Goal: Task Accomplishment & Management: Manage account settings

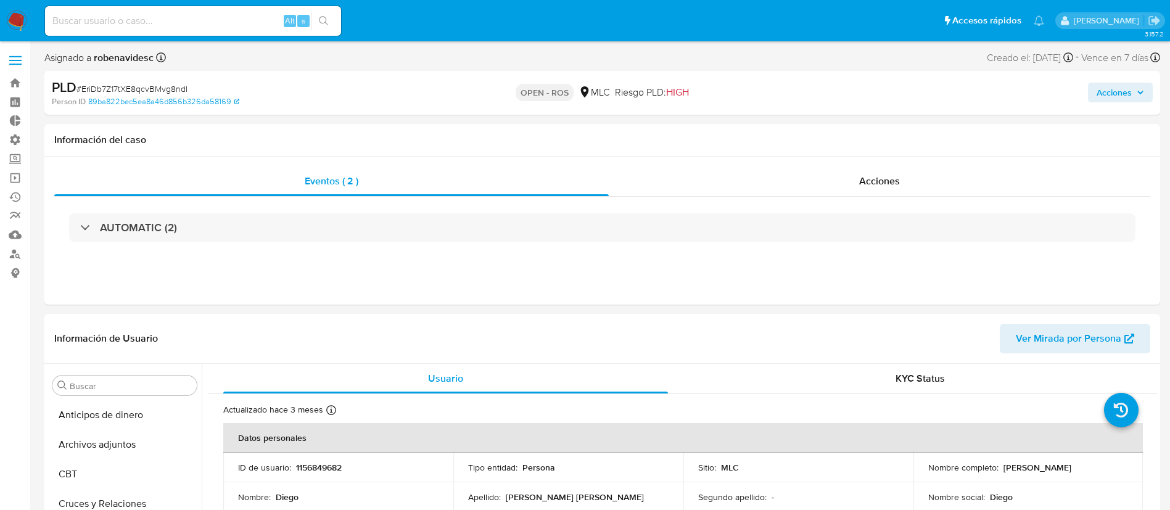
select select "10"
click at [1105, 88] on span "Acciones" at bounding box center [1114, 93] width 35 height 20
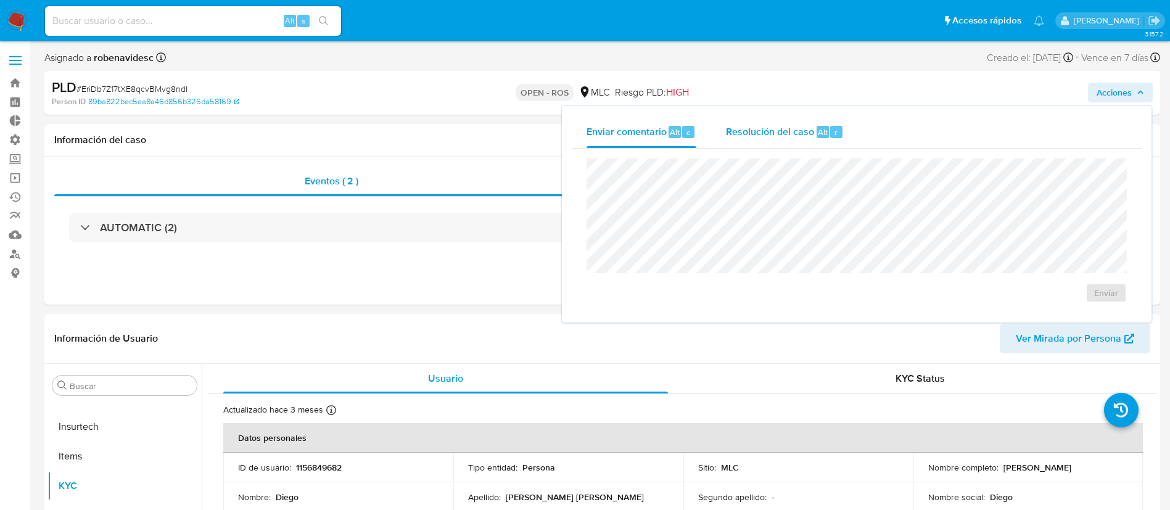
click at [771, 134] on span "Resolución del caso" at bounding box center [770, 132] width 88 height 14
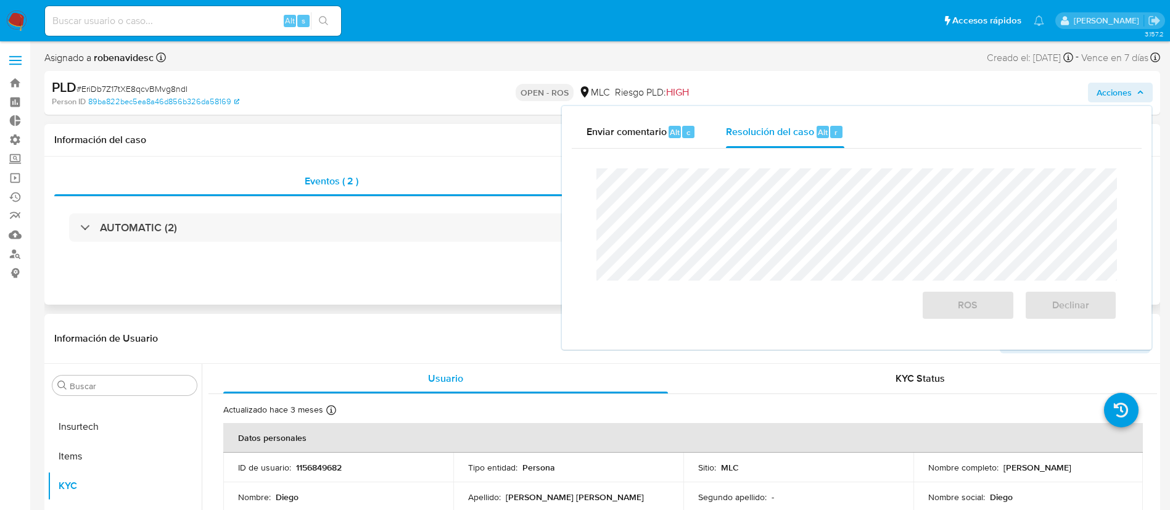
click at [465, 243] on div "AUTOMATIC (2)" at bounding box center [602, 228] width 1096 height 62
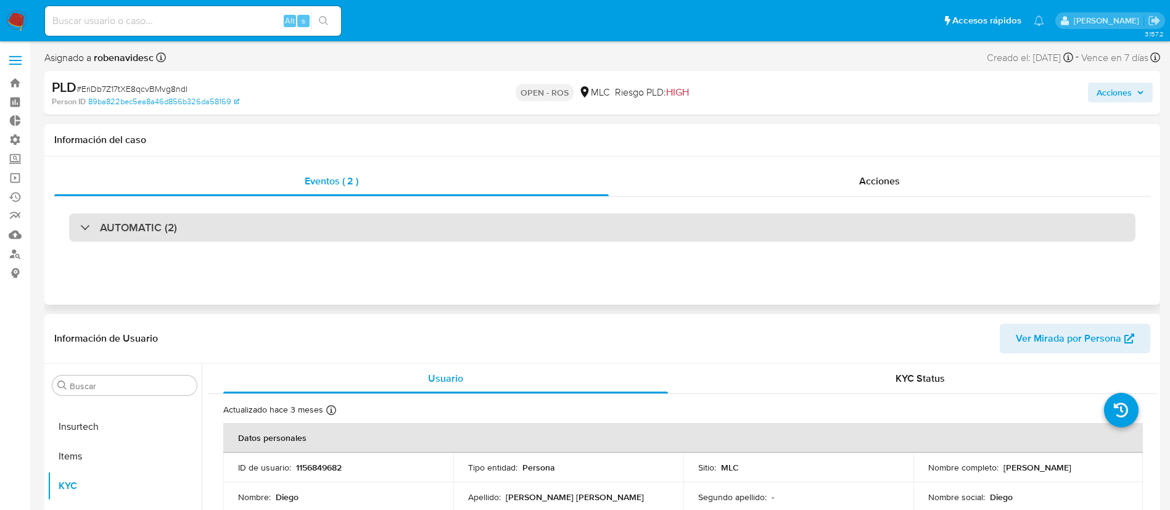
click at [498, 216] on div "AUTOMATIC (2)" at bounding box center [602, 227] width 1067 height 28
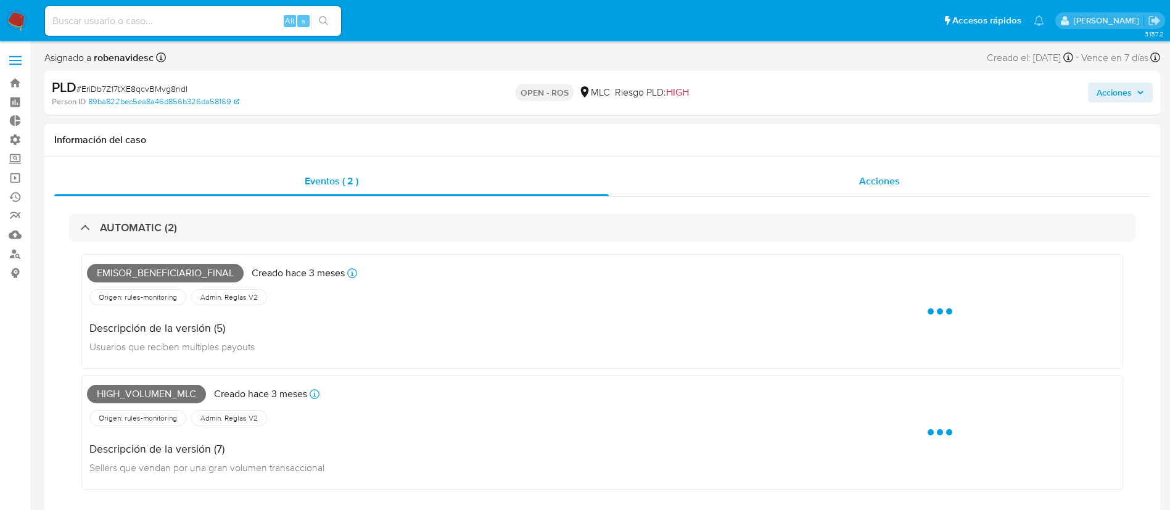
click at [844, 176] on div "Acciones" at bounding box center [880, 182] width 542 height 30
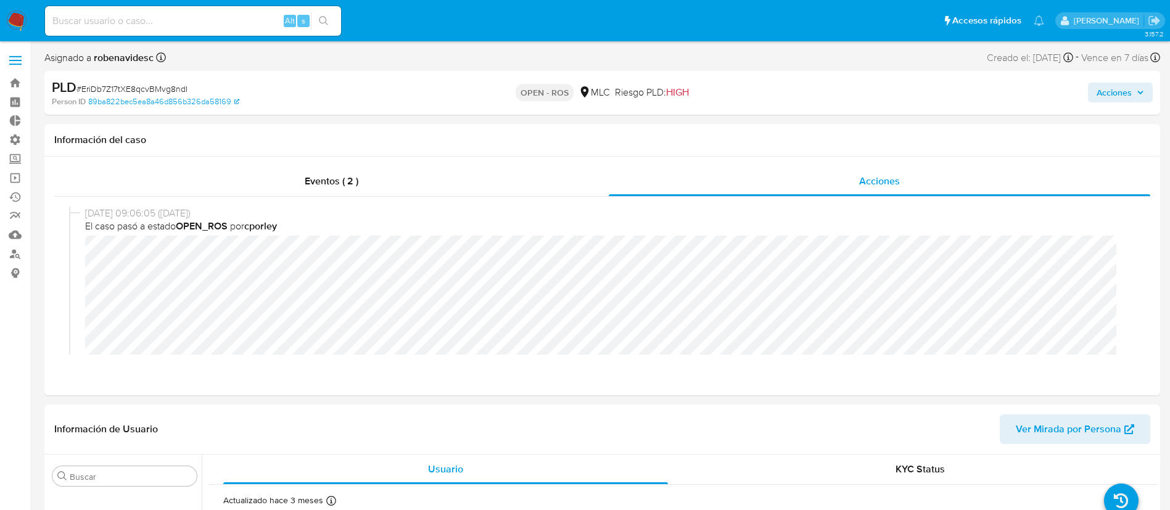
click at [1114, 88] on span "Acciones" at bounding box center [1114, 93] width 35 height 20
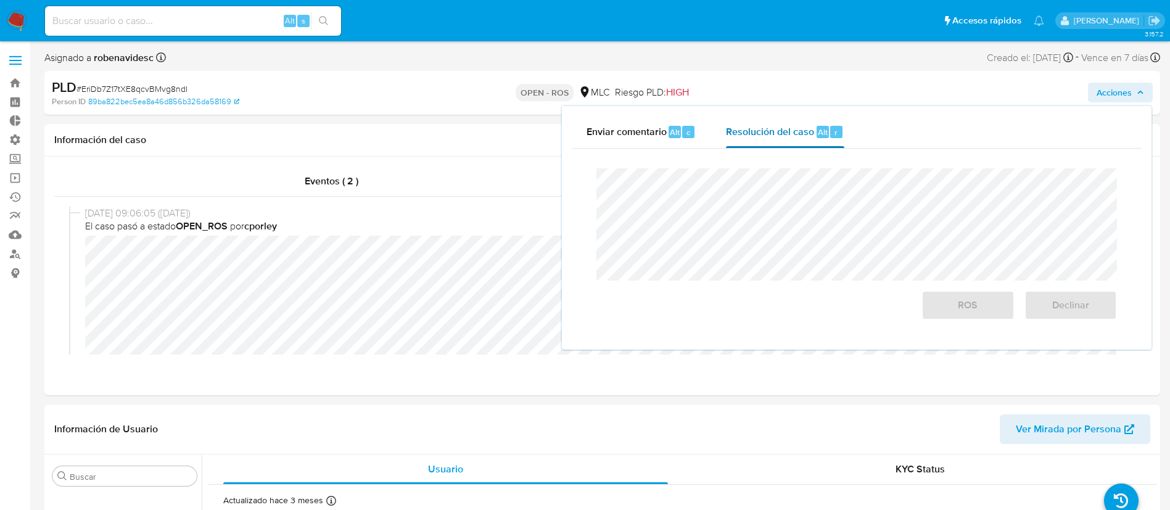
click at [763, 139] on div "Resolución del caso Alt r" at bounding box center [785, 132] width 118 height 32
click at [576, 175] on div "Cierre de caso ROS Declinar" at bounding box center [857, 244] width 570 height 191
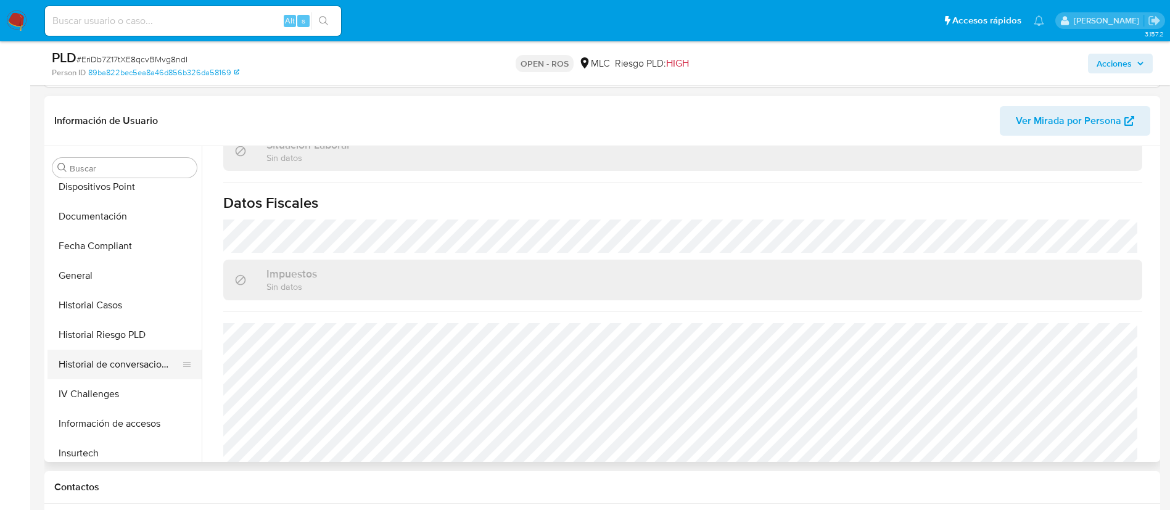
scroll to position [276, 0]
click at [102, 306] on button "Historial Casos" at bounding box center [120, 306] width 144 height 30
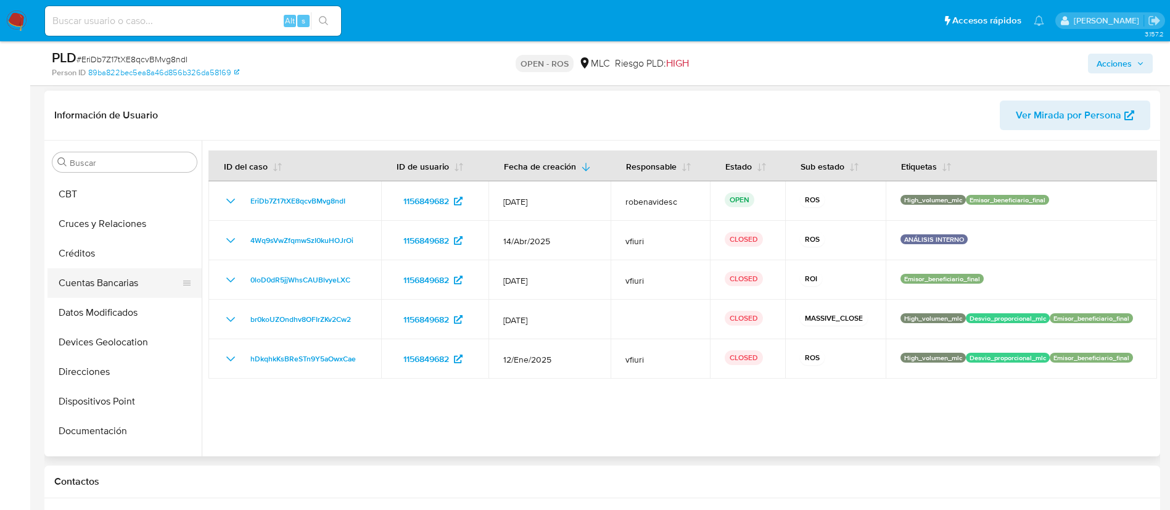
scroll to position [57, 0]
click at [91, 431] on button "Documentación" at bounding box center [120, 431] width 144 height 30
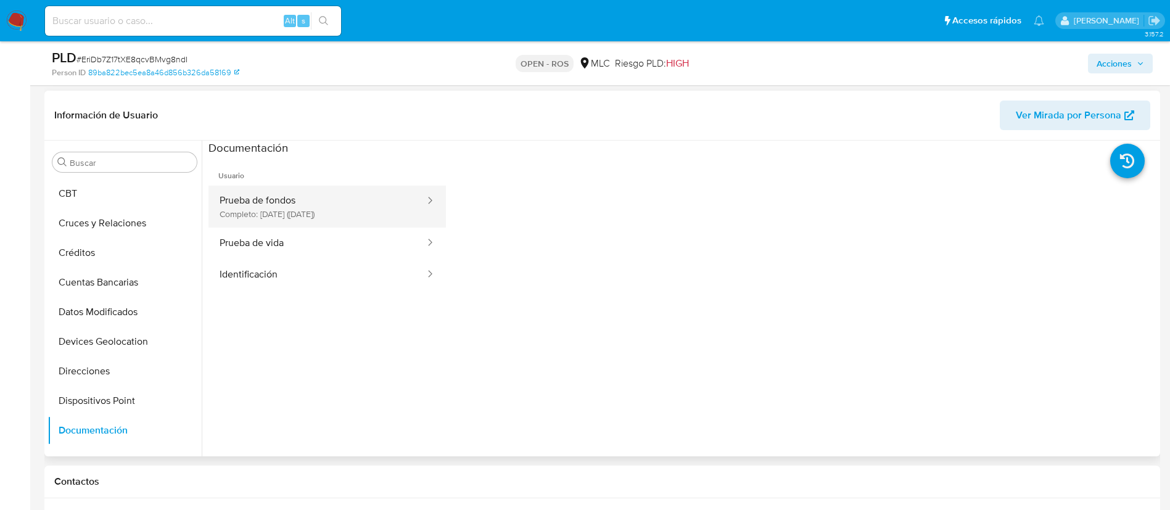
click at [316, 210] on button "Prueba de fondos Completo: 22/03/2025 (hace 5 meses)" at bounding box center [318, 207] width 218 height 42
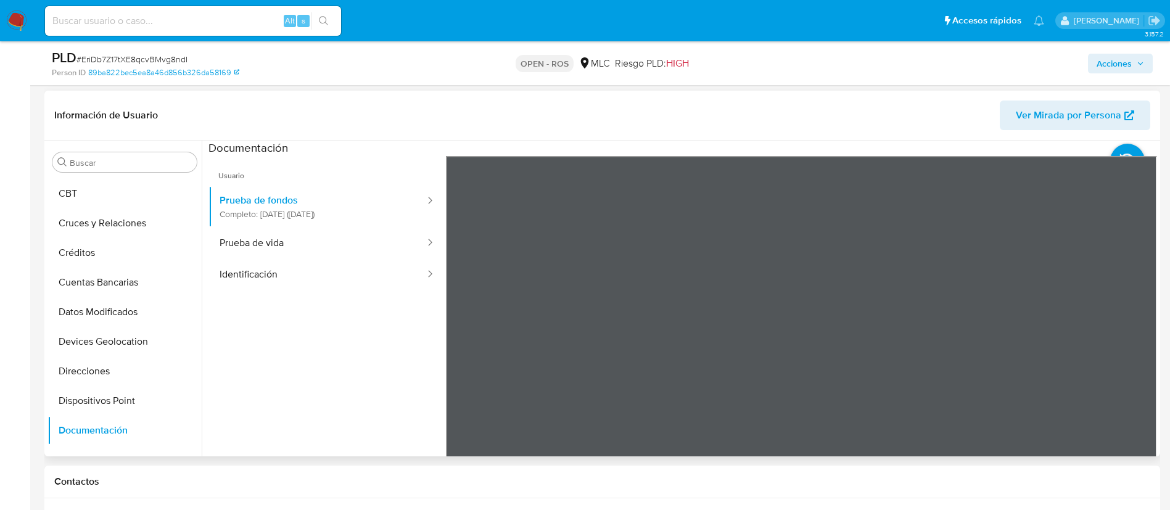
click at [676, 117] on div "Información de Usuario Ver Mirada por Persona Buscar Anticipos de dinero Archiv…" at bounding box center [602, 274] width 1116 height 366
click at [249, 231] on button "Prueba de vida" at bounding box center [318, 243] width 218 height 31
click at [279, 273] on button "Identificación" at bounding box center [318, 274] width 218 height 31
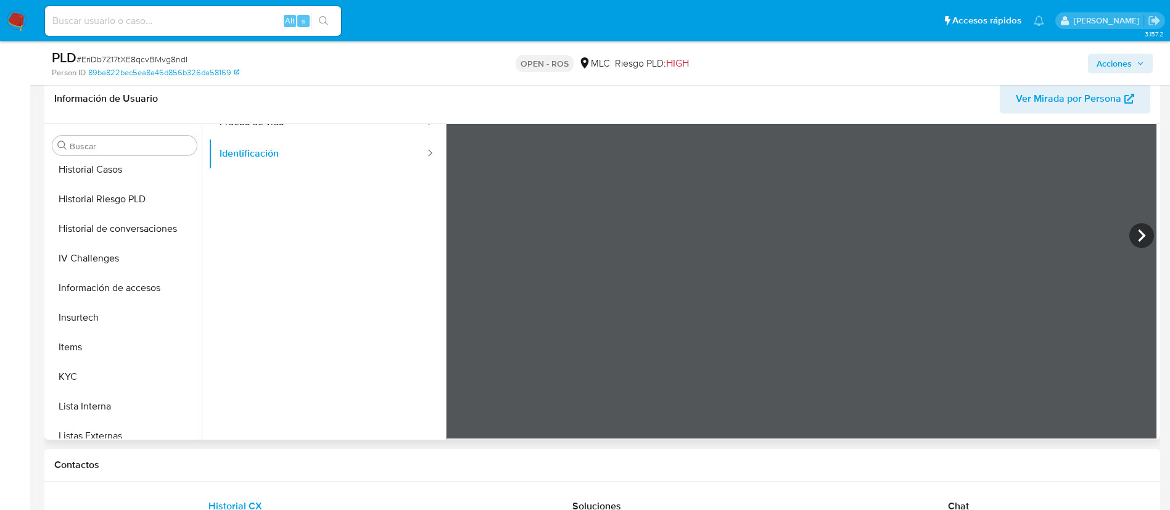
scroll to position [397, 0]
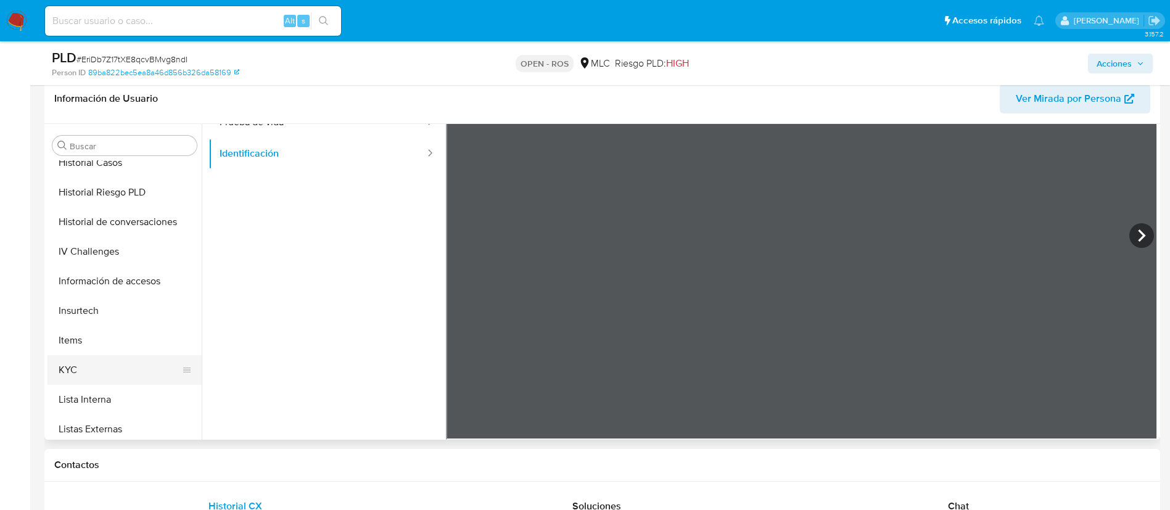
click at [75, 363] on button "KYC" at bounding box center [120, 370] width 144 height 30
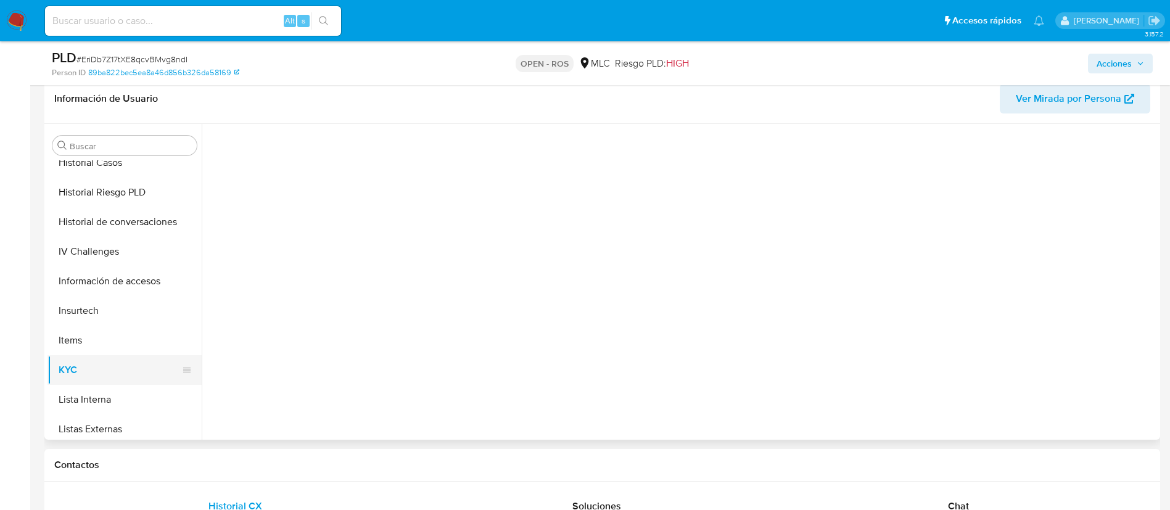
scroll to position [0, 0]
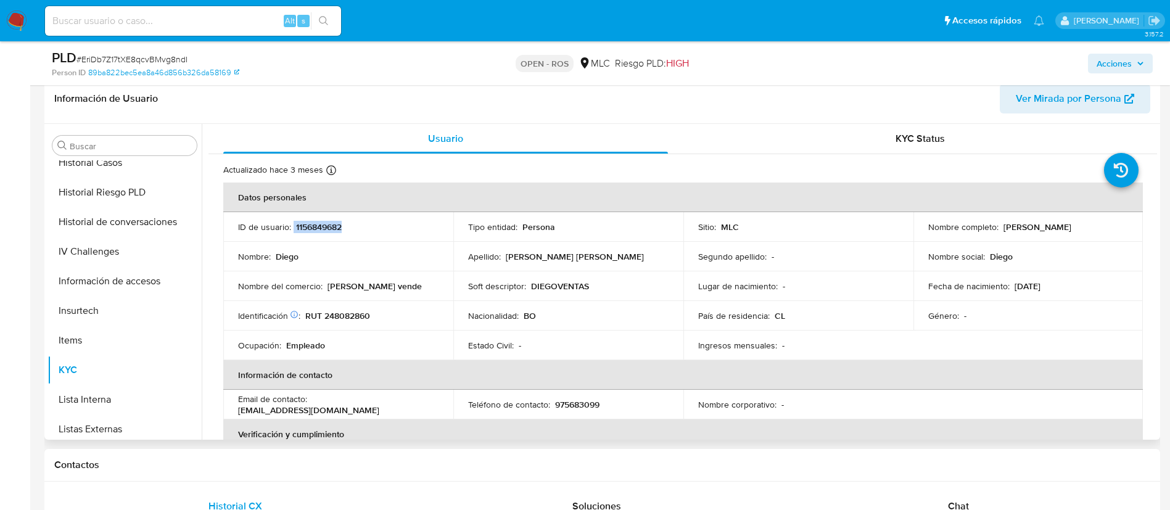
drag, startPoint x: 354, startPoint y: 228, endPoint x: 294, endPoint y: 224, distance: 60.6
click at [294, 224] on div "ID de usuario : 1156849682" at bounding box center [338, 226] width 201 height 11
copy div "1156849682"
click at [918, 132] on span "KYC Status" at bounding box center [920, 138] width 49 height 14
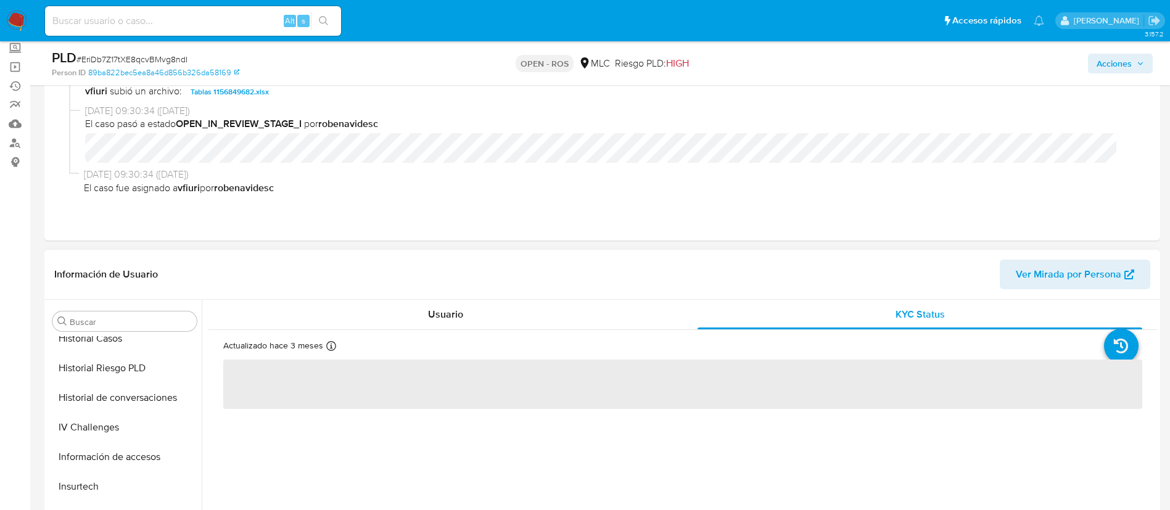
scroll to position [83, 0]
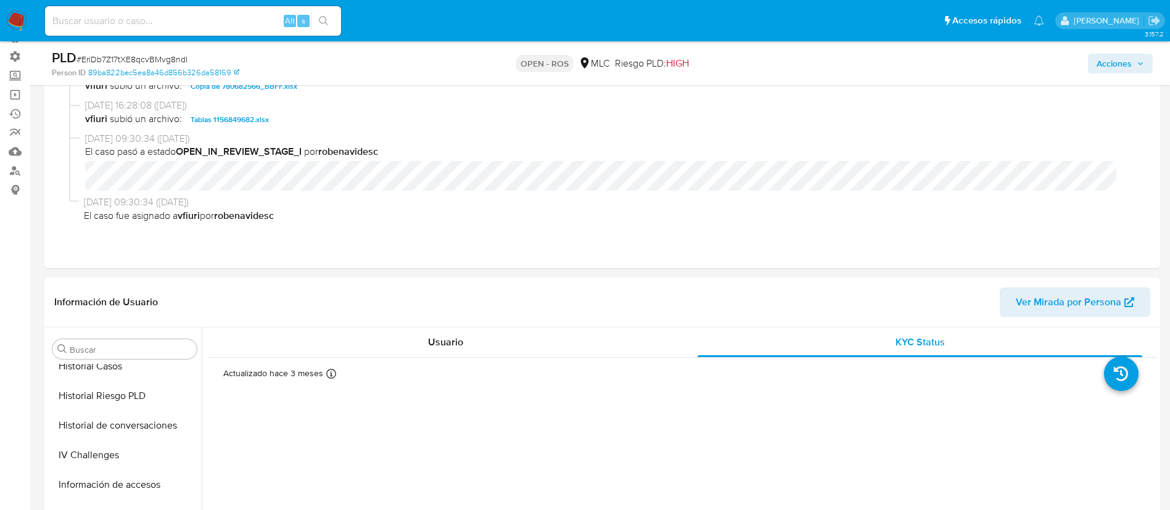
click at [1109, 60] on span "Acciones" at bounding box center [1114, 64] width 35 height 20
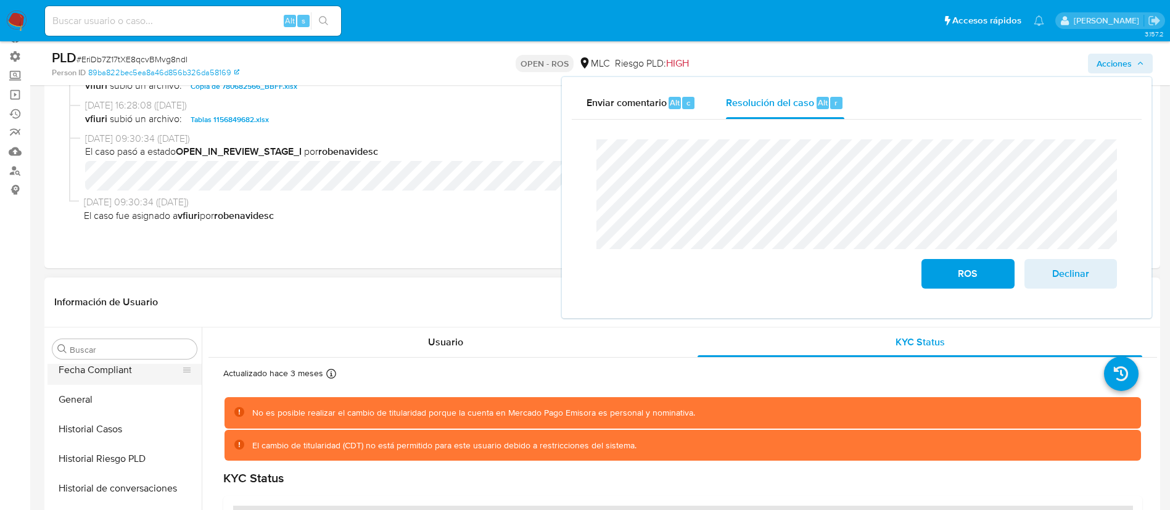
scroll to position [336, 0]
click at [91, 427] on button "Historial Casos" at bounding box center [120, 428] width 144 height 30
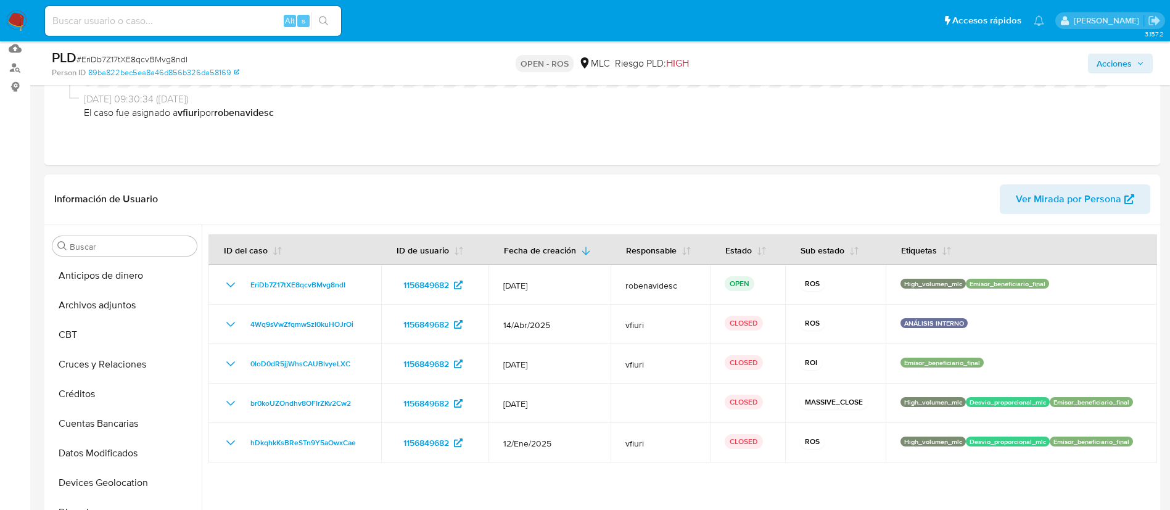
scroll to position [0, 0]
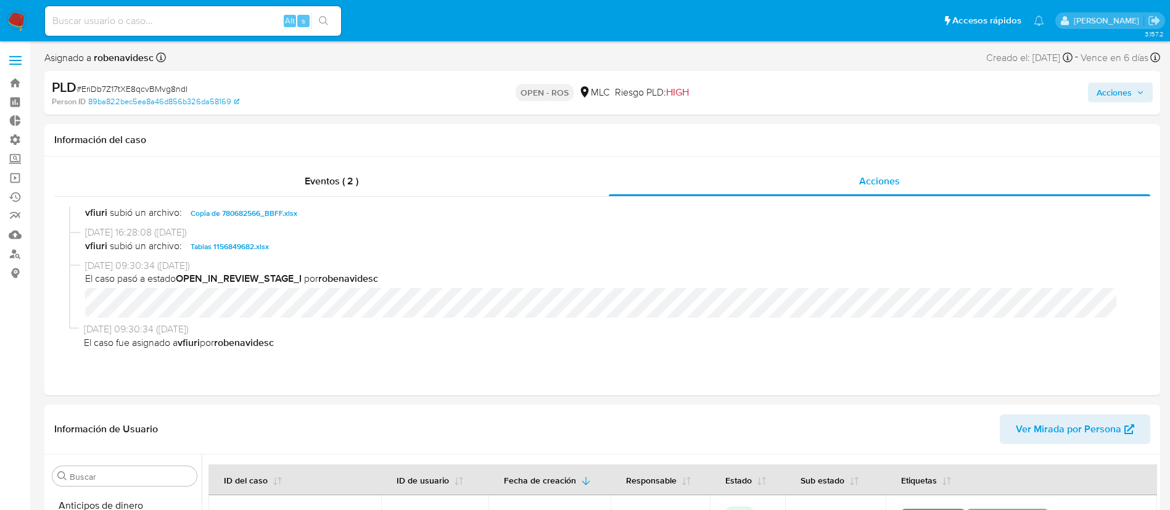
click at [1104, 90] on span "Acciones" at bounding box center [1114, 93] width 35 height 20
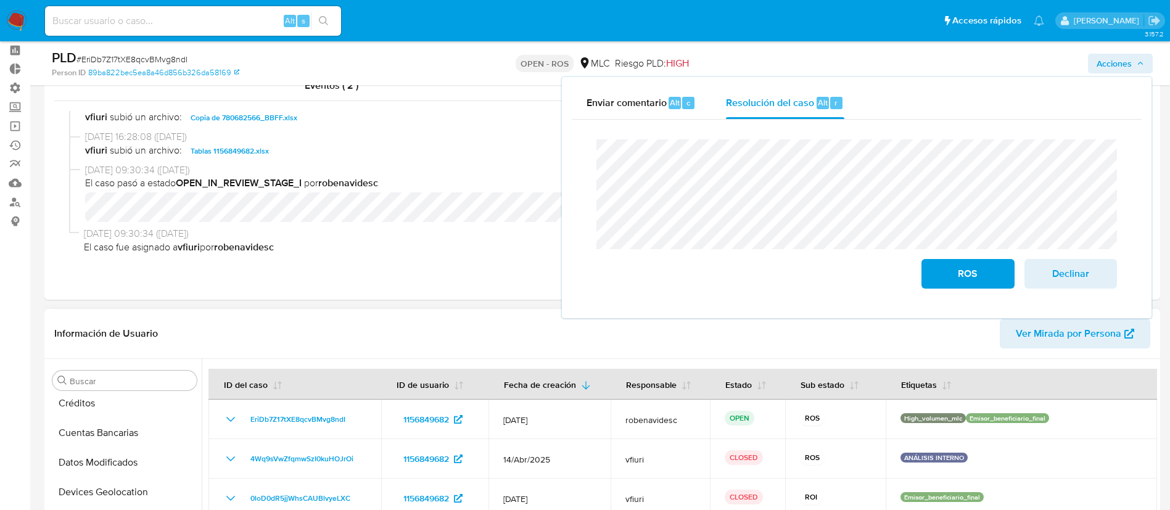
scroll to position [126, 0]
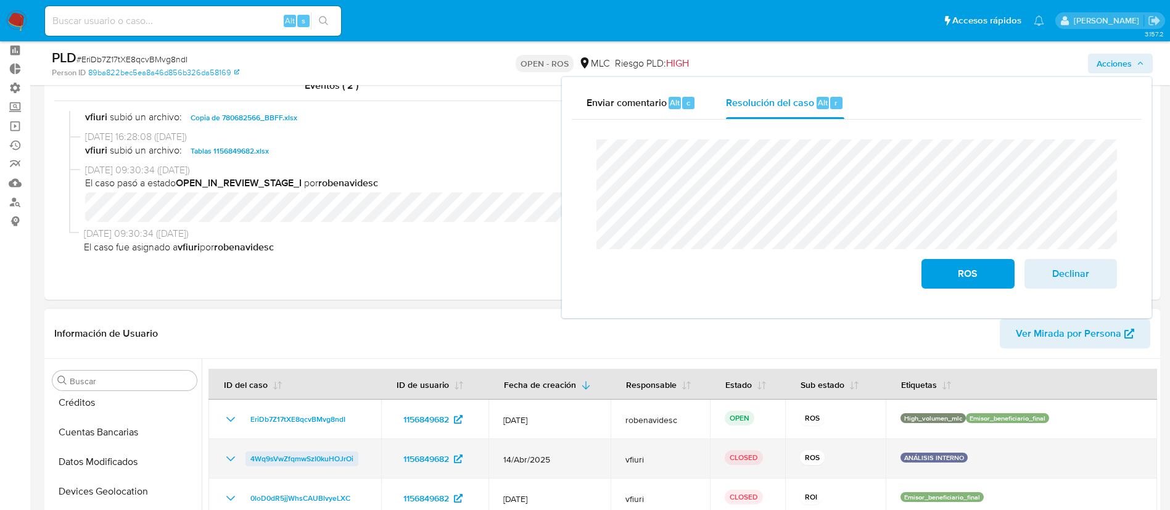
click at [328, 461] on span "4Wq9sVwZfqmwSzI0kuHOJrOi" at bounding box center [301, 459] width 103 height 15
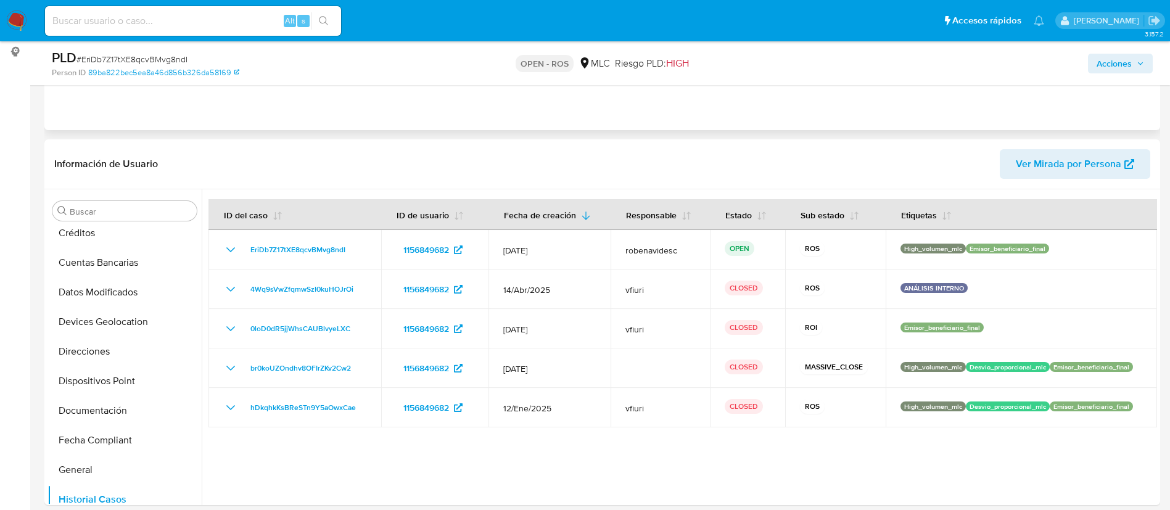
scroll to position [222, 0]
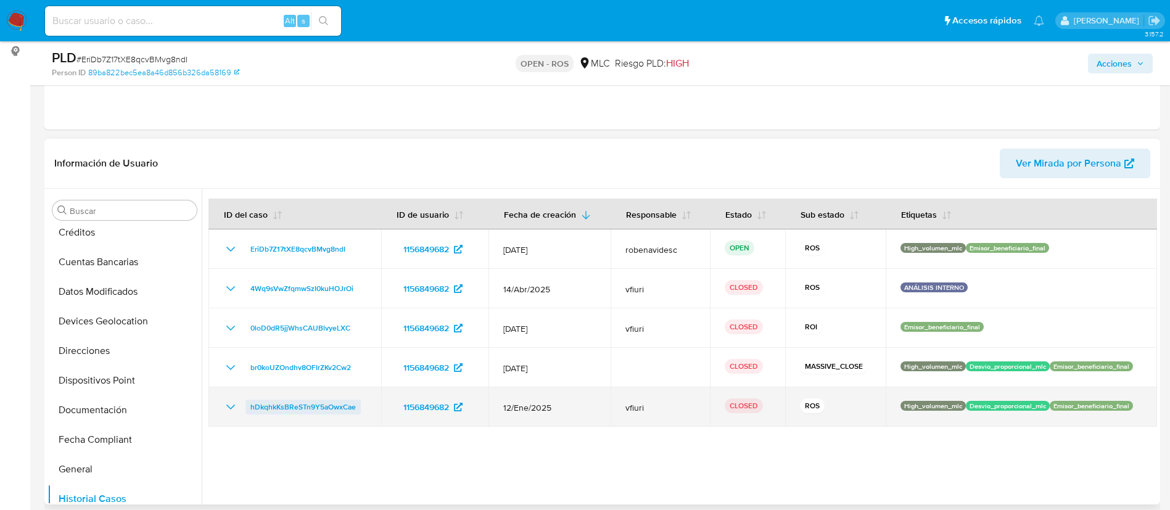
click at [337, 404] on span "hDkqhkKsBReSTn9Y5aOwxCae" at bounding box center [302, 407] width 105 height 15
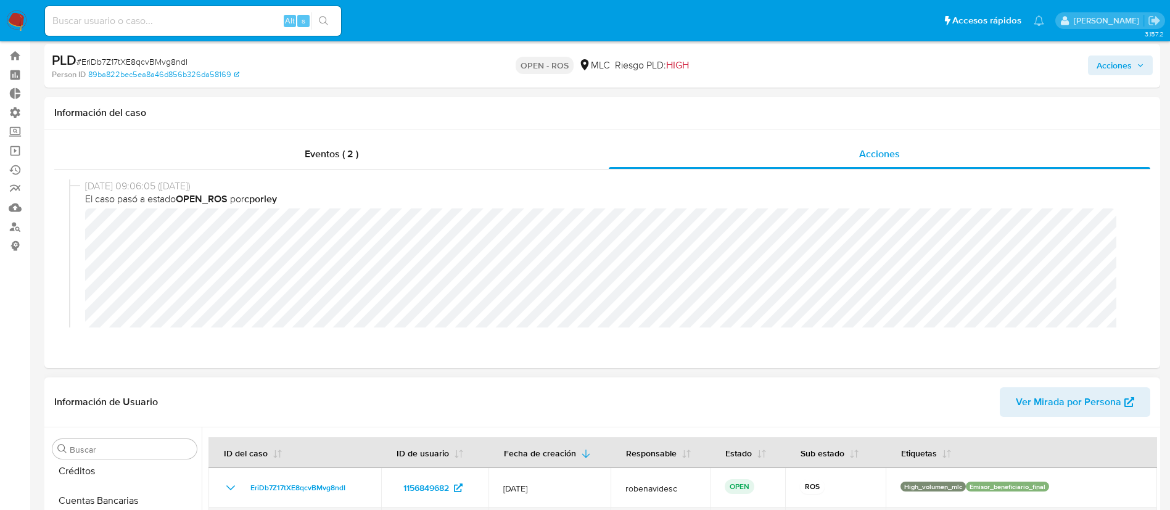
scroll to position [0, 0]
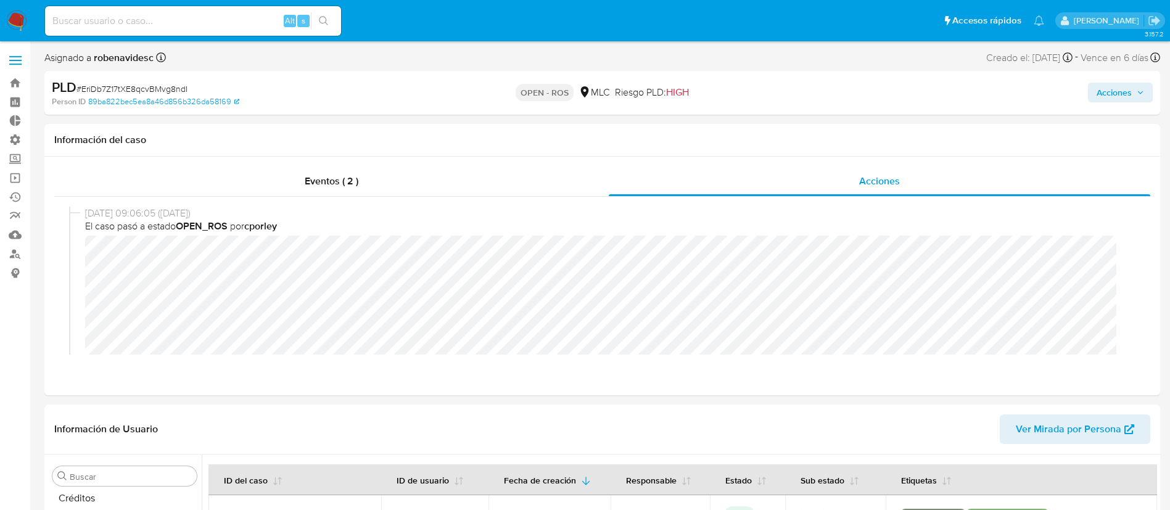
click at [1105, 94] on span "Acciones" at bounding box center [1114, 93] width 35 height 20
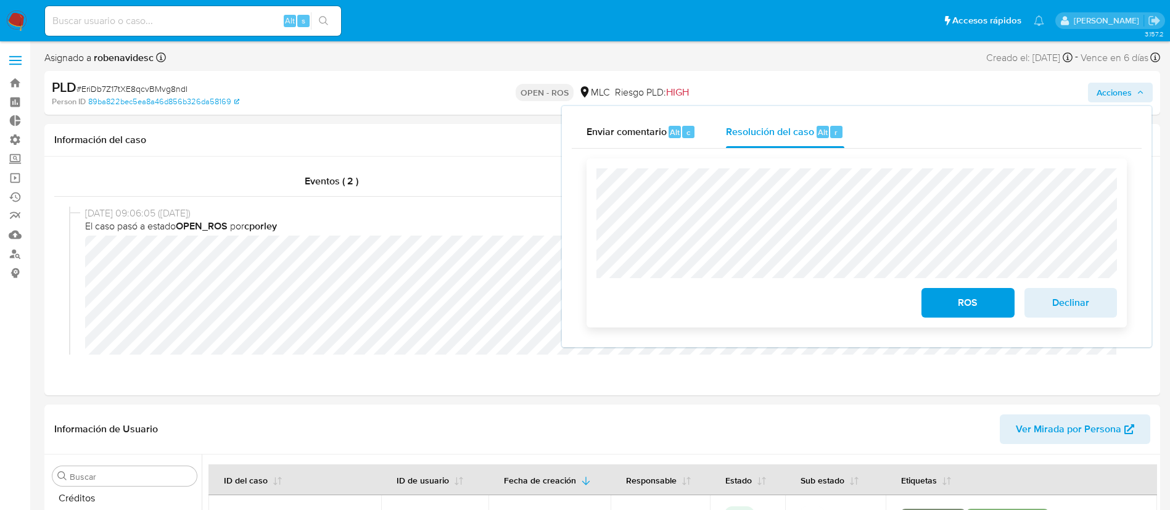
click at [1075, 290] on span "Declinar" at bounding box center [1071, 302] width 60 height 27
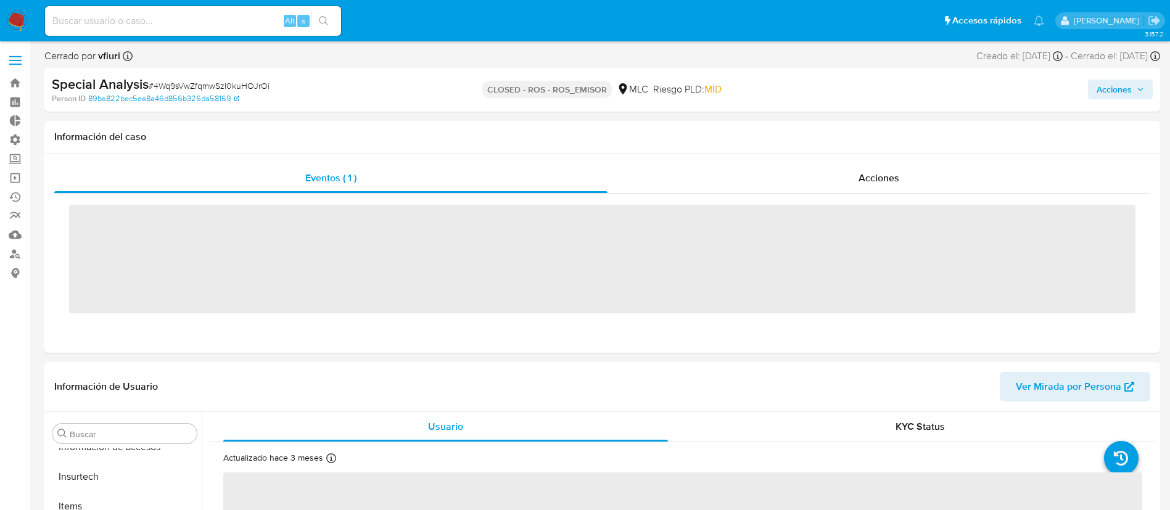
scroll to position [521, 0]
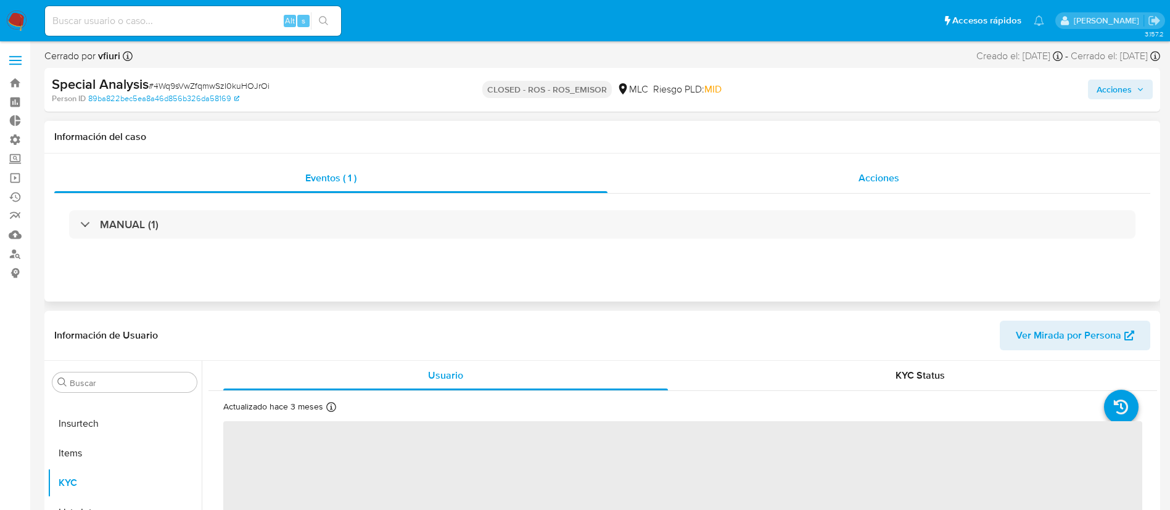
click at [883, 180] on span "Acciones" at bounding box center [879, 178] width 41 height 14
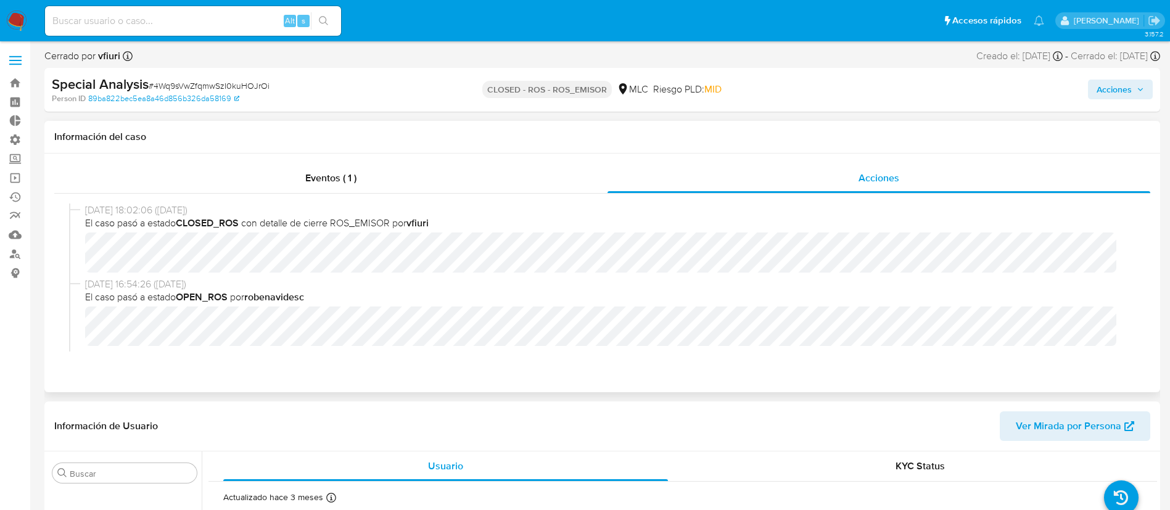
select select "10"
click at [552, 302] on span "El caso pasó a estado OPEN_ROS por robenavidesc" at bounding box center [608, 298] width 1046 height 14
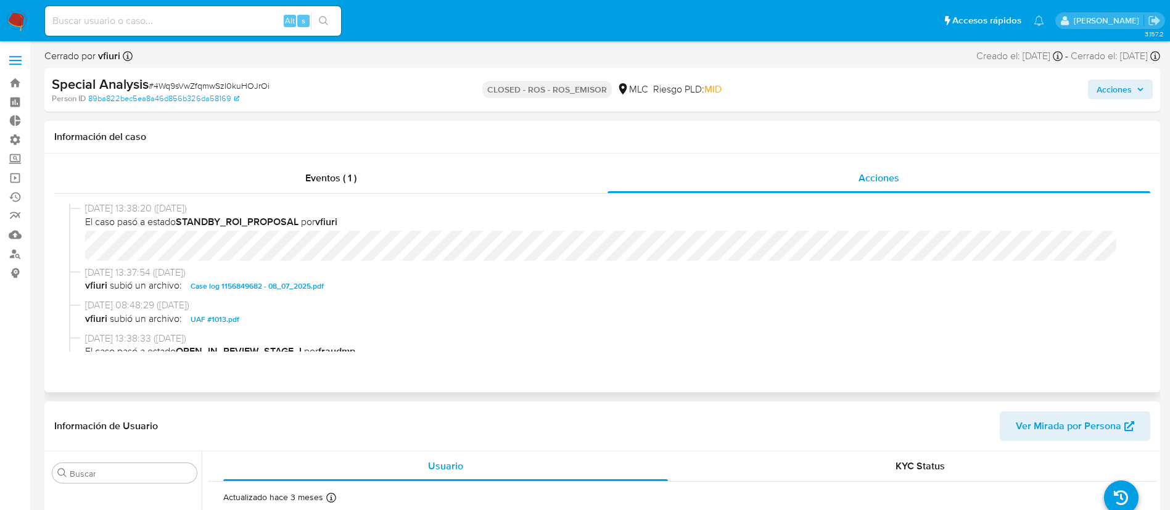
scroll to position [407, 0]
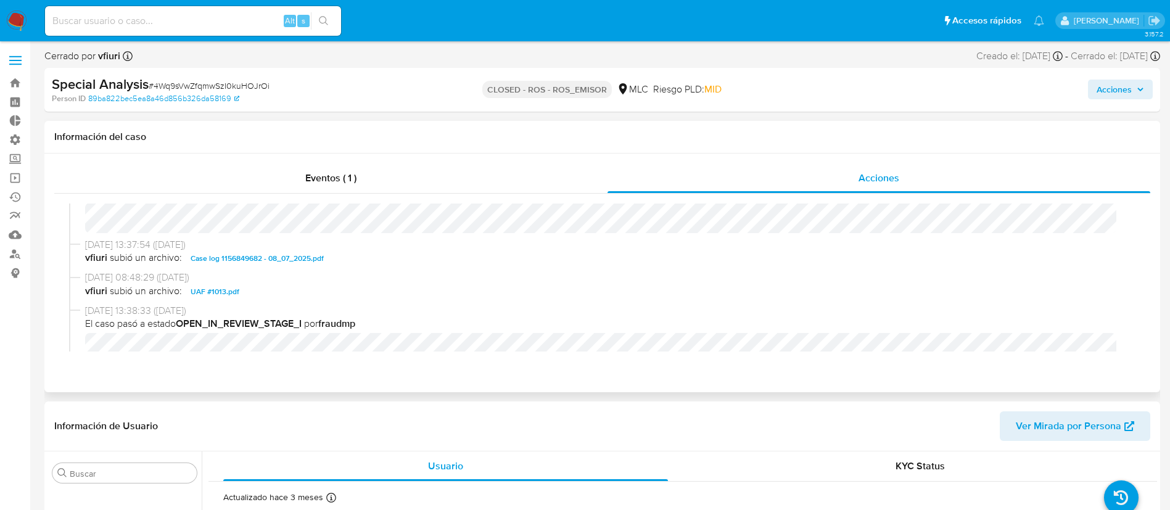
click at [231, 294] on span "UAF #1013.pdf" at bounding box center [215, 291] width 49 height 15
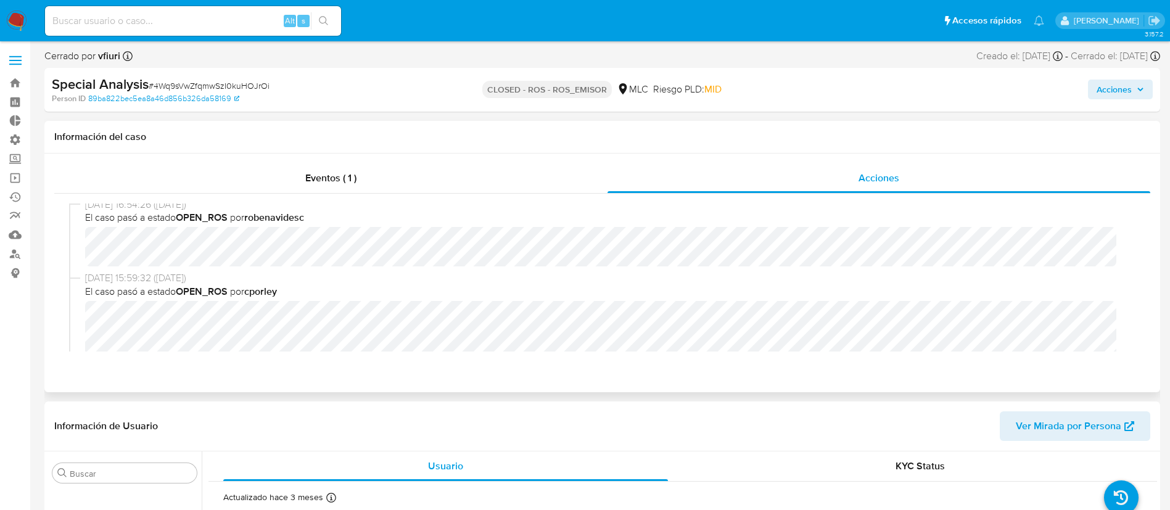
scroll to position [0, 0]
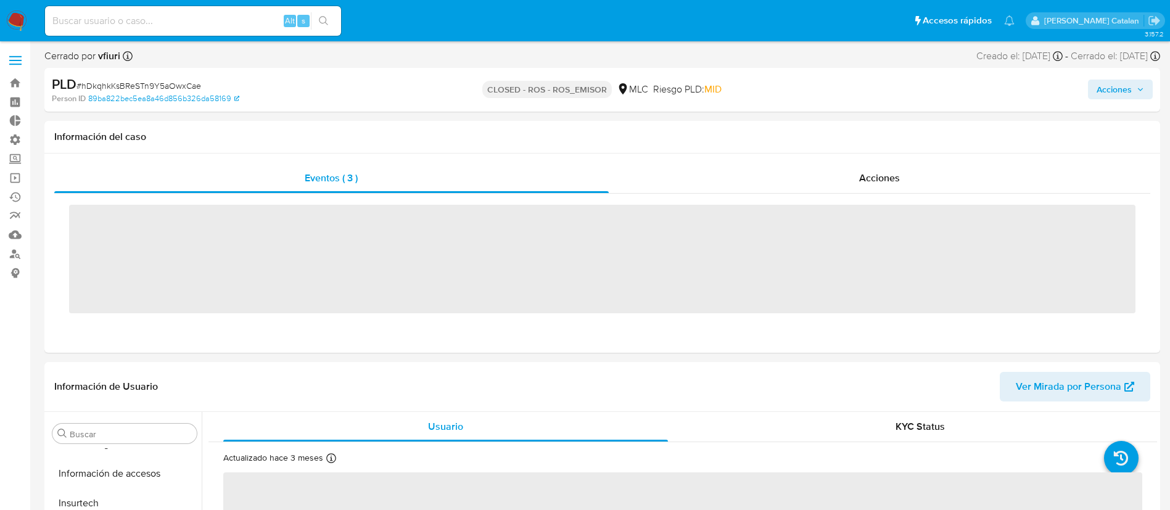
scroll to position [521, 0]
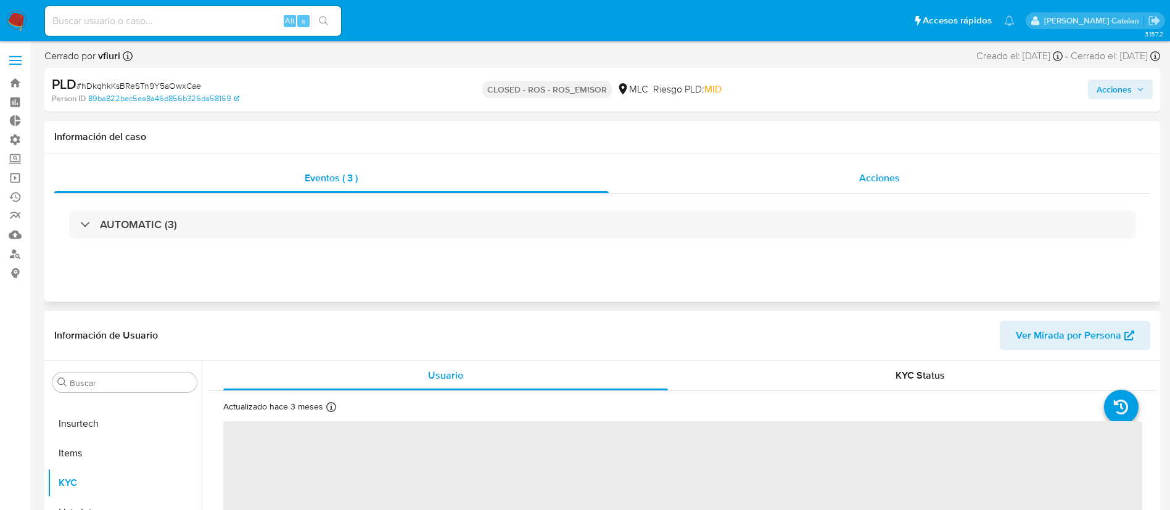
click at [903, 176] on div "Acciones" at bounding box center [880, 178] width 542 height 30
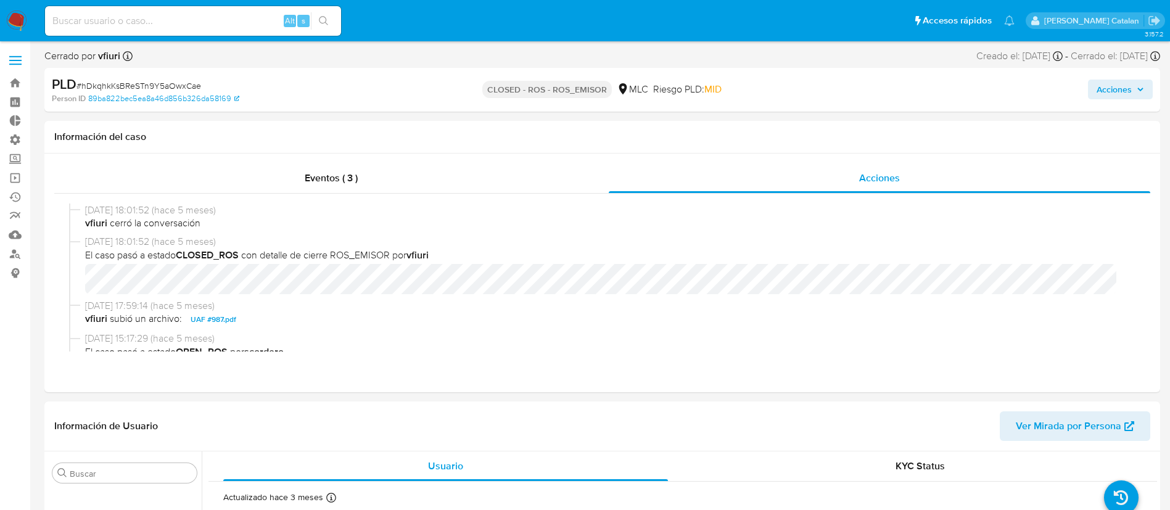
select select "10"
click at [208, 314] on span "UAF #987.pdf" at bounding box center [214, 319] width 46 height 15
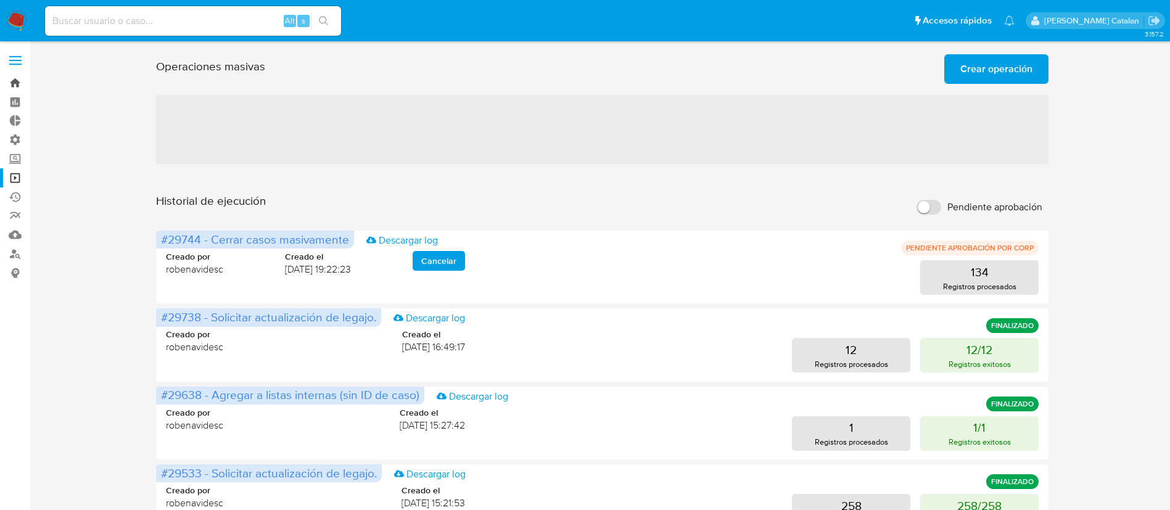
click at [15, 89] on link "Bandeja" at bounding box center [73, 82] width 147 height 19
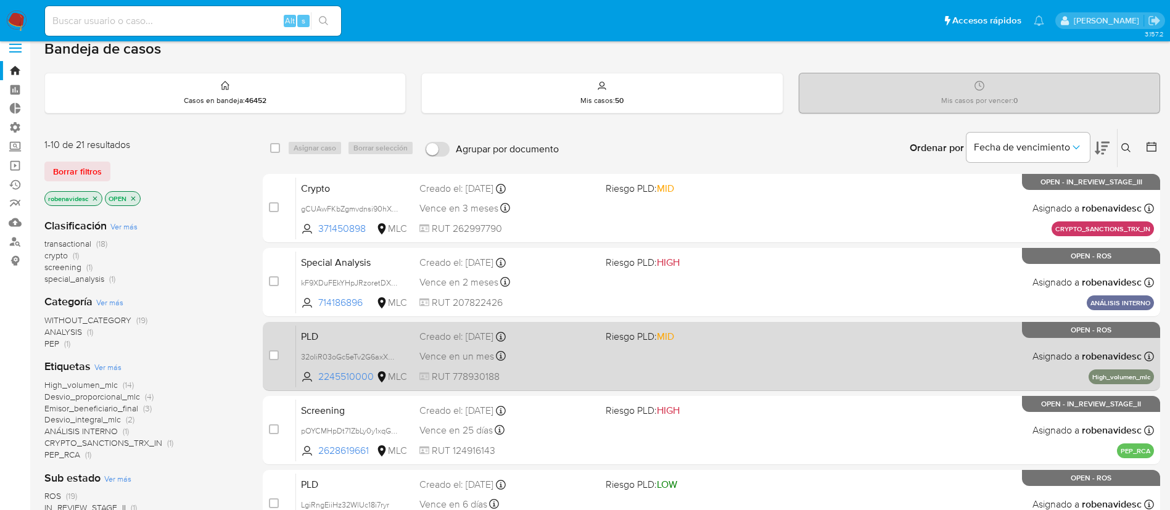
scroll to position [23, 0]
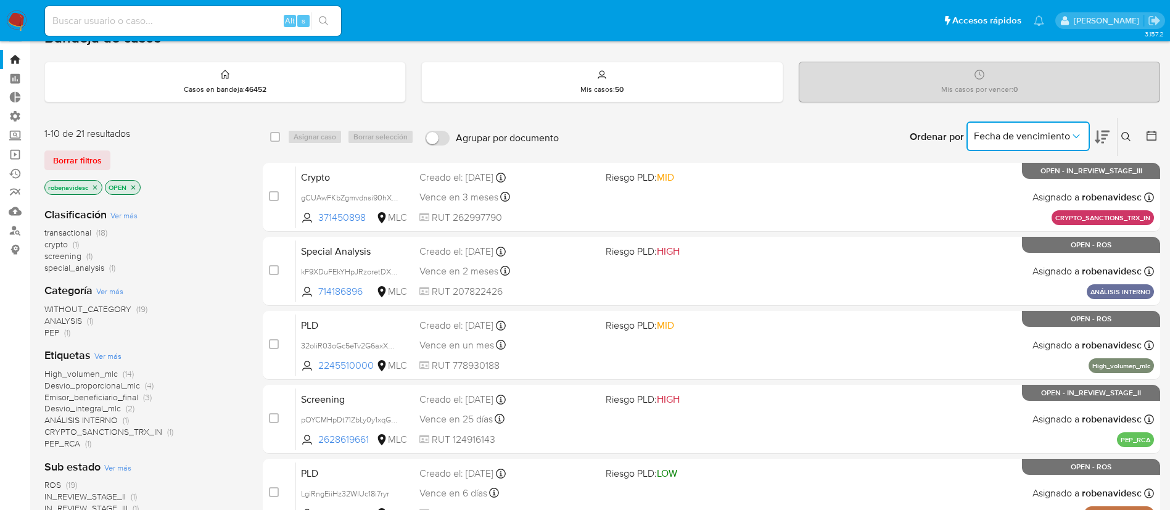
click at [1070, 132] on icon "Ordenar por" at bounding box center [1076, 136] width 12 height 12
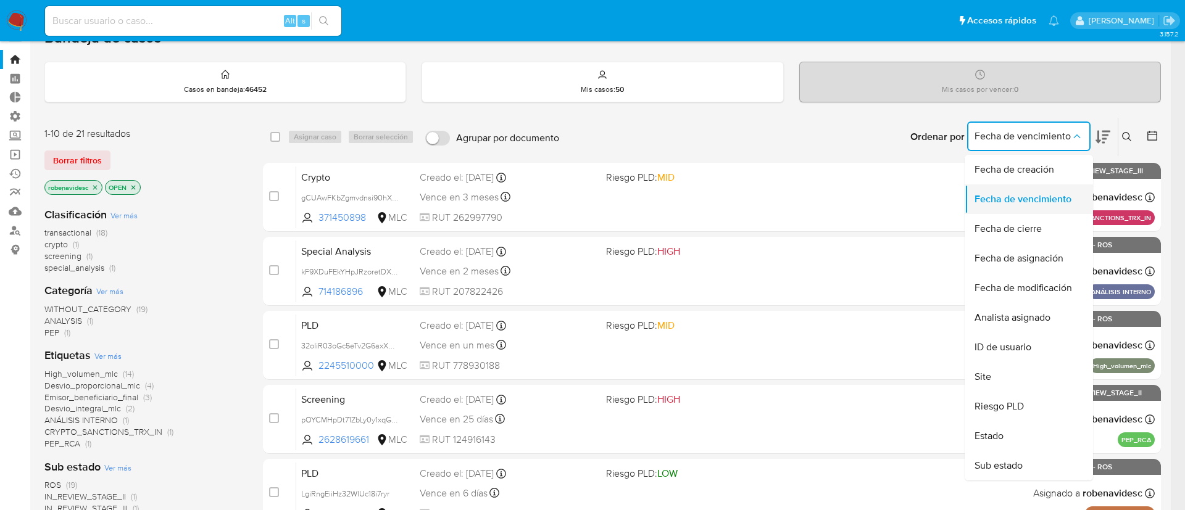
click at [1054, 194] on span "Fecha de vencimiento" at bounding box center [1022, 199] width 97 height 12
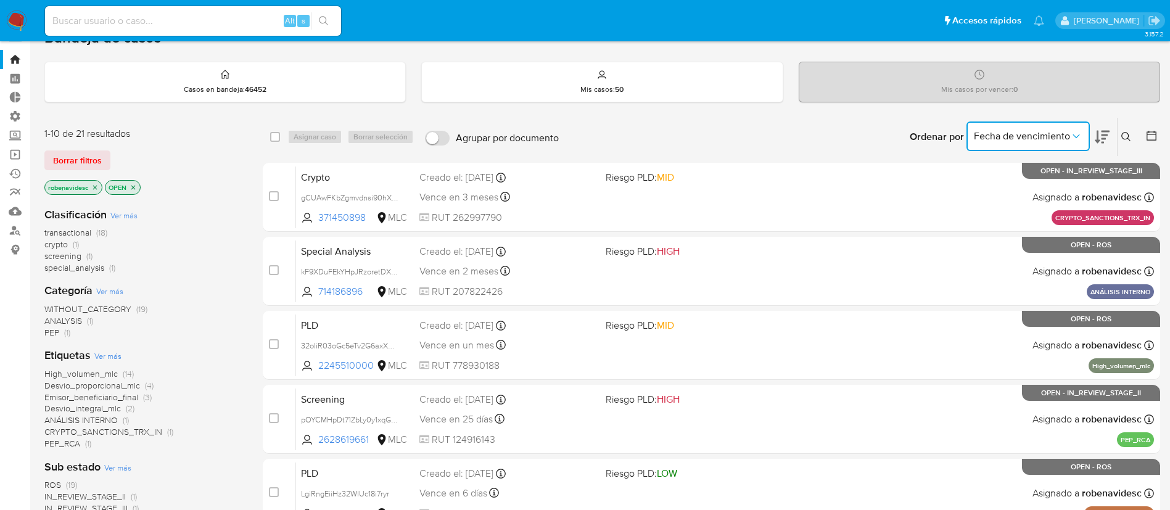
click at [1102, 144] on button at bounding box center [1102, 137] width 15 height 38
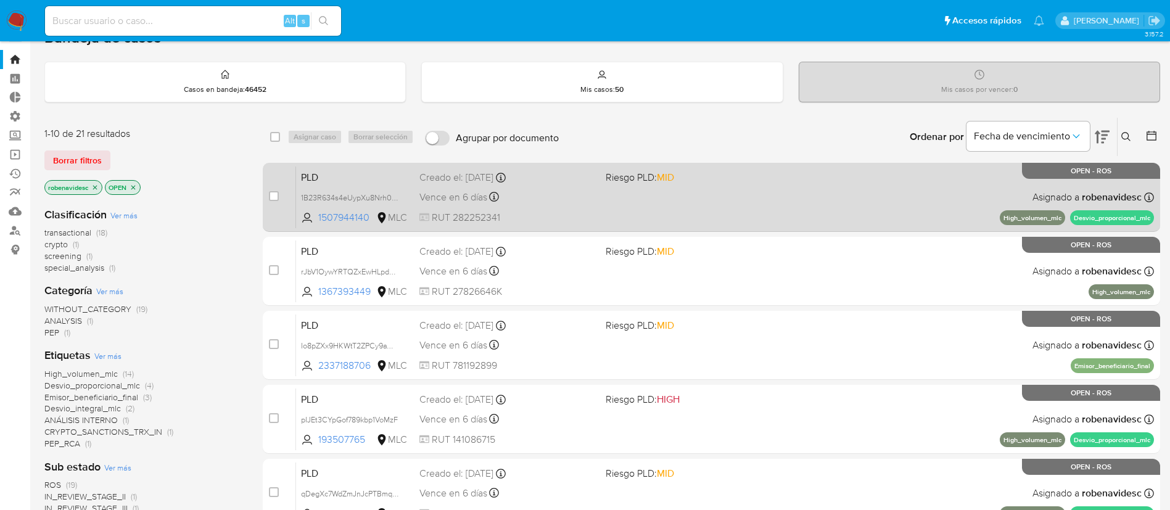
click at [715, 208] on div "PLD 1B23R634s4eUypXu8Nrh0c5h 1507944140 MLC Riesgo PLD: MID Creado el: 12/06/20…" at bounding box center [725, 197] width 858 height 62
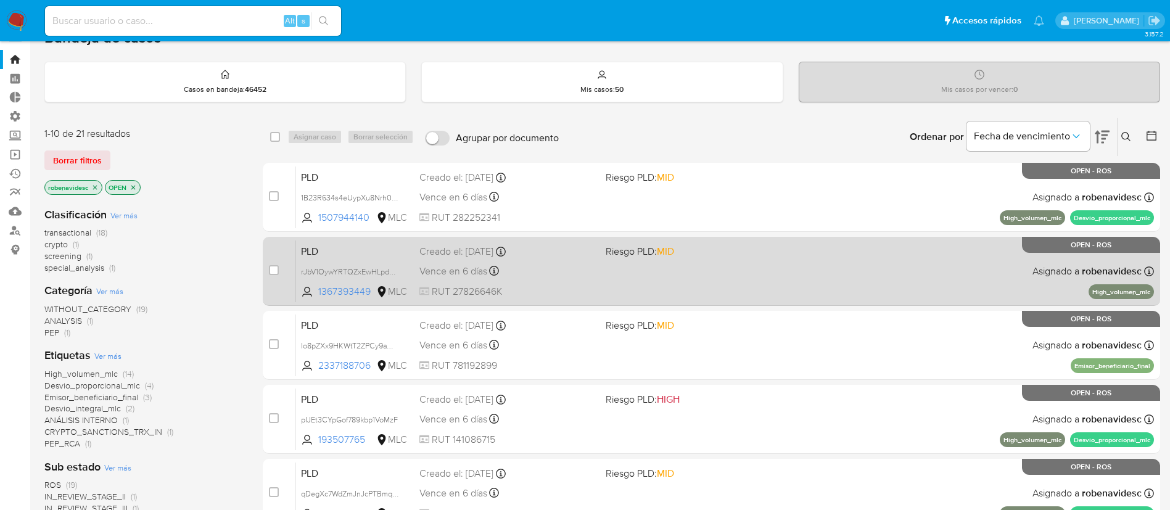
click at [823, 282] on div "PLD rJbV1OywYRTQZxEwHLpdPYRC 1367393449 MLC Riesgo PLD: MID Creado el: 12/06/20…" at bounding box center [725, 271] width 858 height 62
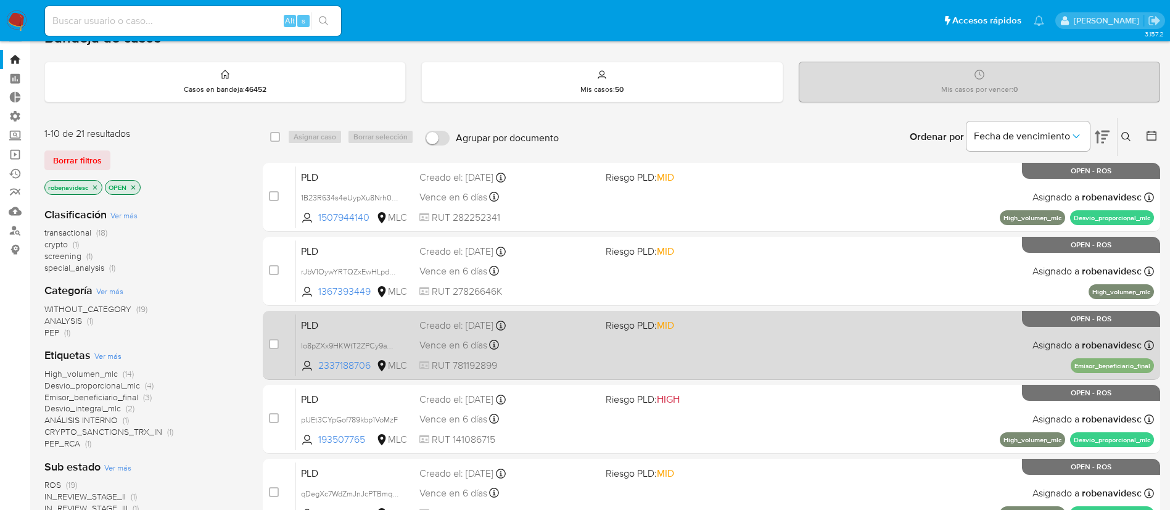
click at [717, 345] on div "PLD Io8pZXx9HKWtT2ZPCy9aW7YH 2337188706 MLC Riesgo PLD: MID Creado el: 12/06/20…" at bounding box center [725, 345] width 858 height 62
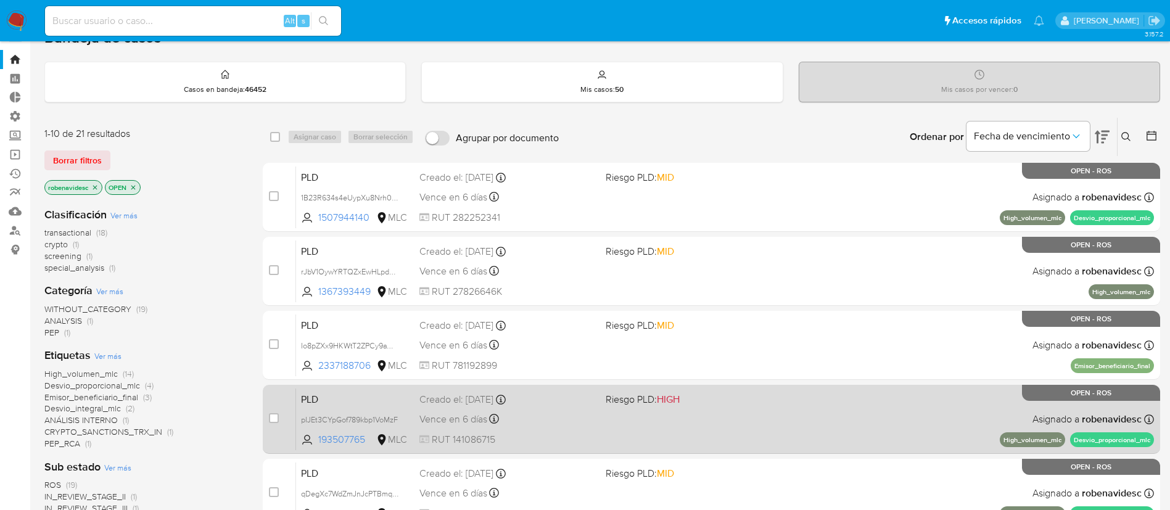
click at [737, 400] on span "Riesgo PLD: HIGH" at bounding box center [694, 399] width 176 height 16
click at [827, 419] on div "PLD pIJEt3CYpGof789kbp1VoMzF 193507765 MLC Riesgo PLD: HIGH Creado el: 12/06/20…" at bounding box center [725, 419] width 858 height 62
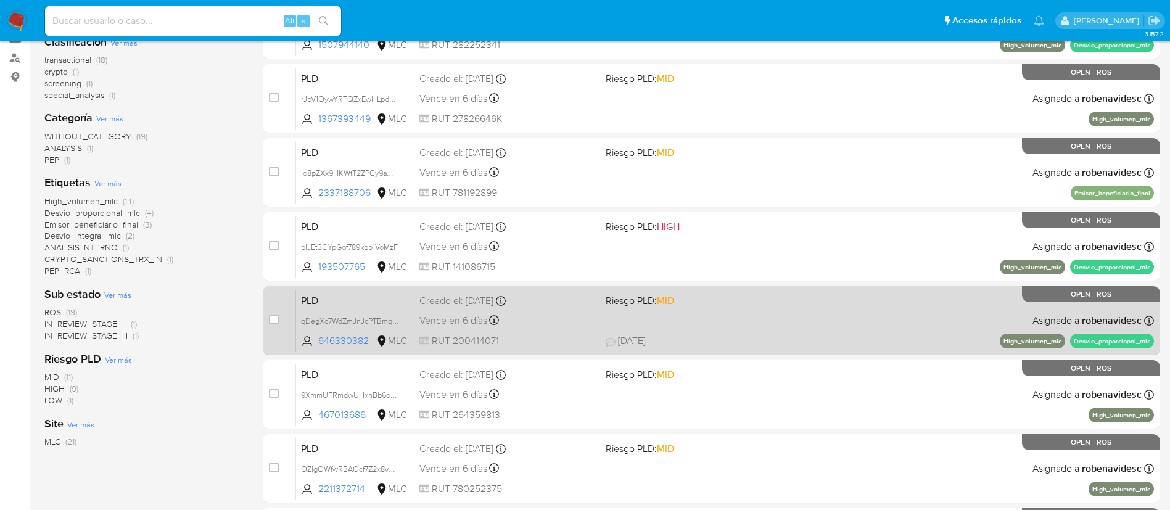
scroll to position [198, 0]
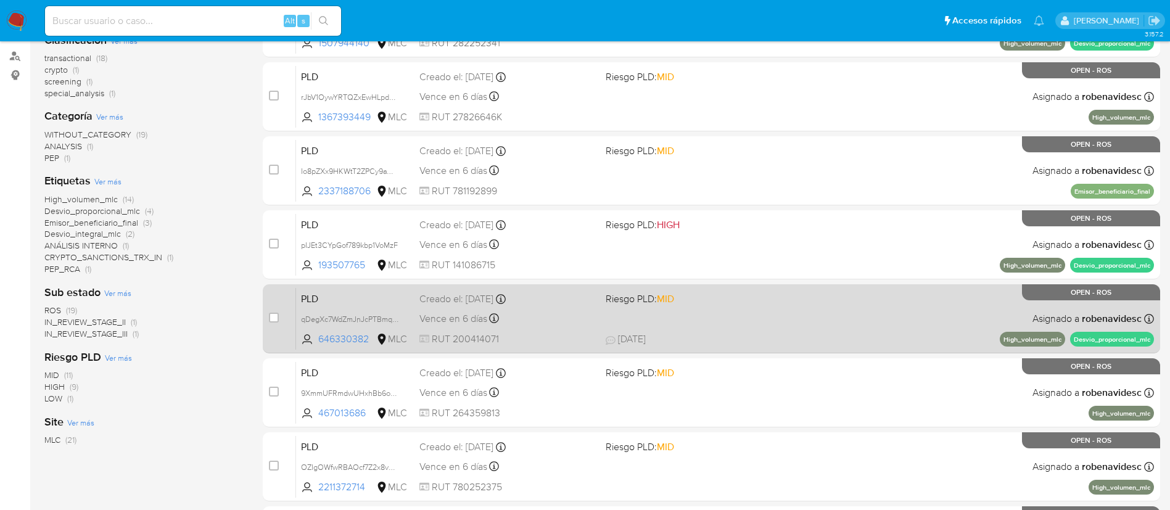
click at [722, 293] on span "Riesgo PLD: MID" at bounding box center [694, 298] width 176 height 16
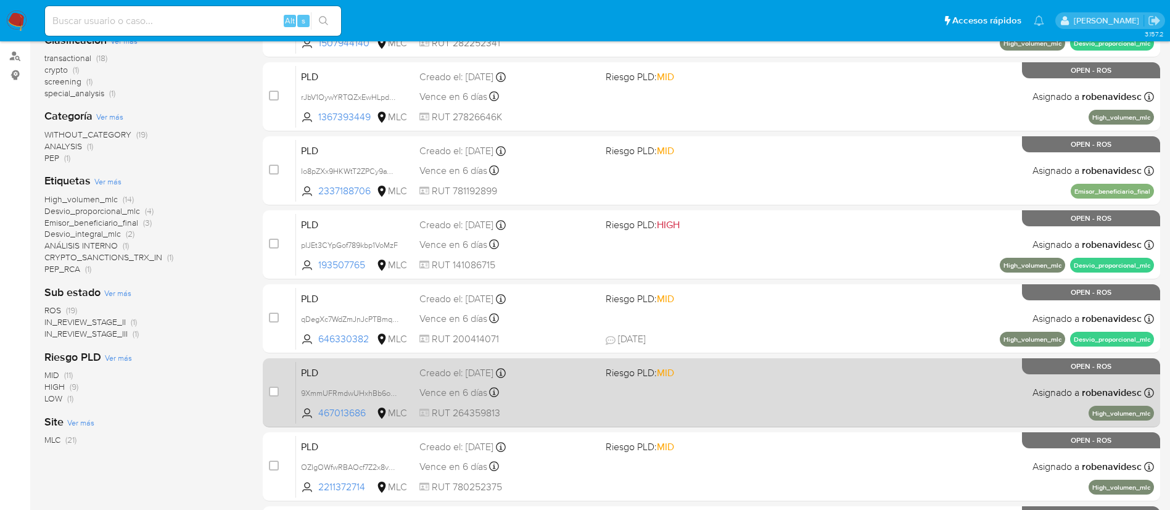
click at [741, 392] on div "PLD 9XmmUFRmdwUHxhBb6oxGX0IS 467013686 MLC Riesgo PLD: MID Creado el: 12/06/202…" at bounding box center [725, 393] width 858 height 62
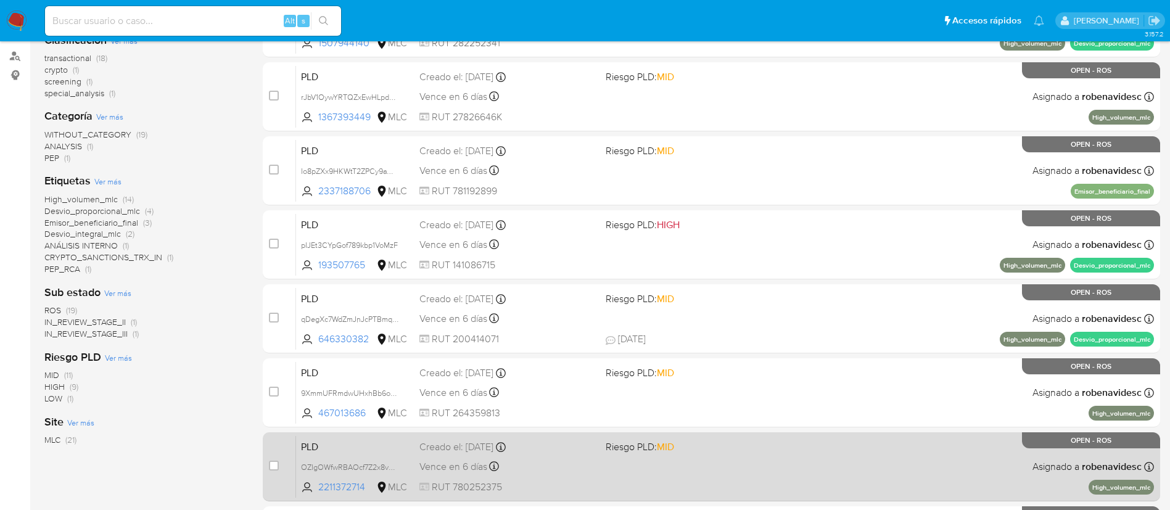
click at [767, 479] on div "PLD OZIgOWfwRBAOcf7Z2x8vMLA5 2211372714 MLC Riesgo PLD: MID Creado el: 12/06/20…" at bounding box center [725, 467] width 858 height 62
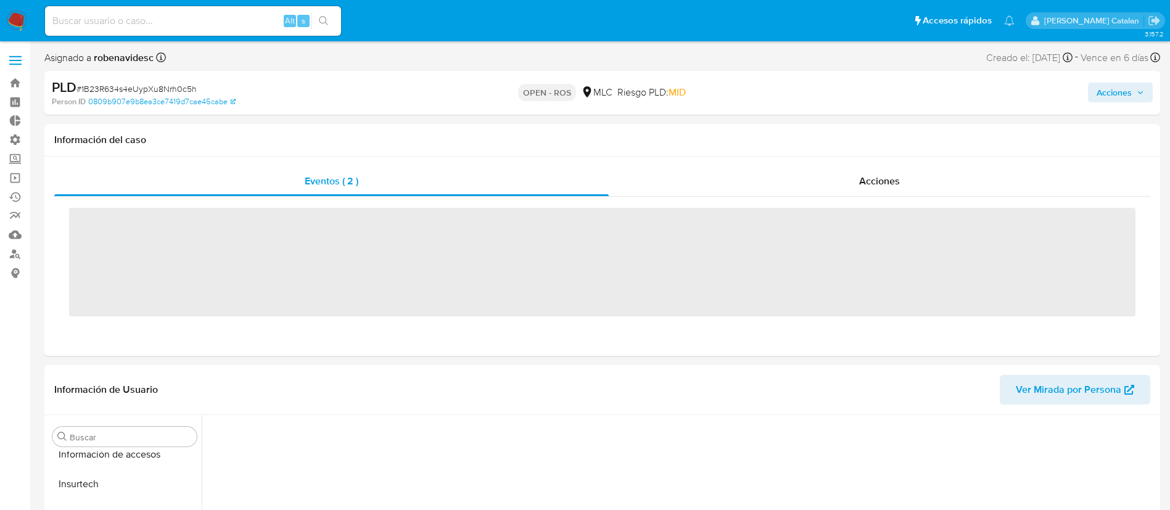
scroll to position [521, 0]
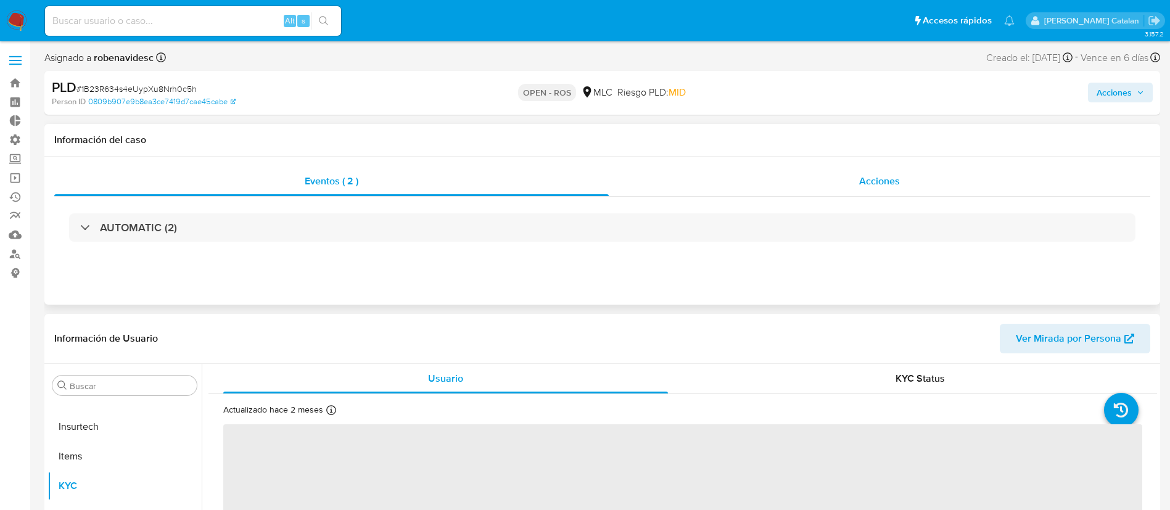
click at [862, 170] on div "Acciones" at bounding box center [880, 182] width 542 height 30
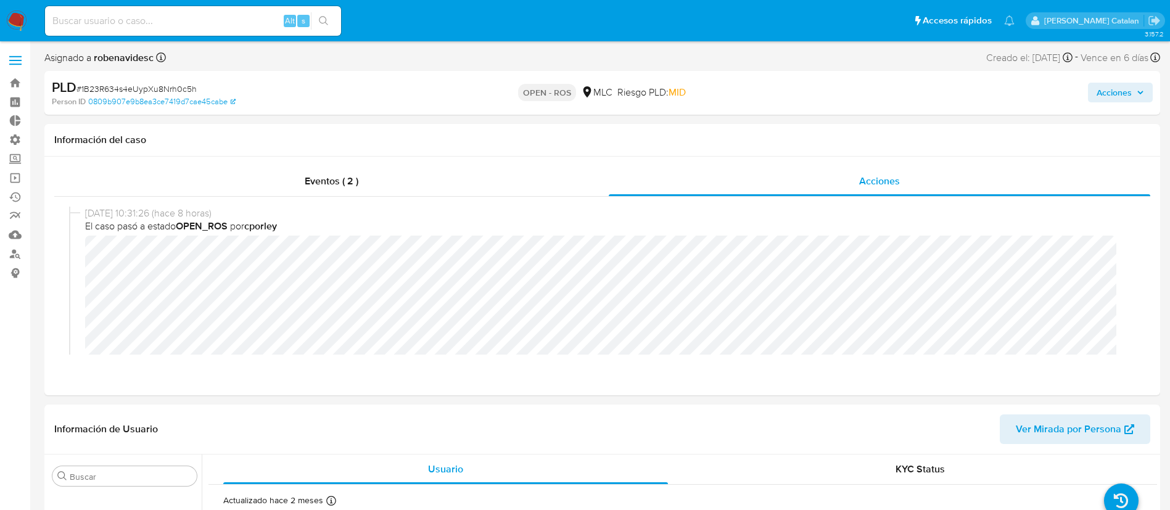
select select "10"
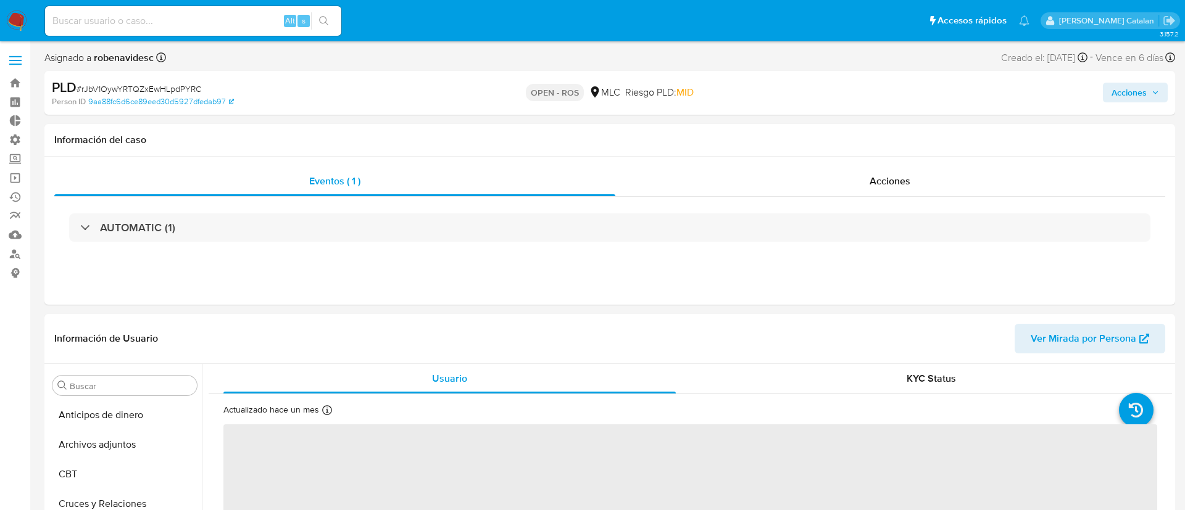
select select "10"
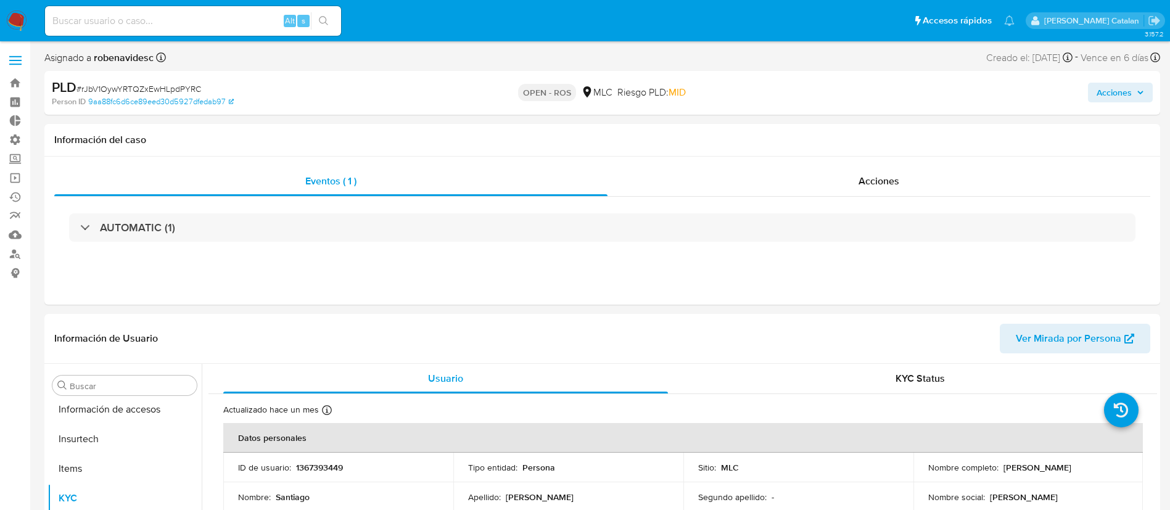
scroll to position [521, 0]
click at [845, 167] on div "Acciones" at bounding box center [879, 182] width 543 height 30
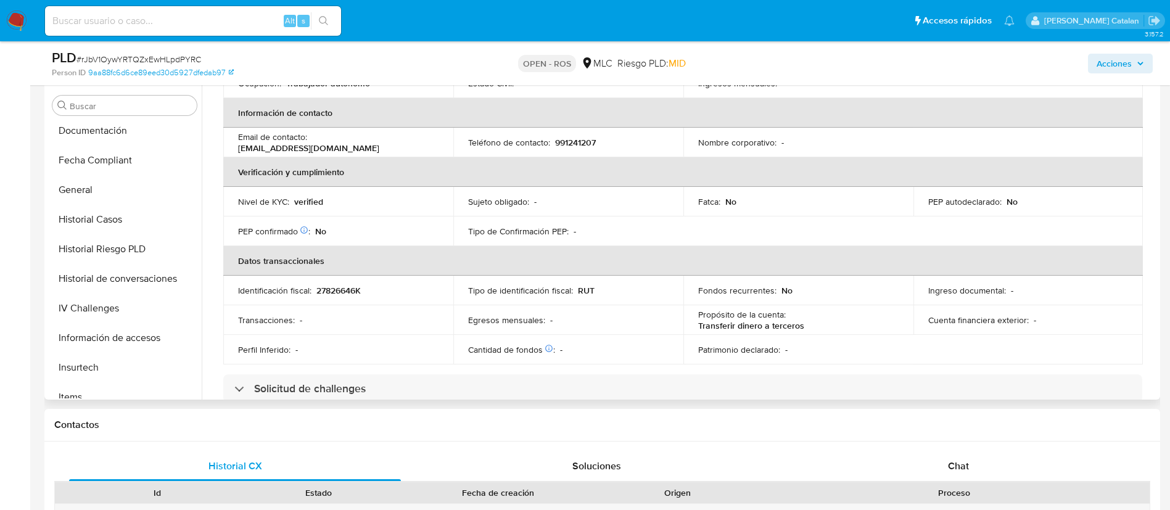
scroll to position [297, 0]
click at [105, 215] on button "Historial Casos" at bounding box center [120, 223] width 144 height 30
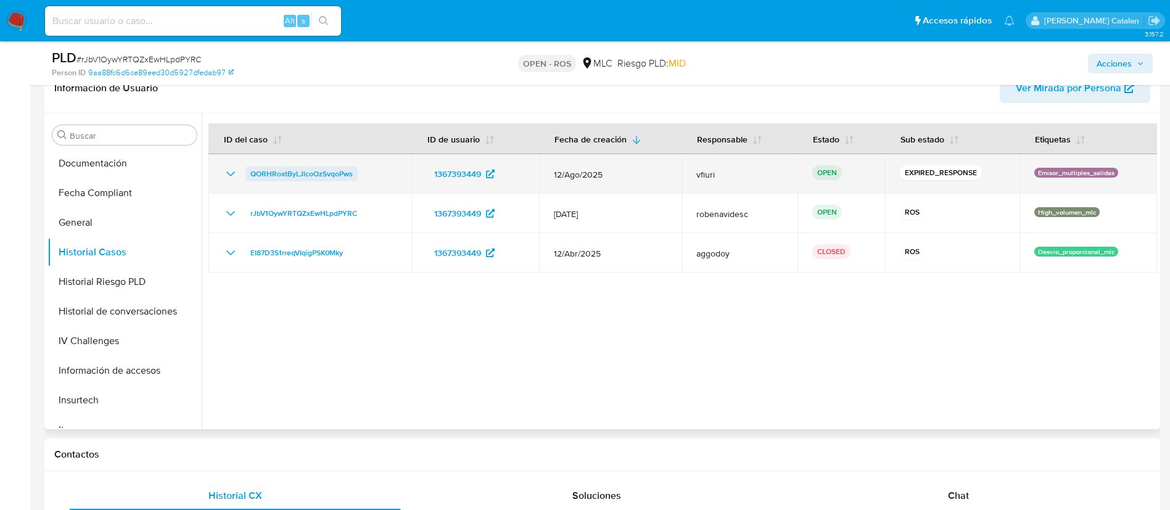
click at [317, 177] on span "QORHRoxtByLJlcoOzSvqoPws" at bounding box center [301, 174] width 102 height 15
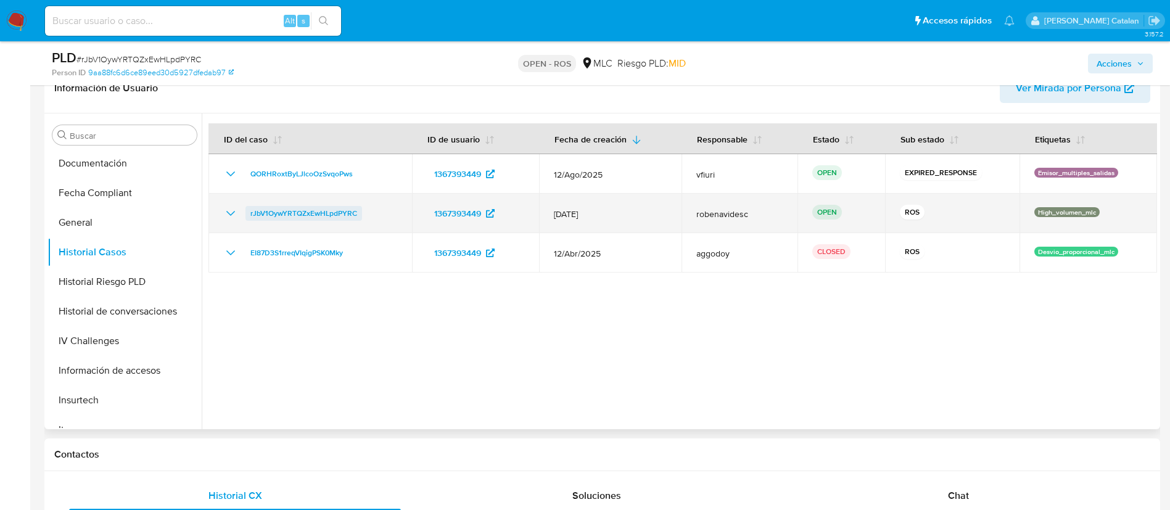
click at [270, 212] on span "rJbV1OywYRTQZxEwHLpdPYRC" at bounding box center [303, 213] width 107 height 15
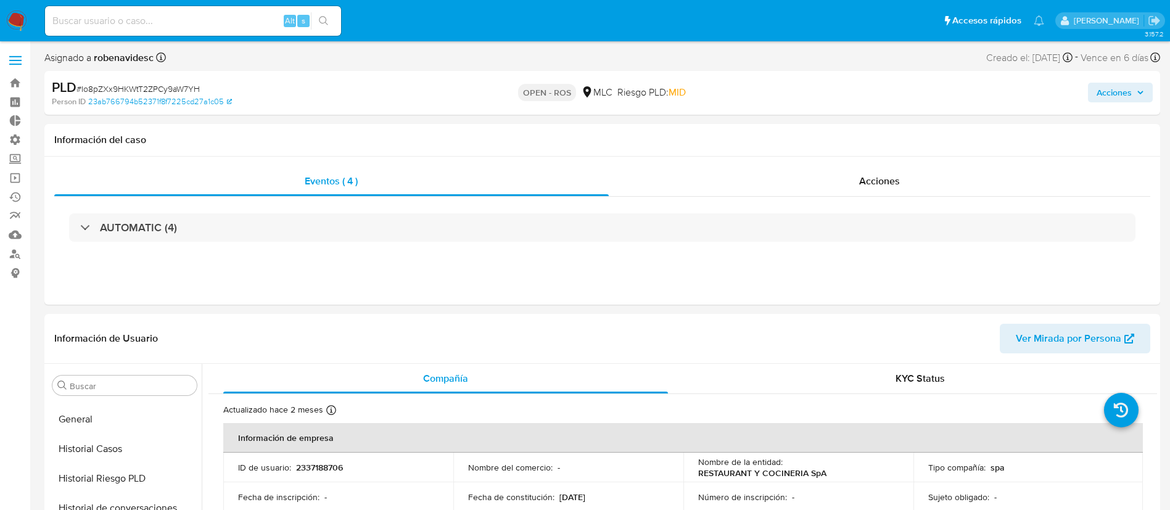
scroll to position [499, 0]
select select "10"
click at [849, 183] on div "Acciones" at bounding box center [880, 182] width 542 height 30
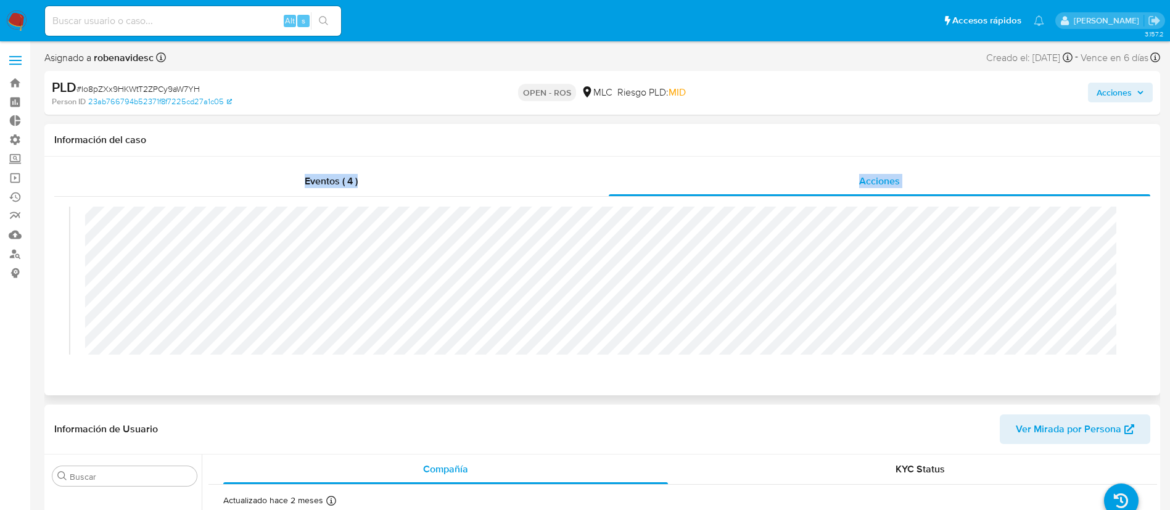
scroll to position [0, 0]
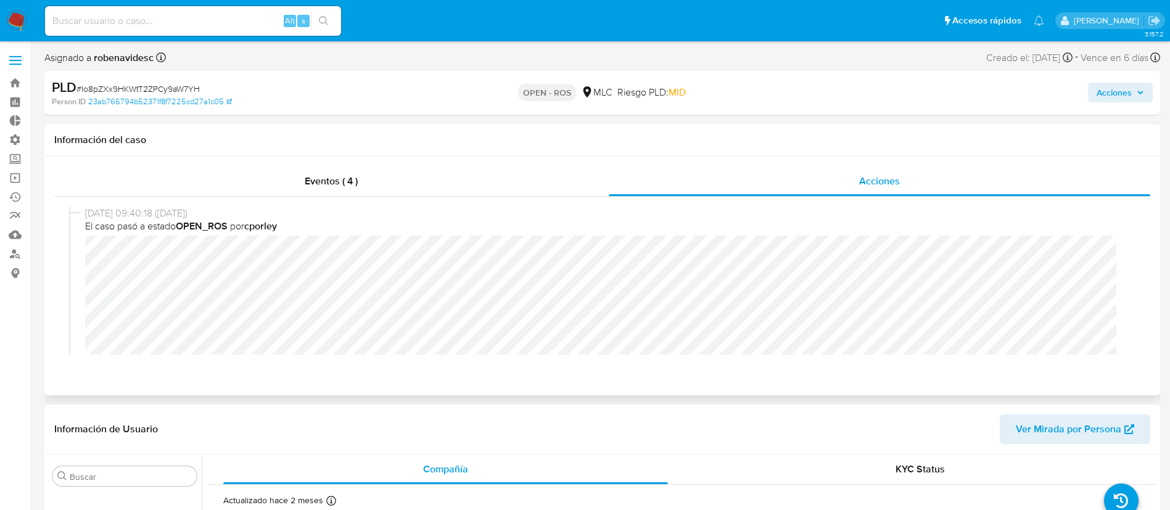
click at [83, 256] on div "[DATE] 09:40:18 ([DATE]) El caso pasó a estado OPEN_ROS por cporley" at bounding box center [602, 429] width 1067 height 444
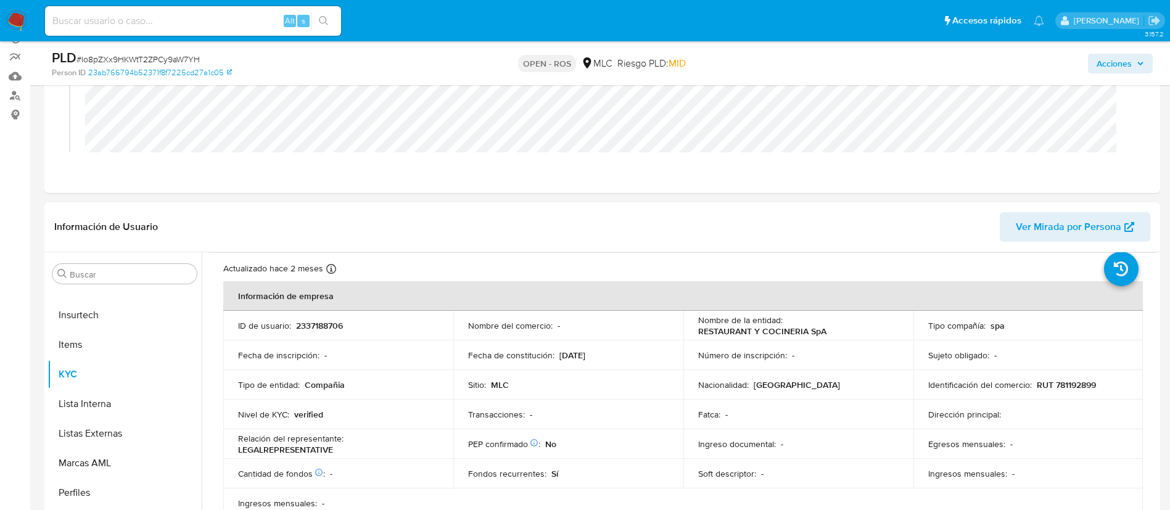
scroll to position [177, 0]
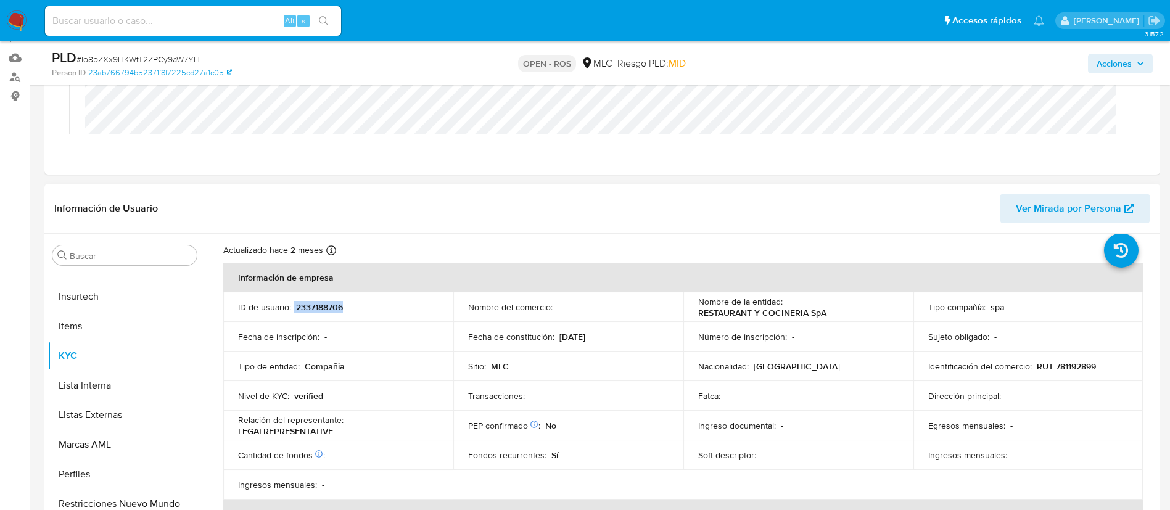
drag, startPoint x: 352, startPoint y: 313, endPoint x: 293, endPoint y: 305, distance: 59.7
click at [293, 305] on td "ID de usuario : 2337188706" at bounding box center [338, 307] width 230 height 30
copy div "2337188706"
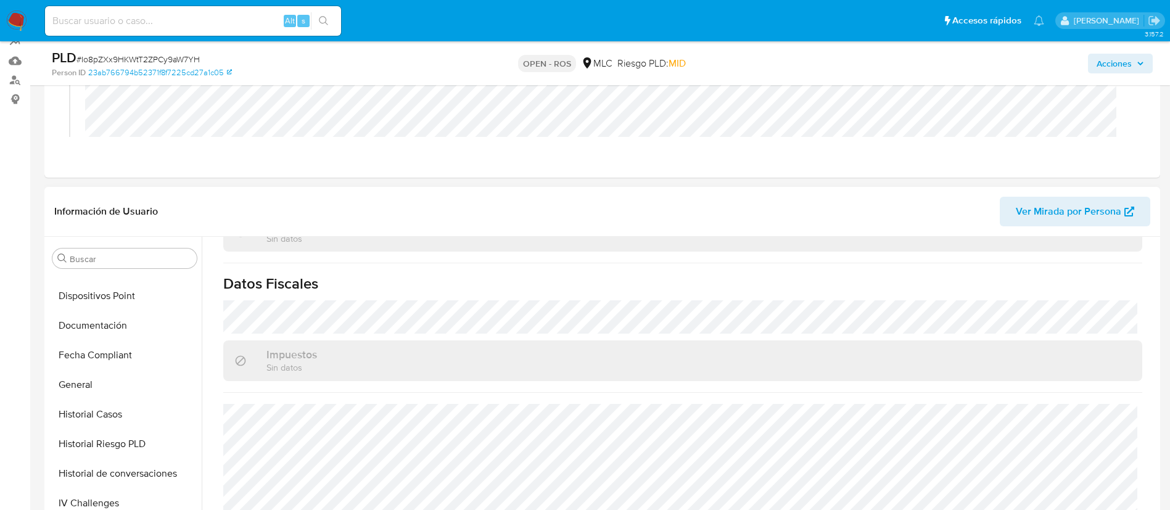
scroll to position [258, 0]
click at [98, 418] on button "Historial Casos" at bounding box center [120, 415] width 144 height 30
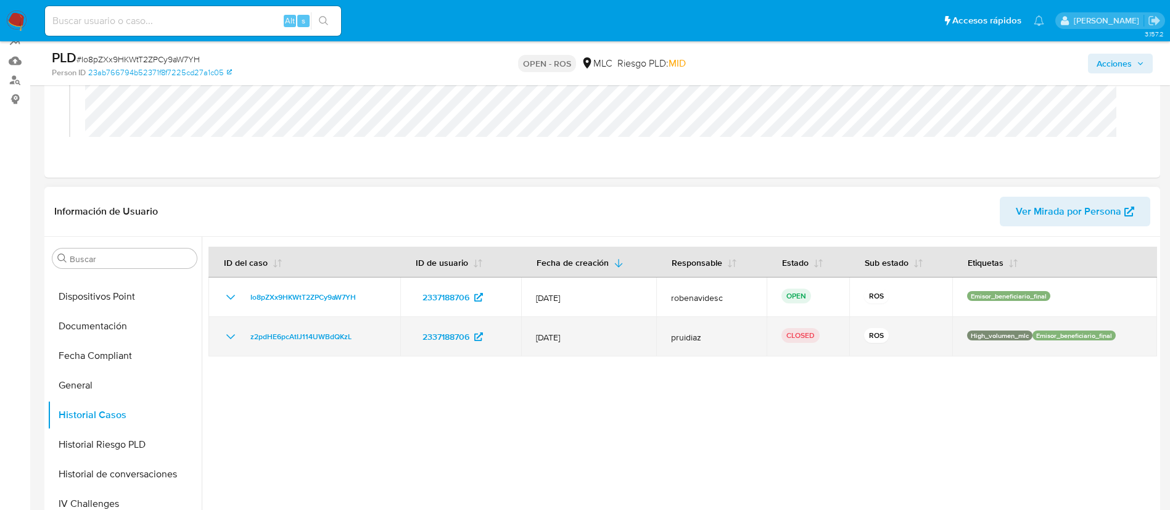
click at [310, 328] on td "z2pdHE6pcAtIJ114UWBdQKzL" at bounding box center [305, 336] width 192 height 39
click at [273, 332] on span "z2pdHE6pcAtIJ114UWBdQKzL" at bounding box center [300, 336] width 101 height 15
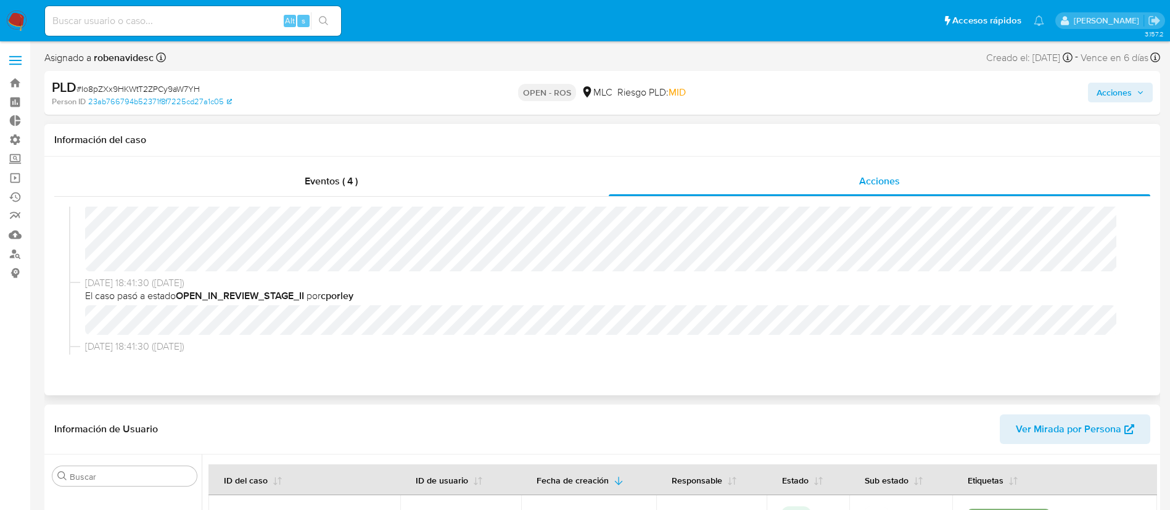
scroll to position [373, 0]
click at [1099, 99] on span "Acciones" at bounding box center [1114, 93] width 35 height 20
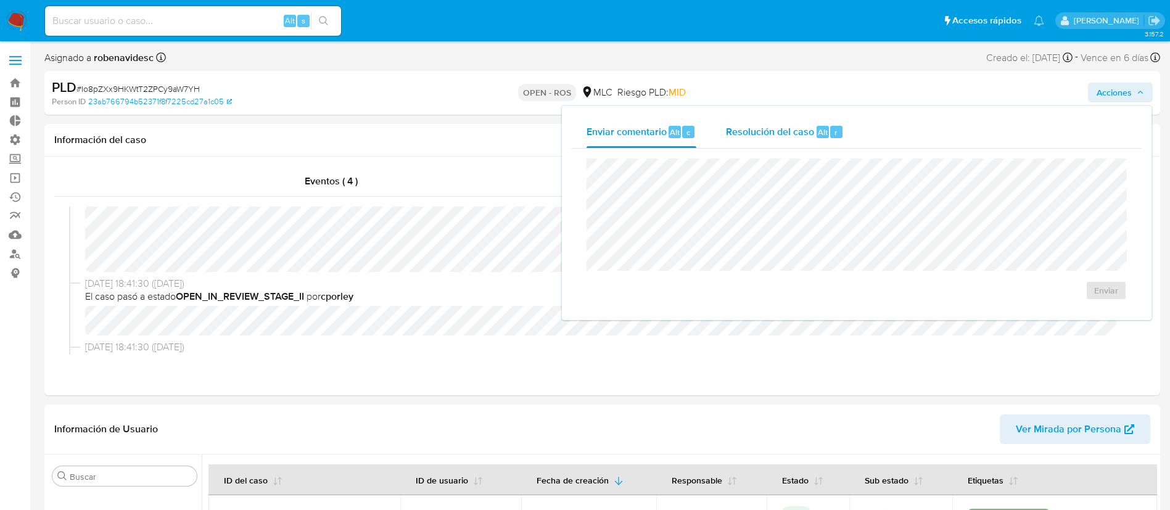
click at [795, 135] on span "Resolución del caso" at bounding box center [770, 132] width 88 height 14
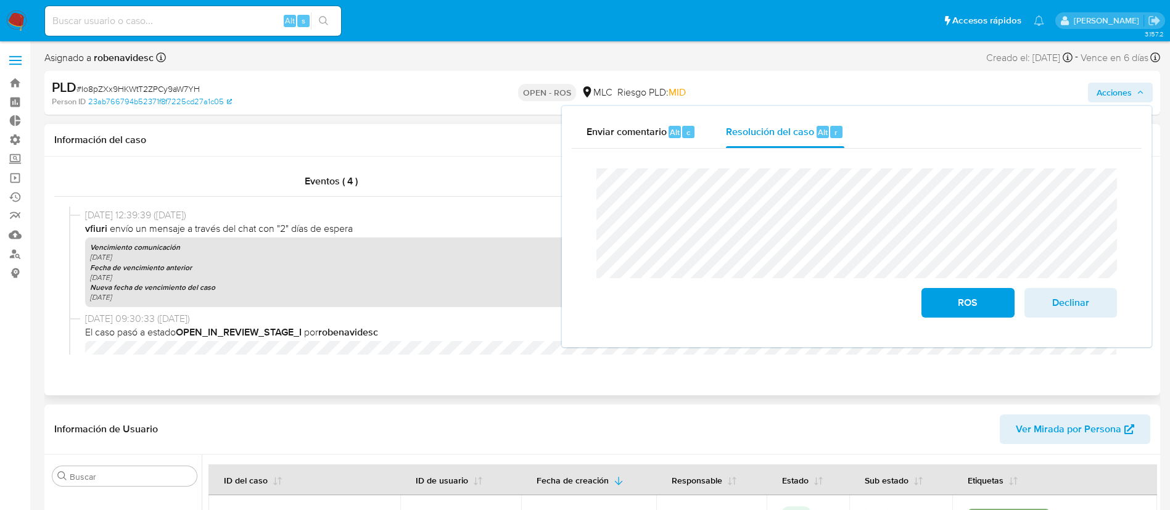
scroll to position [1271, 0]
click at [485, 268] on p "Fecha de vencimiento anterior" at bounding box center [608, 267] width 1036 height 10
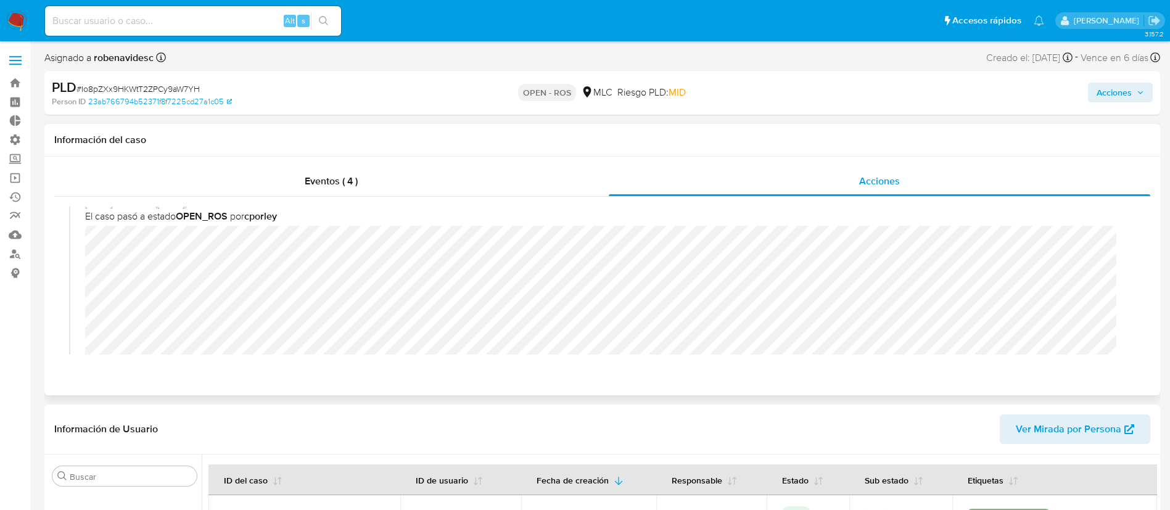
scroll to position [0, 0]
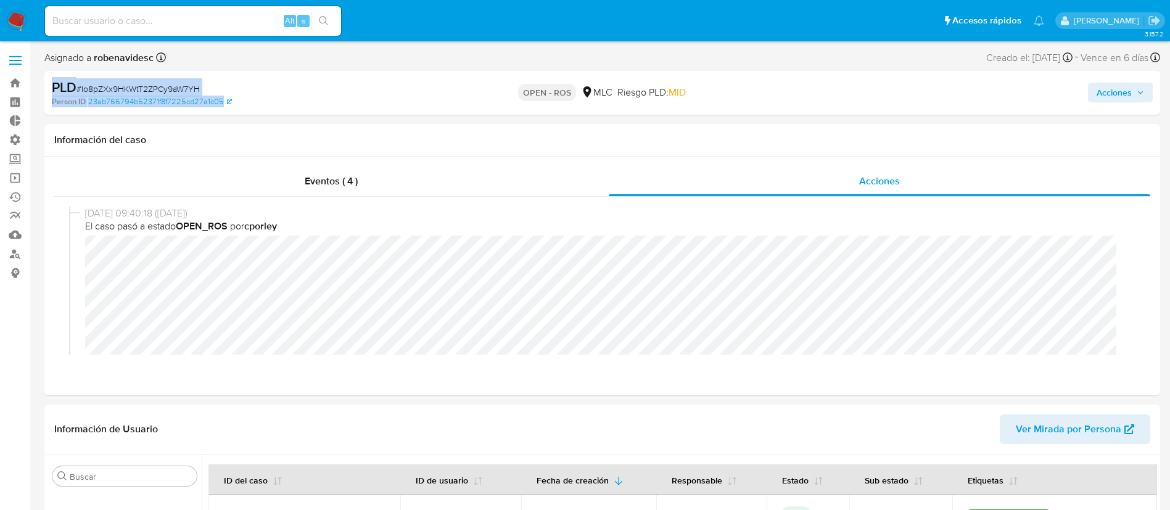
drag, startPoint x: 291, startPoint y: 110, endPoint x: 46, endPoint y: 92, distance: 246.2
click at [46, 92] on div "PLD # Io8pZXx9HKWtT2ZPCy9aW7YH Person ID 23ab766794b52371f8f7225cd27a1c05 OPEN …" at bounding box center [602, 93] width 1116 height 44
click at [259, 89] on div "PLD # Io8pZXx9HKWtT2ZPCy9aW7YH" at bounding box center [233, 87] width 363 height 19
drag, startPoint x: 257, startPoint y: 99, endPoint x: 44, endPoint y: 88, distance: 213.1
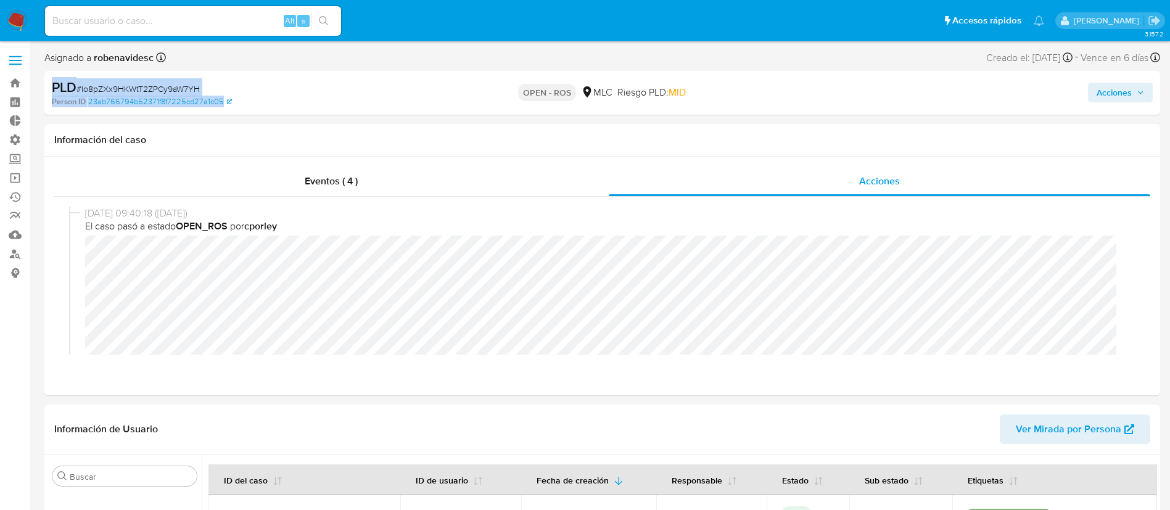
copy div "PLD # Io8pZXx9HKWtT2ZPCy9aW7YH Person ID 23ab766794b52371f8f7225cd27a1c05"
click at [1118, 81] on div "Acciones" at bounding box center [971, 92] width 364 height 29
click at [1108, 88] on span "Acciones" at bounding box center [1114, 93] width 35 height 20
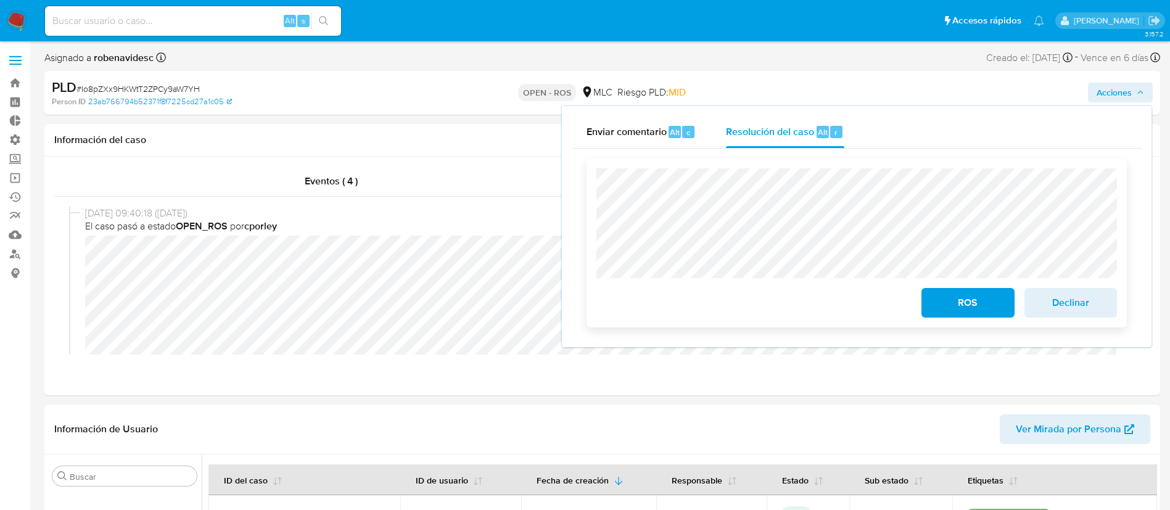
click at [1050, 302] on span "Declinar" at bounding box center [1071, 302] width 60 height 27
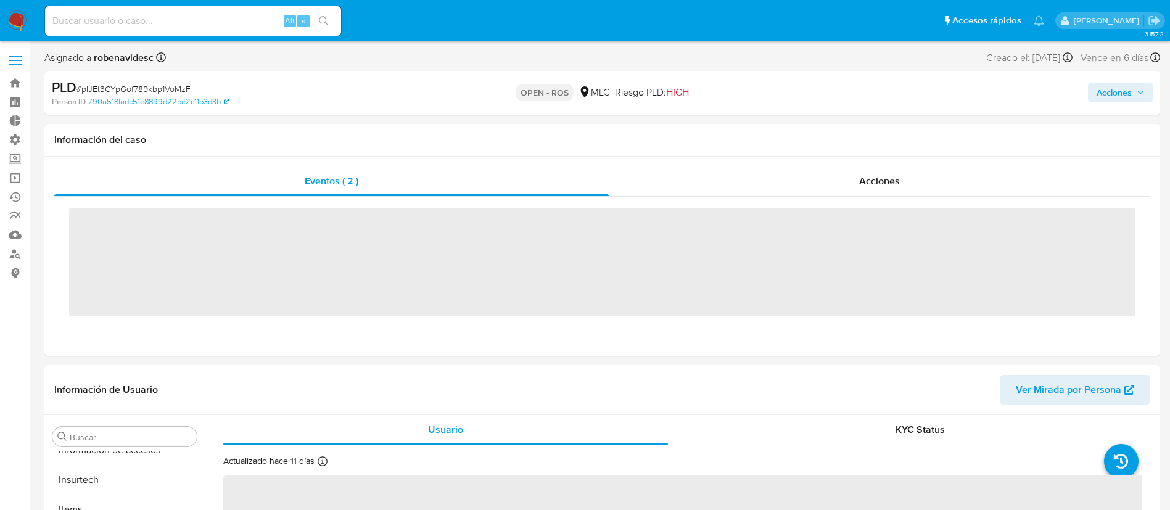
scroll to position [521, 0]
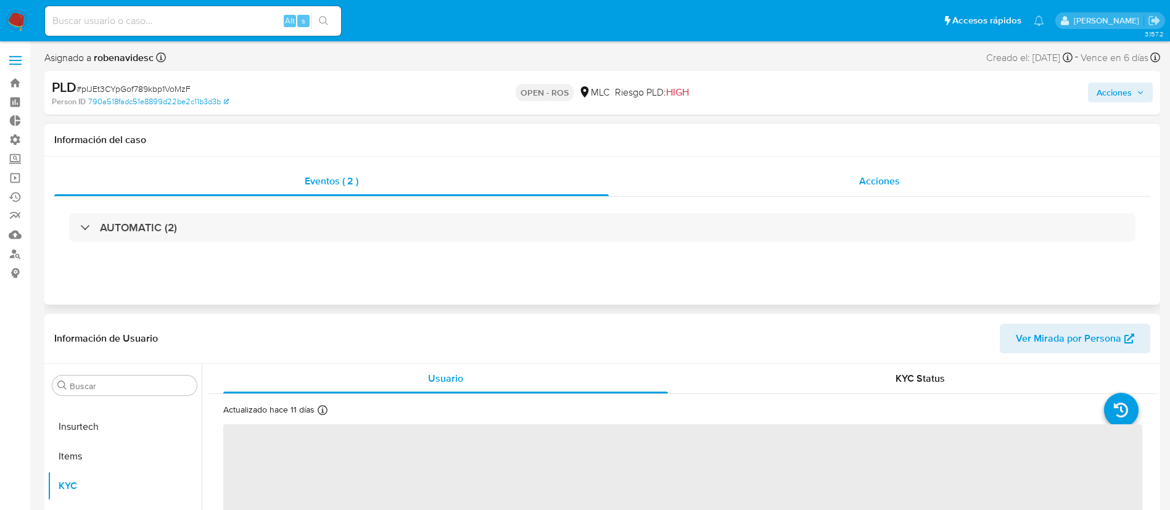
click at [885, 180] on span "Acciones" at bounding box center [879, 181] width 41 height 14
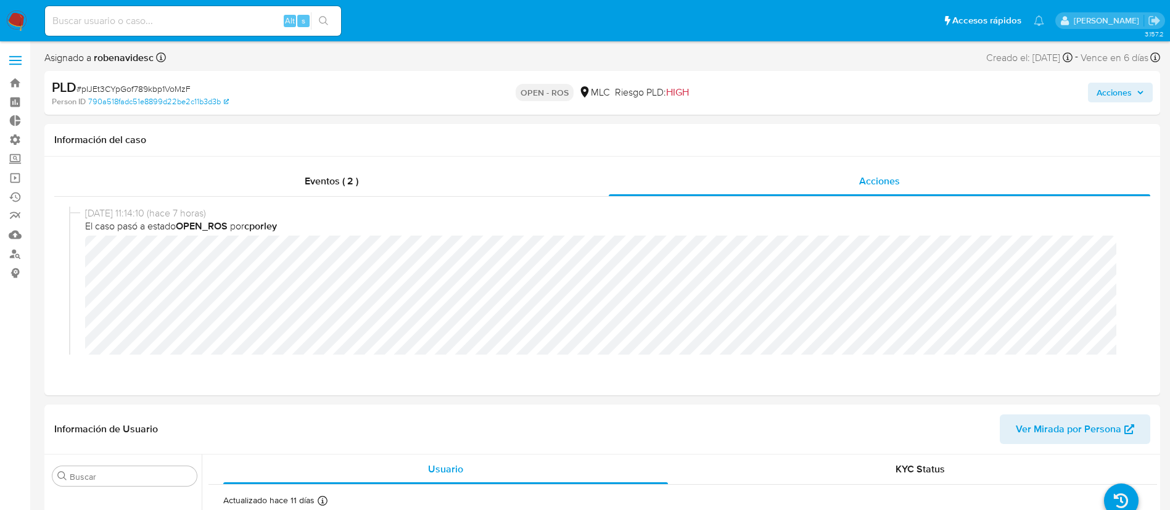
select select "10"
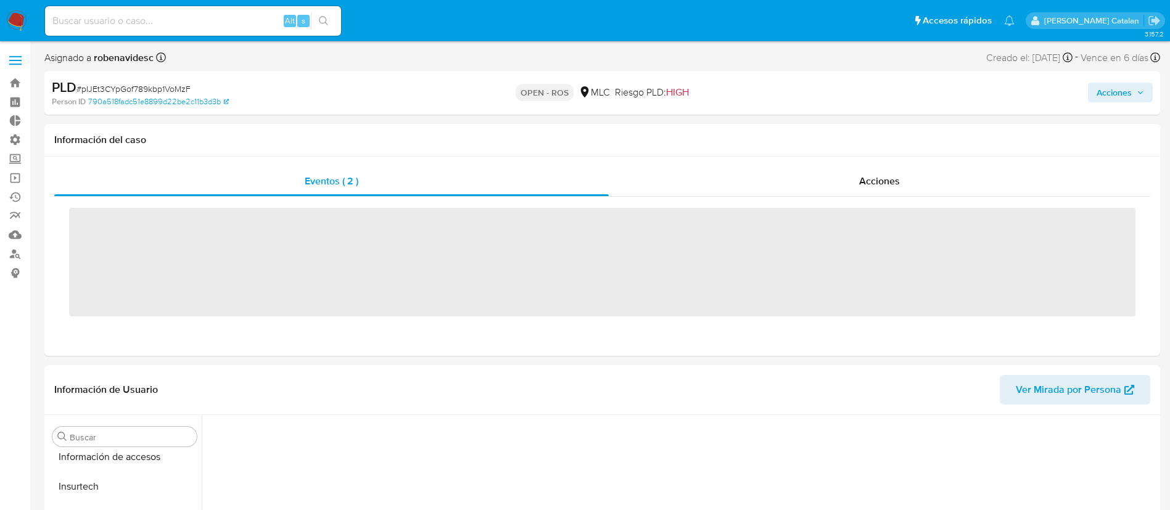
scroll to position [521, 0]
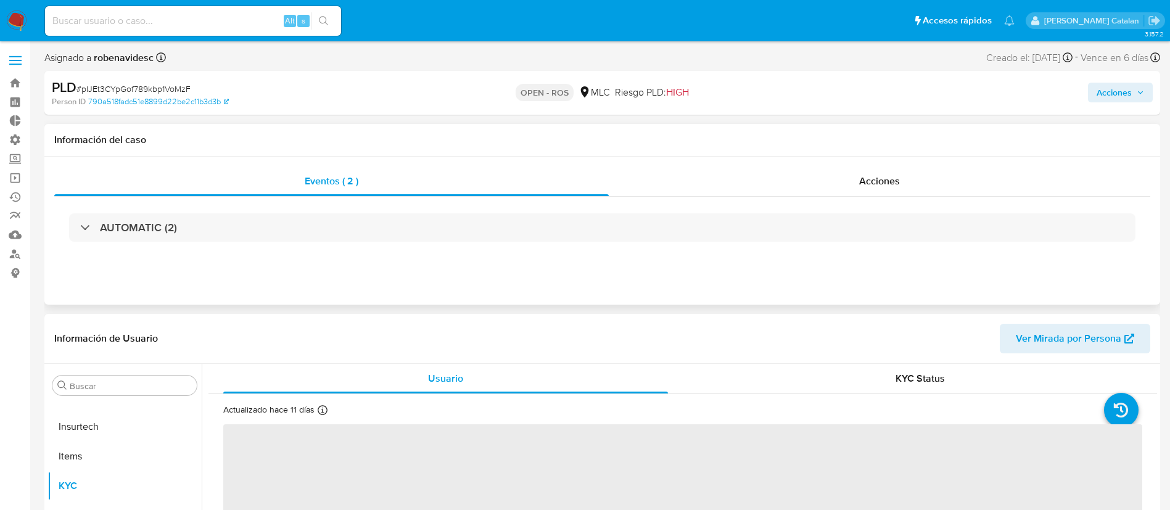
click at [837, 160] on div "Eventos ( 2 ) Acciones AUTOMATIC (2)" at bounding box center [602, 231] width 1116 height 148
click at [852, 175] on div "Acciones" at bounding box center [880, 182] width 542 height 30
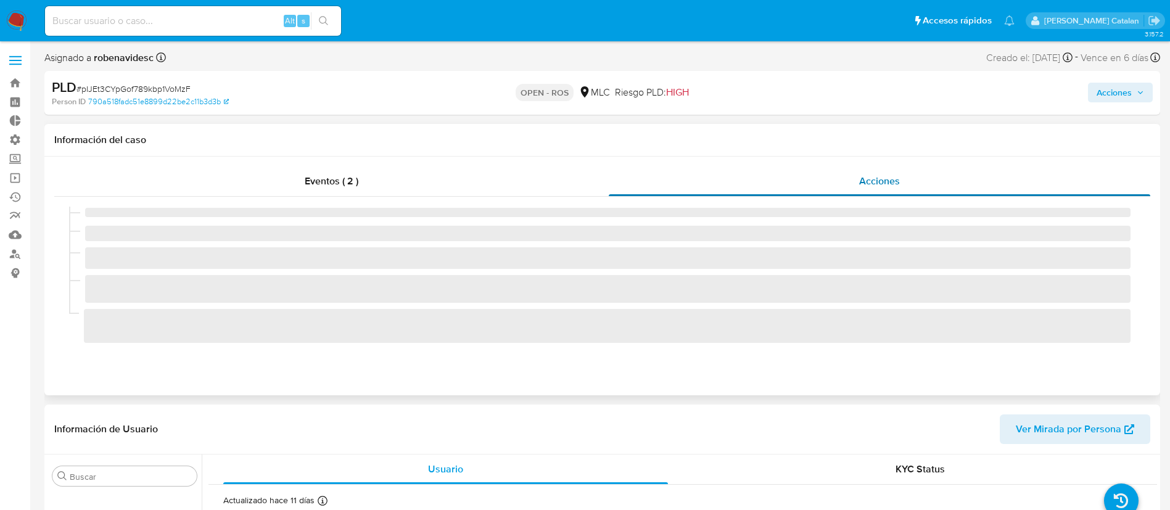
select select "10"
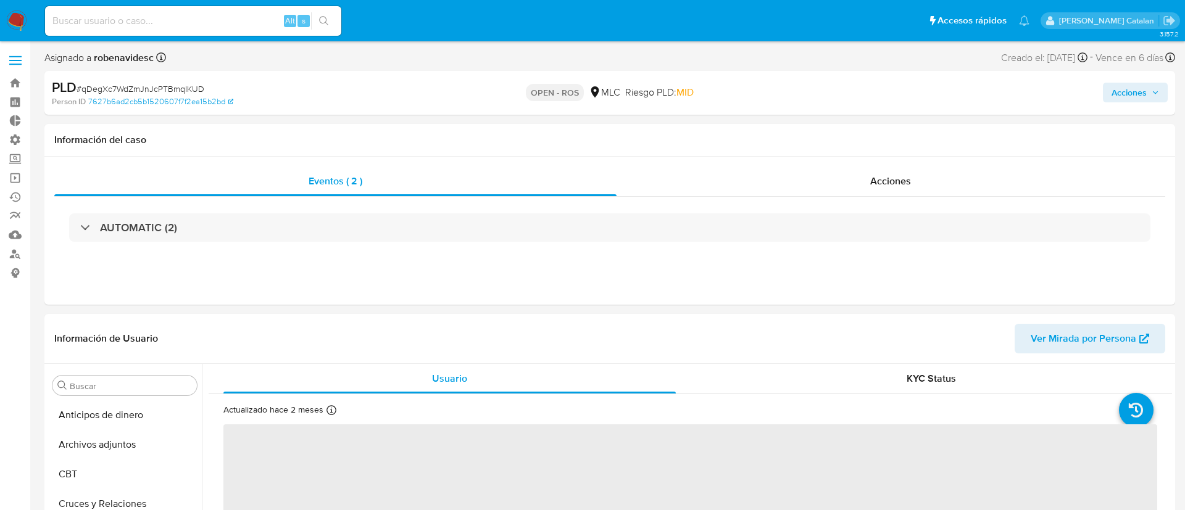
select select "10"
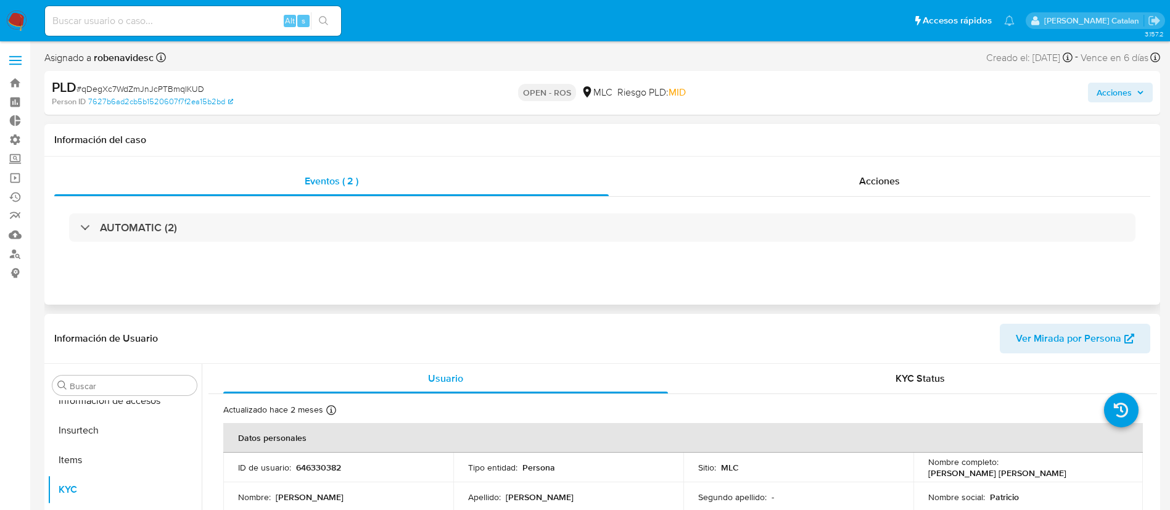
scroll to position [521, 0]
click at [865, 184] on span "Acciones" at bounding box center [879, 181] width 41 height 14
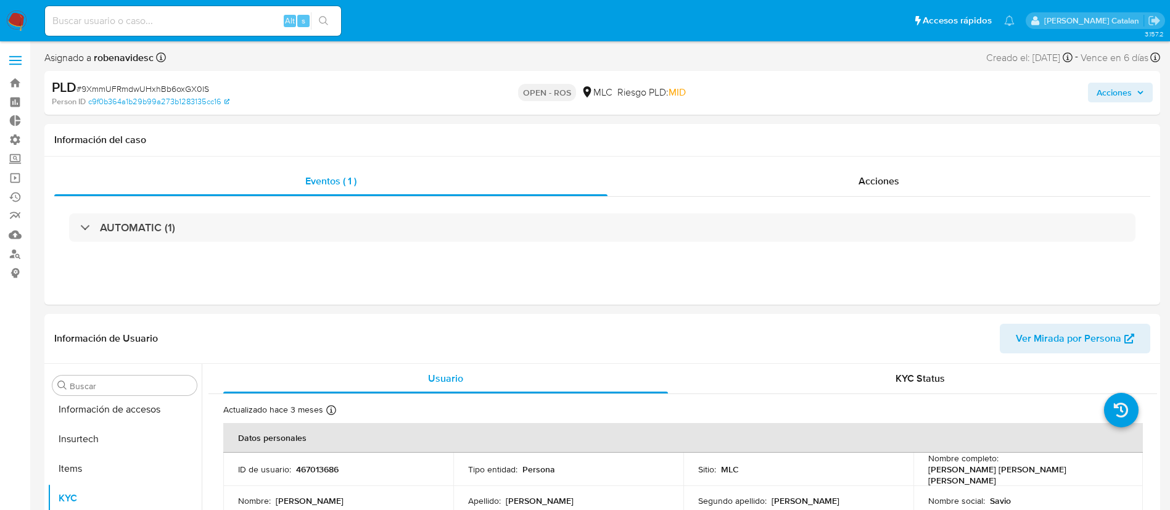
select select "10"
click at [916, 180] on div "Acciones" at bounding box center [879, 182] width 543 height 30
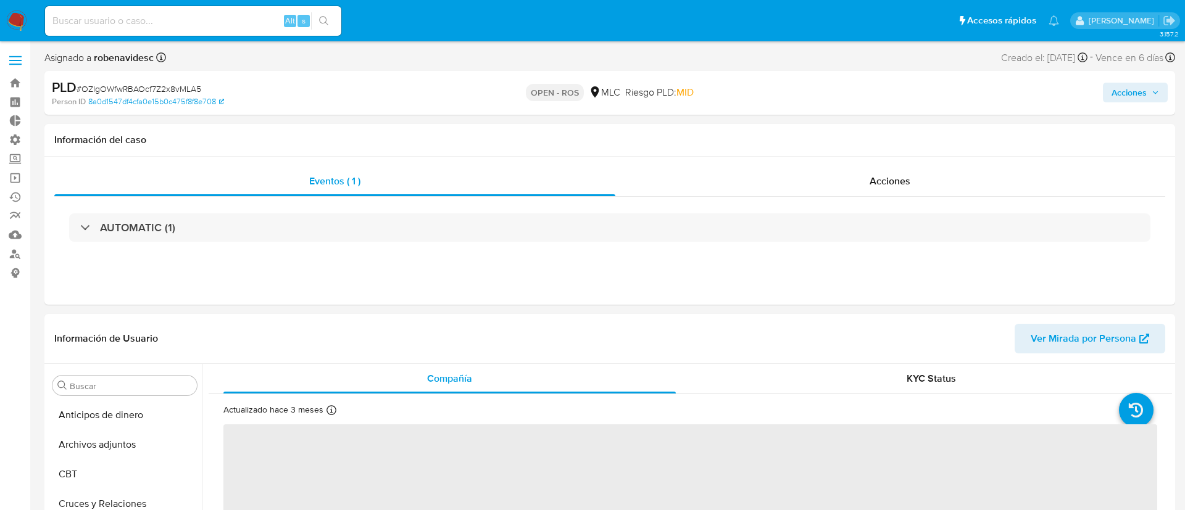
select select "10"
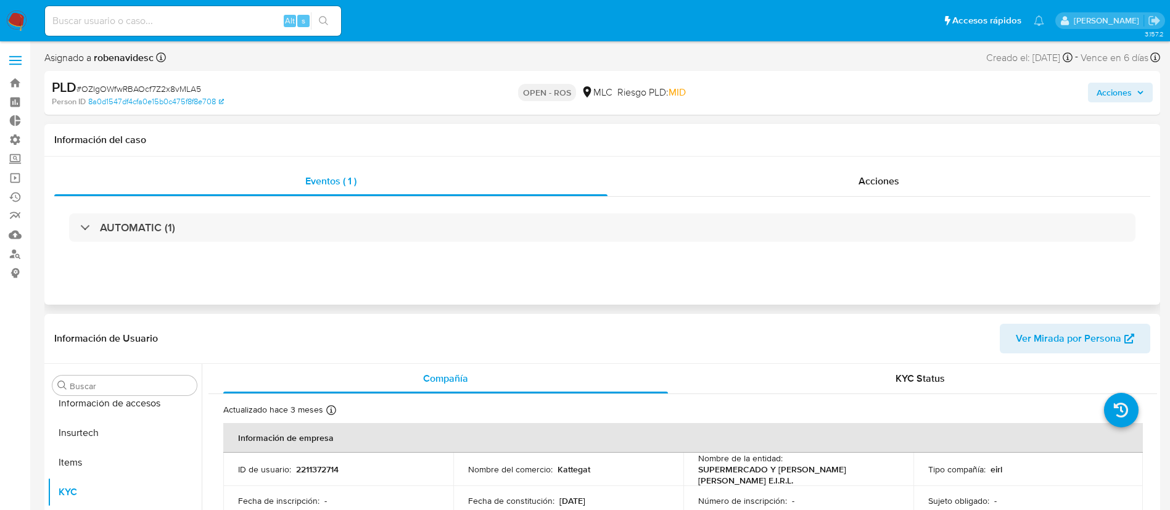
scroll to position [521, 0]
click at [908, 169] on div "Acciones" at bounding box center [879, 182] width 543 height 30
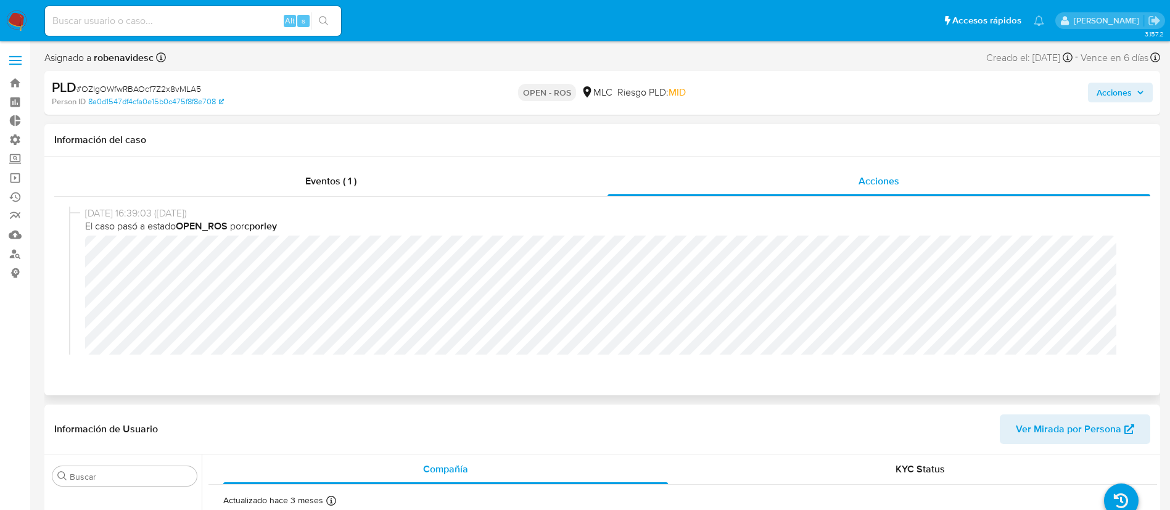
click at [511, 334] on div "02/09/2025 16:39:03 (hace un día) El caso pasó a estado OPEN_ROS por cporley 26…" at bounding box center [602, 281] width 1096 height 168
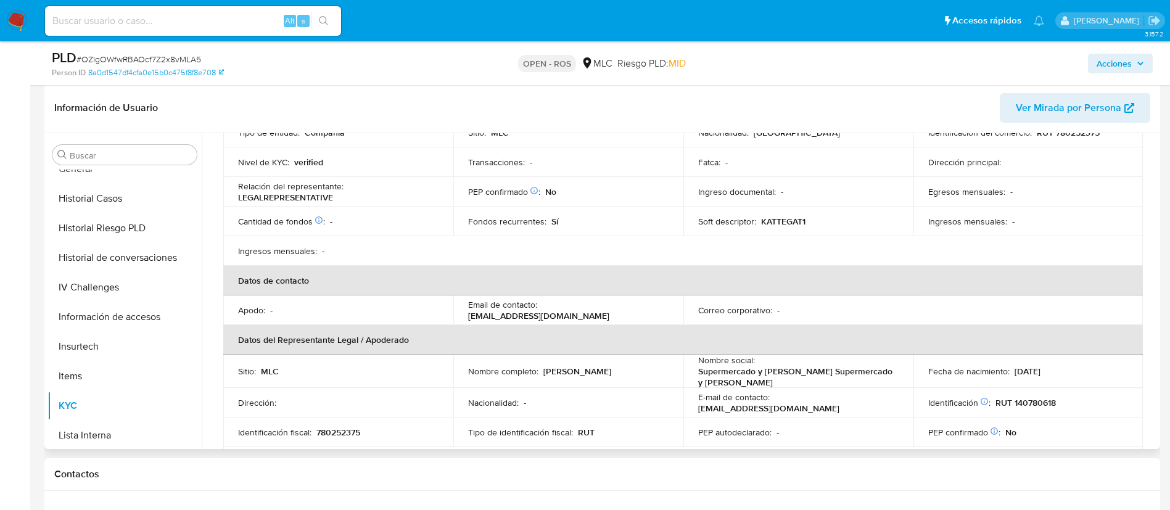
scroll to position [370, 0]
click at [88, 194] on button "Historial Casos" at bounding box center [120, 200] width 144 height 30
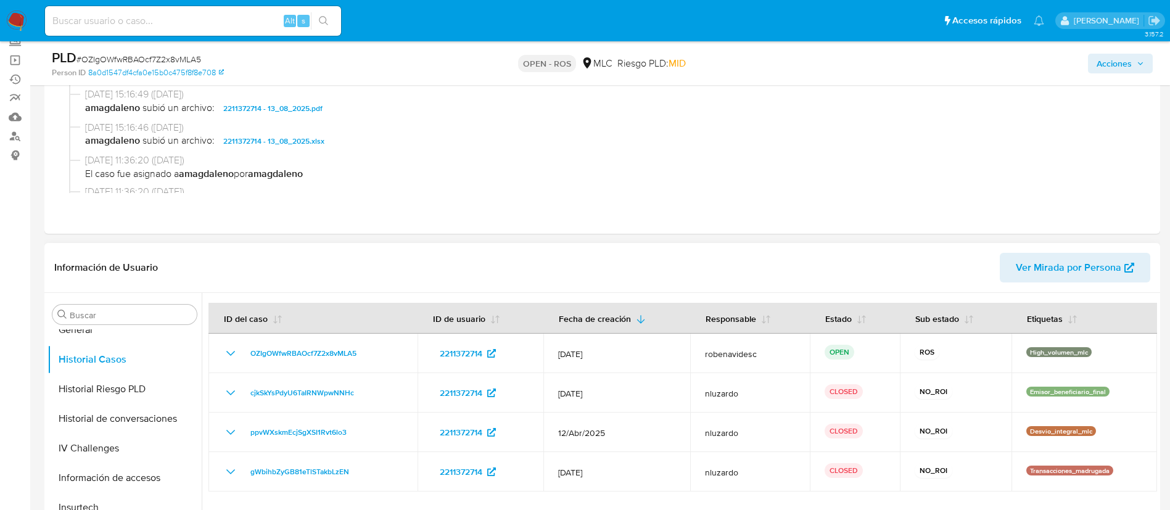
scroll to position [408, 0]
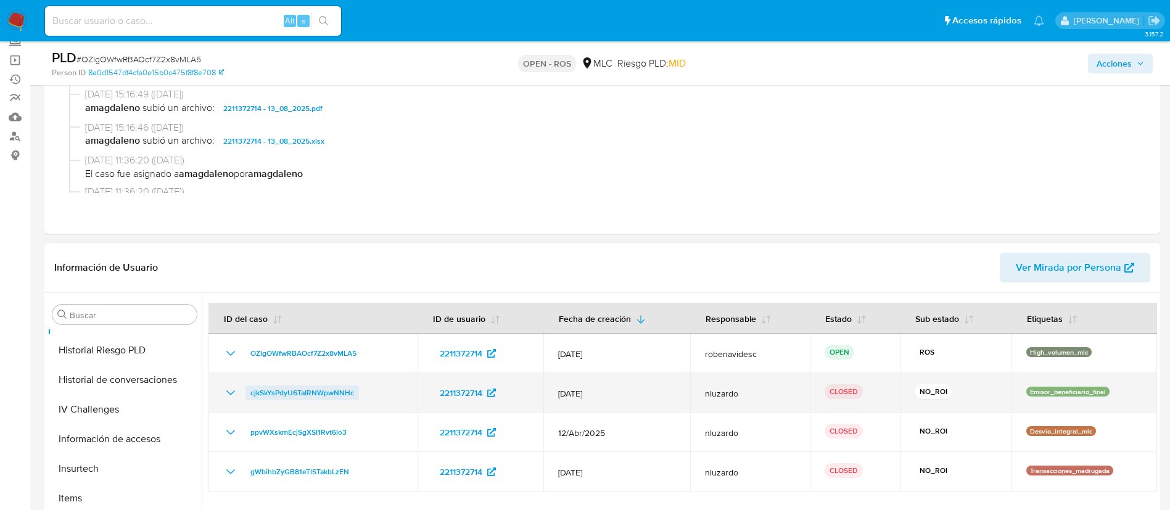
click at [329, 398] on span "cjkSkYsPdyU6TaIRNWpwNNHc" at bounding box center [302, 393] width 104 height 15
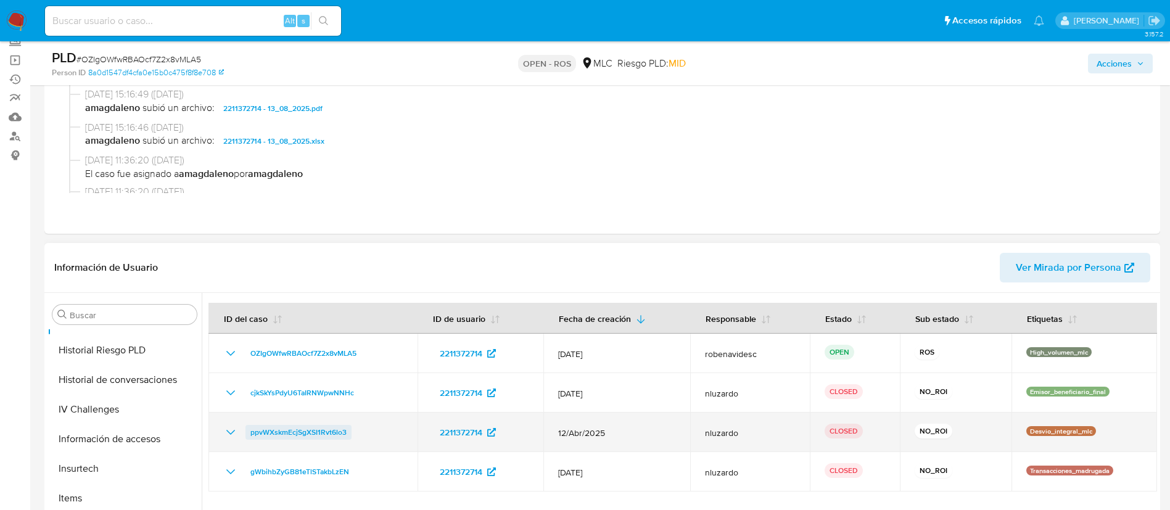
click at [313, 433] on span "ppvWXskmEcjSgXSI1Rvt6lo3" at bounding box center [298, 432] width 96 height 15
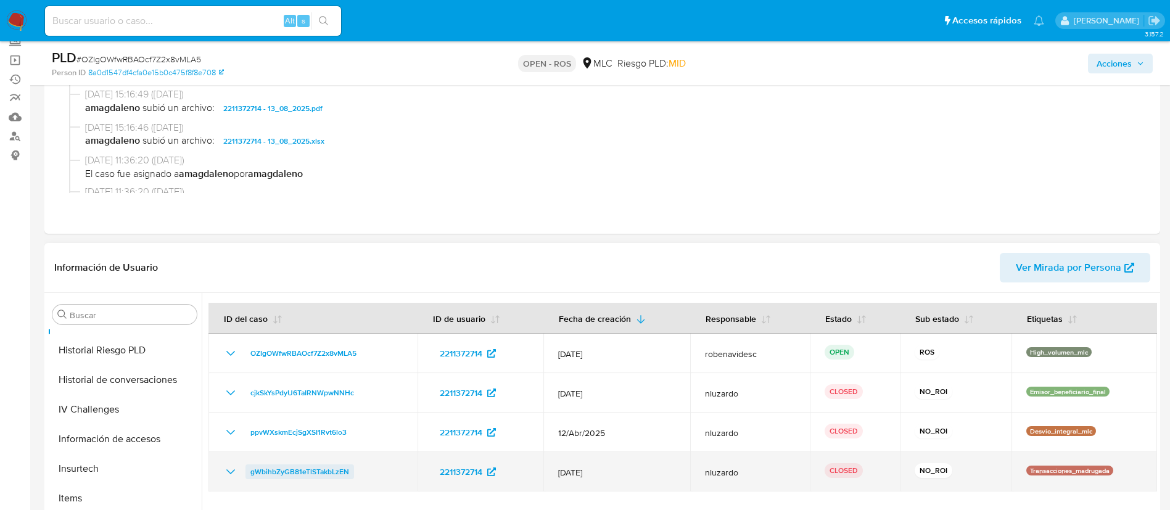
click at [320, 473] on span "gWbihbZyGB81eTlSTakbLzEN" at bounding box center [299, 472] width 99 height 15
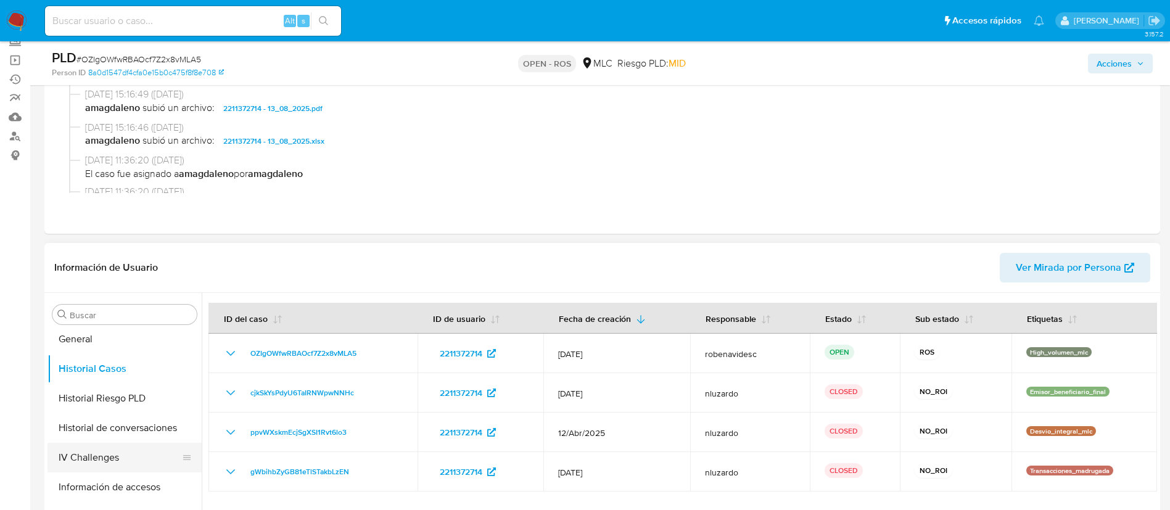
scroll to position [373, 0]
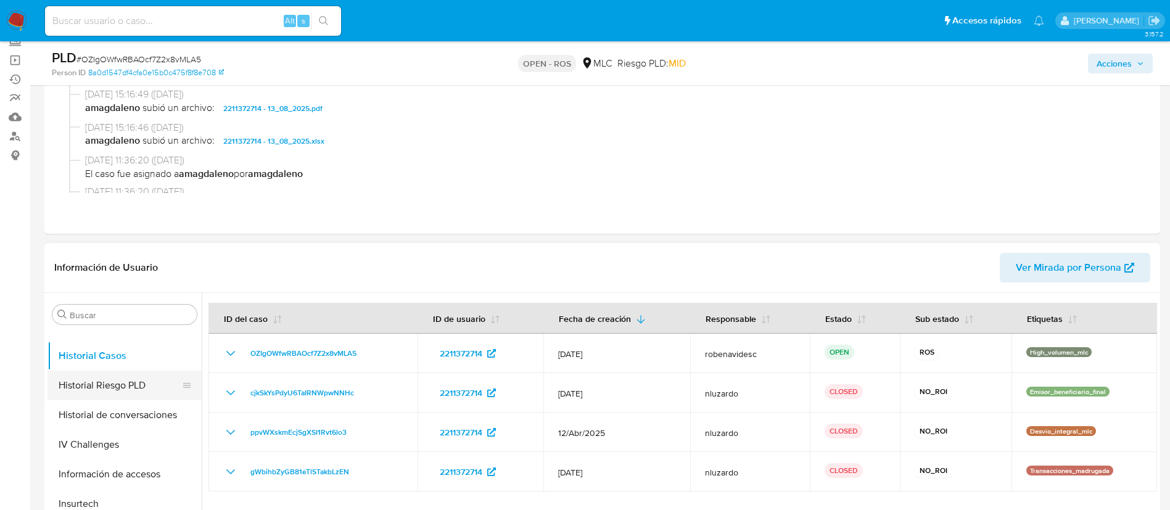
click at [114, 397] on button "Historial Riesgo PLD" at bounding box center [120, 386] width 144 height 30
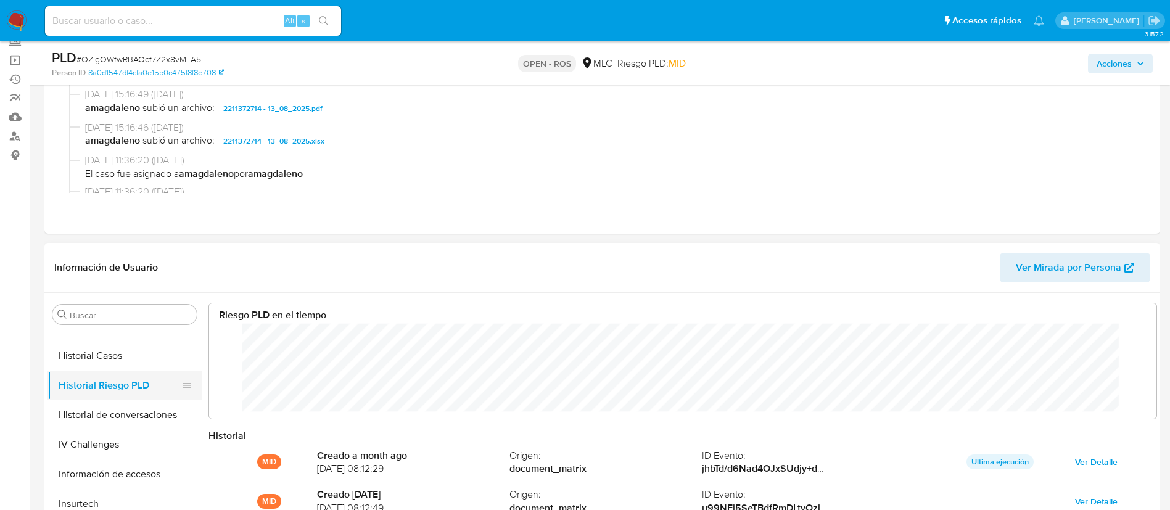
scroll to position [93, 923]
click at [103, 423] on button "Historial de conversaciones" at bounding box center [120, 415] width 144 height 30
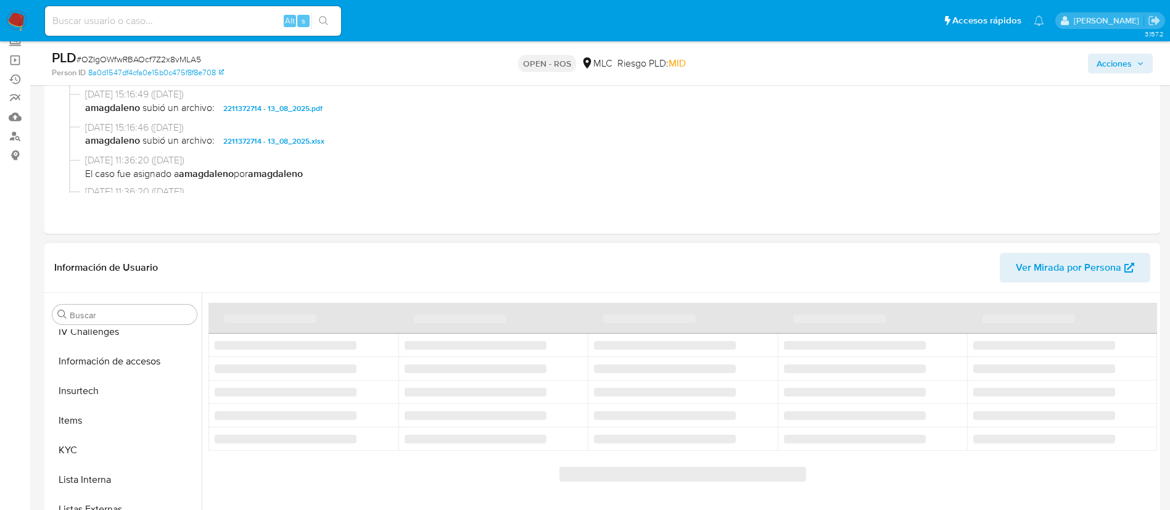
scroll to position [487, 0]
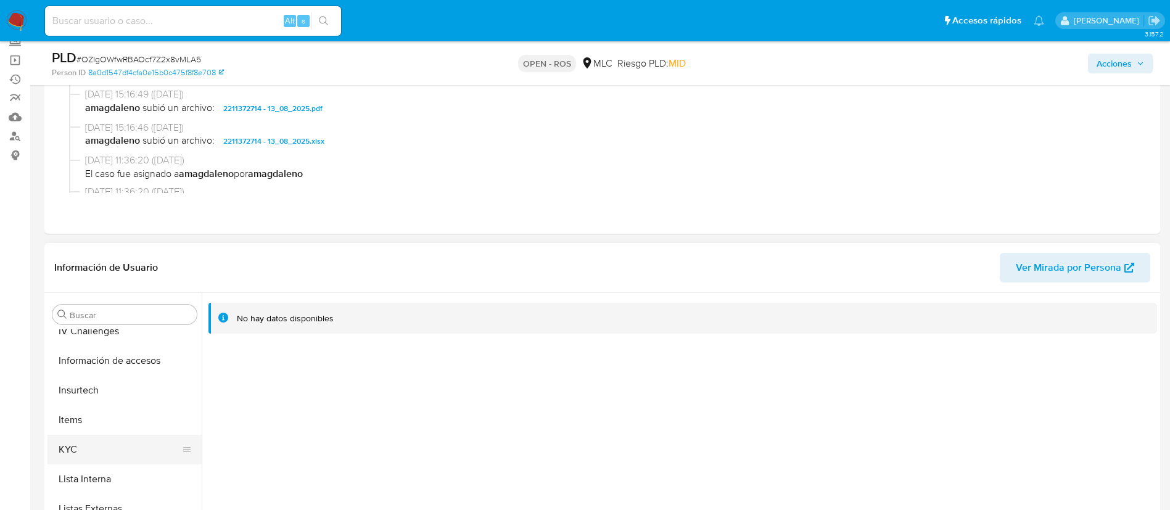
click at [86, 442] on button "KYC" at bounding box center [120, 450] width 144 height 30
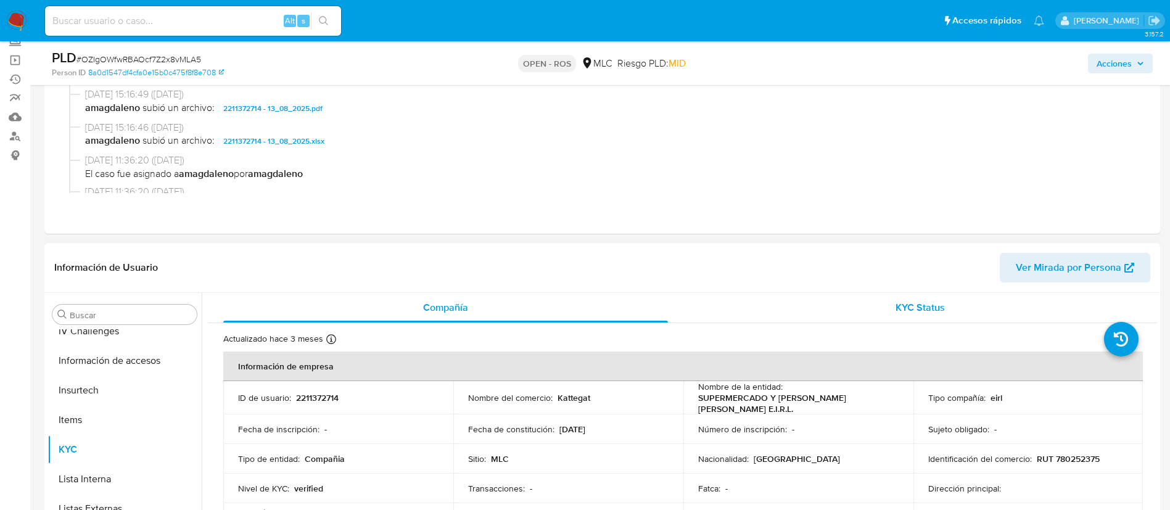
click at [890, 301] on div "KYC Status" at bounding box center [920, 308] width 445 height 30
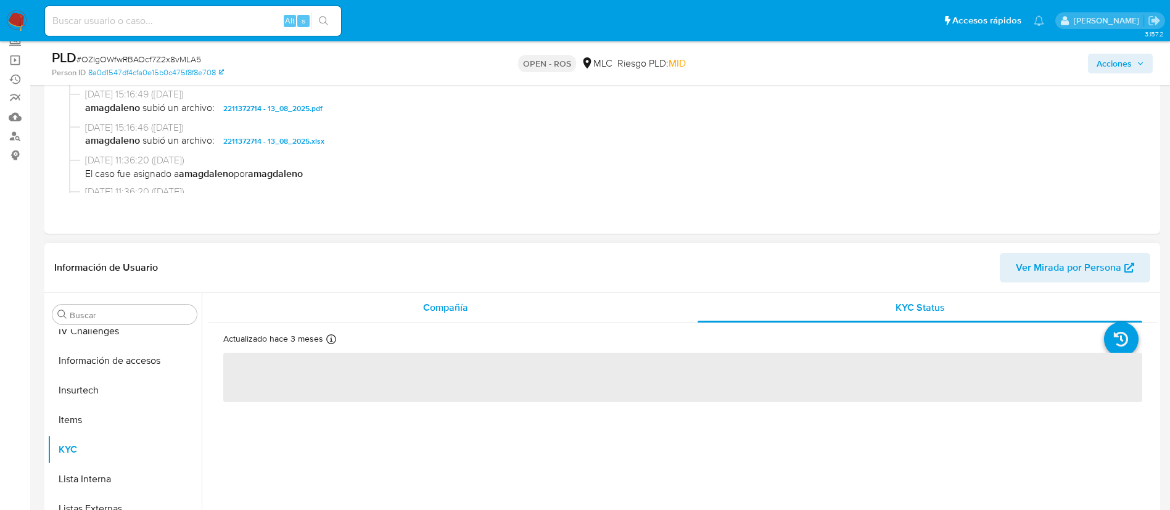
click at [632, 294] on div "Compañía" at bounding box center [445, 308] width 445 height 30
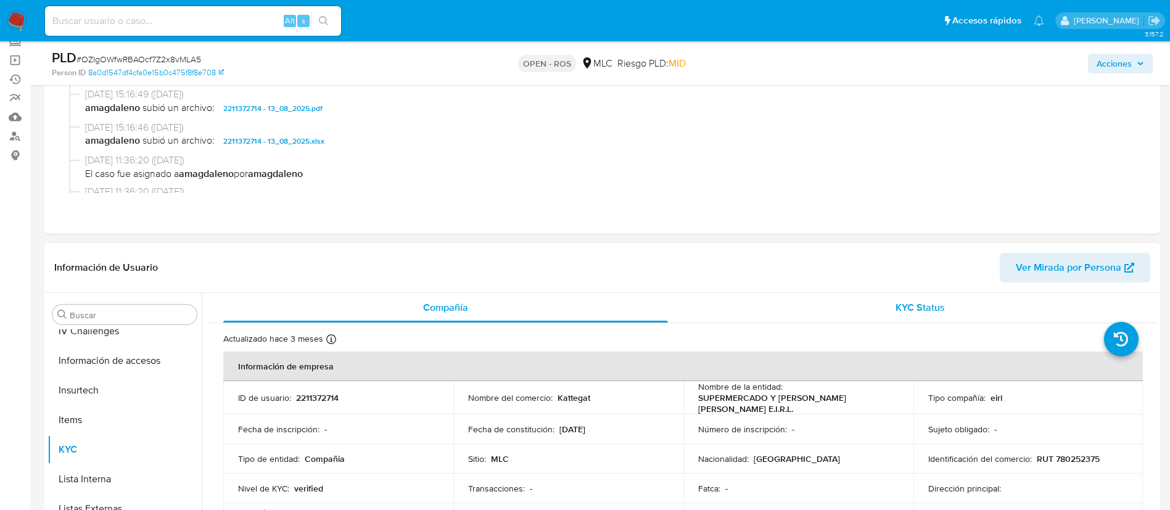
click at [896, 309] on span "KYC Status" at bounding box center [920, 307] width 49 height 14
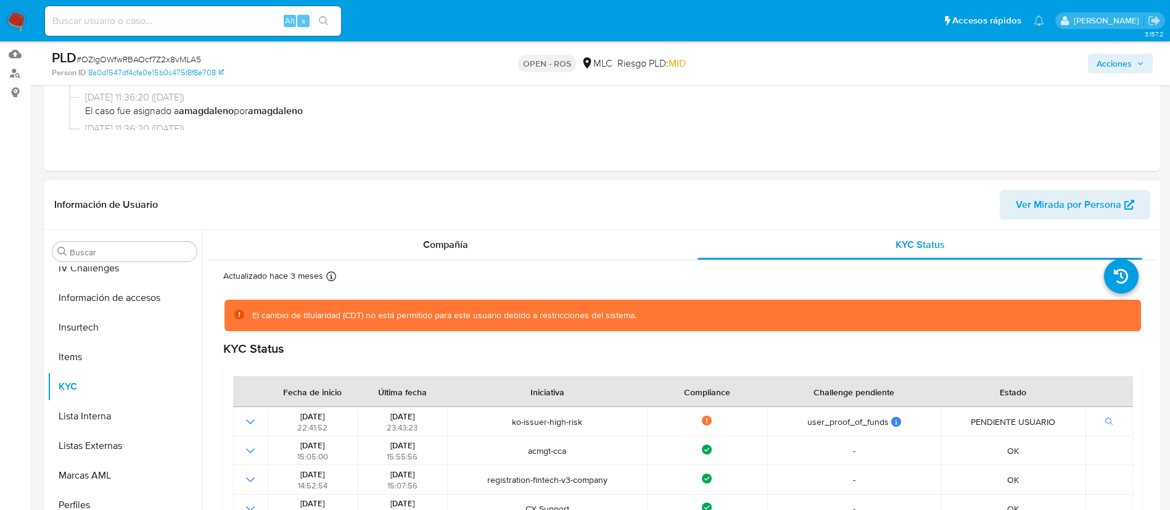
scroll to position [181, 0]
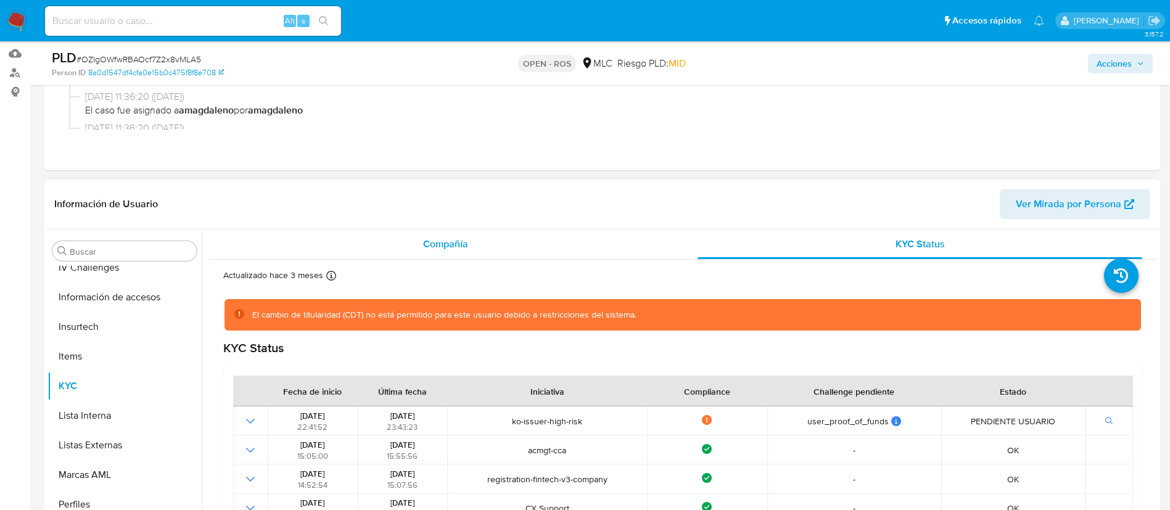
click at [430, 252] on div "Compañía" at bounding box center [445, 244] width 445 height 30
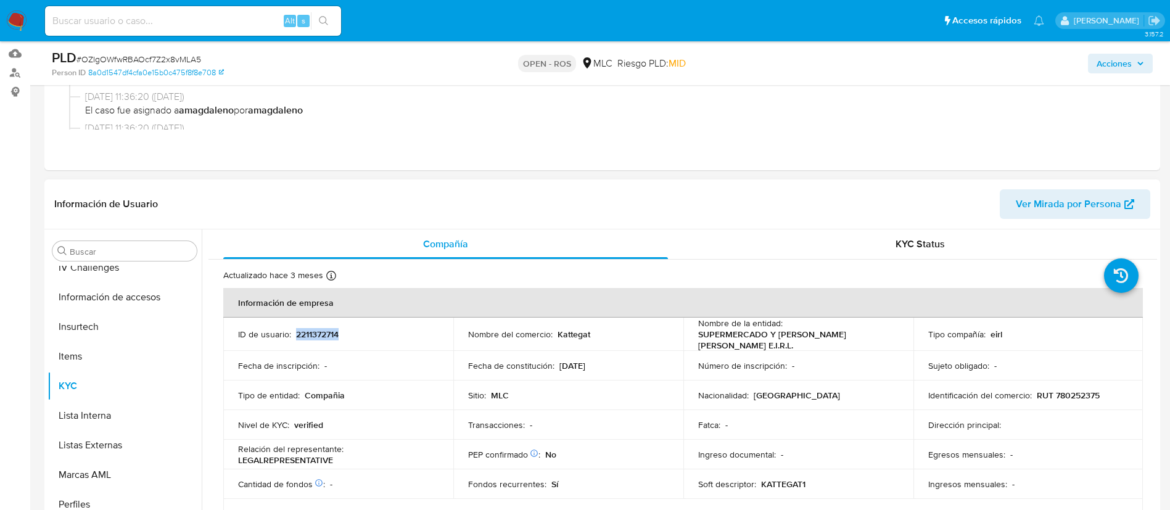
drag, startPoint x: 374, startPoint y: 326, endPoint x: 294, endPoint y: 339, distance: 81.2
click at [294, 339] on td "ID de usuario : 2211372714" at bounding box center [338, 334] width 230 height 33
copy p "2211372714"
click at [915, 254] on div "KYC Status" at bounding box center [920, 244] width 445 height 30
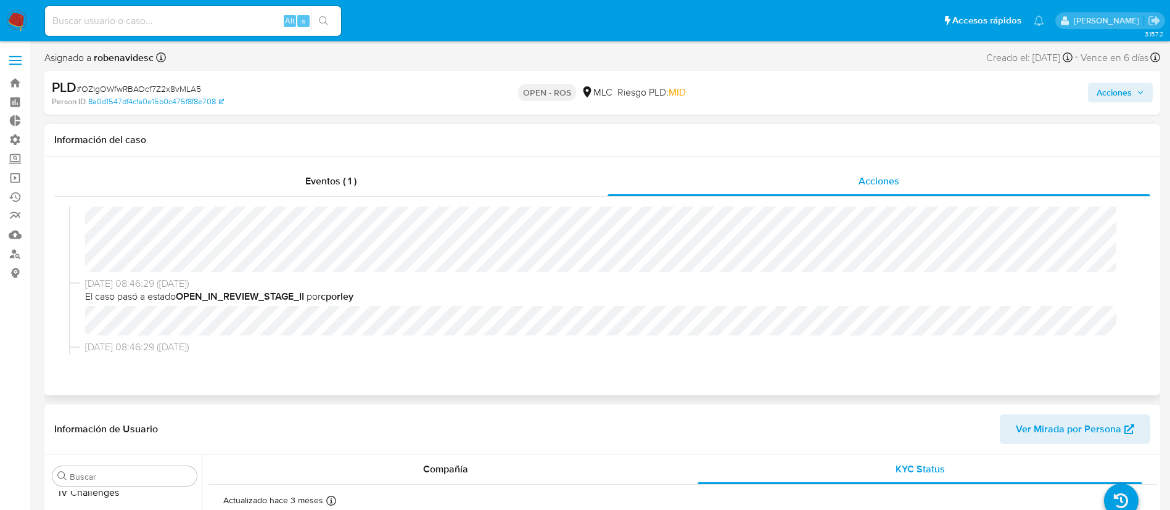
scroll to position [0, 0]
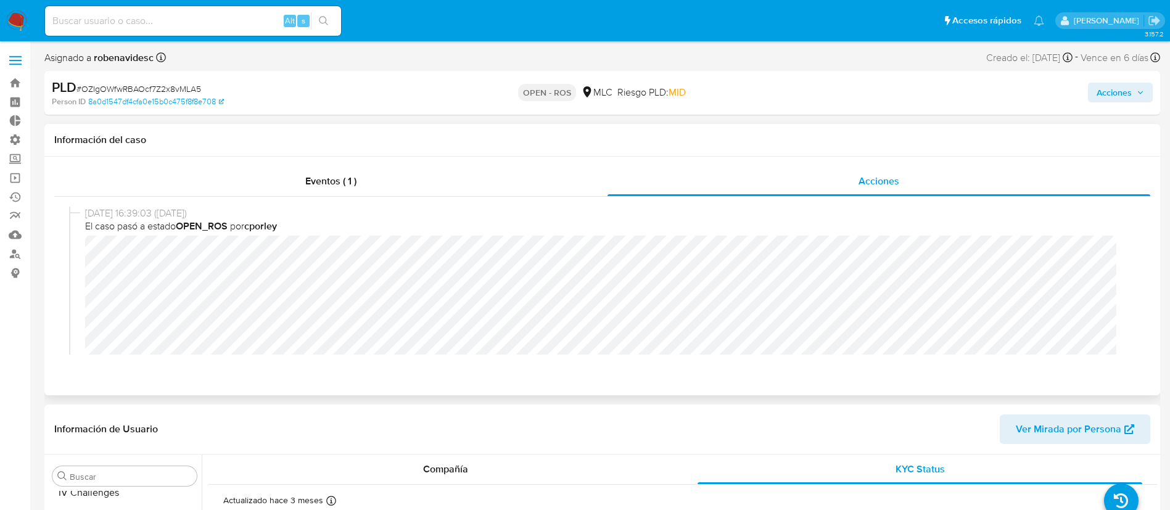
click at [82, 256] on div "02/09/2025 16:39:03 (hace un día) El caso pasó a estado OPEN_ROS por cporley" at bounding box center [602, 304] width 1067 height 194
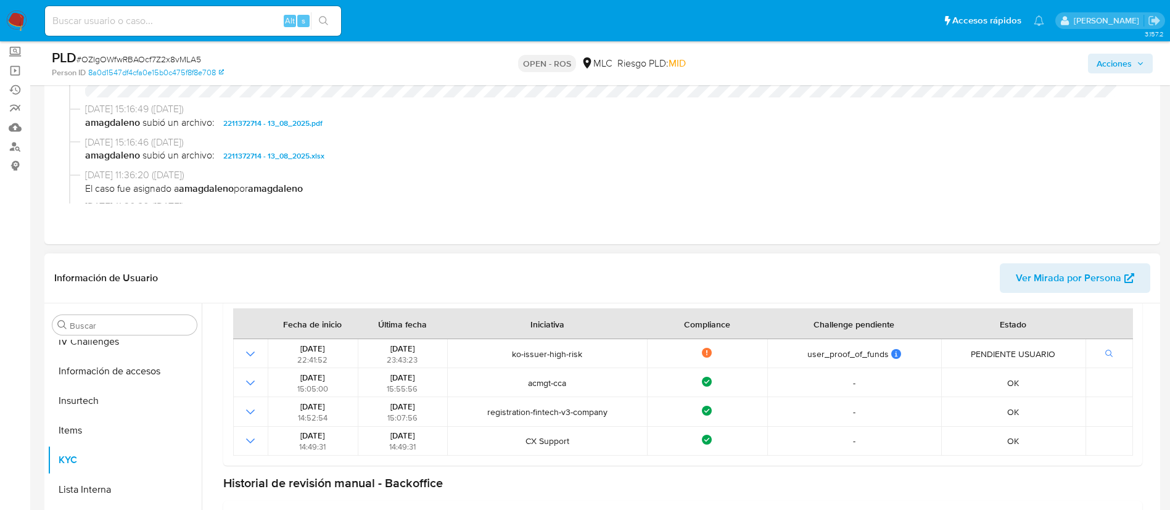
scroll to position [109, 0]
click at [124, 458] on button "KYC" at bounding box center [120, 459] width 144 height 30
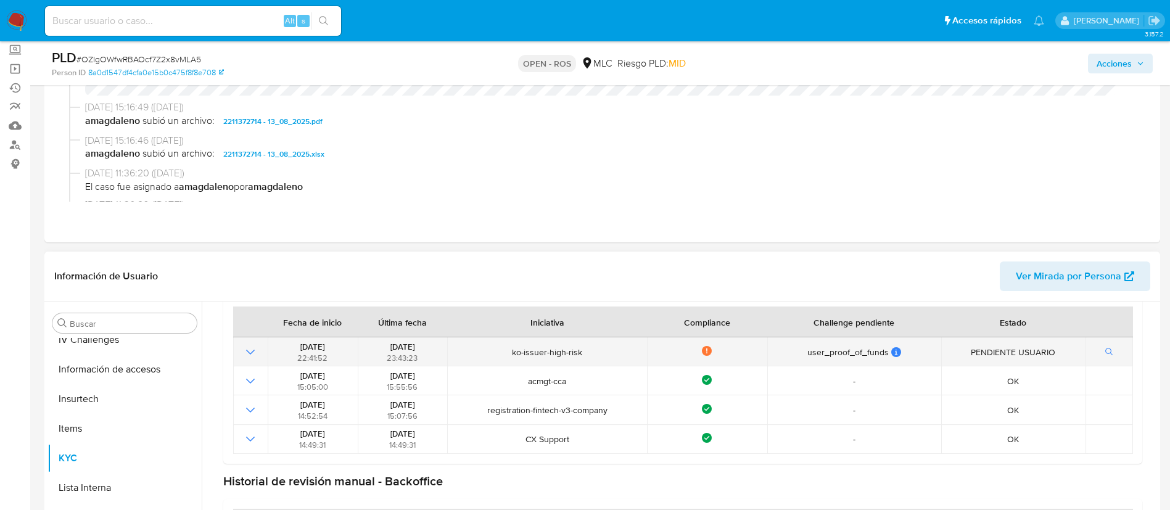
scroll to position [0, 0]
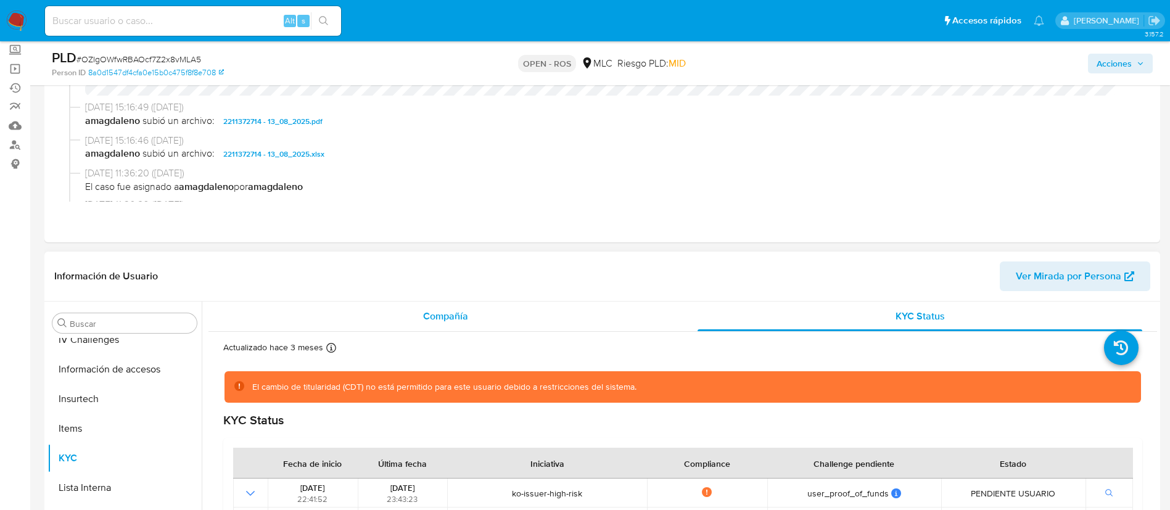
click at [499, 328] on div "Compañía" at bounding box center [445, 317] width 445 height 30
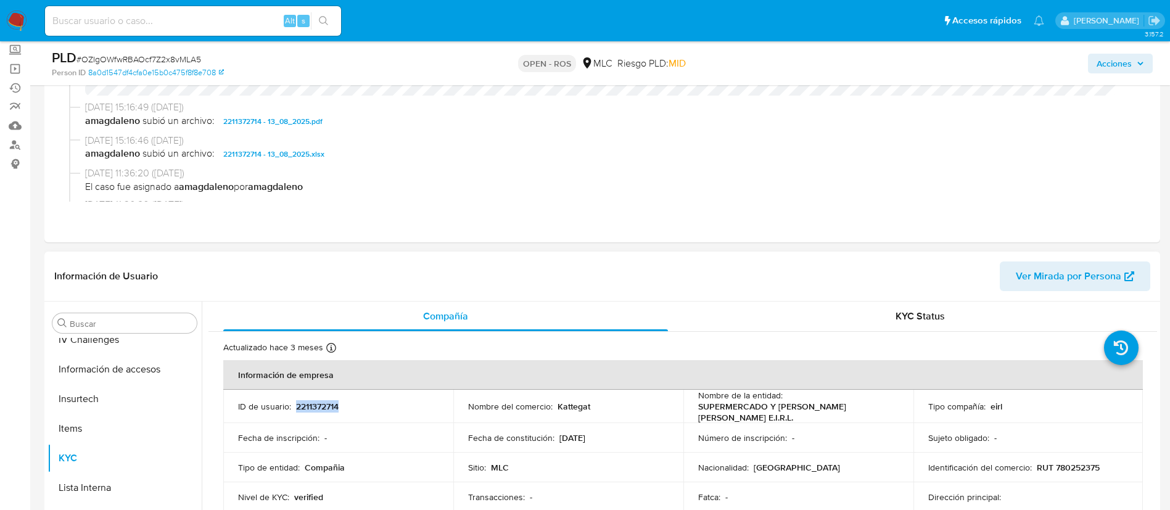
drag, startPoint x: 362, startPoint y: 409, endPoint x: 296, endPoint y: 412, distance: 65.5
click at [296, 412] on div "ID de usuario : 2211372714" at bounding box center [338, 406] width 201 height 11
copy p "2211372714"
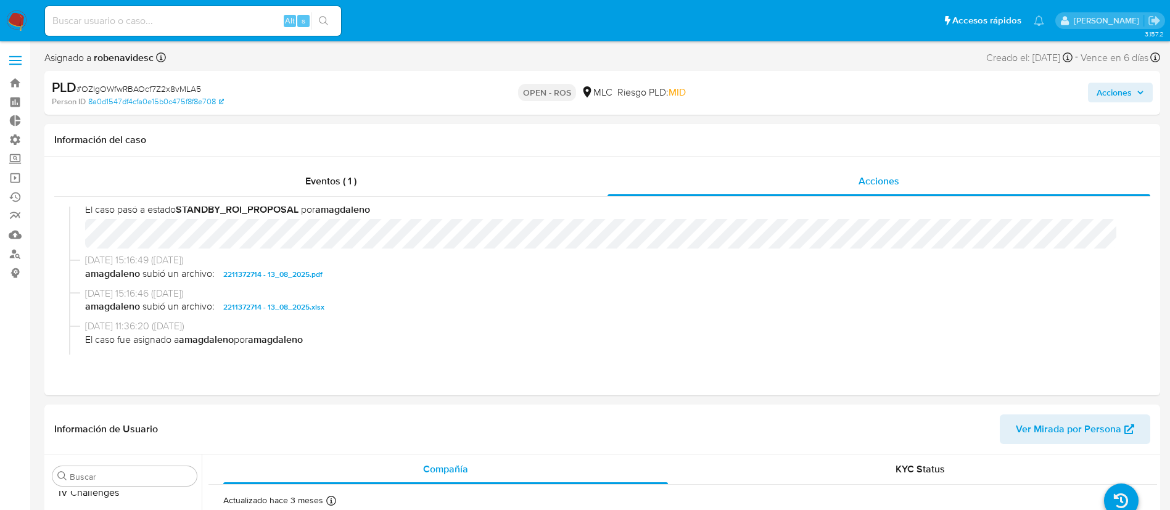
click at [1114, 95] on span "Acciones" at bounding box center [1114, 93] width 35 height 20
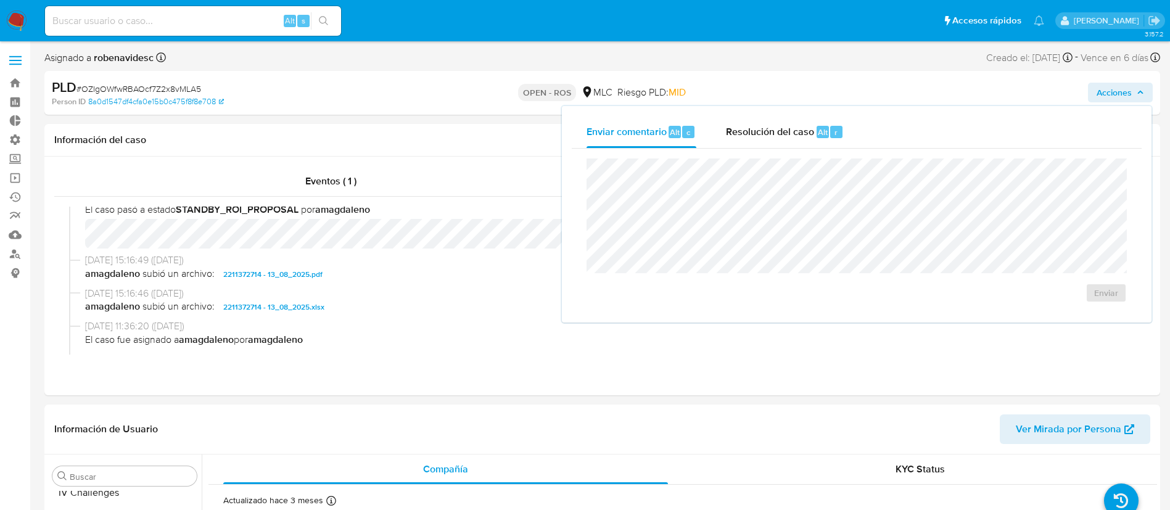
click at [767, 149] on div "Enviar" at bounding box center [857, 231] width 570 height 164
click at [766, 136] on span "Resolución del caso" at bounding box center [770, 132] width 88 height 14
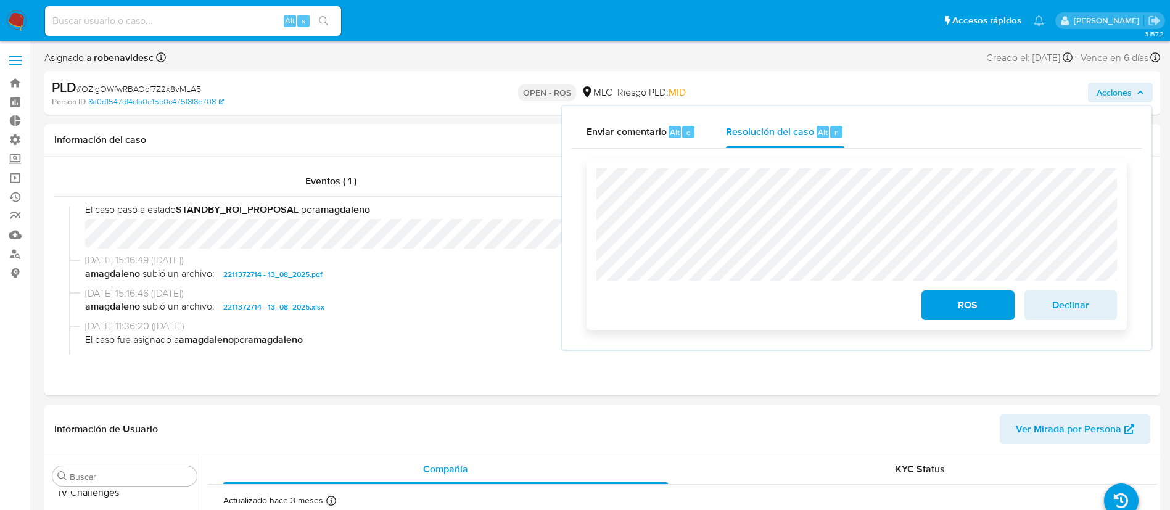
click at [1088, 310] on span "Declinar" at bounding box center [1071, 305] width 60 height 27
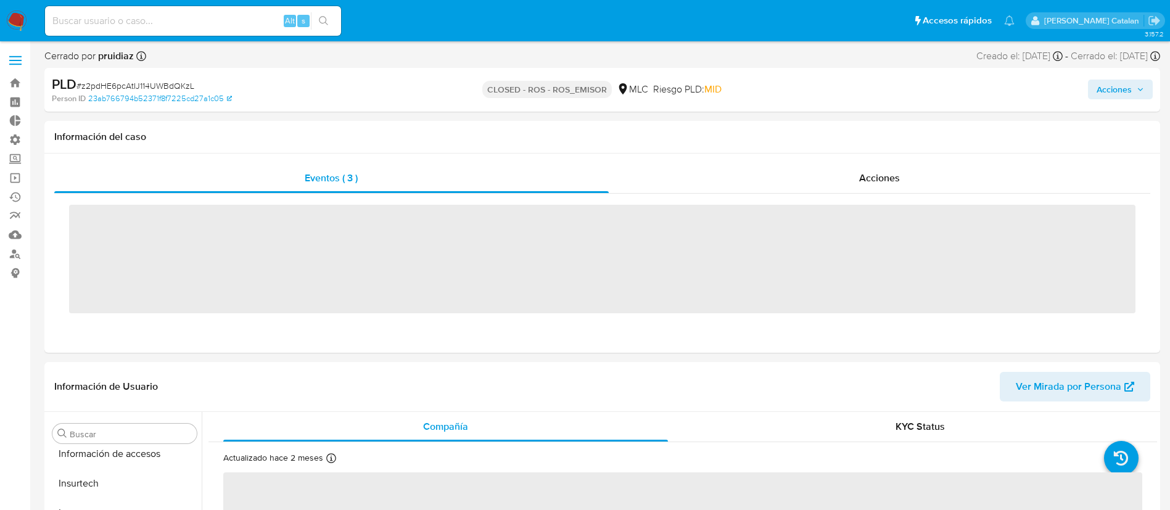
scroll to position [521, 0]
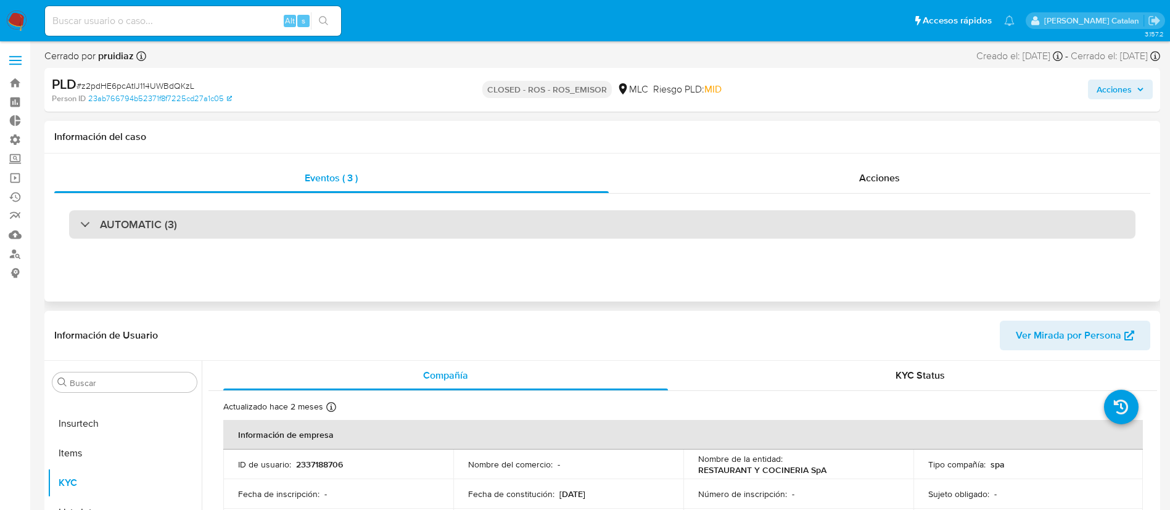
click at [788, 236] on div "AUTOMATIC (3)" at bounding box center [602, 224] width 1067 height 28
select select "10"
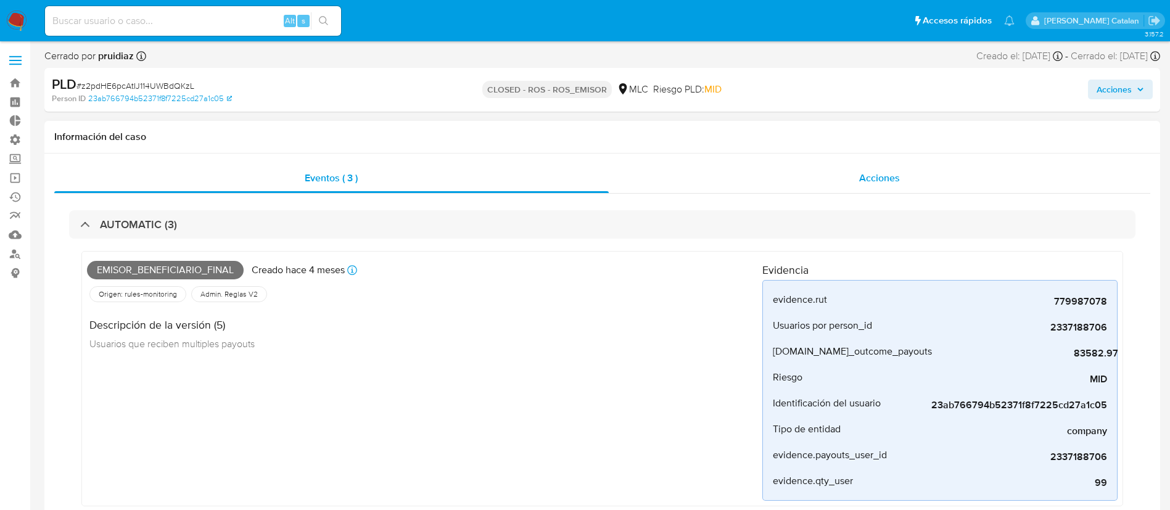
click at [903, 185] on div "Acciones" at bounding box center [880, 178] width 542 height 30
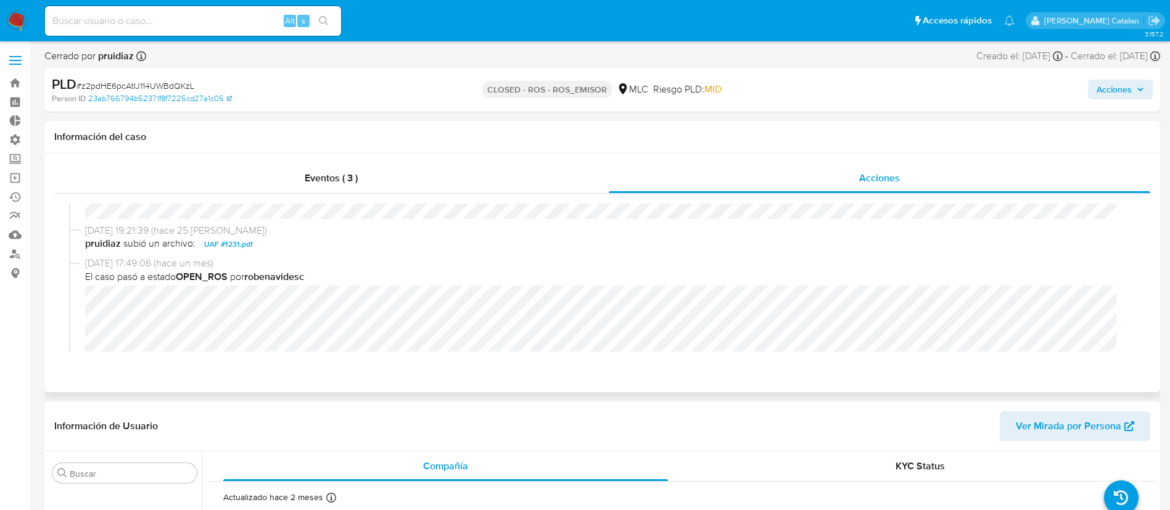
scroll to position [73, 0]
drag, startPoint x: 292, startPoint y: 247, endPoint x: 203, endPoint y: 248, distance: 88.8
click at [203, 248] on span "pruidiaz subió un archivo: UAF #1231.pdf" at bounding box center [608, 246] width 1046 height 15
copy span "UAF #1231.pdf"
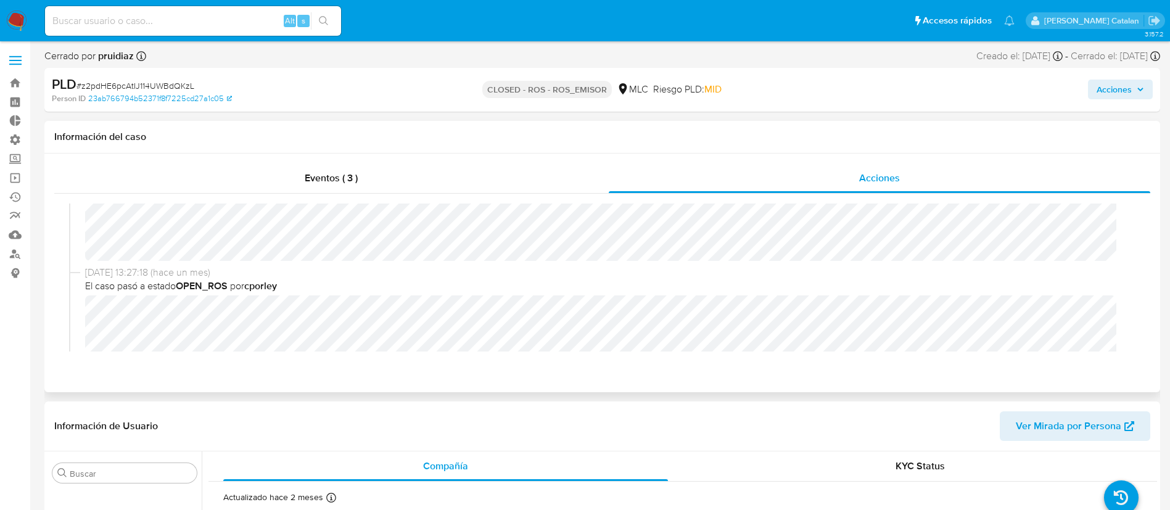
scroll to position [175, 0]
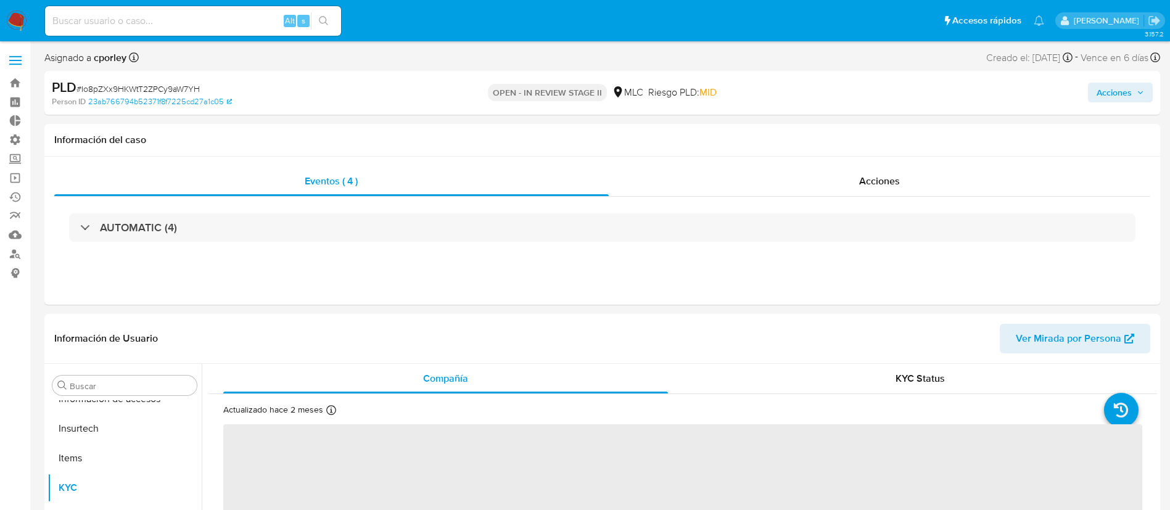
scroll to position [521, 0]
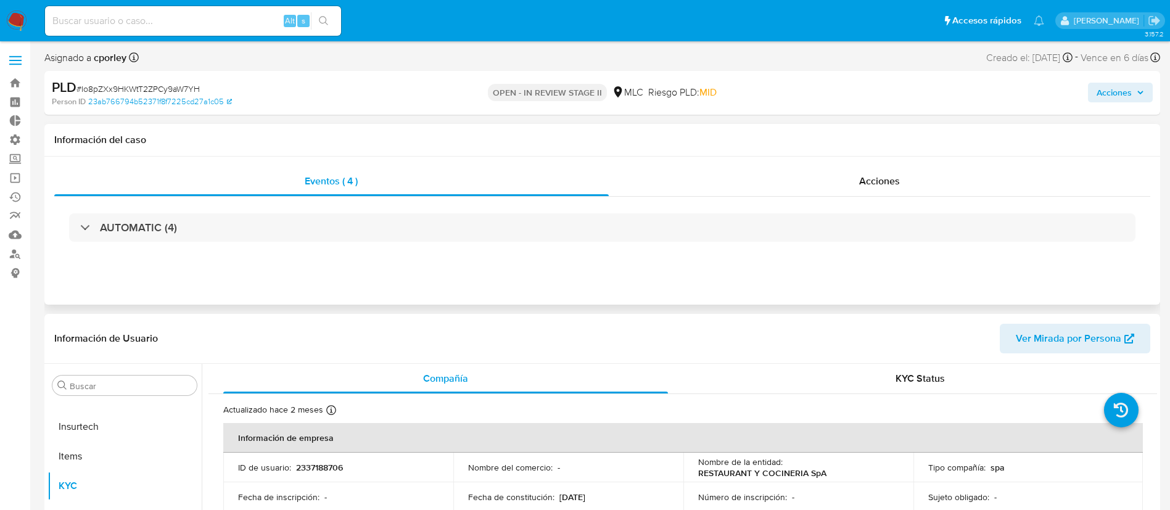
select select "10"
click at [798, 186] on div "Acciones" at bounding box center [880, 182] width 542 height 30
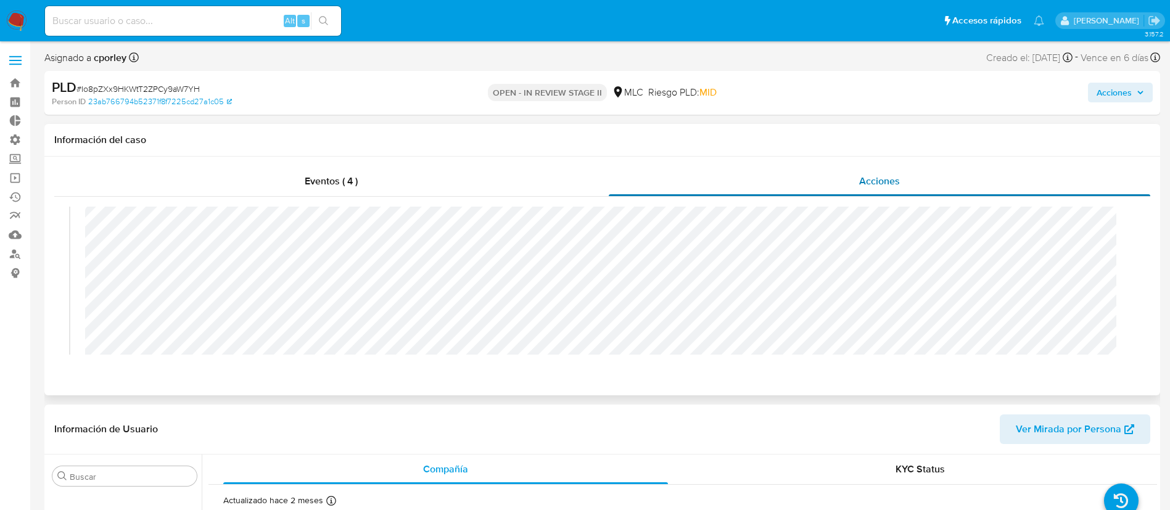
scroll to position [0, 0]
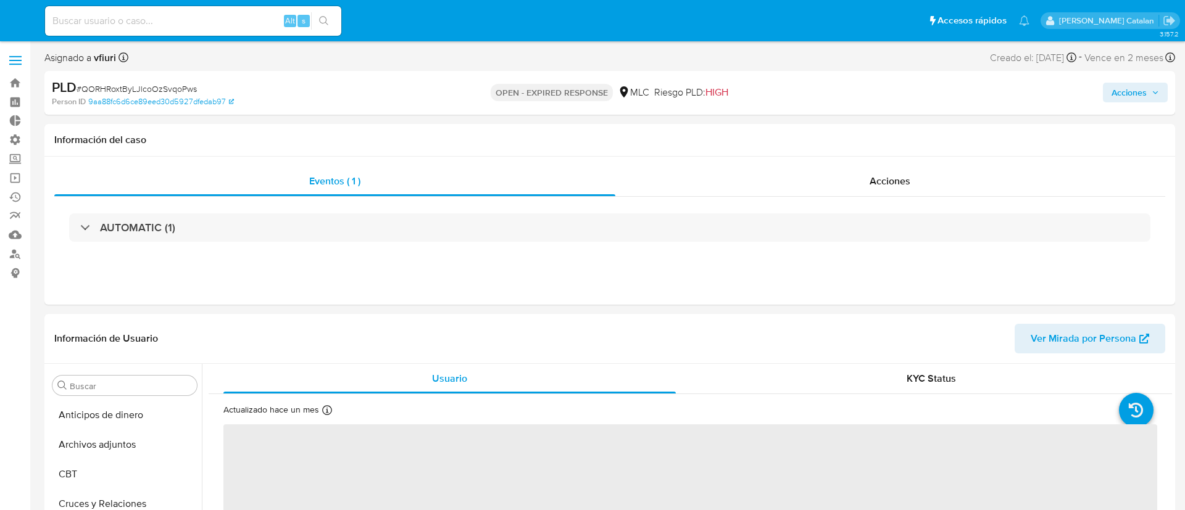
select select "10"
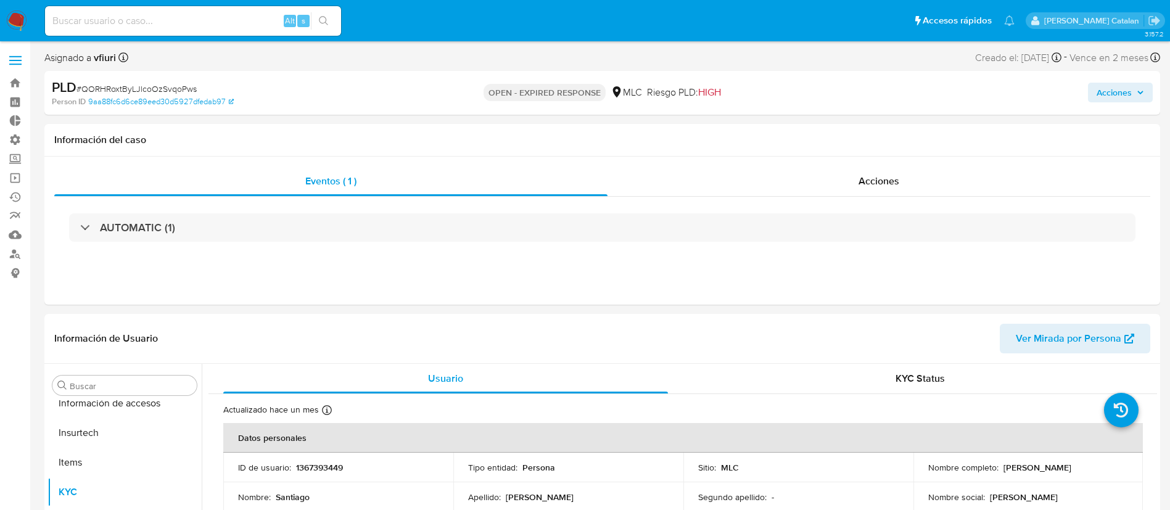
scroll to position [521, 0]
click at [872, 176] on span "Acciones" at bounding box center [879, 181] width 41 height 14
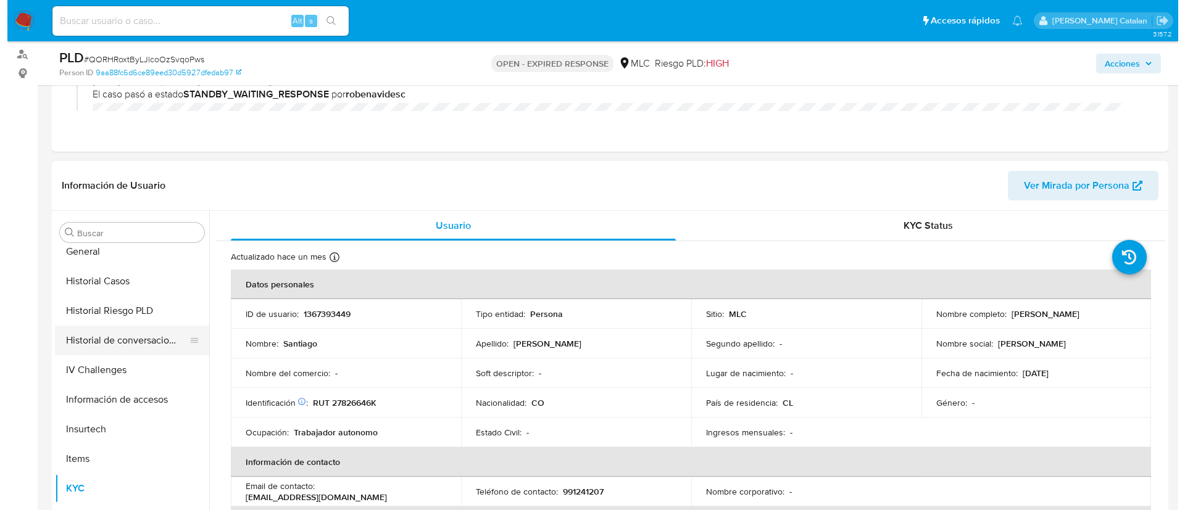
scroll to position [365, 0]
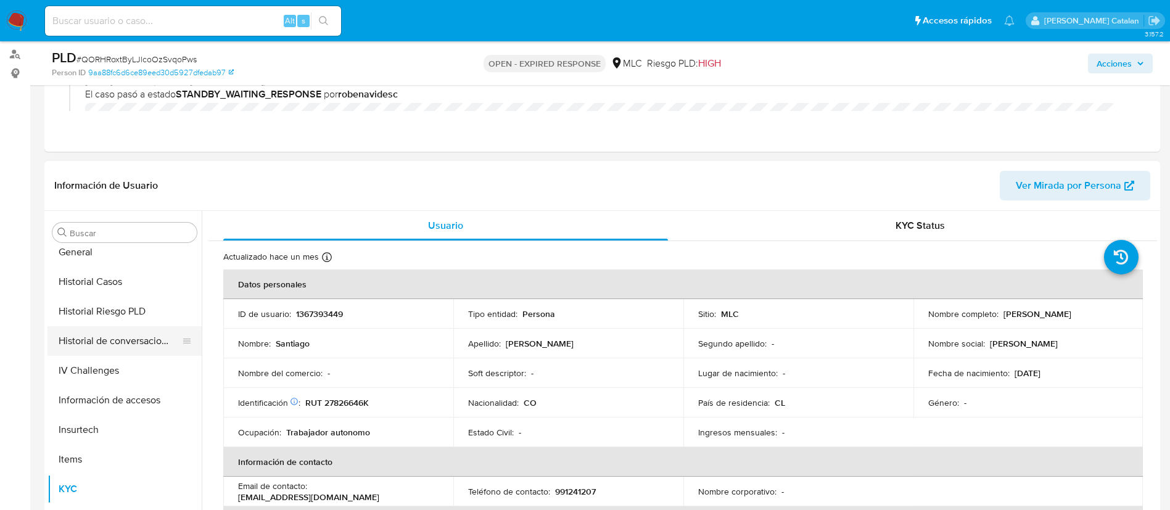
click at [99, 337] on button "Historial de conversaciones" at bounding box center [120, 341] width 144 height 30
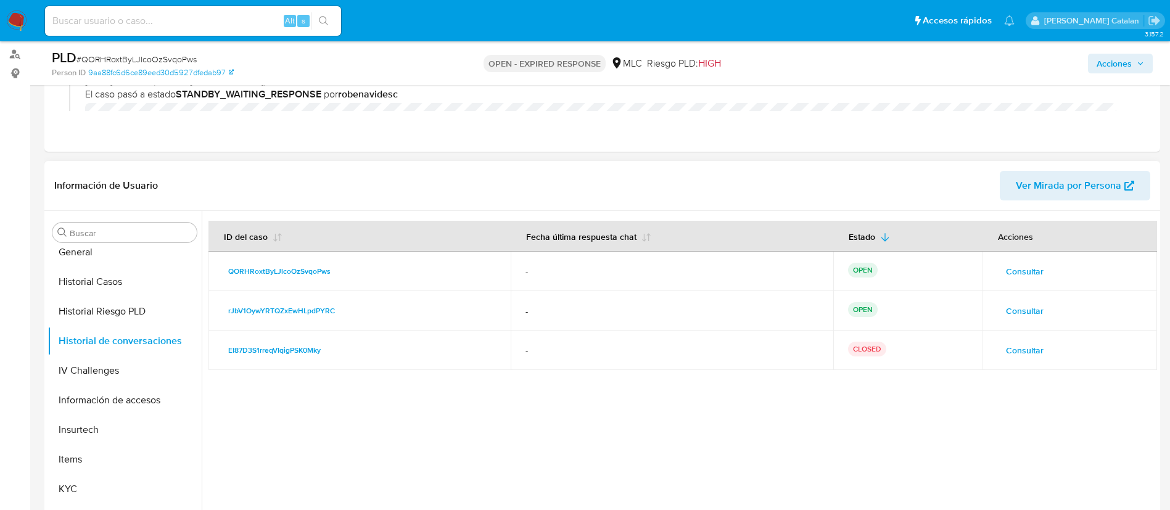
click at [1040, 275] on button "Consultar" at bounding box center [1025, 272] width 55 height 20
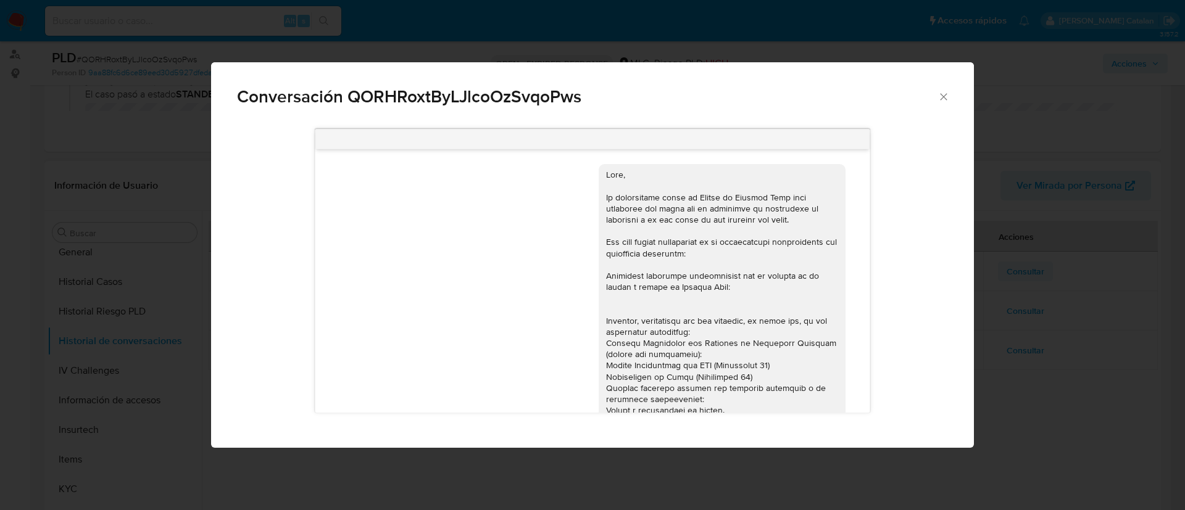
scroll to position [234, 0]
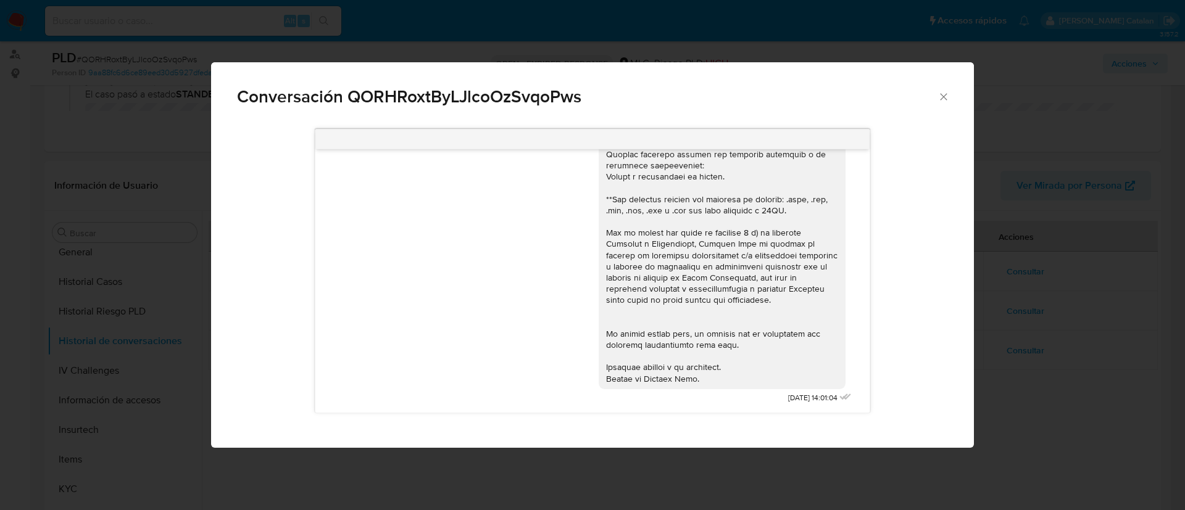
click at [938, 98] on icon "Cerrar" at bounding box center [943, 97] width 12 height 12
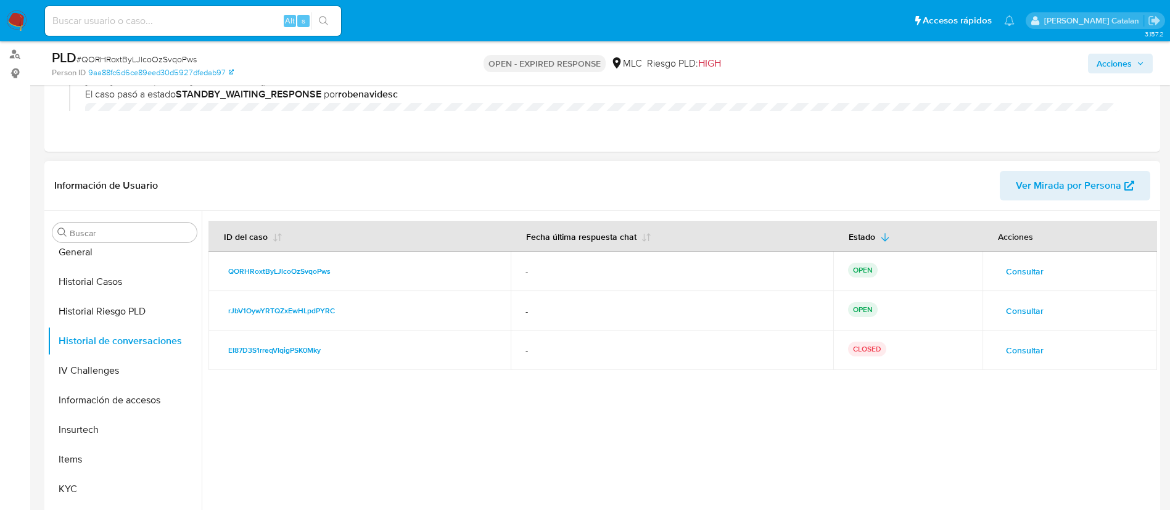
click at [1026, 307] on span "Consultar" at bounding box center [1025, 310] width 38 height 17
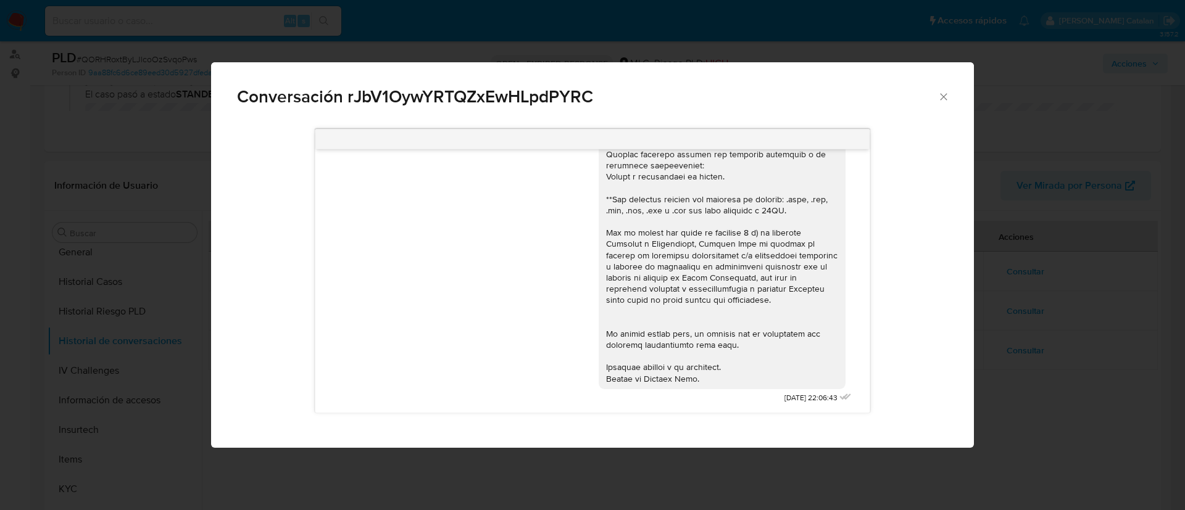
click at [945, 94] on icon "Cerrar" at bounding box center [943, 96] width 7 height 7
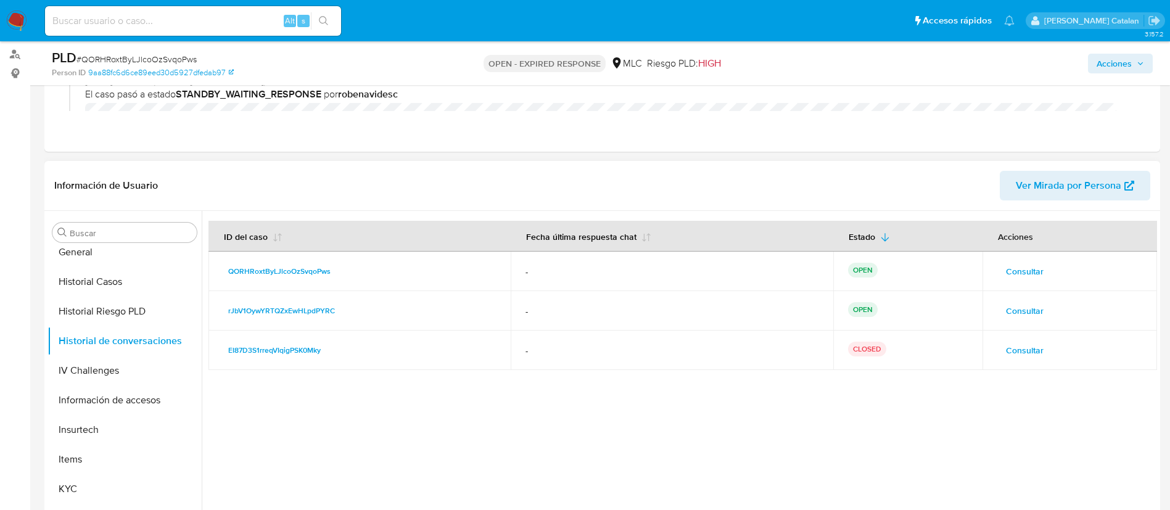
click at [1008, 342] on span "Consultar" at bounding box center [1025, 350] width 38 height 17
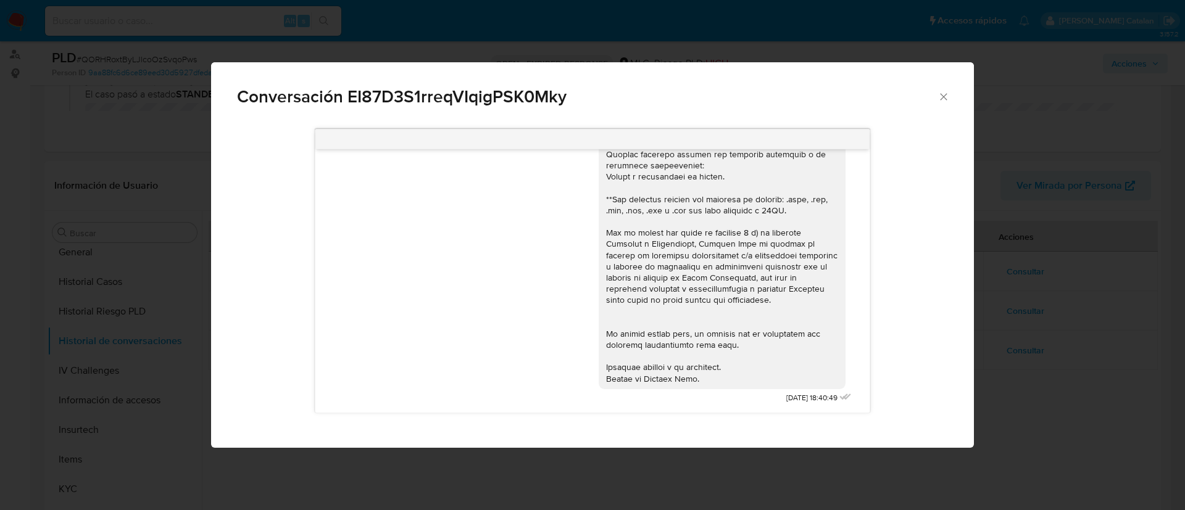
click at [949, 93] on div "Conversación EI87D3S1rreqVIqigPSK0Mky" at bounding box center [592, 91] width 763 height 59
click at [946, 91] on icon "Cerrar" at bounding box center [943, 97] width 12 height 12
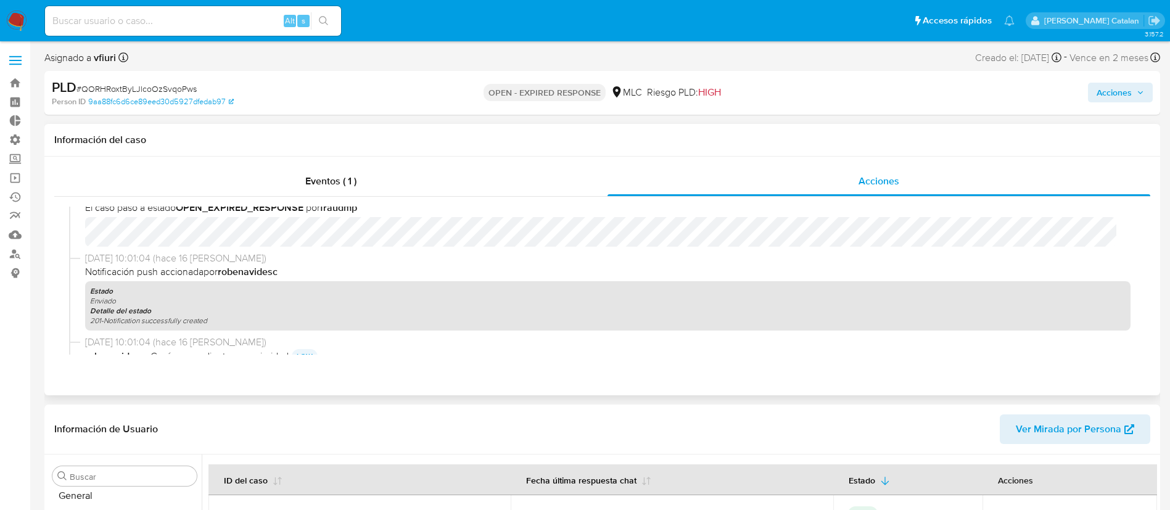
scroll to position [0, 0]
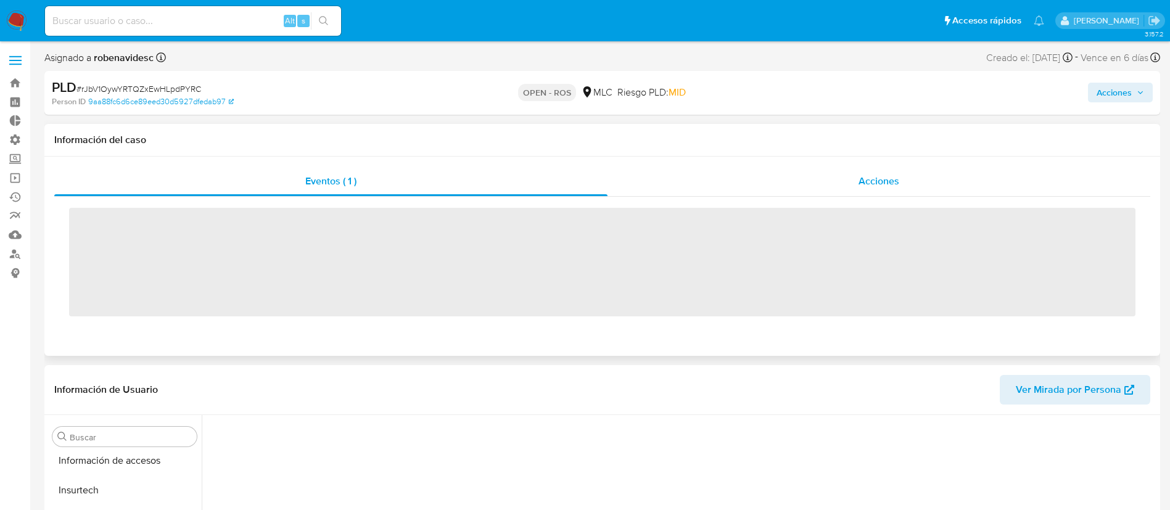
scroll to position [521, 0]
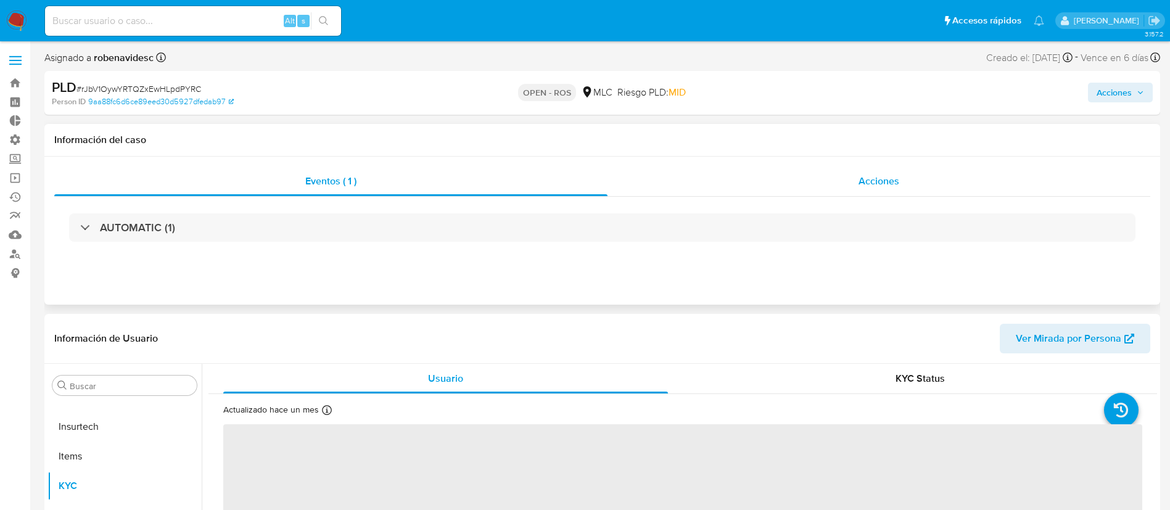
click at [849, 175] on div "Acciones" at bounding box center [879, 182] width 543 height 30
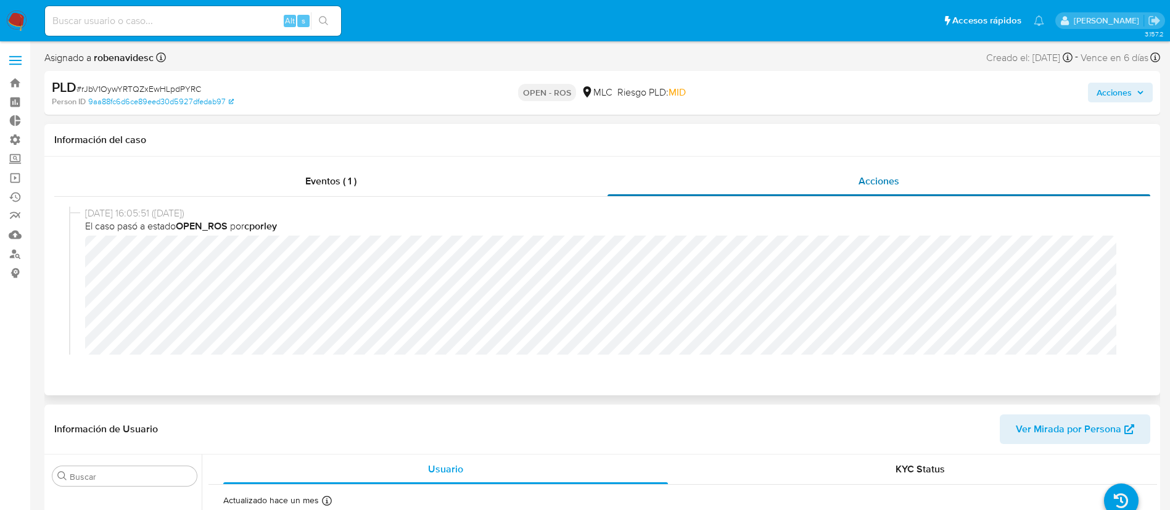
select select "10"
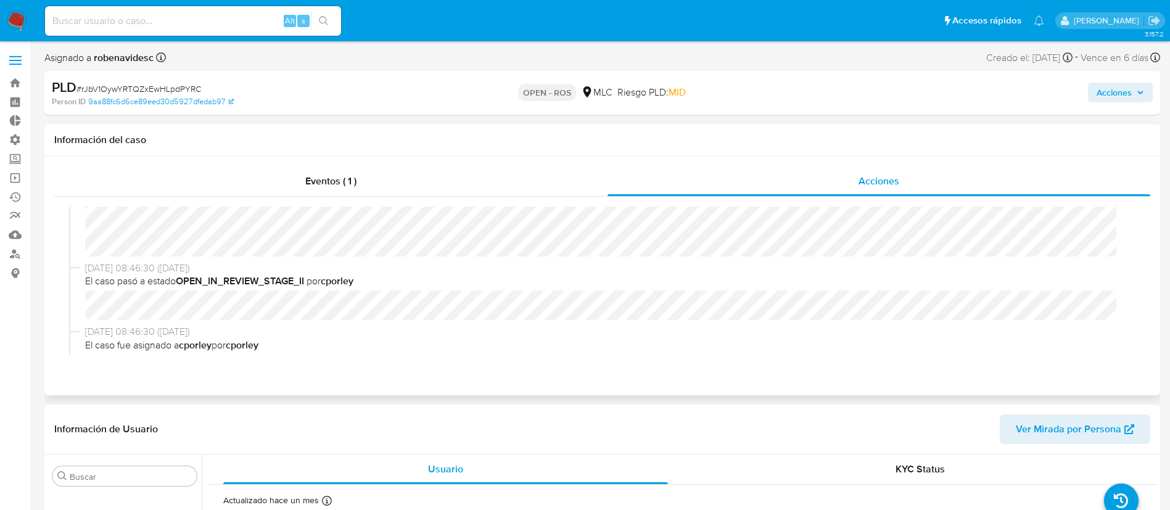
scroll to position [0, 0]
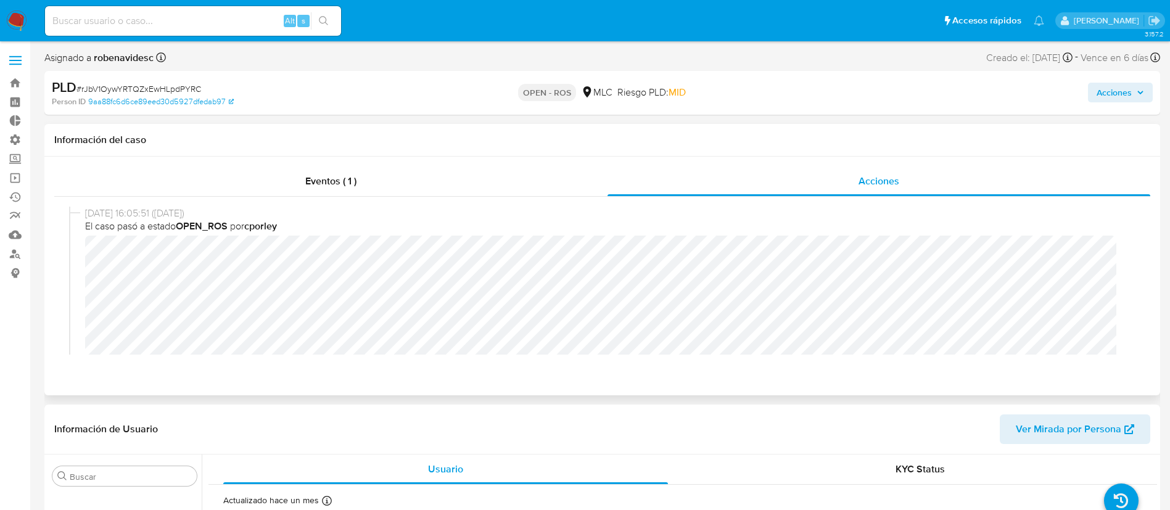
click at [717, 232] on span "El caso pasó a estado OPEN_ROS por cporley" at bounding box center [608, 227] width 1046 height 14
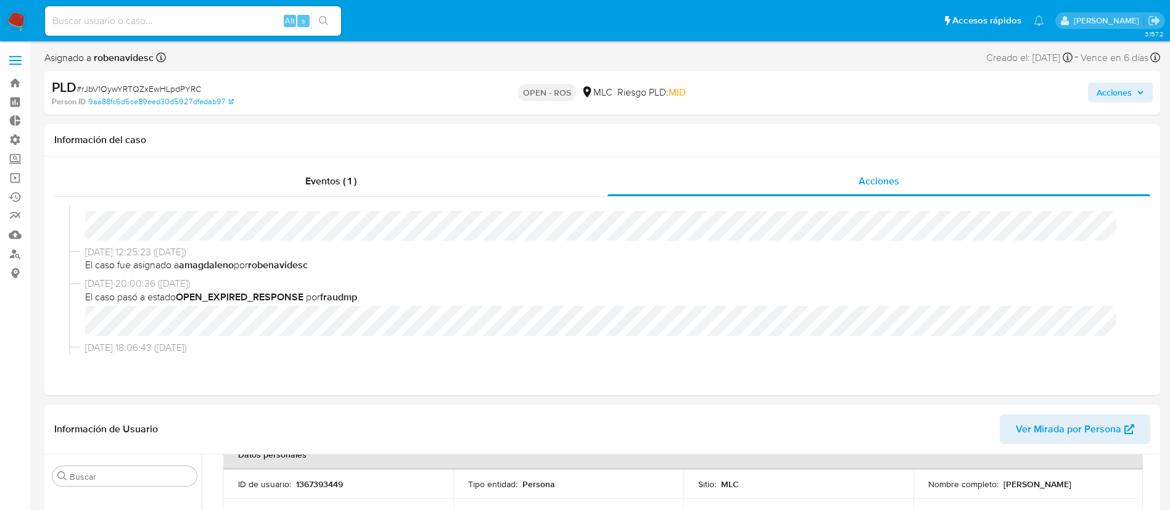
scroll to position [68, 0]
drag, startPoint x: 369, startPoint y: 487, endPoint x: 294, endPoint y: 494, distance: 75.0
click at [294, 494] on div "ID de usuario : 1367393449" at bounding box center [338, 489] width 201 height 11
copy p "1367393449"
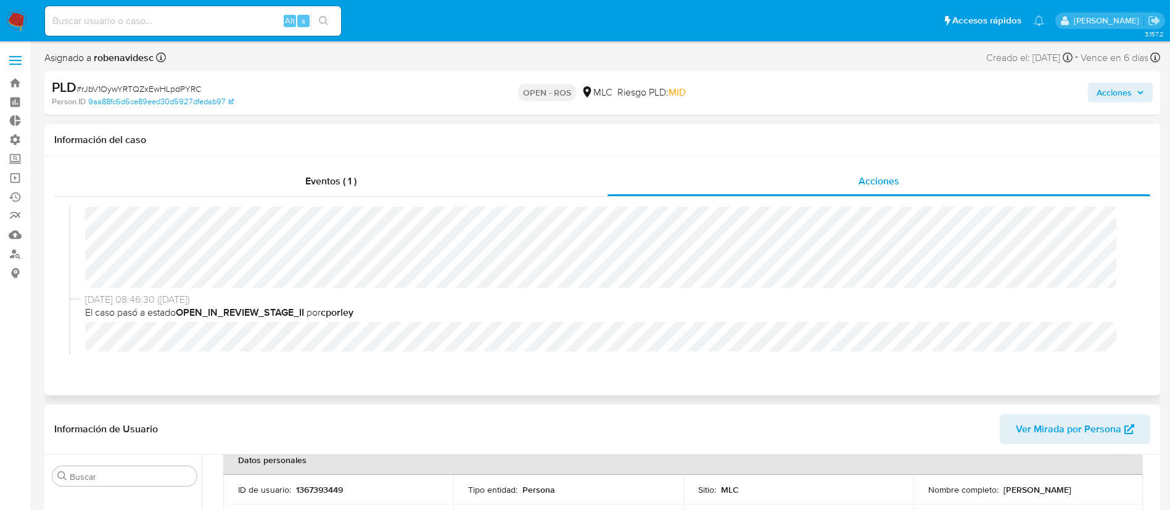
scroll to position [0, 0]
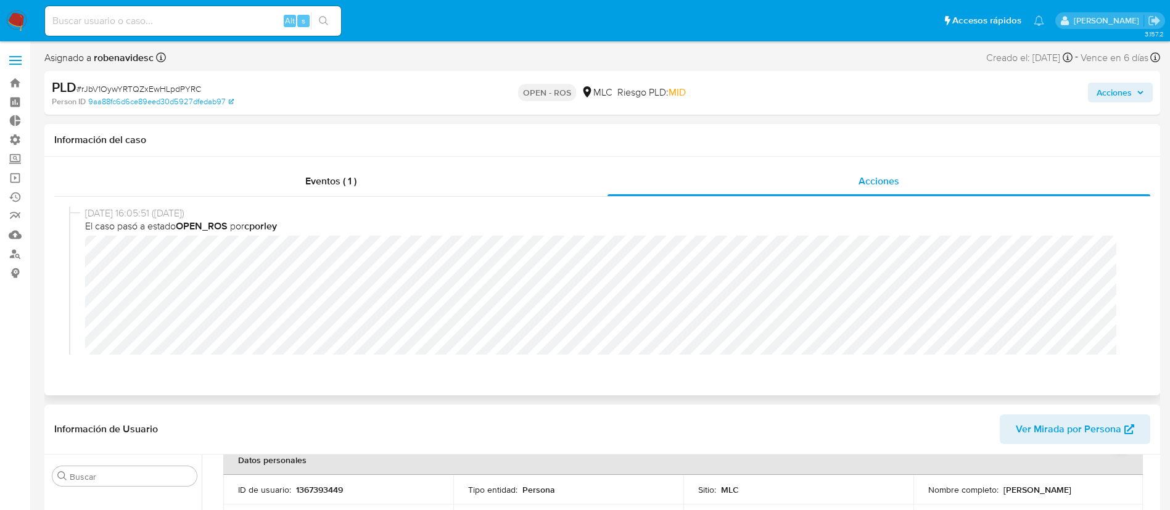
click at [82, 257] on div "02/09/2025 16:05:51 (hace un día) El caso pasó a estado OPEN_ROS por cporley" at bounding box center [602, 304] width 1067 height 194
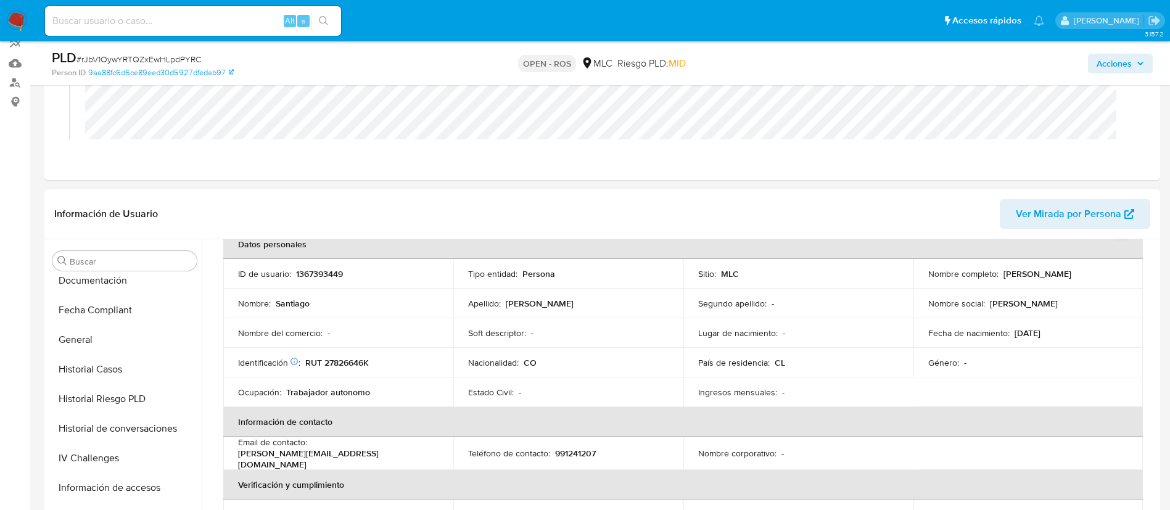
scroll to position [305, 0]
click at [97, 365] on button "Historial Casos" at bounding box center [120, 371] width 144 height 30
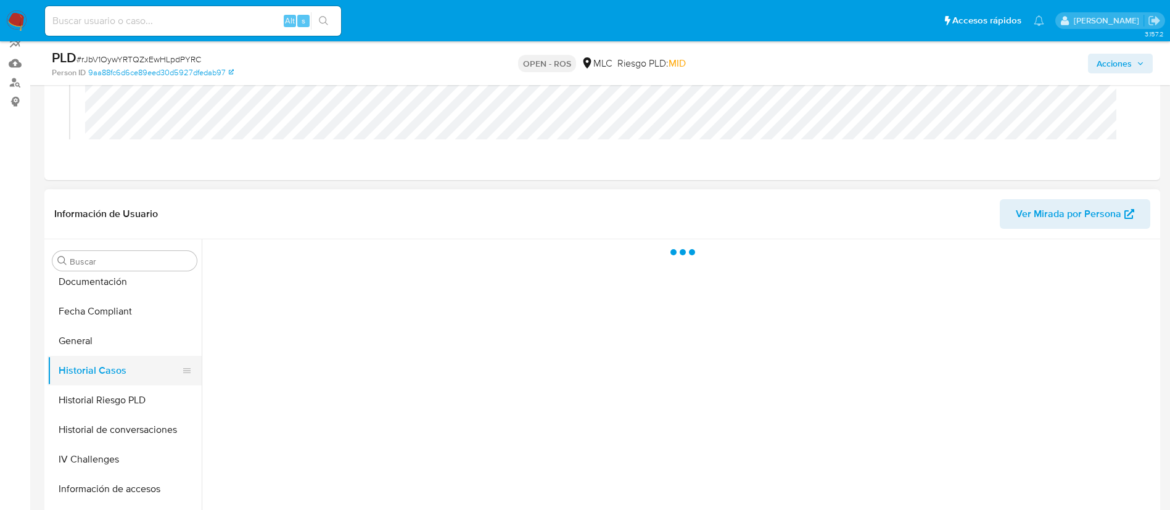
scroll to position [0, 0]
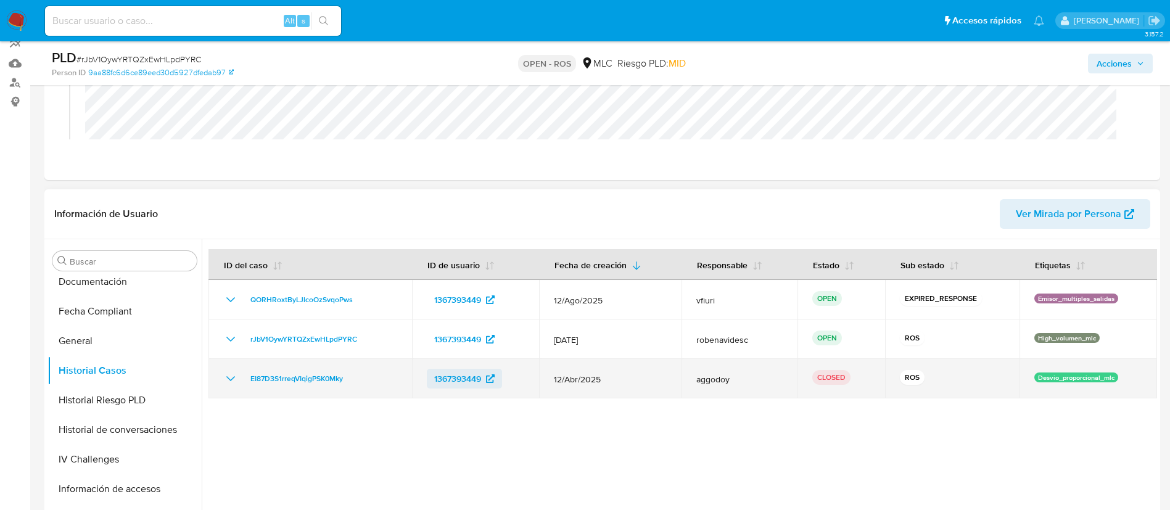
click at [476, 374] on span "1367393449" at bounding box center [457, 379] width 47 height 20
click at [304, 372] on span "EI87D3S1rreqVIqigPSK0Mky" at bounding box center [296, 378] width 93 height 15
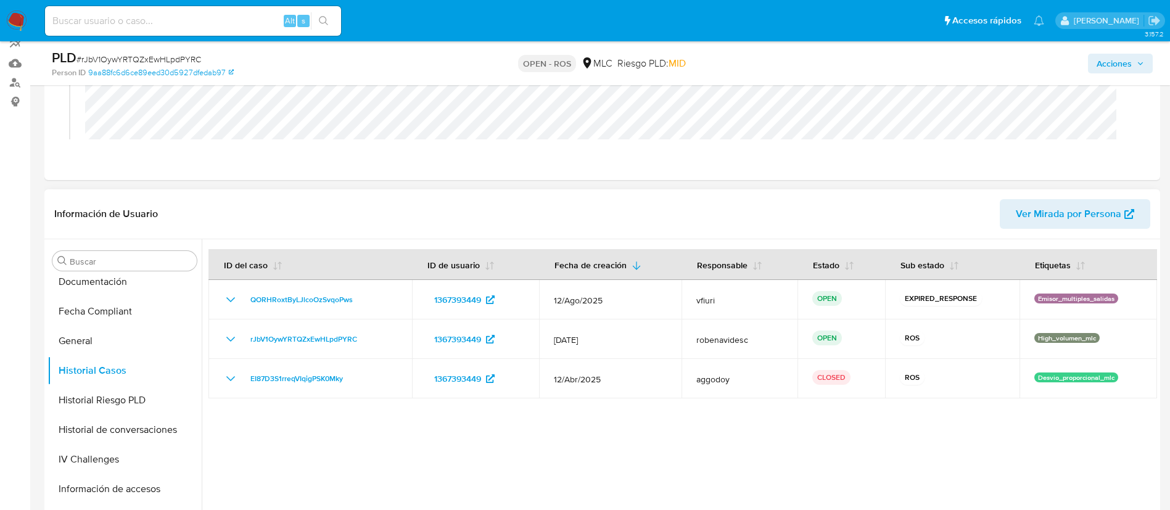
click at [639, 190] on div "Información de Usuario Ver Mirada por Persona" at bounding box center [602, 214] width 1116 height 50
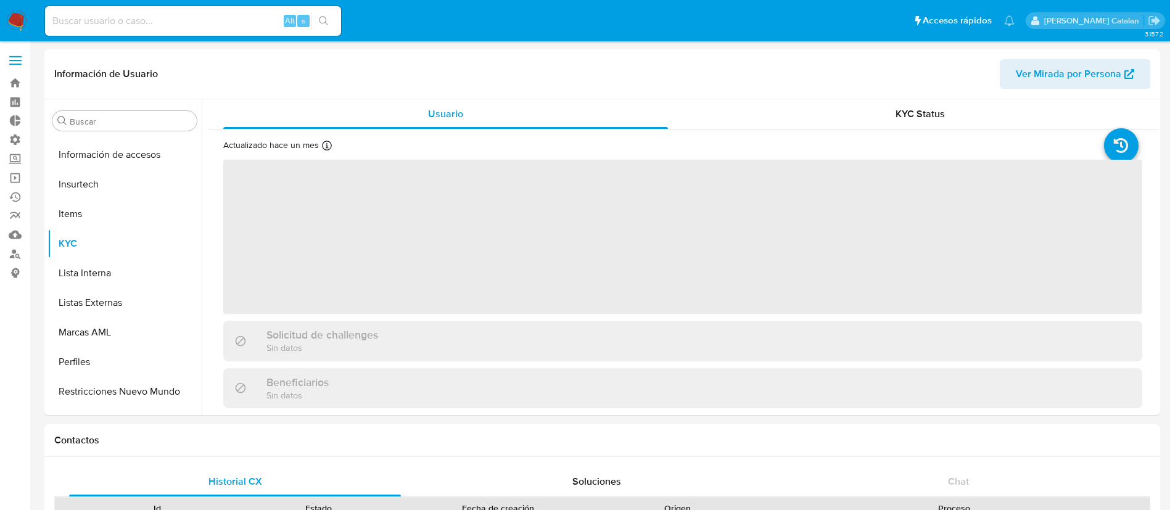
scroll to position [521, 0]
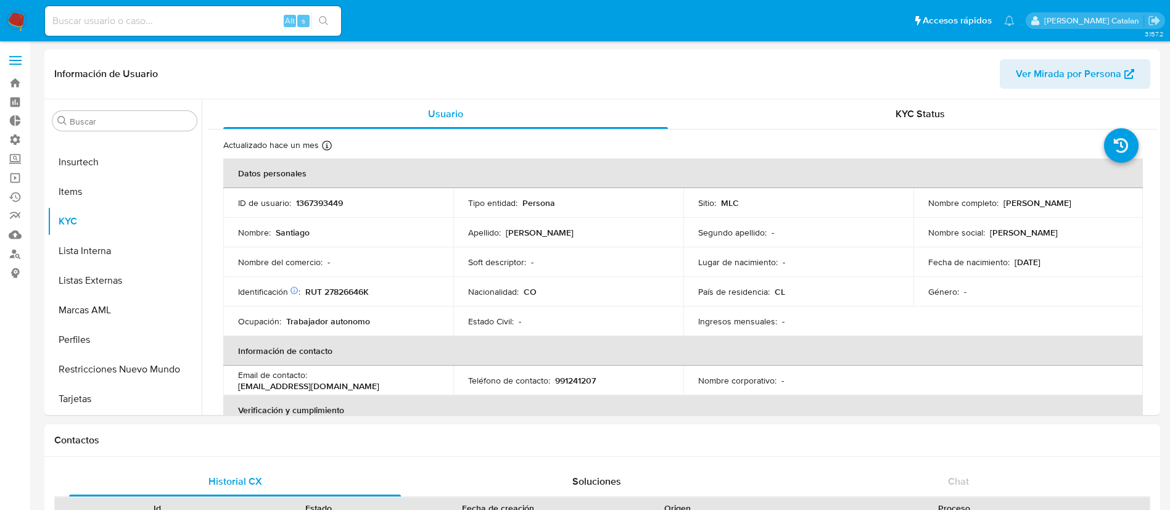
select select "10"
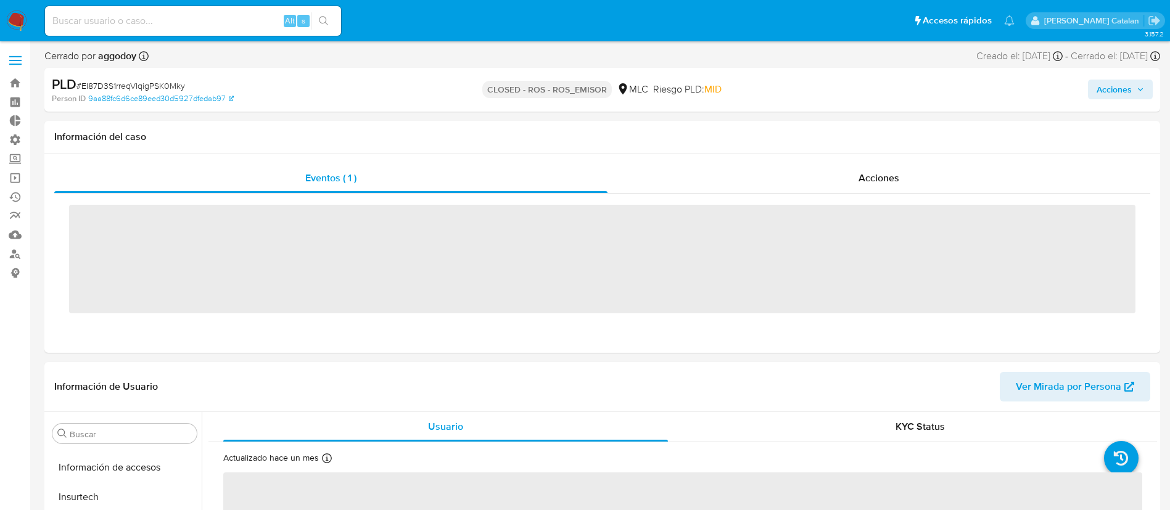
scroll to position [521, 0]
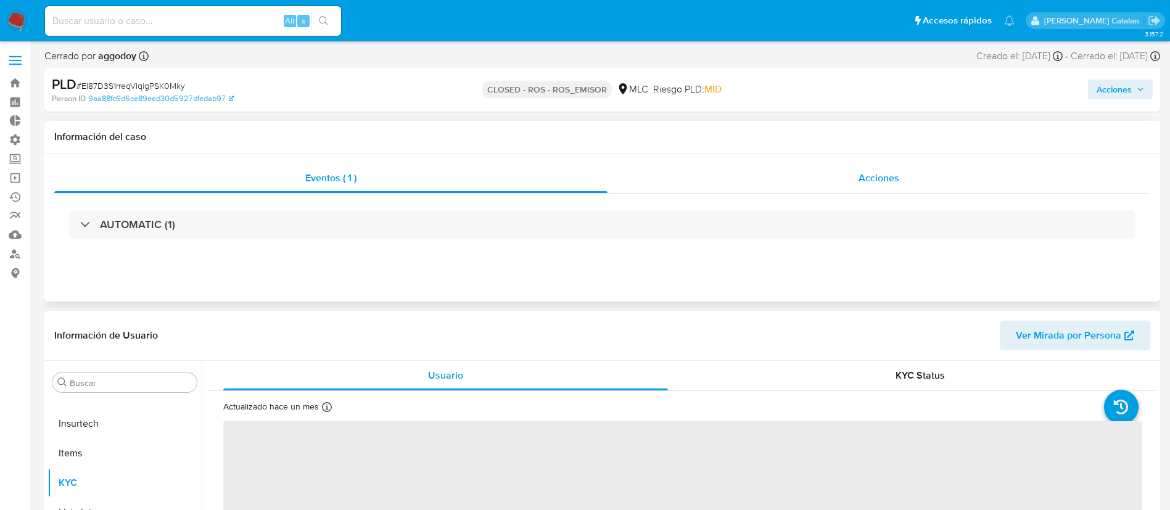
click at [882, 178] on span "Acciones" at bounding box center [879, 178] width 41 height 14
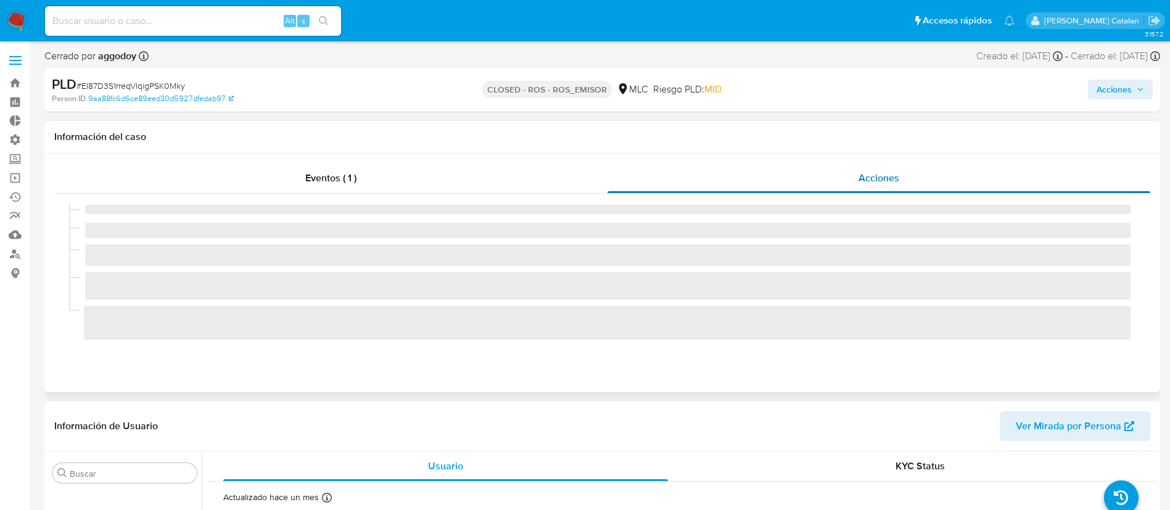
select select "10"
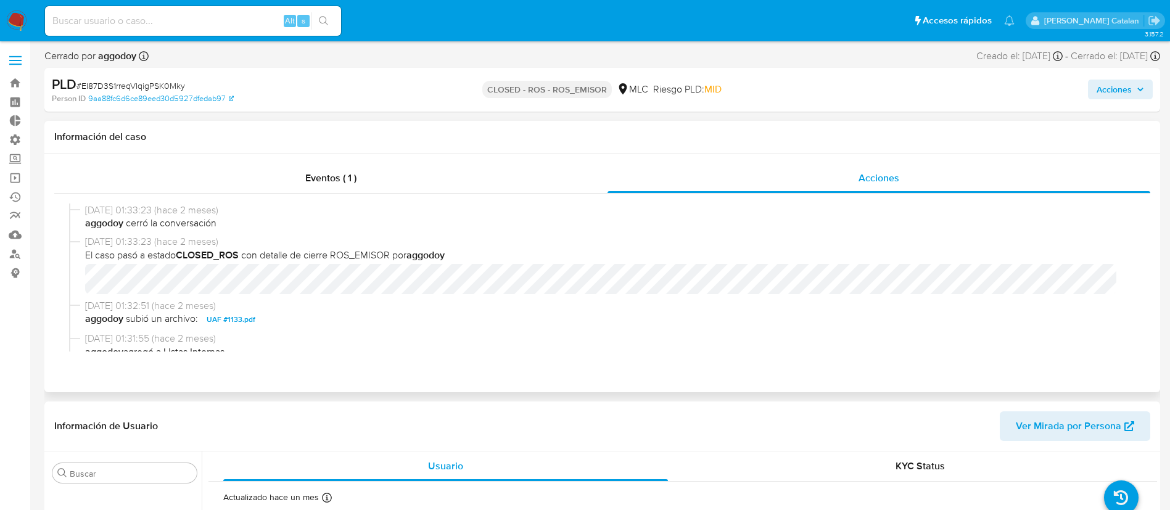
click at [251, 320] on span "UAF #1133.pdf" at bounding box center [231, 319] width 49 height 15
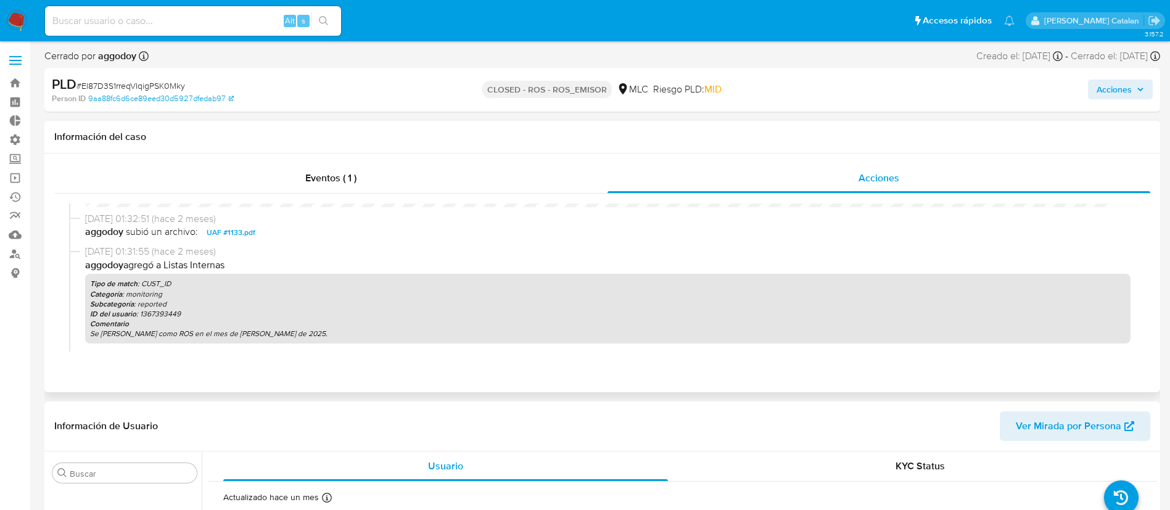
scroll to position [92, 0]
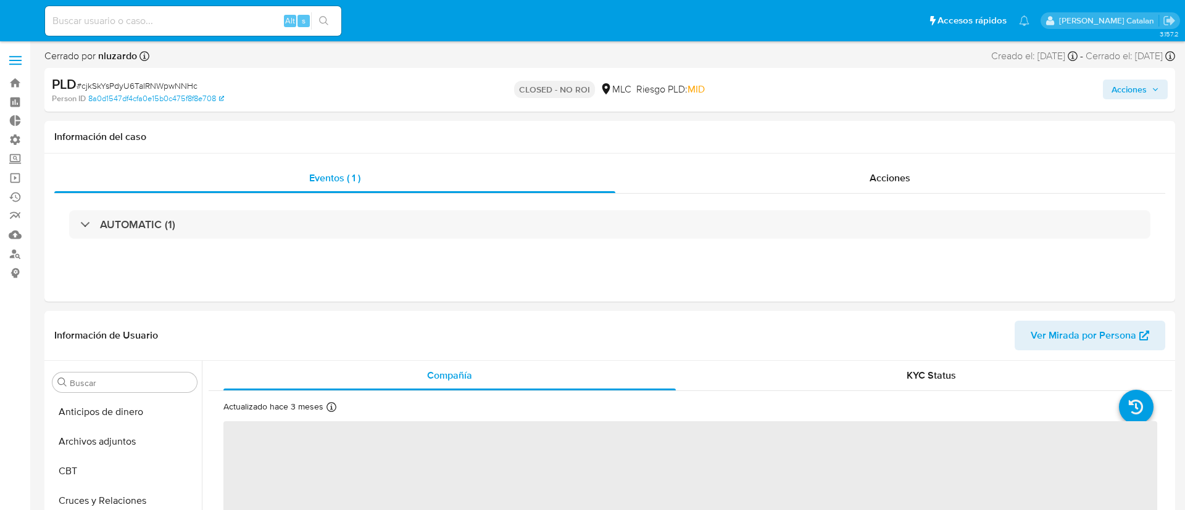
select select "10"
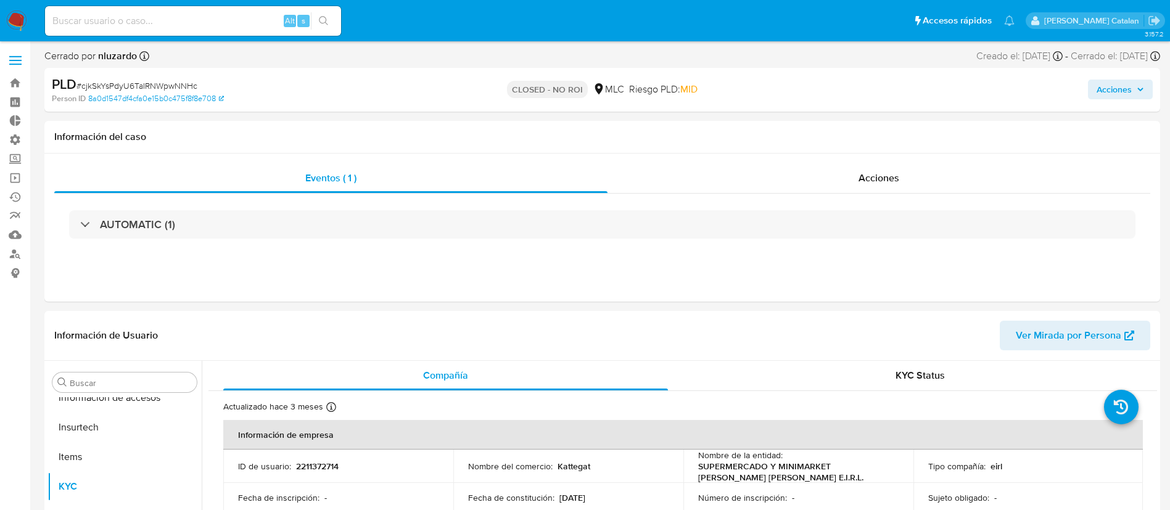
scroll to position [521, 0]
click at [837, 180] on div "Acciones" at bounding box center [879, 178] width 543 height 30
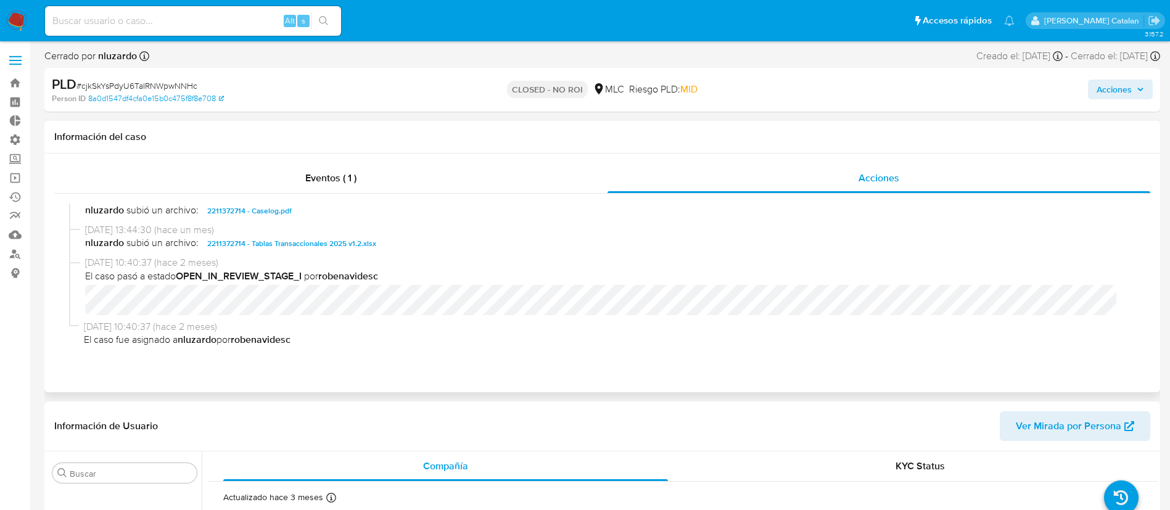
scroll to position [0, 0]
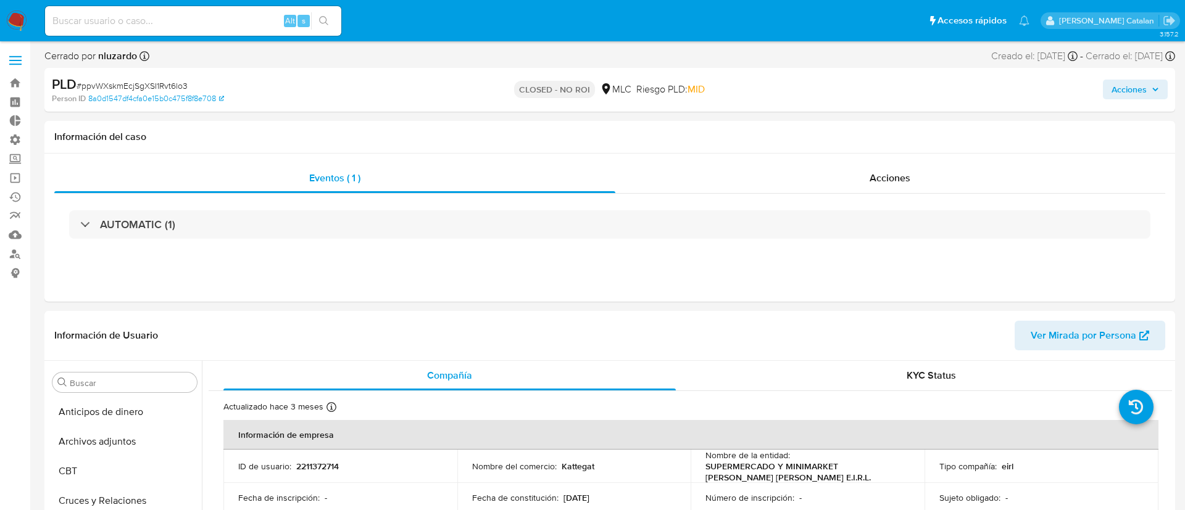
select select "10"
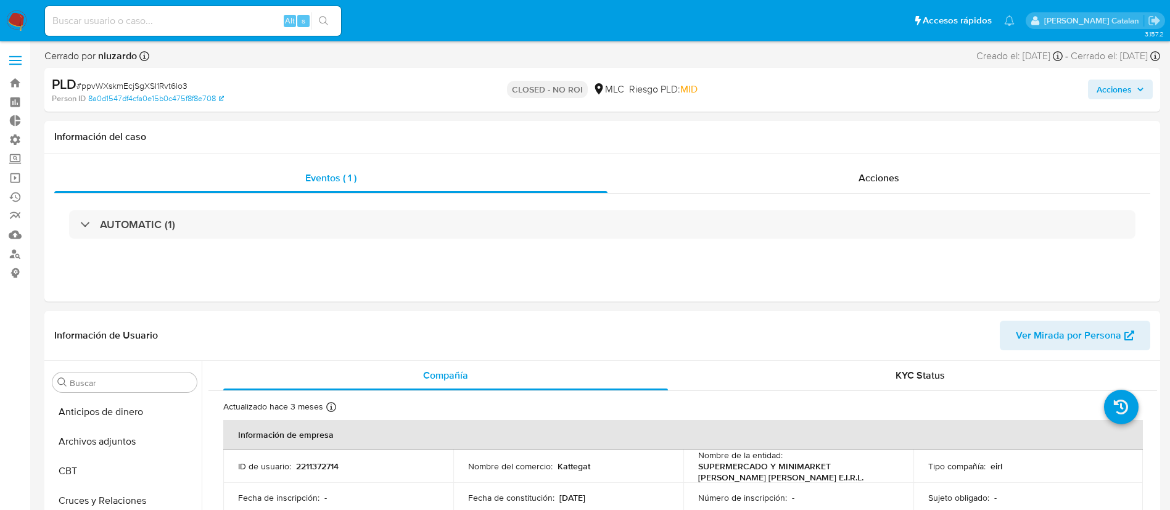
scroll to position [521, 0]
click at [842, 173] on div "Acciones" at bounding box center [879, 178] width 543 height 30
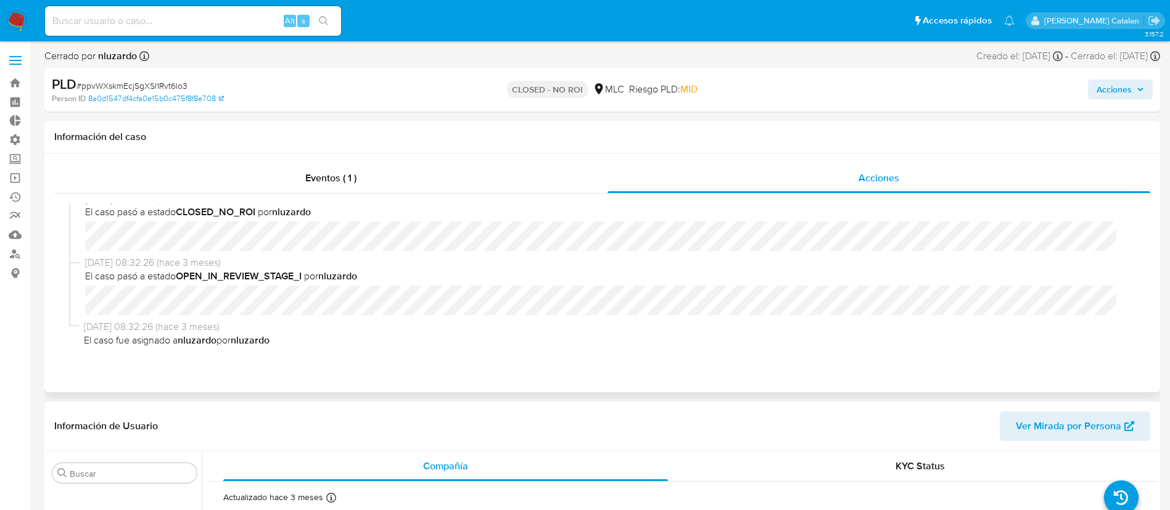
scroll to position [0, 0]
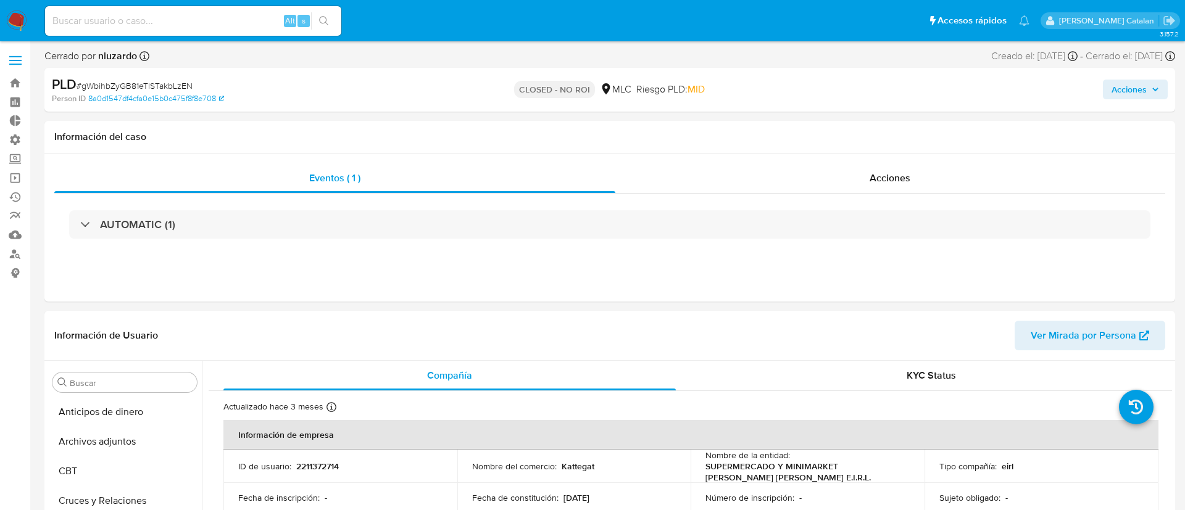
select select "10"
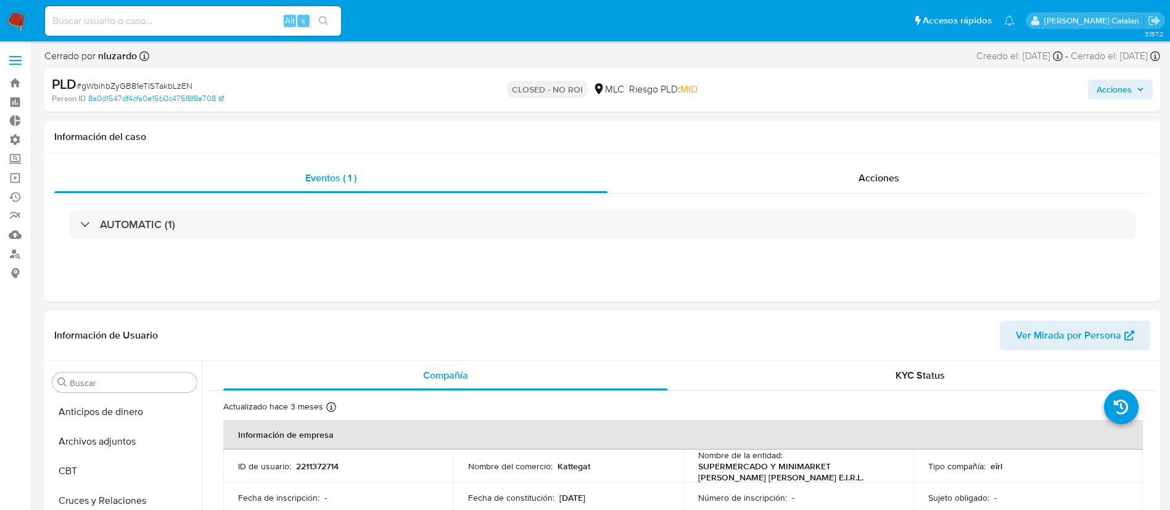
scroll to position [521, 0]
click at [893, 171] on span "Acciones" at bounding box center [879, 178] width 41 height 14
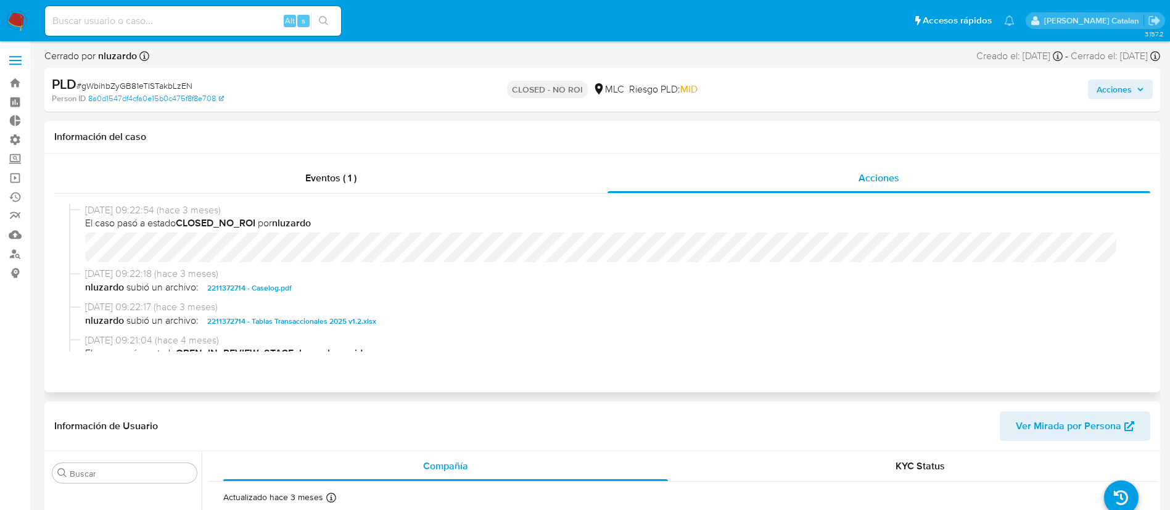
click at [280, 290] on span "2211372714 - Caselog.pdf" at bounding box center [249, 288] width 85 height 15
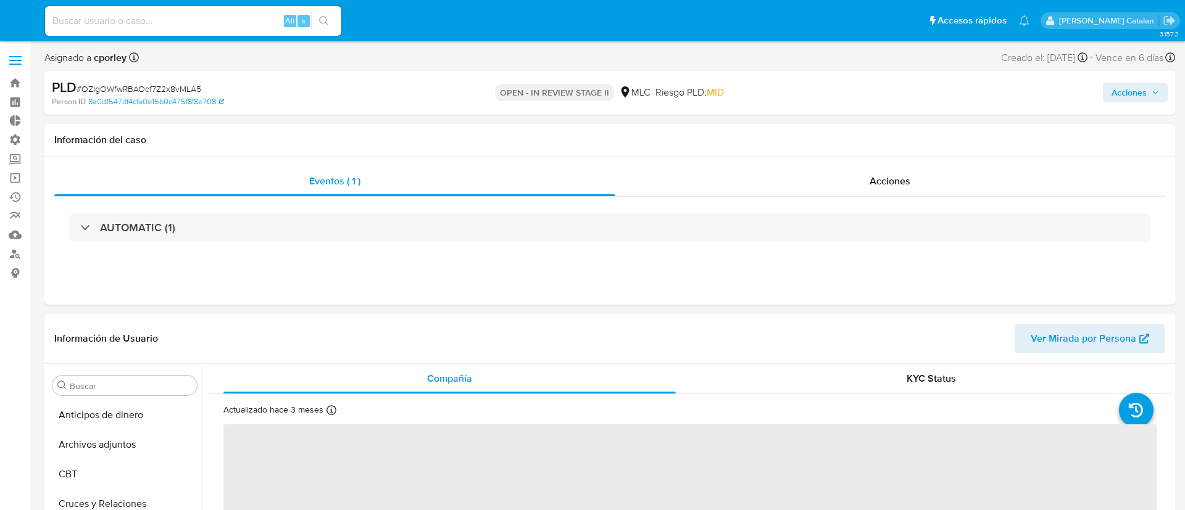
select select "10"
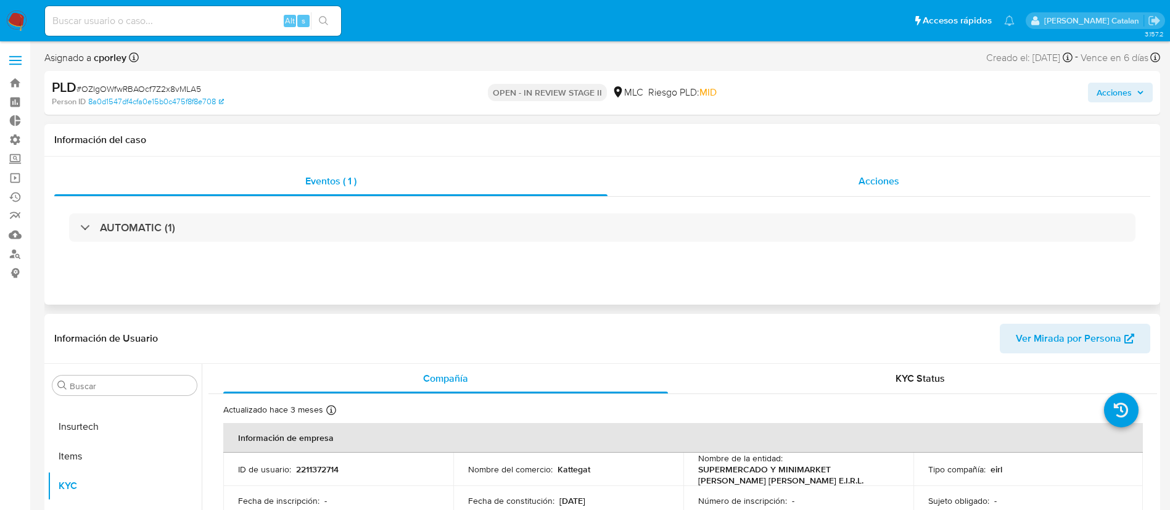
click at [821, 172] on div "Acciones" at bounding box center [879, 182] width 543 height 30
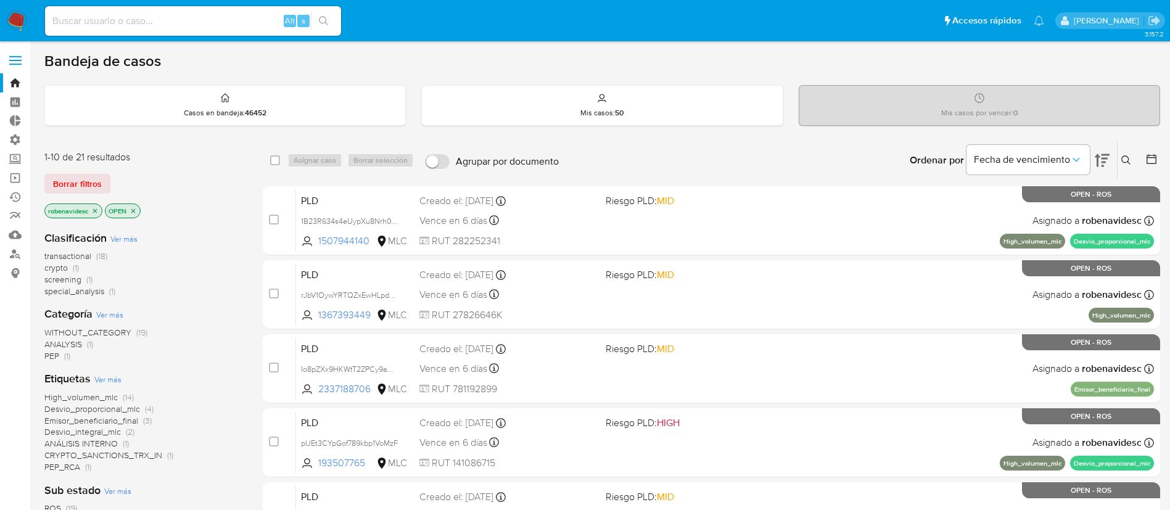
scroll to position [198, 0]
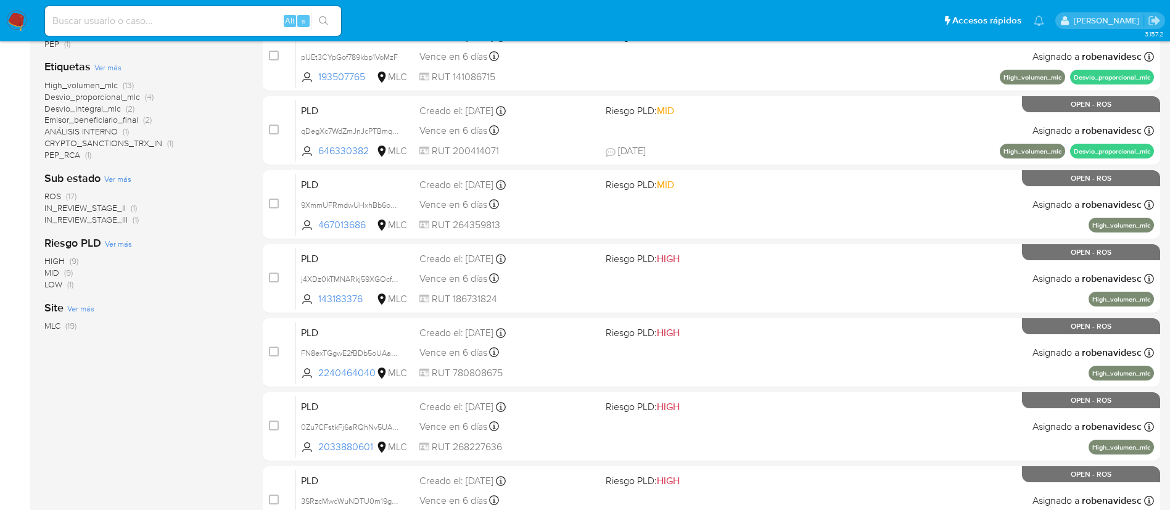
scroll to position [313, 0]
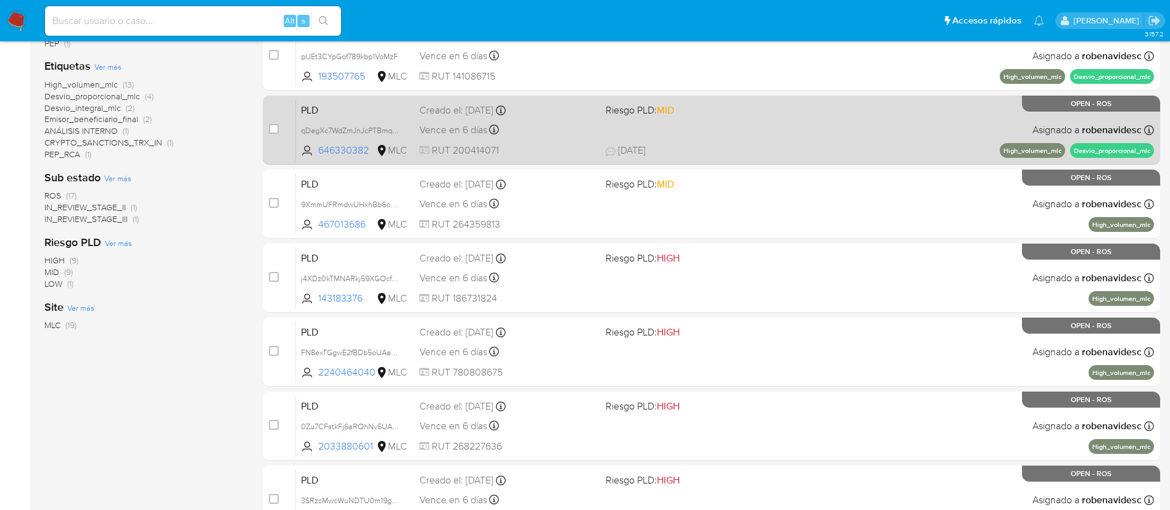
click at [785, 147] on span "18/08/2025 18/08/2025 10:43" at bounding box center [787, 151] width 363 height 14
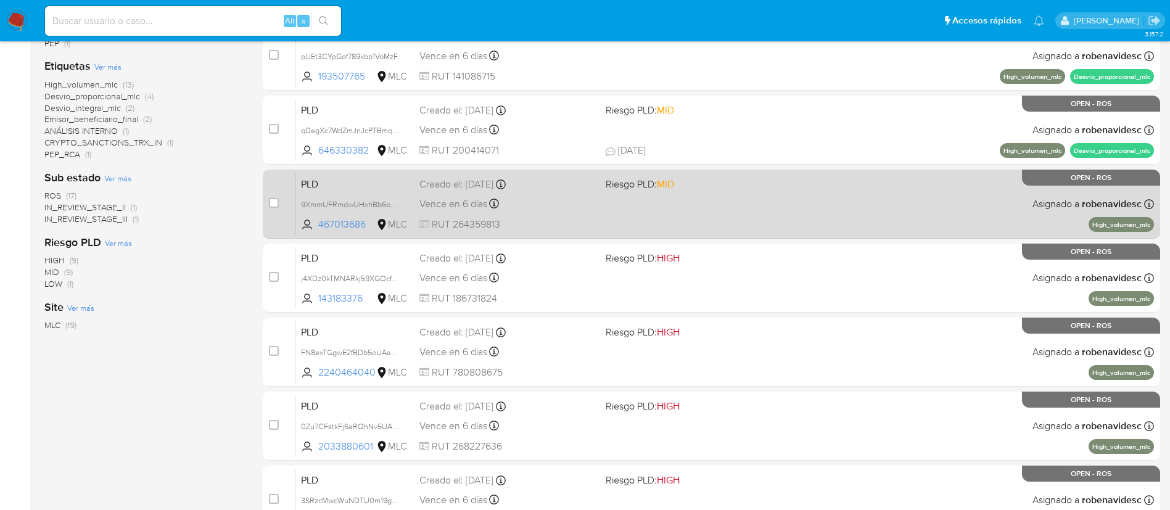
click at [730, 203] on div "PLD 9XmmUFRmdwUHxhBb6oxGX0IS 467013686 MLC Riesgo PLD: MID Creado el: 12/06/202…" at bounding box center [725, 204] width 858 height 62
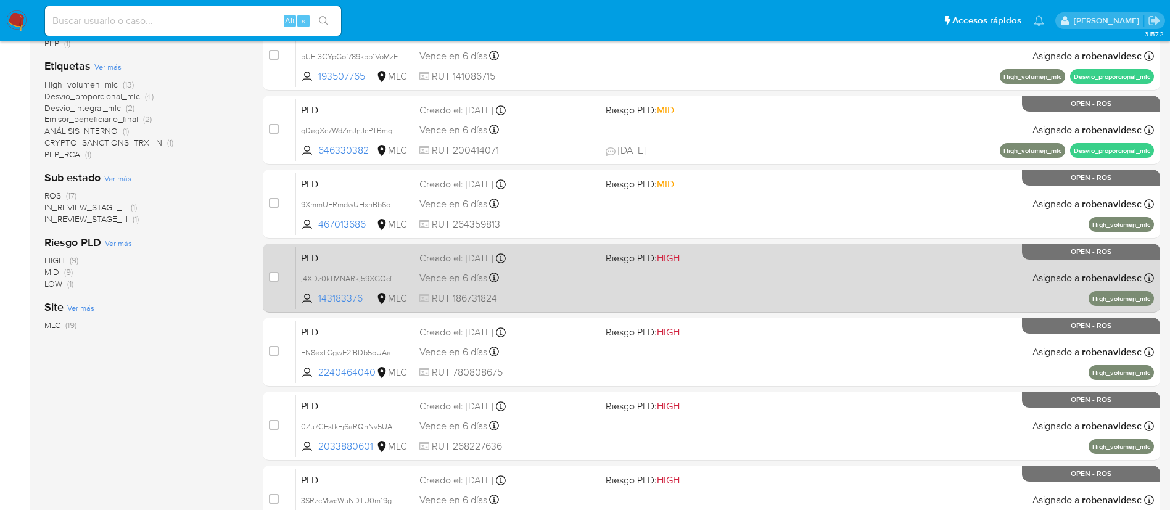
click at [735, 263] on span "Riesgo PLD: HIGH" at bounding box center [694, 257] width 176 height 16
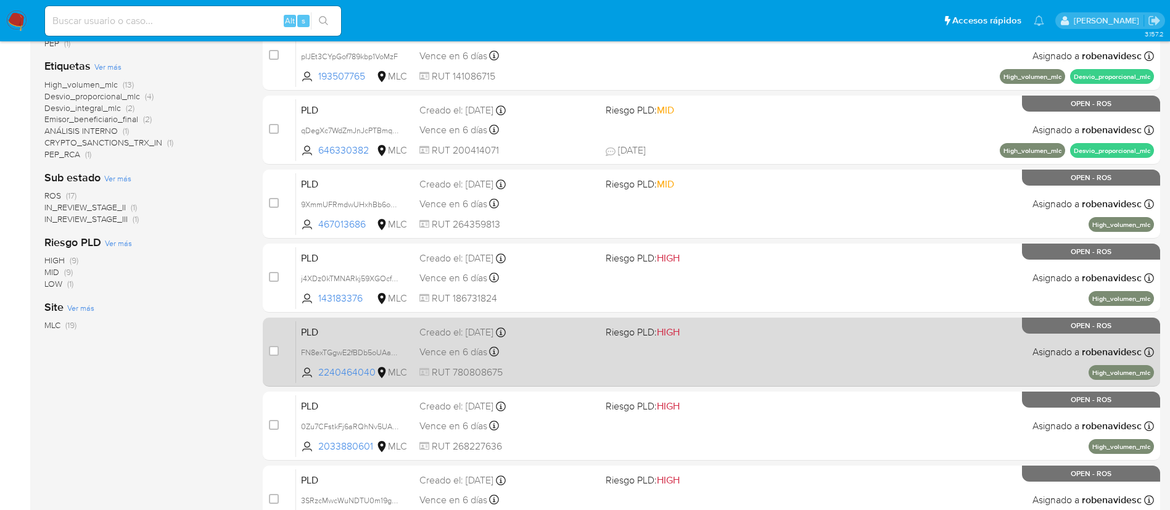
click at [684, 361] on div "PLD FN8exTGgwE2fBDb5oUAaA30B 2240464040 MLC Riesgo PLD: HIGH Creado el: 12/06/2…" at bounding box center [725, 352] width 858 height 62
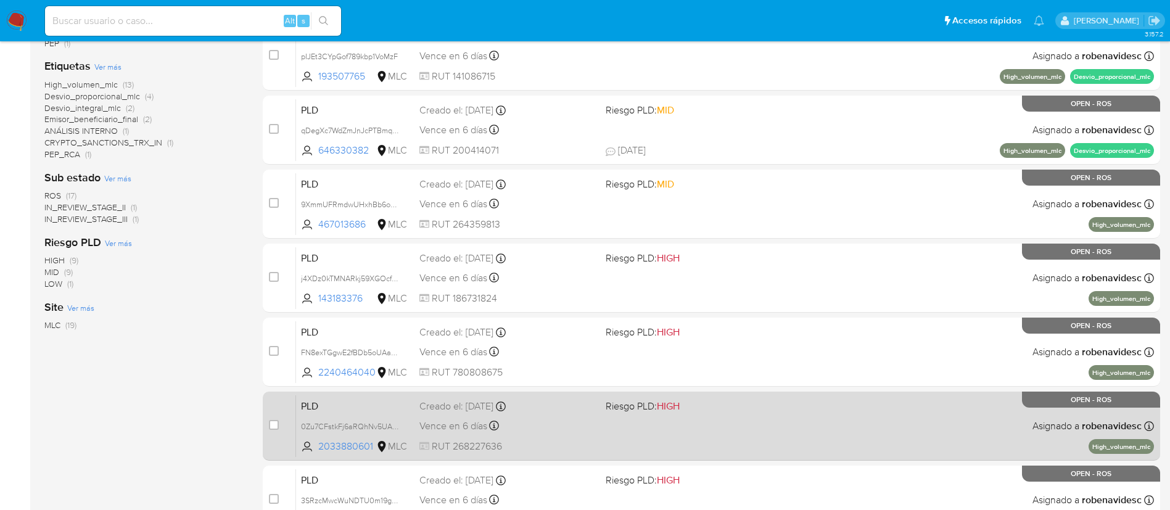
click at [674, 403] on span "HIGH" at bounding box center [668, 406] width 23 height 14
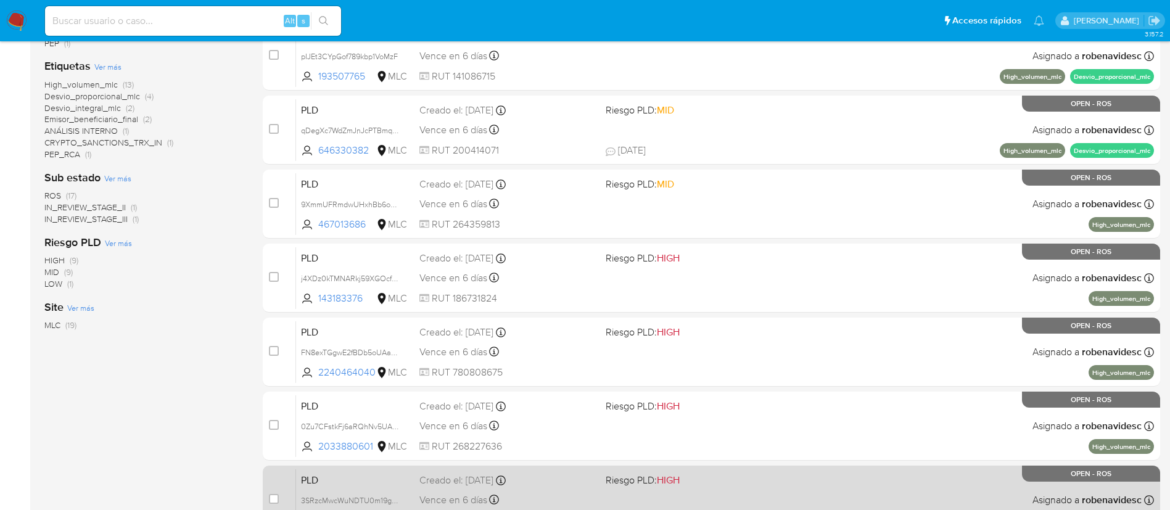
click at [698, 482] on span "Riesgo PLD: HIGH" at bounding box center [694, 479] width 176 height 16
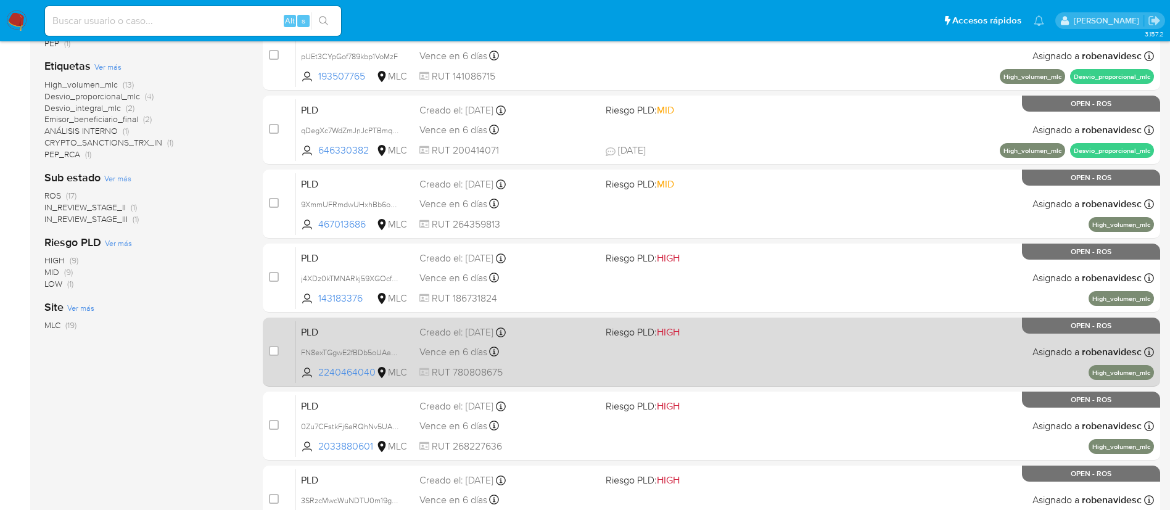
scroll to position [464, 0]
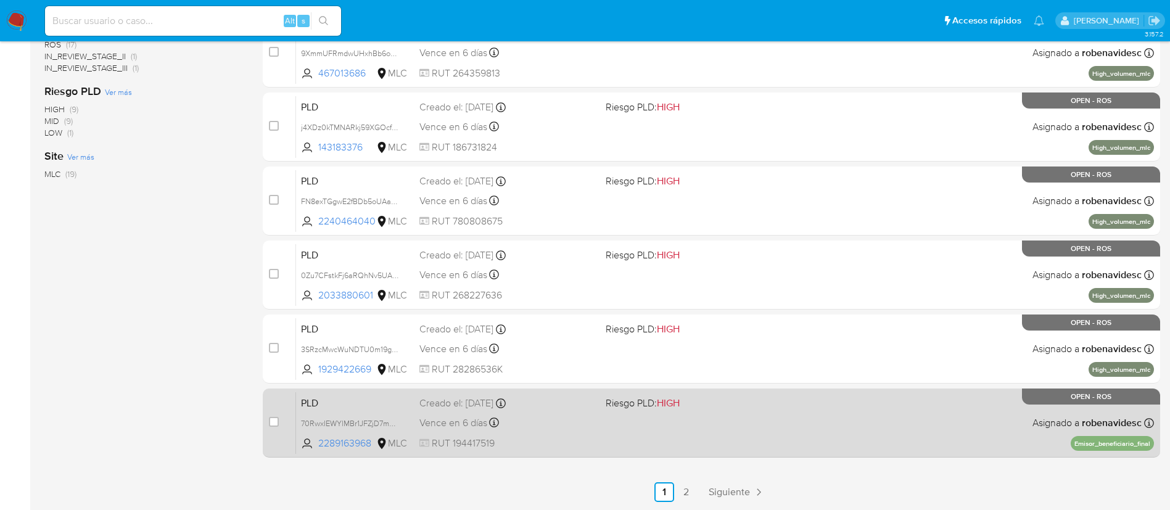
click at [639, 421] on div "PLD 70RwxIEWYlMBr1JFZjD7mOmn 2289163968 MLC Riesgo PLD: HIGH Creado el: 12/06/2…" at bounding box center [725, 423] width 858 height 62
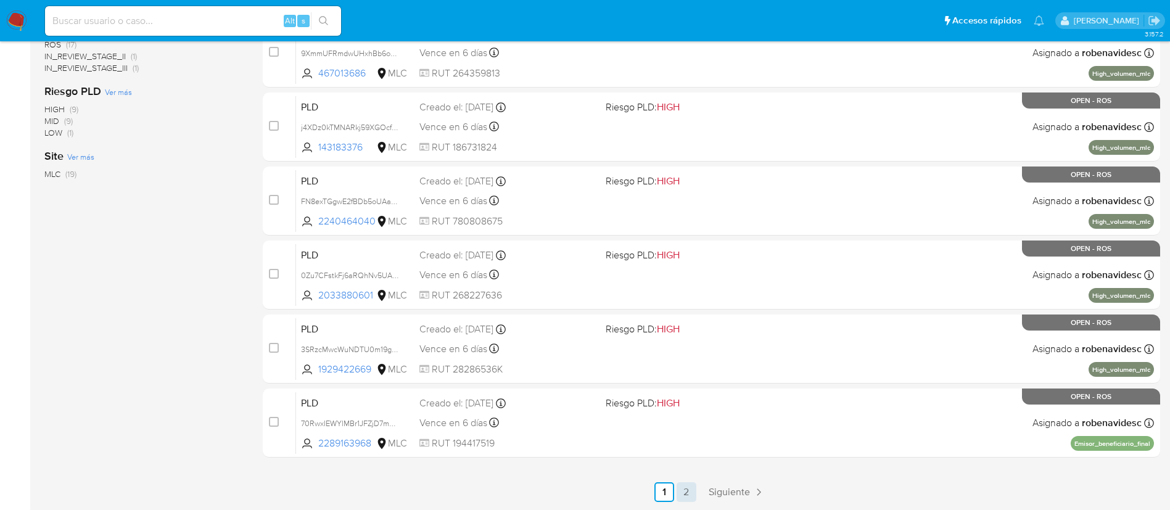
click at [686, 489] on link "2" at bounding box center [687, 492] width 20 height 20
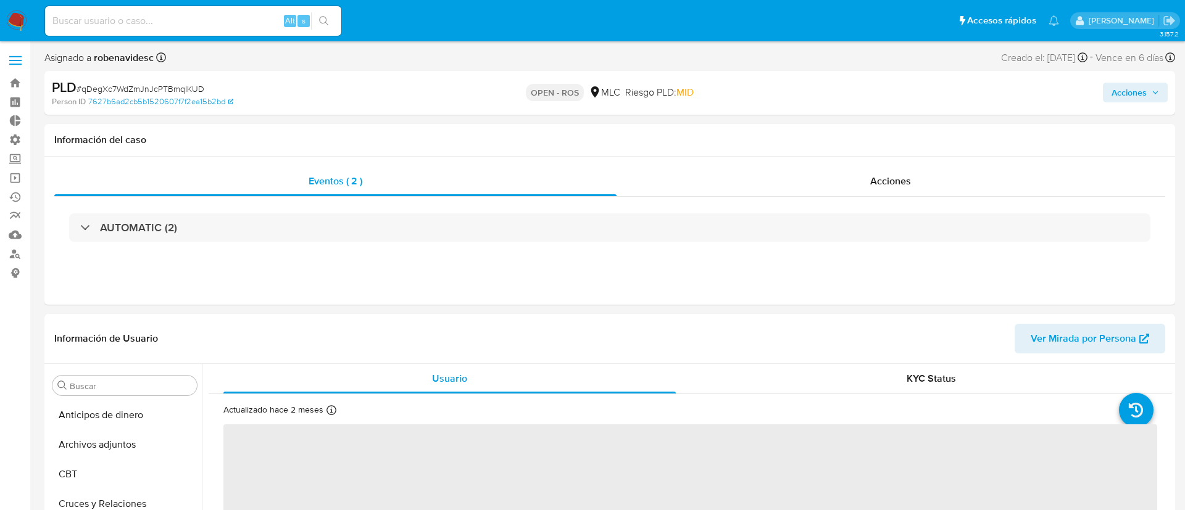
select select "10"
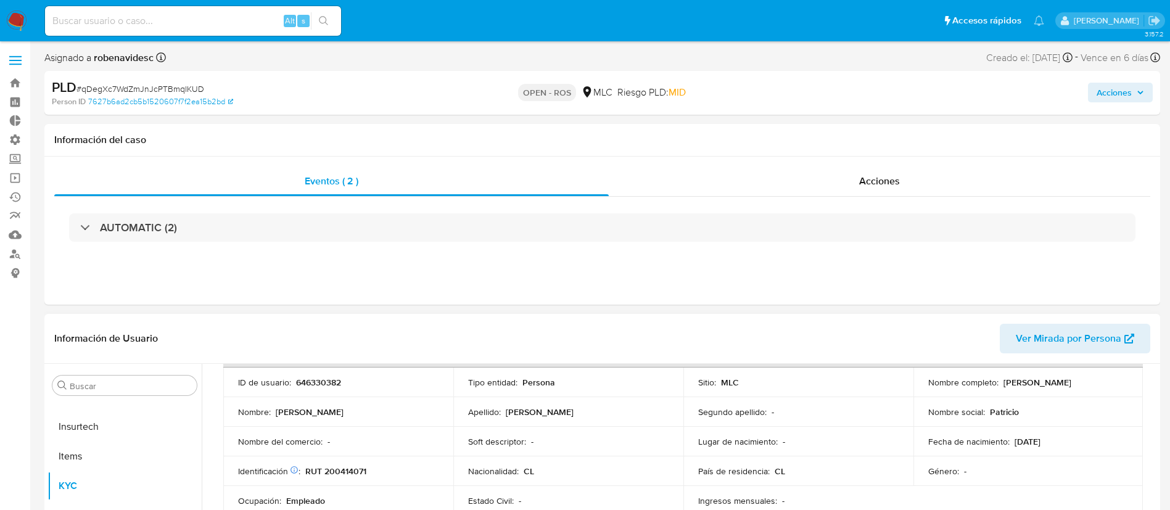
scroll to position [86, 0]
drag, startPoint x: 355, startPoint y: 378, endPoint x: 289, endPoint y: 382, distance: 65.5
click at [289, 382] on div "ID de usuario : 646330382" at bounding box center [338, 381] width 201 height 11
copy div ": 646330382"
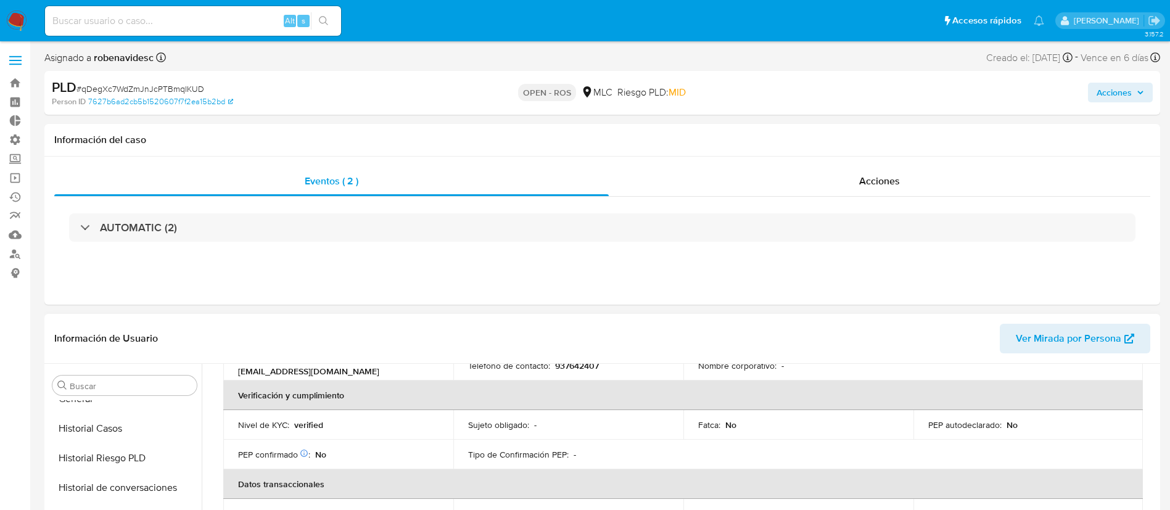
scroll to position [362, 0]
click at [118, 445] on button "Historial Casos" at bounding box center [120, 438] width 144 height 30
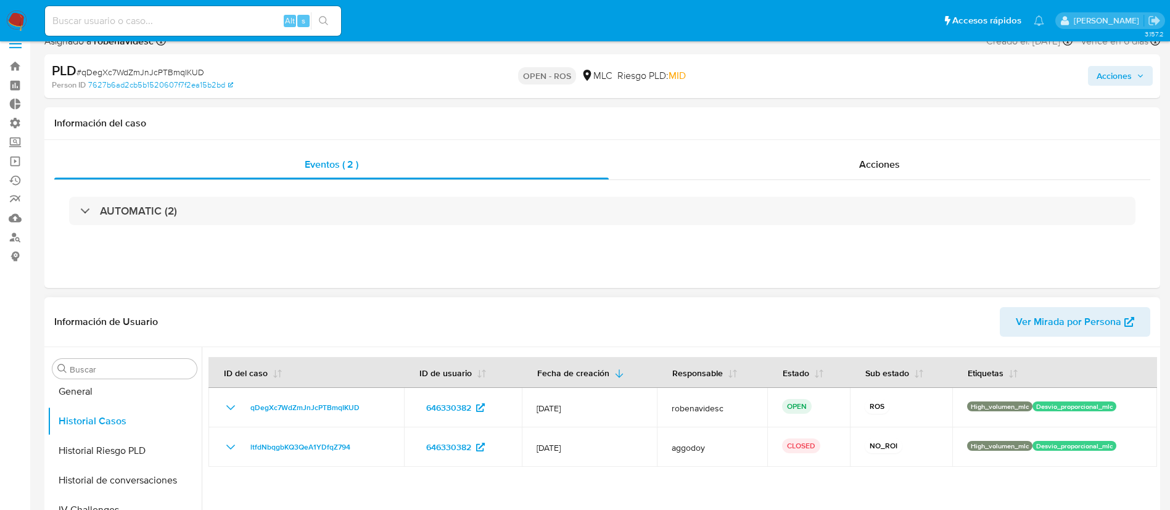
scroll to position [0, 0]
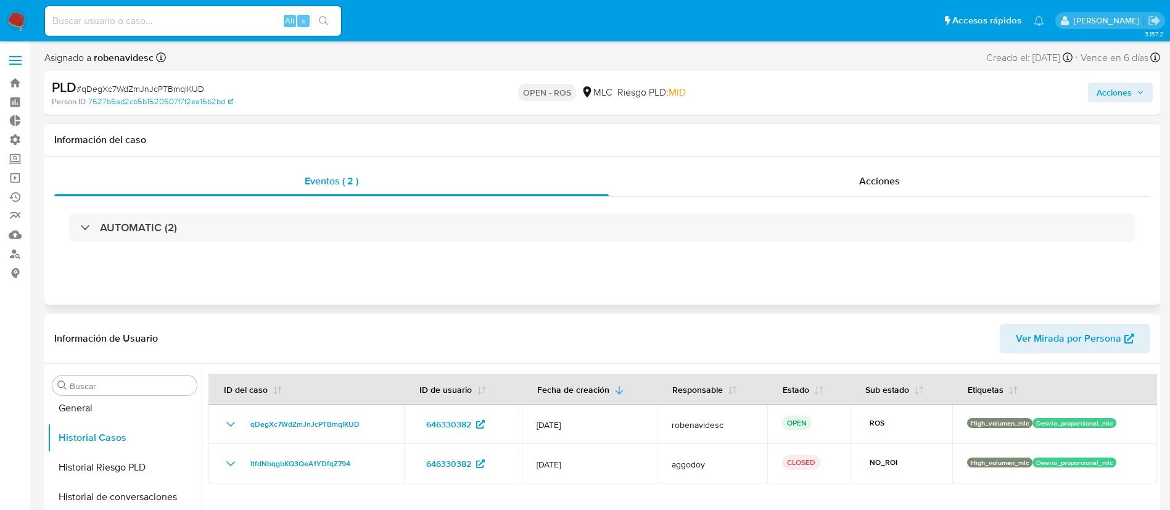
click at [856, 165] on div "Eventos ( 2 ) Acciones AUTOMATIC (2)" at bounding box center [602, 231] width 1116 height 148
click at [828, 183] on div "Acciones" at bounding box center [880, 182] width 542 height 30
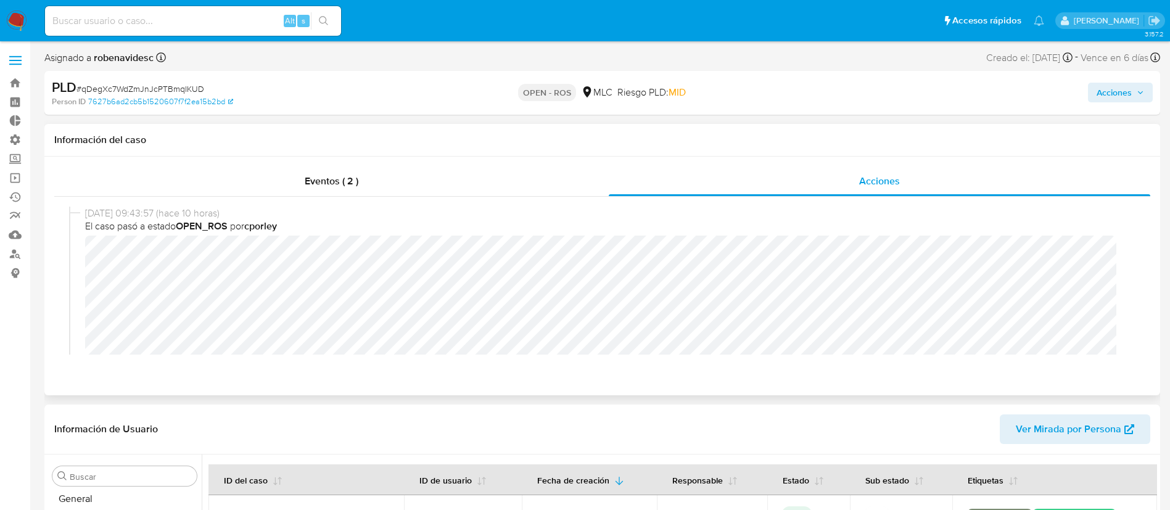
click at [83, 252] on div "03/09/2025 09:43:57 (hace 10 horas) El caso pasó a estado OPEN_ROS por cporley" at bounding box center [602, 299] width 1067 height 184
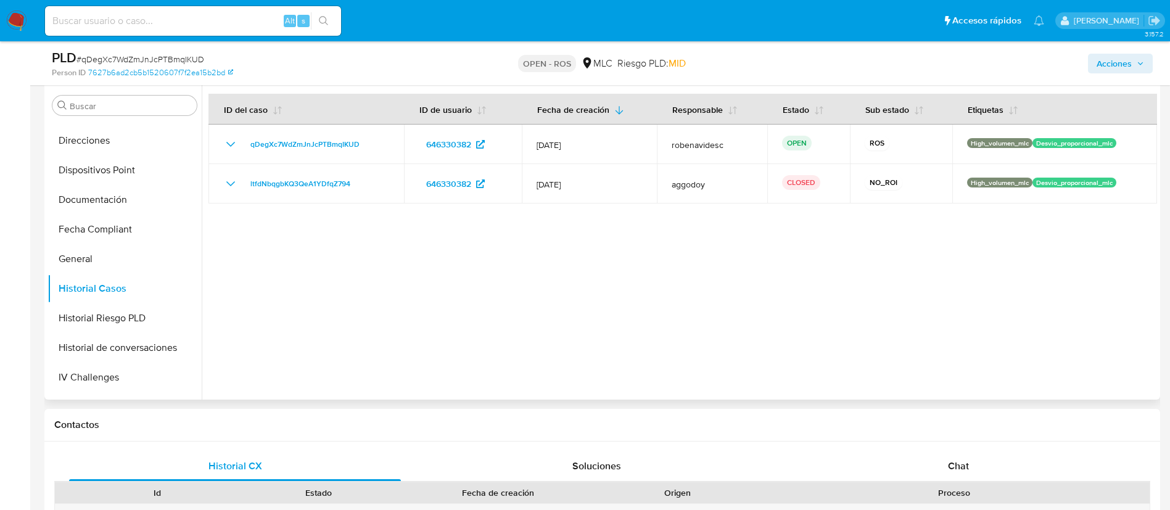
scroll to position [227, 0]
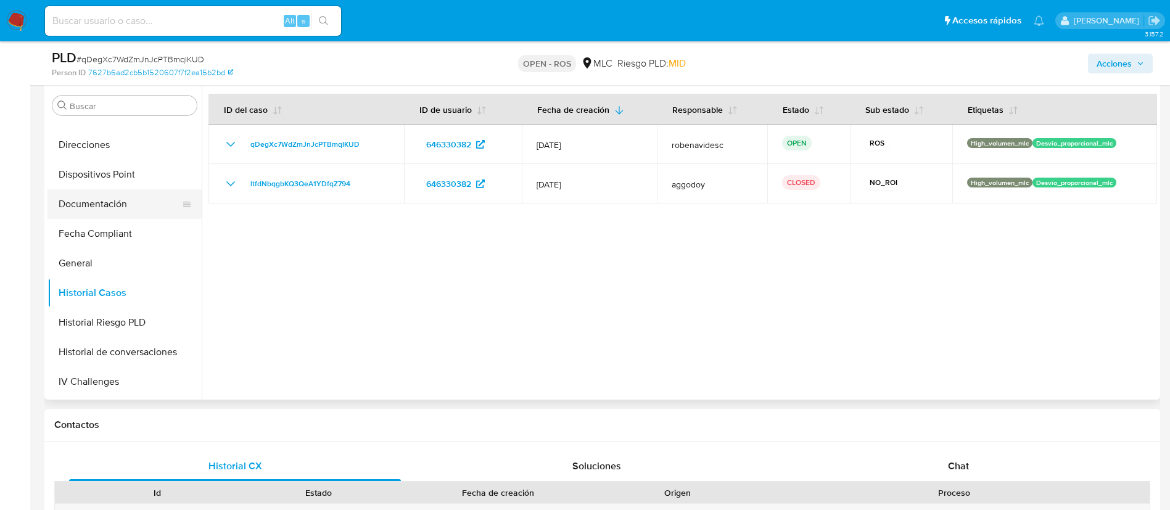
click at [93, 202] on button "Documentación" at bounding box center [120, 204] width 144 height 30
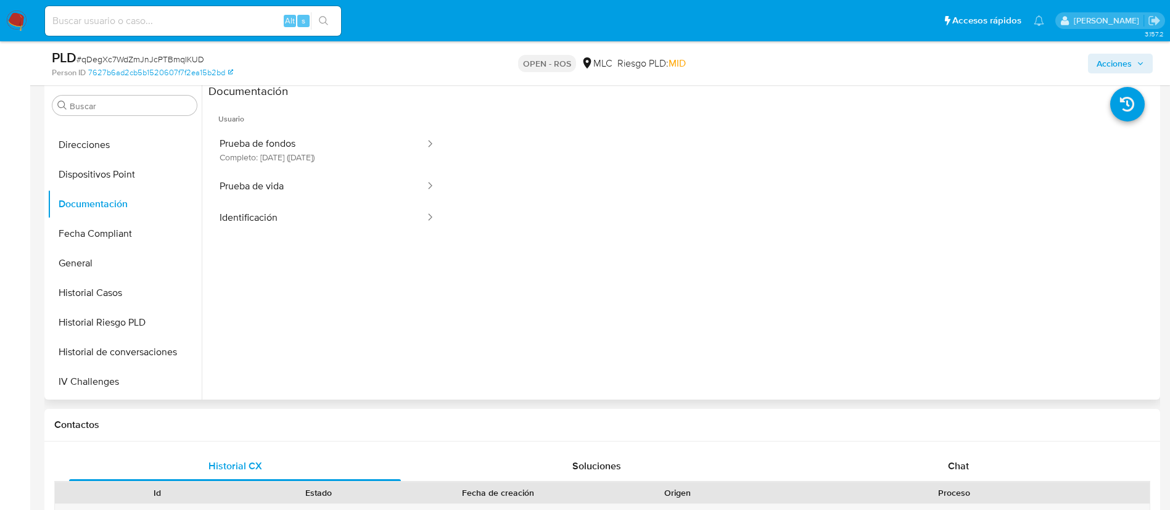
scroll to position [285, 0]
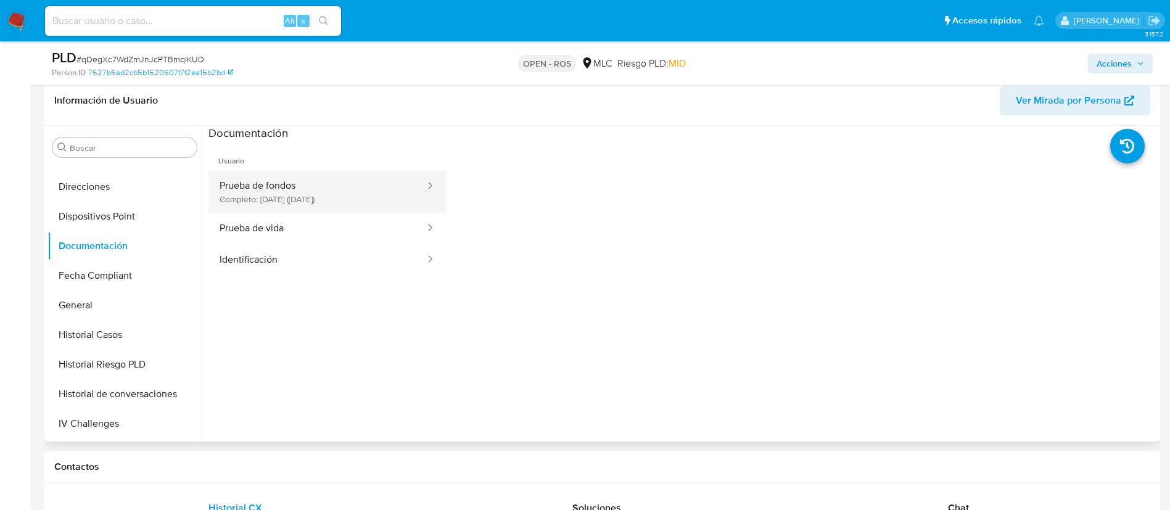
click at [325, 209] on button "Prueba de fondos Completo: 13/06/2025 (hace 3 meses)" at bounding box center [318, 192] width 218 height 42
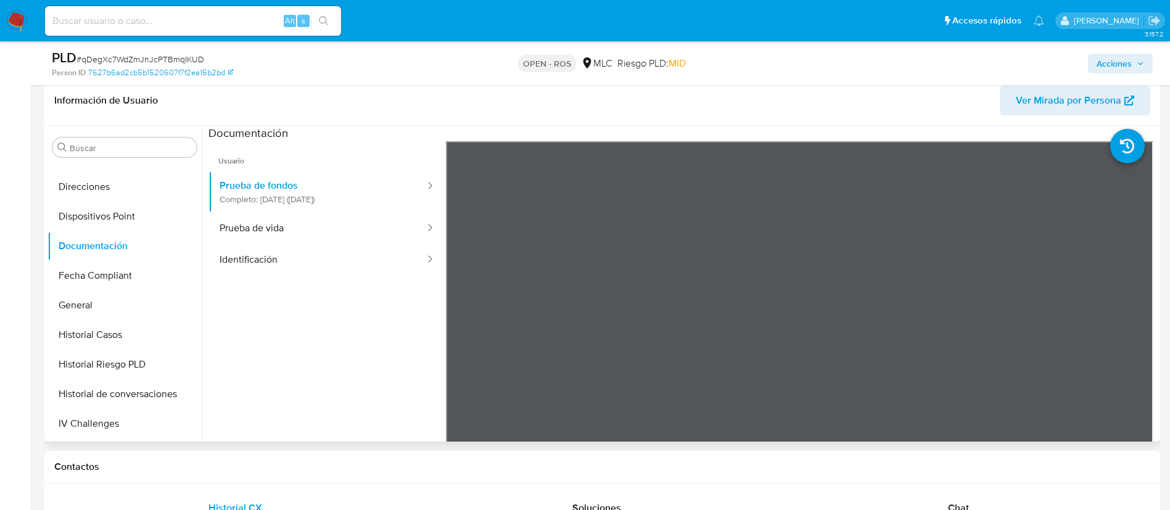
click at [360, 353] on ul "Usuario Prueba de fondos Completo: 13/06/2025 (hace 3 meses) Prueba de vida Ide…" at bounding box center [328, 318] width 238 height 355
click at [334, 241] on button "Prueba de vida" at bounding box center [318, 228] width 218 height 31
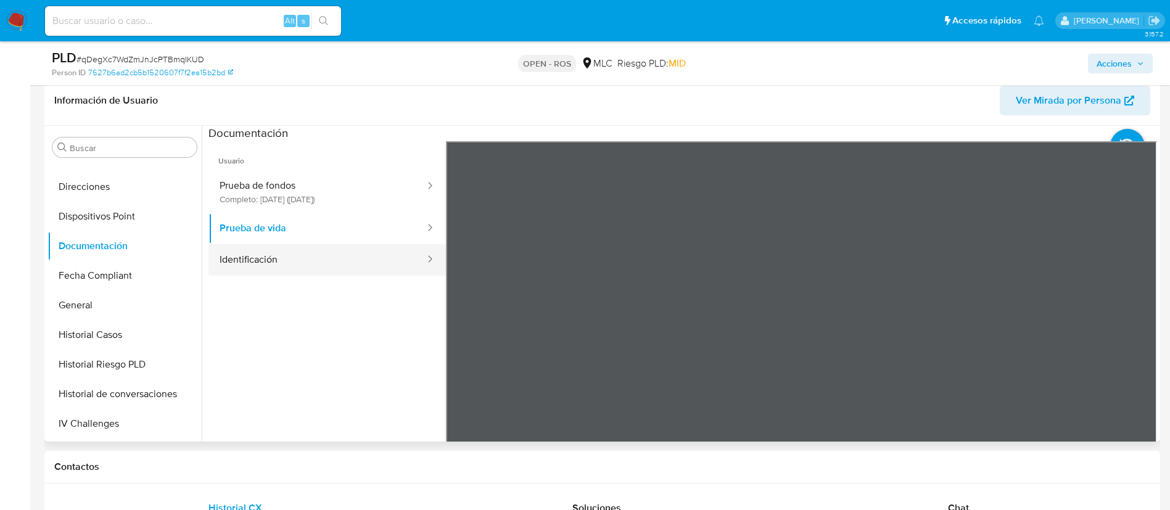
click at [313, 262] on button "Identificación" at bounding box center [318, 259] width 218 height 31
click at [347, 381] on ul "Usuario Prueba de fondos Completo: 13/06/2025 (hace 3 meses) Prueba de vida Ide…" at bounding box center [328, 318] width 238 height 355
click at [304, 371] on ul "Usuario Prueba de fondos Completo: 13/06/2025 (hace 3 meses) Prueba de vida Ide…" at bounding box center [328, 318] width 238 height 355
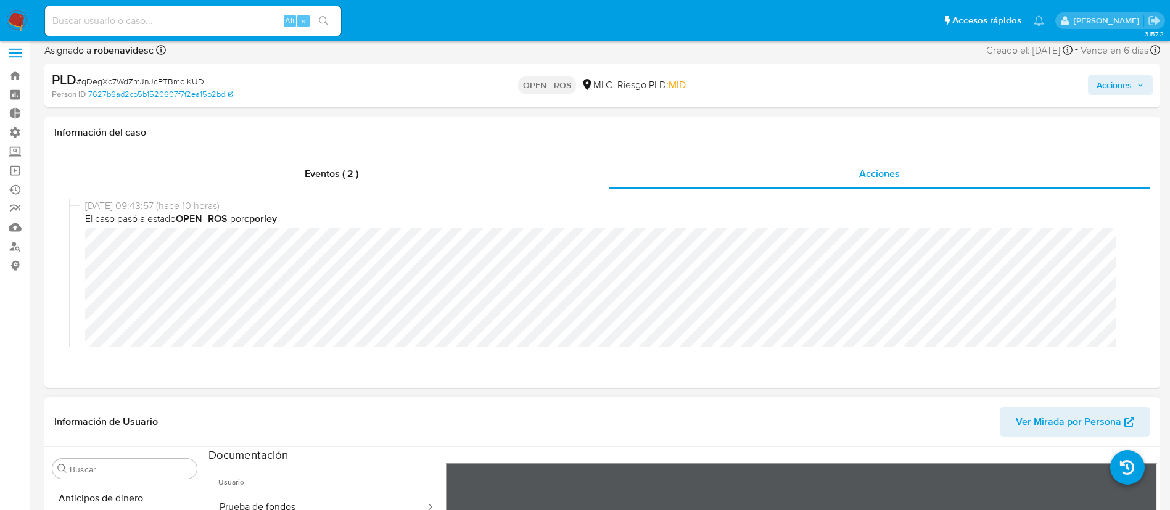
scroll to position [0, 0]
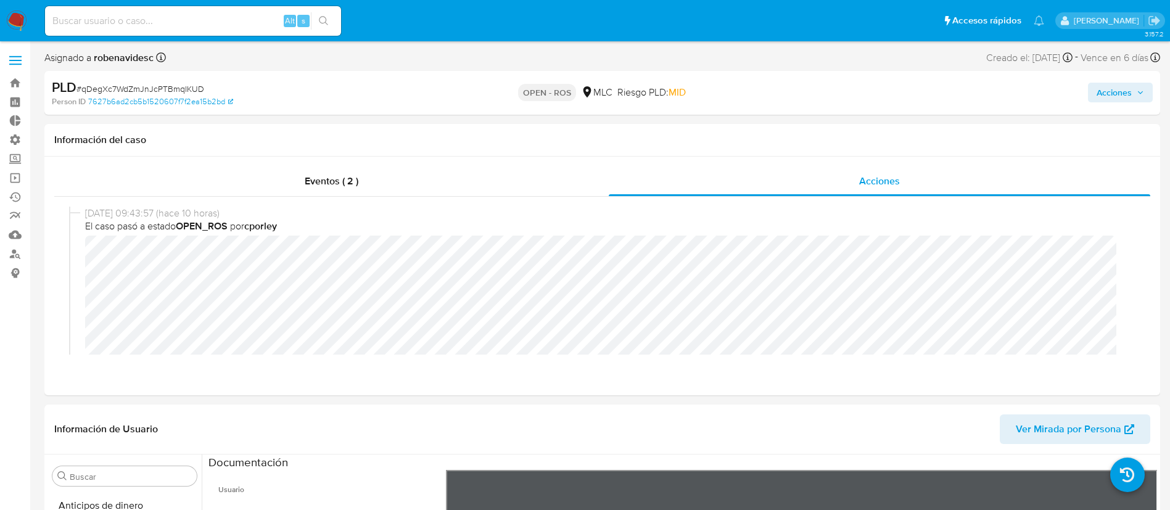
click at [1097, 101] on span "Acciones" at bounding box center [1114, 93] width 35 height 20
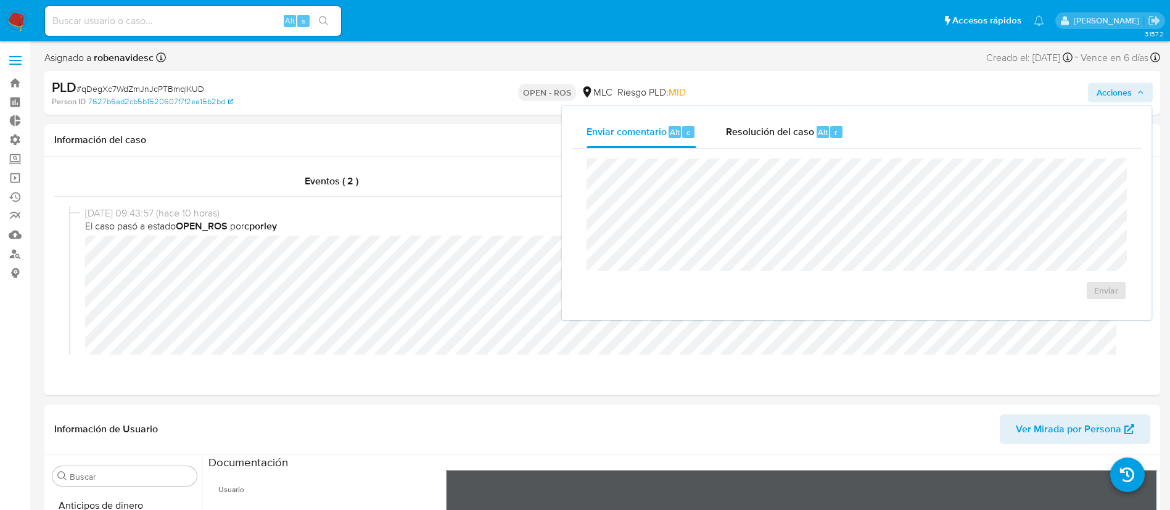
click at [767, 115] on div "Enviar comentario Alt c Resolución del caso Alt r Enviar" at bounding box center [857, 213] width 590 height 214
click at [768, 122] on div "Resolución del caso Alt r" at bounding box center [785, 132] width 118 height 32
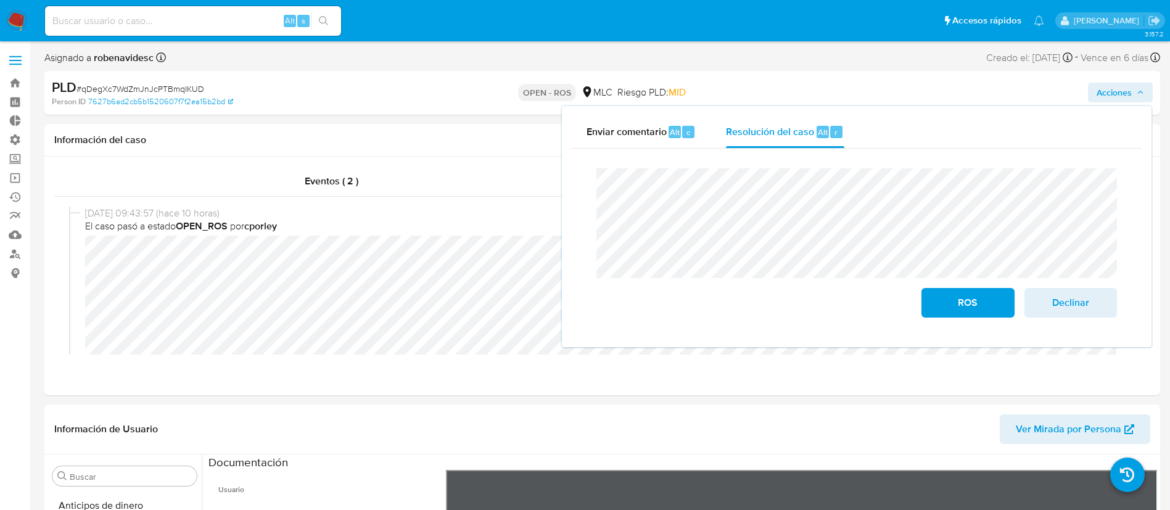
click at [562, 175] on div "Enviar comentario Alt c Resolución del caso Alt r Cierre de caso ROS Declinar" at bounding box center [857, 226] width 590 height 241
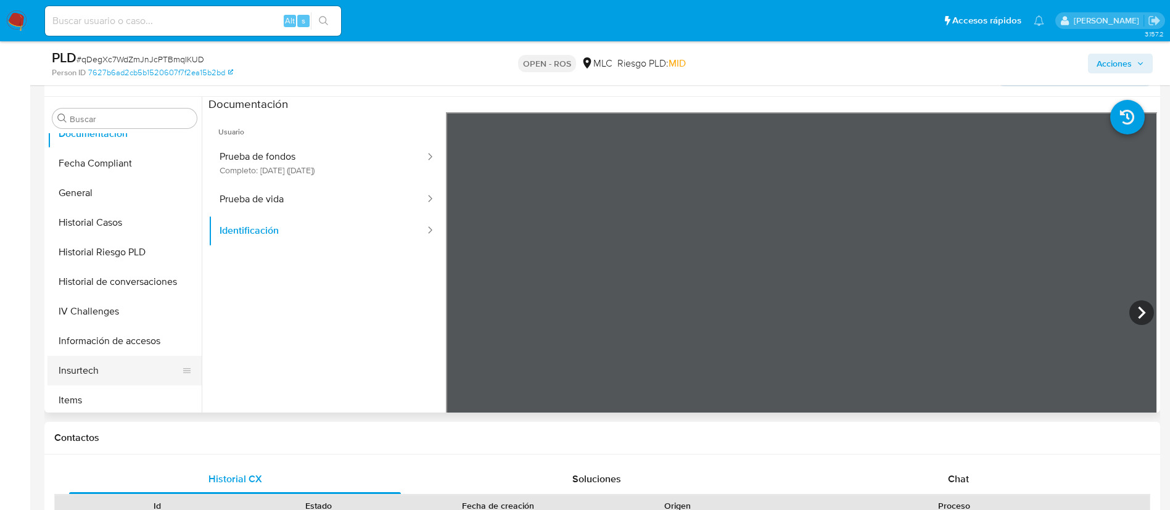
scroll to position [305, 0]
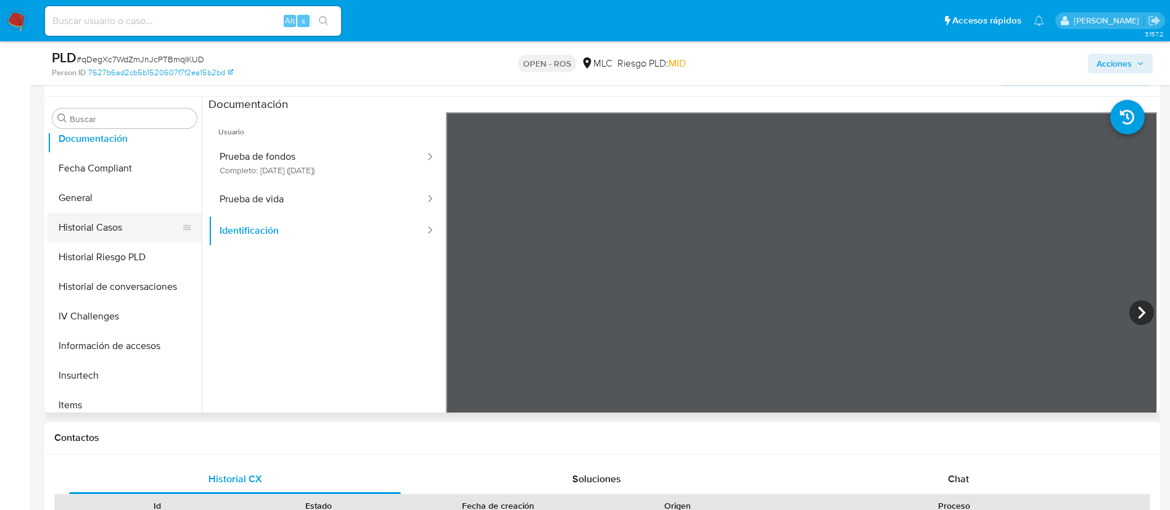
click at [97, 235] on button "Historial Casos" at bounding box center [120, 228] width 144 height 30
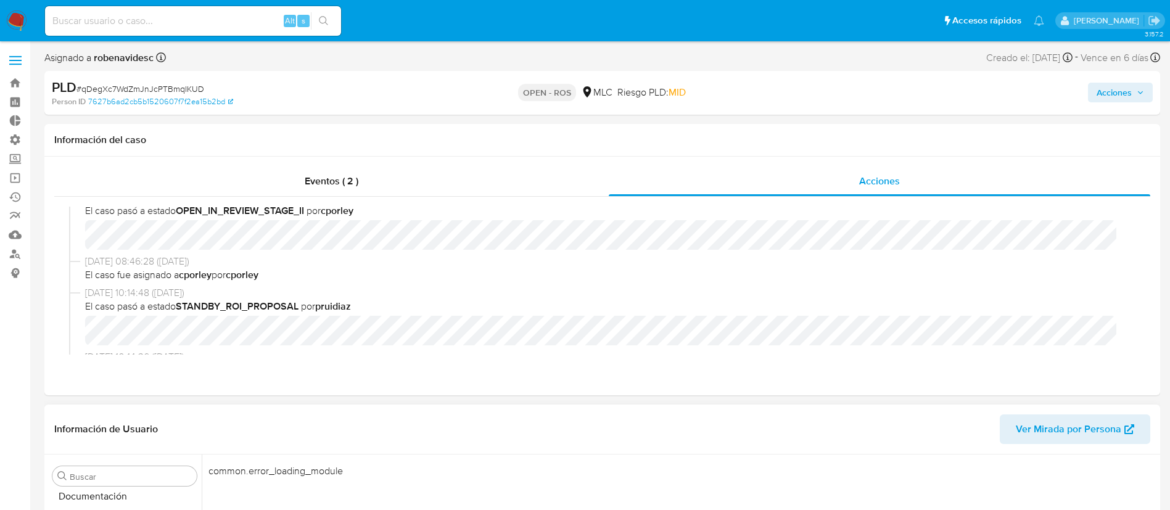
scroll to position [0, 0]
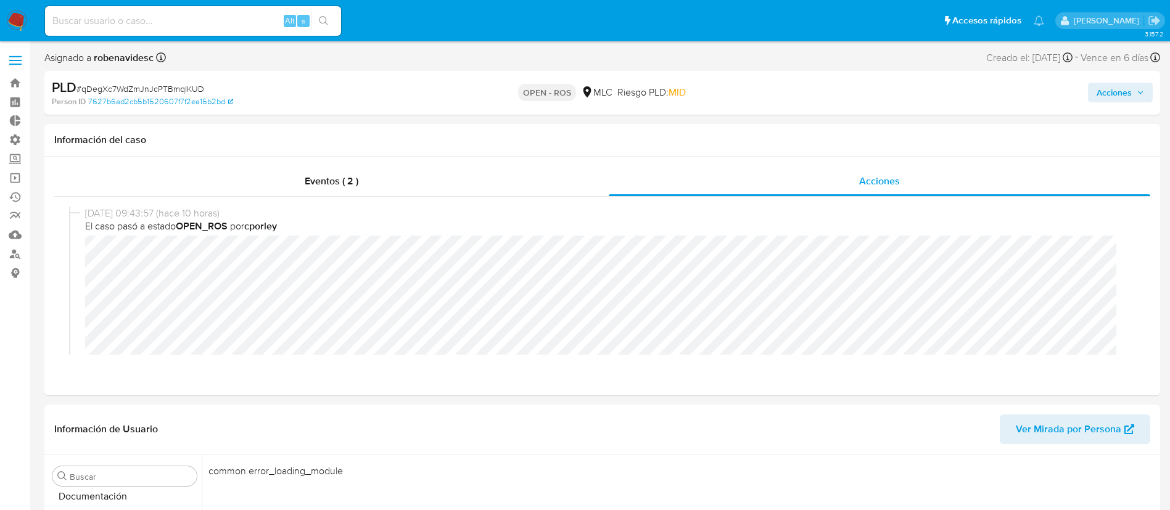
click at [1100, 99] on span "Acciones" at bounding box center [1114, 93] width 35 height 20
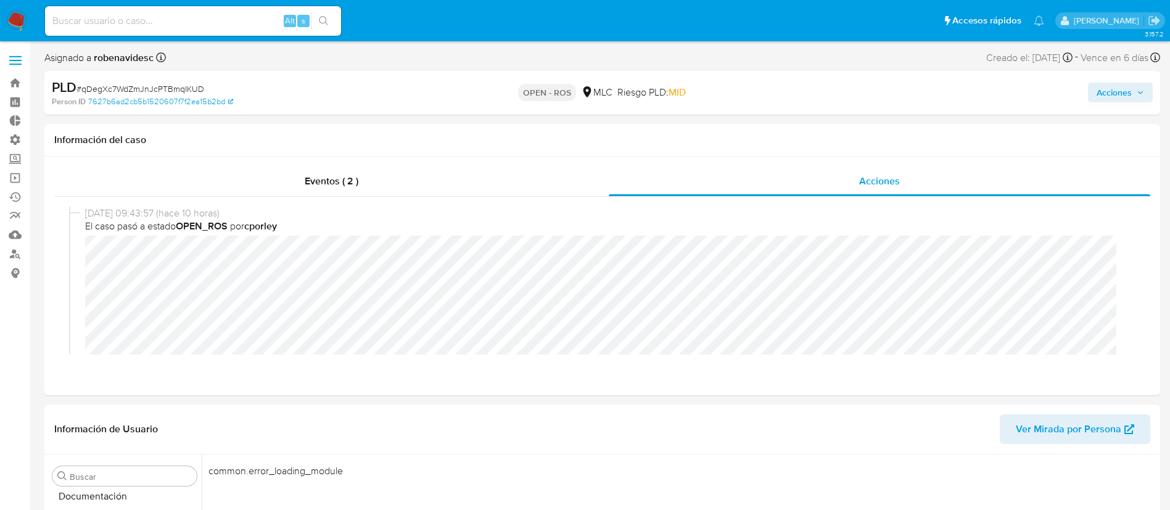
click at [1113, 97] on span "Acciones" at bounding box center [1114, 93] width 35 height 20
click at [582, 427] on header "Información de Usuario Ver Mirada por Persona" at bounding box center [602, 430] width 1096 height 30
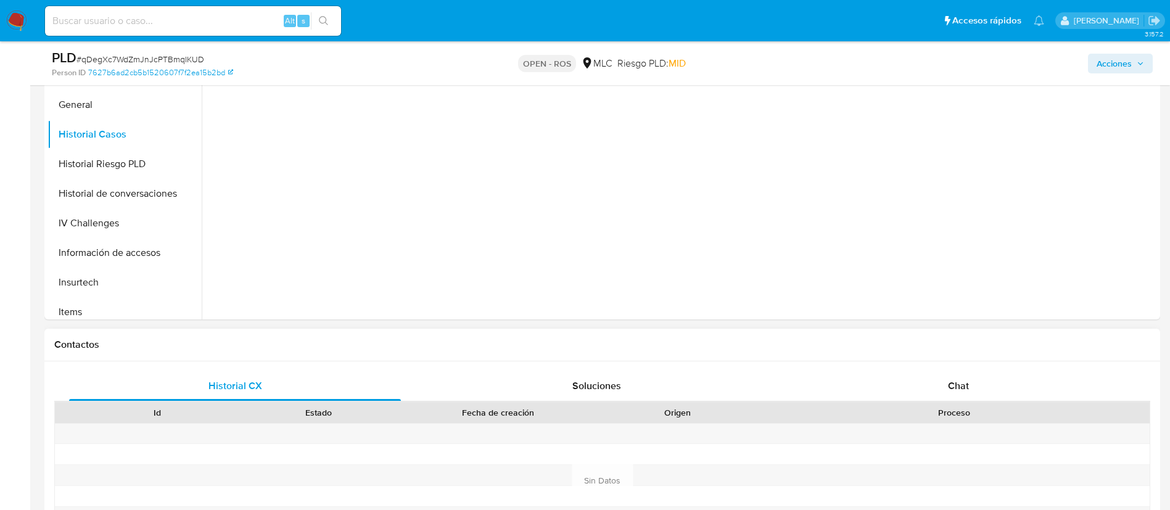
scroll to position [416, 0]
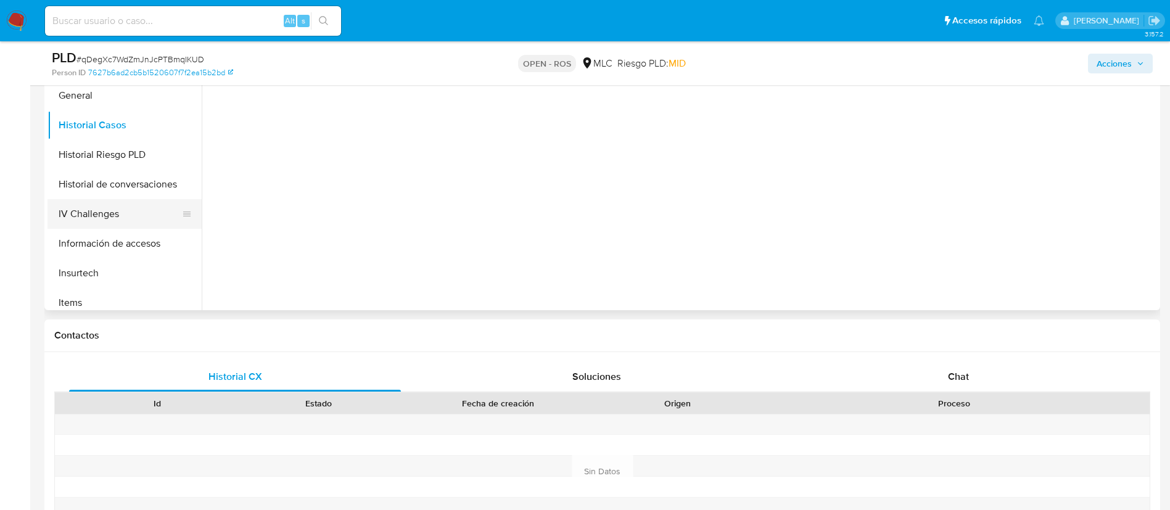
click at [122, 201] on button "IV Challenges" at bounding box center [120, 214] width 144 height 30
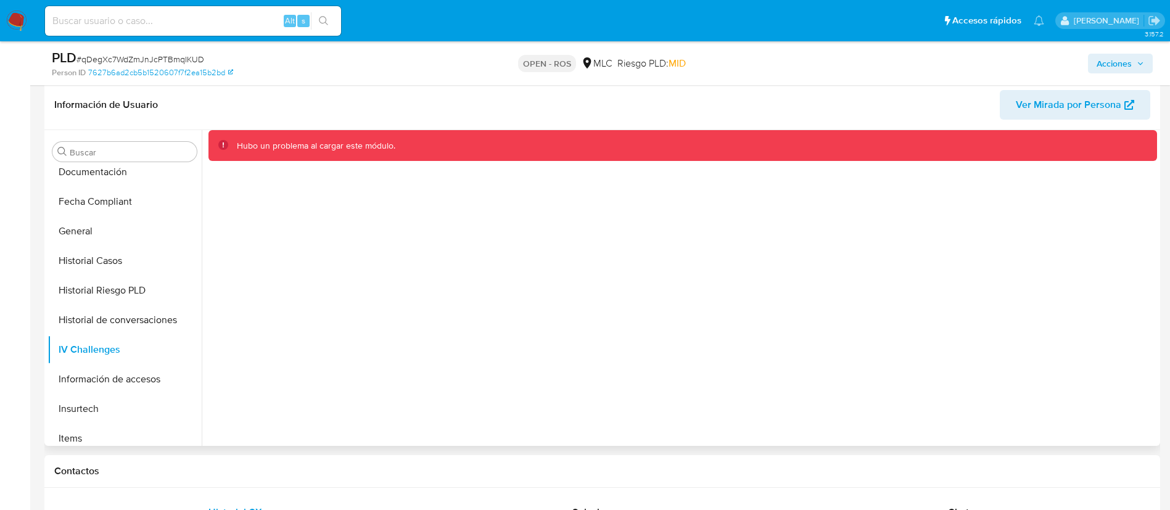
scroll to position [279, 0]
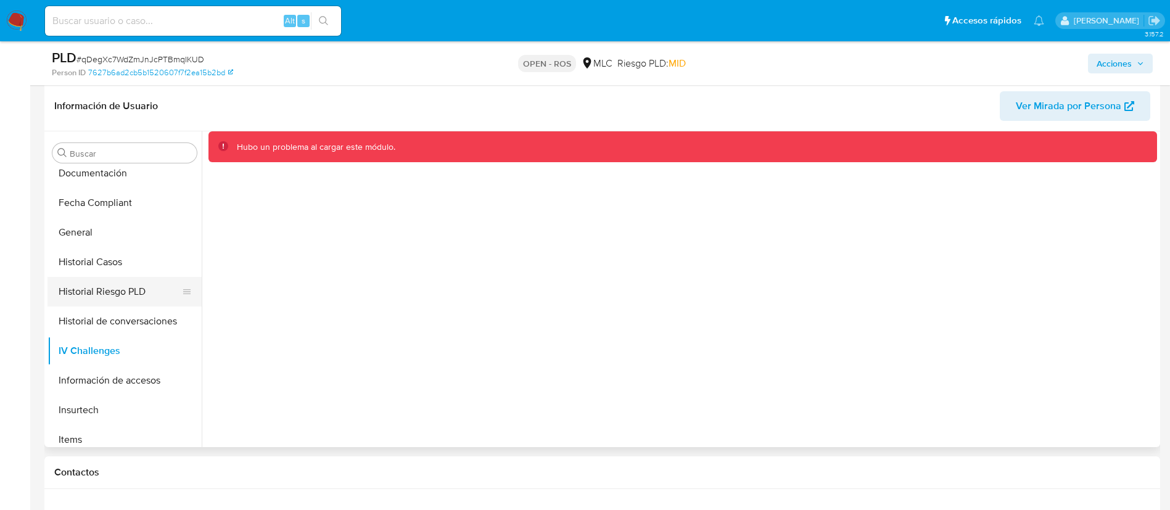
click at [78, 295] on button "Historial Riesgo PLD" at bounding box center [120, 292] width 144 height 30
click at [85, 267] on button "Historial Casos" at bounding box center [120, 262] width 144 height 30
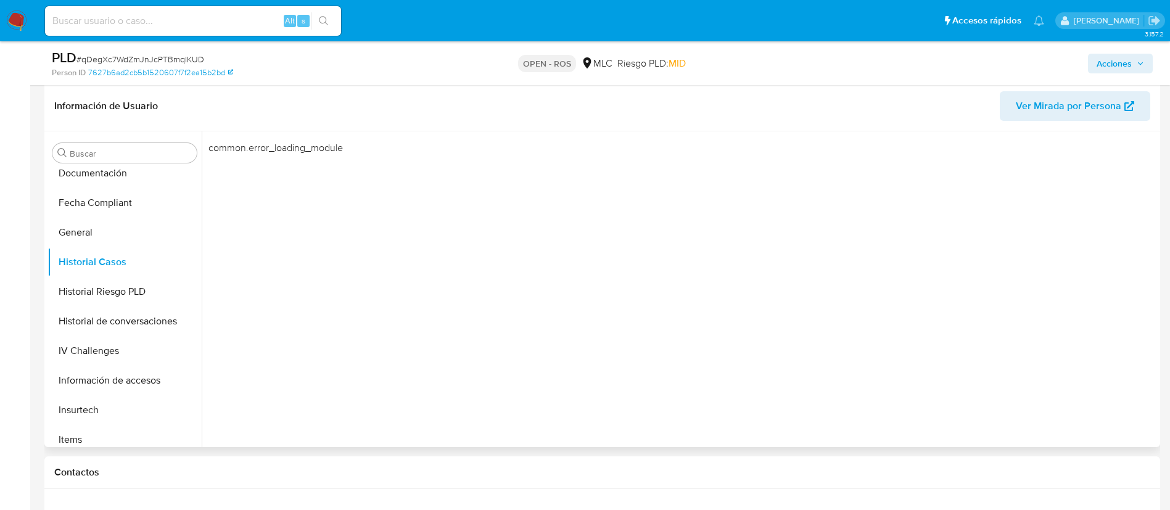
click at [595, 272] on div "common.error_loading_module" at bounding box center [680, 289] width 956 height 316
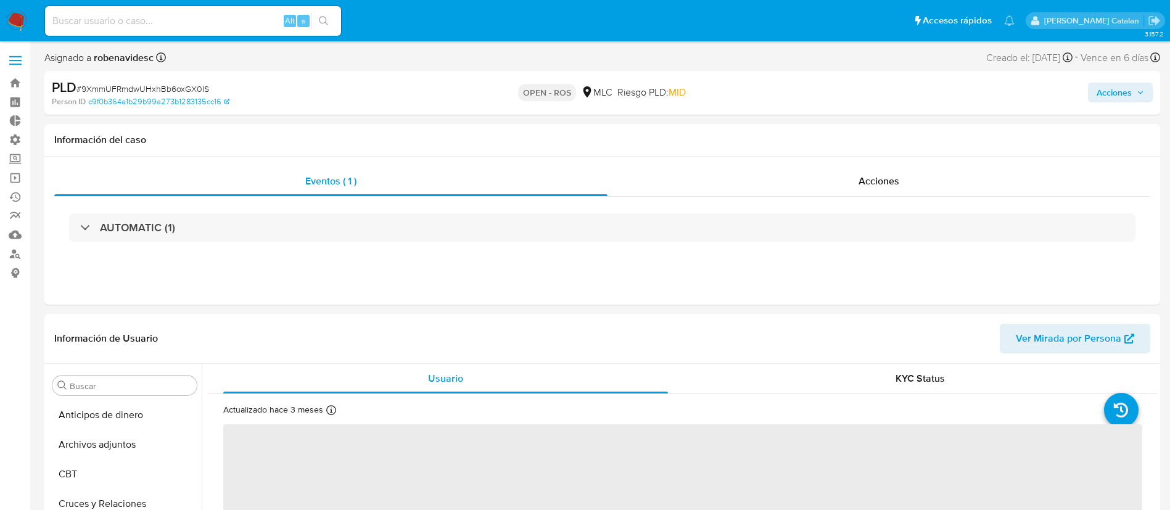
select select "10"
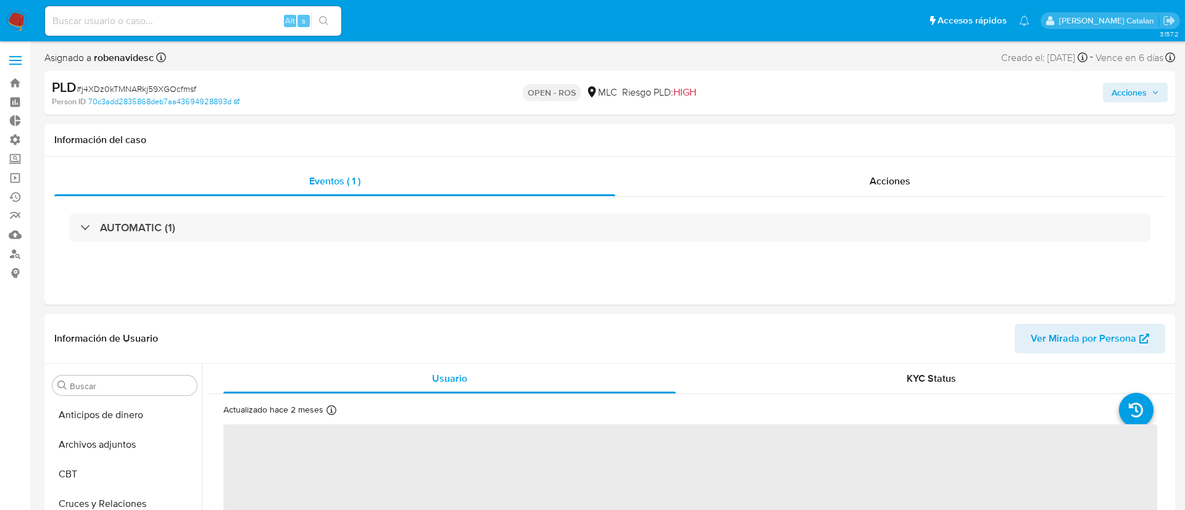
select select "10"
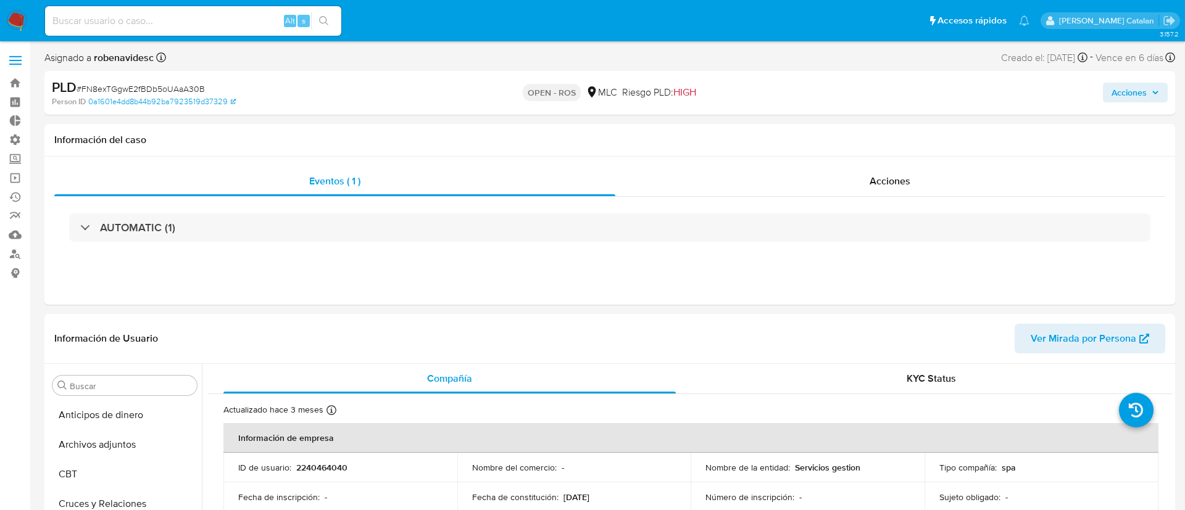
select select "10"
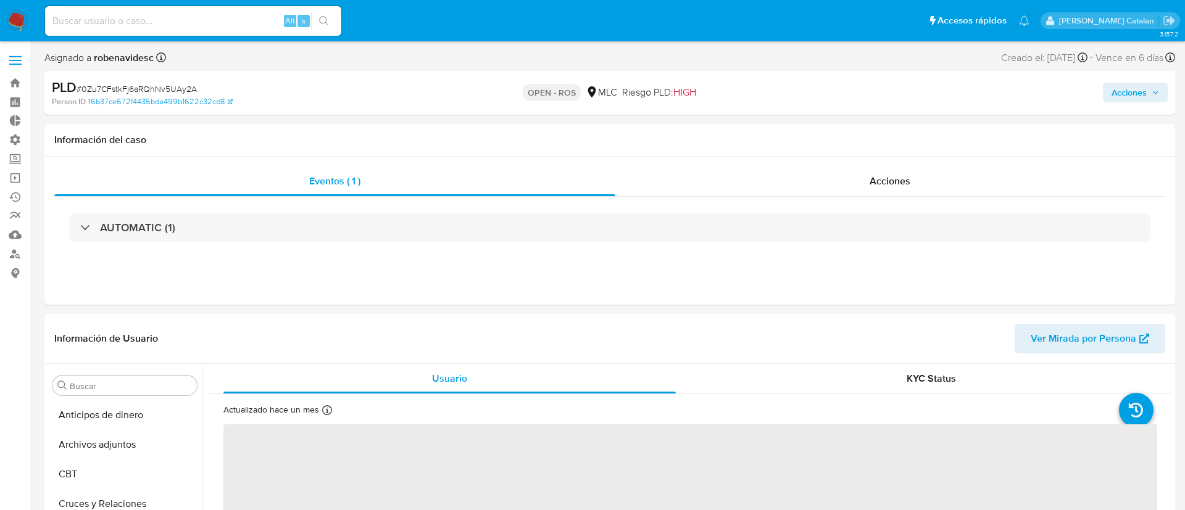
select select "10"
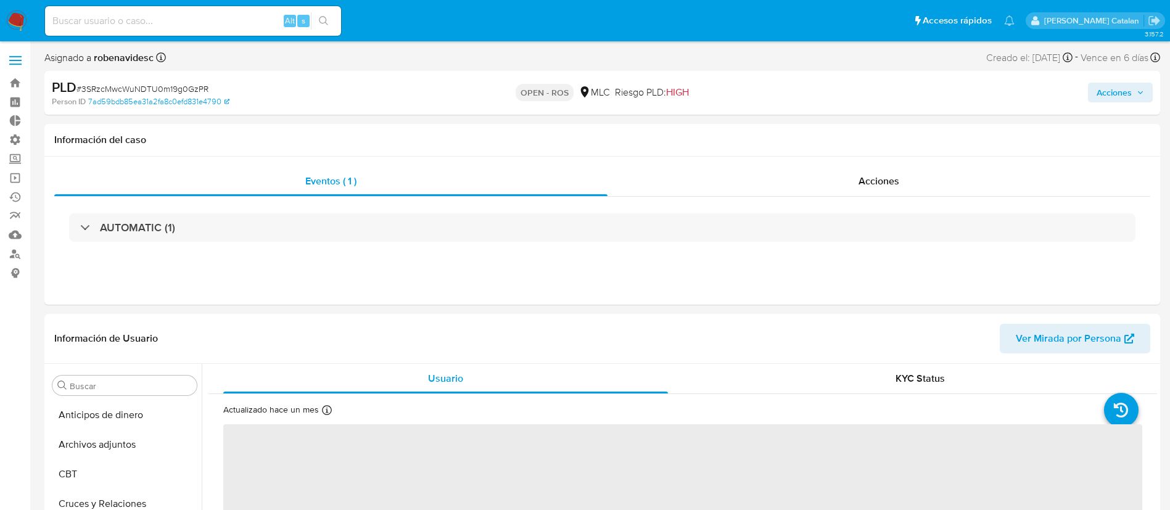
select select "10"
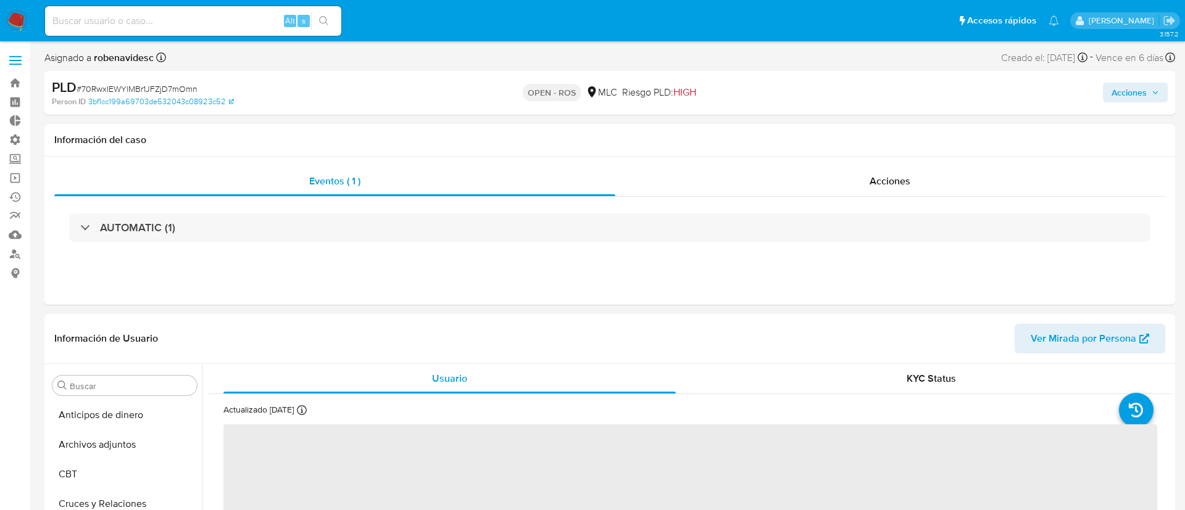
select select "10"
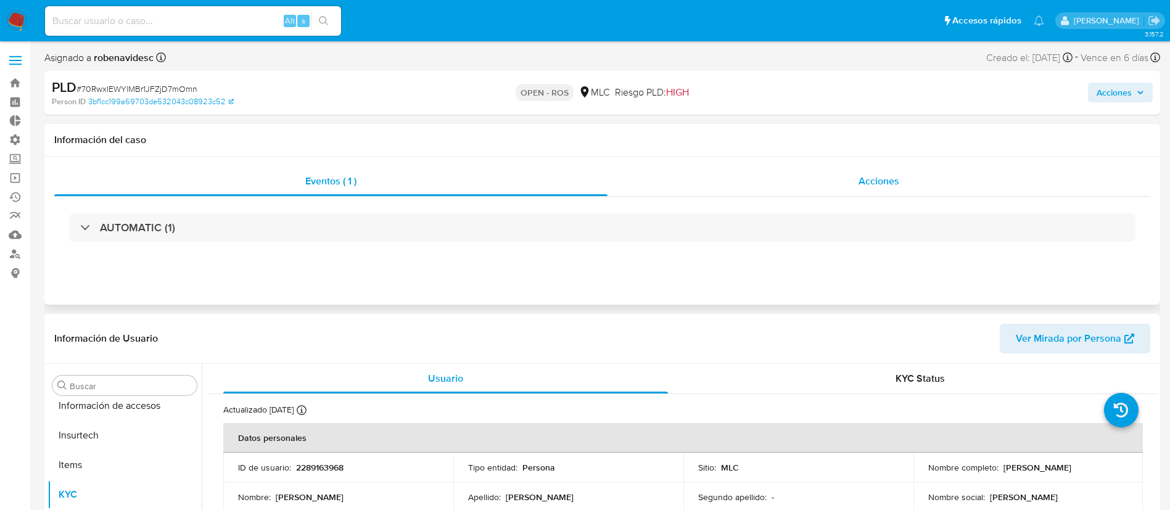
scroll to position [521, 0]
click at [864, 176] on span "Acciones" at bounding box center [879, 181] width 41 height 14
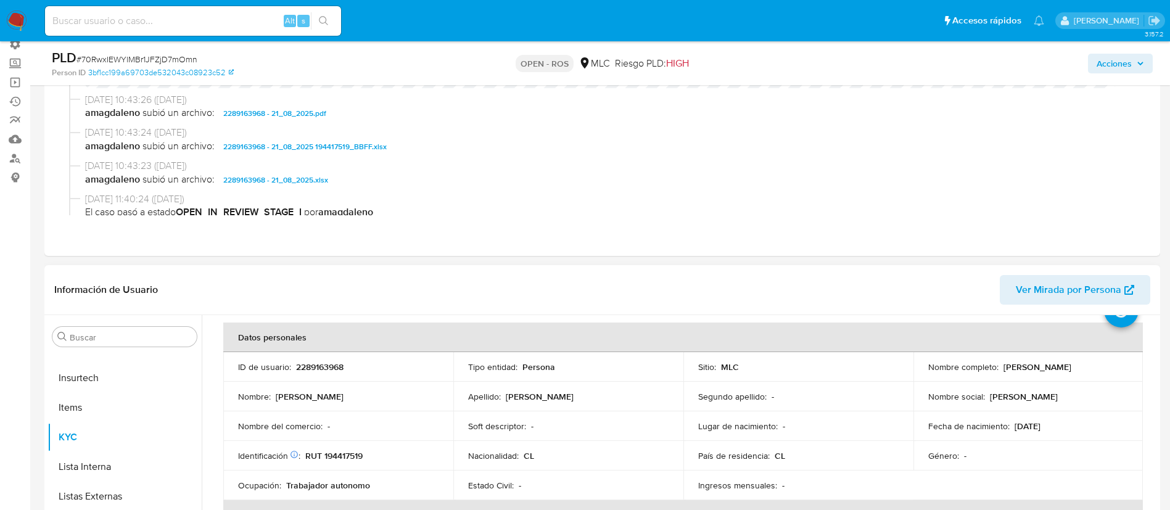
scroll to position [52, 0]
drag, startPoint x: 363, startPoint y: 363, endPoint x: 296, endPoint y: 367, distance: 68.0
click at [296, 367] on div "ID de usuario : 2289163968" at bounding box center [338, 366] width 201 height 11
copy p "2289163968"
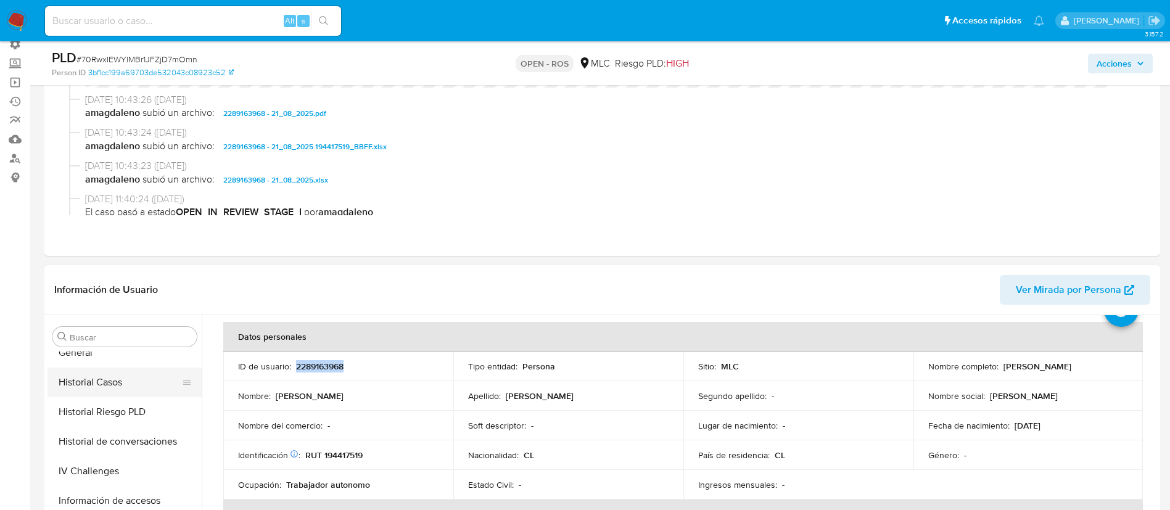
scroll to position [368, 0]
click at [91, 382] on button "Historial Casos" at bounding box center [120, 384] width 144 height 30
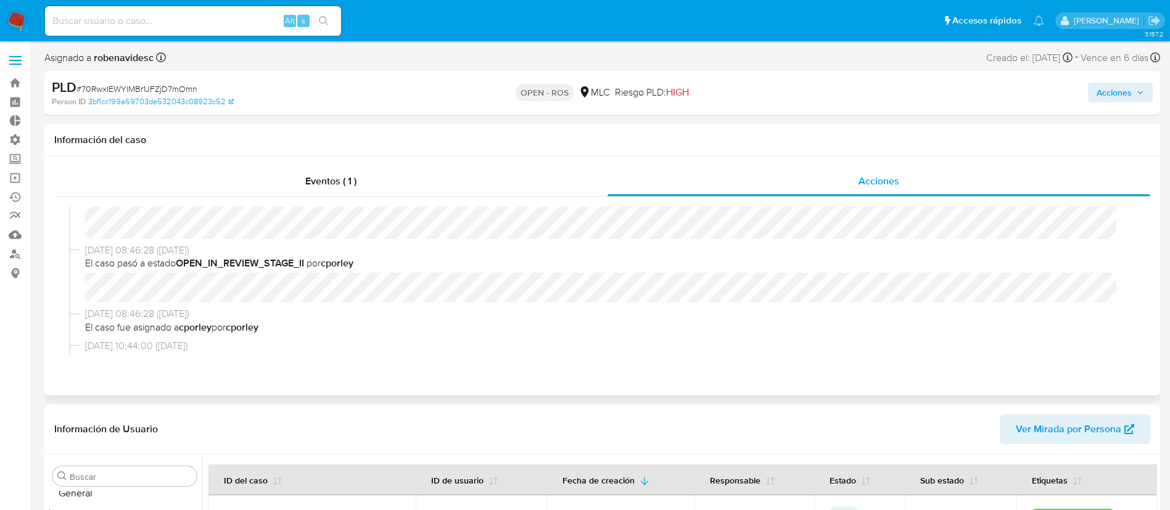
scroll to position [169, 0]
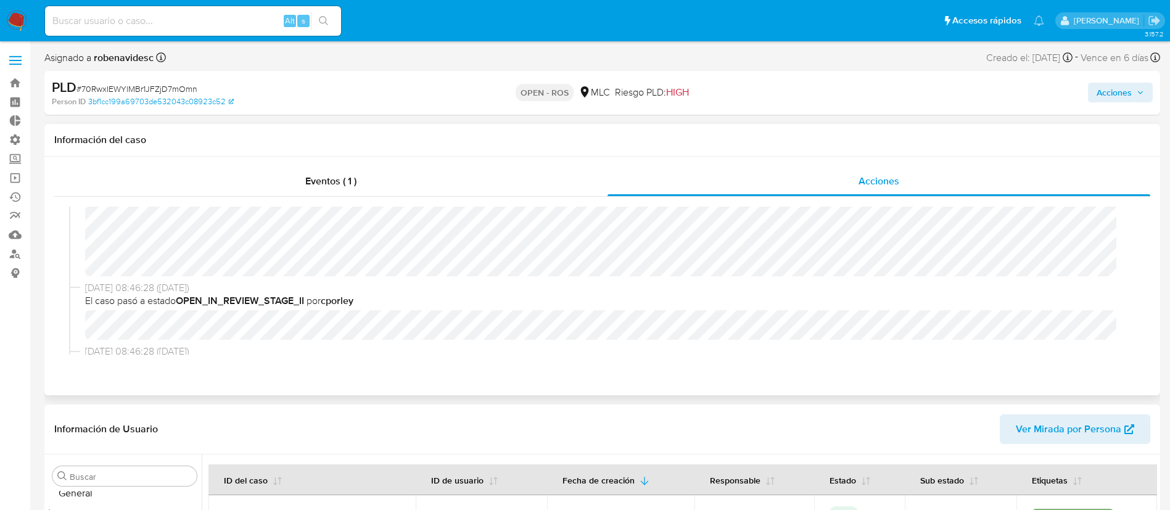
click at [1116, 277] on div "02/09/2025 10:19:12 (hace un día) El caso pasó a estado OPEN_ROS por cporley" at bounding box center [602, 160] width 1067 height 244
click at [910, 287] on span "26/08/2025 08:46:28 (hace 8 días)" at bounding box center [608, 288] width 1046 height 14
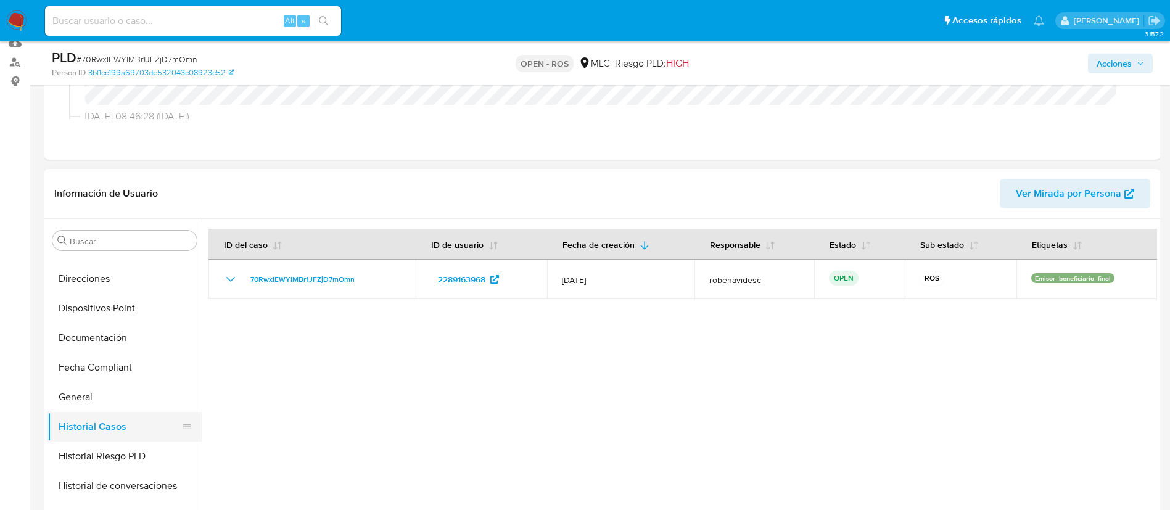
scroll to position [226, 0]
click at [93, 334] on button "Documentación" at bounding box center [120, 340] width 144 height 30
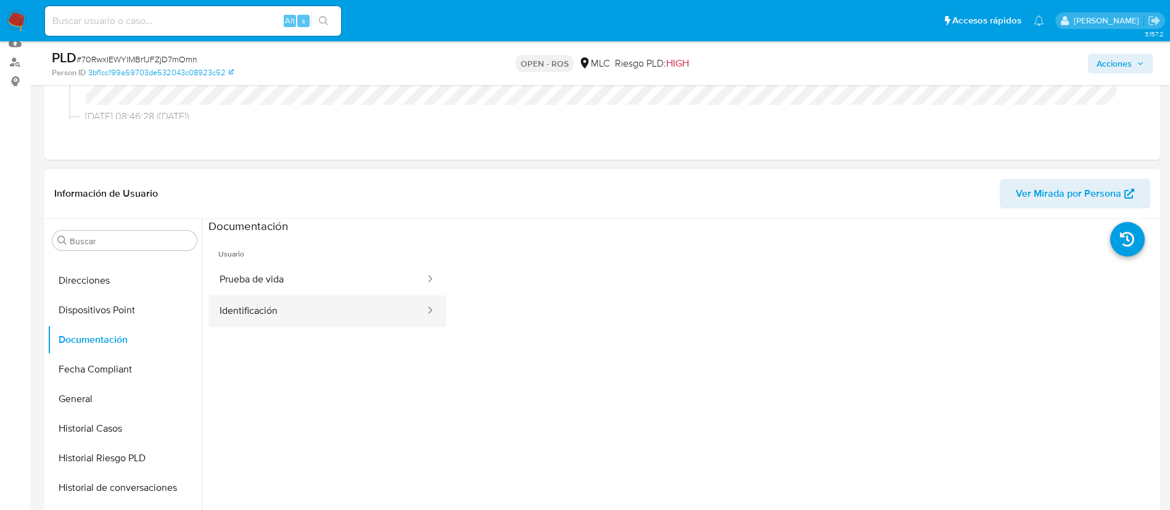
click at [308, 324] on button "Identificación" at bounding box center [318, 311] width 218 height 31
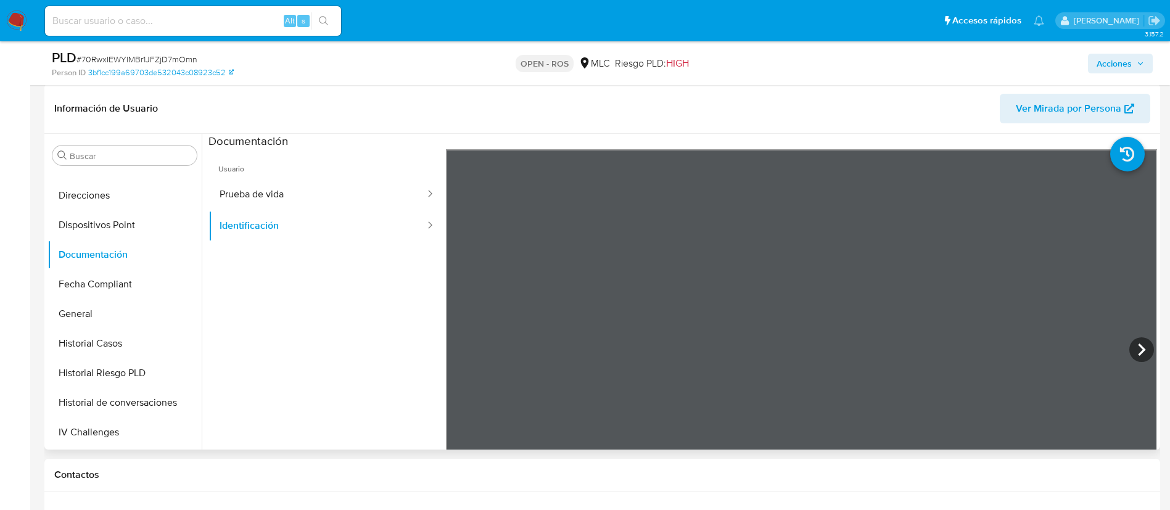
scroll to position [279, 0]
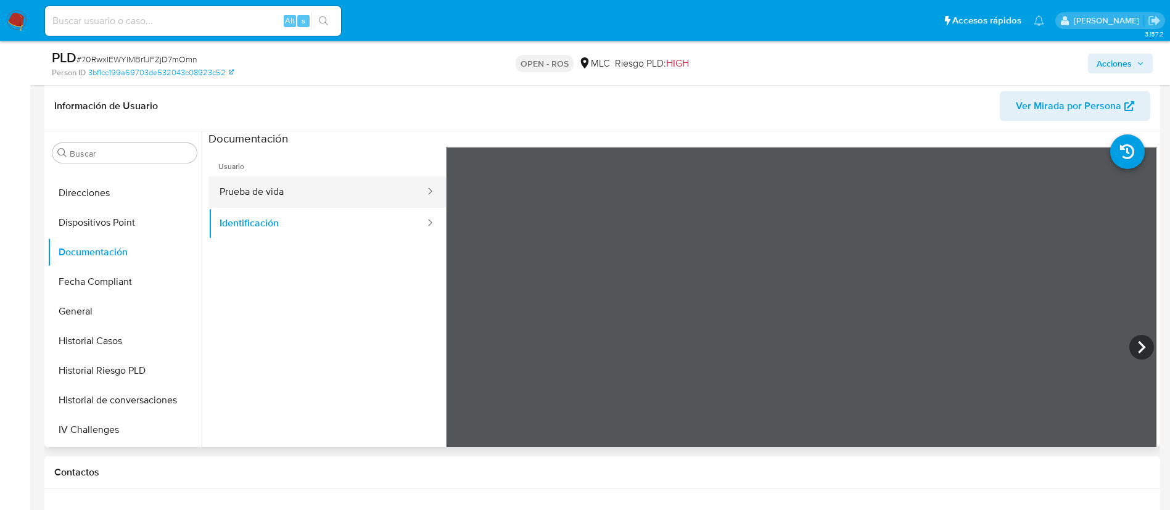
click at [302, 191] on button "Prueba de vida" at bounding box center [318, 191] width 218 height 31
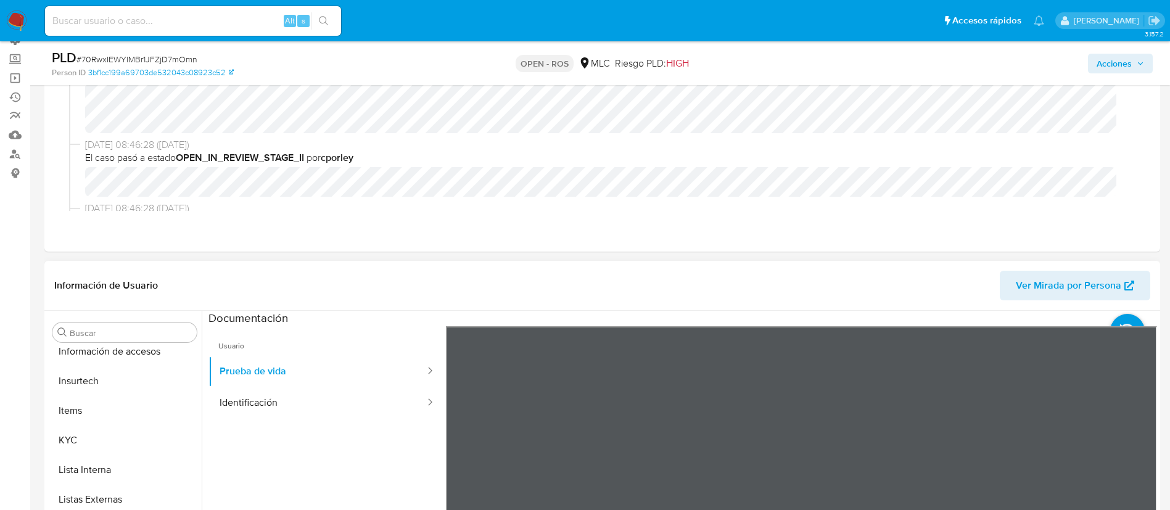
scroll to position [521, 0]
click at [80, 423] on button "KYC" at bounding box center [120, 433] width 144 height 30
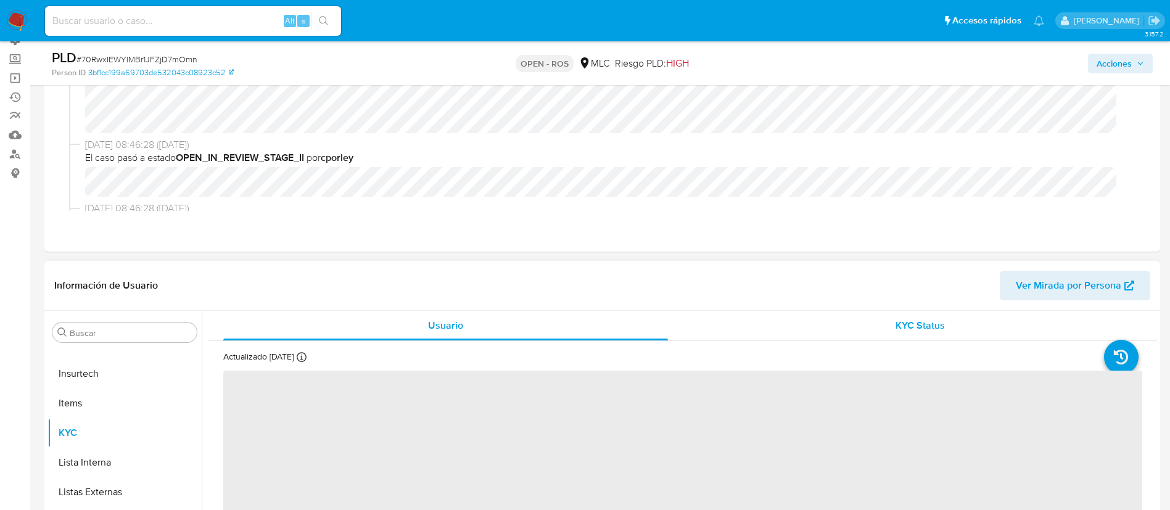
click at [911, 318] on span "KYC Status" at bounding box center [920, 325] width 49 height 14
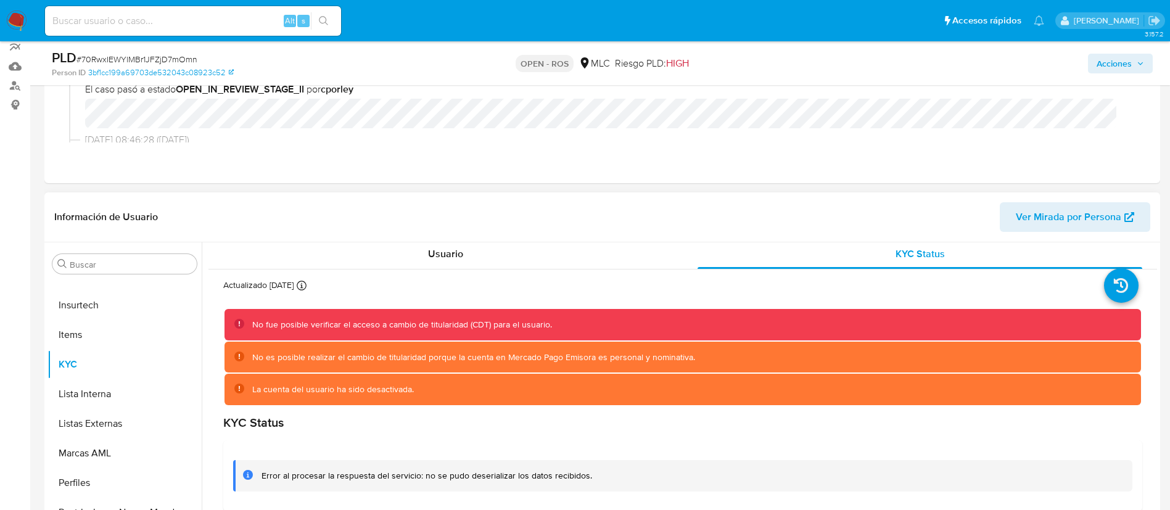
scroll to position [168, 0]
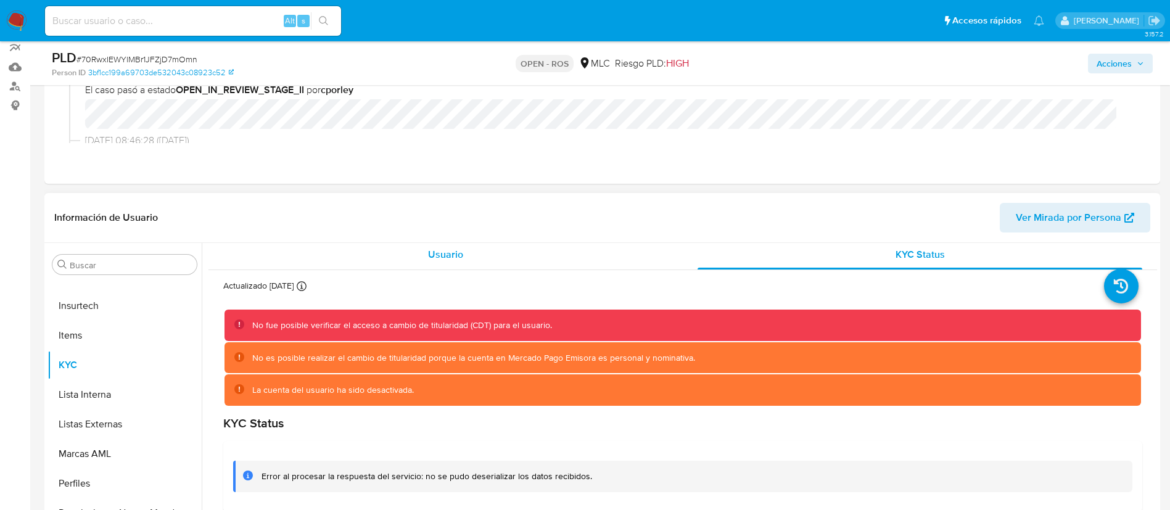
click at [532, 242] on div "Usuario" at bounding box center [445, 255] width 445 height 30
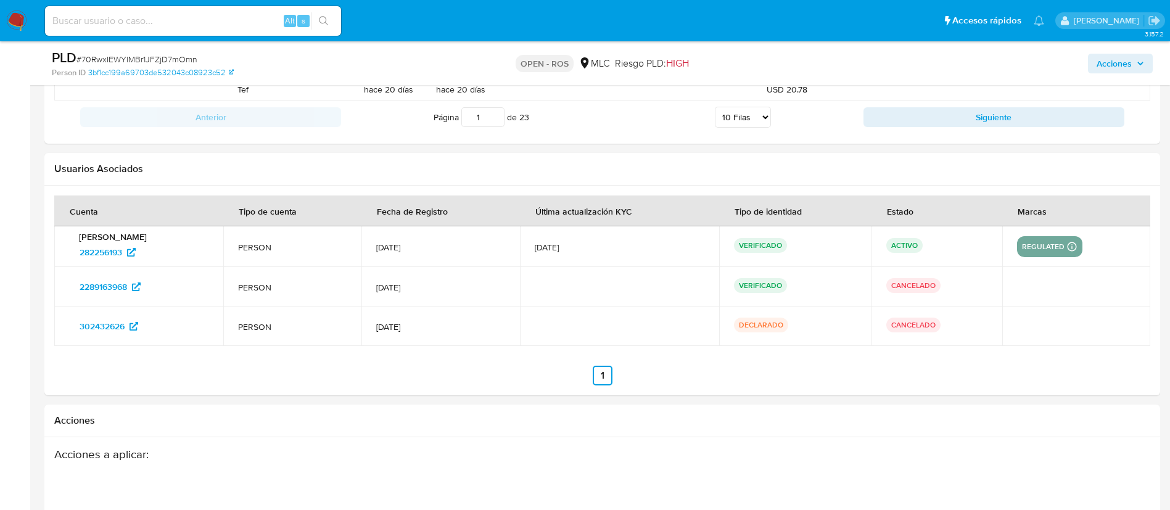
scroll to position [1809, 0]
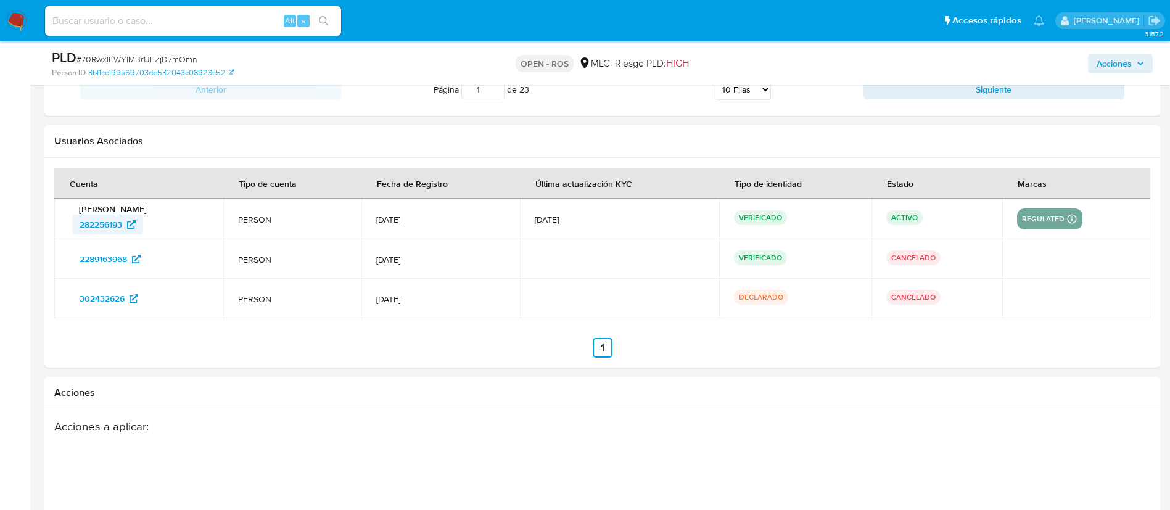
click at [108, 226] on span "282256193" at bounding box center [101, 225] width 43 height 20
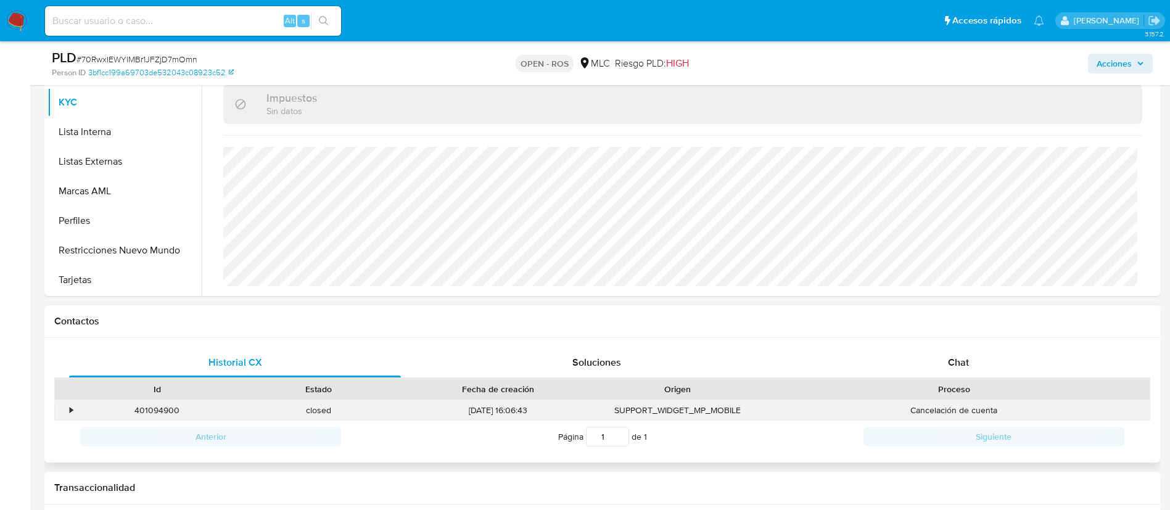
scroll to position [429, 0]
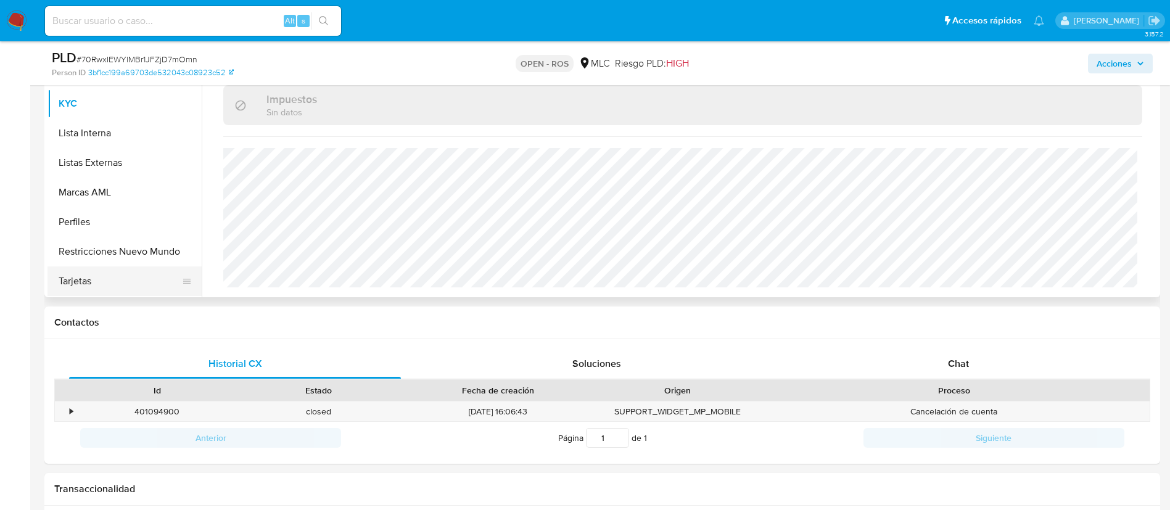
click at [87, 281] on button "Tarjetas" at bounding box center [120, 282] width 144 height 30
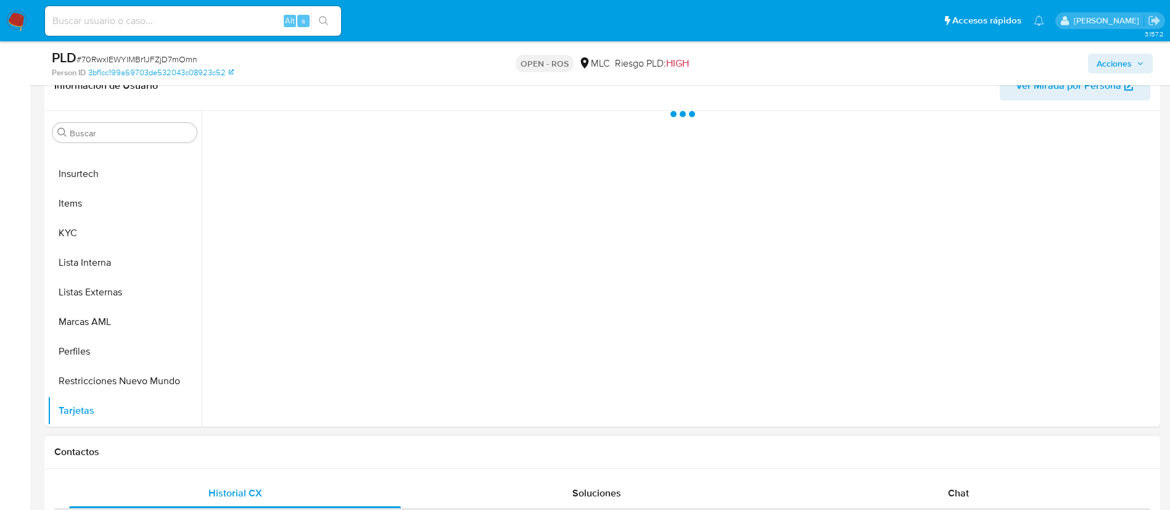
scroll to position [294, 0]
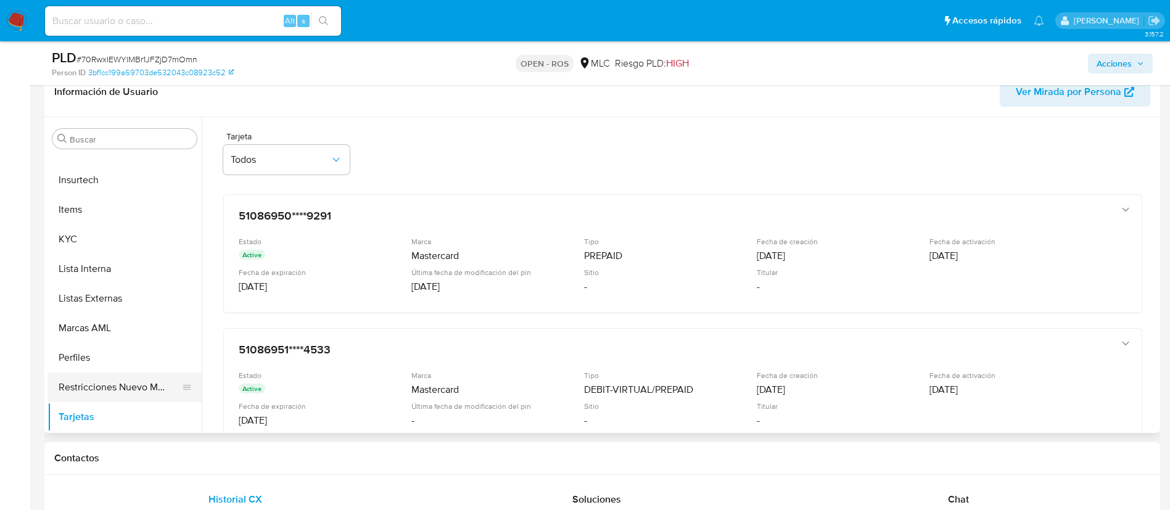
click at [94, 385] on button "Restricciones Nuevo Mundo" at bounding box center [120, 388] width 144 height 30
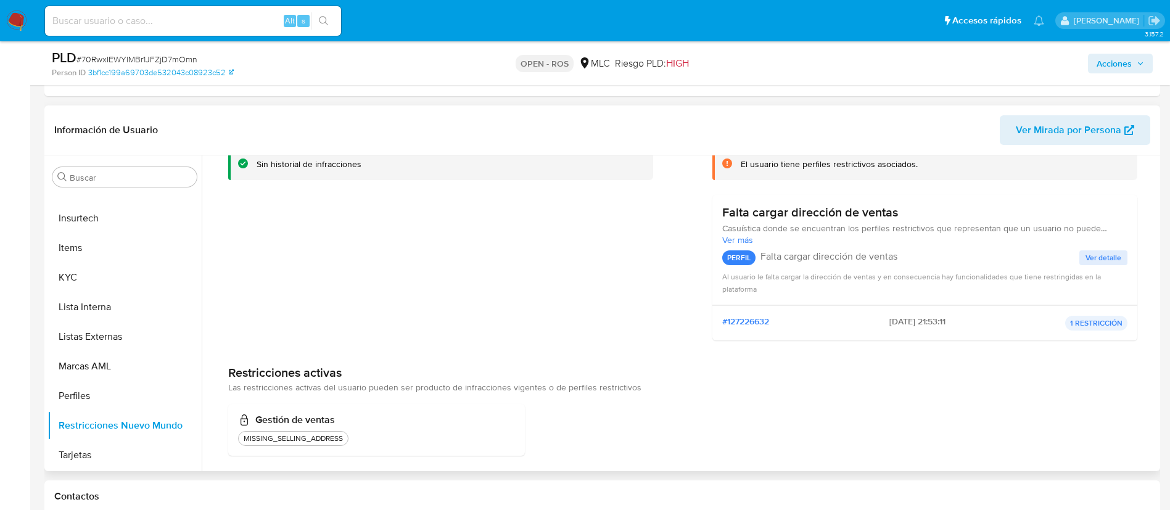
scroll to position [97, 0]
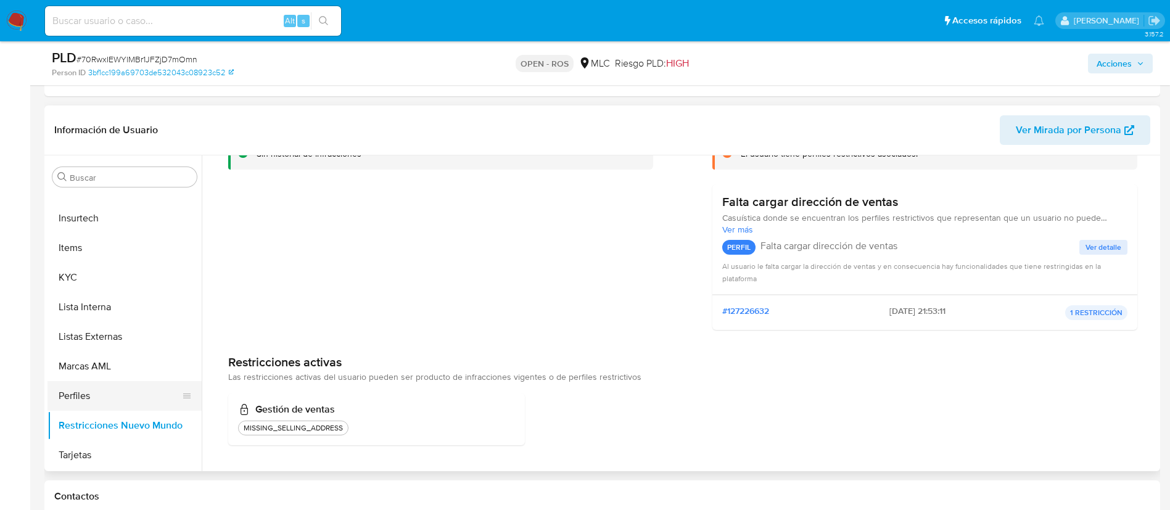
click at [87, 392] on button "Perfiles" at bounding box center [120, 396] width 144 height 30
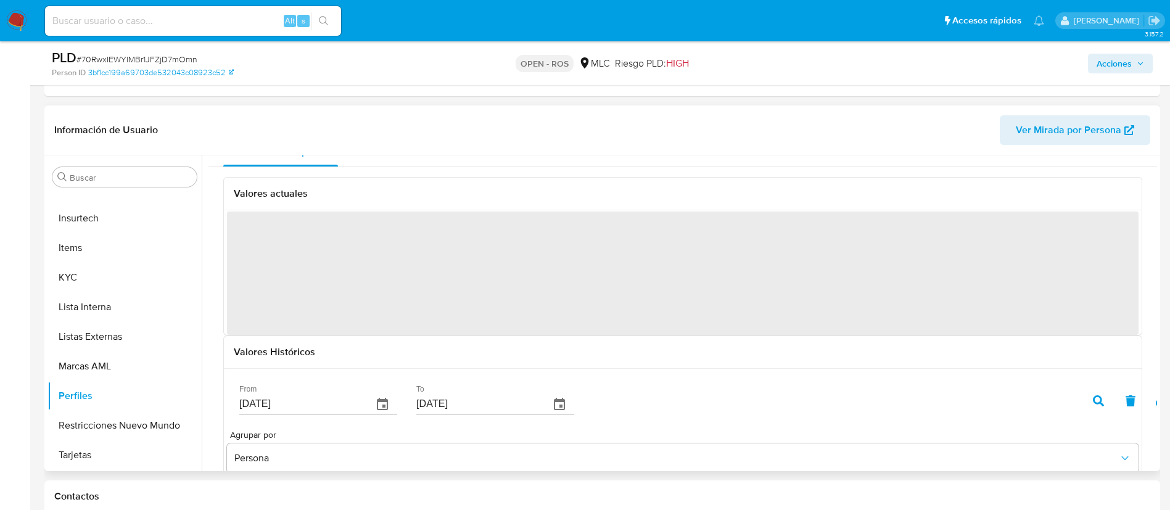
scroll to position [0, 0]
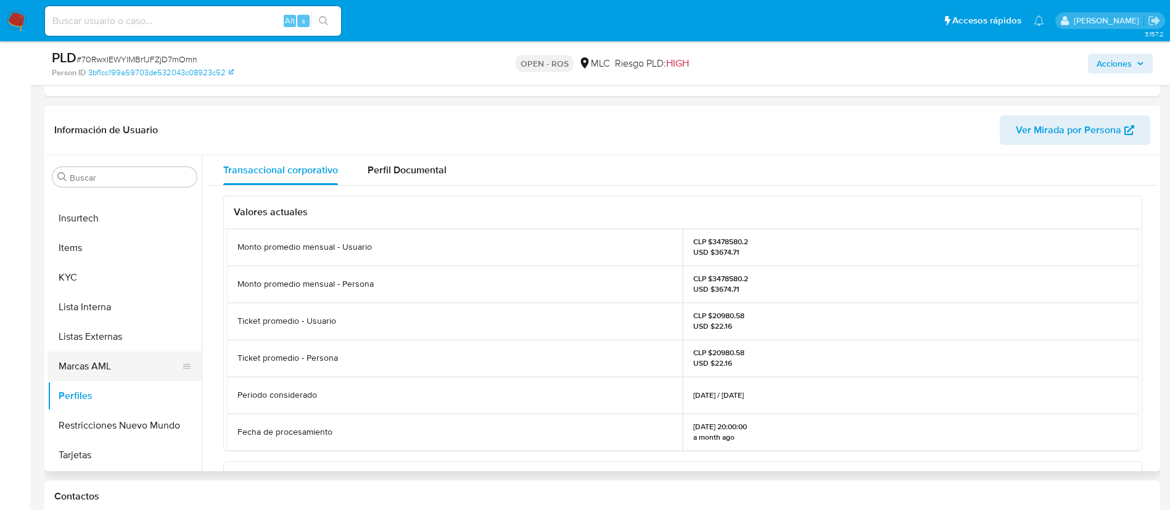
click at [114, 361] on button "Marcas AML" at bounding box center [120, 367] width 144 height 30
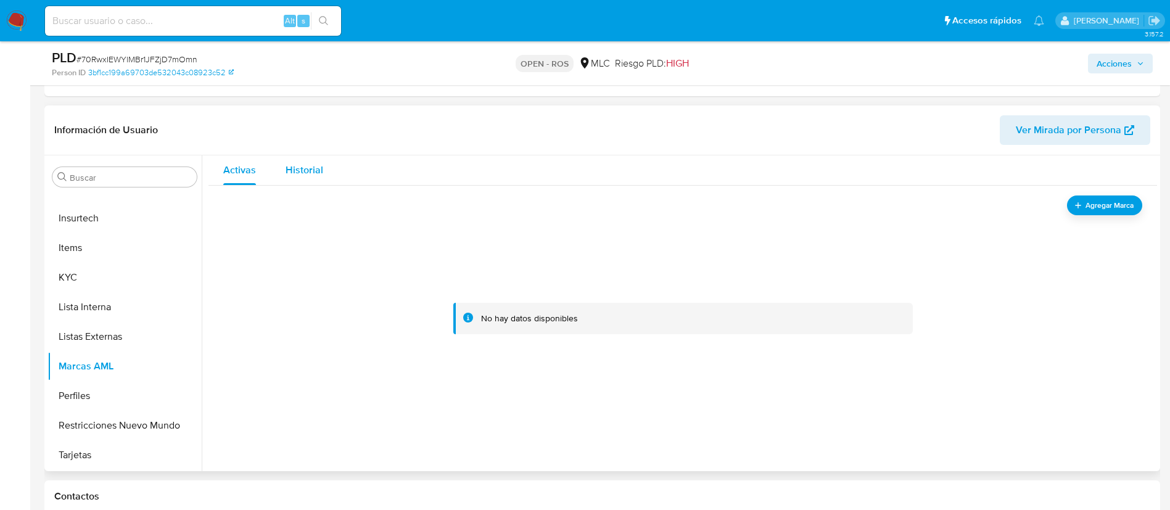
click at [291, 172] on span "Historial" at bounding box center [305, 170] width 38 height 14
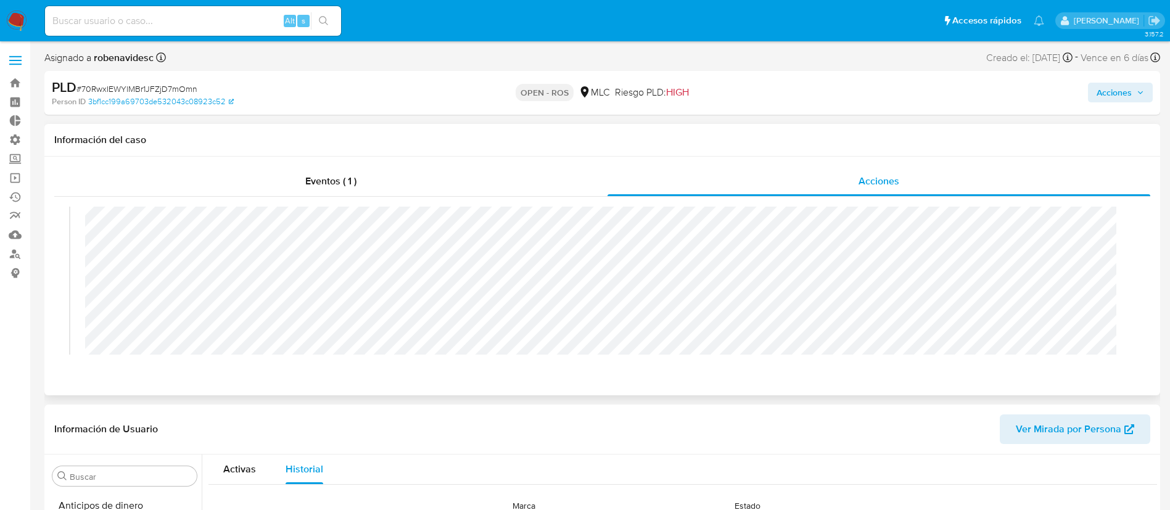
scroll to position [42, 0]
click at [1125, 100] on span "Acciones" at bounding box center [1114, 93] width 35 height 20
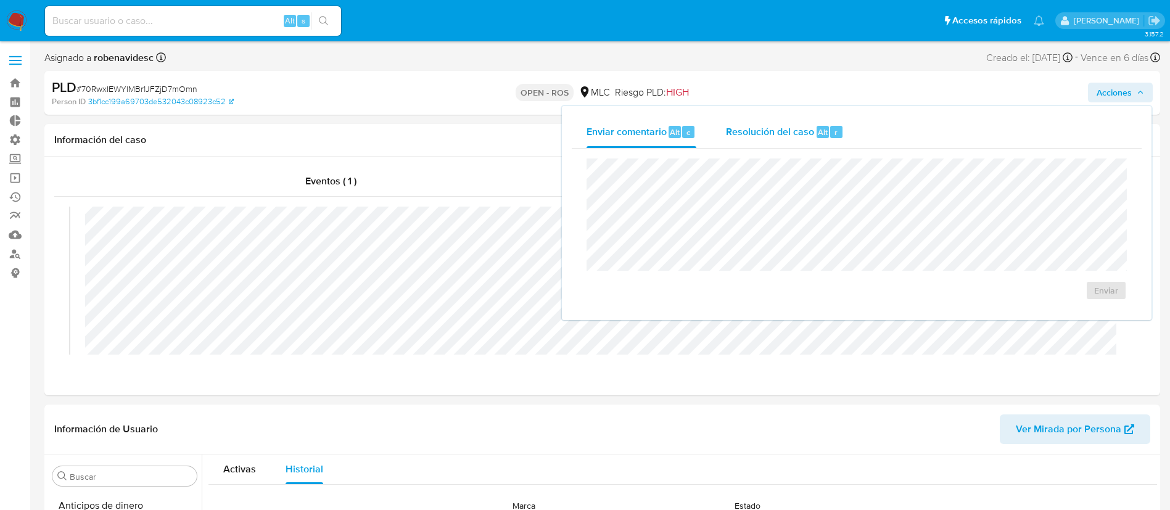
click at [813, 129] on span "Resolución del caso" at bounding box center [770, 132] width 88 height 14
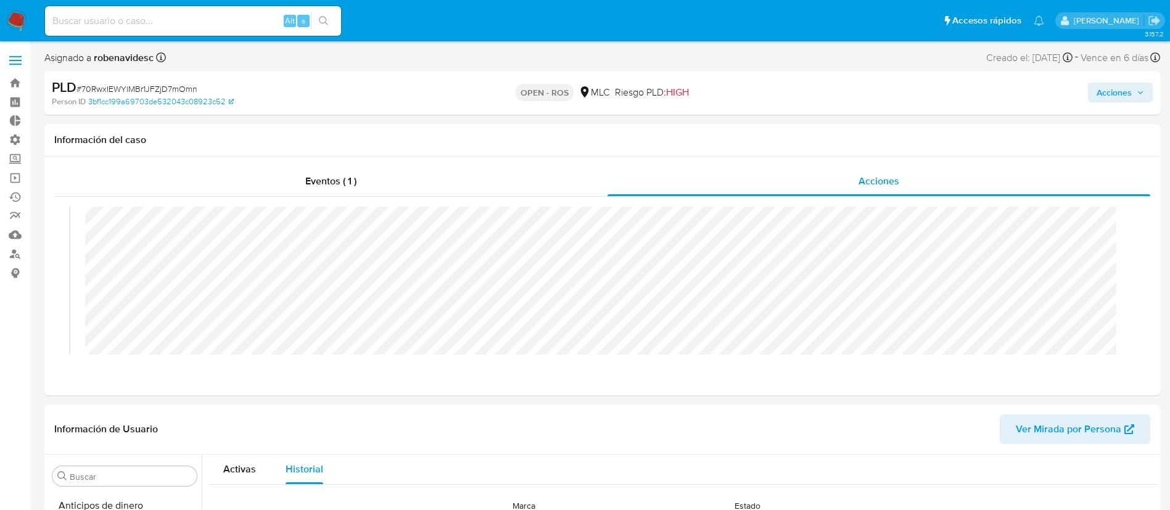
click at [1100, 93] on span "Acciones" at bounding box center [1114, 93] width 35 height 20
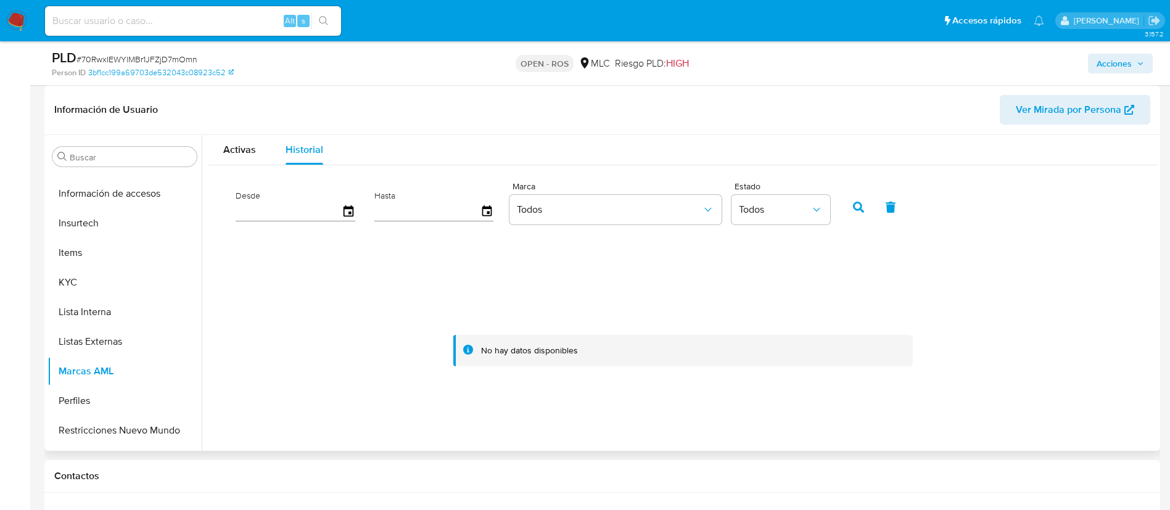
scroll to position [500, 0]
click at [66, 277] on button "KYC" at bounding box center [120, 279] width 144 height 30
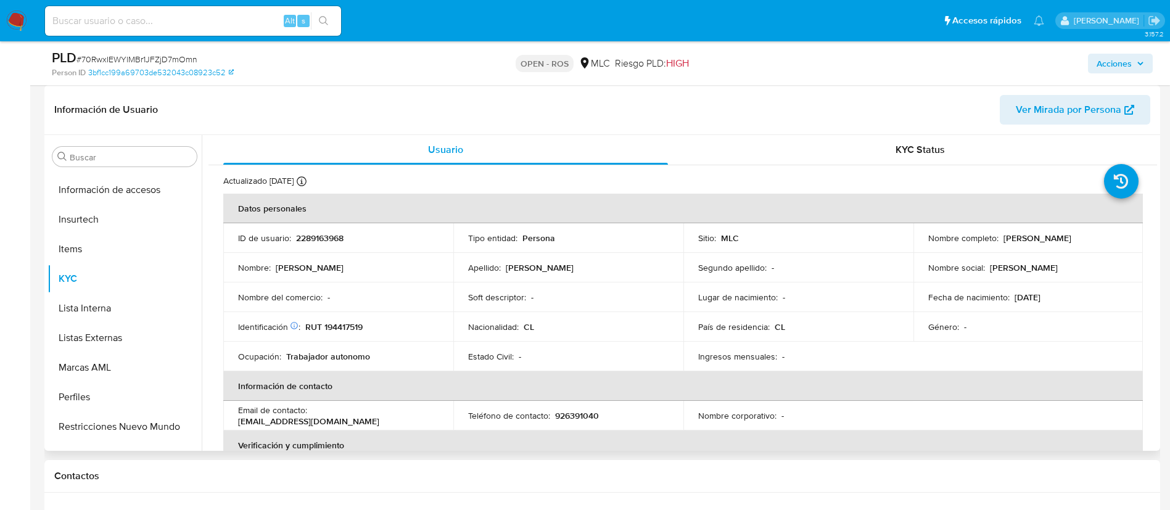
scroll to position [0, 0]
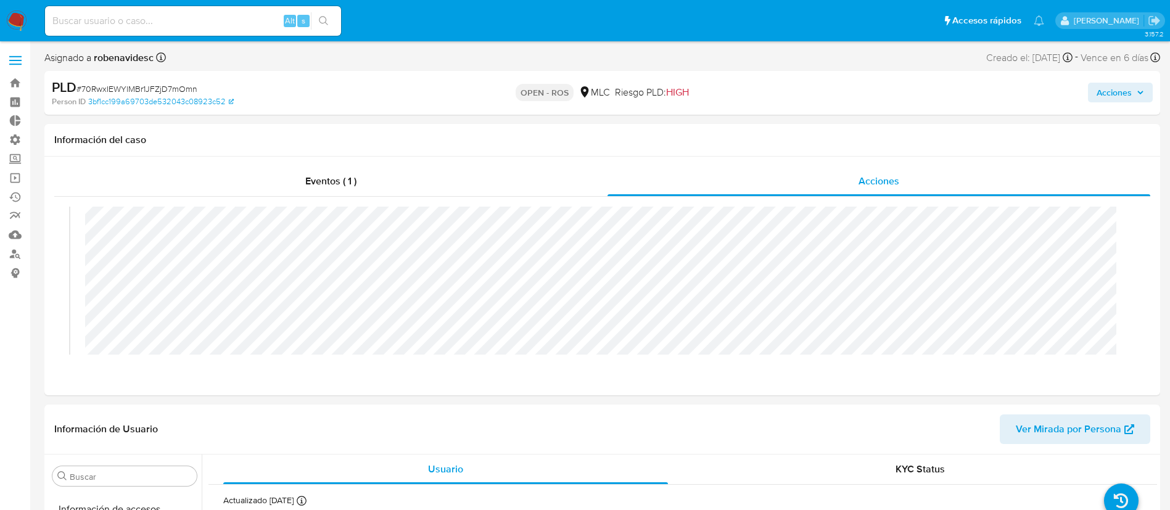
click at [1096, 99] on button "Acciones" at bounding box center [1120, 93] width 65 height 20
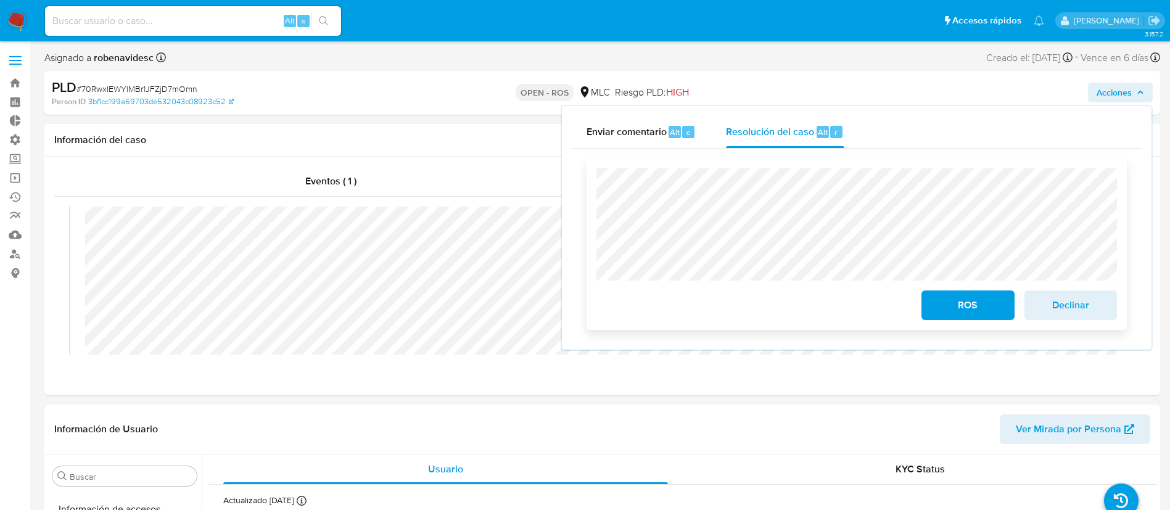
click at [975, 297] on span "ROS" at bounding box center [968, 305] width 60 height 27
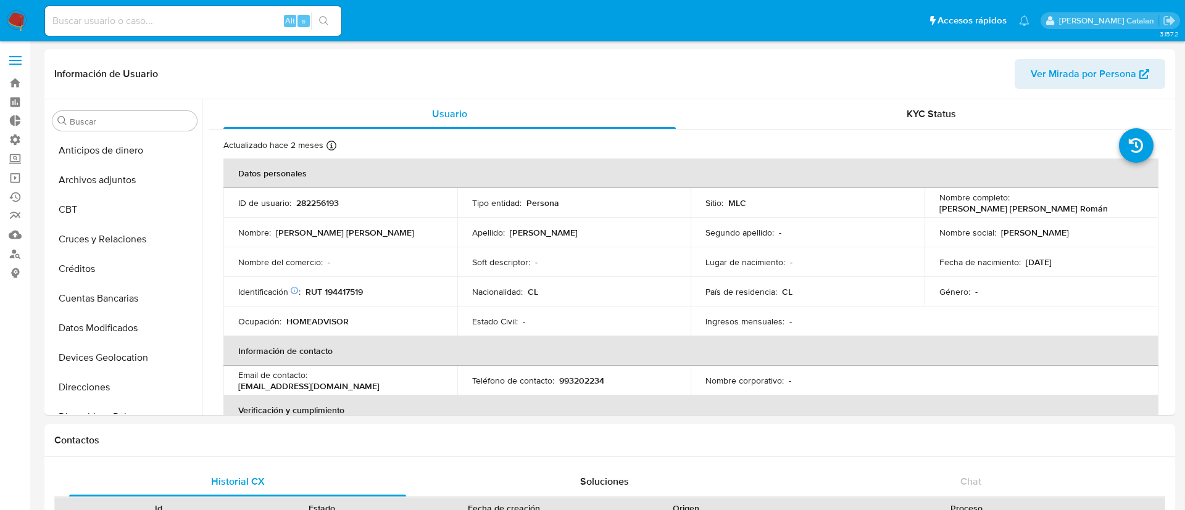
select select "10"
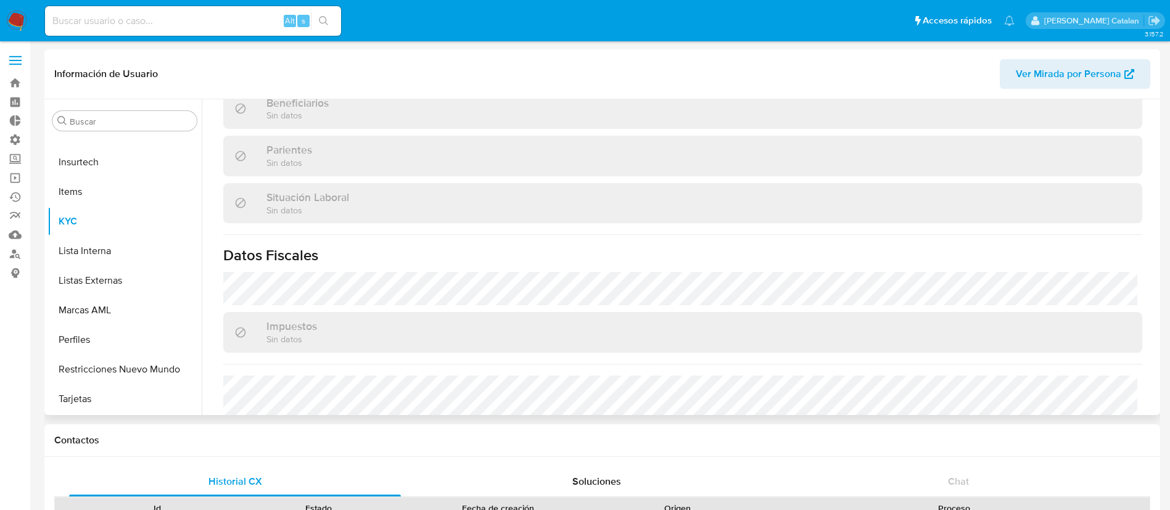
scroll to position [564, 0]
click at [1078, 72] on span "Ver Mirada por Persona" at bounding box center [1068, 74] width 105 height 30
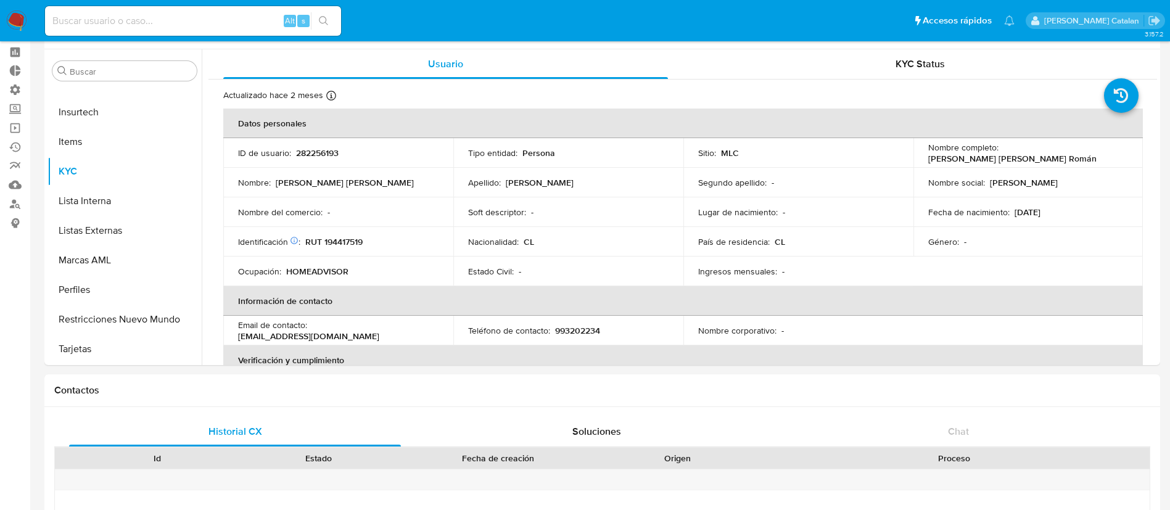
scroll to position [0, 0]
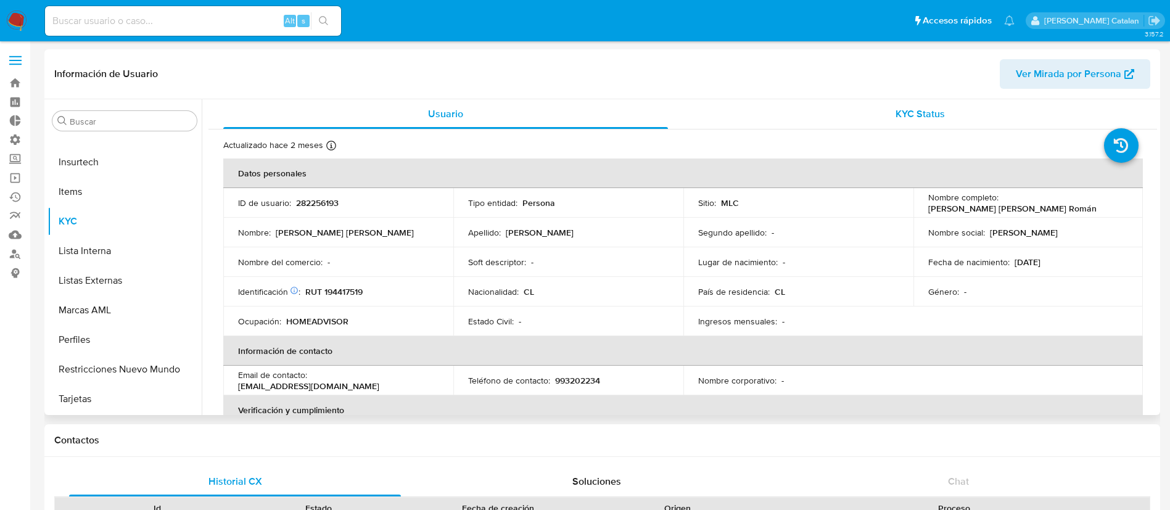
click at [914, 114] on span "KYC Status" at bounding box center [920, 114] width 49 height 14
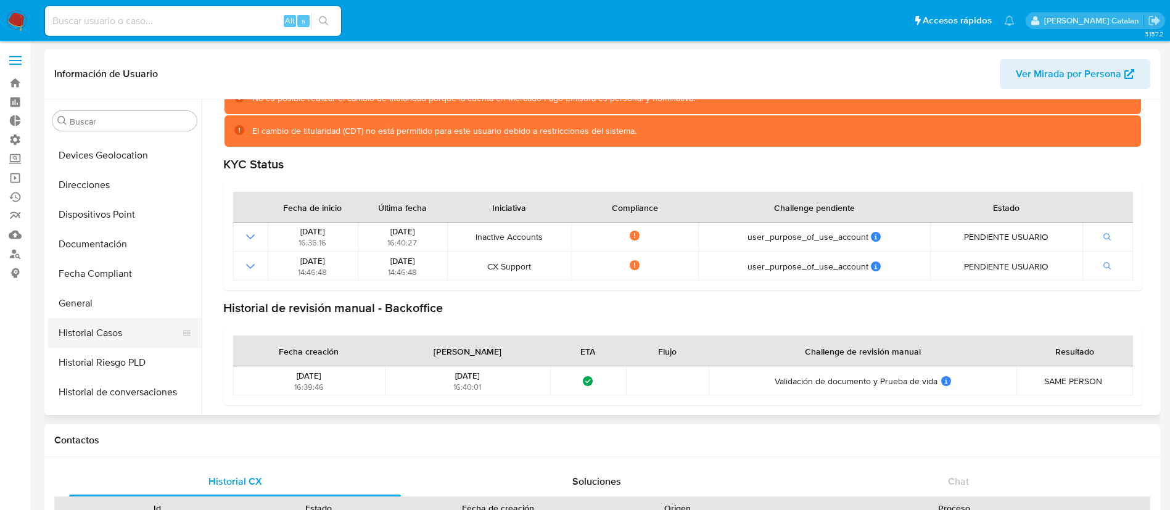
scroll to position [196, 0]
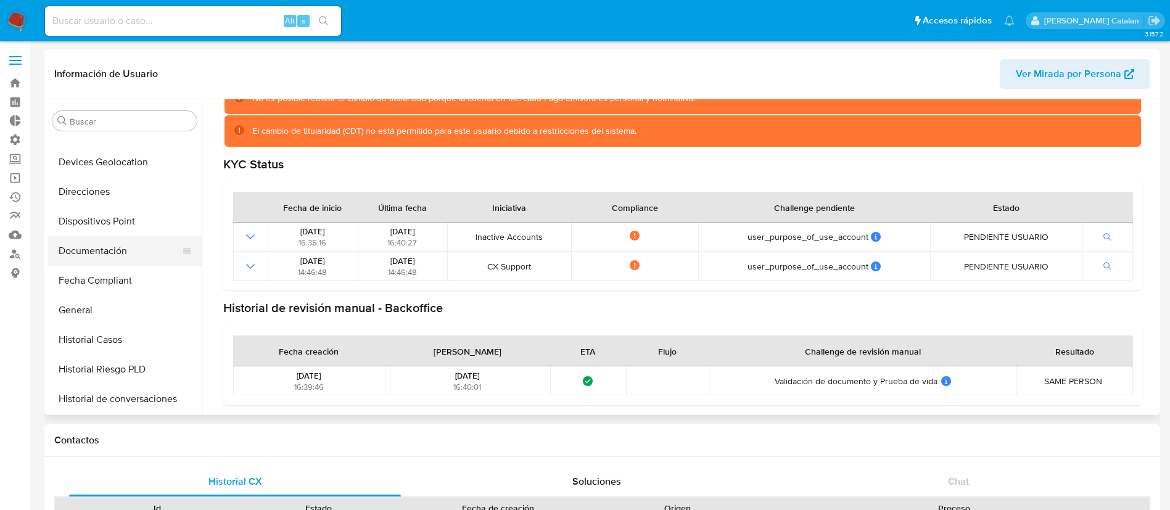
click at [102, 245] on button "Documentación" at bounding box center [120, 251] width 144 height 30
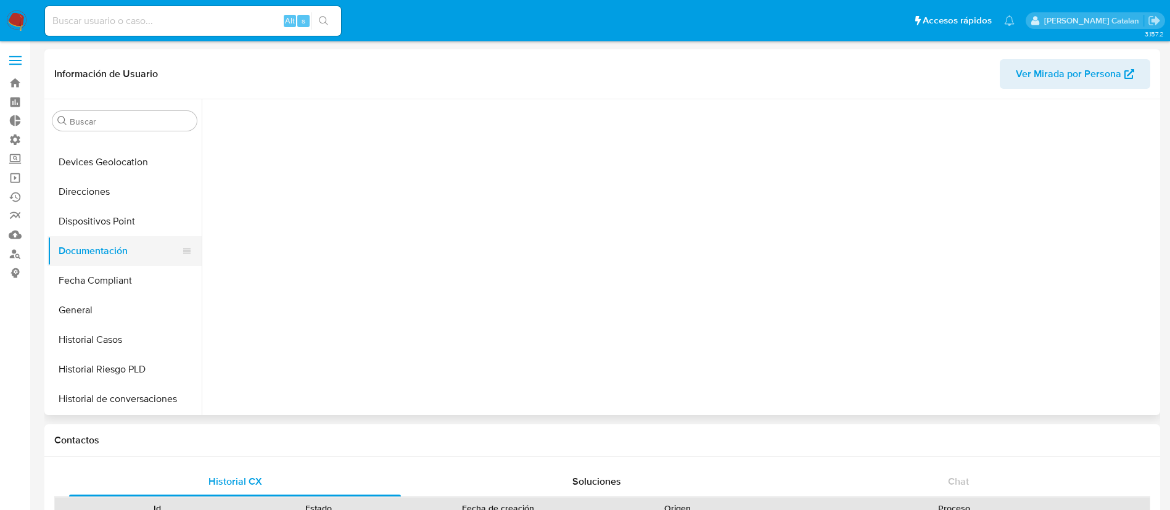
scroll to position [0, 0]
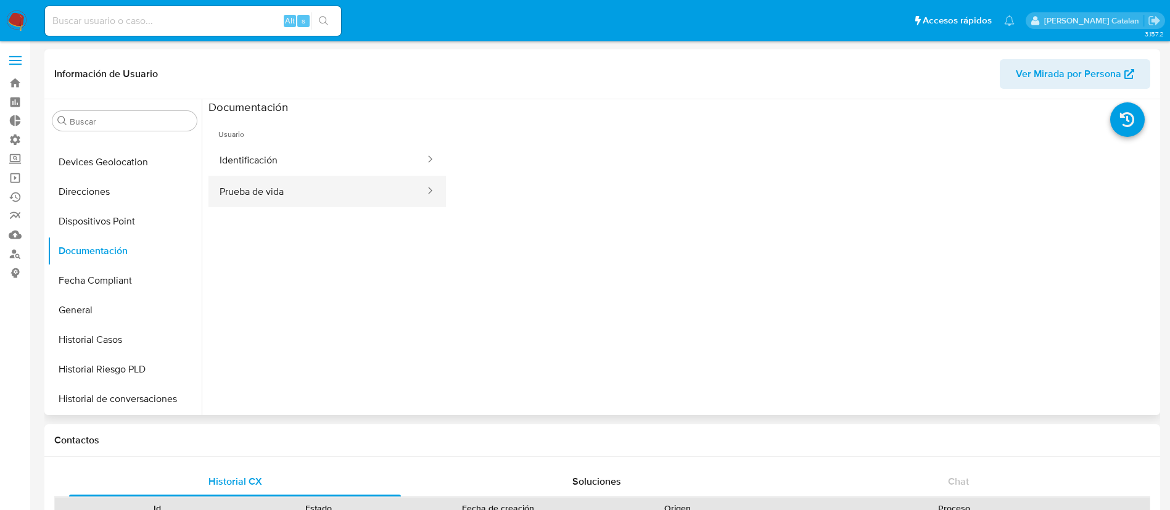
click at [304, 205] on button "Prueba de vida" at bounding box center [318, 191] width 218 height 31
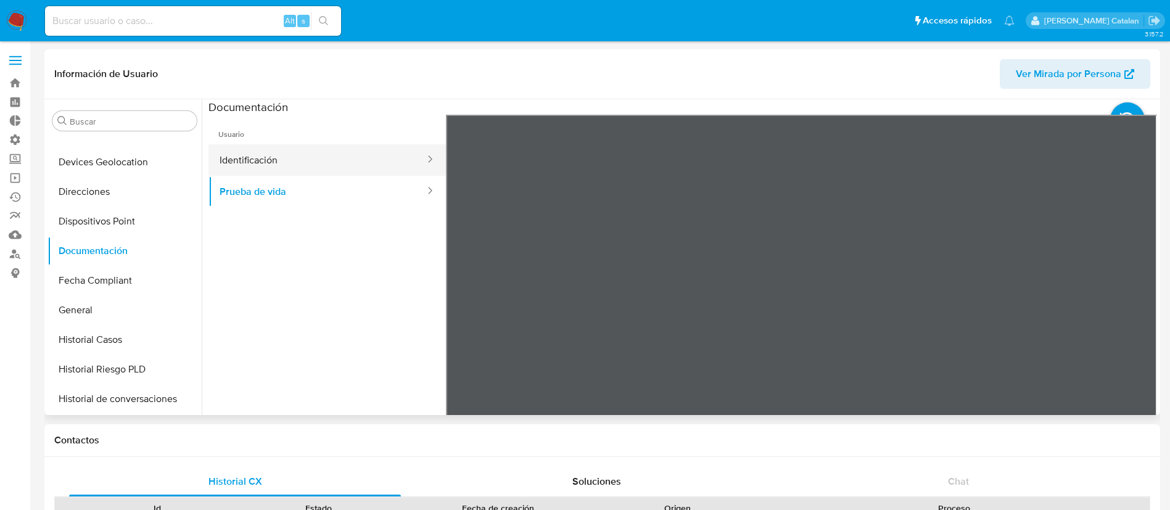
click at [279, 171] on button "Identificación" at bounding box center [318, 159] width 218 height 31
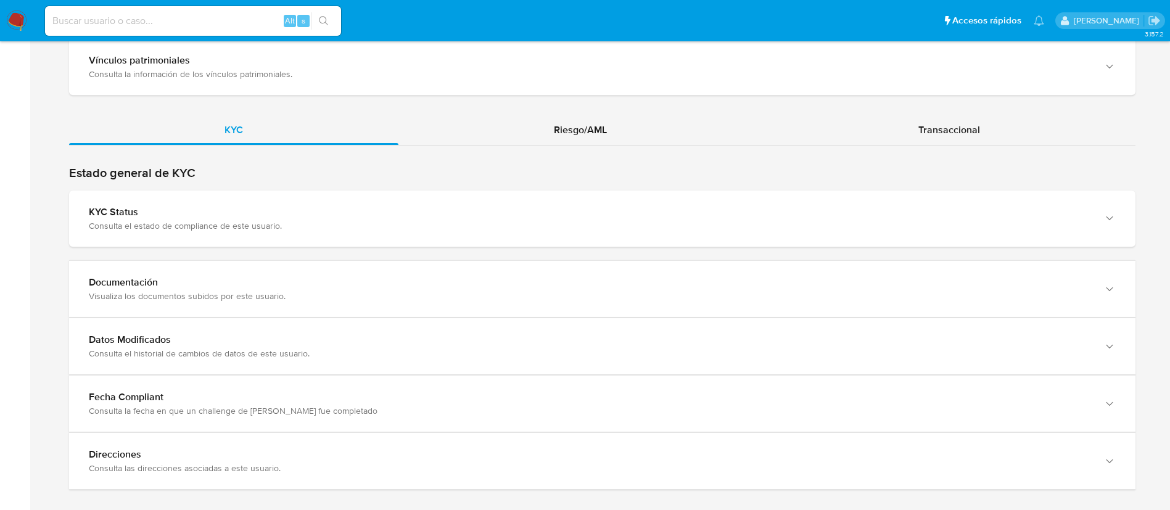
scroll to position [1090, 0]
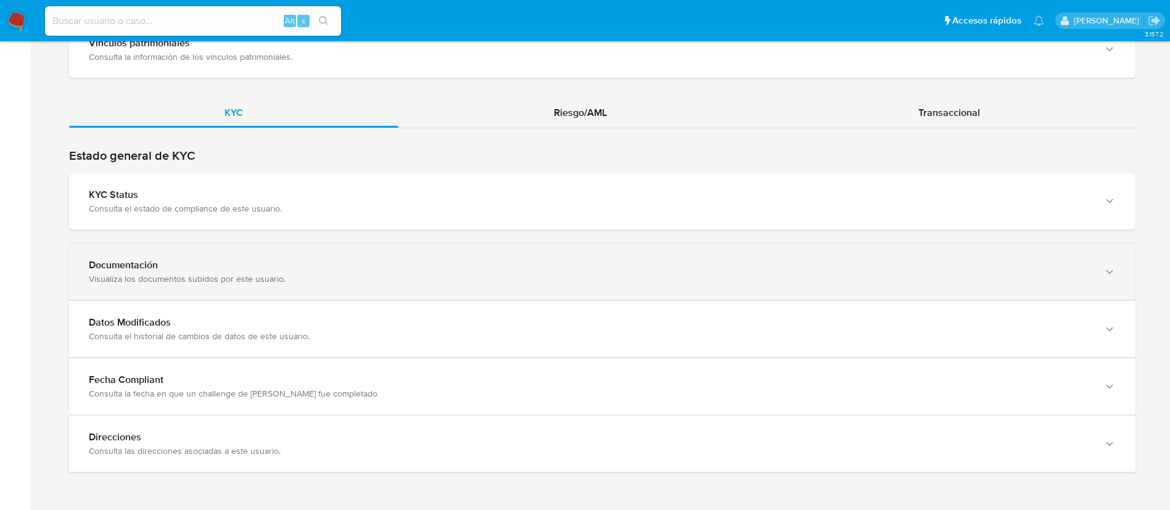
click at [967, 271] on div "Documentación Visualiza los documentos subidos por este usuario." at bounding box center [590, 271] width 1003 height 25
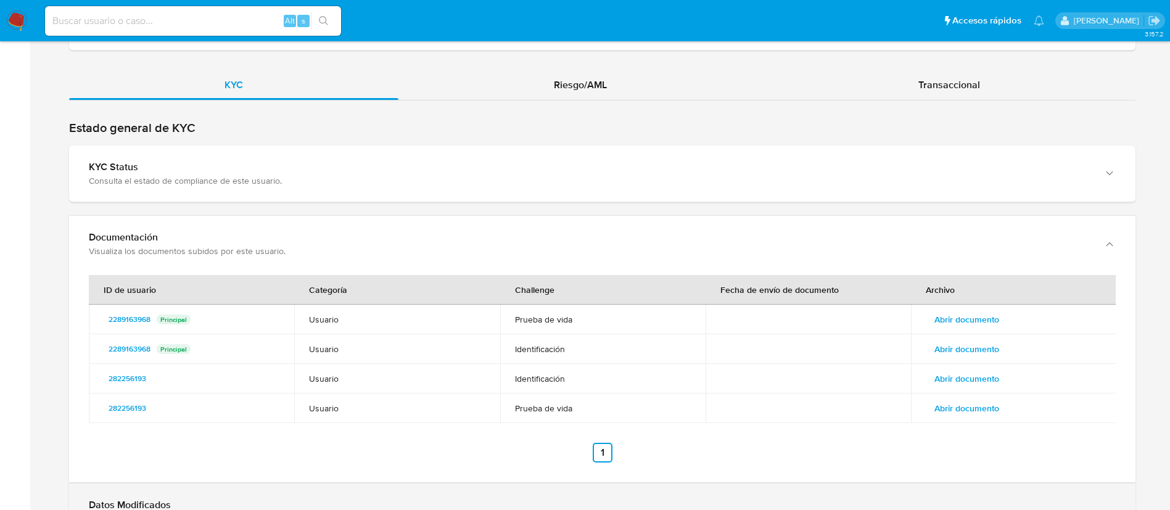
scroll to position [1120, 0]
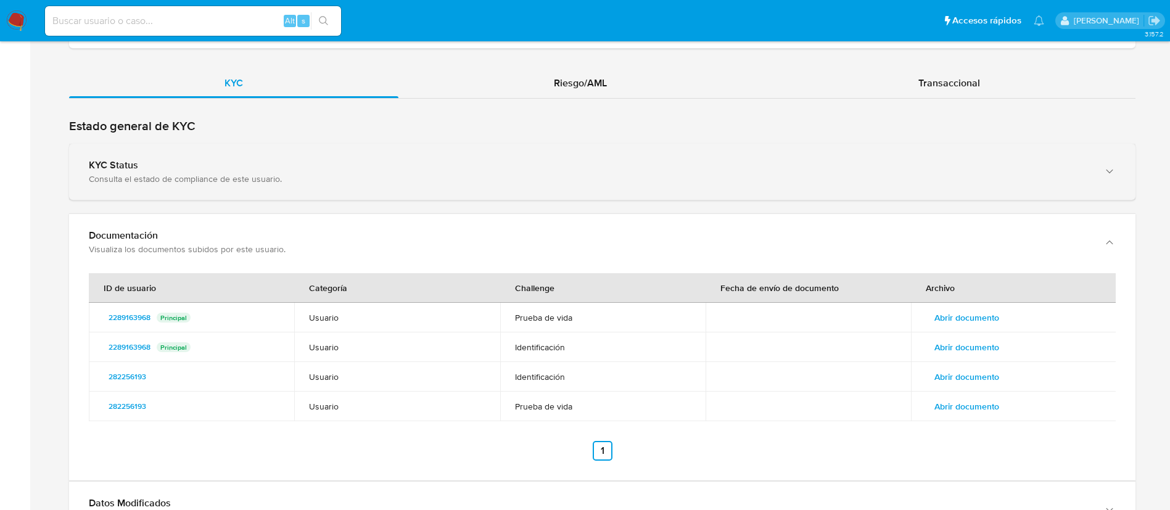
click at [975, 162] on div "KYC Status" at bounding box center [590, 165] width 1003 height 12
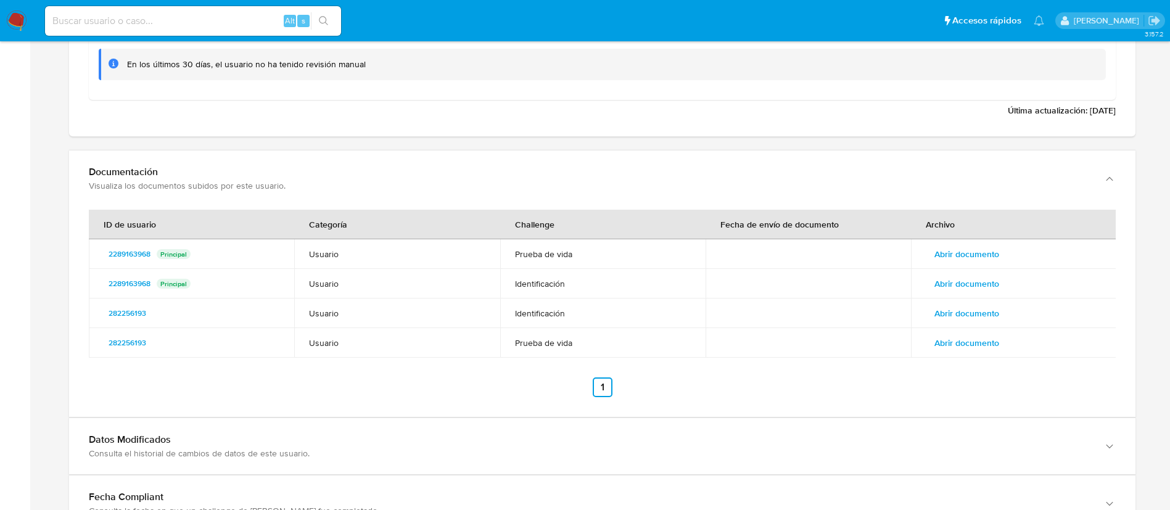
scroll to position [1659, 0]
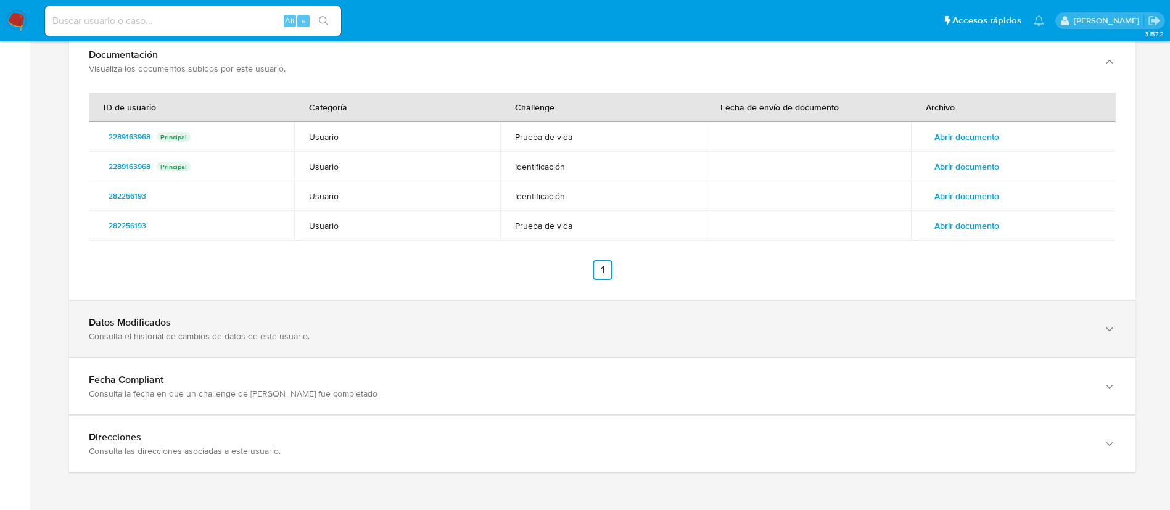
click at [972, 355] on div "Datos Modificados Consulta el historial de cambios de datos de este usuario." at bounding box center [602, 329] width 1067 height 56
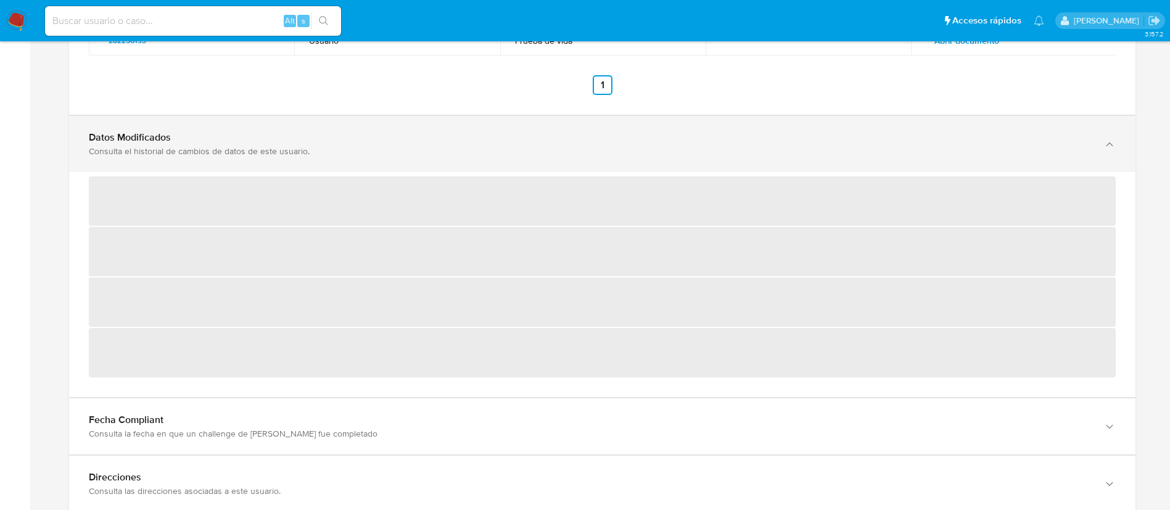
scroll to position [1884, 0]
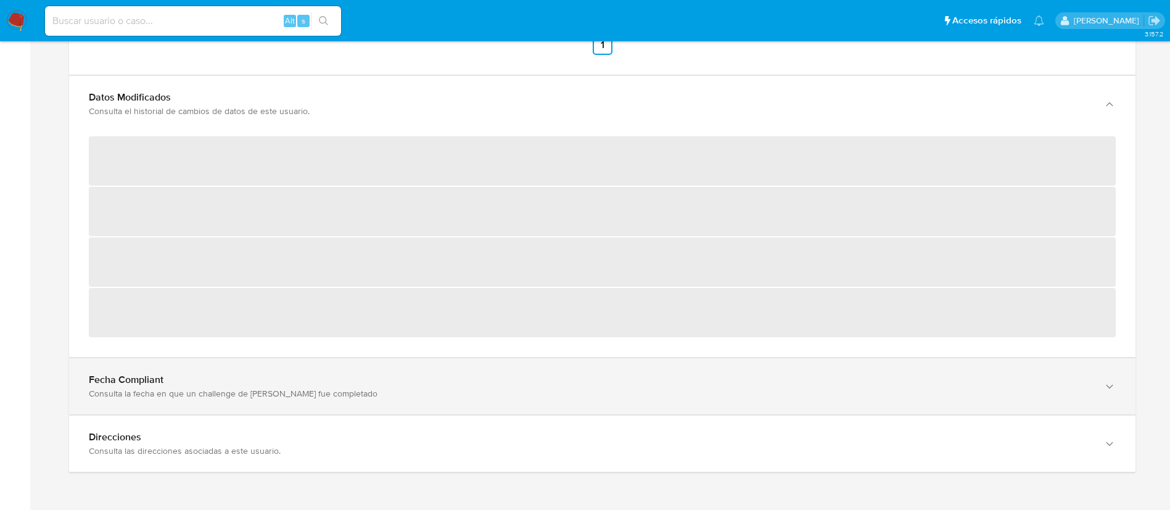
click at [927, 104] on div "Fecha Compliant" at bounding box center [590, 97] width 1003 height 12
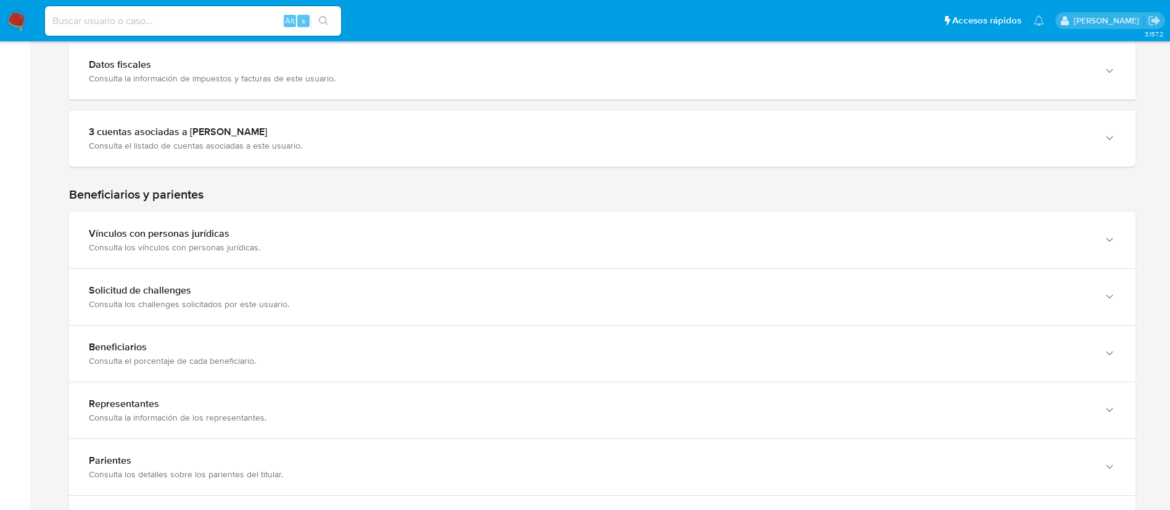
scroll to position [472, 0]
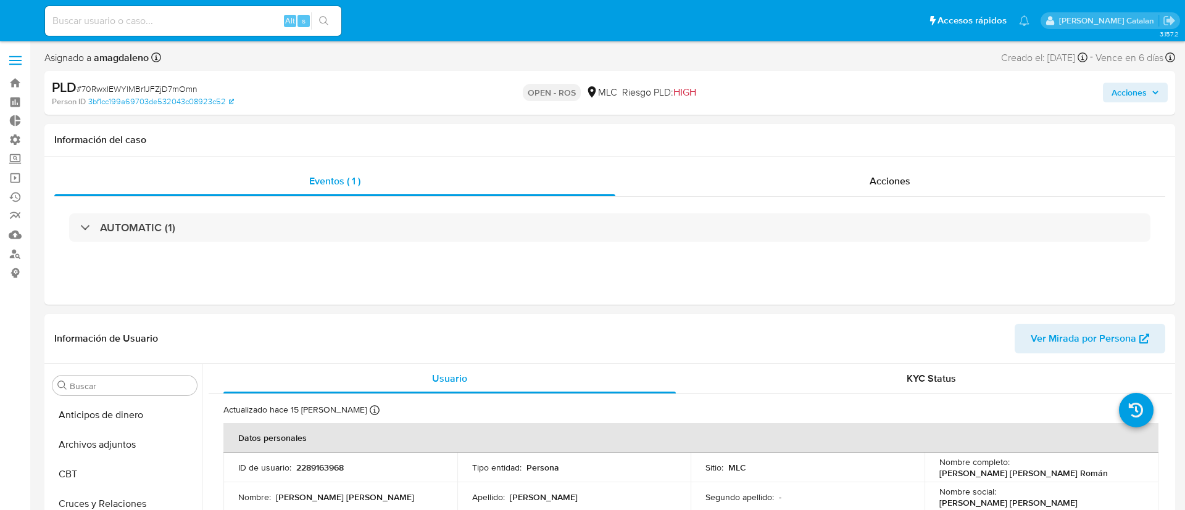
select select "10"
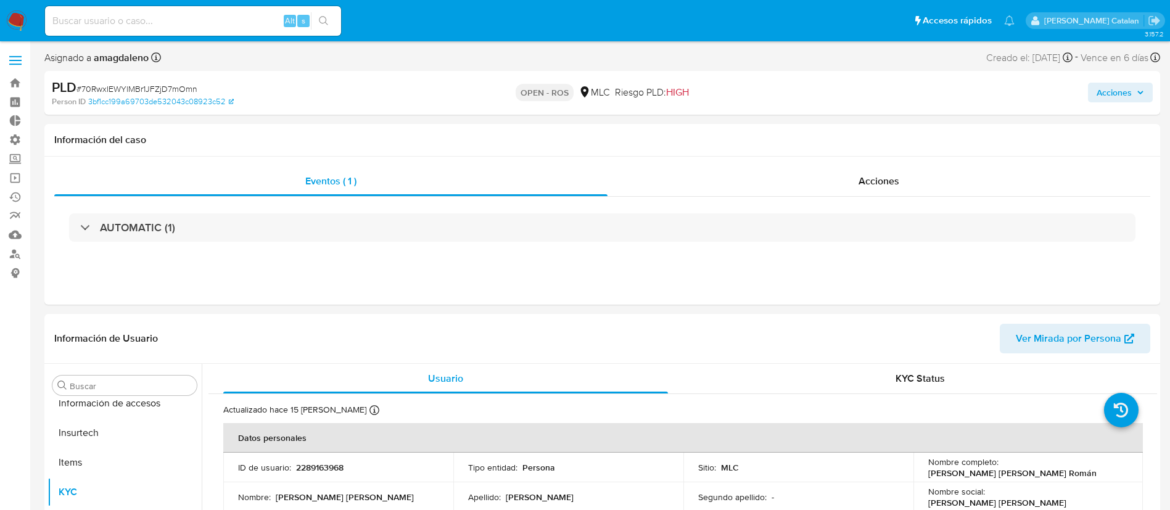
scroll to position [521, 0]
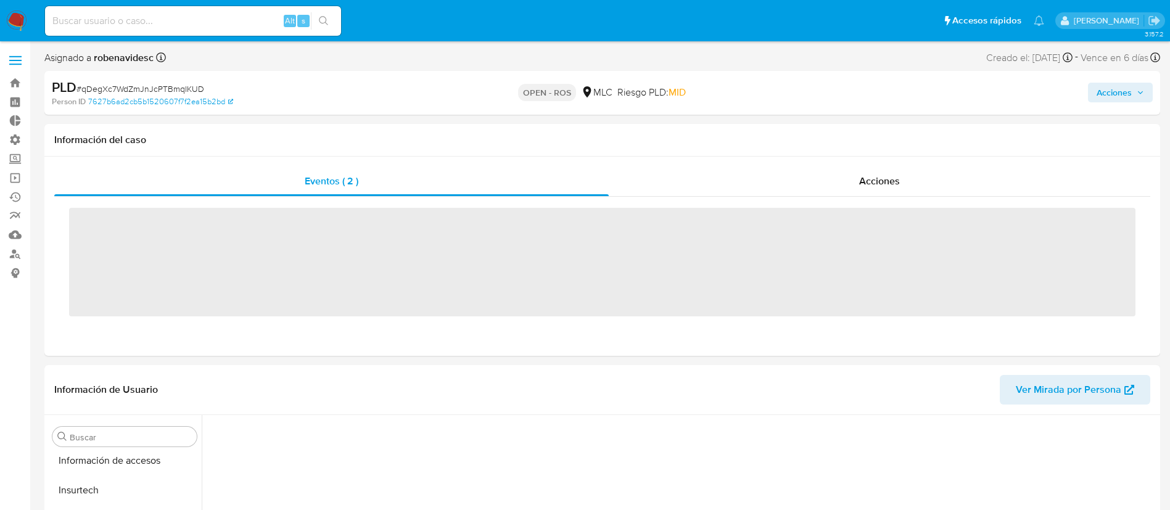
scroll to position [521, 0]
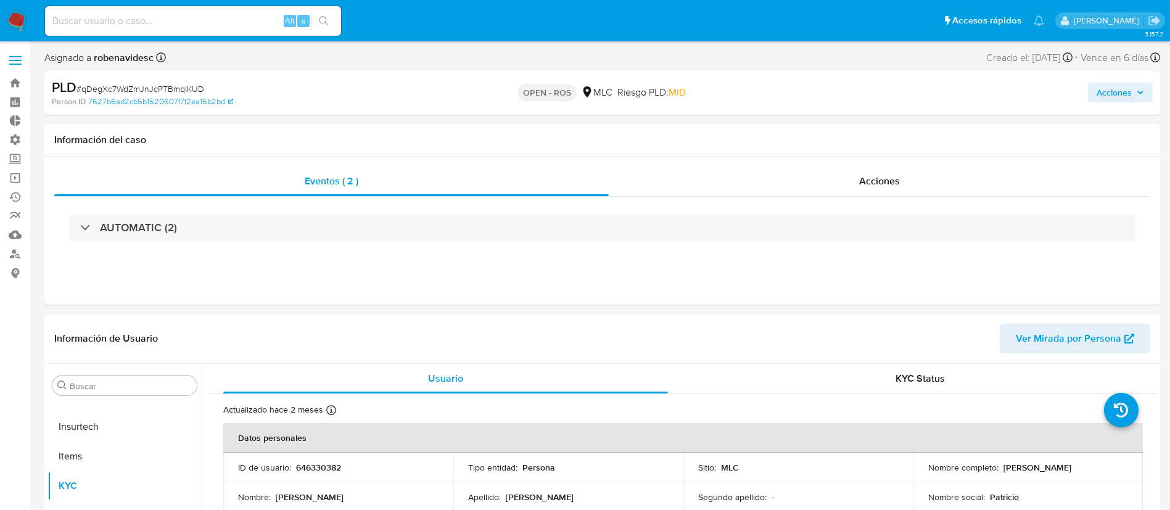
click at [1098, 101] on span "Acciones" at bounding box center [1114, 93] width 35 height 20
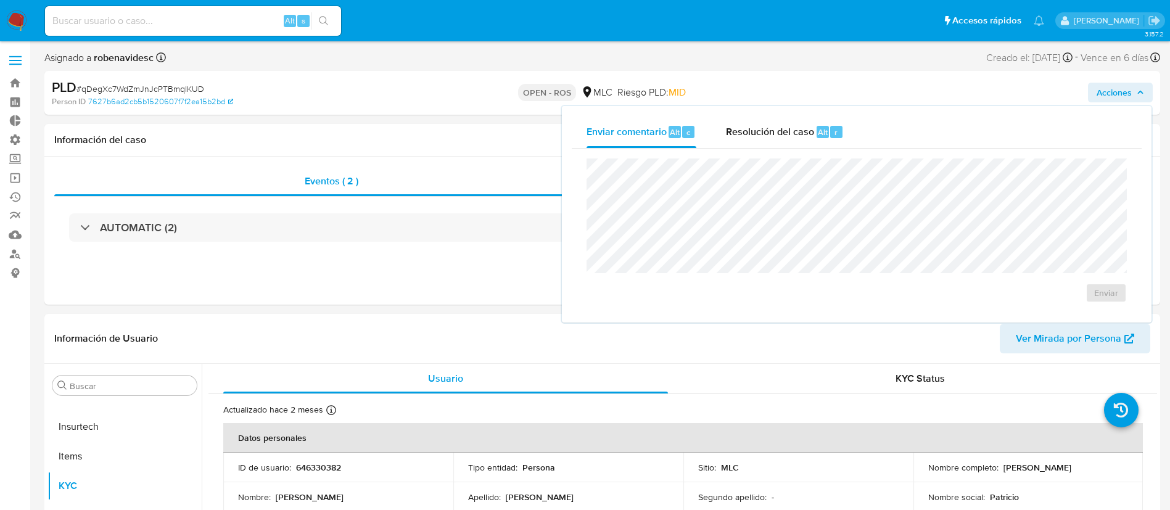
select select "10"
click at [808, 141] on div "Resolución del caso Alt r" at bounding box center [785, 132] width 118 height 32
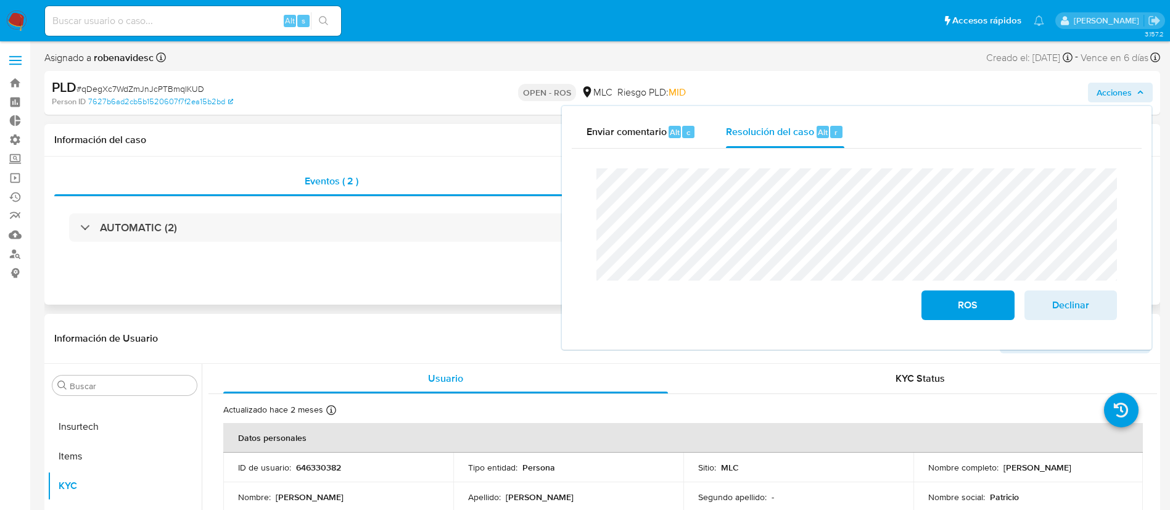
click at [397, 302] on div "Eventos ( 2 ) Acciones AUTOMATIC (2)" at bounding box center [602, 231] width 1116 height 148
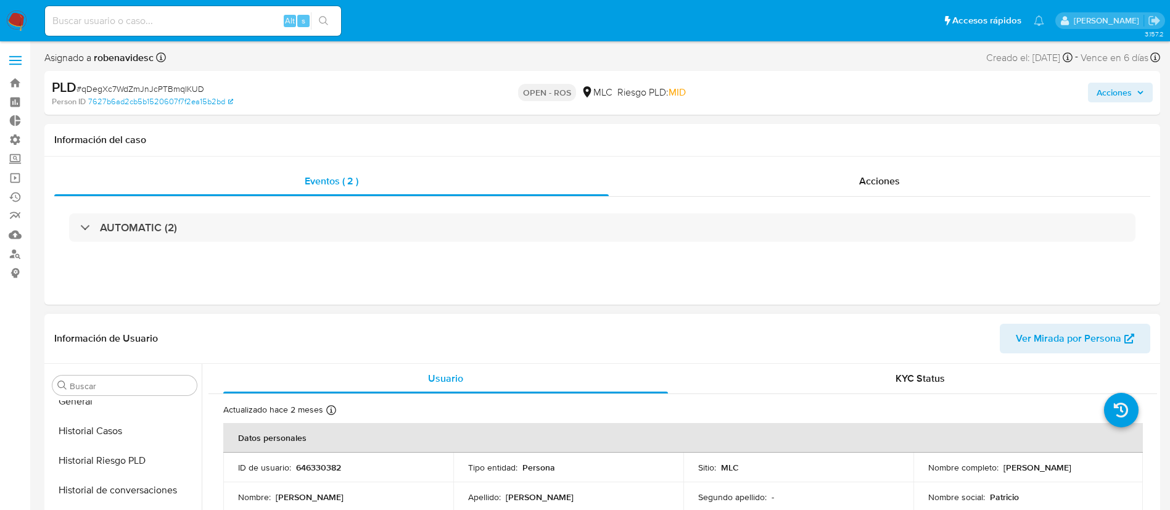
scroll to position [366, 0]
click at [98, 444] on button "Historial Casos" at bounding box center [120, 435] width 144 height 30
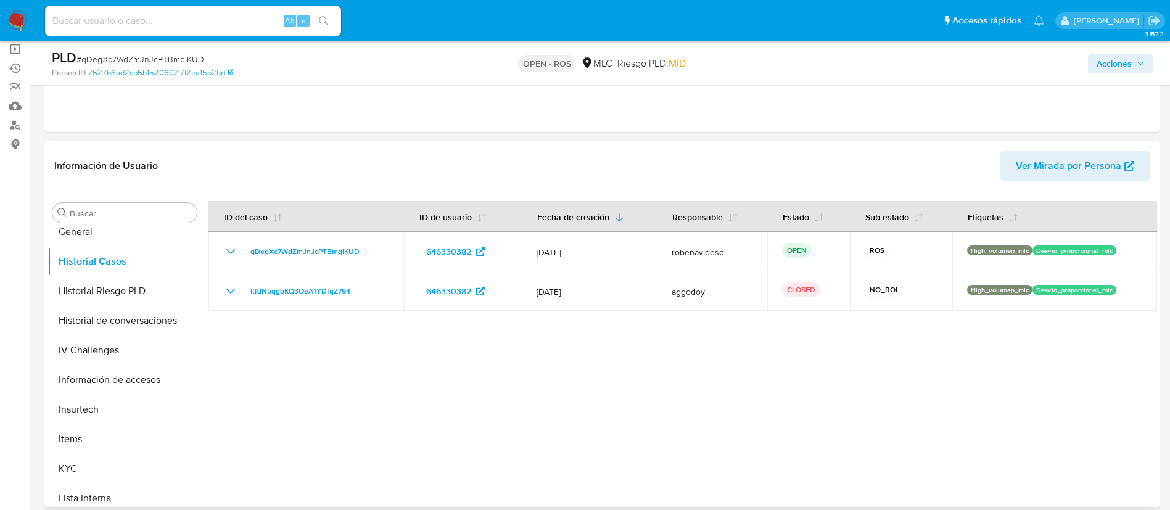
scroll to position [131, 0]
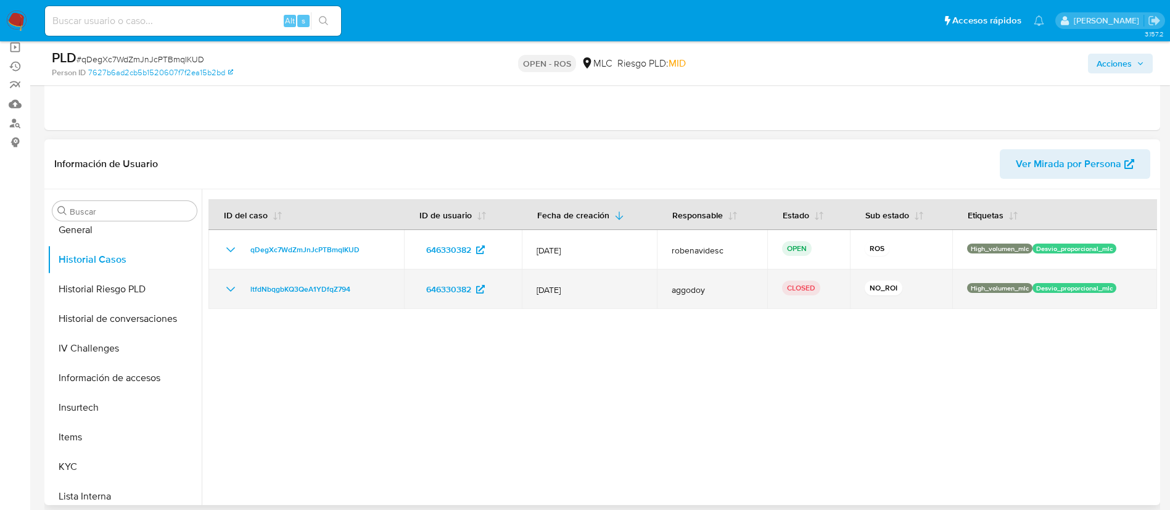
click at [228, 292] on icon "Mostrar/Ocultar" at bounding box center [230, 289] width 15 height 15
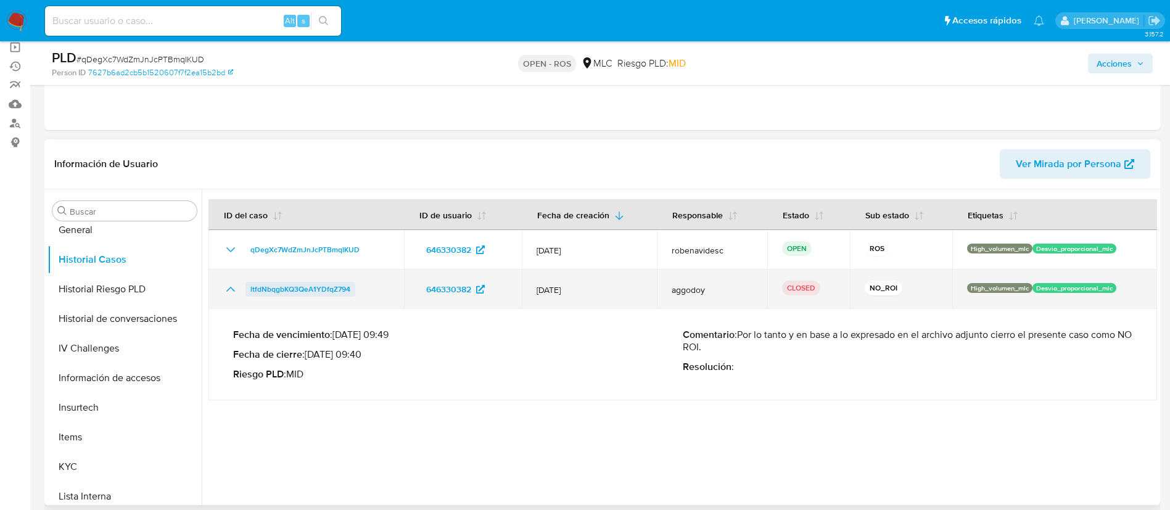
click at [346, 290] on span "ltfdNbqgbKQ3QeA1YDfqZ794" at bounding box center [300, 289] width 100 height 15
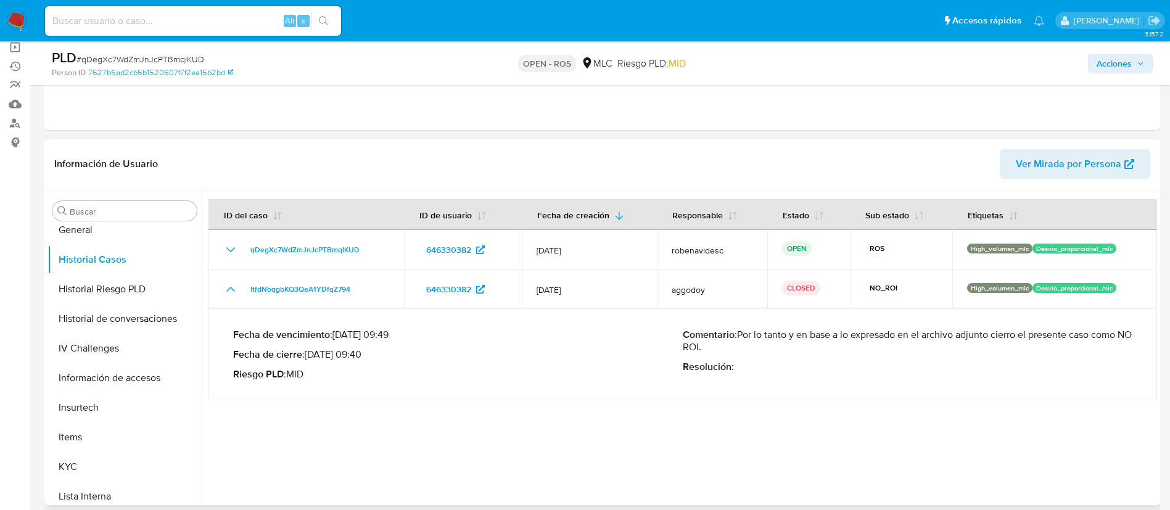
click at [838, 374] on div "Comentario : Por lo tanto y en base a lo expresado en el archivo adjunto cierro…" at bounding box center [908, 355] width 450 height 52
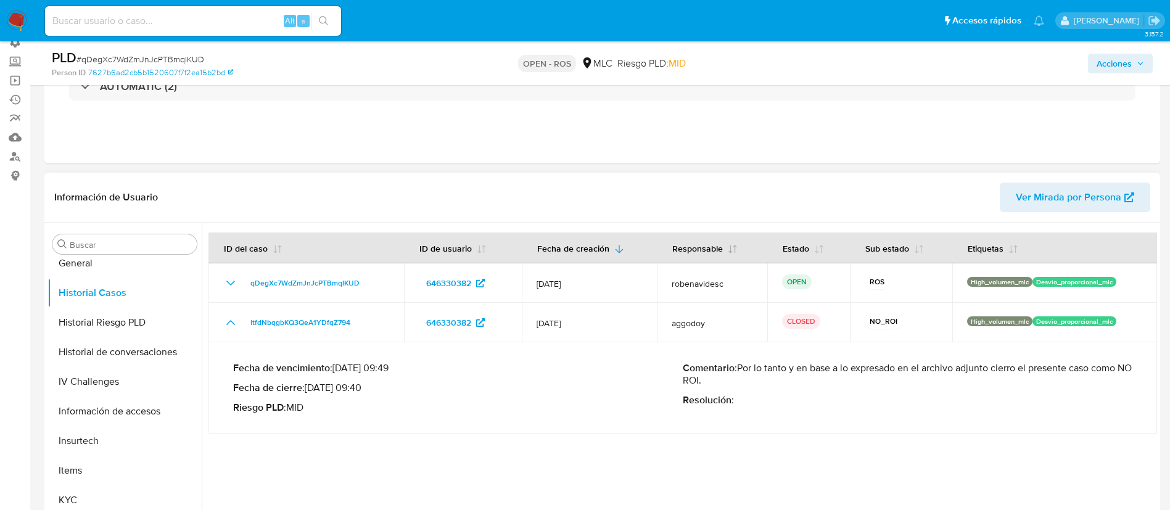
scroll to position [0, 0]
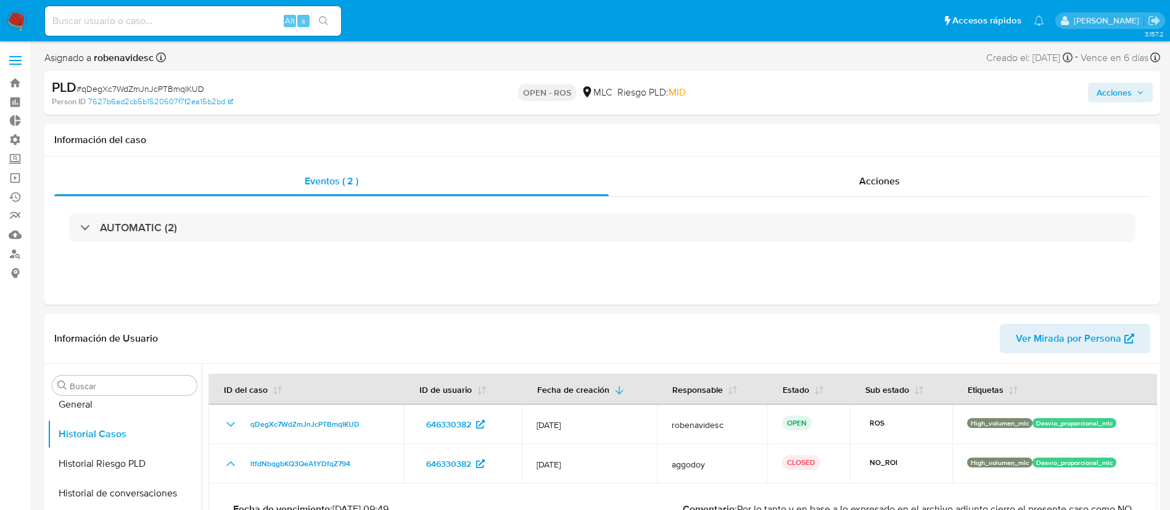
click at [1097, 95] on span "Acciones" at bounding box center [1114, 93] width 35 height 20
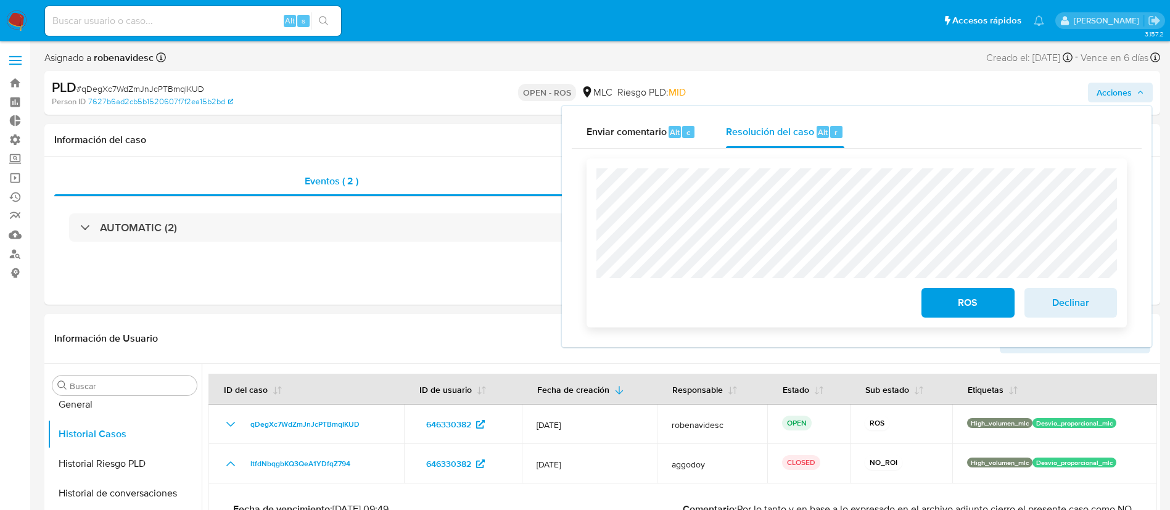
scroll to position [37, 0]
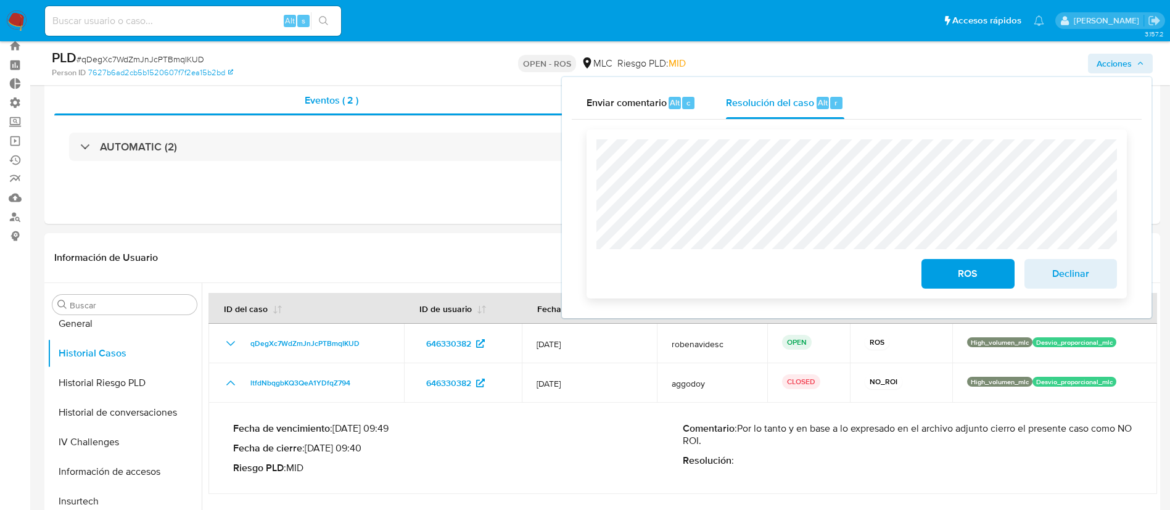
click at [943, 285] on span "ROS" at bounding box center [968, 273] width 60 height 27
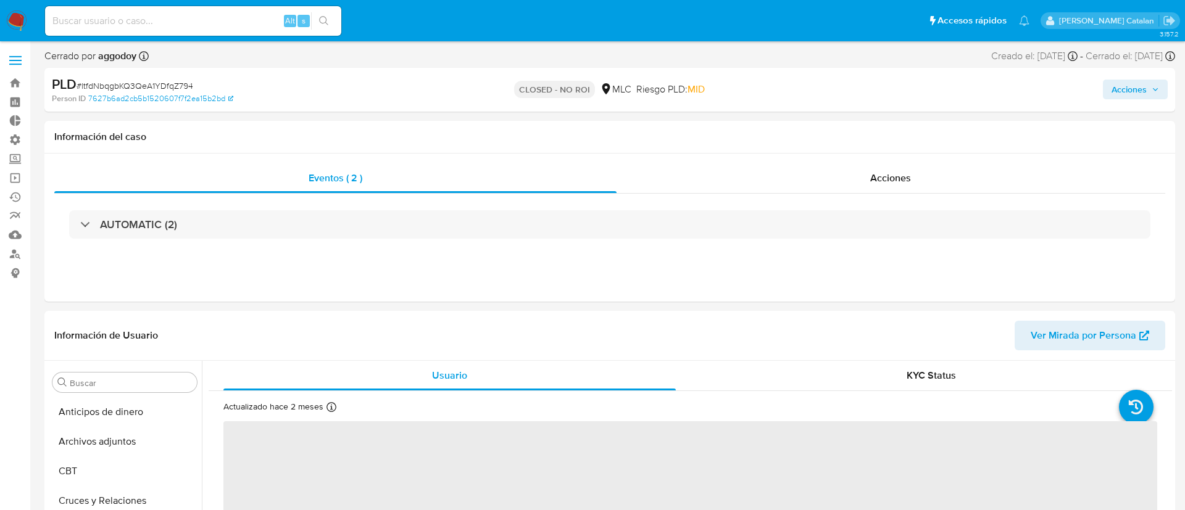
select select "10"
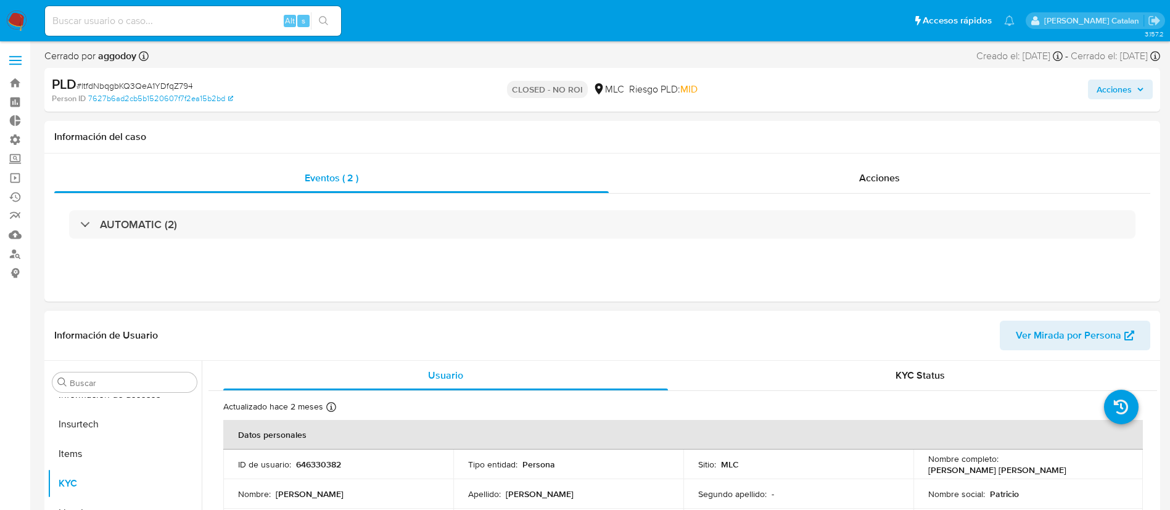
scroll to position [521, 0]
click at [866, 173] on span "Acciones" at bounding box center [879, 178] width 41 height 14
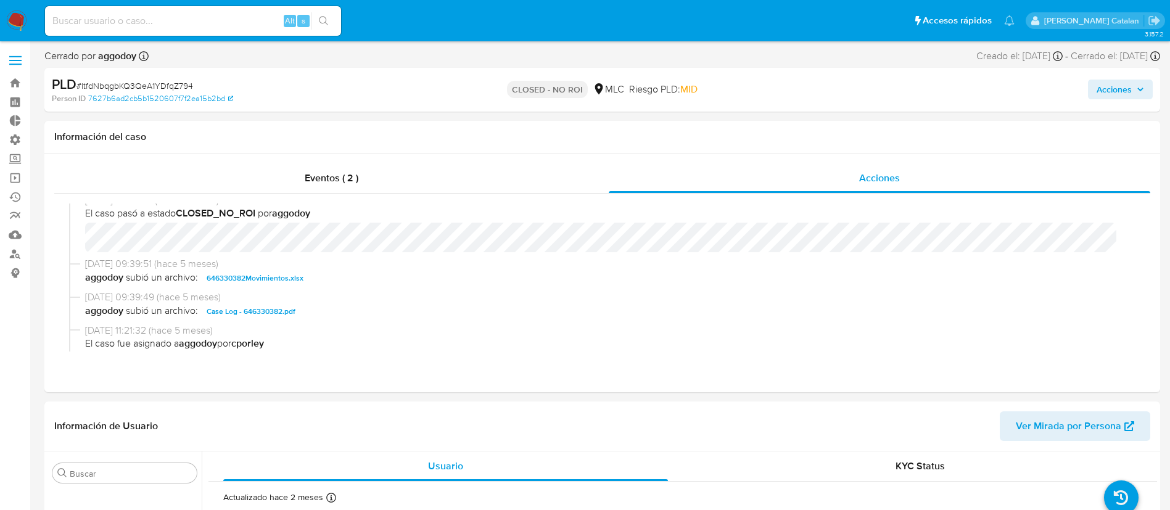
scroll to position [0, 0]
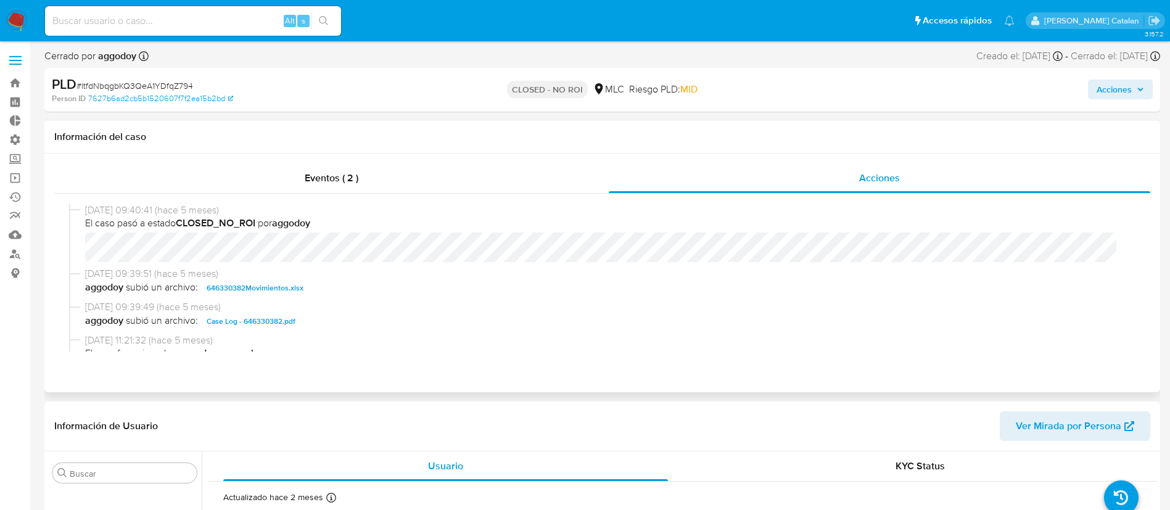
click at [286, 323] on span "Case Log - 646330382.pdf" at bounding box center [251, 321] width 89 height 15
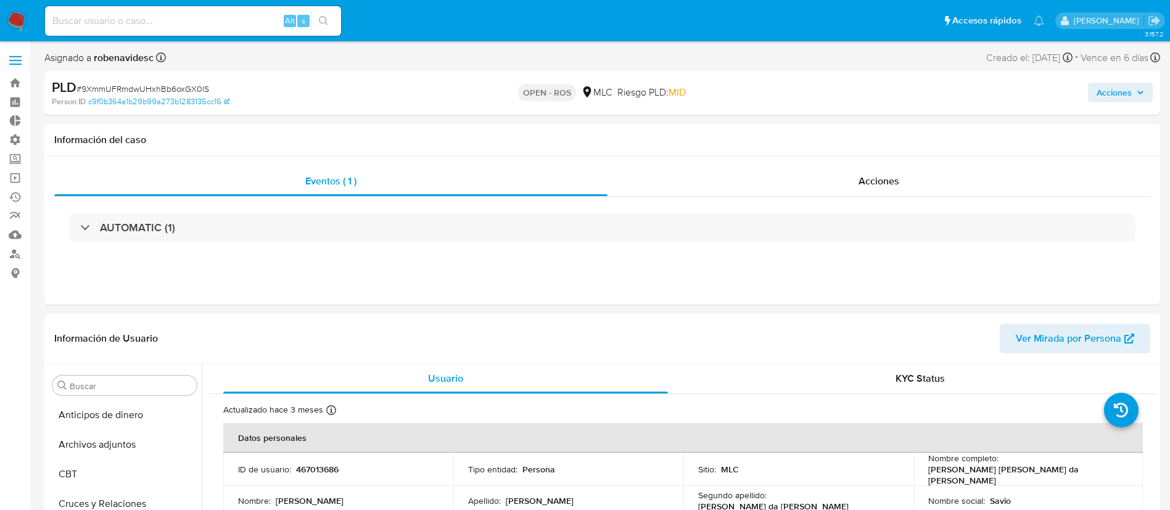
select select "10"
click at [851, 187] on div "Acciones" at bounding box center [879, 182] width 543 height 30
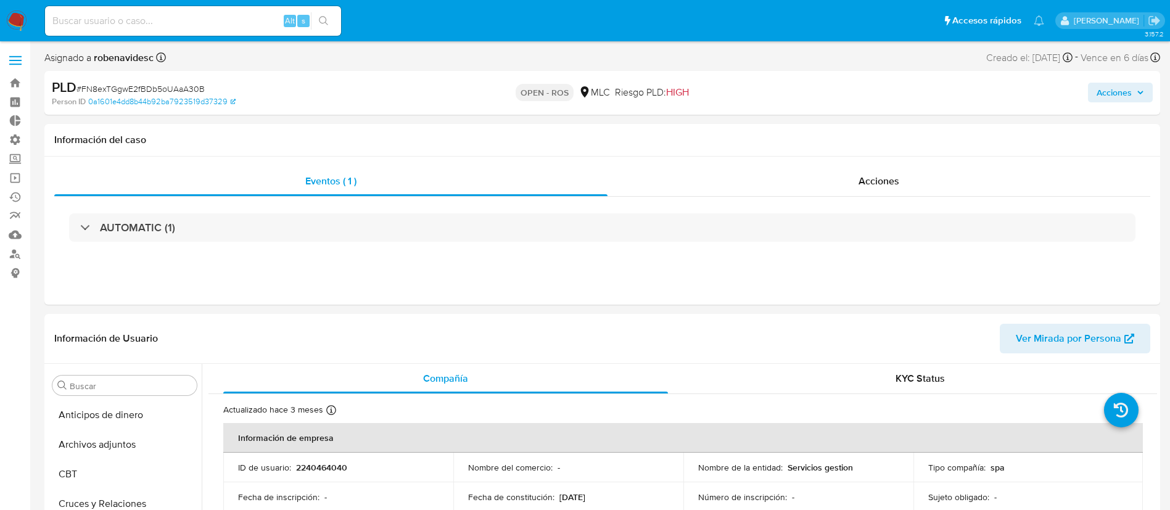
select select "10"
click at [874, 182] on span "Acciones" at bounding box center [879, 181] width 41 height 14
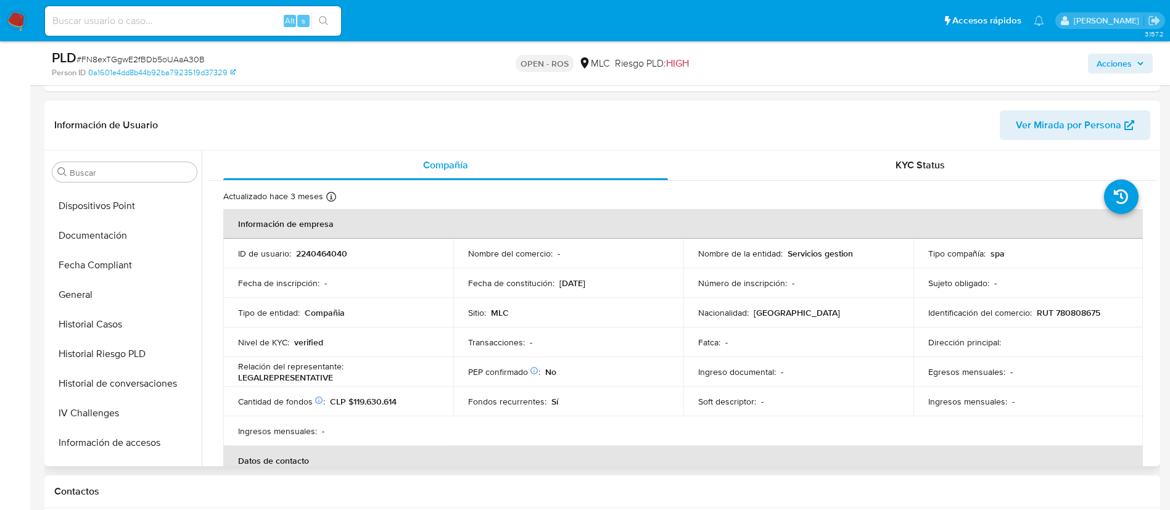
scroll to position [260, 0]
click at [114, 324] on button "Historial Casos" at bounding box center [120, 327] width 144 height 30
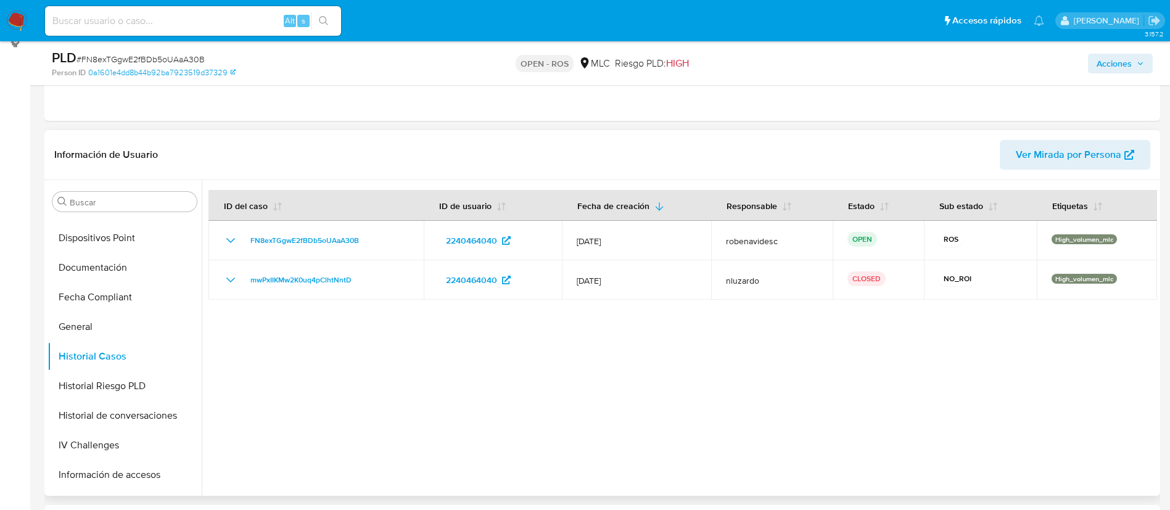
scroll to position [229, 0]
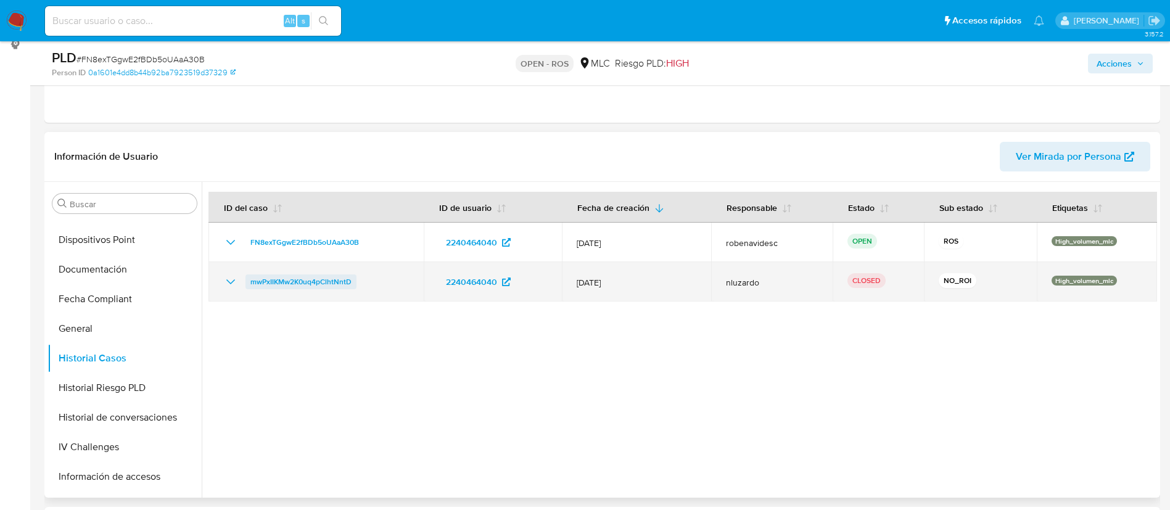
click at [262, 283] on span "mwPxIIKMw2K0uq4pClhtNntD" at bounding box center [300, 282] width 101 height 15
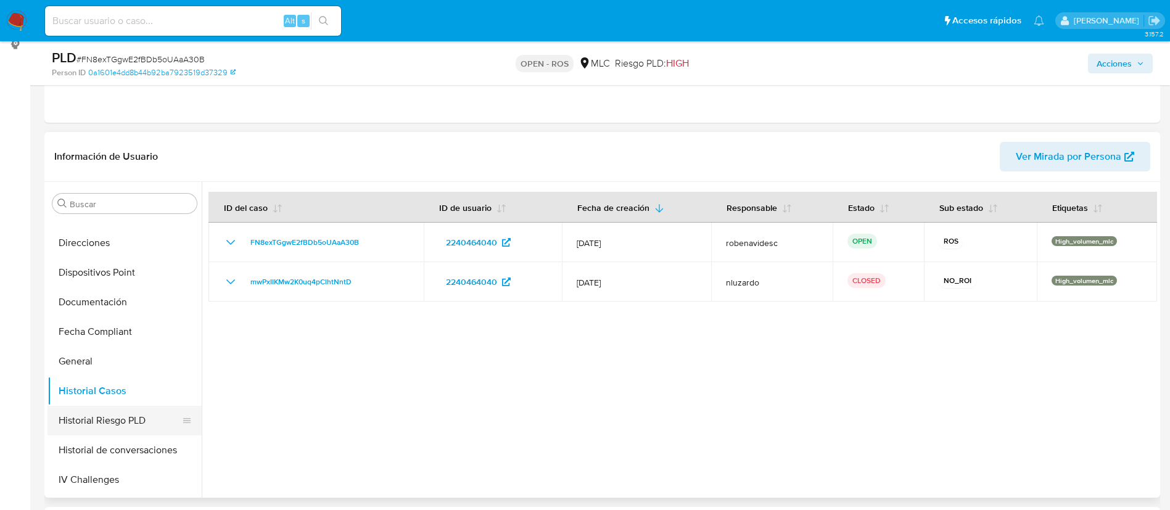
scroll to position [226, 0]
click at [101, 320] on button "Fecha Compliant" at bounding box center [120, 333] width 144 height 30
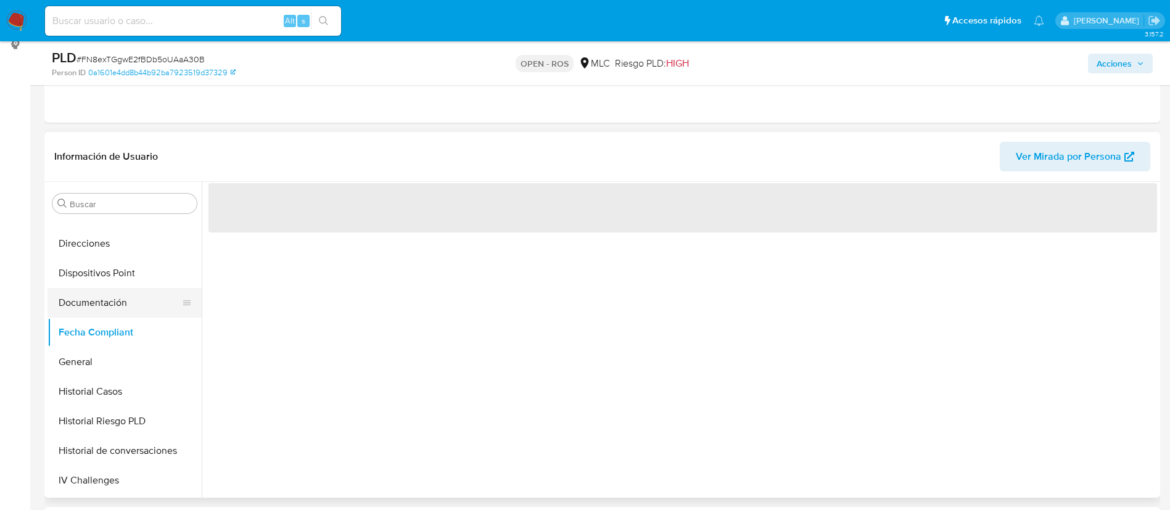
click at [101, 315] on button "Documentación" at bounding box center [120, 303] width 144 height 30
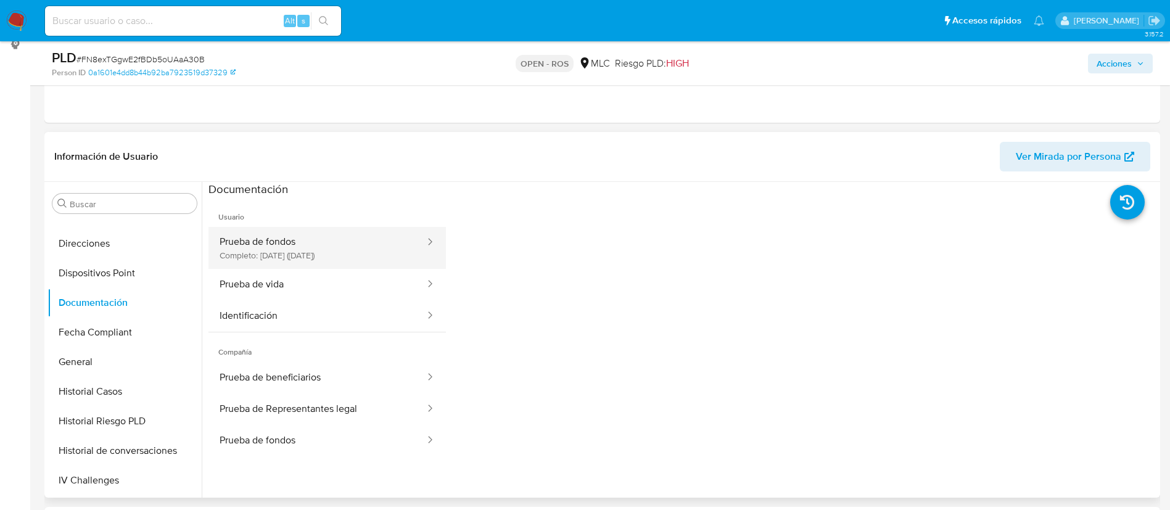
click at [285, 268] on button "Prueba de fondos Completo: 25/04/2025 (hace 4 meses)" at bounding box center [318, 248] width 218 height 42
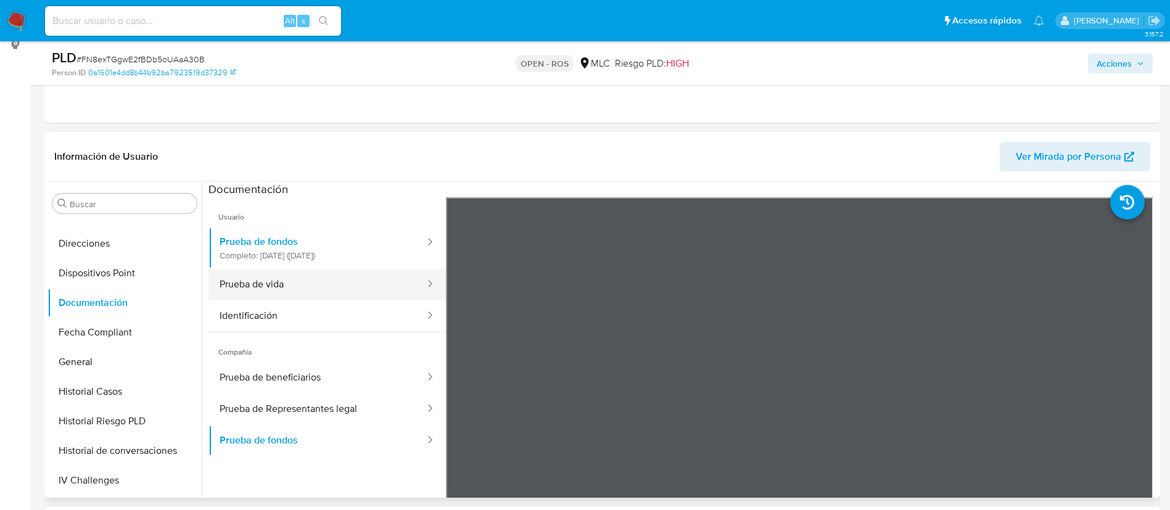
click at [280, 283] on button "Prueba de vida" at bounding box center [318, 284] width 218 height 31
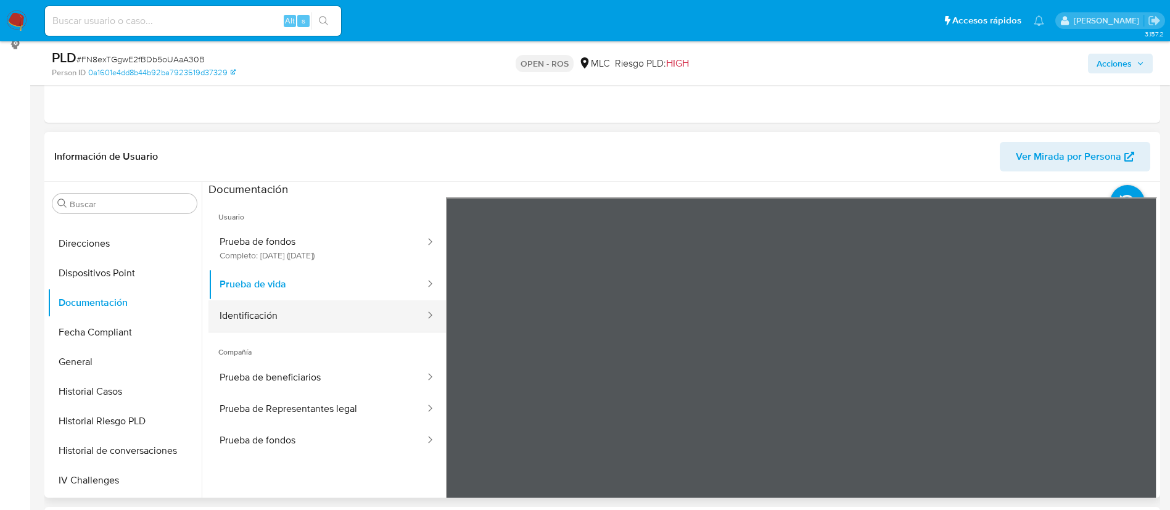
click at [247, 322] on button "Identificación" at bounding box center [318, 315] width 218 height 31
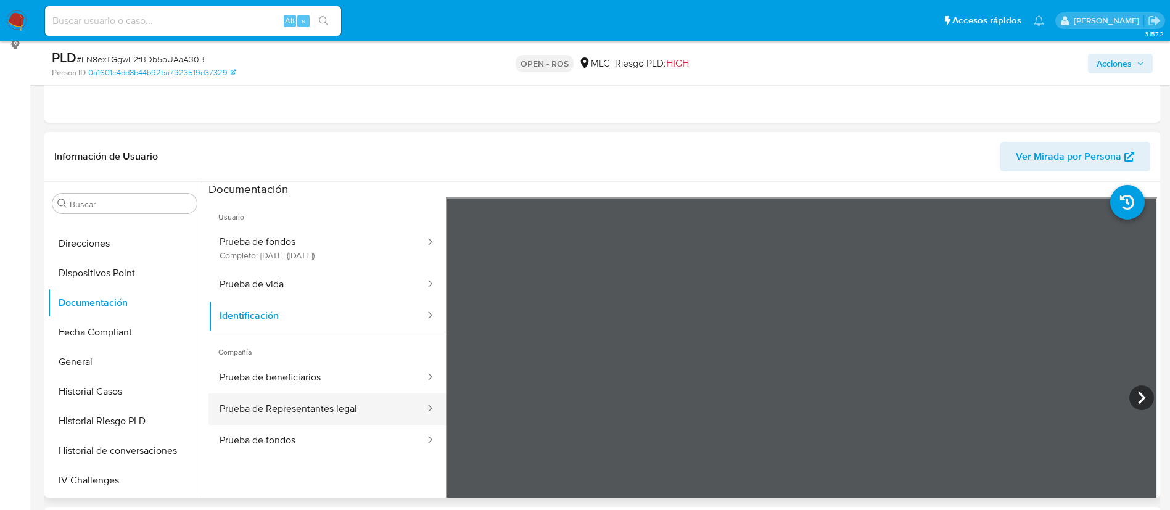
click at [260, 395] on button "Prueba de Representantes legal" at bounding box center [318, 409] width 218 height 31
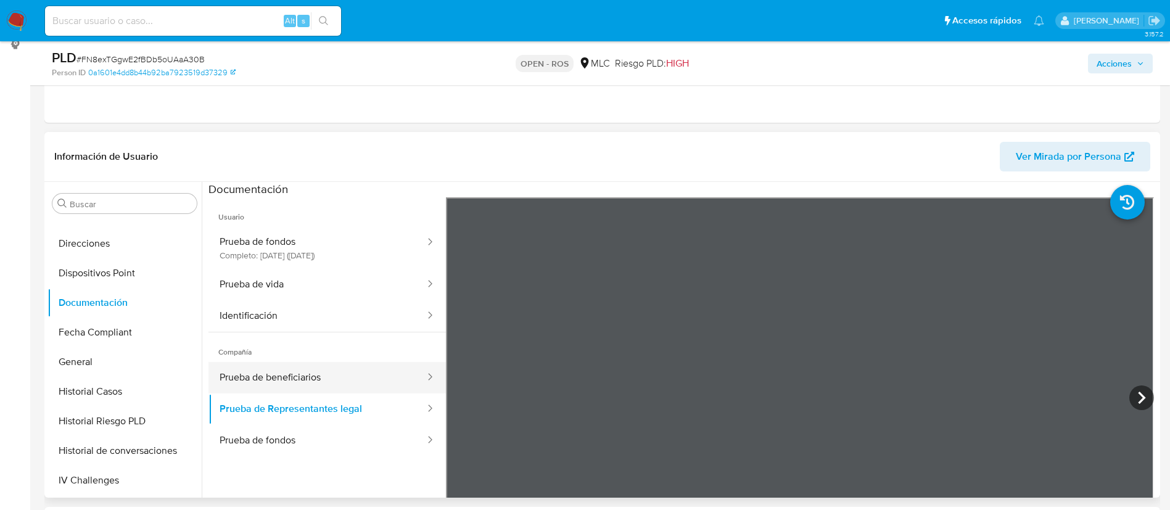
click at [315, 382] on button "Prueba de beneficiarios" at bounding box center [318, 377] width 218 height 31
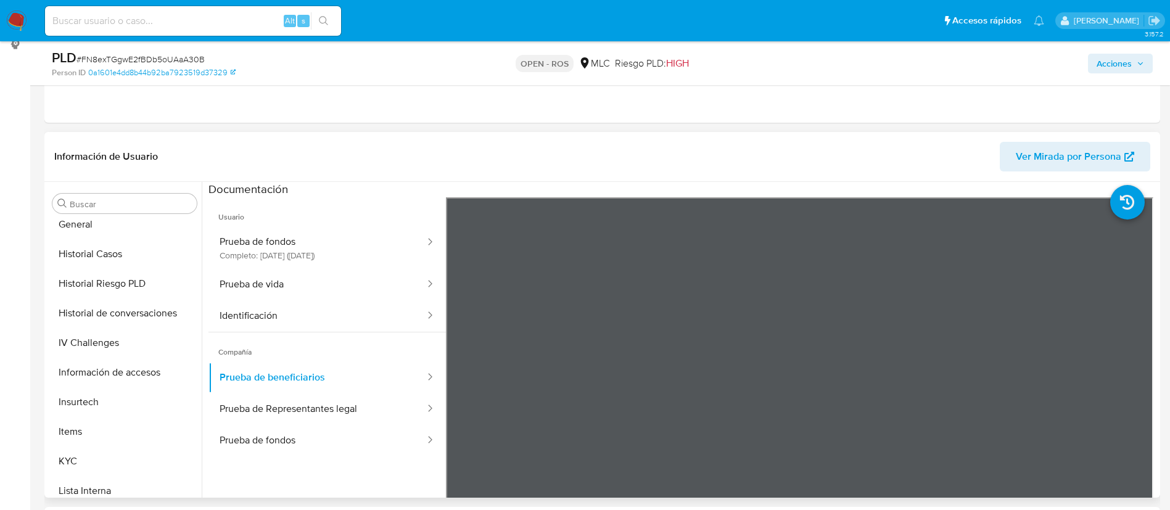
scroll to position [369, 0]
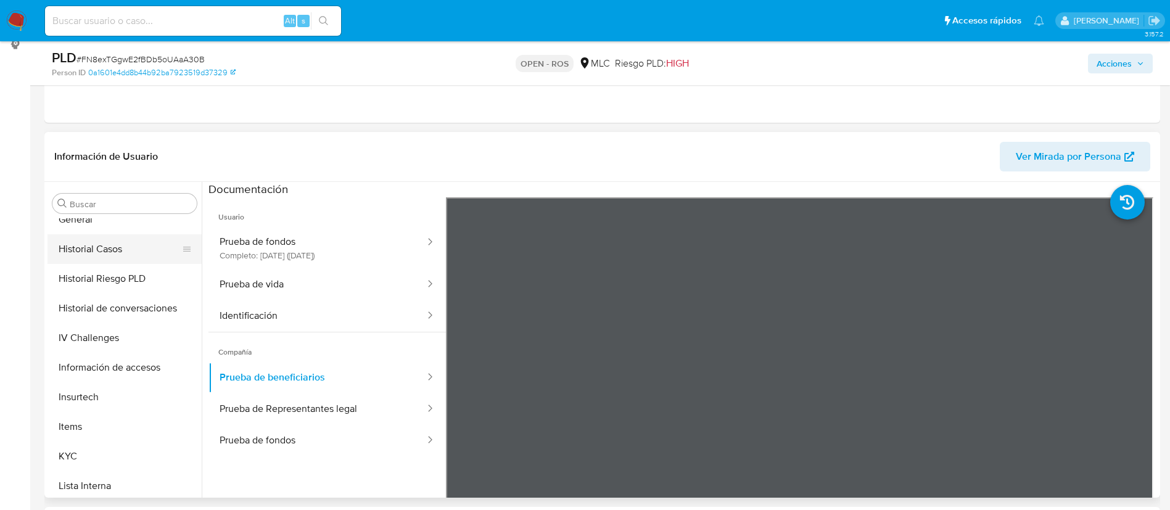
click at [75, 246] on button "Historial Casos" at bounding box center [120, 249] width 144 height 30
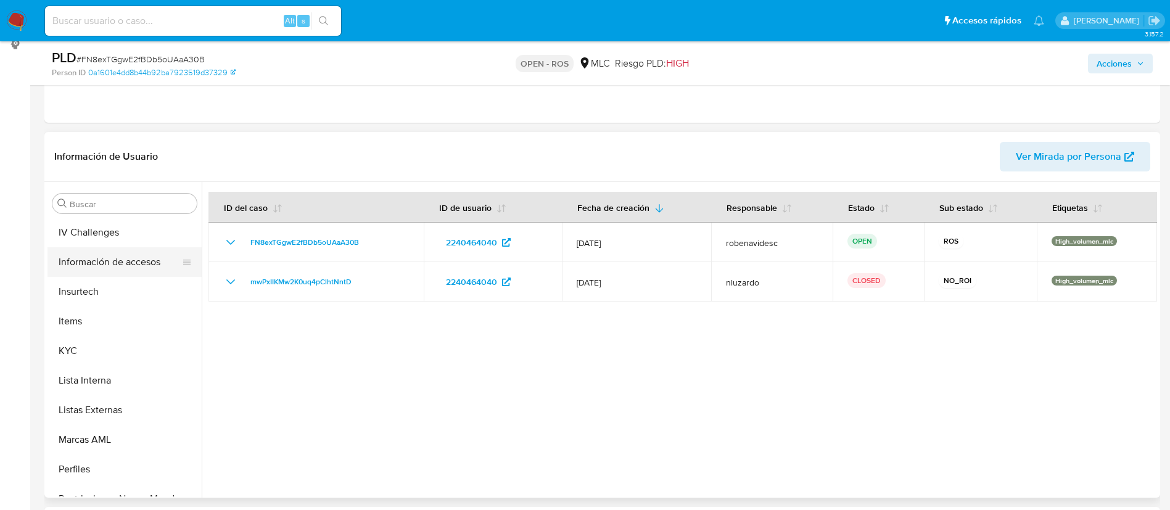
scroll to position [475, 0]
click at [99, 354] on button "KYC" at bounding box center [120, 351] width 144 height 30
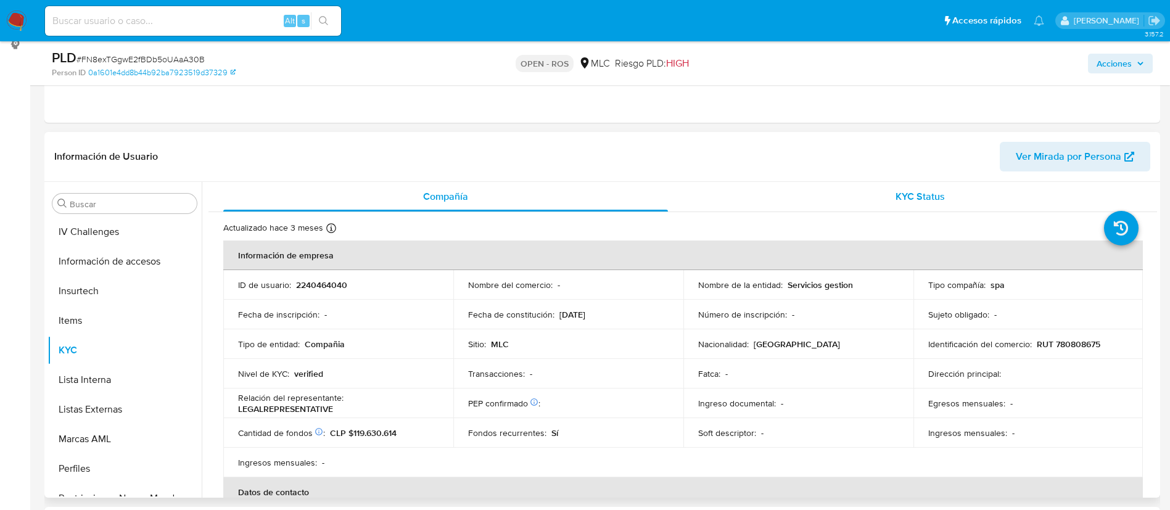
click at [928, 187] on div "KYC Status" at bounding box center [920, 197] width 445 height 30
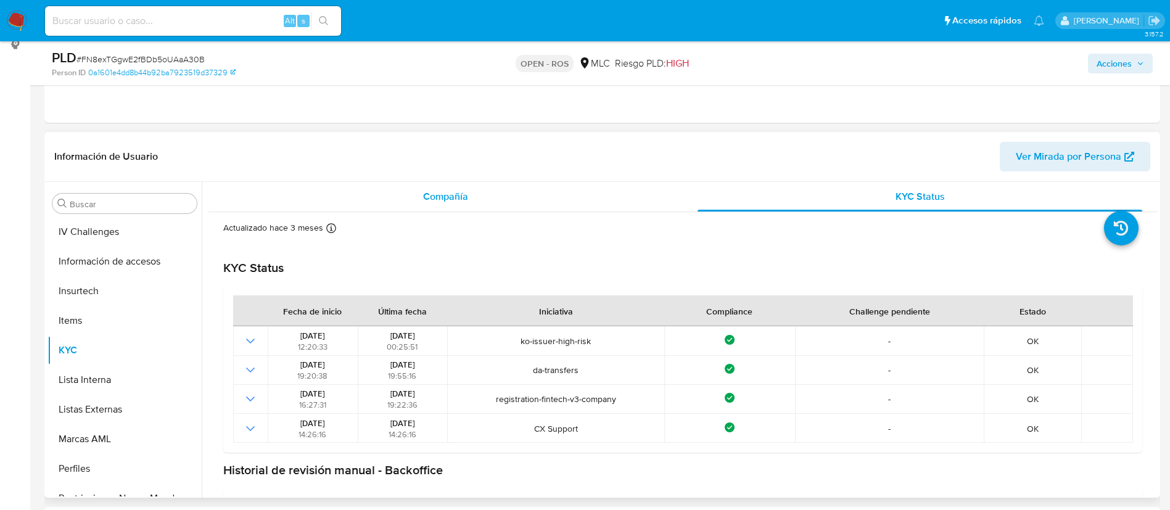
click at [478, 195] on div "Compañía" at bounding box center [445, 197] width 445 height 30
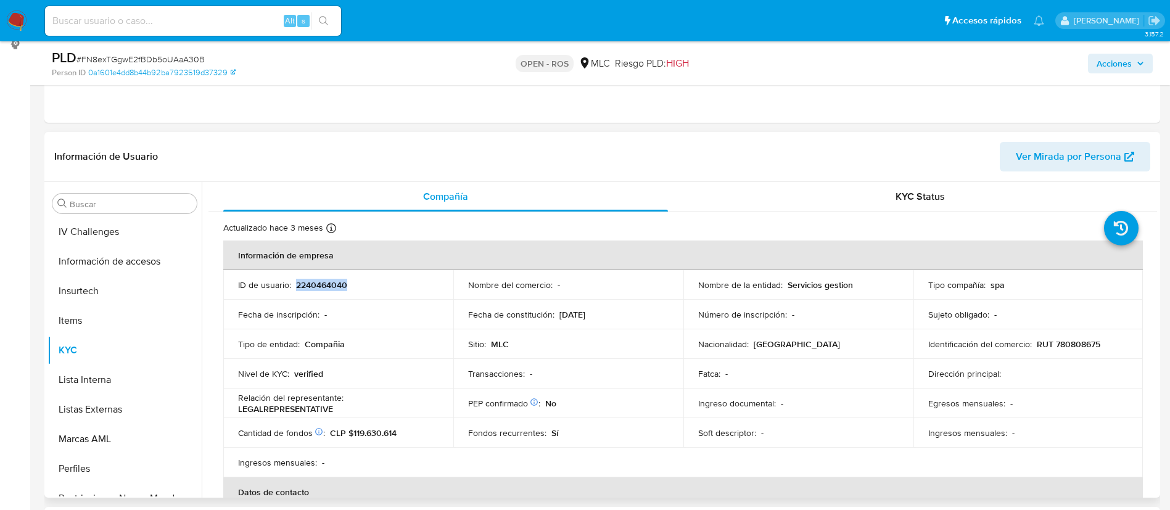
drag, startPoint x: 374, startPoint y: 289, endPoint x: 294, endPoint y: 289, distance: 79.6
click at [294, 289] on div "ID de usuario : 2240464040" at bounding box center [338, 284] width 201 height 11
copy p "2240464040"
click at [875, 208] on div "KYC Status" at bounding box center [920, 197] width 445 height 30
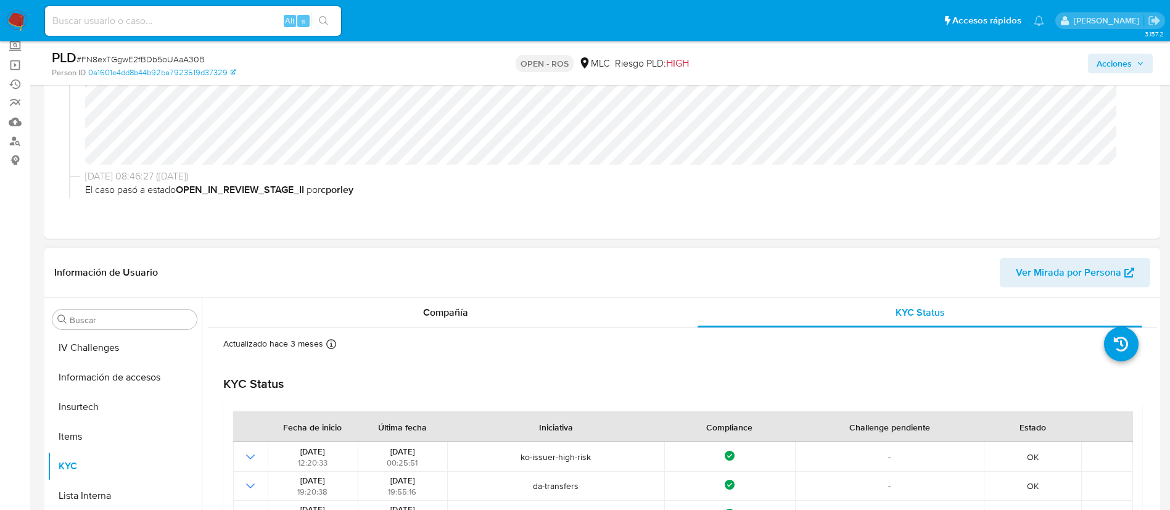
scroll to position [109, 0]
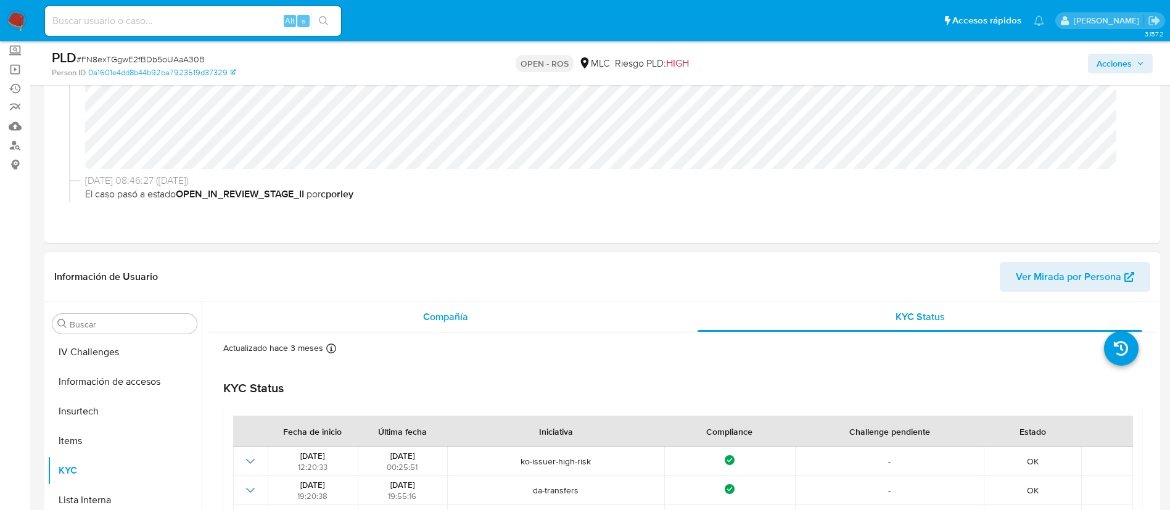
click at [475, 316] on div "Compañía" at bounding box center [445, 317] width 445 height 30
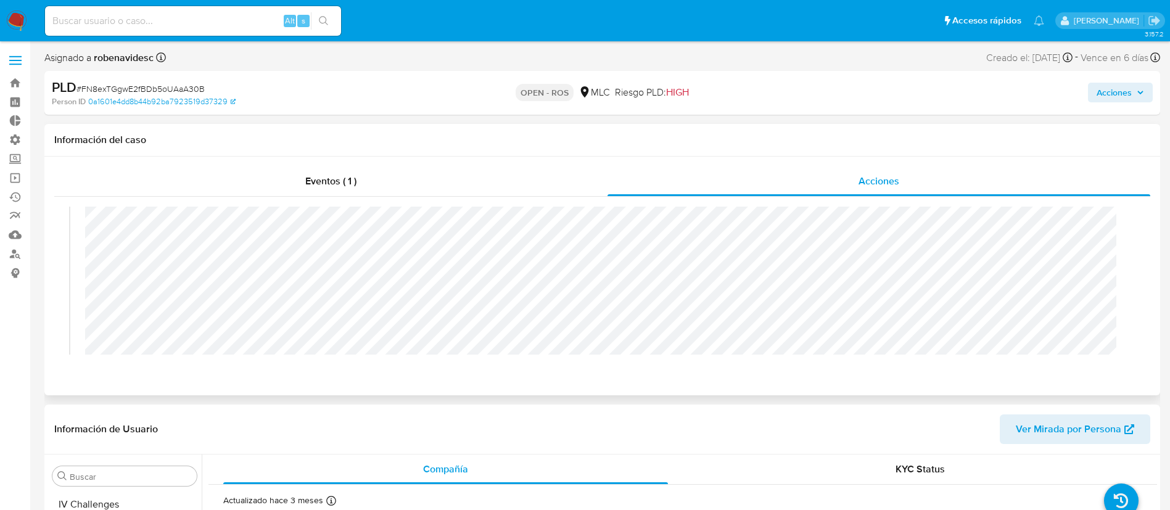
scroll to position [0, 0]
click at [1109, 97] on span "Acciones" at bounding box center [1114, 93] width 35 height 20
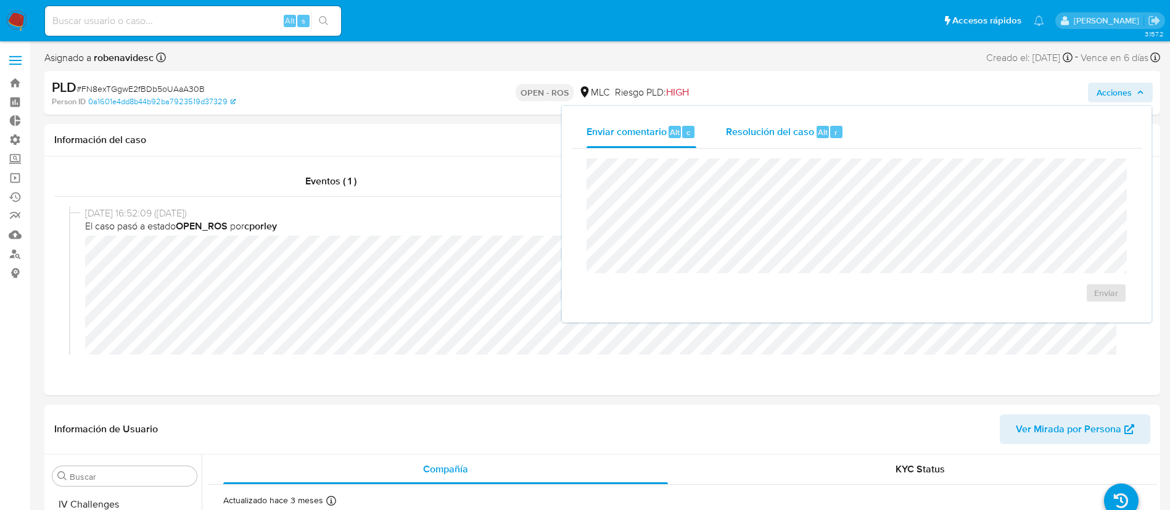
click at [759, 125] on span "Resolución del caso" at bounding box center [770, 132] width 88 height 14
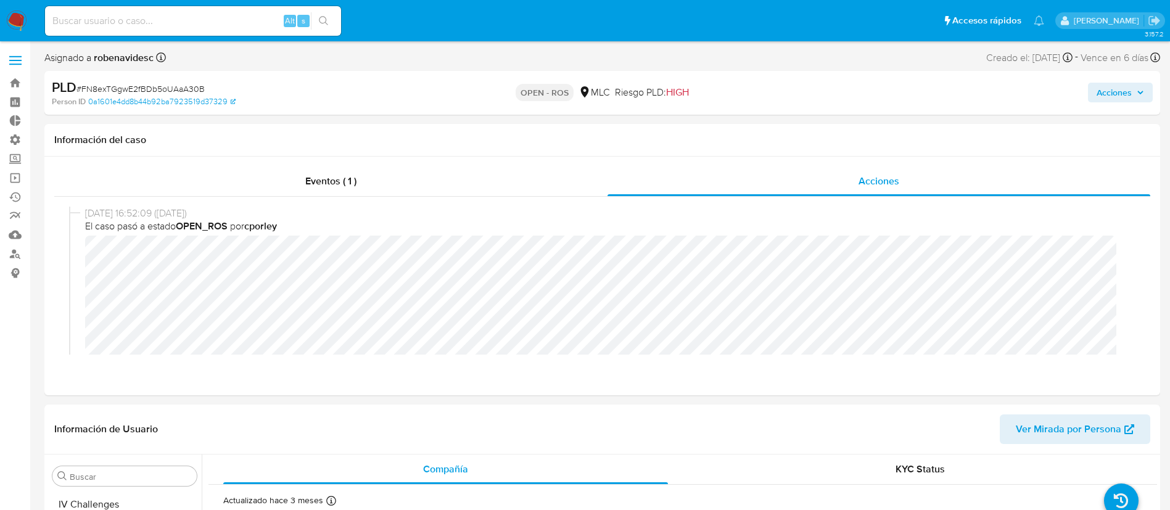
click at [1124, 97] on span "Acciones" at bounding box center [1114, 93] width 35 height 20
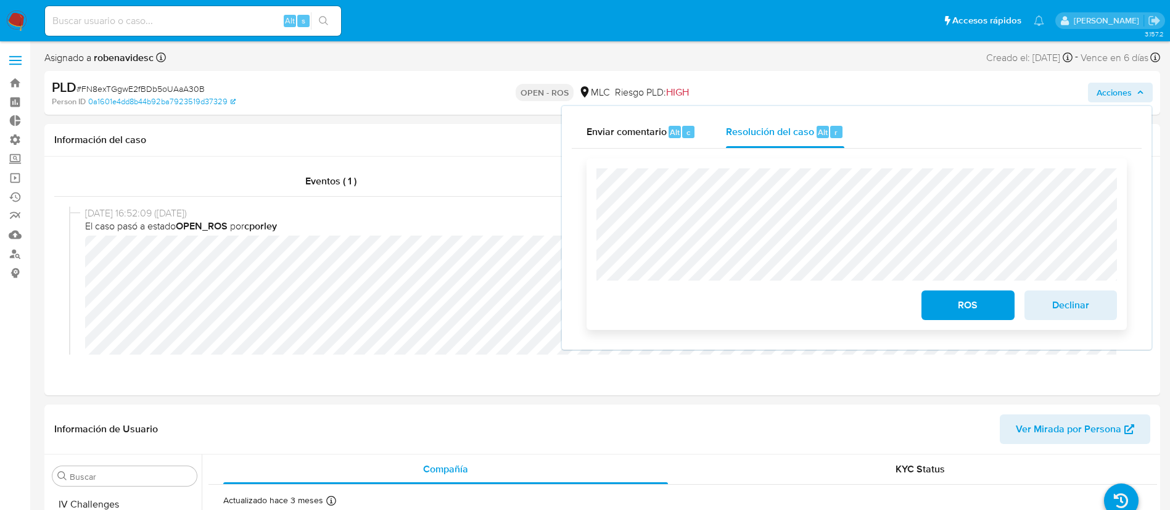
click at [587, 214] on div "ROS Declinar" at bounding box center [857, 245] width 540 height 172
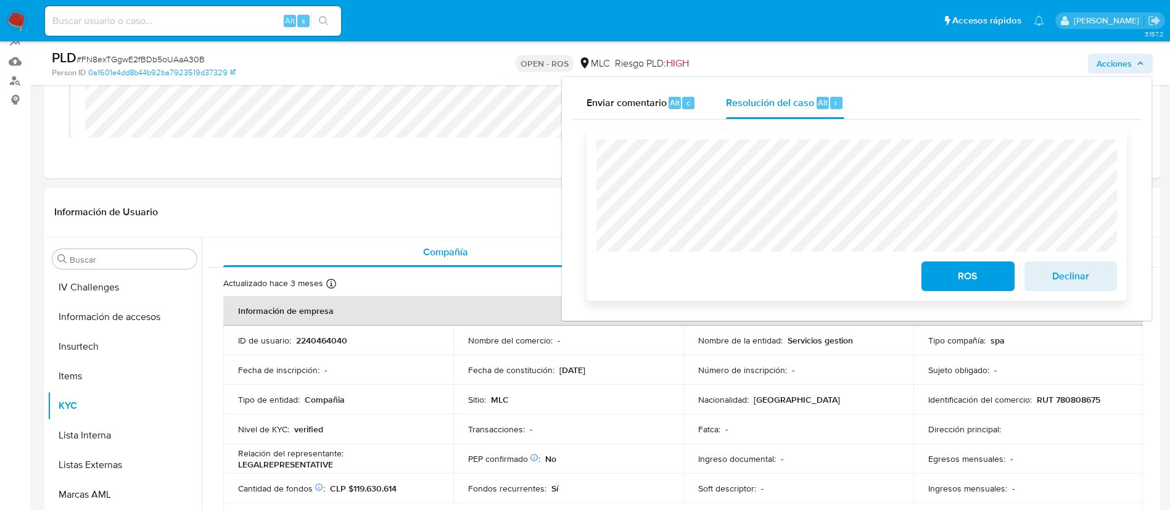
scroll to position [175, 0]
click at [945, 282] on span "ROS" at bounding box center [968, 276] width 60 height 27
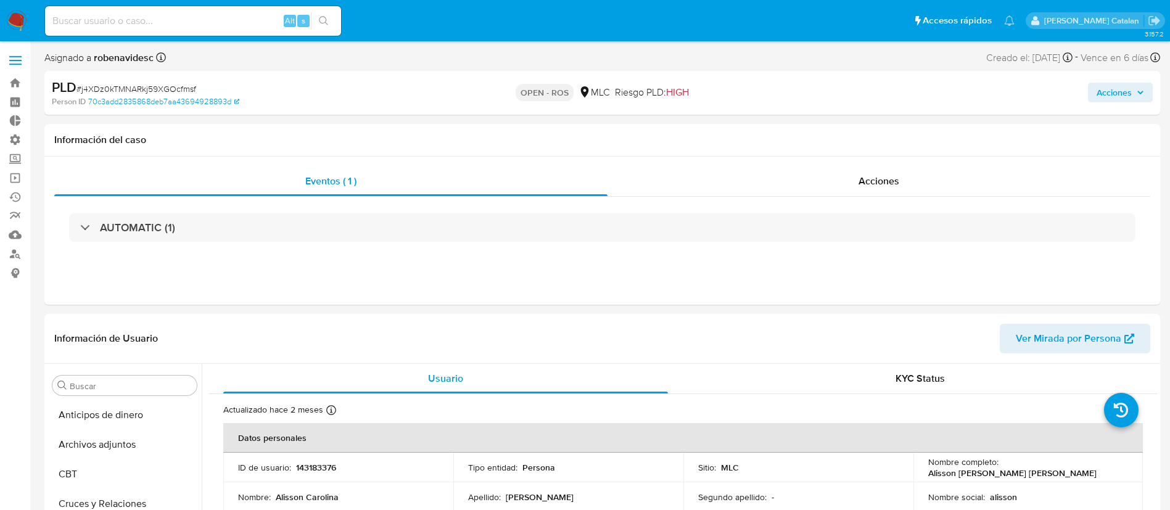
select select "10"
click at [891, 190] on div "Acciones" at bounding box center [879, 182] width 543 height 30
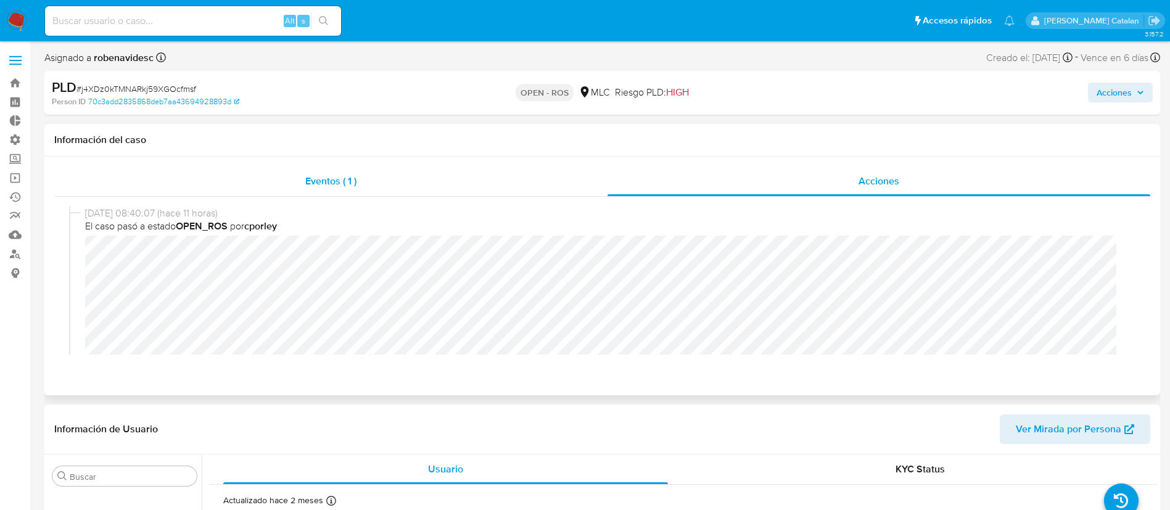
click at [371, 168] on div "Eventos ( 1 )" at bounding box center [330, 182] width 553 height 30
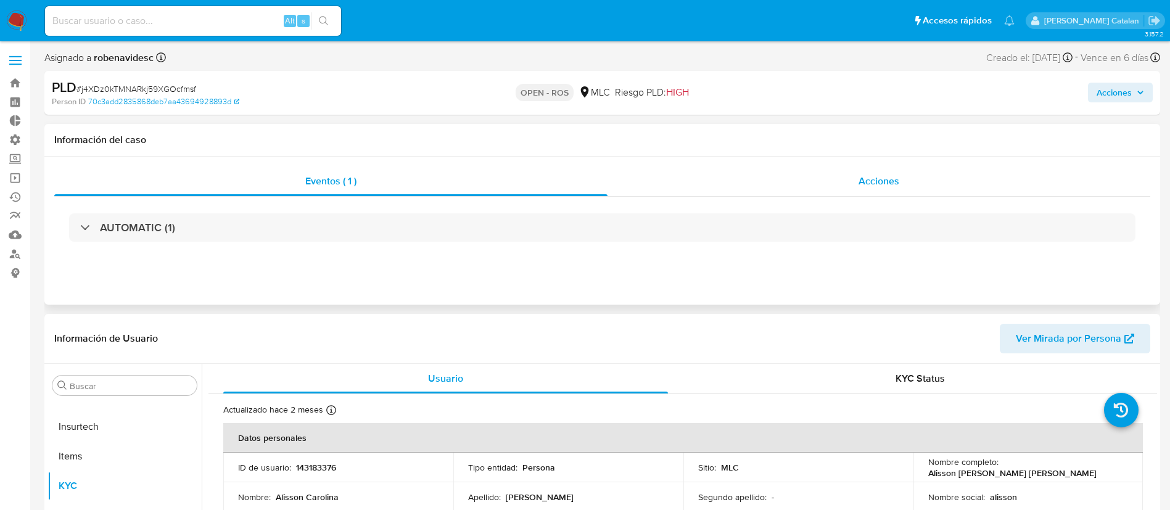
click at [807, 172] on div "Acciones" at bounding box center [879, 182] width 543 height 30
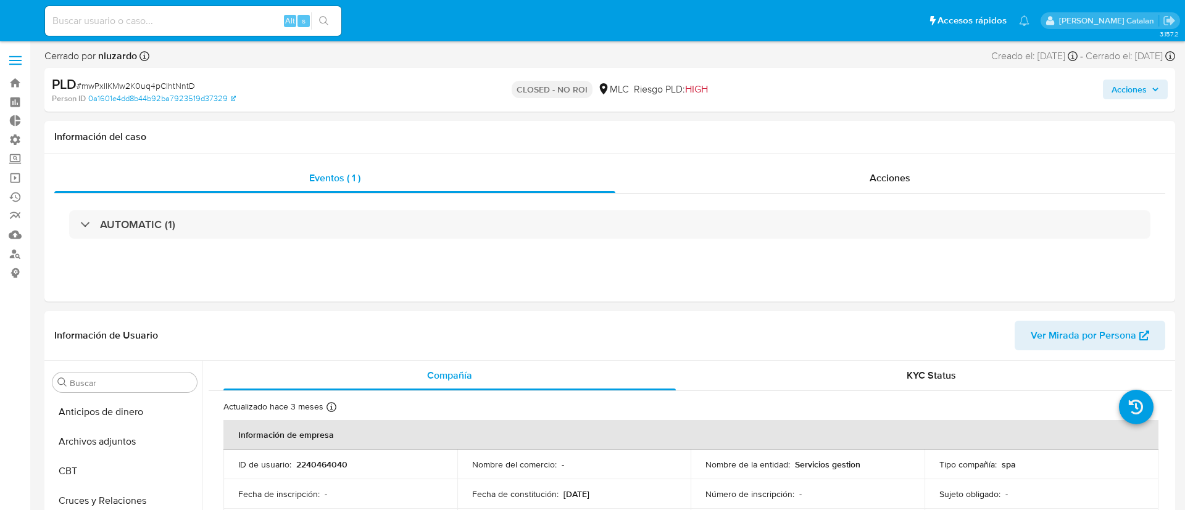
select select "10"
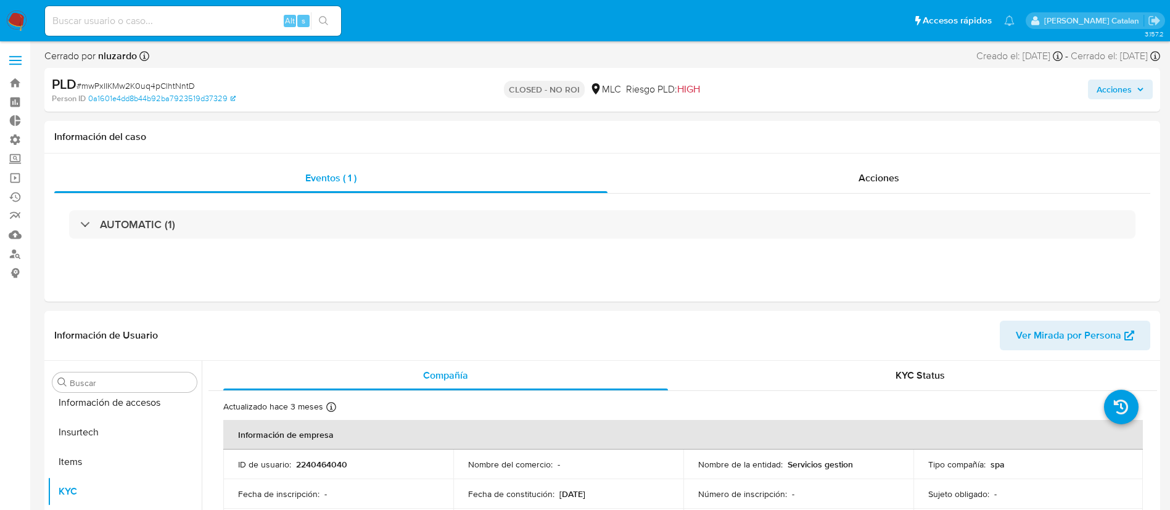
scroll to position [521, 0]
click at [838, 170] on div "Acciones" at bounding box center [879, 178] width 543 height 30
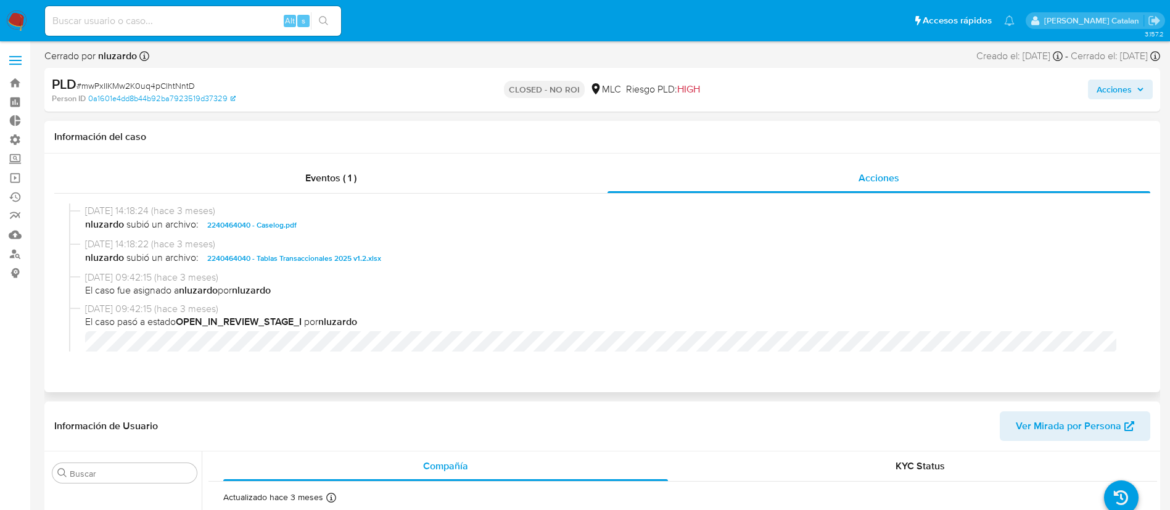
scroll to position [0, 0]
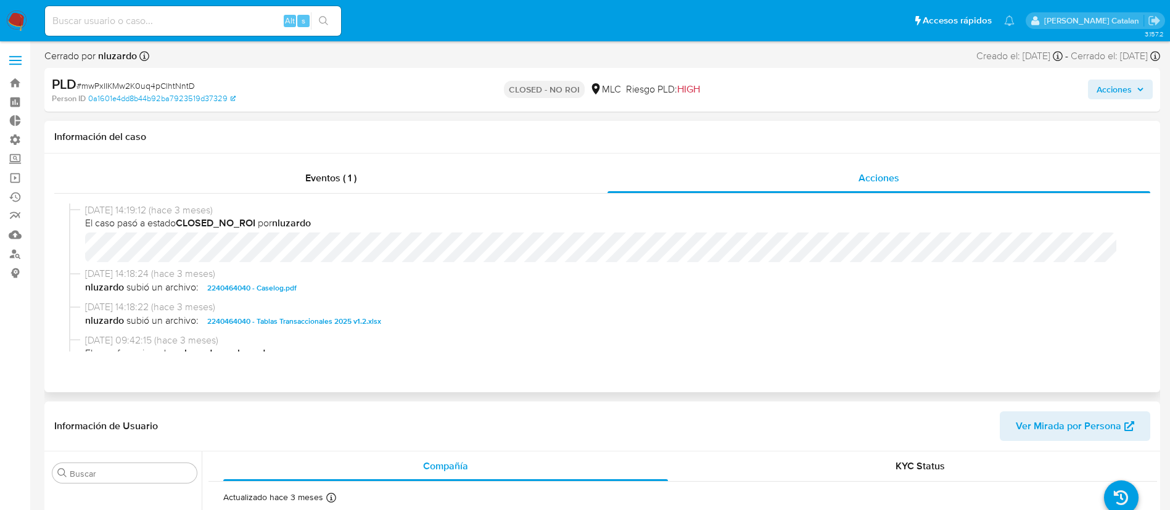
click at [292, 286] on span "2240464040 - Caselog.pdf" at bounding box center [251, 288] width 89 height 15
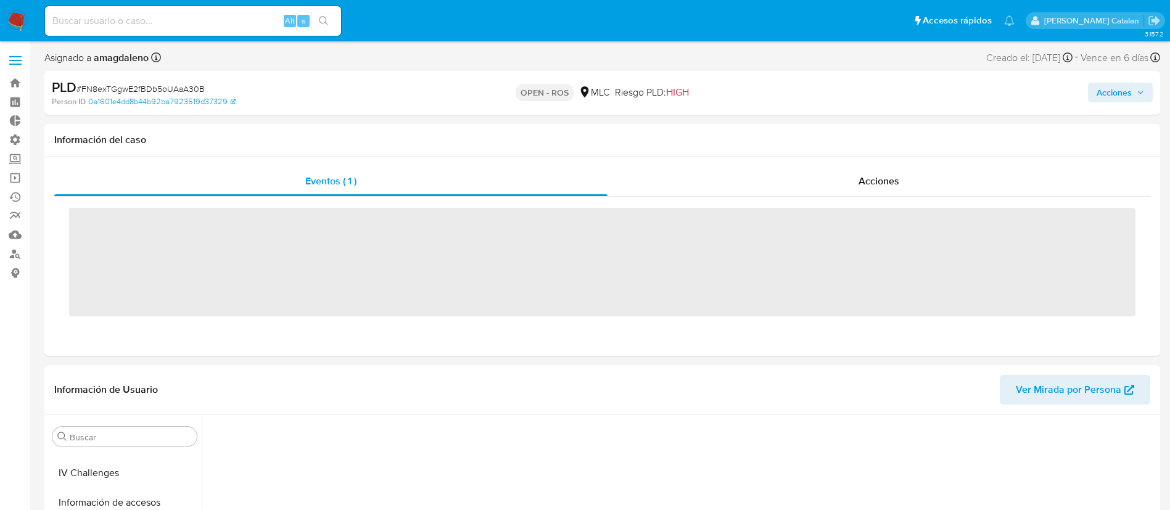
scroll to position [521, 0]
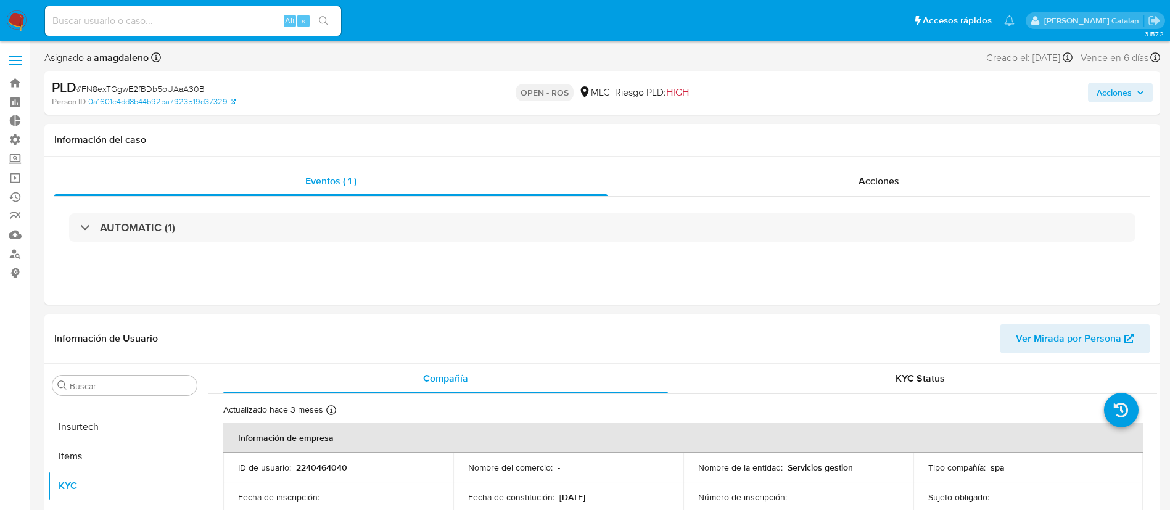
select select "10"
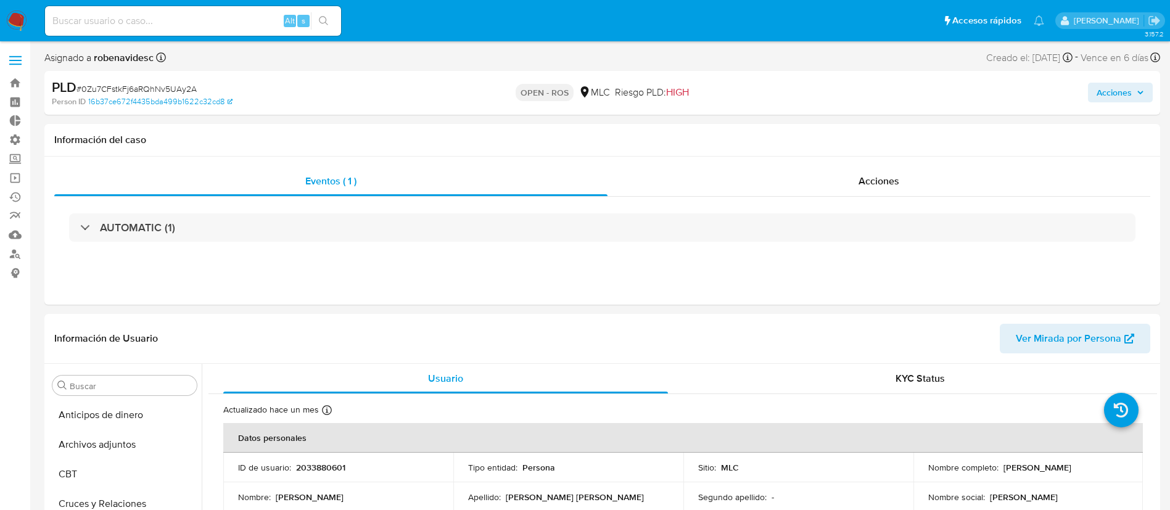
select select "10"
click at [880, 180] on span "Acciones" at bounding box center [879, 181] width 41 height 14
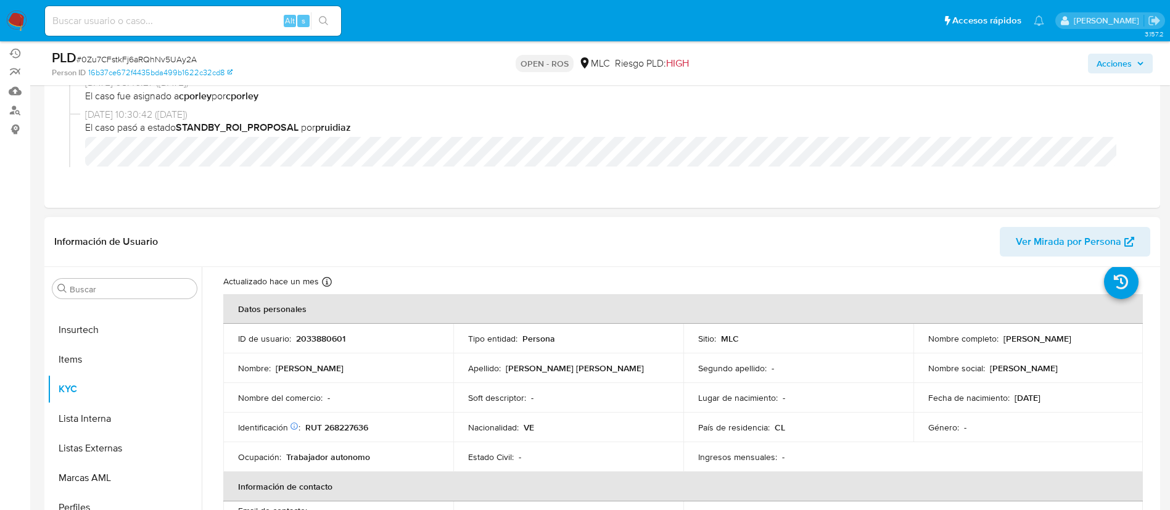
scroll to position [165, 0]
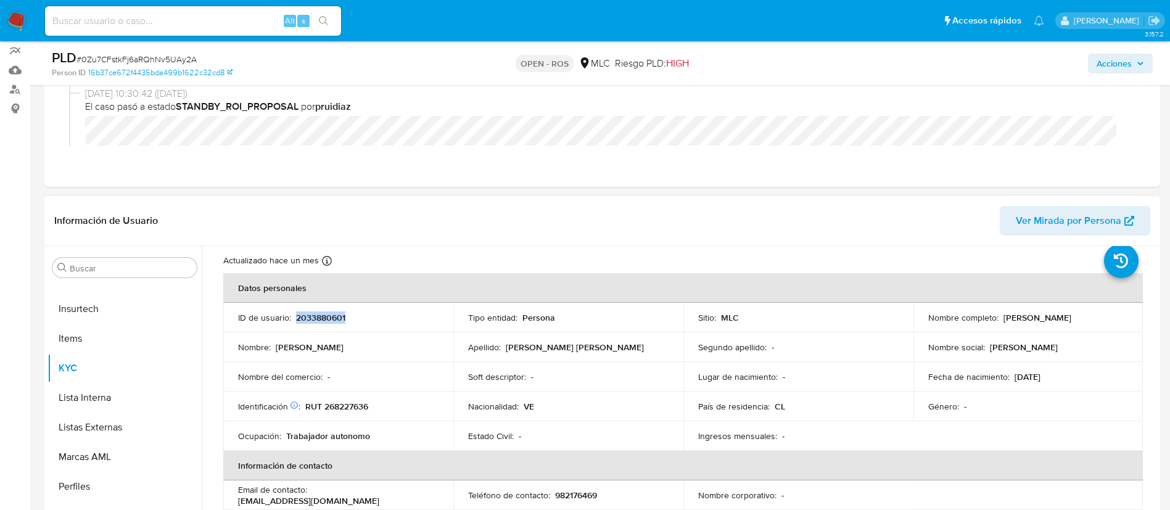
drag, startPoint x: 361, startPoint y: 313, endPoint x: 296, endPoint y: 317, distance: 65.5
click at [296, 317] on div "ID de usuario : 2033880601" at bounding box center [338, 317] width 201 height 11
copy p "2033880601"
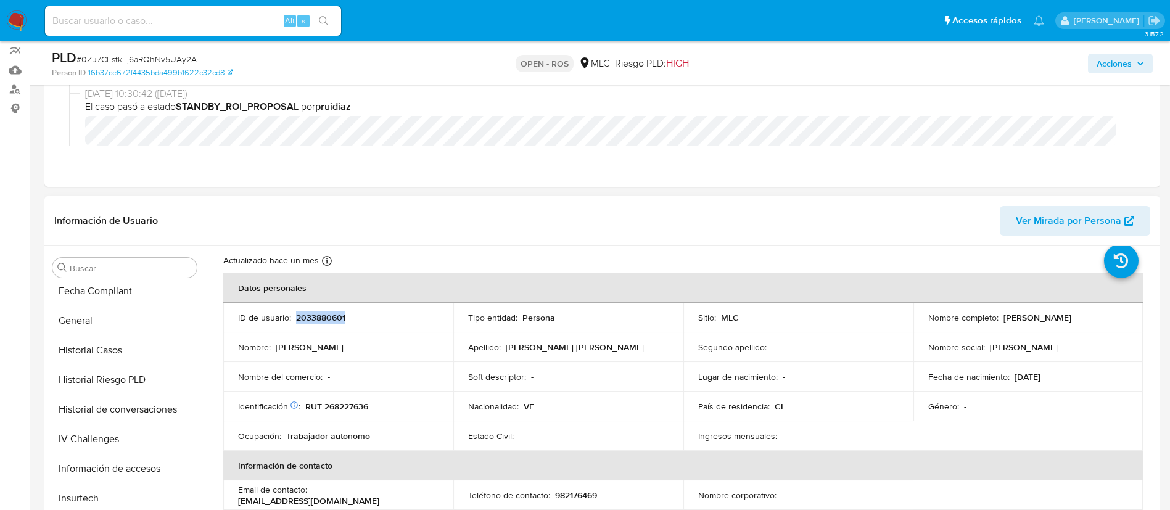
scroll to position [331, 0]
click at [96, 358] on button "Historial Casos" at bounding box center [120, 352] width 144 height 30
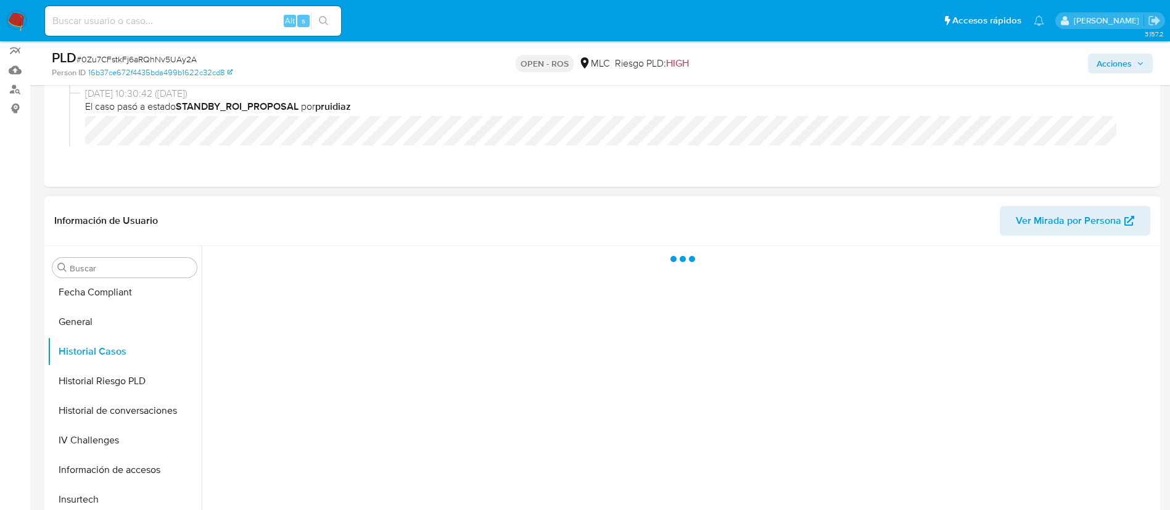
scroll to position [0, 0]
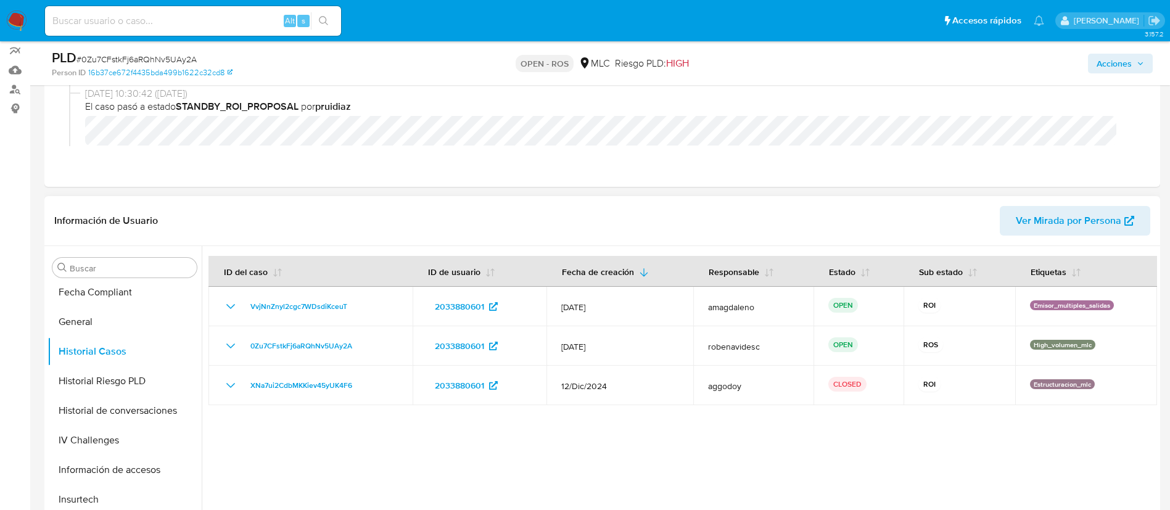
click at [520, 442] on div at bounding box center [680, 404] width 956 height 316
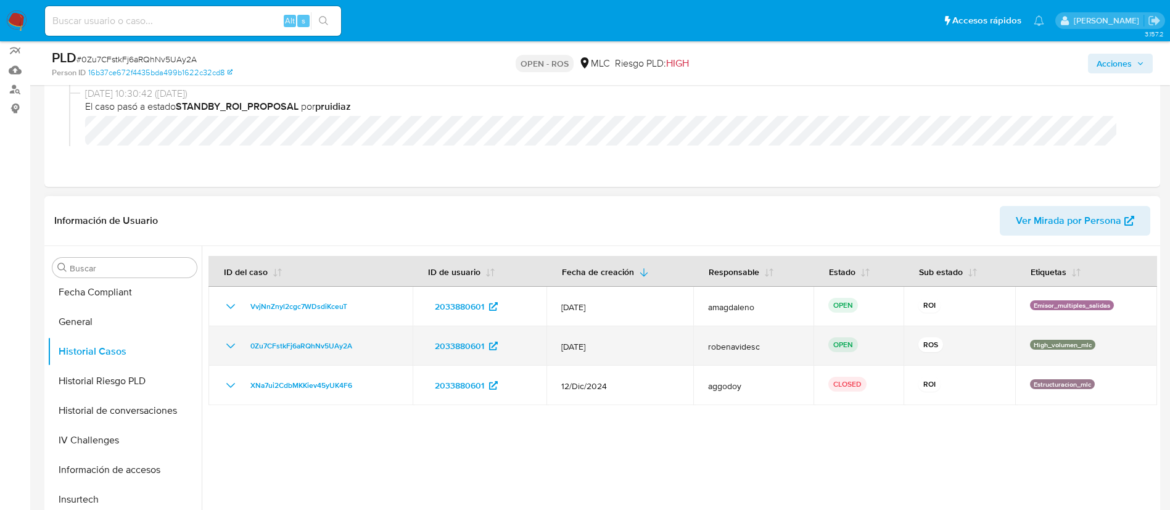
click at [233, 347] on icon "Mostrar/Ocultar" at bounding box center [230, 346] width 15 height 15
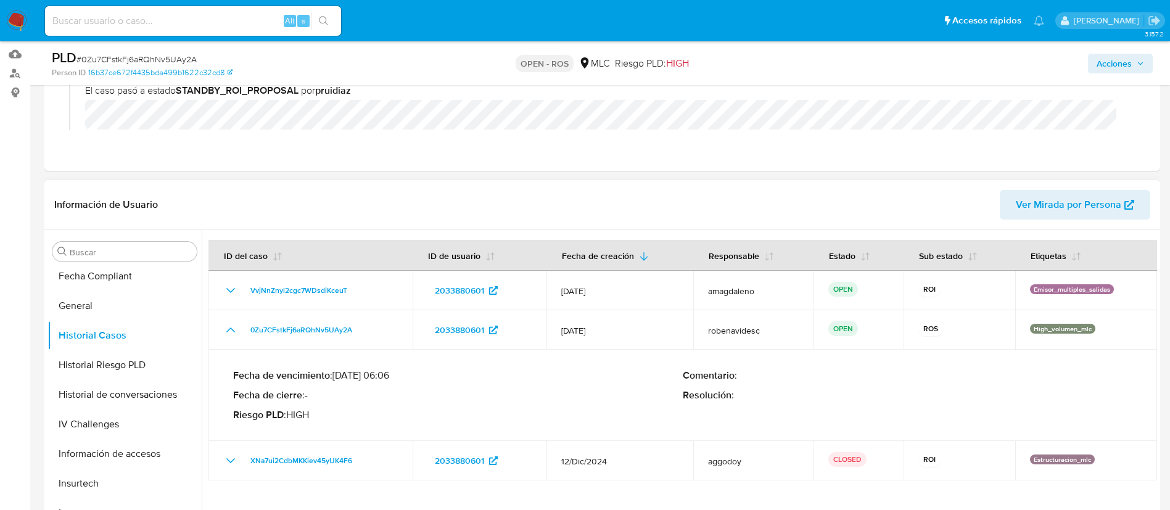
scroll to position [183, 0]
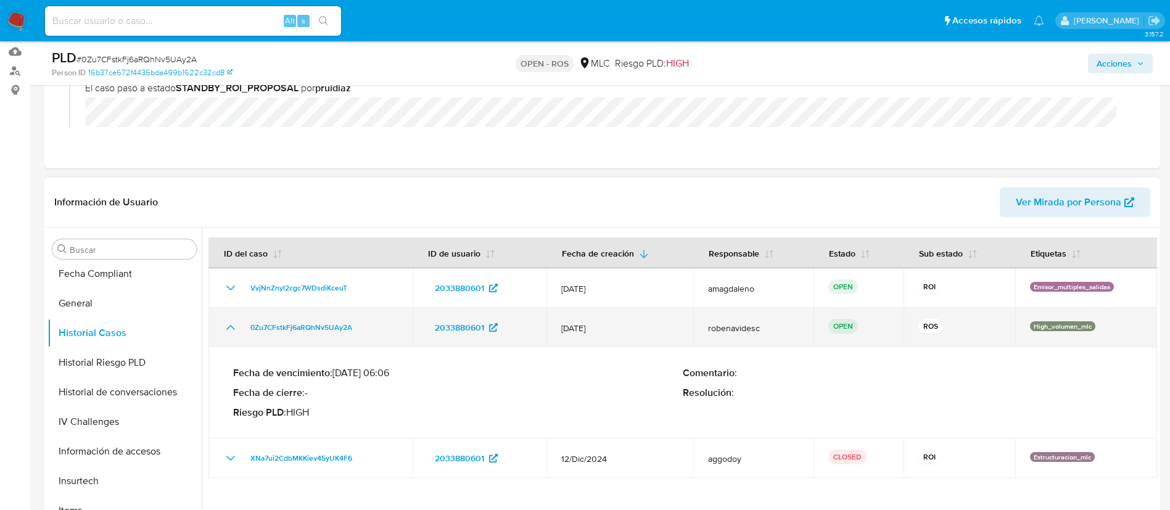
click at [234, 323] on icon "Mostrar/Ocultar" at bounding box center [230, 327] width 15 height 15
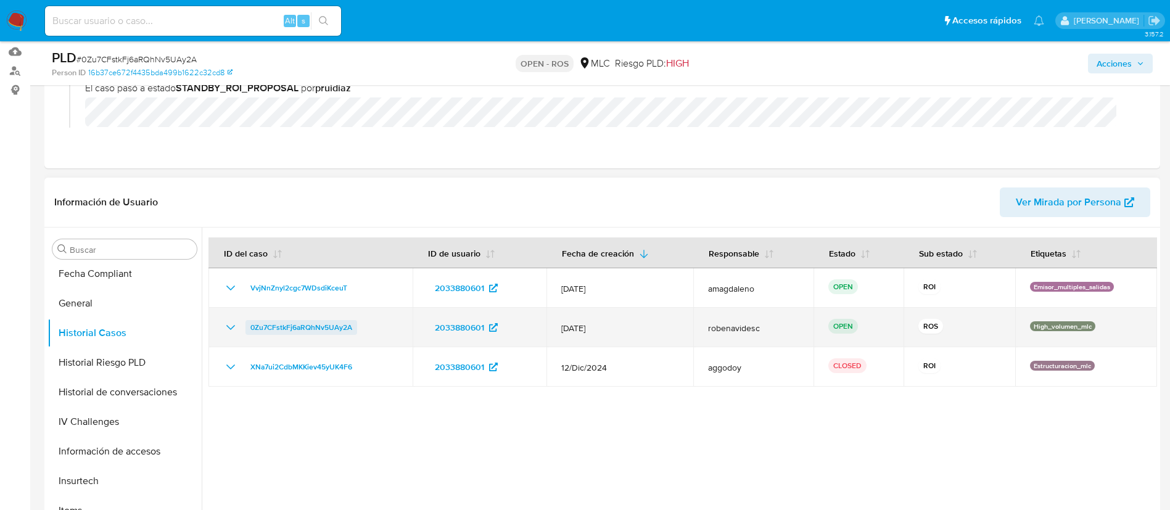
click at [280, 328] on span "0Zu7CFstkFj6aRQhNv5UAy2A" at bounding box center [301, 327] width 102 height 15
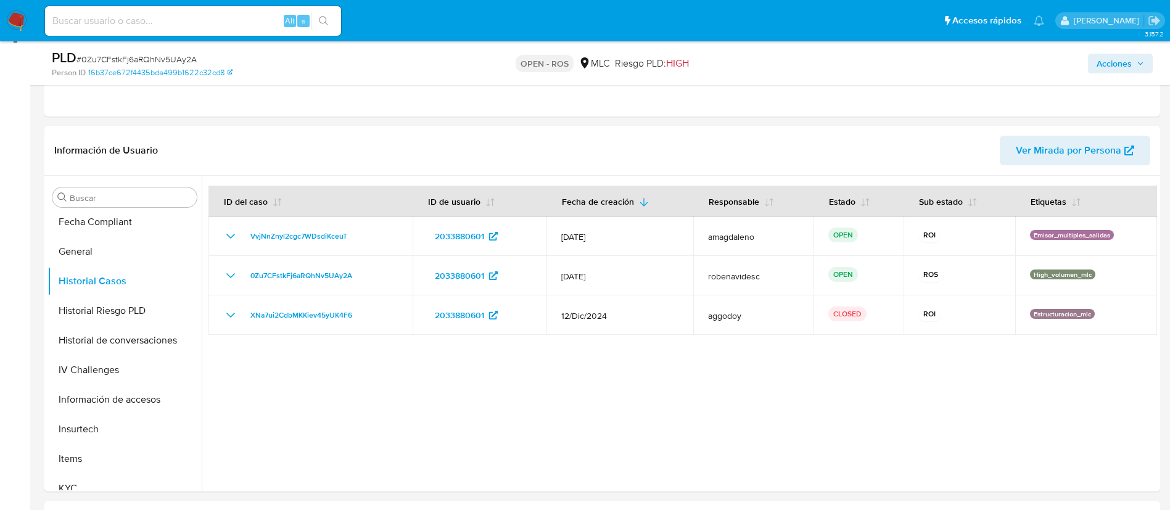
scroll to position [260, 0]
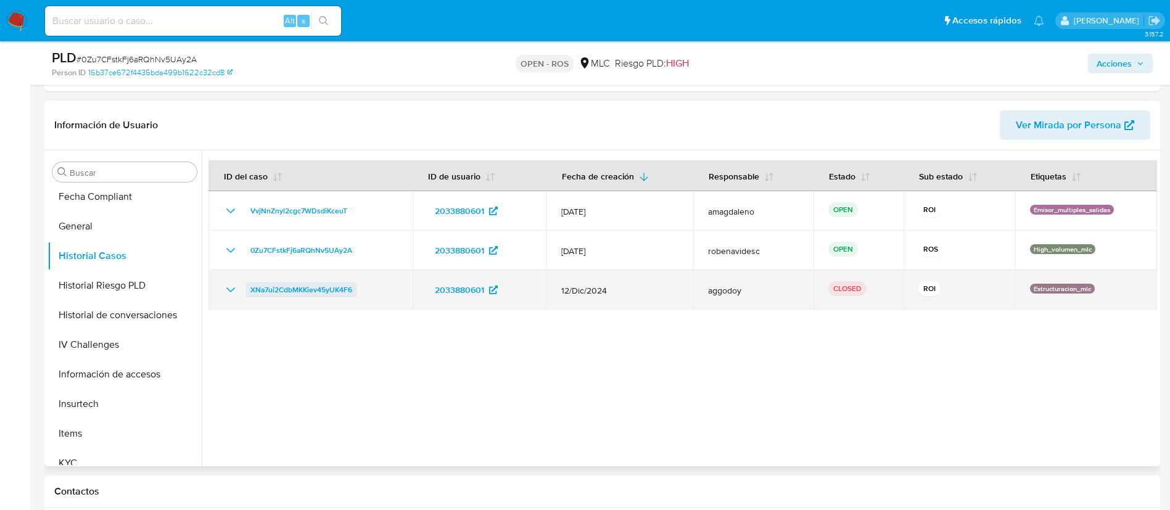
click at [329, 290] on span "XNa7ui2CdbMKKiev45yUK4F6" at bounding box center [301, 290] width 102 height 15
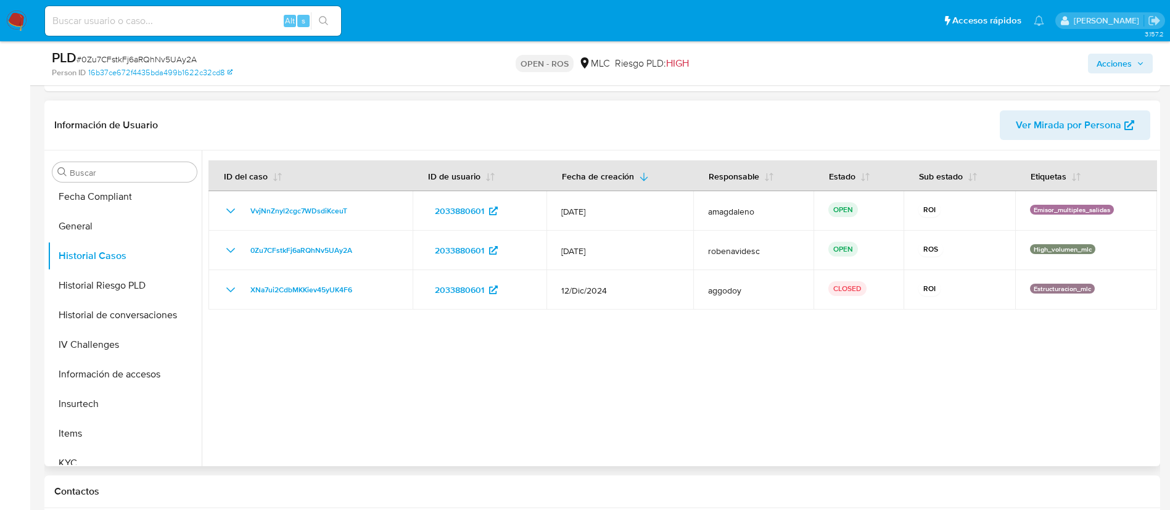
click at [667, 393] on div at bounding box center [680, 309] width 956 height 316
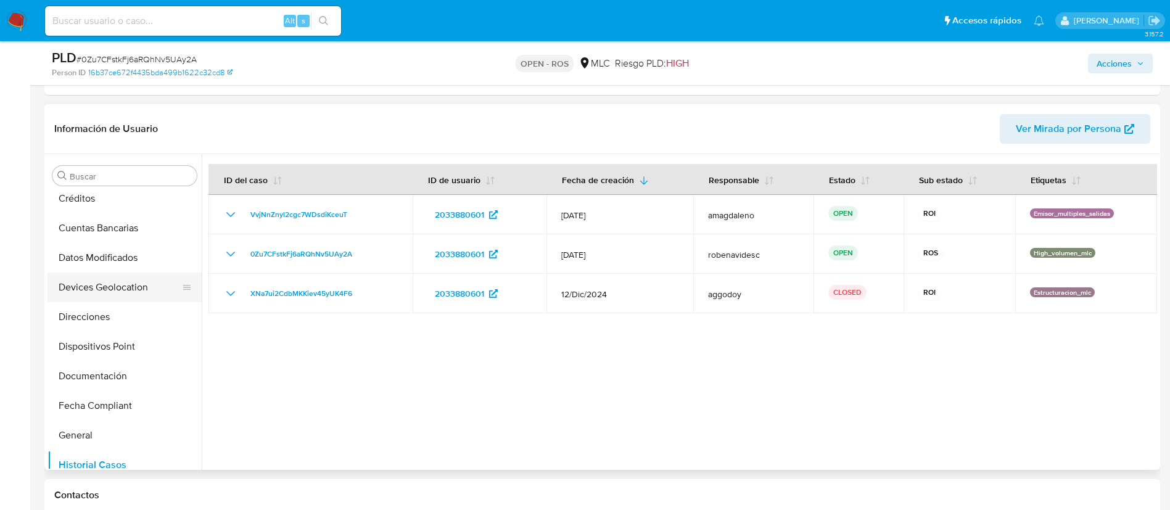
scroll to position [123, 0]
click at [100, 377] on button "Documentación" at bounding box center [120, 378] width 144 height 30
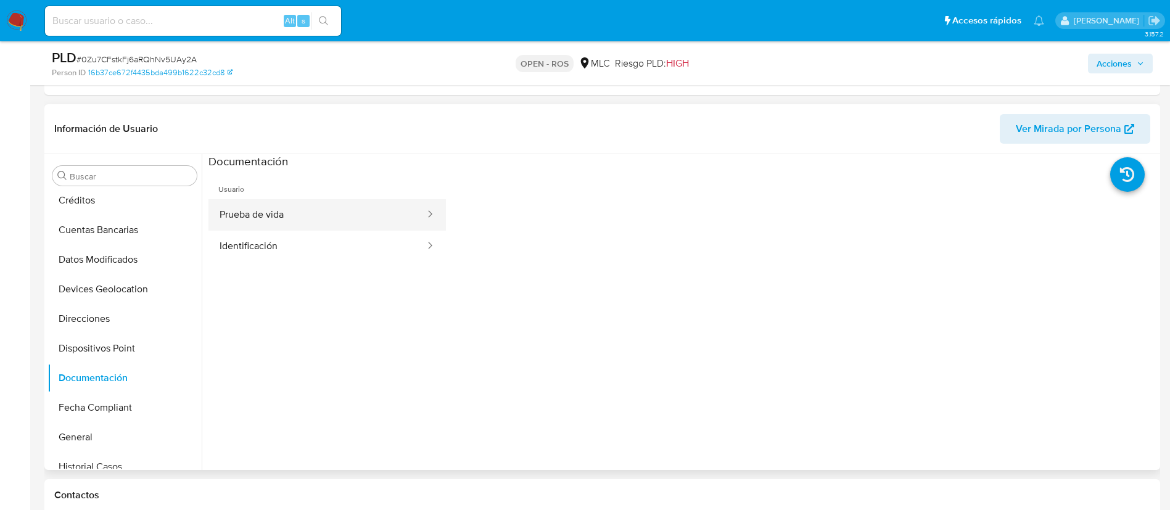
click at [325, 222] on button "Prueba de vida" at bounding box center [318, 214] width 218 height 31
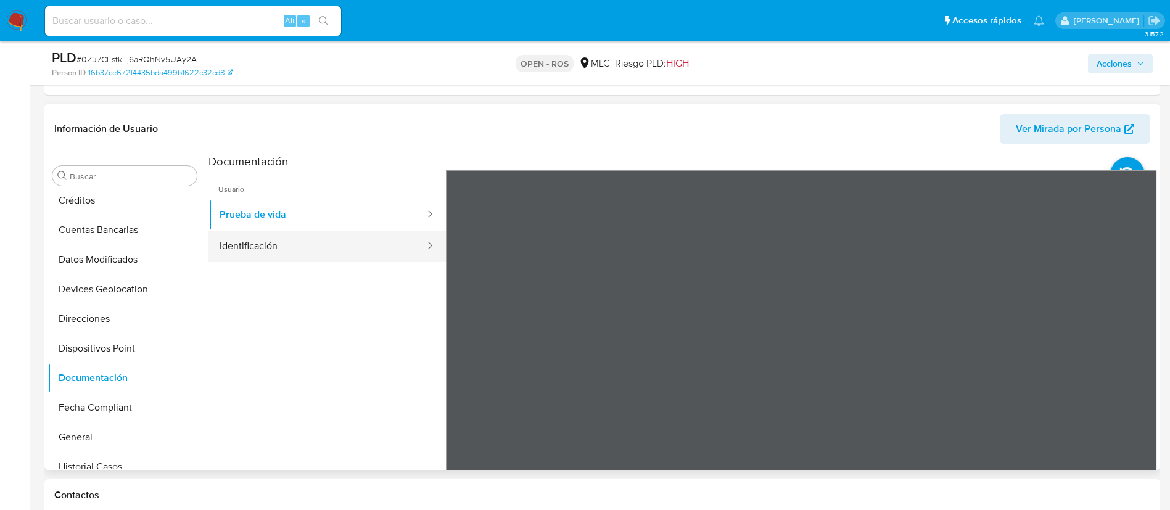
click at [288, 242] on button "Identificación" at bounding box center [318, 246] width 218 height 31
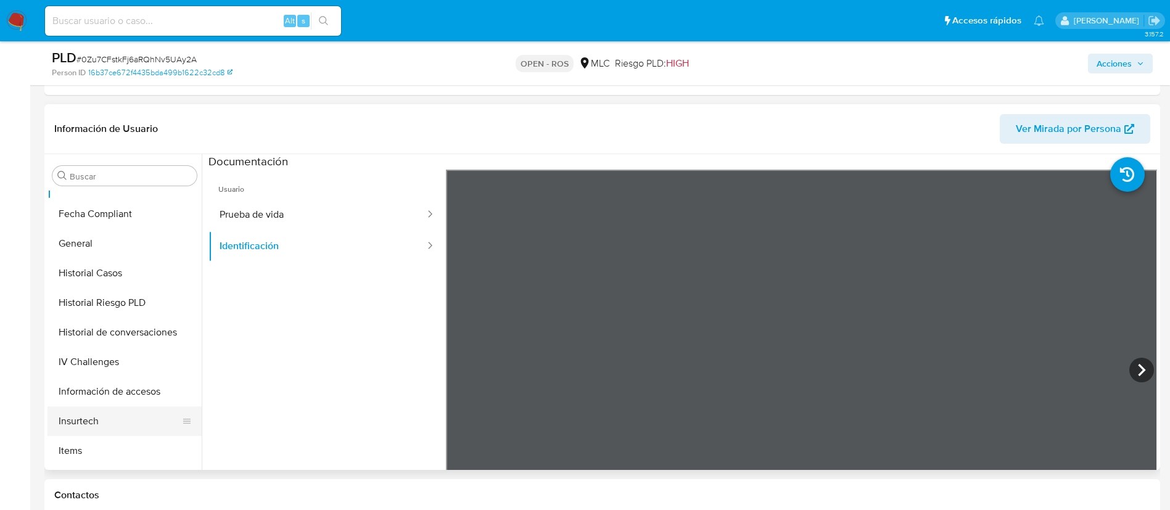
scroll to position [315, 0]
click at [114, 275] on button "Historial Casos" at bounding box center [120, 275] width 144 height 30
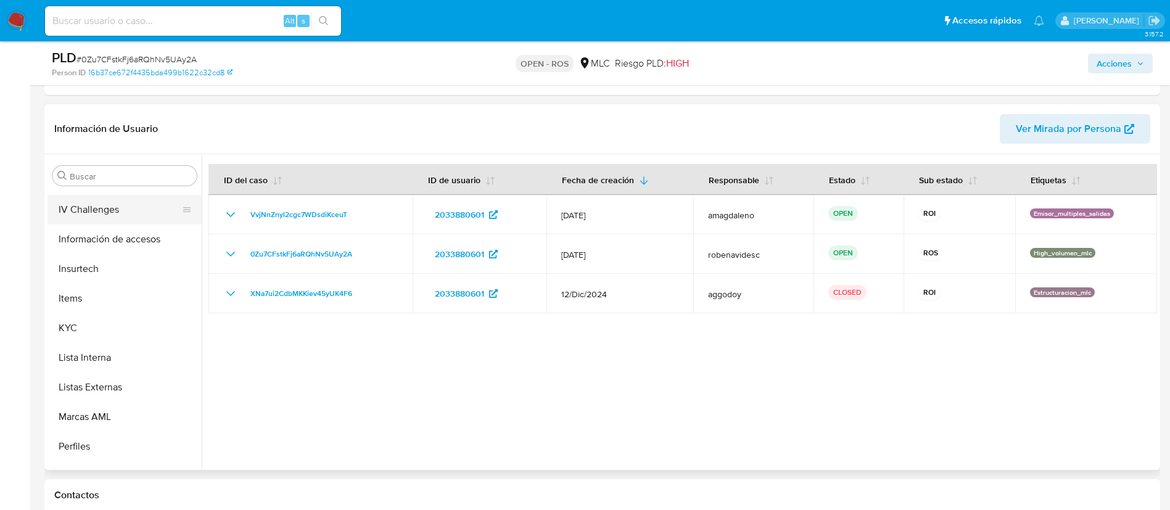
scroll to position [471, 0]
click at [99, 341] on button "Lista Interna" at bounding box center [120, 356] width 144 height 30
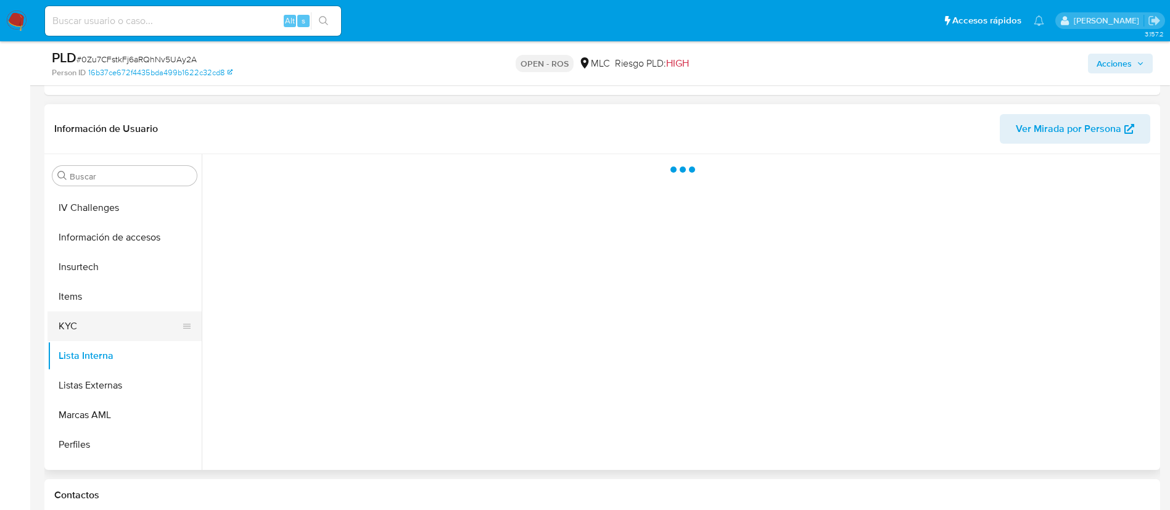
click at [101, 329] on button "KYC" at bounding box center [120, 327] width 144 height 30
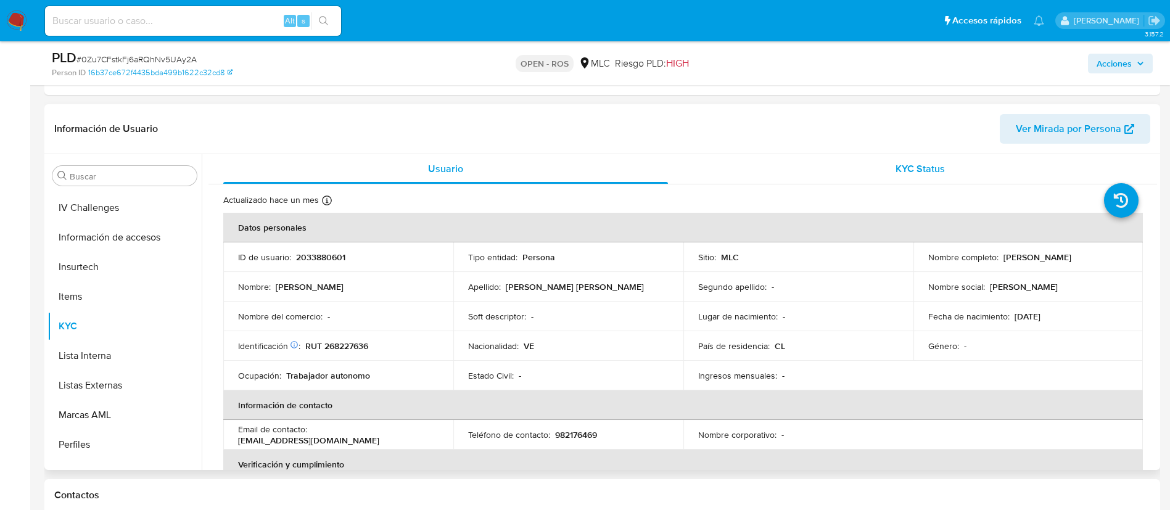
click at [857, 163] on div "KYC Status" at bounding box center [920, 169] width 445 height 30
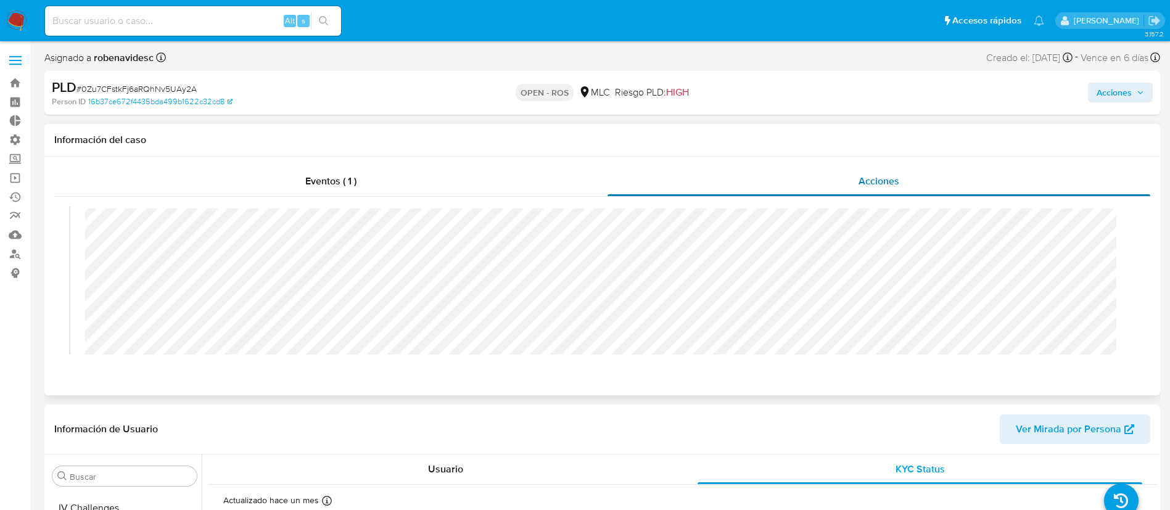
scroll to position [0, 0]
click at [1098, 83] on span "Acciones" at bounding box center [1114, 93] width 35 height 20
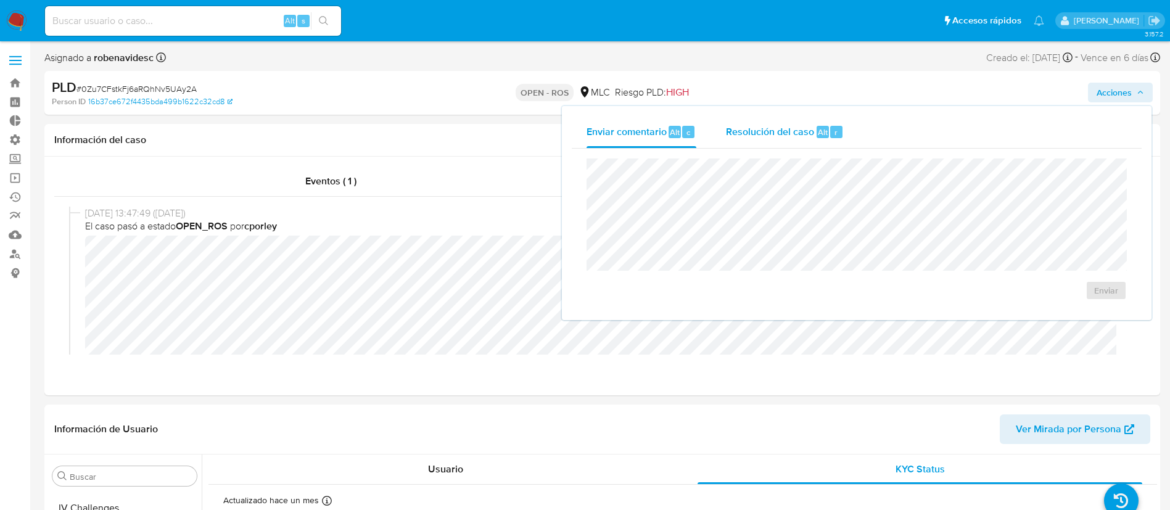
click at [763, 128] on span "Resolución del caso" at bounding box center [770, 132] width 88 height 14
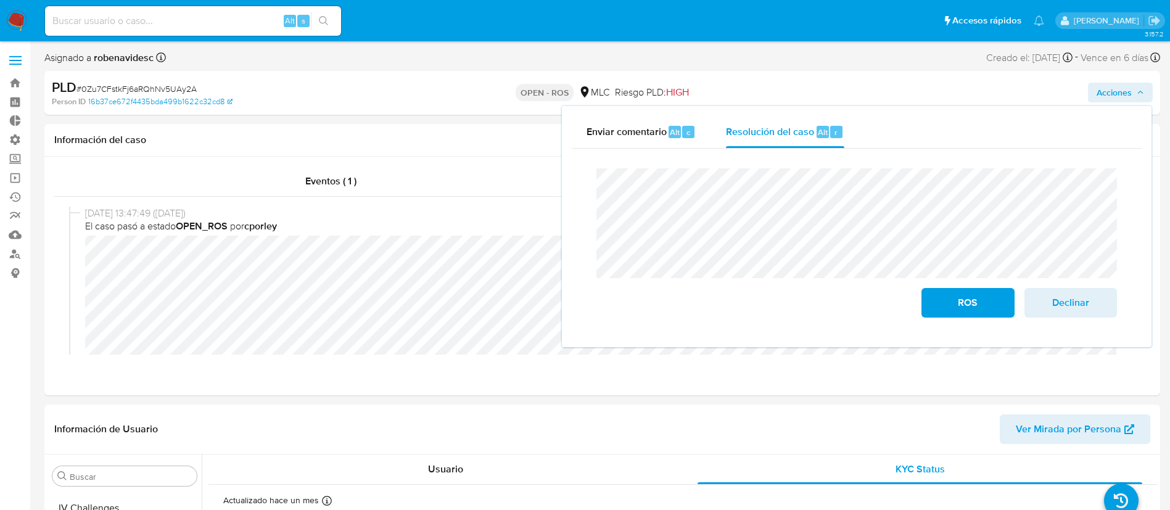
click at [573, 178] on div "Cierre de caso ROS Declinar" at bounding box center [857, 243] width 570 height 189
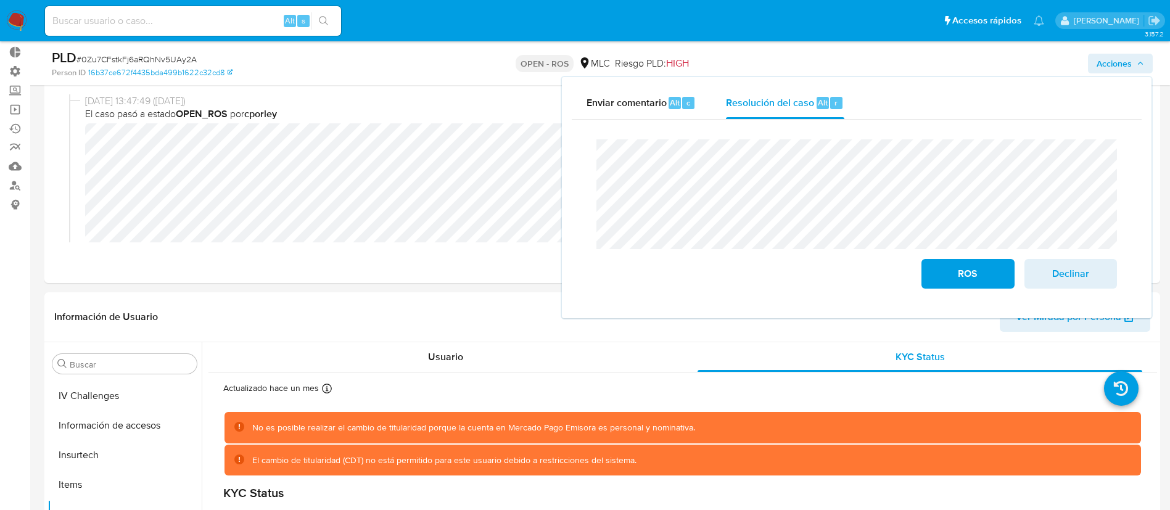
scroll to position [70, 0]
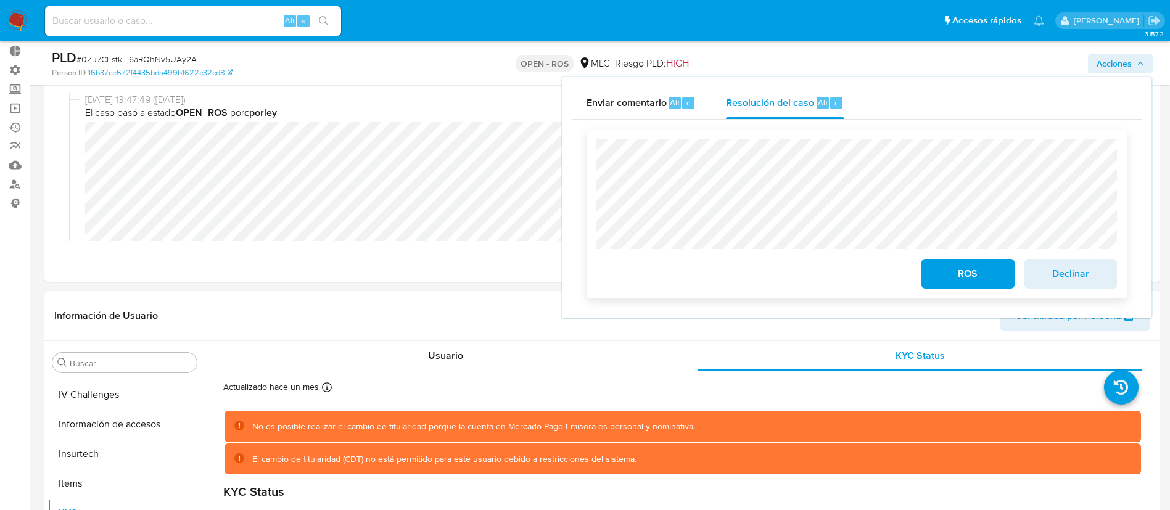
click at [960, 268] on span "ROS" at bounding box center [968, 273] width 60 height 27
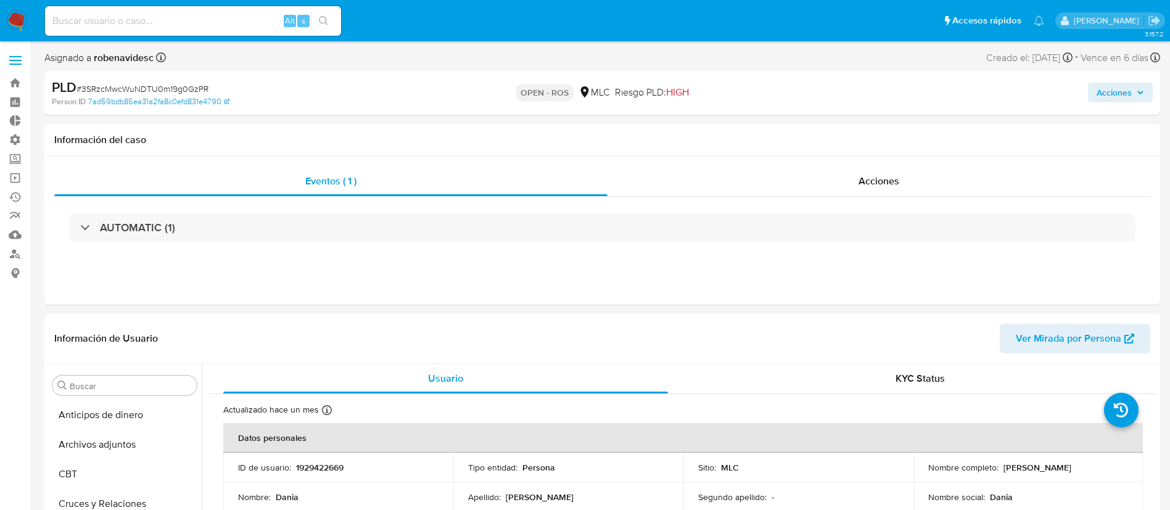
select select "10"
click at [866, 162] on div "Eventos ( 1 ) Acciones AUTOMATIC (1)" at bounding box center [602, 231] width 1116 height 148
click at [882, 197] on div "AUTOMATIC (1)" at bounding box center [602, 228] width 1096 height 62
click at [885, 186] on span "Acciones" at bounding box center [879, 181] width 41 height 14
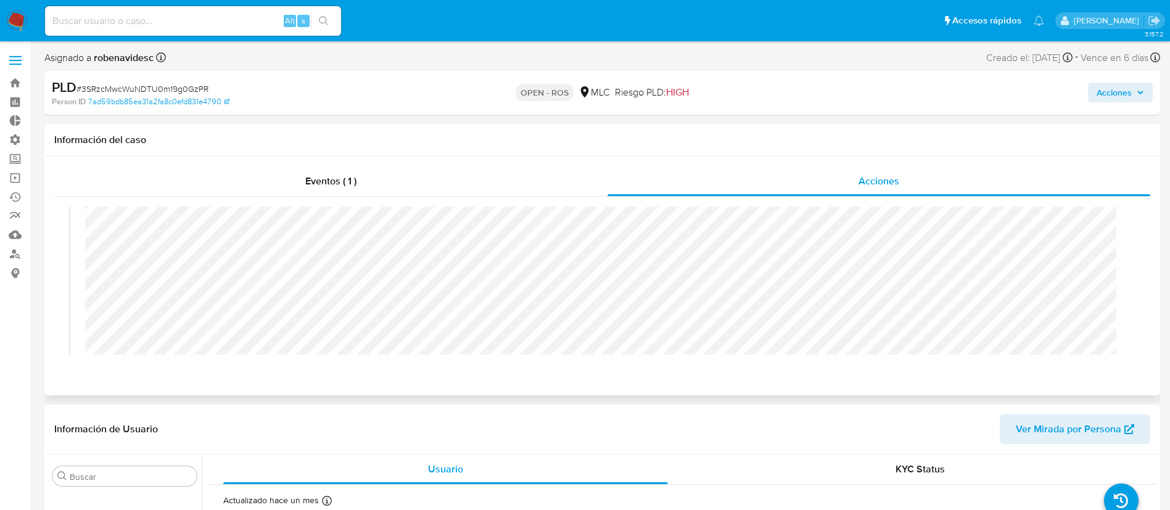
scroll to position [0, 0]
click at [85, 254] on div "[DATE] 15:36:08 ([DATE]) El caso pasó a estado OPEN_ROS por cporley" at bounding box center [602, 319] width 1067 height 224
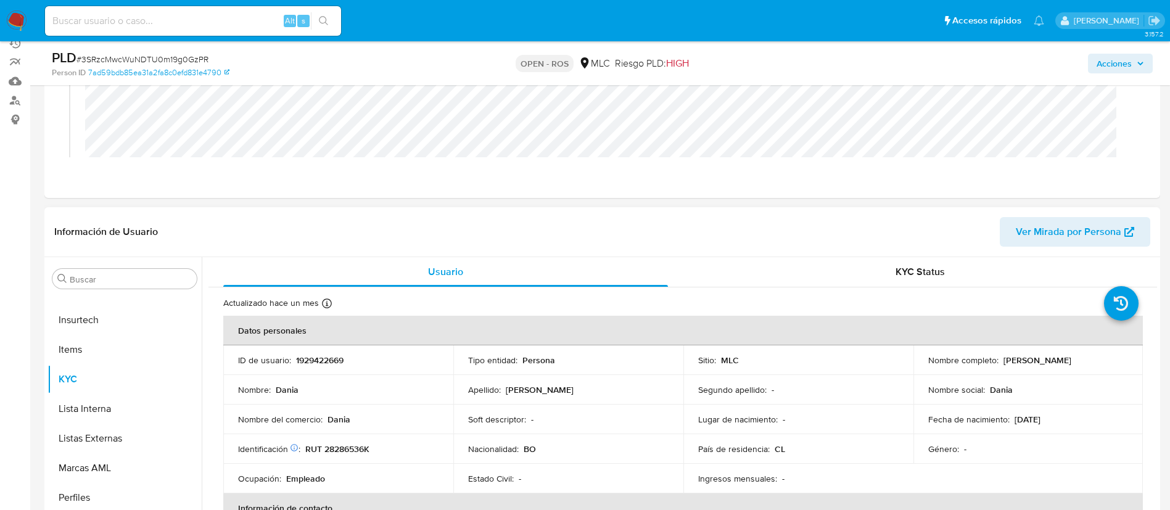
scroll to position [159, 0]
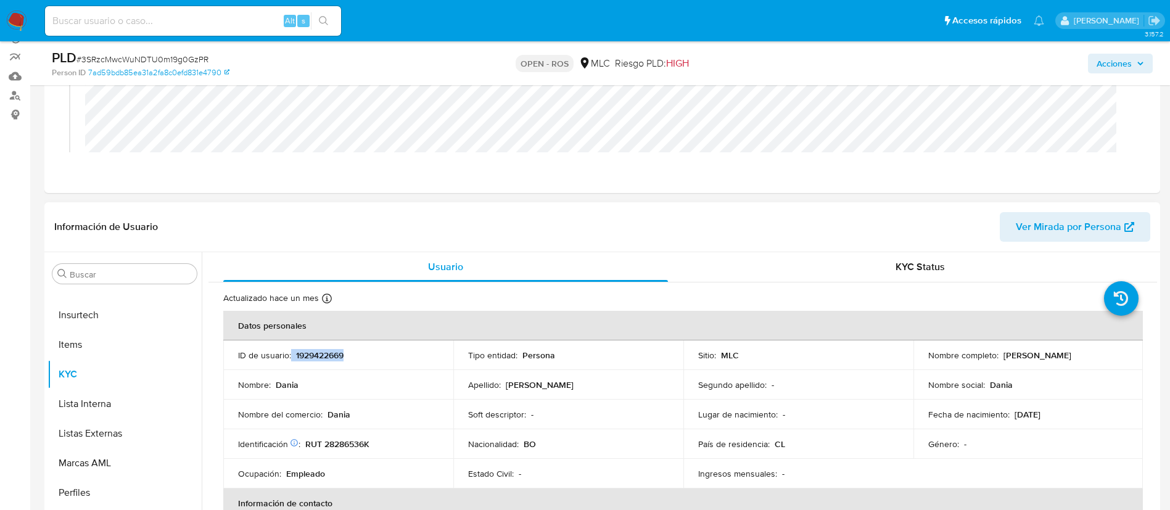
drag, startPoint x: 364, startPoint y: 354, endPoint x: 291, endPoint y: 355, distance: 72.8
click at [291, 355] on div "ID de usuario : 1929422669" at bounding box center [338, 355] width 201 height 11
copy div "1929422669"
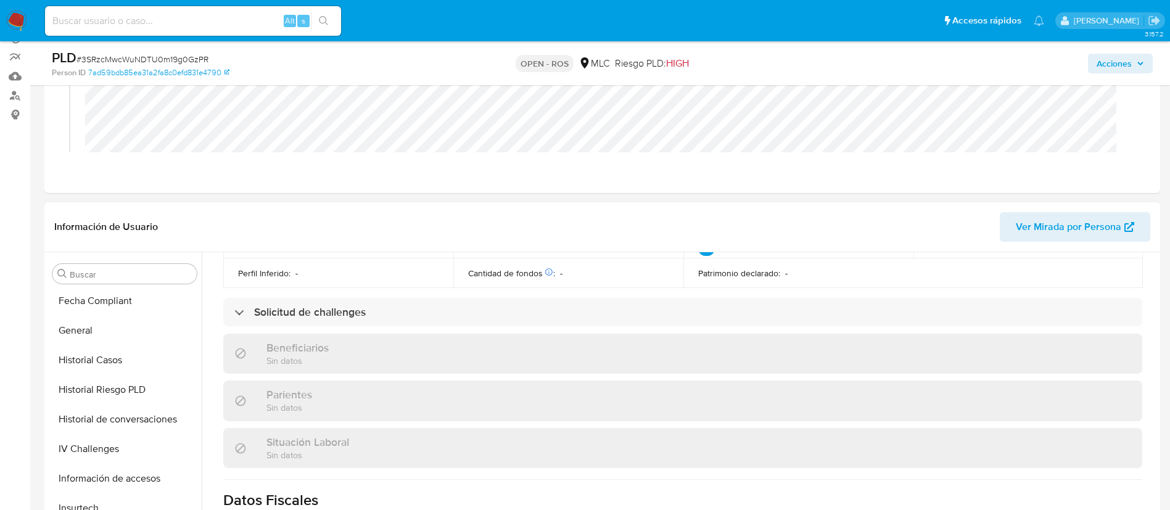
scroll to position [260, 0]
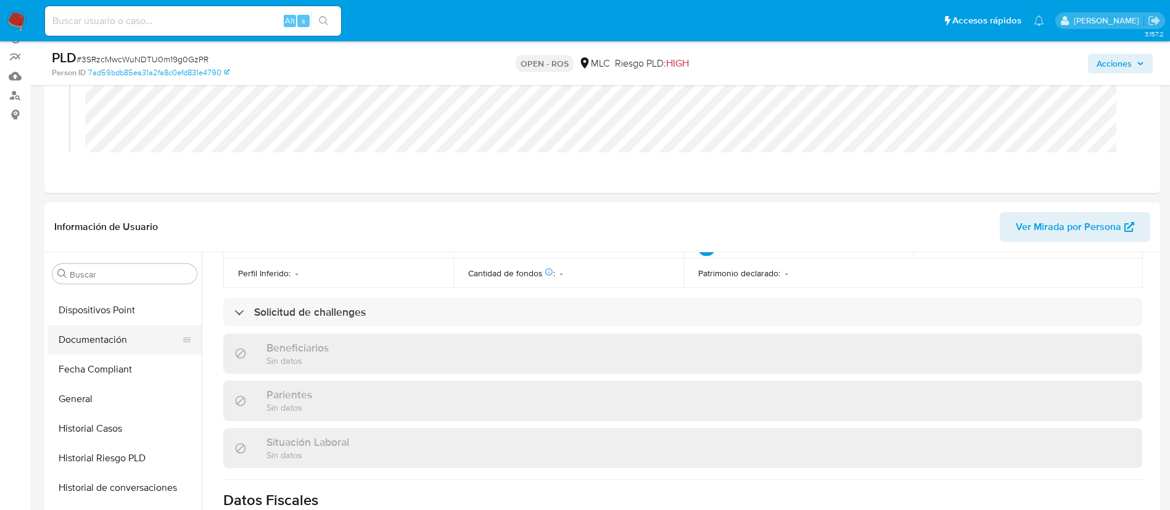
click at [86, 336] on button "Documentación" at bounding box center [120, 340] width 144 height 30
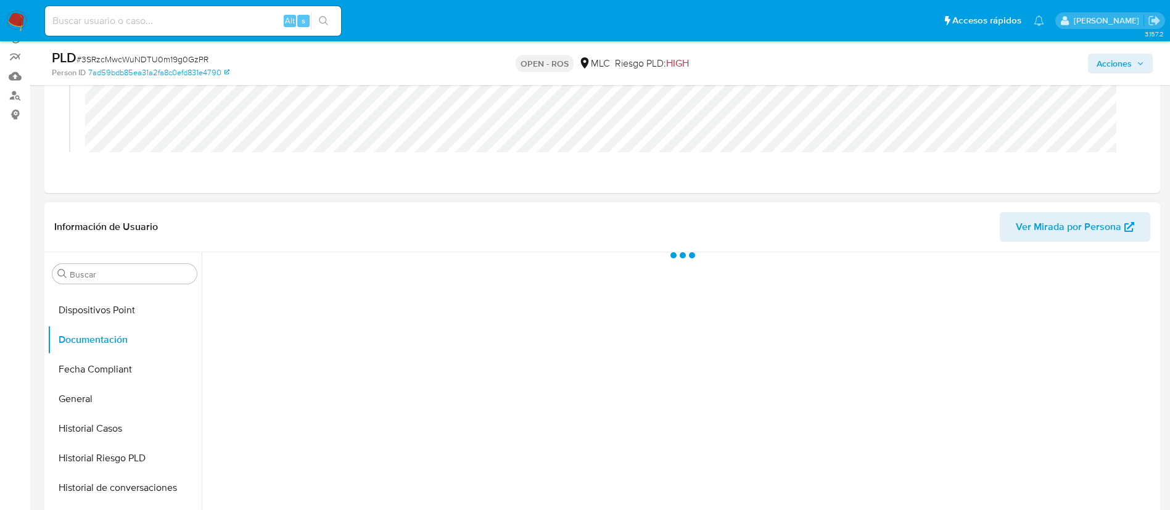
scroll to position [0, 0]
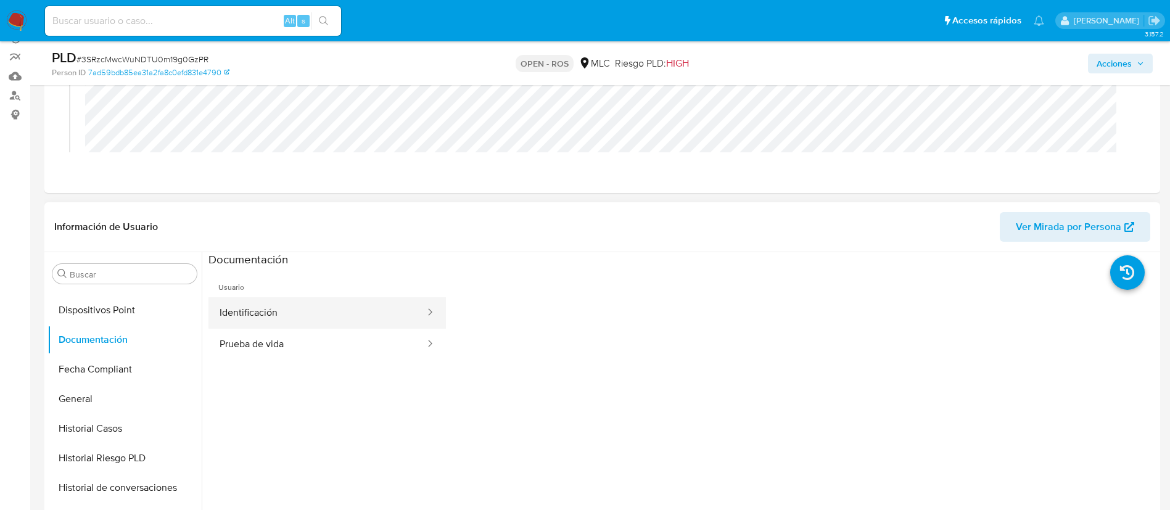
click at [268, 304] on button "Identificación" at bounding box center [318, 312] width 218 height 31
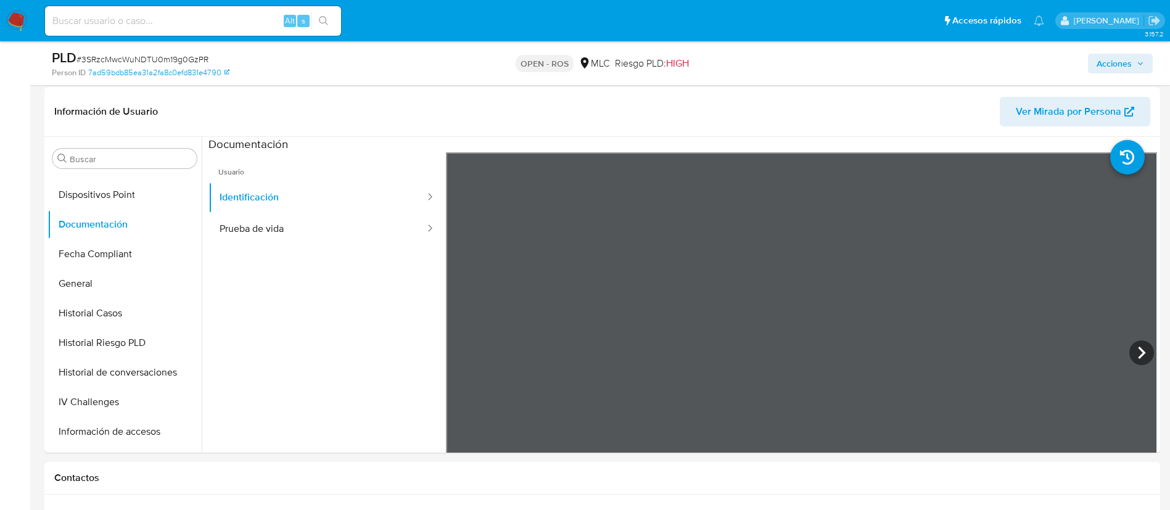
scroll to position [292, 0]
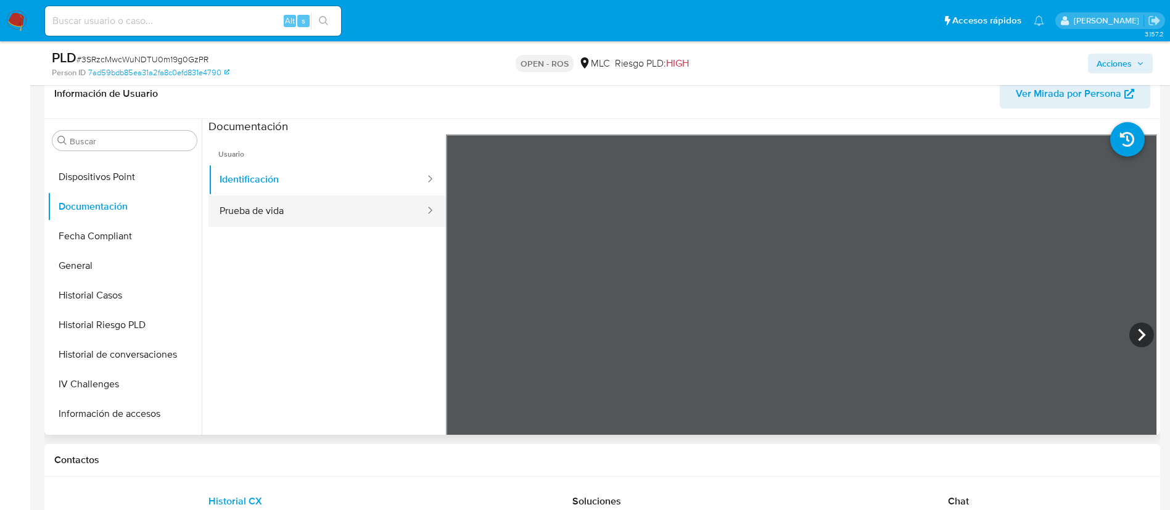
click at [273, 205] on button "Prueba de vida" at bounding box center [318, 211] width 218 height 31
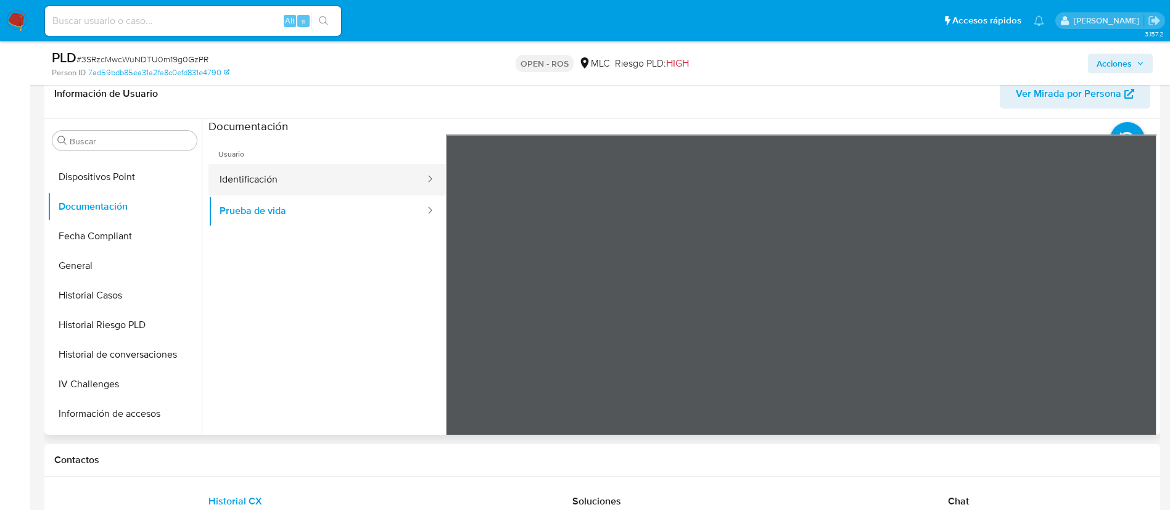
click at [297, 165] on button "Identificación" at bounding box center [318, 179] width 218 height 31
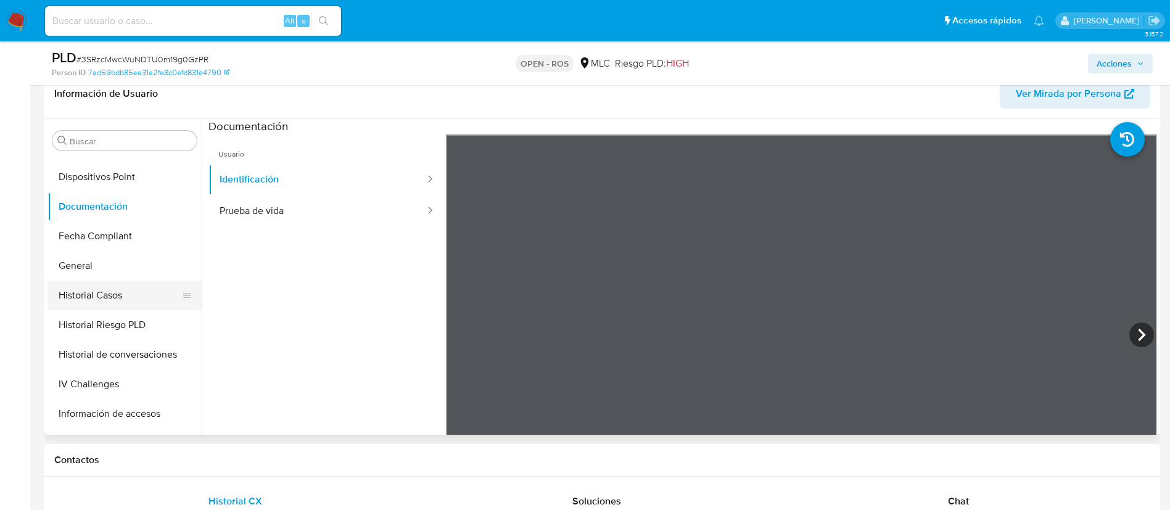
click at [100, 288] on button "Historial Casos" at bounding box center [120, 296] width 144 height 30
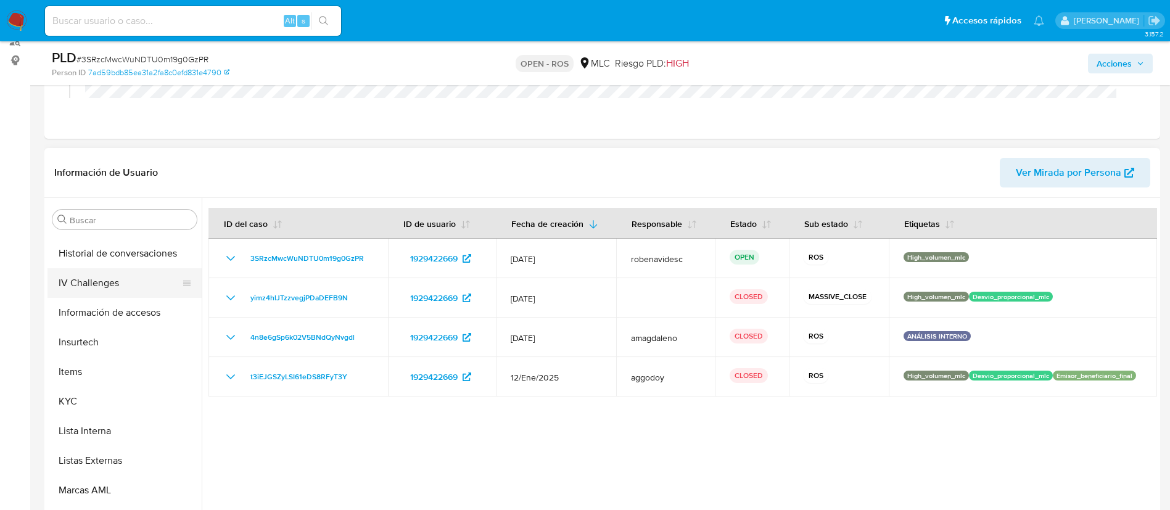
scroll to position [473, 0]
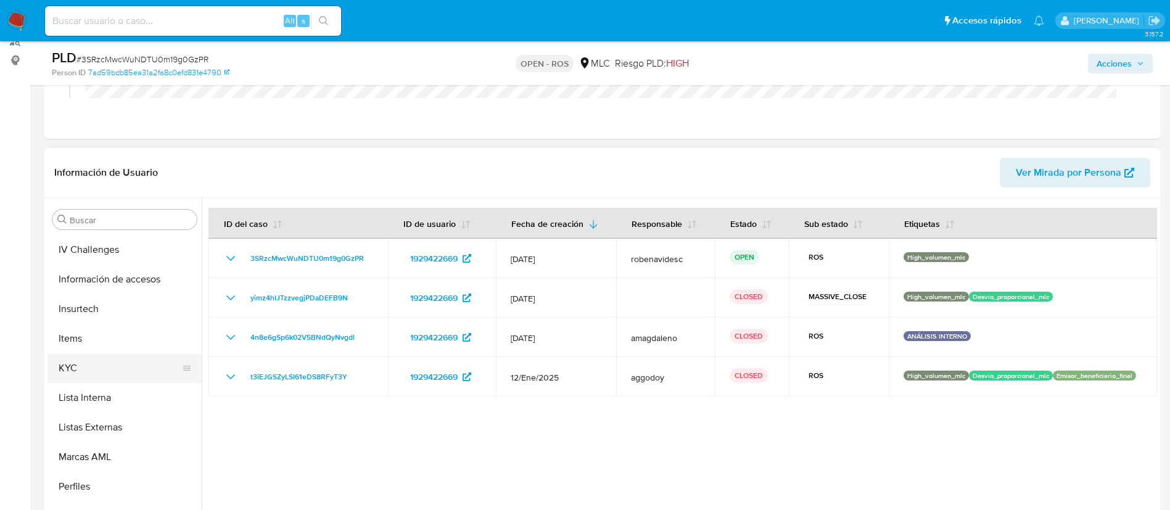
click at [91, 378] on button "KYC" at bounding box center [120, 369] width 144 height 30
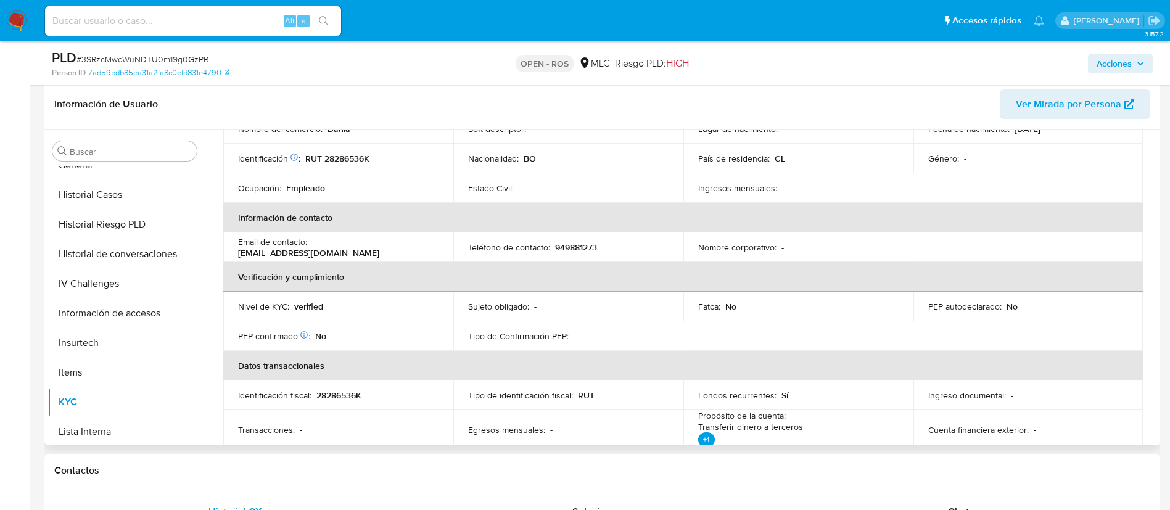
scroll to position [165, 0]
click at [90, 207] on button "Historial Casos" at bounding box center [120, 195] width 144 height 30
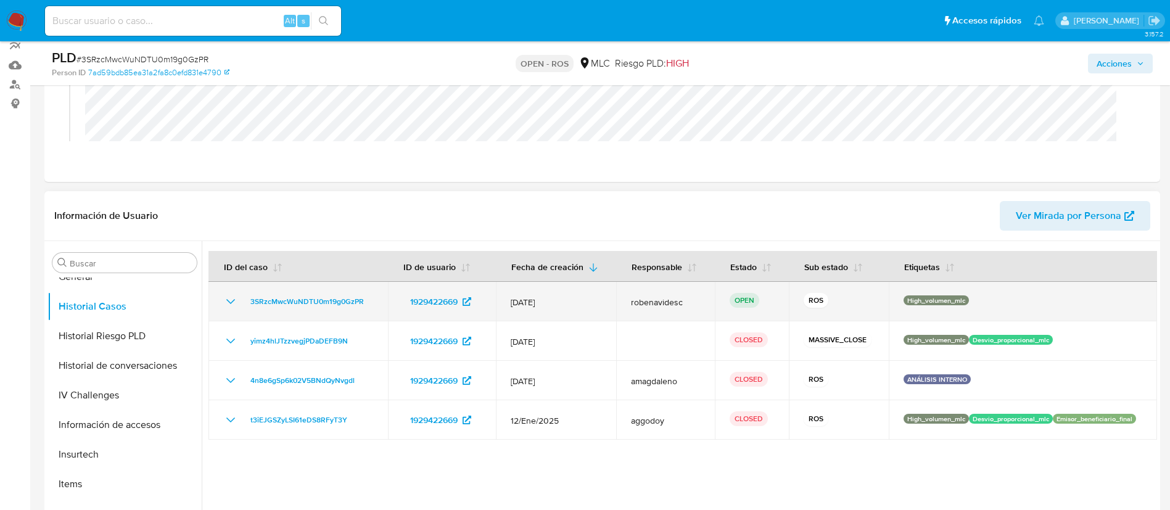
scroll to position [0, 0]
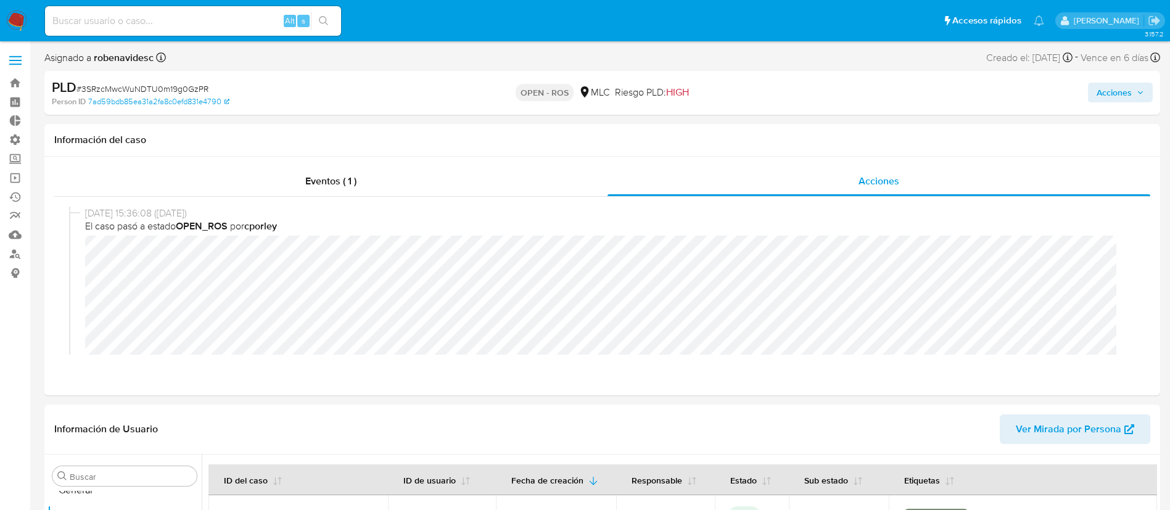
click at [1096, 94] on button "Acciones" at bounding box center [1120, 93] width 65 height 20
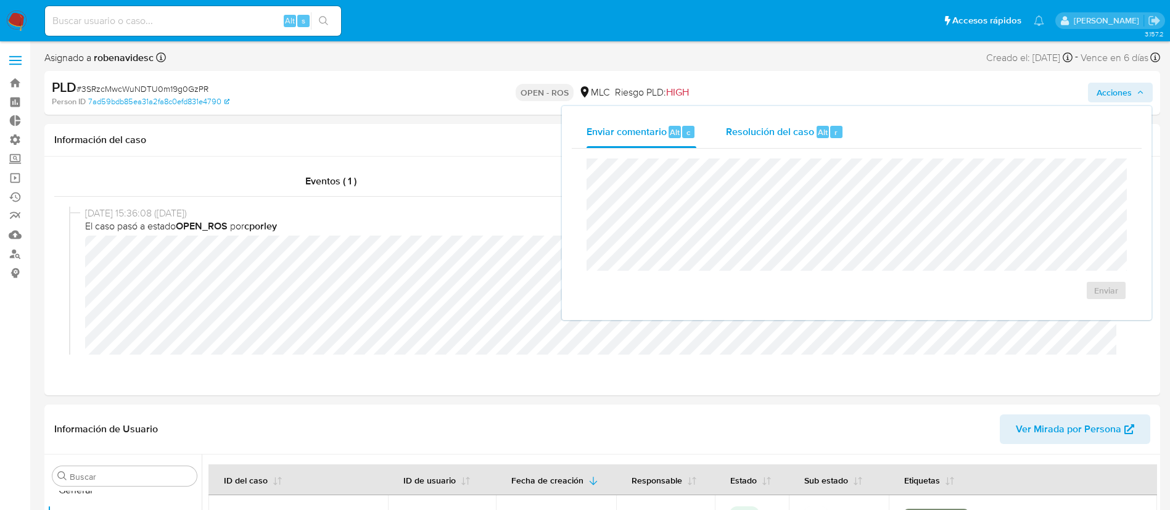
click at [793, 137] on span "Resolución del caso" at bounding box center [770, 132] width 88 height 14
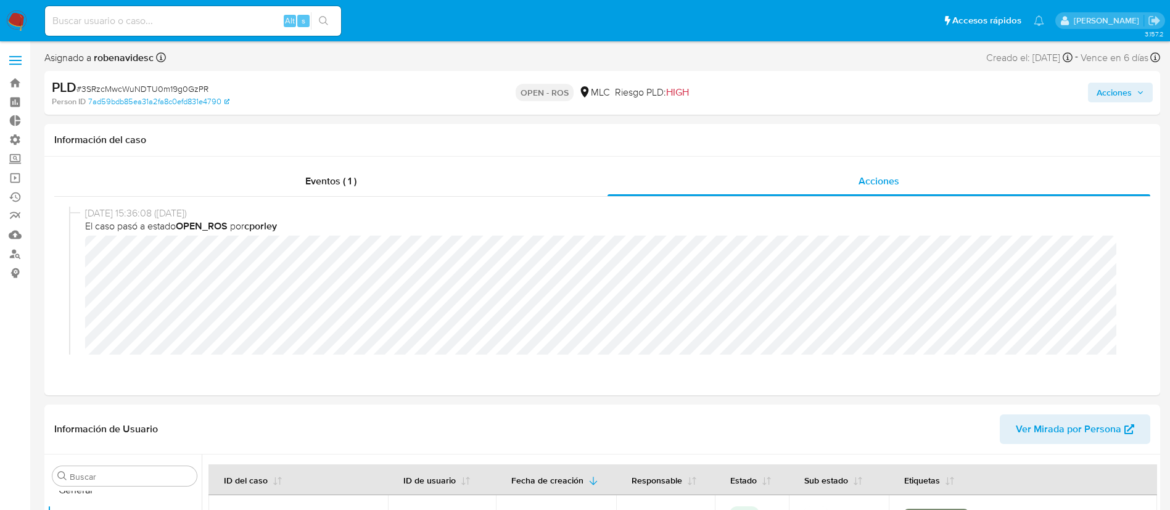
click at [1103, 96] on span "Acciones" at bounding box center [1114, 93] width 35 height 20
click at [1094, 96] on button "Acciones" at bounding box center [1120, 93] width 65 height 20
click at [1106, 102] on span "Acciones" at bounding box center [1114, 93] width 35 height 20
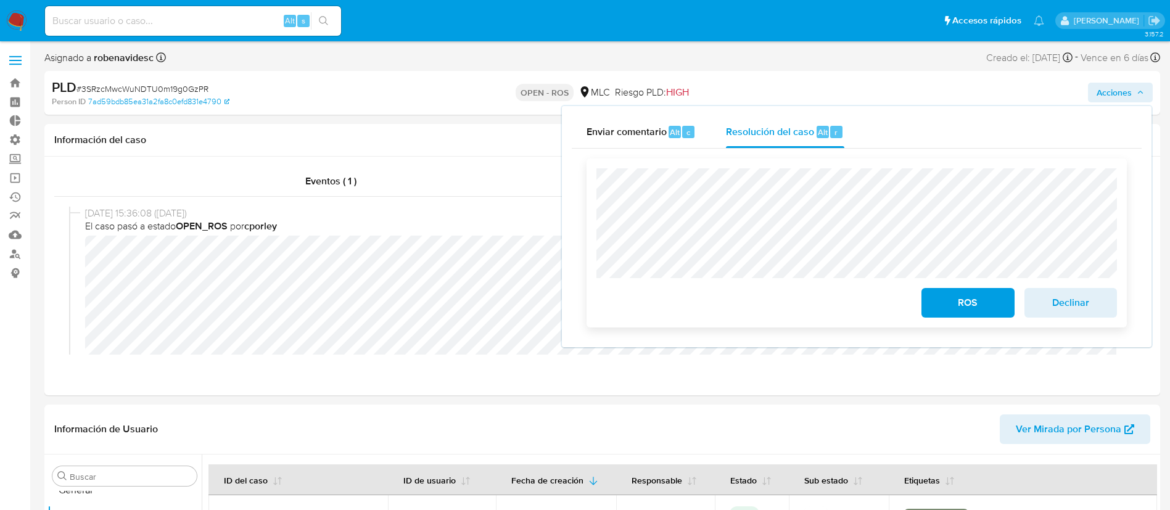
click at [942, 308] on span "ROS" at bounding box center [968, 302] width 60 height 27
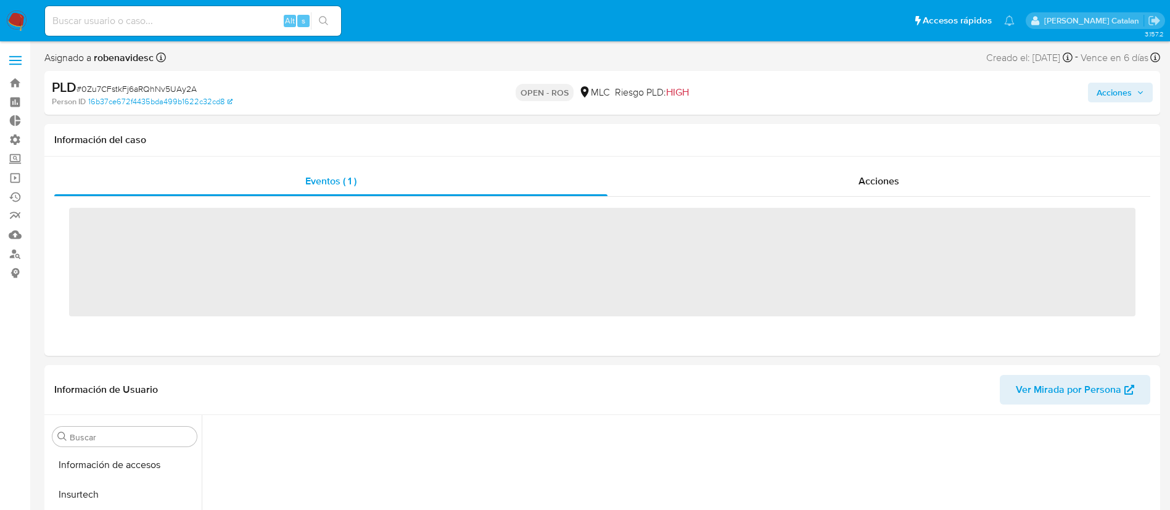
scroll to position [521, 0]
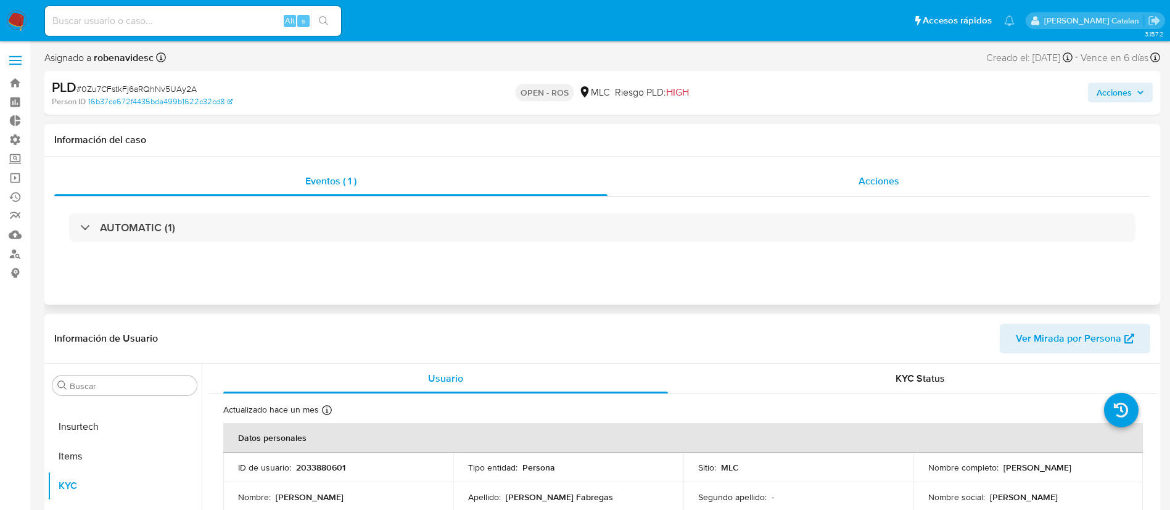
select select "10"
drag, startPoint x: 891, startPoint y: 187, endPoint x: 947, endPoint y: 197, distance: 57.0
click at [947, 197] on div "AUTOMATIC (1)" at bounding box center [602, 228] width 1096 height 62
click at [890, 184] on span "Acciones" at bounding box center [879, 181] width 41 height 14
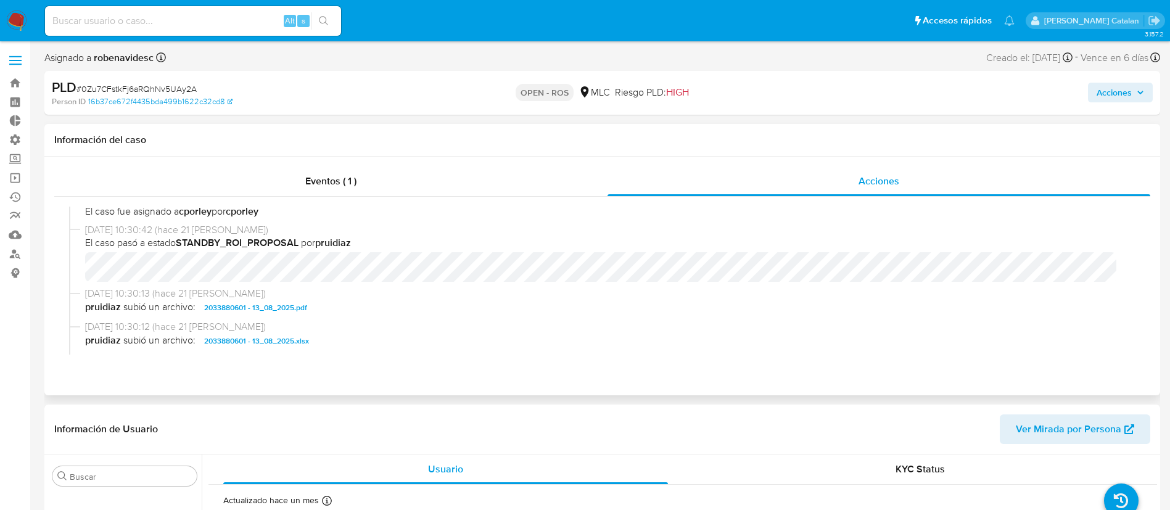
scroll to position [304, 0]
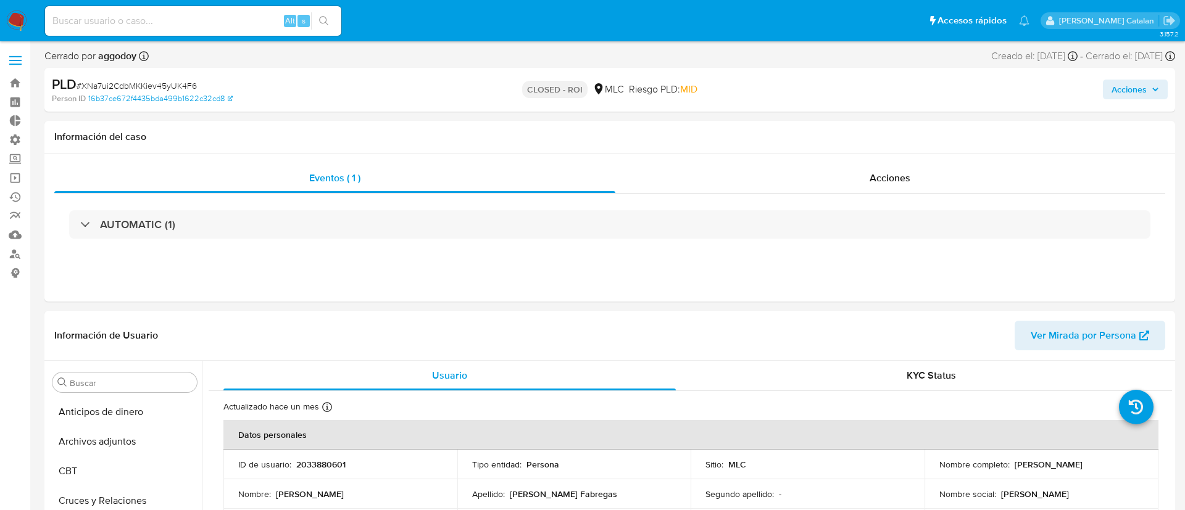
select select "10"
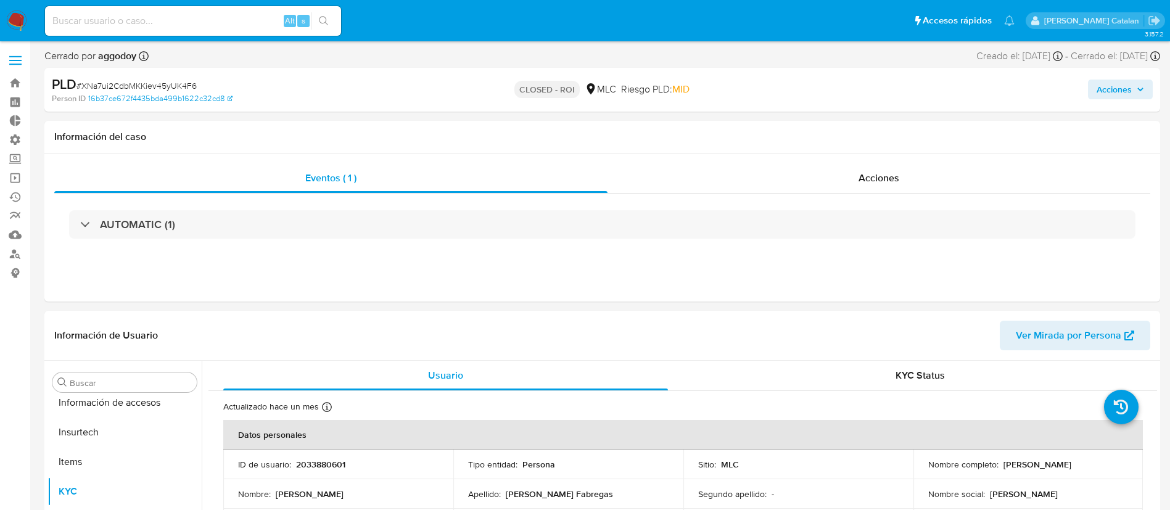
scroll to position [521, 0]
click at [876, 186] on div "Acciones" at bounding box center [879, 178] width 543 height 30
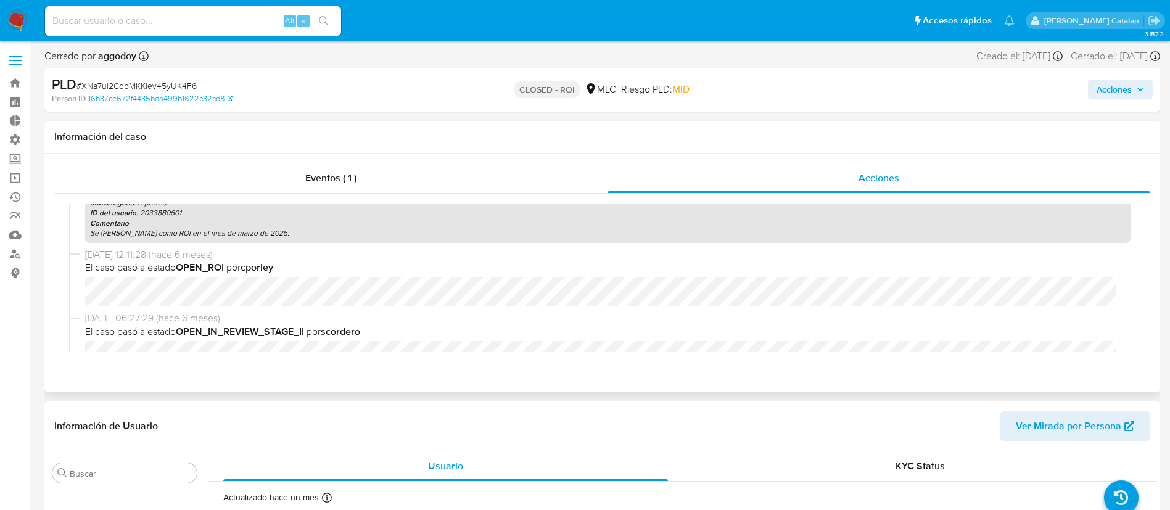
scroll to position [0, 0]
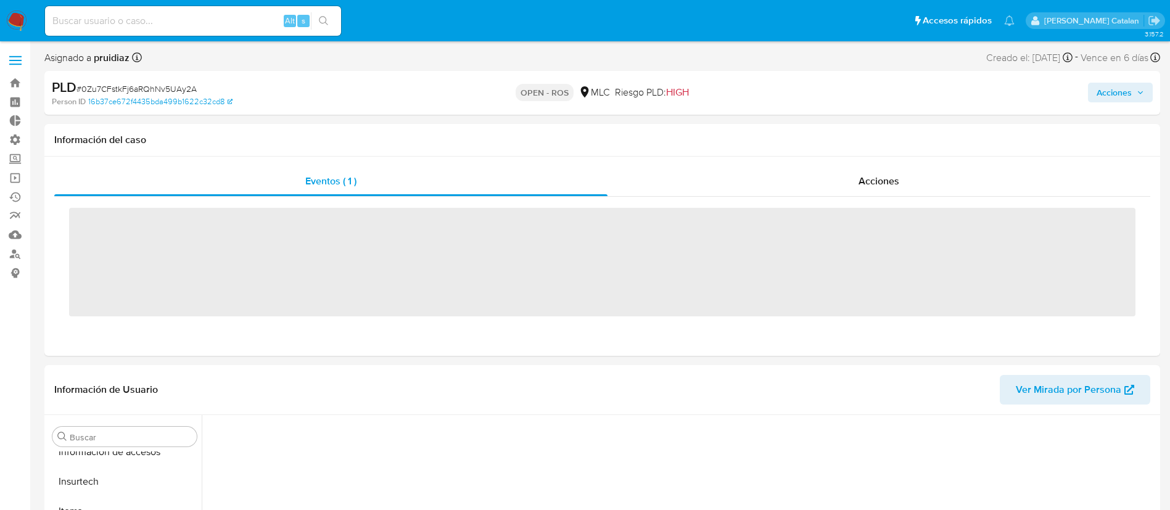
scroll to position [521, 0]
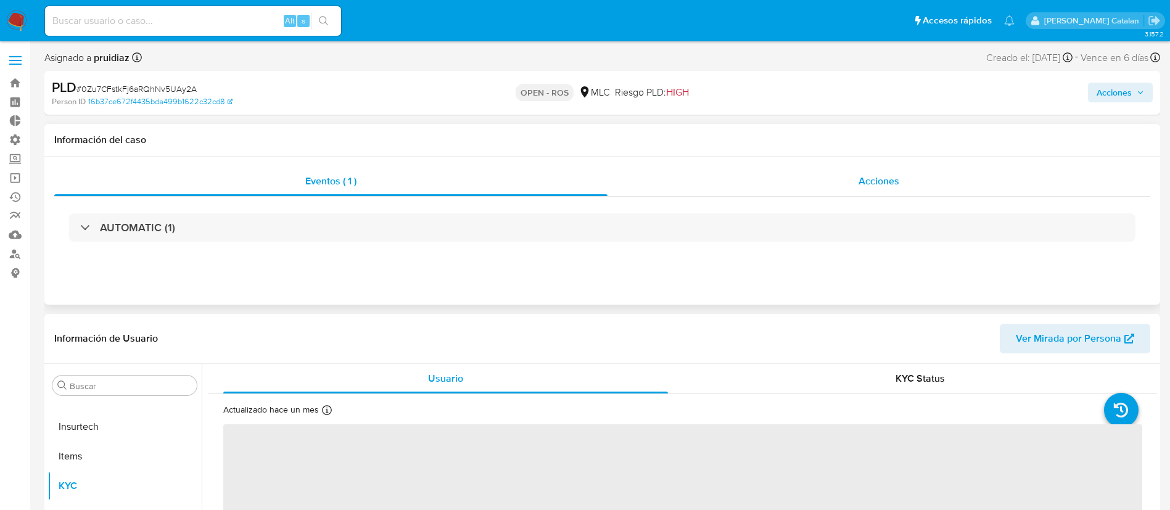
click at [849, 184] on div "Acciones" at bounding box center [879, 182] width 543 height 30
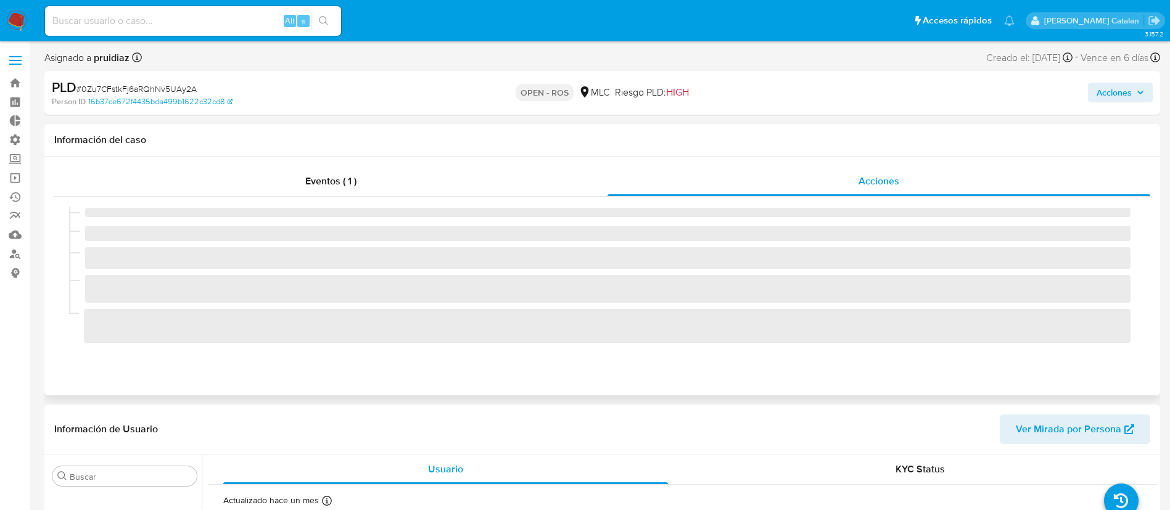
select select "10"
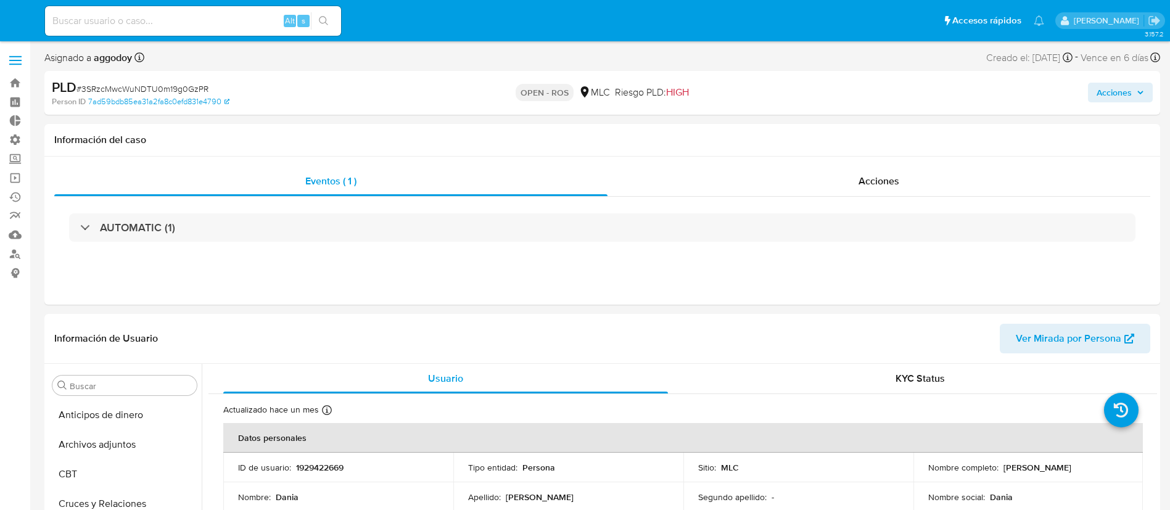
select select "10"
click at [872, 192] on div "Acciones" at bounding box center [879, 182] width 543 height 30
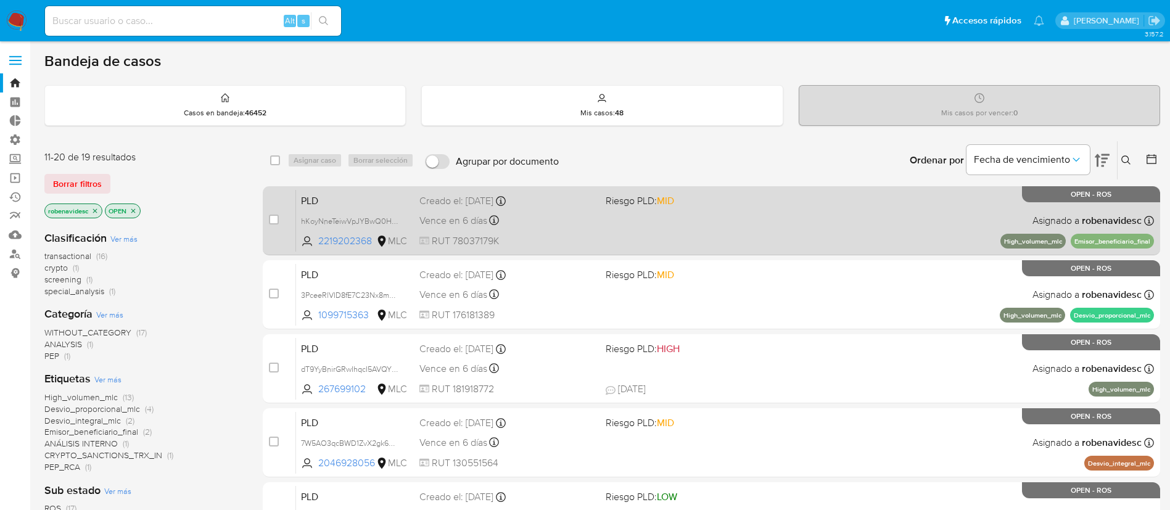
click at [714, 229] on div "PLD hKoyNneTeiwVpJYBwQ0HZIx5 2219202368 MLC Riesgo PLD: MID Creado el: [DATE] C…" at bounding box center [725, 220] width 858 height 62
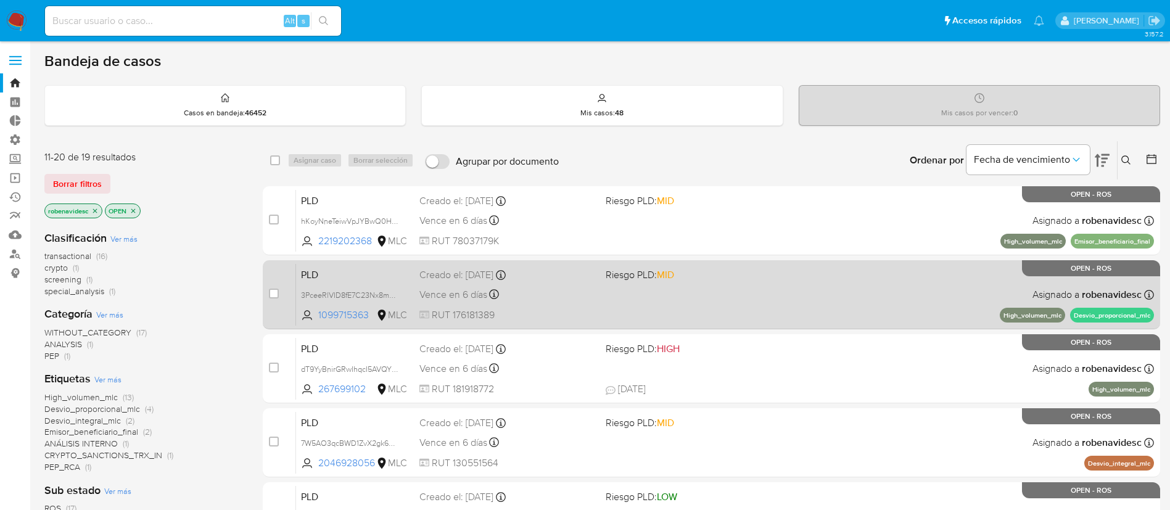
click at [652, 260] on div "case-item-checkbox No es posible asignar el caso PLD 3PceeRlVID8fE7C23Nx8mwnt 1…" at bounding box center [712, 294] width 898 height 69
click at [656, 286] on div "PLD 3PceeRlVID8fE7C23Nx8mwnt 1099715363 MLC Riesgo PLD: MID Creado el: 12/06/20…" at bounding box center [725, 294] width 858 height 62
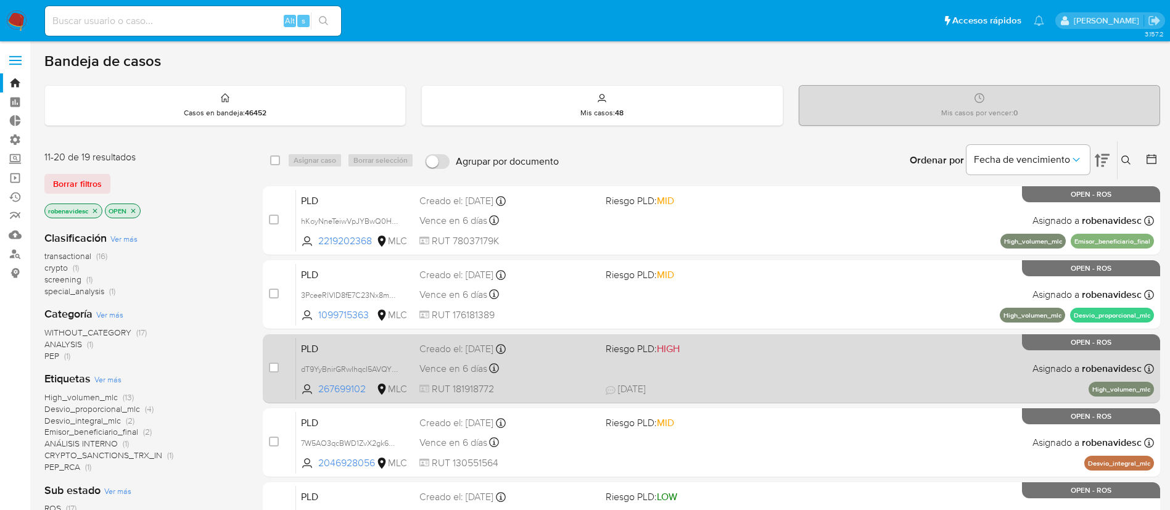
click at [599, 355] on div "PLD dT9YyBnirGRwIhqcI5AVQYWt 267699102 MLC Riesgo PLD: HIGH Creado el: 12/06/20…" at bounding box center [725, 368] width 858 height 62
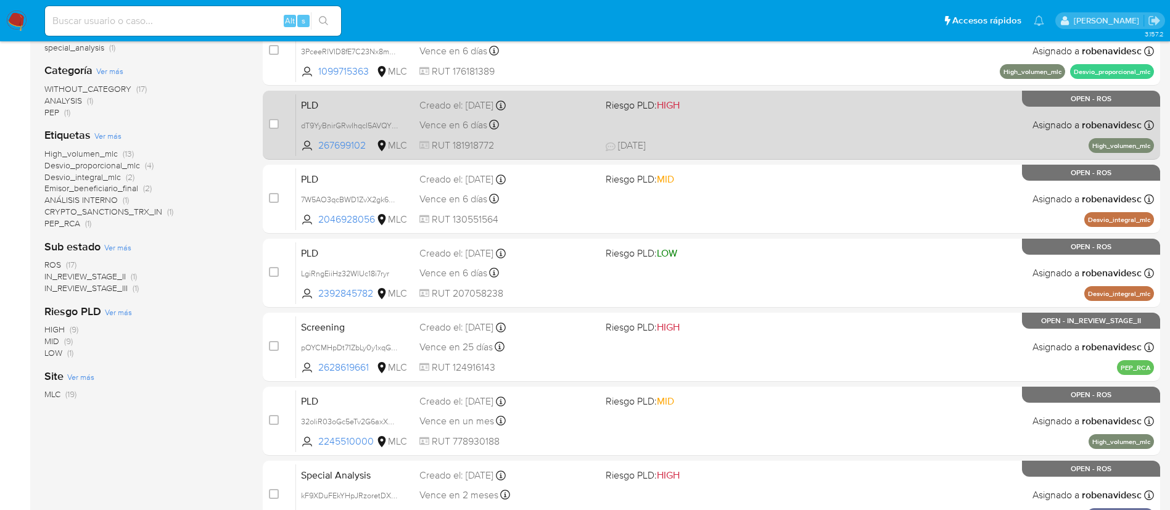
scroll to position [248, 0]
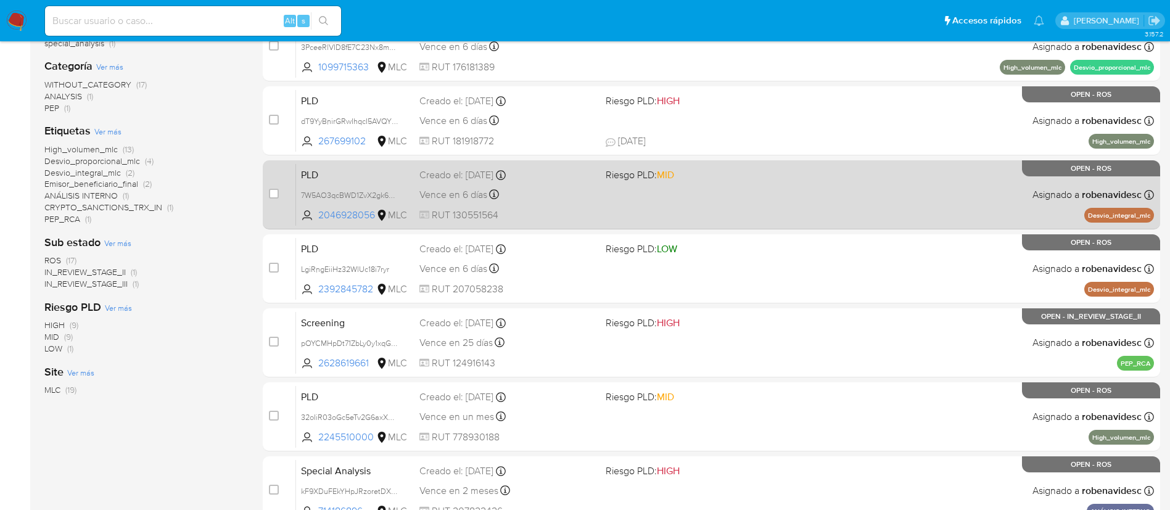
click at [581, 207] on div "PLD 7W5AO3qcBWD1ZvX2gk6UQF32 2046928056 MLC Riesgo PLD: MID Creado el: 12/06/20…" at bounding box center [725, 194] width 858 height 62
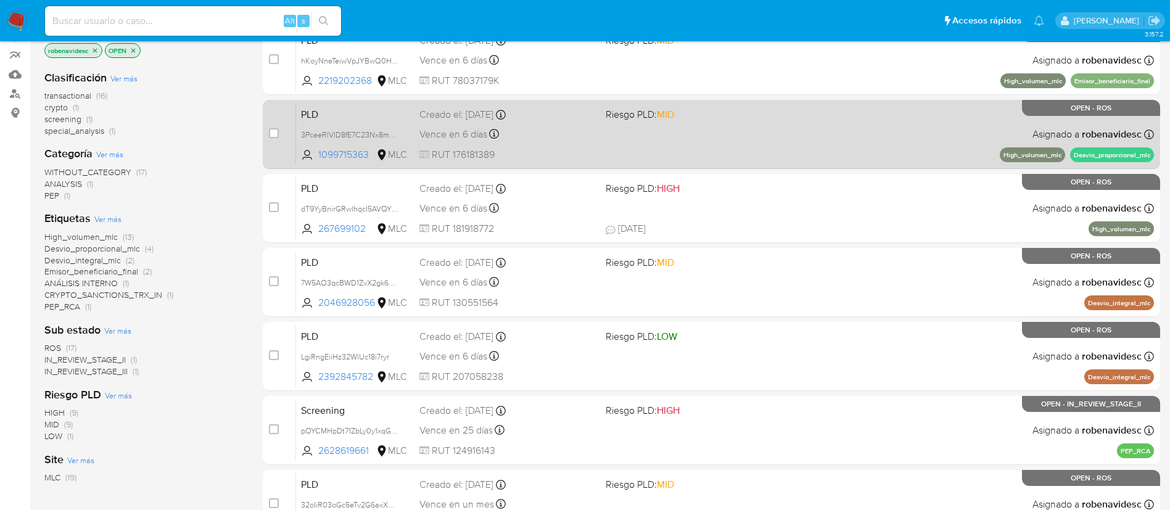
scroll to position [168, 0]
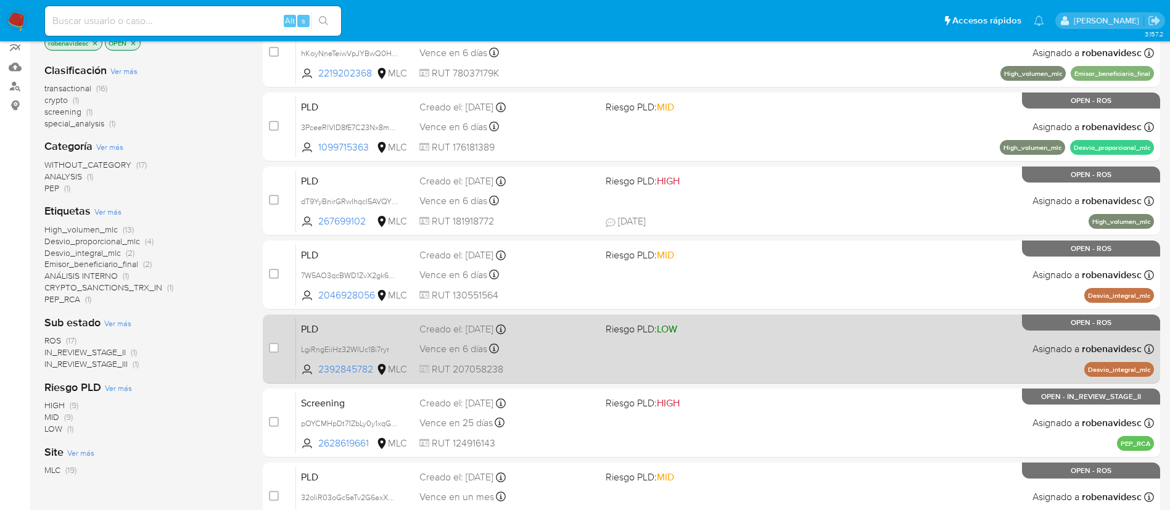
click at [564, 326] on div "Creado el: 12/06/2025 Creado el: 12/06/2025 05:08:21" at bounding box center [508, 330] width 176 height 14
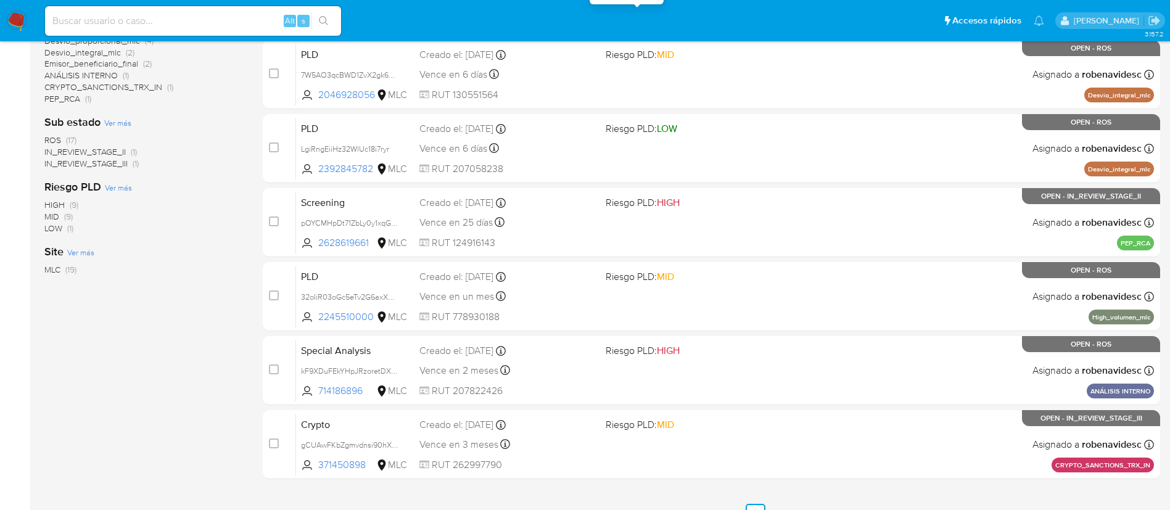
scroll to position [390, 0]
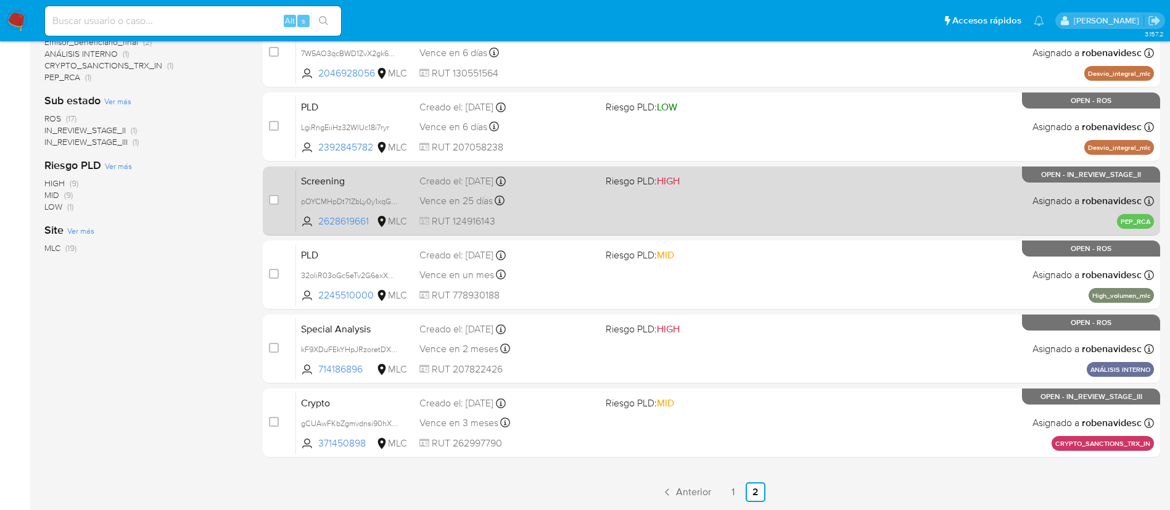
click at [634, 205] on div "Screening pOYCMHpDt71ZbLy0y1xqGqfo 2628619661 MLC Riesgo PLD: HIGH Creado el: 2…" at bounding box center [725, 201] width 858 height 62
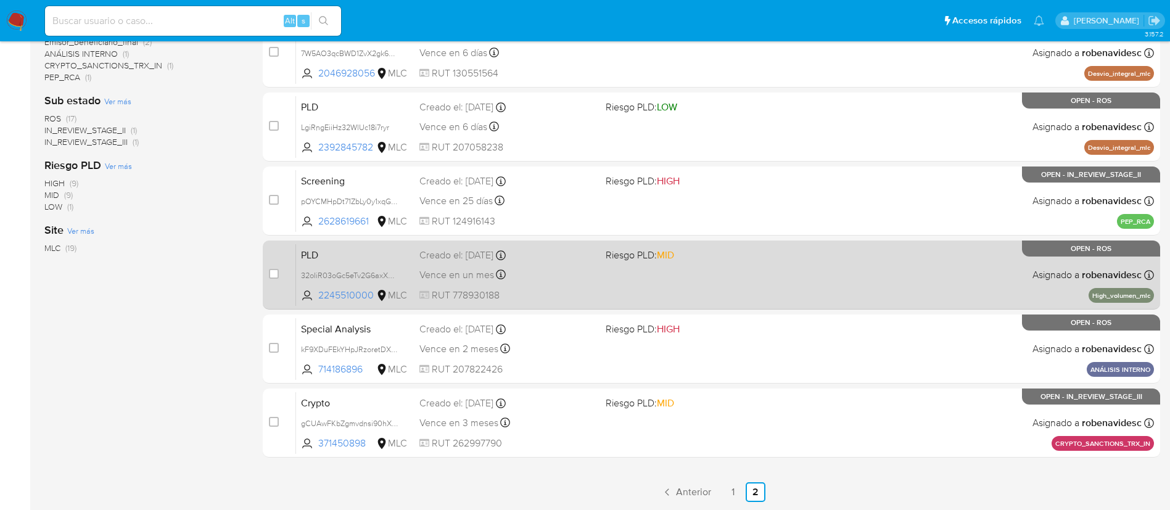
click at [519, 268] on div "Vence en un mes Vence el 10/10/2025 16:08:54" at bounding box center [508, 275] width 176 height 17
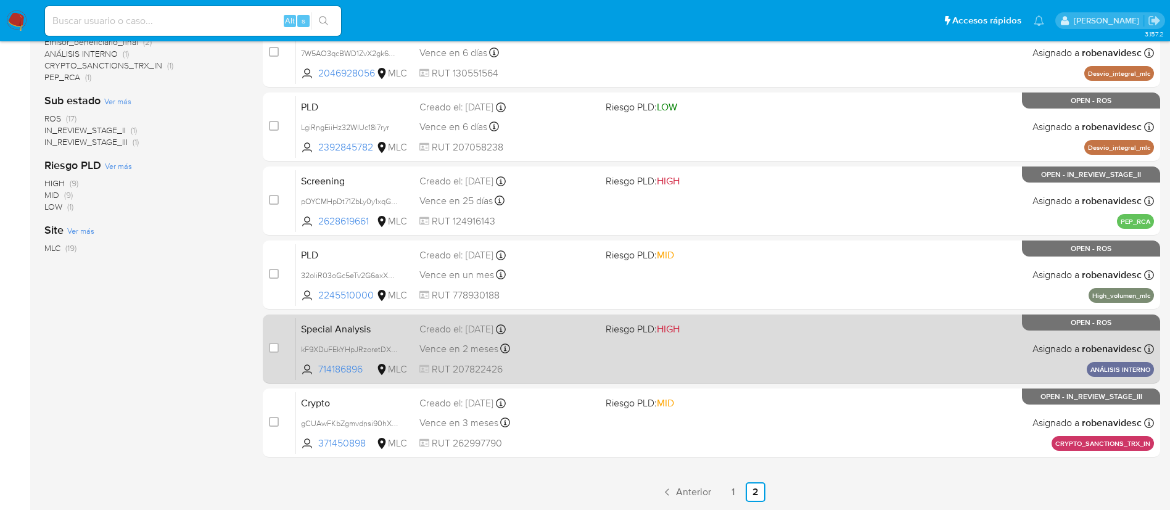
click at [648, 336] on div "Special Analysis kF9XDuFEkYHpJRzoretDXm5V 714186896 MLC Riesgo PLD: HIGH Creado…" at bounding box center [725, 349] width 858 height 62
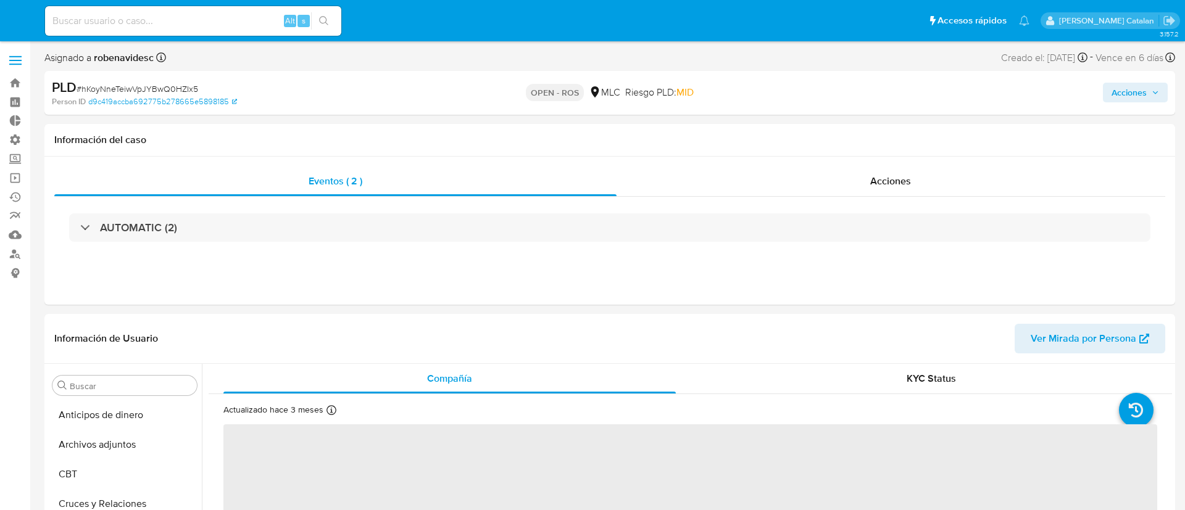
select select "10"
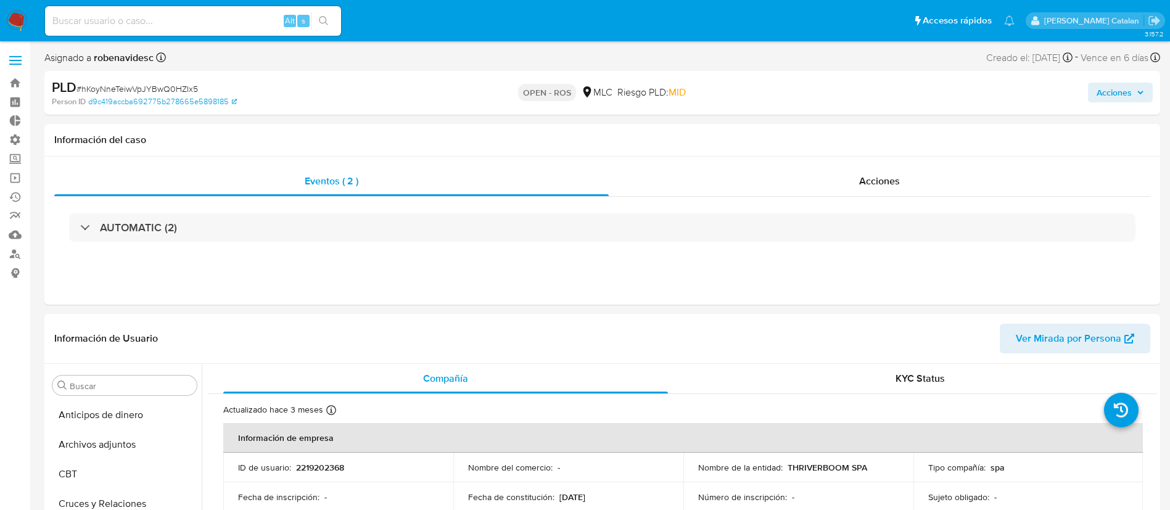
scroll to position [521, 0]
click at [874, 183] on span "Acciones" at bounding box center [879, 181] width 41 height 14
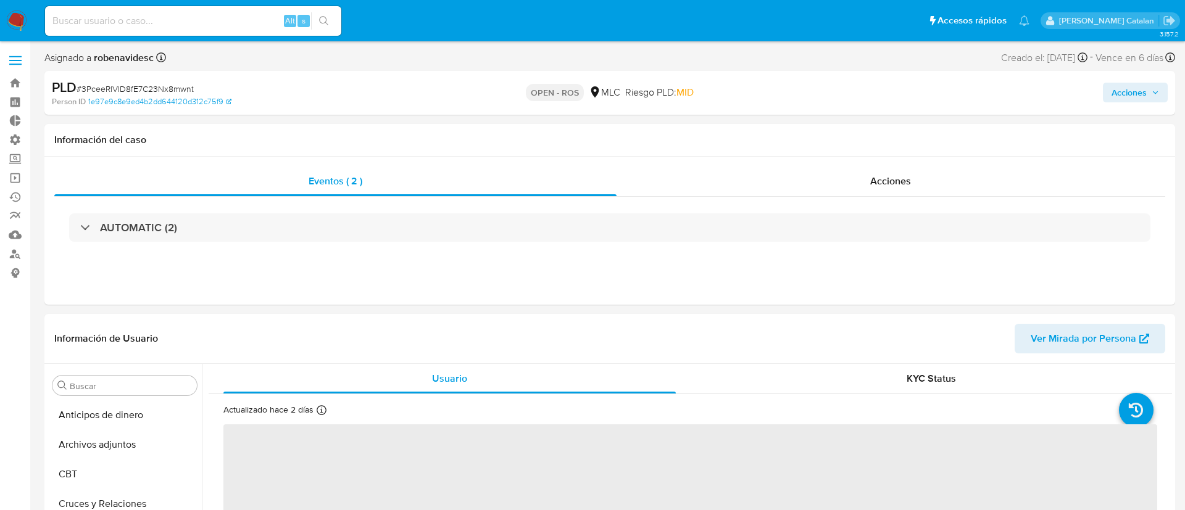
select select "10"
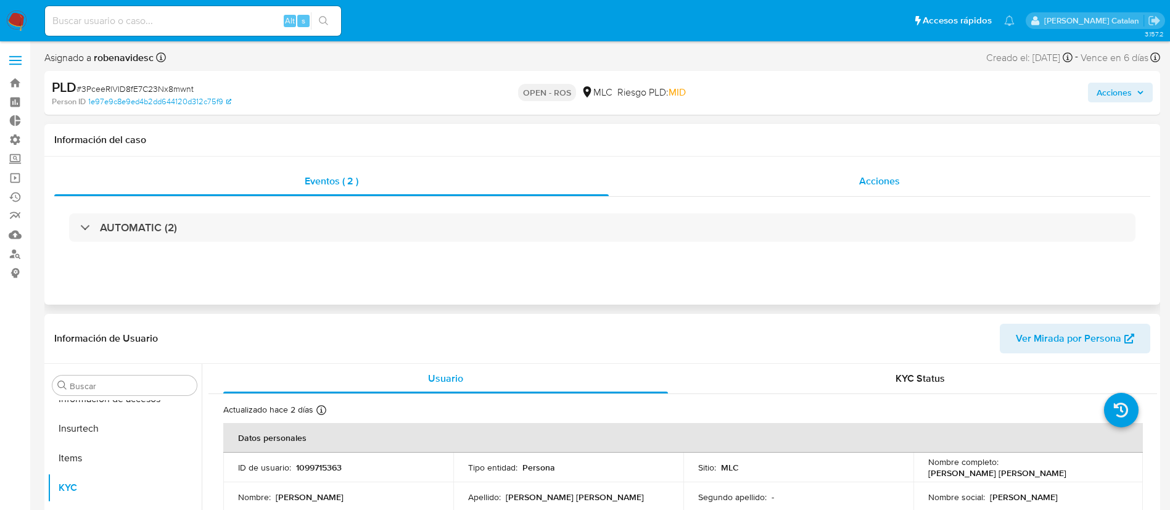
scroll to position [521, 0]
click at [909, 196] on div "Acciones" at bounding box center [880, 182] width 542 height 30
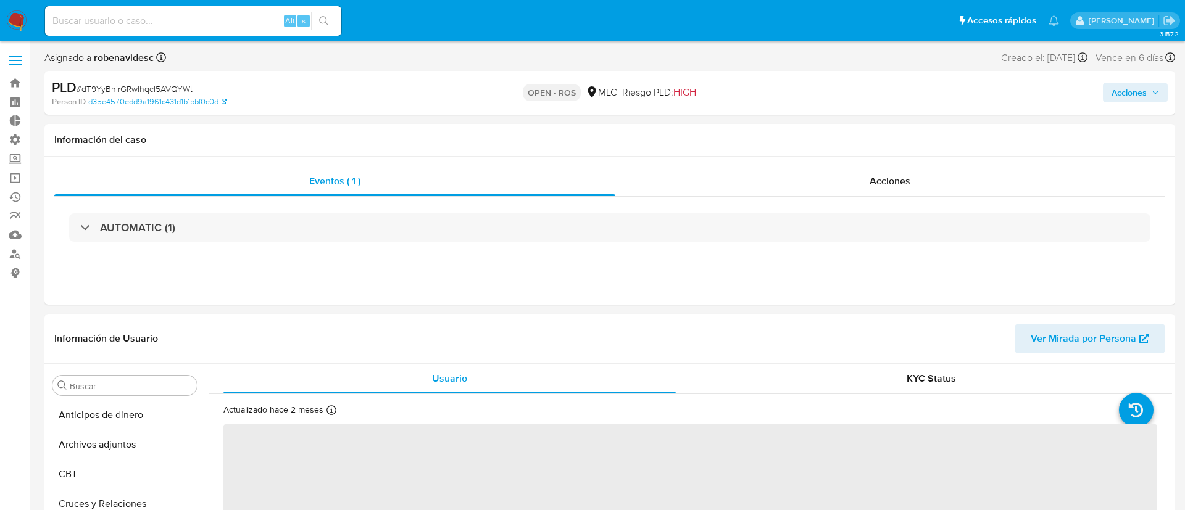
select select "10"
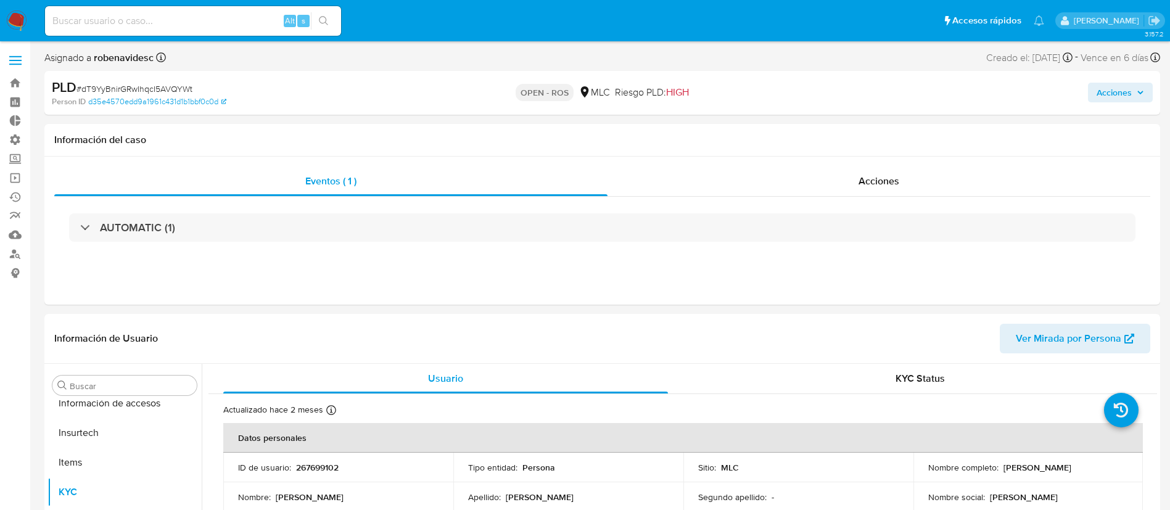
scroll to position [521, 0]
click at [859, 170] on div "Acciones" at bounding box center [879, 182] width 543 height 30
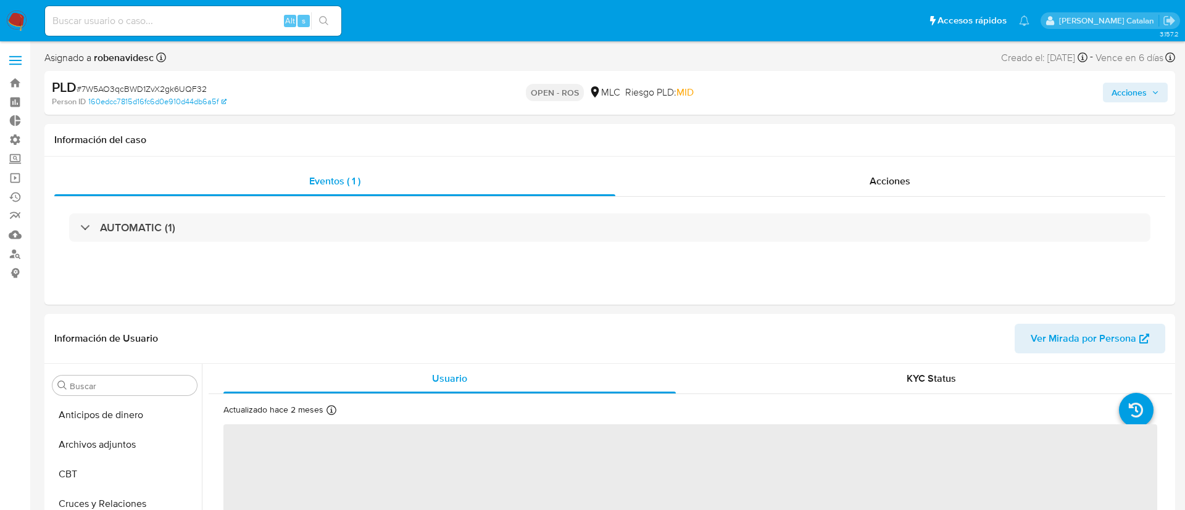
select select "10"
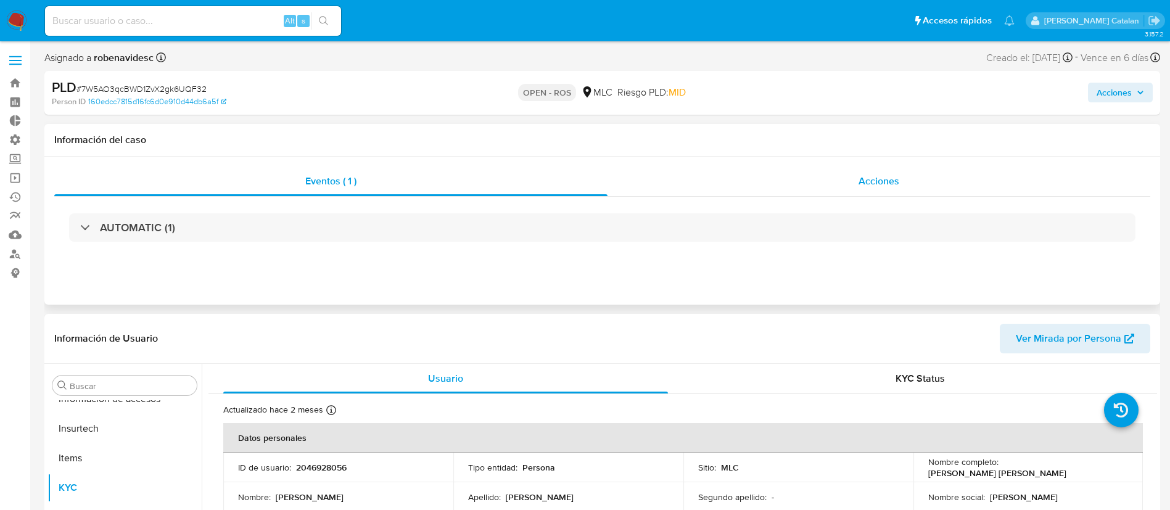
scroll to position [521, 0]
click at [848, 185] on div "Acciones" at bounding box center [879, 182] width 543 height 30
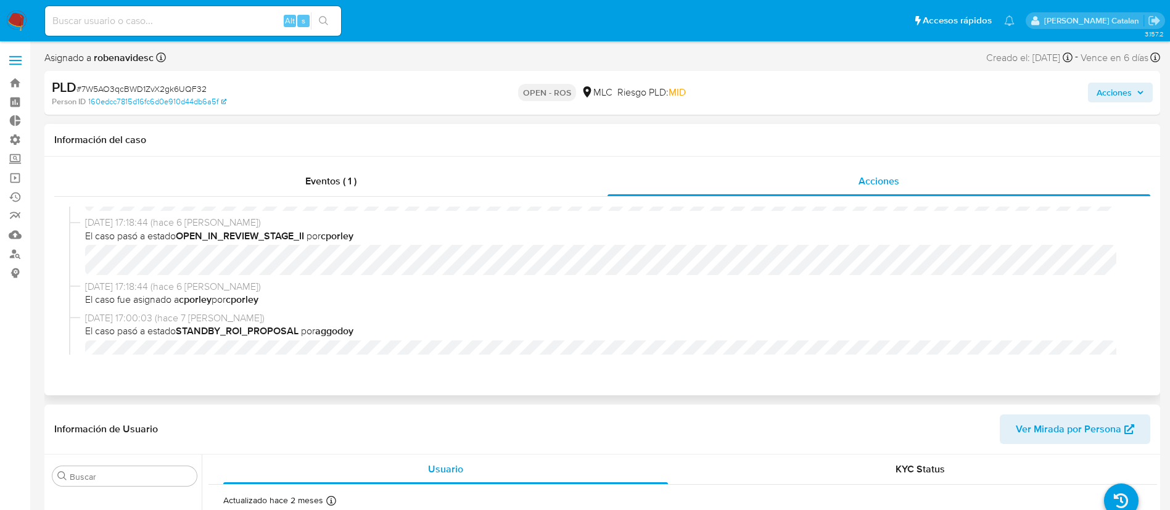
scroll to position [0, 0]
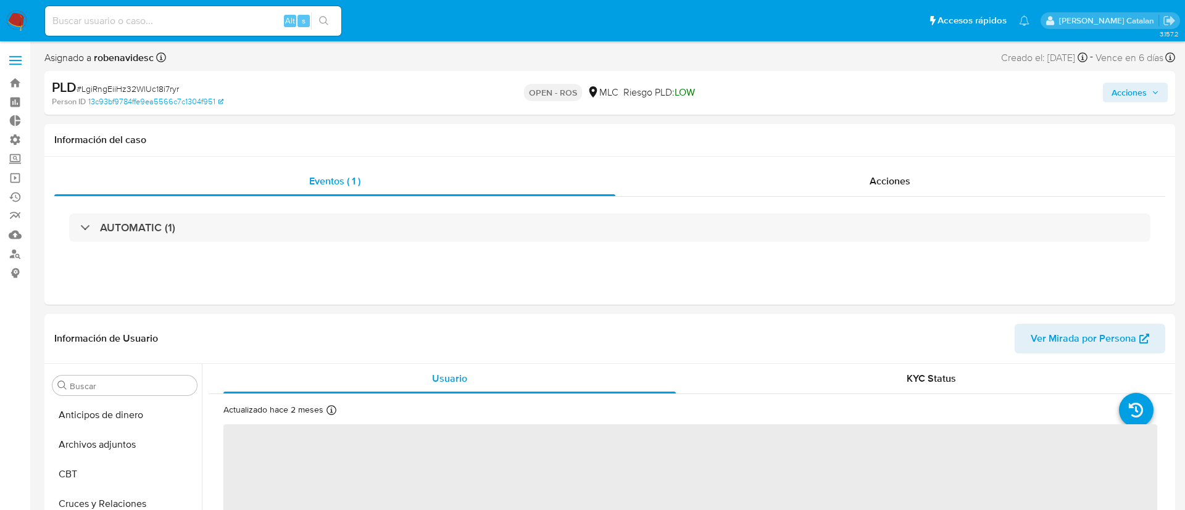
select select "10"
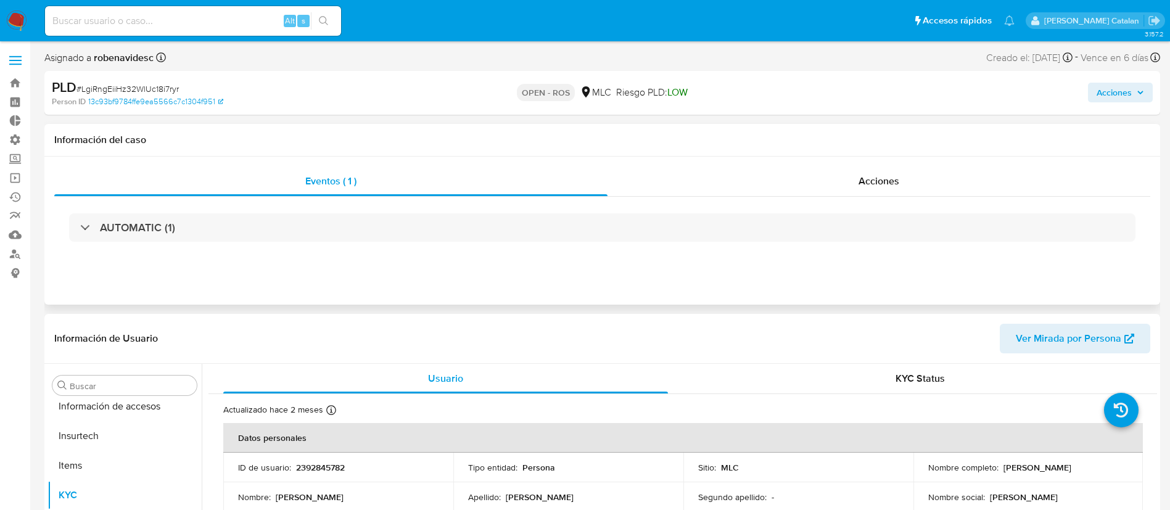
scroll to position [521, 0]
click at [910, 171] on div "Acciones" at bounding box center [879, 182] width 543 height 30
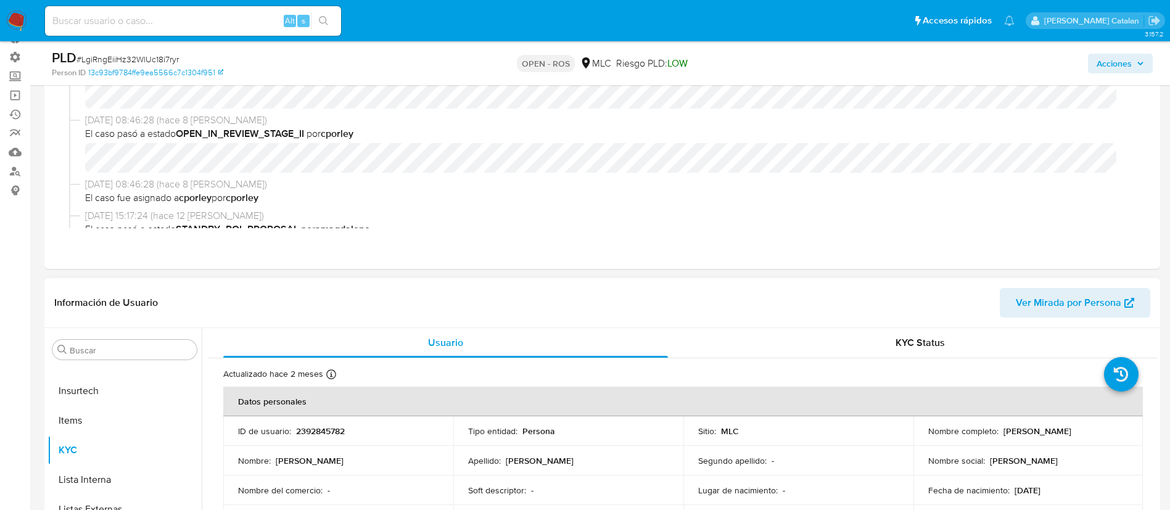
scroll to position [104, 0]
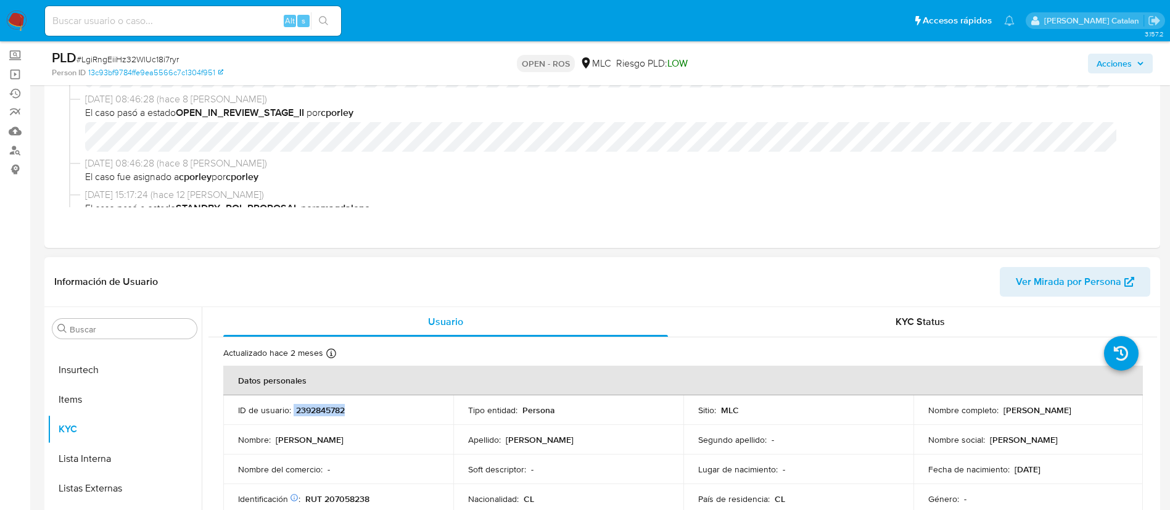
drag, startPoint x: 380, startPoint y: 415, endPoint x: 293, endPoint y: 408, distance: 87.2
click at [293, 408] on div "ID de usuario : 2392845782" at bounding box center [338, 410] width 201 height 11
copy div "2392845782"
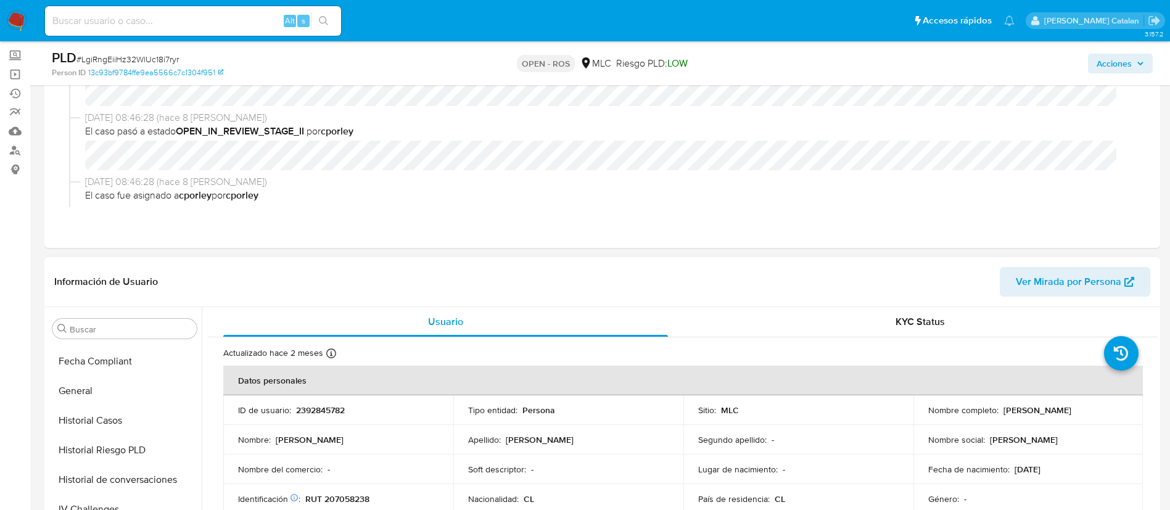
scroll to position [321, 0]
click at [95, 424] on button "Historial Casos" at bounding box center [125, 422] width 154 height 30
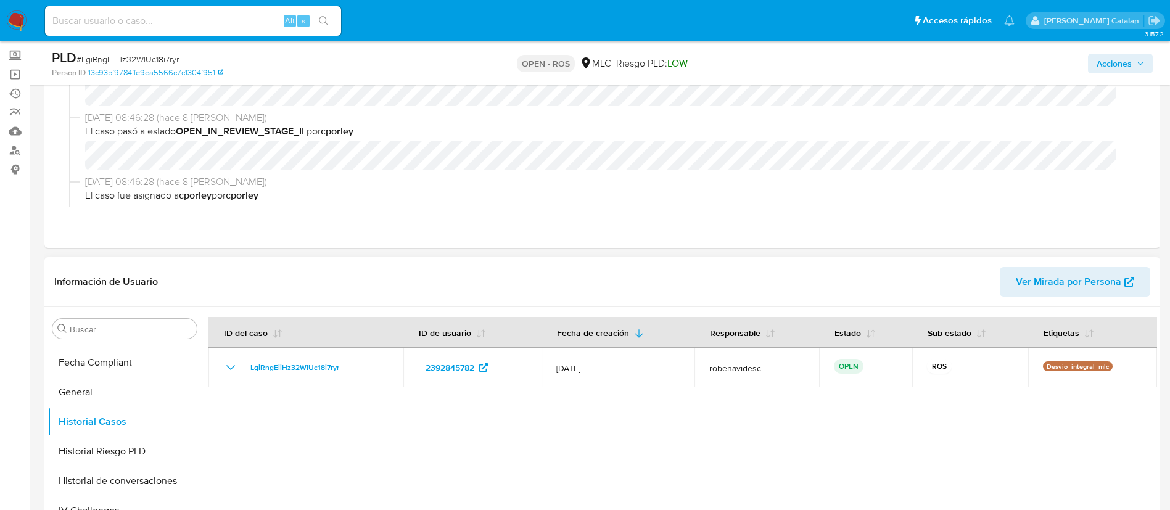
click at [553, 444] on div at bounding box center [680, 465] width 956 height 316
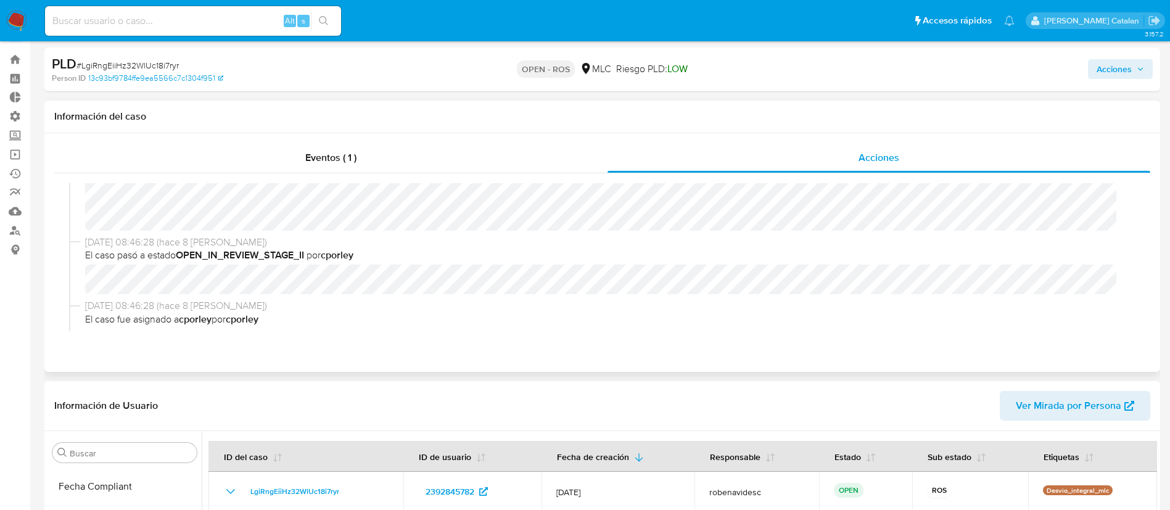
scroll to position [0, 0]
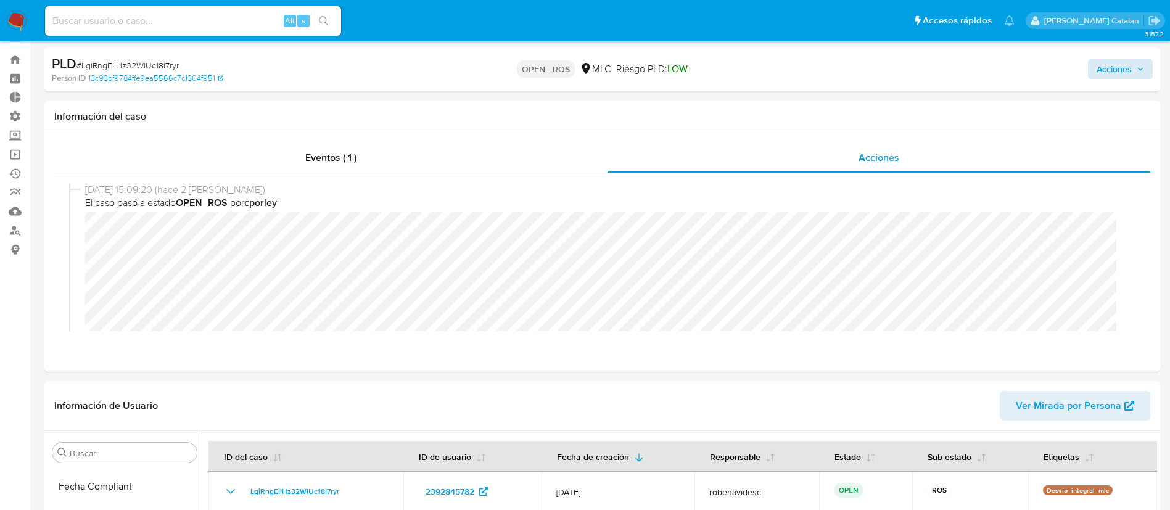
click at [1116, 58] on div "Acciones" at bounding box center [971, 69] width 364 height 29
click at [1099, 70] on span "Acciones" at bounding box center [1114, 69] width 35 height 20
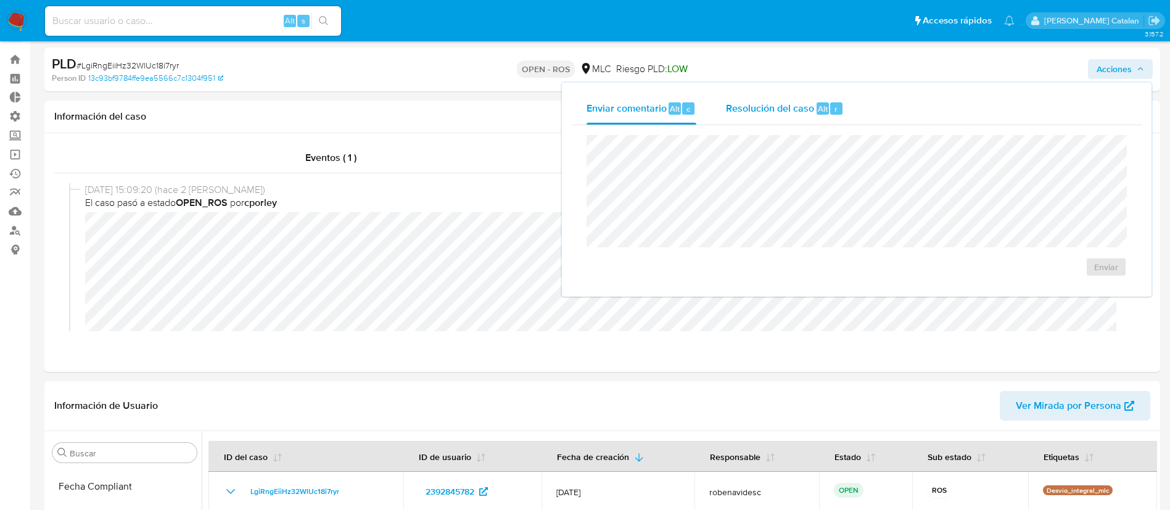
click at [822, 109] on span "Alt" at bounding box center [823, 109] width 10 height 12
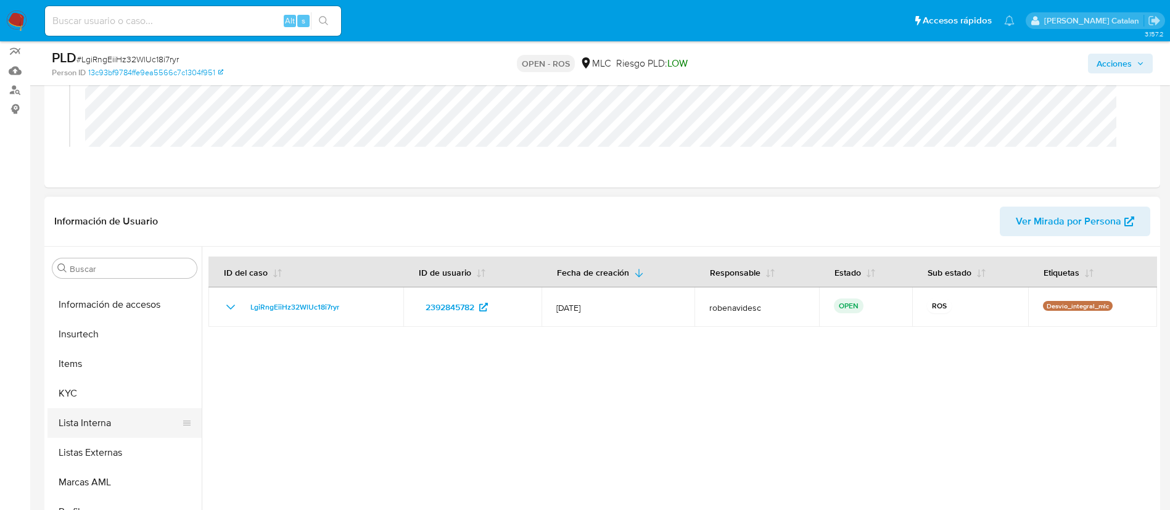
scroll to position [503, 0]
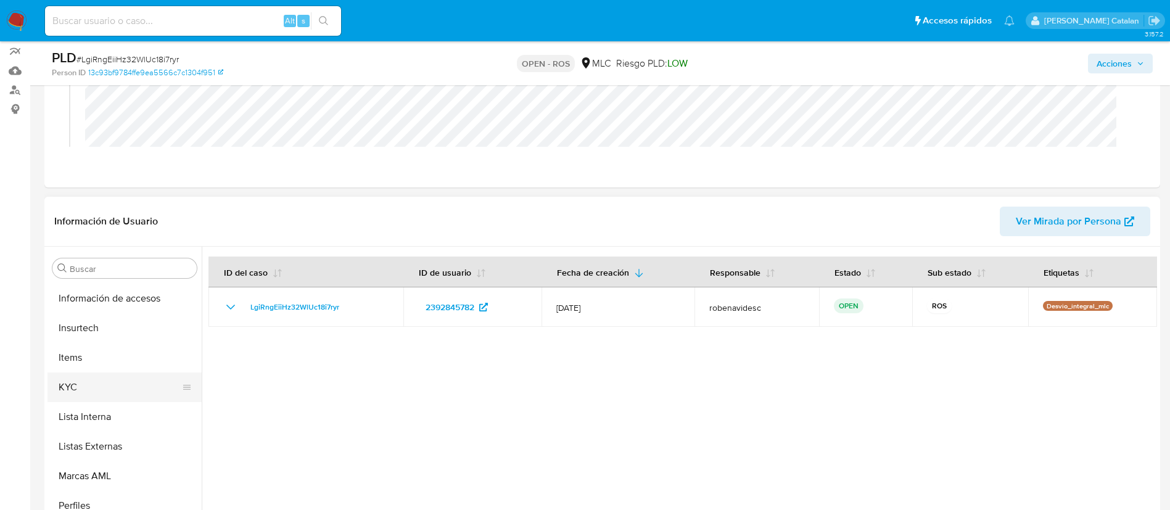
click at [99, 394] on button "KYC" at bounding box center [120, 388] width 144 height 30
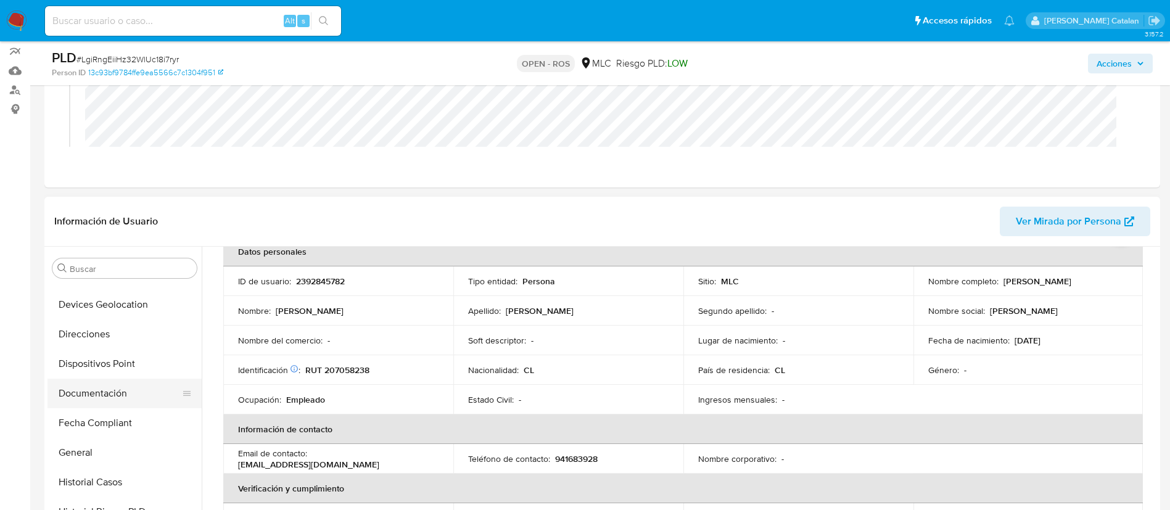
scroll to position [199, 0]
click at [94, 397] on button "Documentación" at bounding box center [120, 395] width 144 height 30
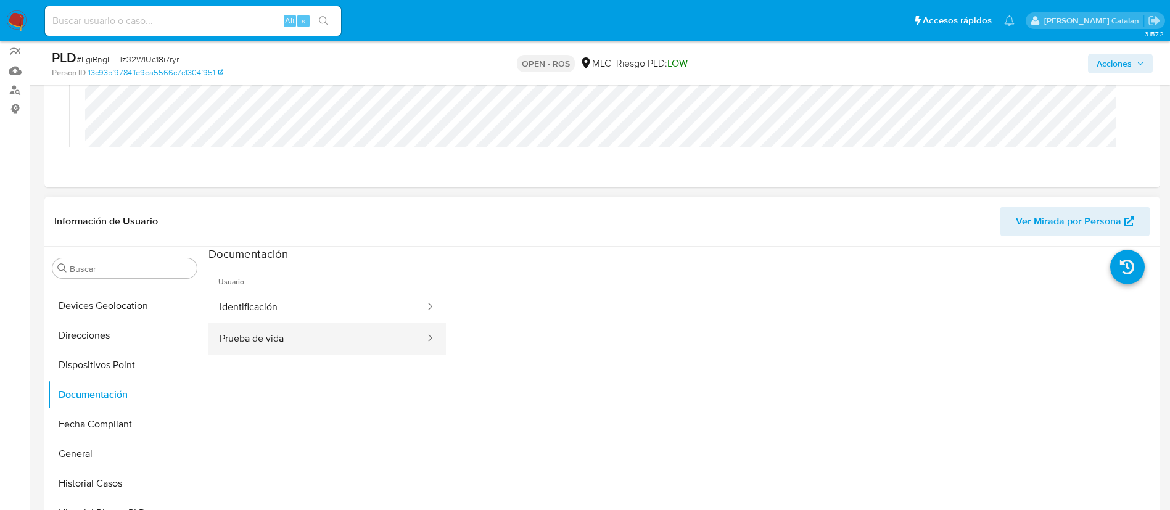
click at [318, 339] on button "Prueba de vida" at bounding box center [318, 338] width 218 height 31
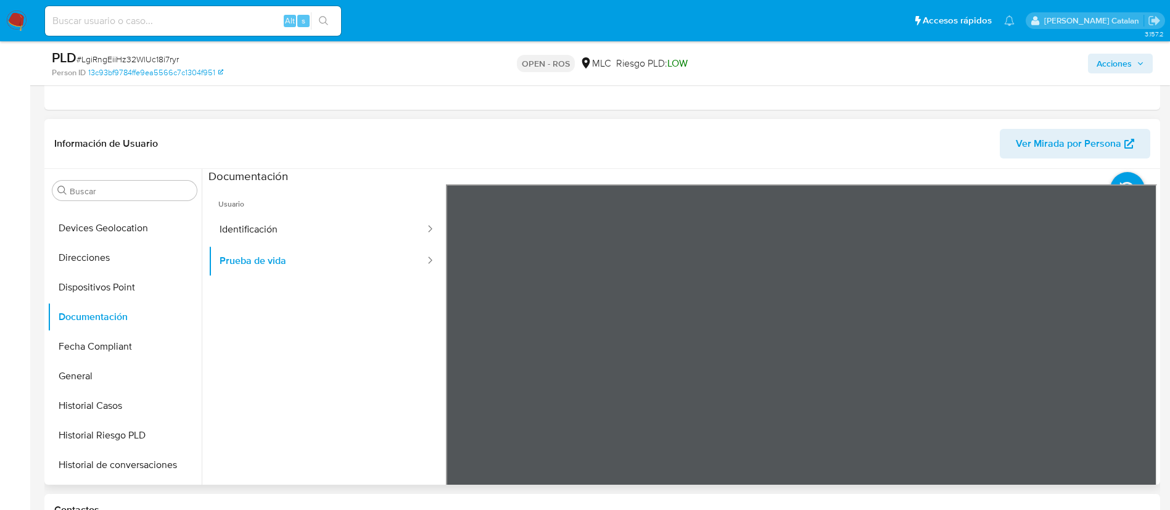
scroll to position [242, 0]
click at [251, 220] on button "Identificación" at bounding box center [318, 228] width 218 height 31
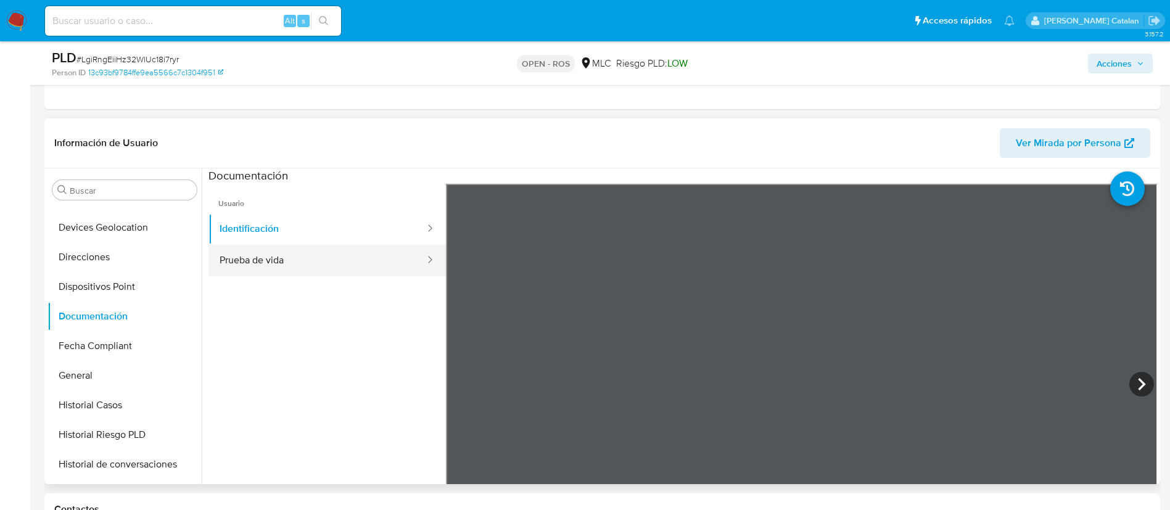
click at [290, 255] on button "Prueba de vida" at bounding box center [318, 260] width 218 height 31
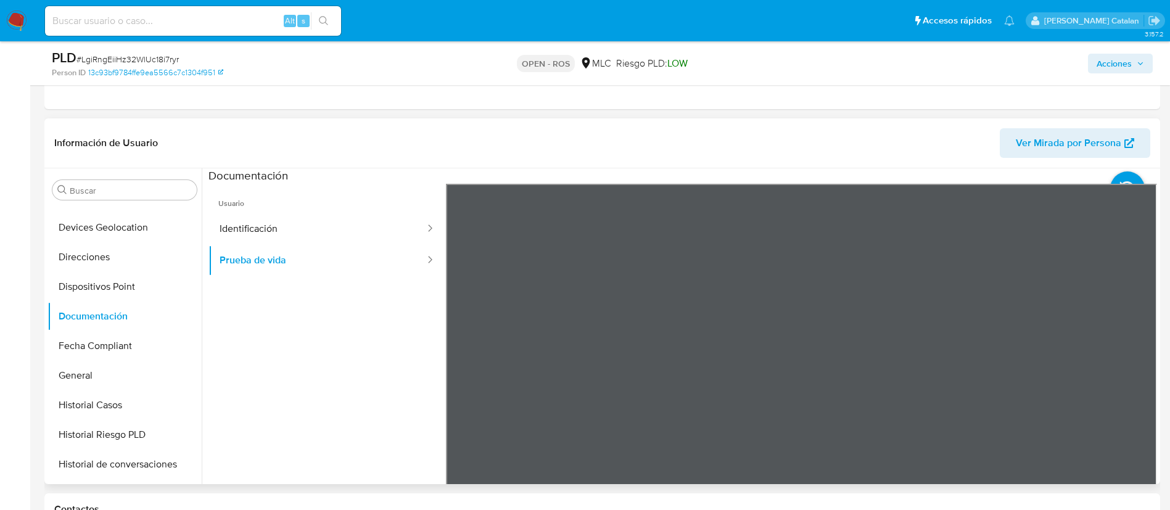
scroll to position [0, 0]
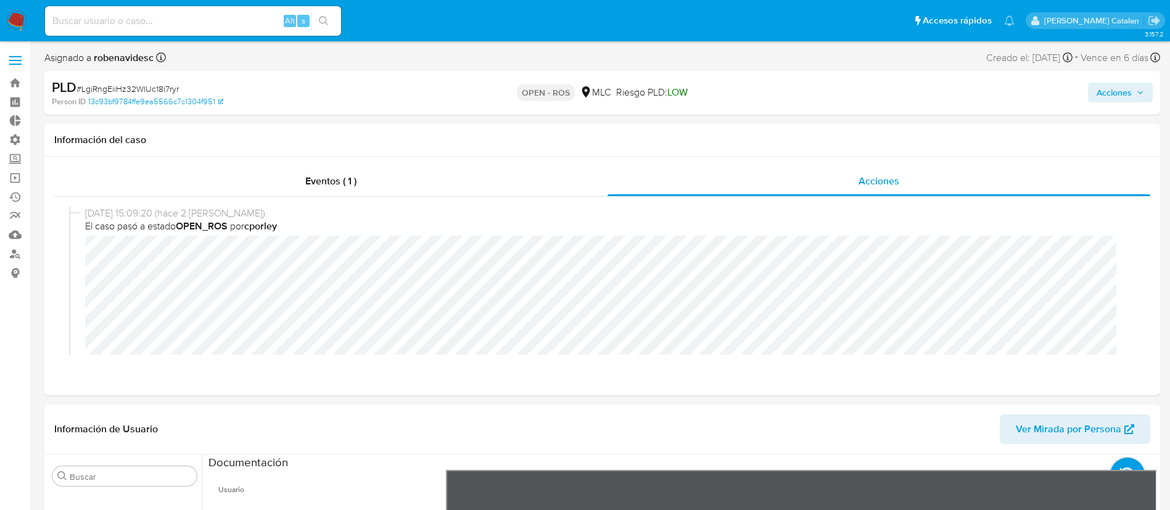
click at [1094, 89] on button "Acciones" at bounding box center [1120, 93] width 65 height 20
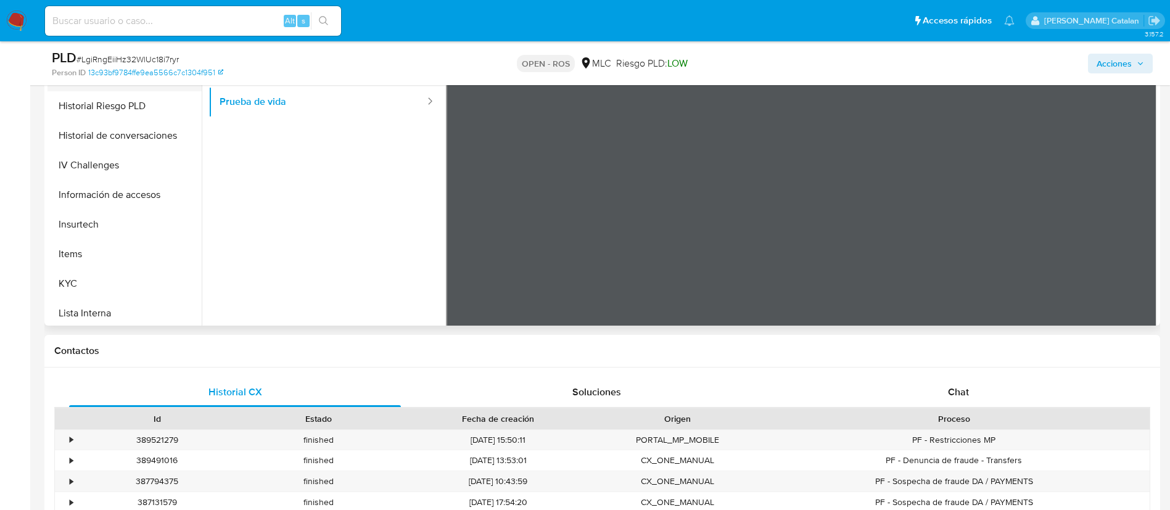
scroll to position [371, 0]
click at [108, 262] on button "Items" at bounding box center [120, 253] width 144 height 30
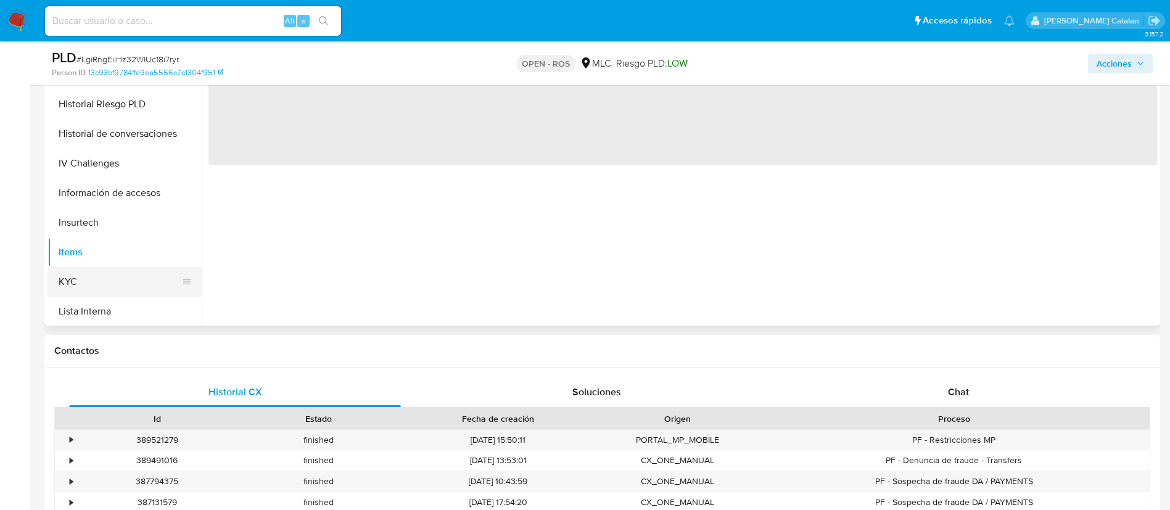
click at [108, 276] on button "KYC" at bounding box center [120, 282] width 144 height 30
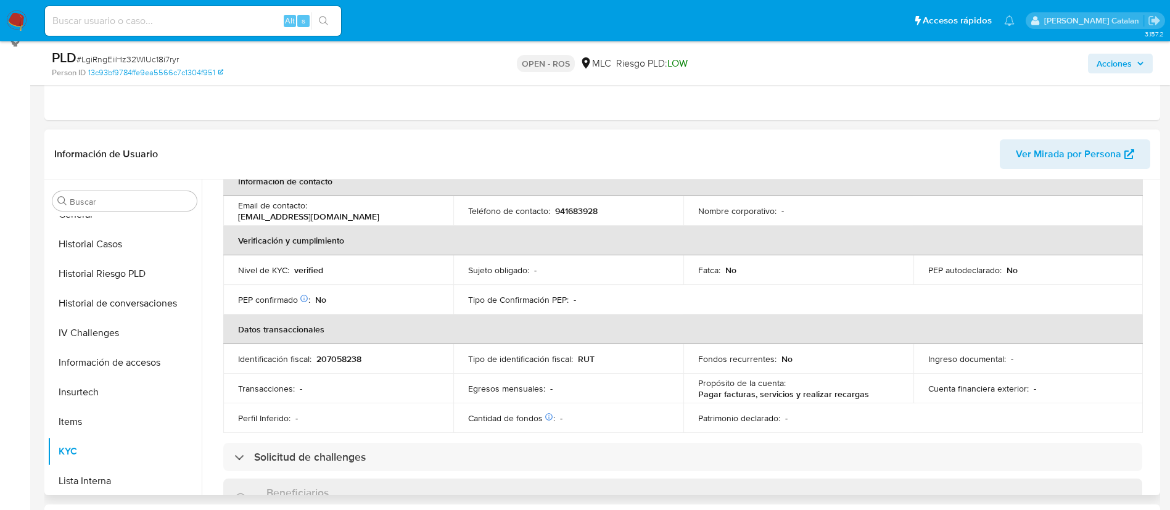
scroll to position [0, 0]
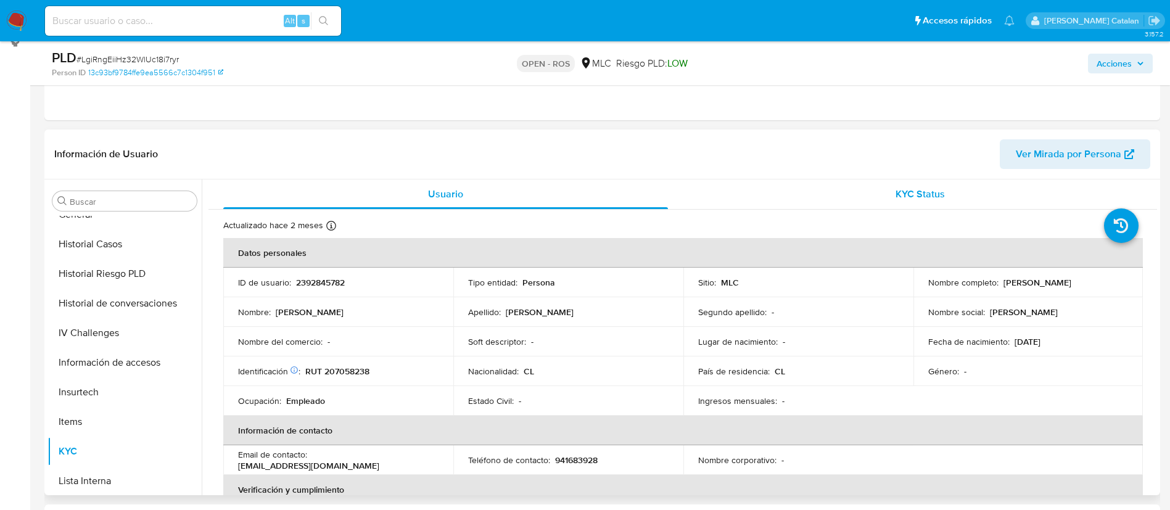
click at [900, 187] on span "KYC Status" at bounding box center [920, 194] width 49 height 14
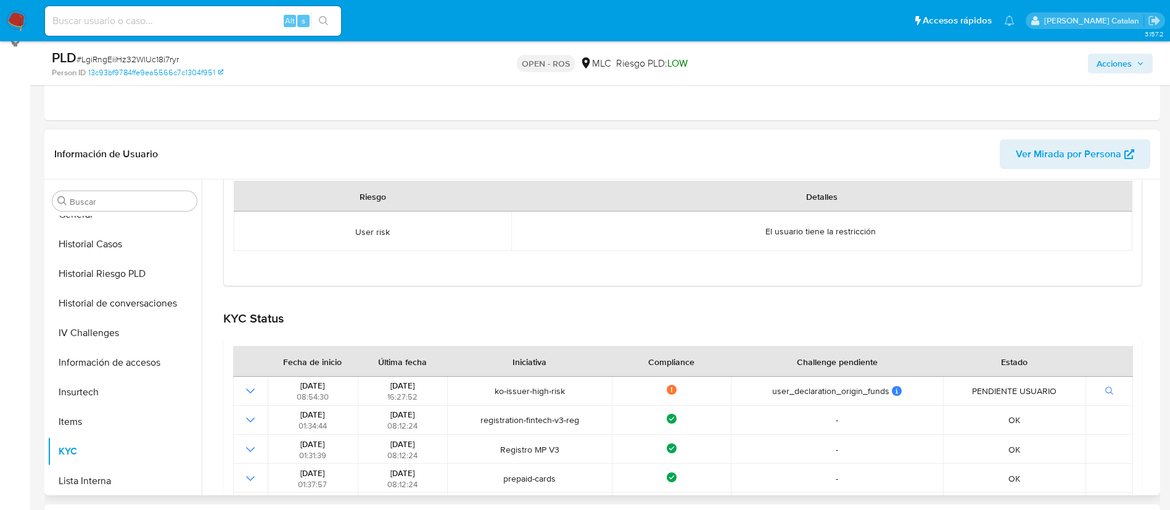
scroll to position [209, 0]
click at [88, 315] on button "Historial de conversaciones" at bounding box center [120, 304] width 144 height 30
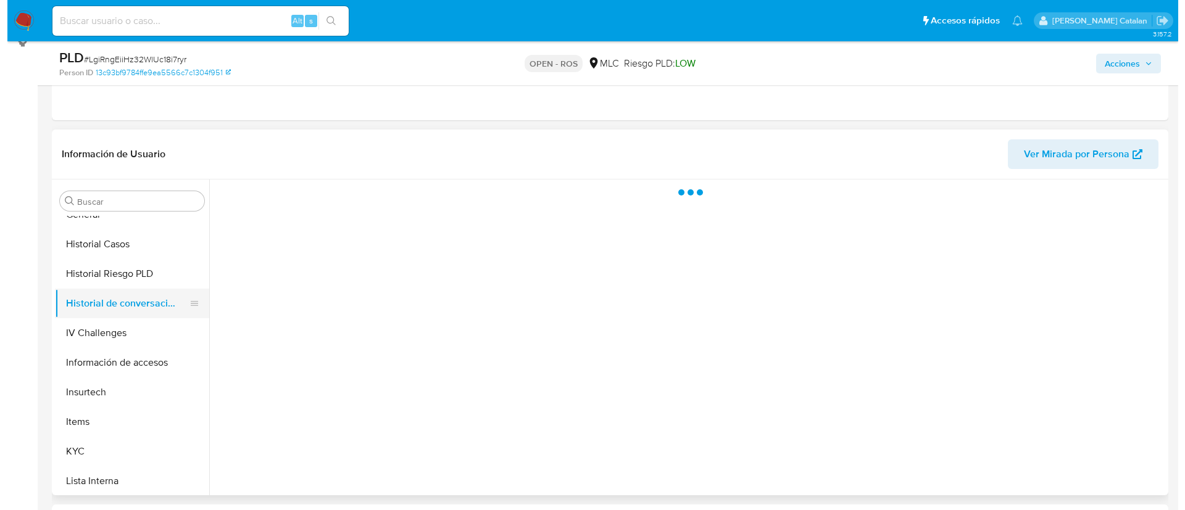
scroll to position [0, 0]
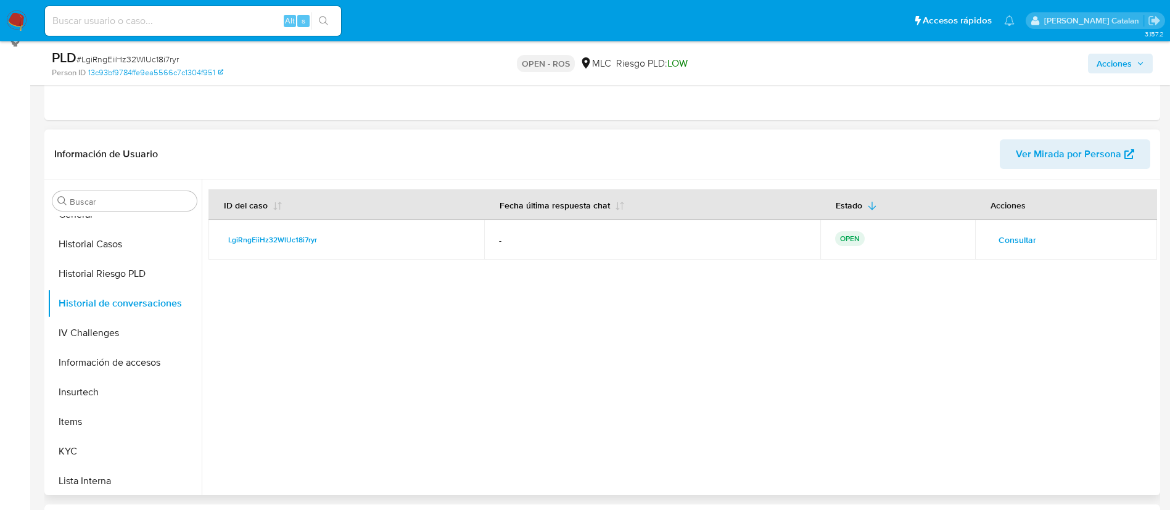
click at [1023, 244] on span "Consultar" at bounding box center [1018, 239] width 38 height 17
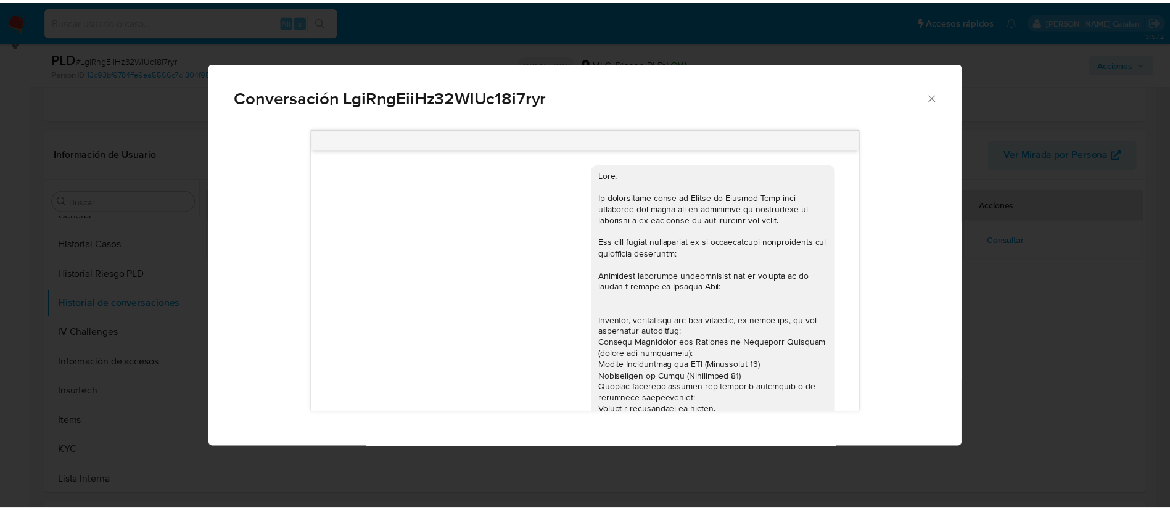
scroll to position [234, 0]
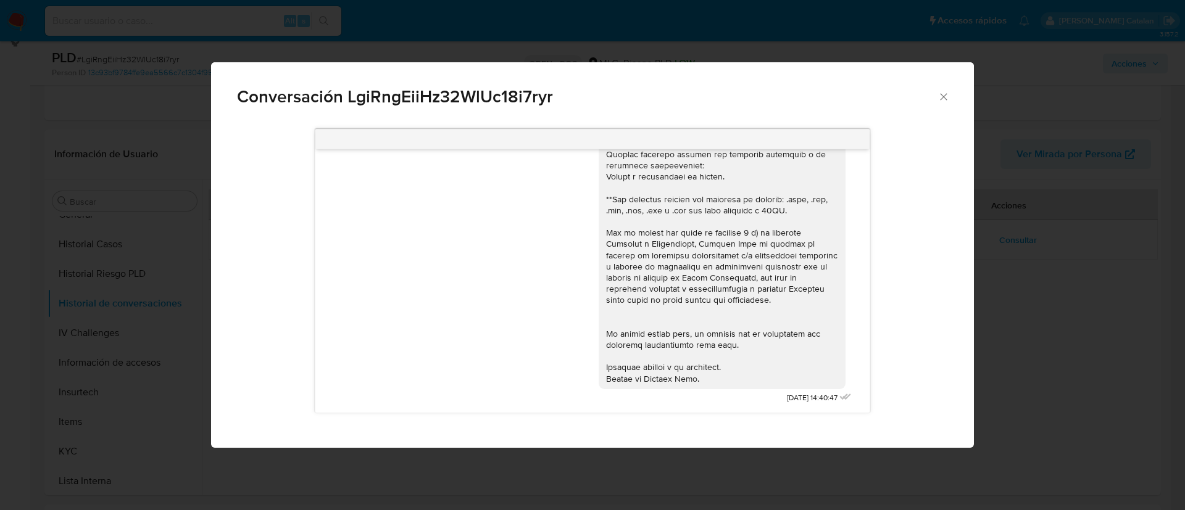
click at [944, 99] on icon "Cerrar" at bounding box center [943, 97] width 12 height 12
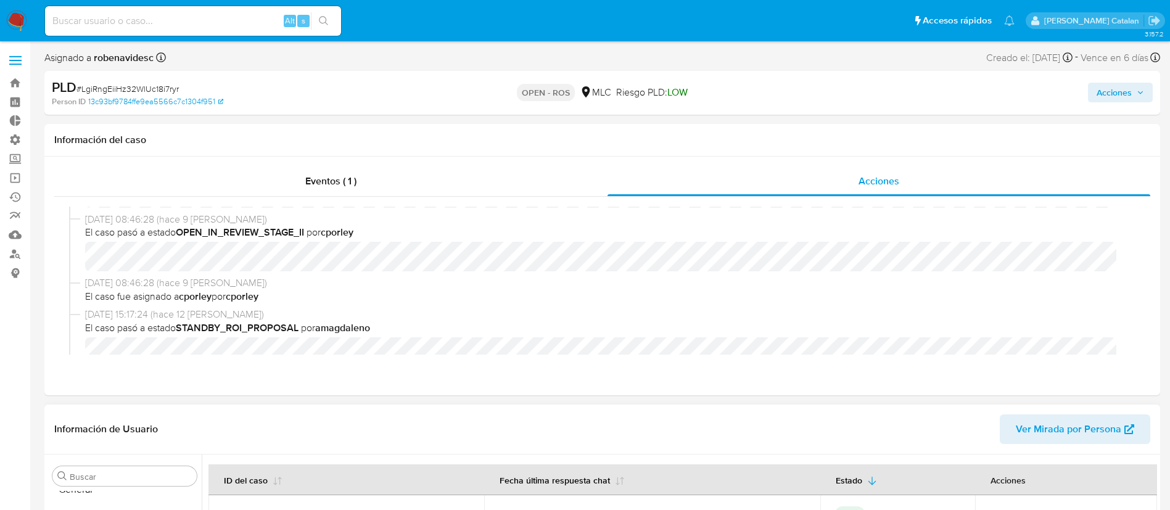
scroll to position [0, 0]
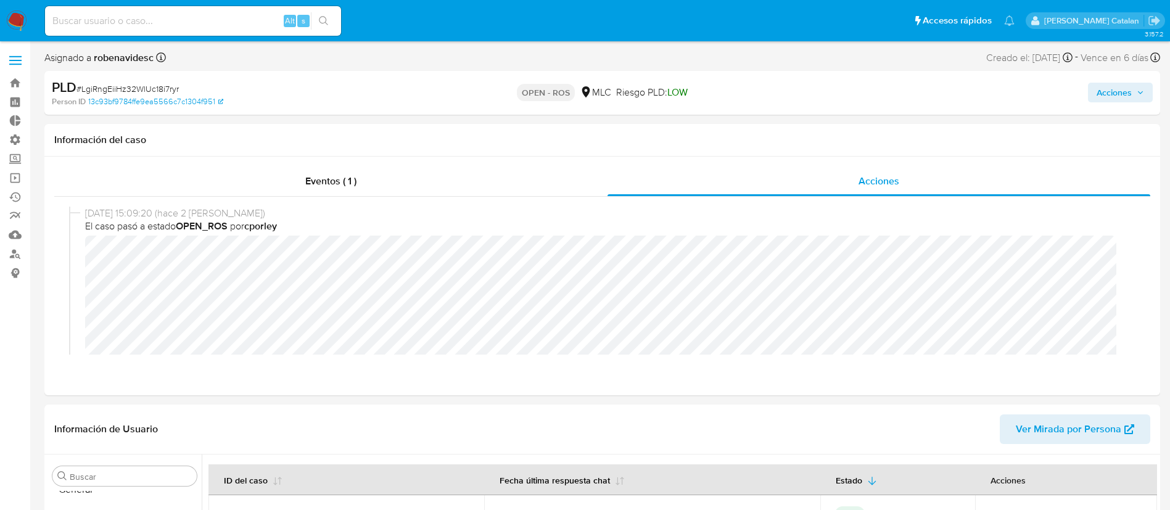
click at [1097, 90] on span "Acciones" at bounding box center [1114, 93] width 35 height 20
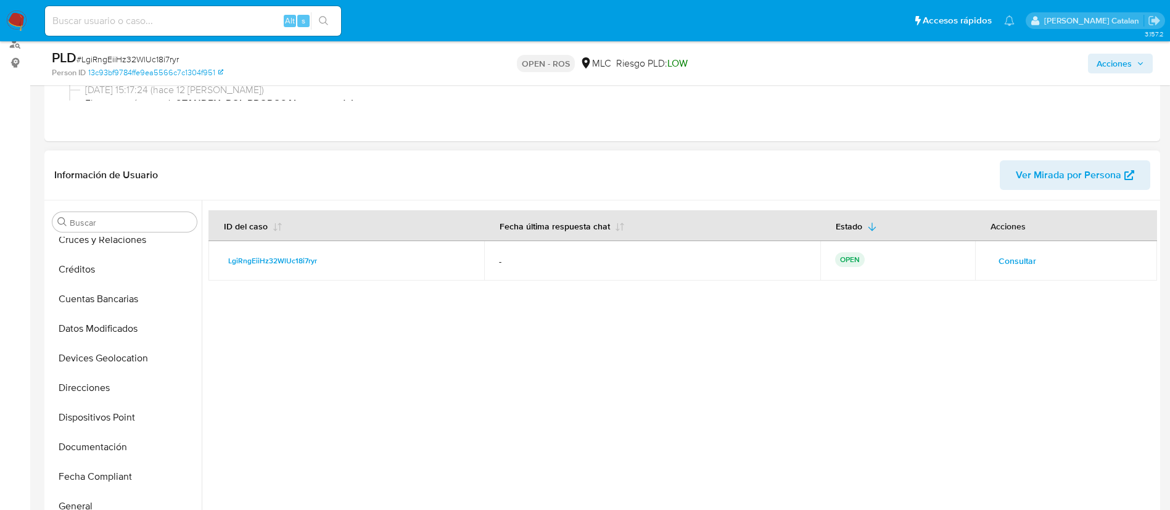
scroll to position [96, 0]
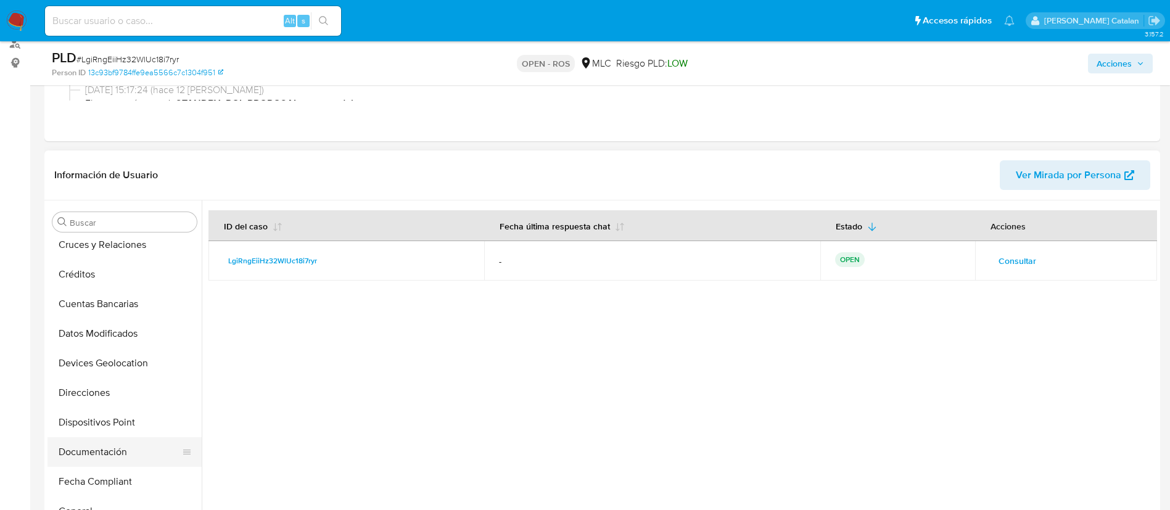
click at [97, 455] on button "Documentación" at bounding box center [120, 452] width 144 height 30
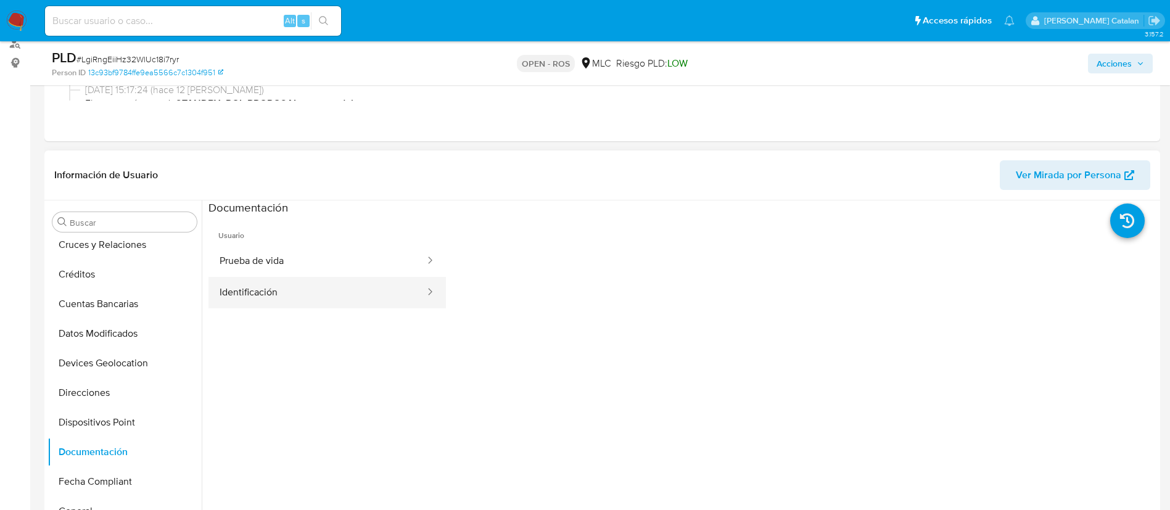
click at [329, 284] on button "Identificación" at bounding box center [318, 292] width 218 height 31
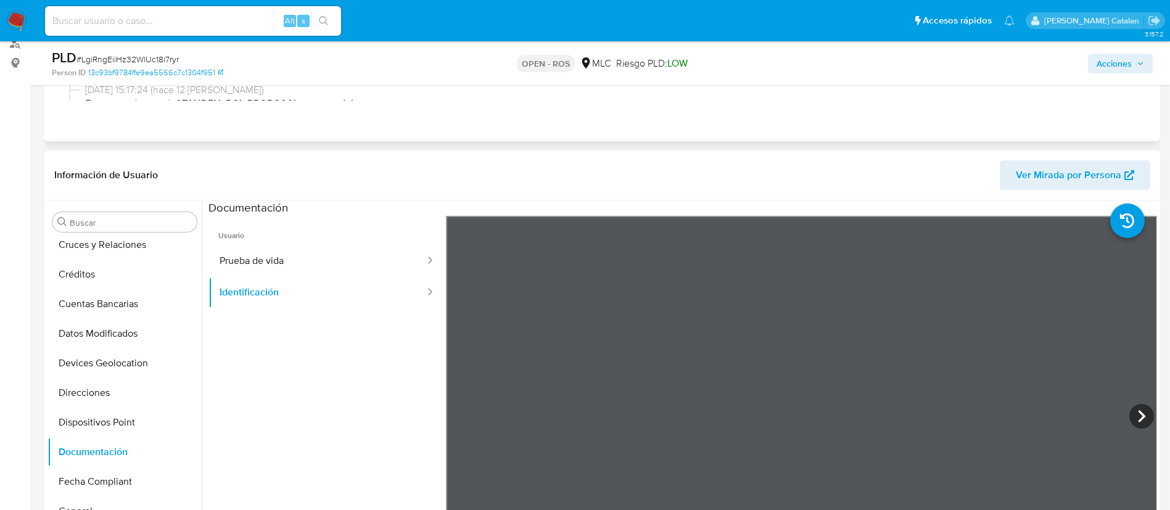
scroll to position [0, 0]
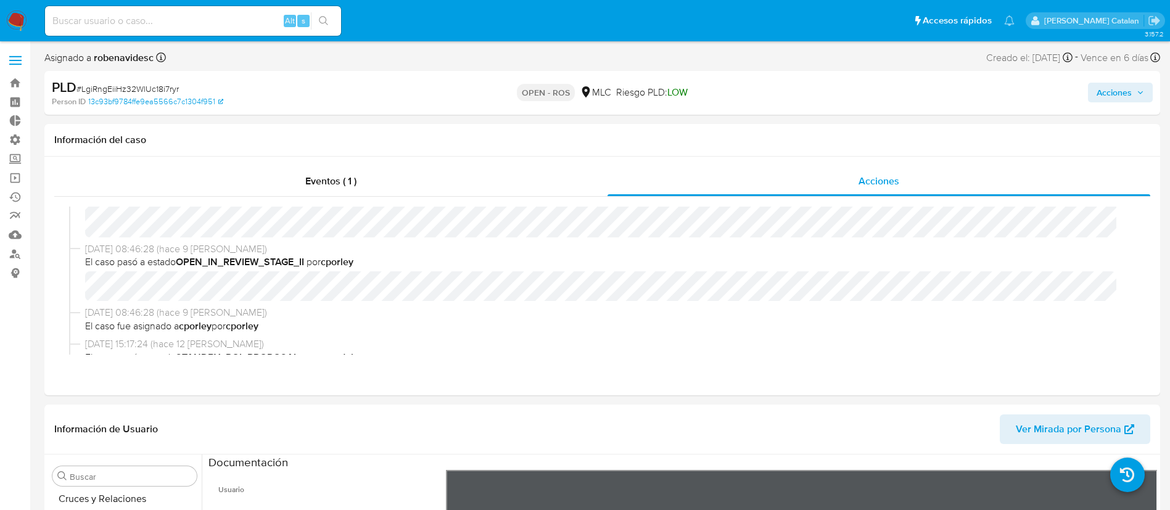
click at [1101, 94] on span "Acciones" at bounding box center [1114, 93] width 35 height 20
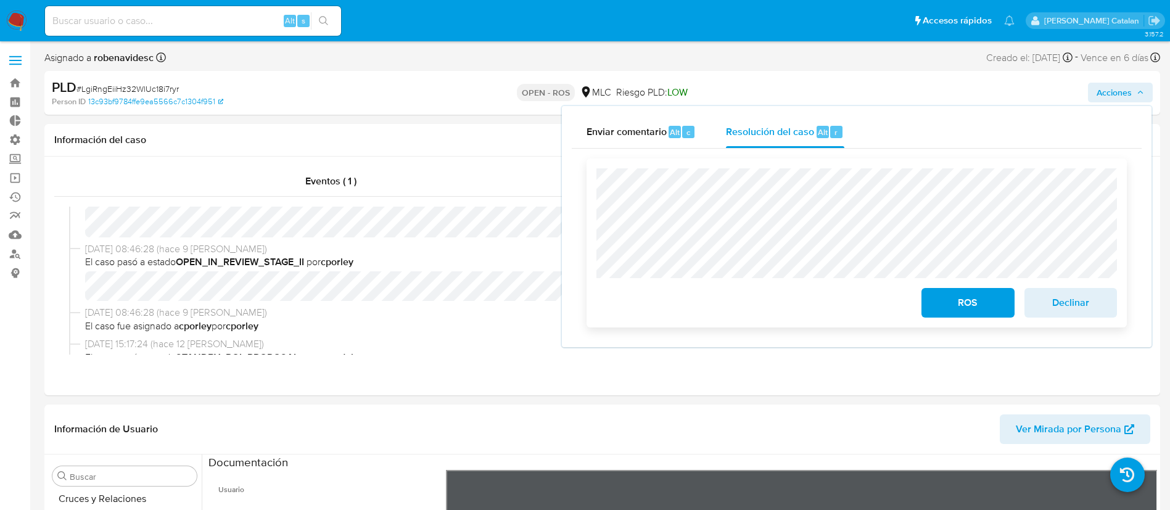
click at [587, 210] on div "ROS Declinar" at bounding box center [857, 243] width 540 height 169
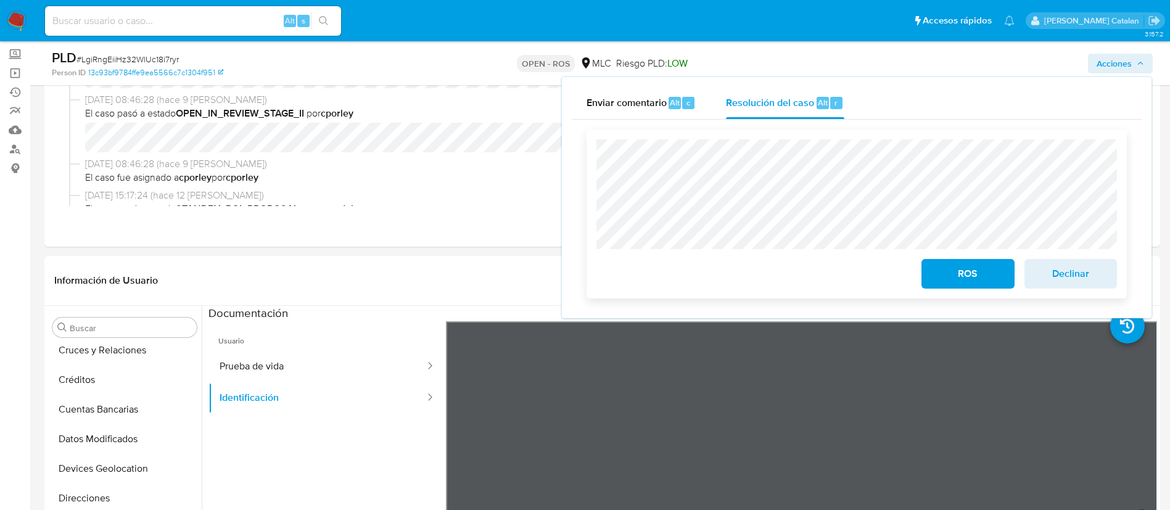
scroll to position [105, 0]
click at [954, 280] on span "ROS" at bounding box center [968, 273] width 60 height 27
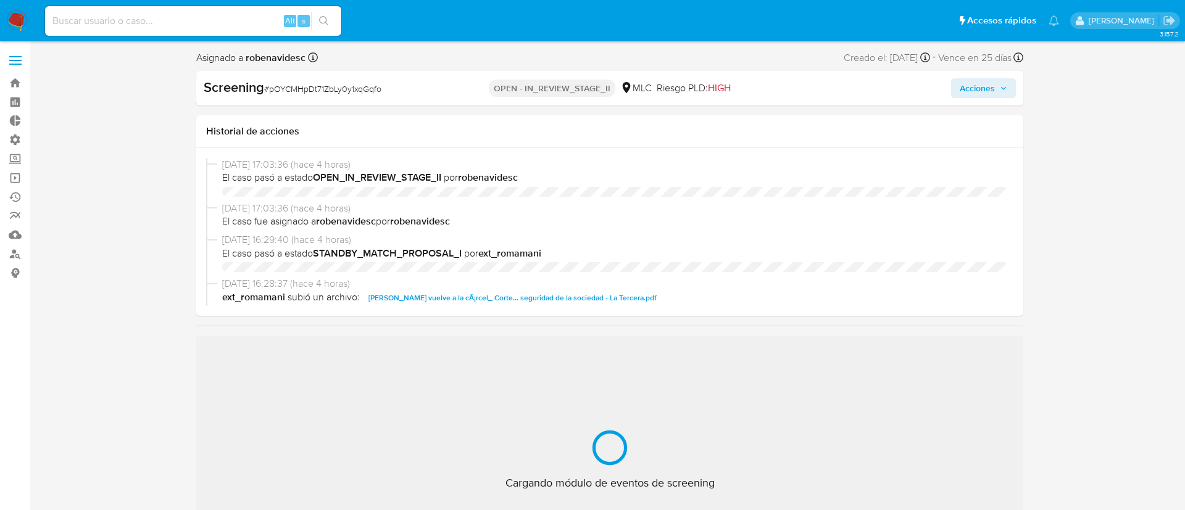
select select "10"
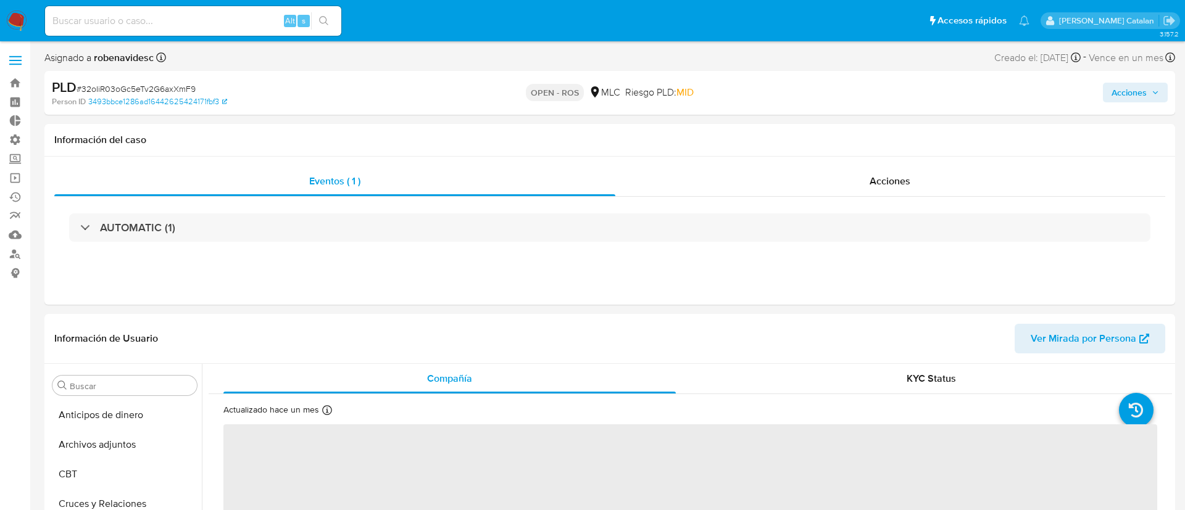
select select "10"
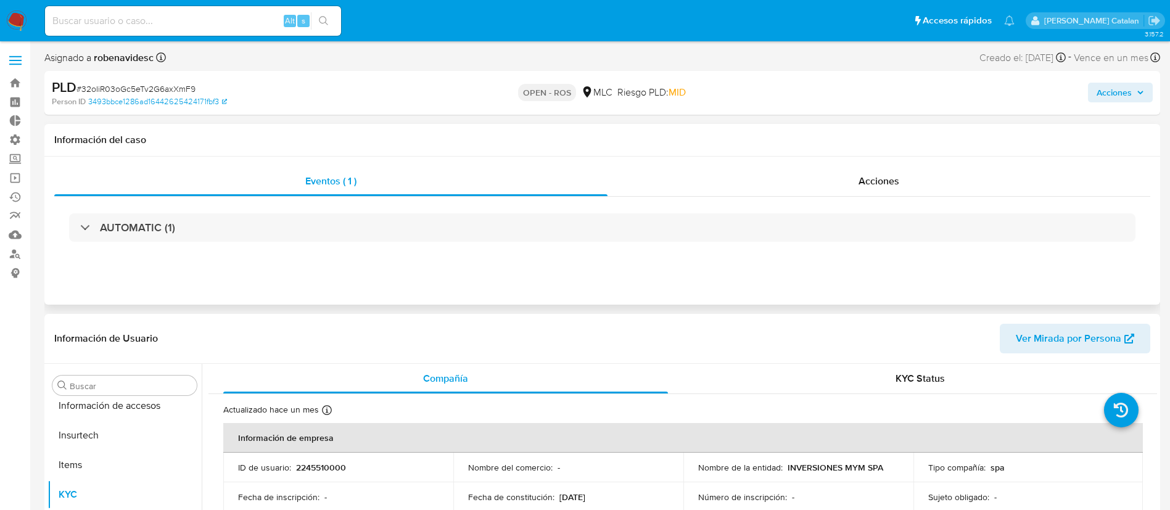
scroll to position [521, 0]
click at [888, 174] on span "Acciones" at bounding box center [879, 181] width 41 height 14
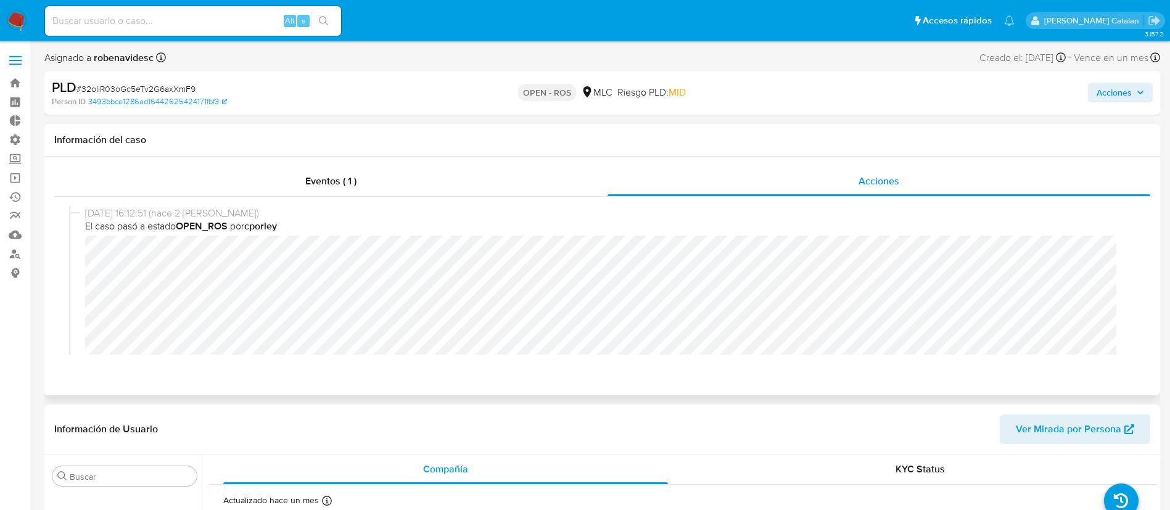
click at [714, 217] on span "01/09/2025 16:12:51 (hace 2 días)" at bounding box center [608, 214] width 1046 height 14
click at [76, 255] on div "01/09/2025 16:12:51 (hace 2 días) El caso pasó a estado OPEN_ROS por cporley" at bounding box center [602, 318] width 1067 height 224
click at [753, 217] on span "01/09/2025 16:12:51 (hace 2 días)" at bounding box center [608, 213] width 1046 height 14
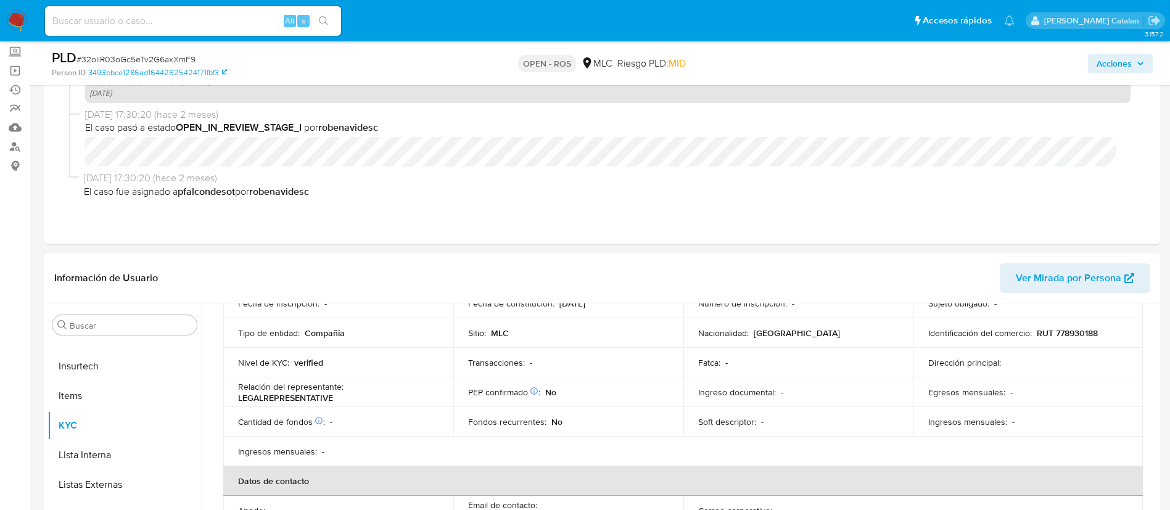
scroll to position [7, 0]
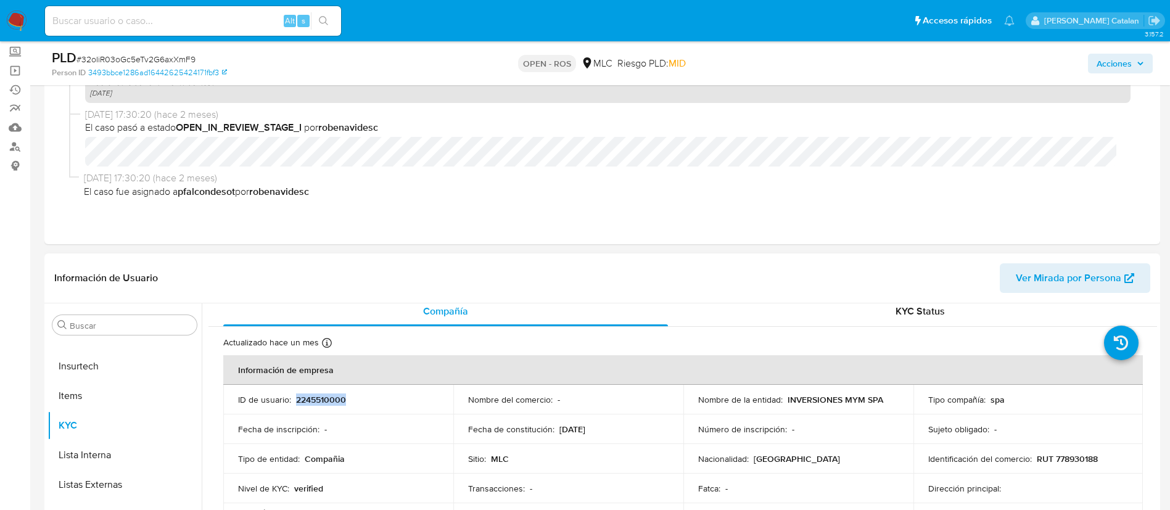
drag, startPoint x: 371, startPoint y: 396, endPoint x: 296, endPoint y: 402, distance: 74.9
click at [296, 402] on div "ID de usuario : 2245510000" at bounding box center [338, 399] width 201 height 11
copy p "2245510000"
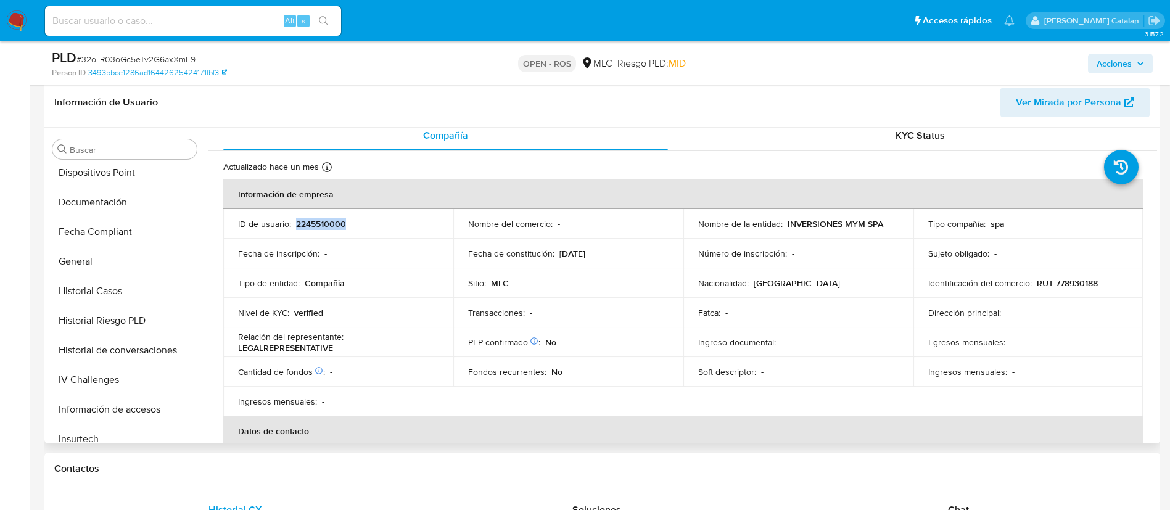
scroll to position [271, 0]
click at [95, 298] on button "Historial Casos" at bounding box center [120, 293] width 144 height 30
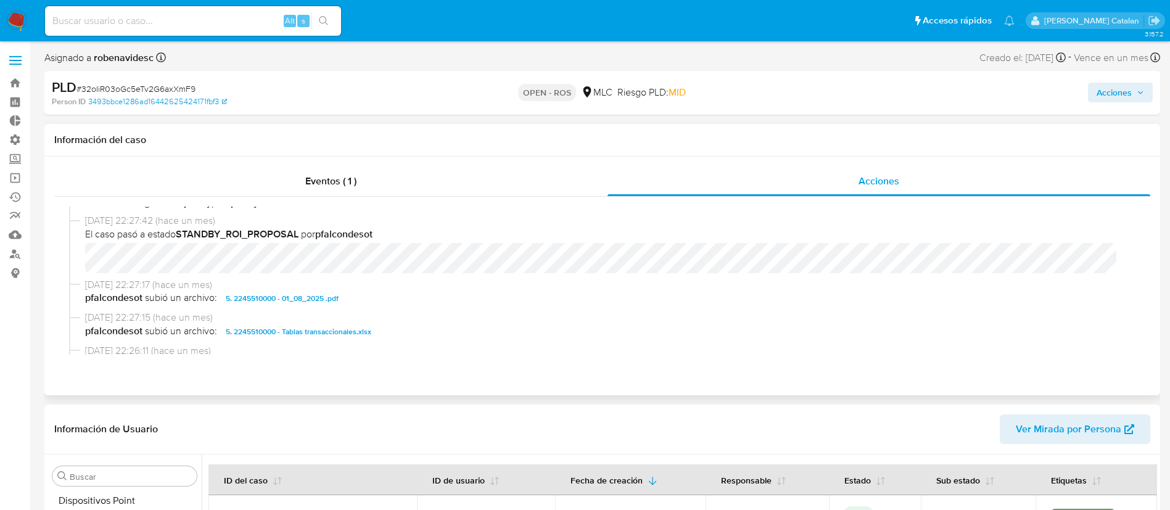
scroll to position [310, 0]
click at [336, 300] on span "5. 2245510000 - 01_08_2025 .pdf" at bounding box center [282, 299] width 113 height 15
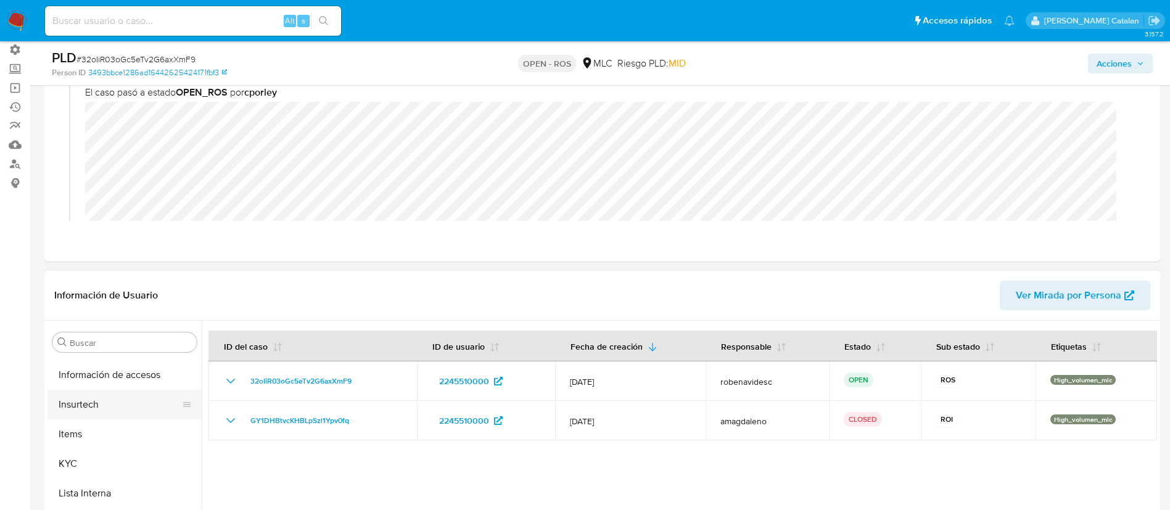
scroll to position [521, 0]
click at [94, 436] on button "KYC" at bounding box center [120, 443] width 144 height 30
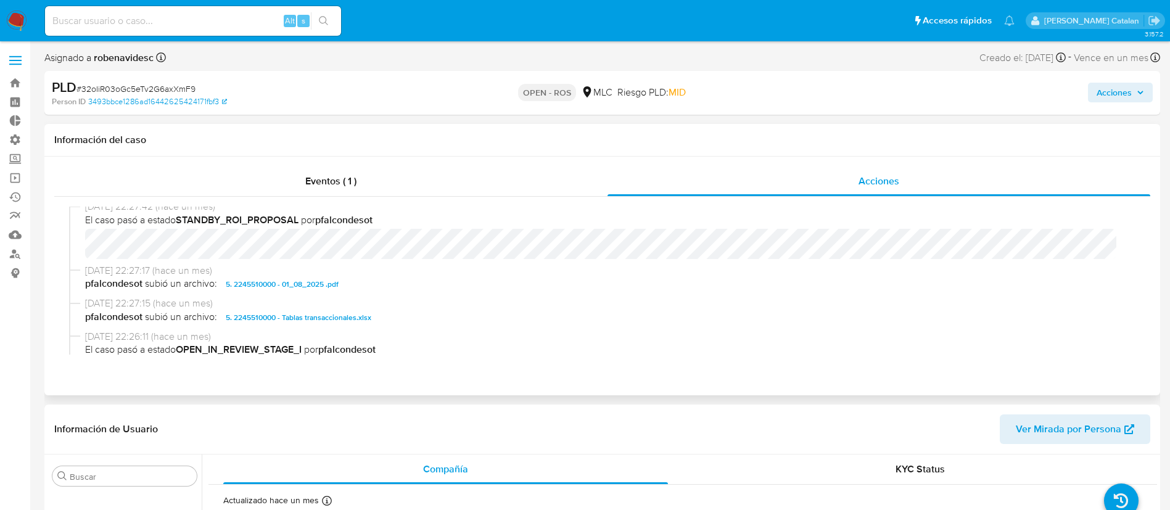
scroll to position [325, 0]
click at [598, 143] on h1 "Información del caso" at bounding box center [602, 140] width 1096 height 12
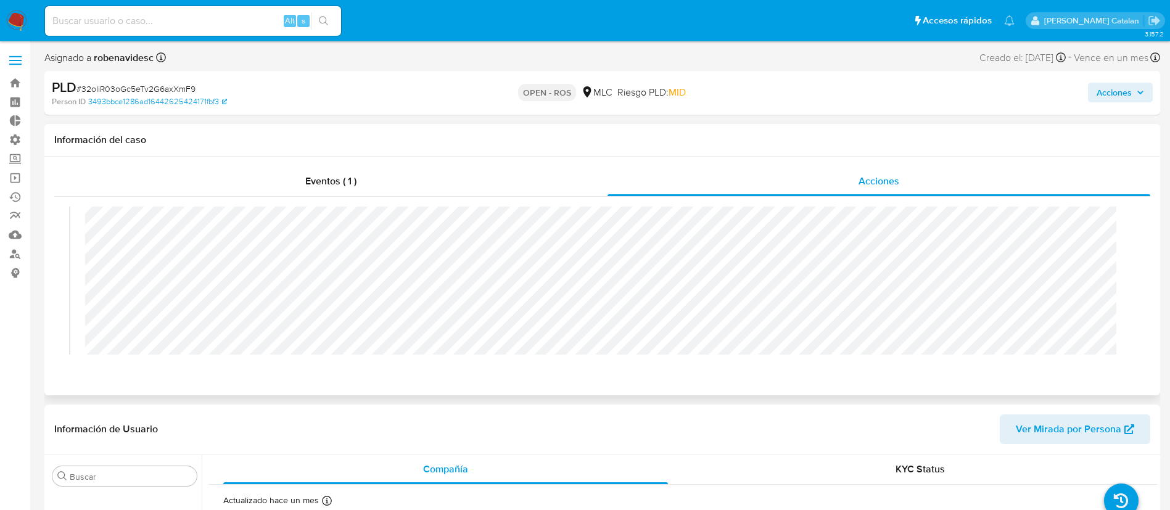
scroll to position [0, 0]
click at [81, 251] on div "01/09/2025 16:12:51 (hace 2 días) El caso pasó a estado OPEN_ROS por cporley" at bounding box center [602, 319] width 1067 height 224
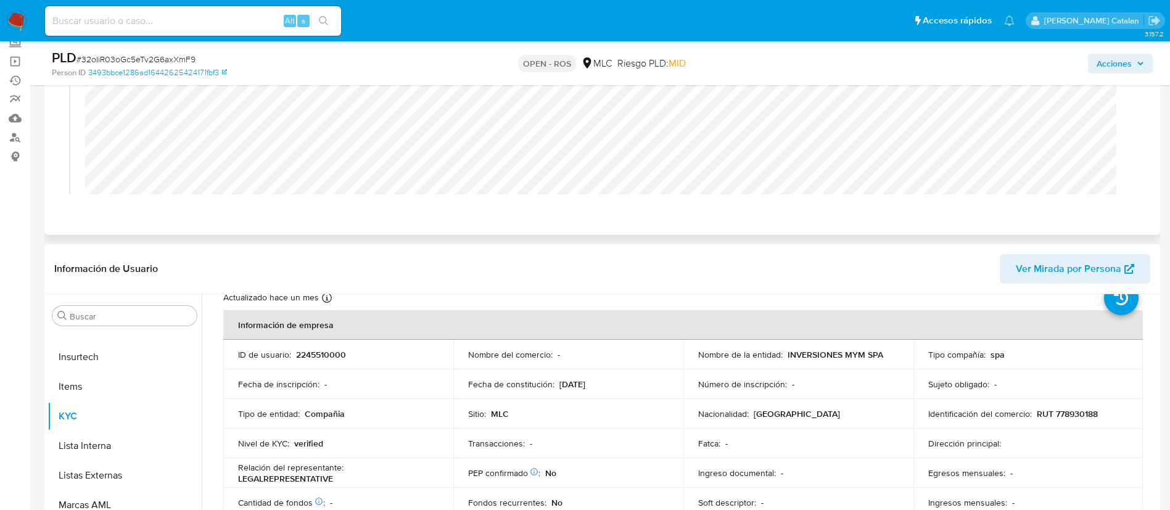
scroll to position [44, 0]
drag, startPoint x: 880, startPoint y: 352, endPoint x: 783, endPoint y: 353, distance: 97.5
click at [783, 353] on div "Nombre de la entidad : INVERSIONES MYM SPA" at bounding box center [798, 353] width 201 height 11
copy div "INVERSIONES MYM SPA"
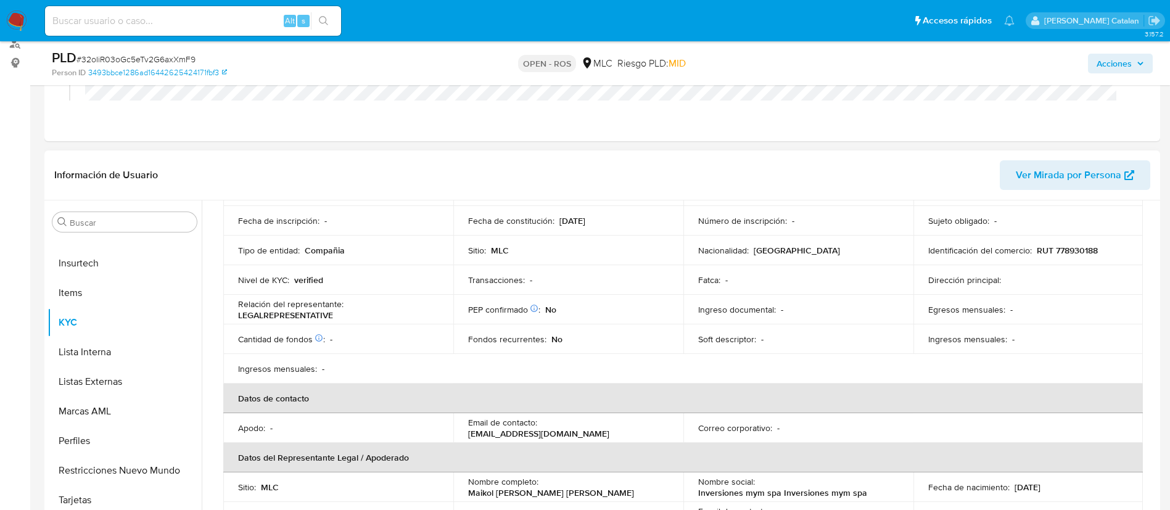
scroll to position [0, 0]
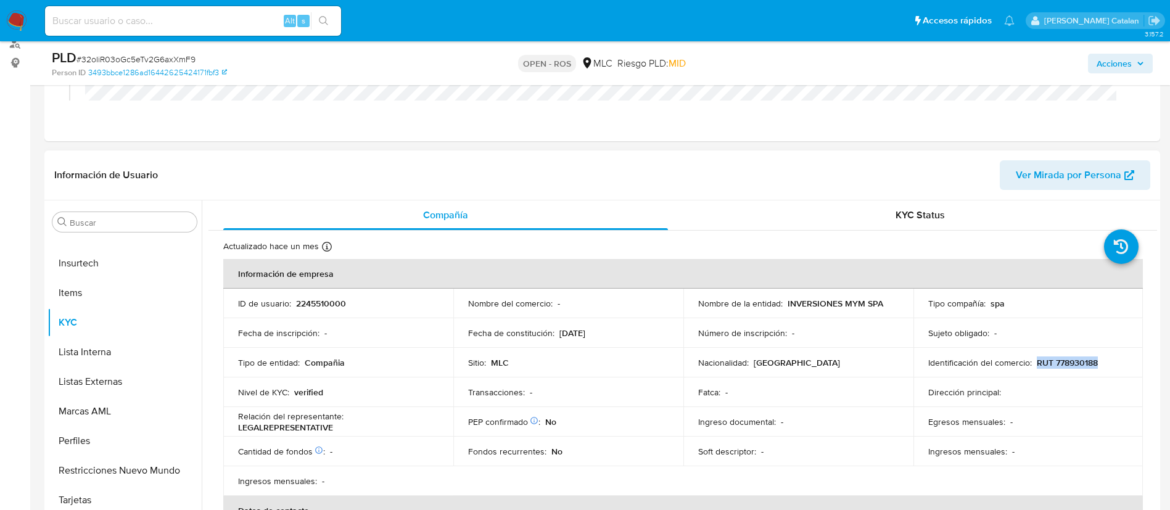
drag, startPoint x: 1104, startPoint y: 362, endPoint x: 1052, endPoint y: 357, distance: 52.1
click at [1052, 357] on div "Identificación del comercio : RUT 778930188" at bounding box center [1028, 362] width 201 height 11
copy p "RUT 778930188"
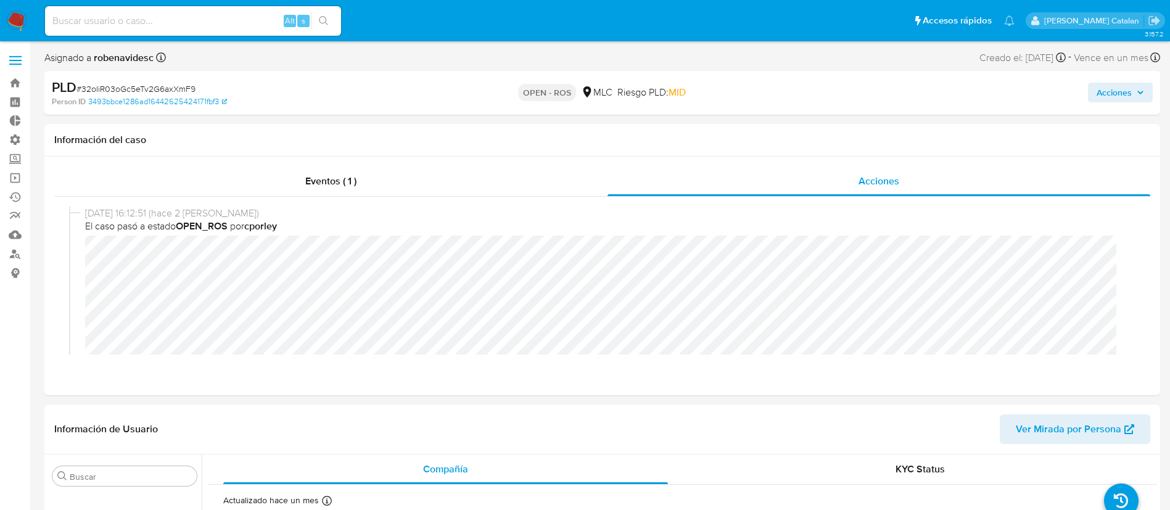
click at [1124, 94] on span "Acciones" at bounding box center [1114, 93] width 35 height 20
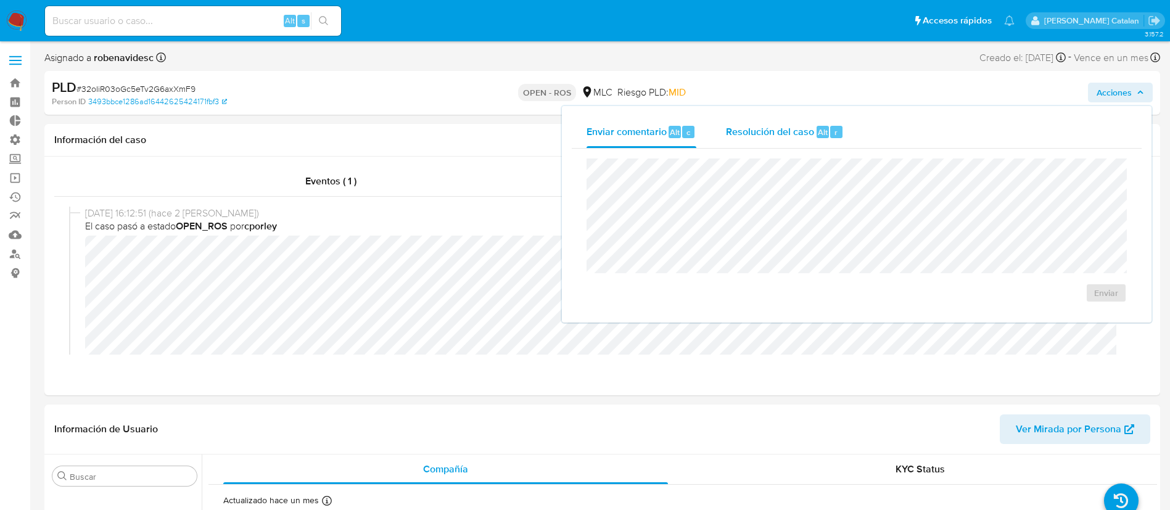
click at [795, 122] on div "Resolución del caso Alt r" at bounding box center [785, 132] width 118 height 32
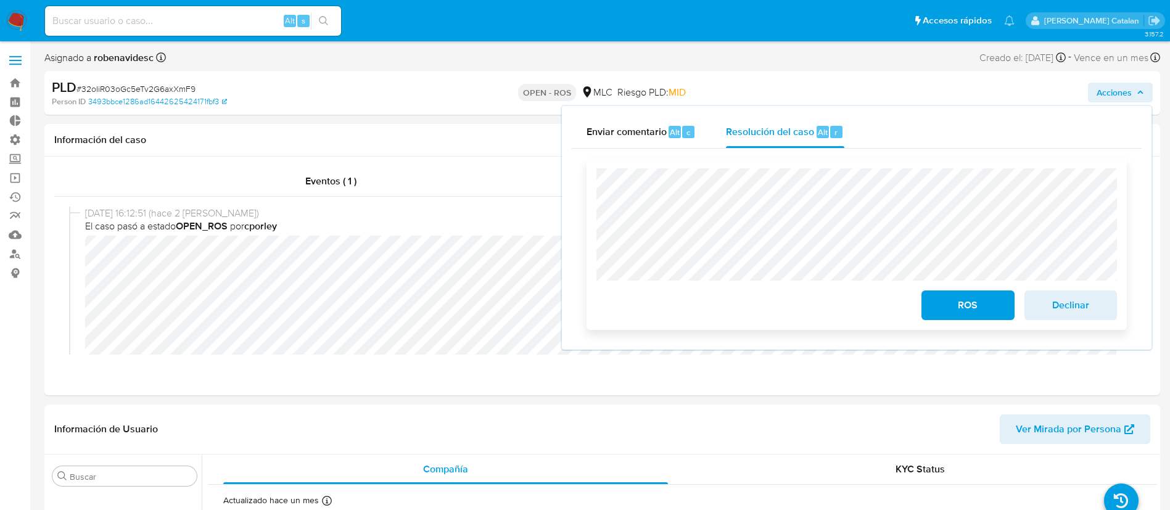
click at [589, 181] on div "ROS Declinar" at bounding box center [857, 245] width 540 height 172
click at [946, 308] on span "ROS" at bounding box center [968, 305] width 60 height 27
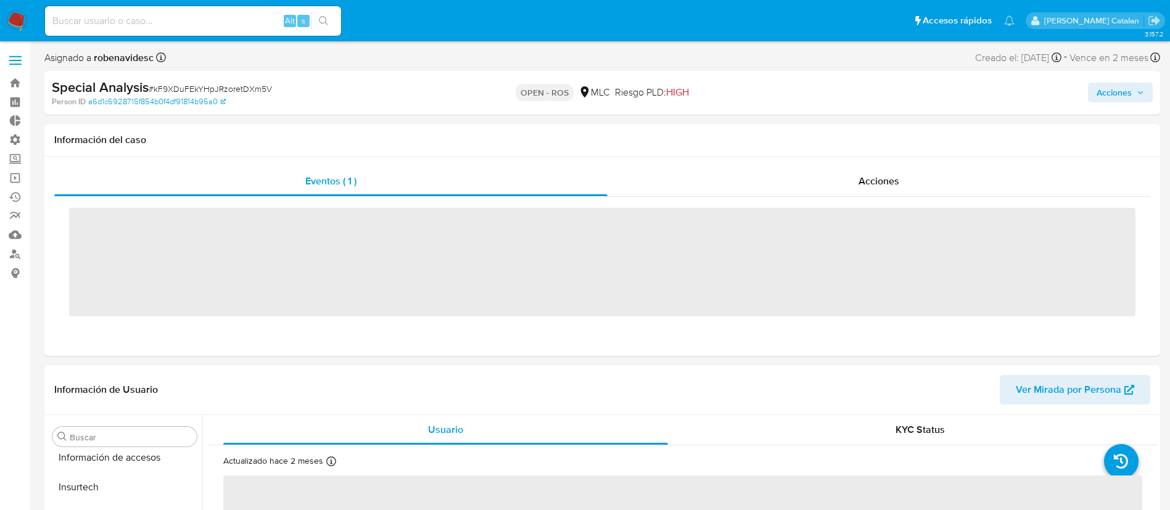
scroll to position [521, 0]
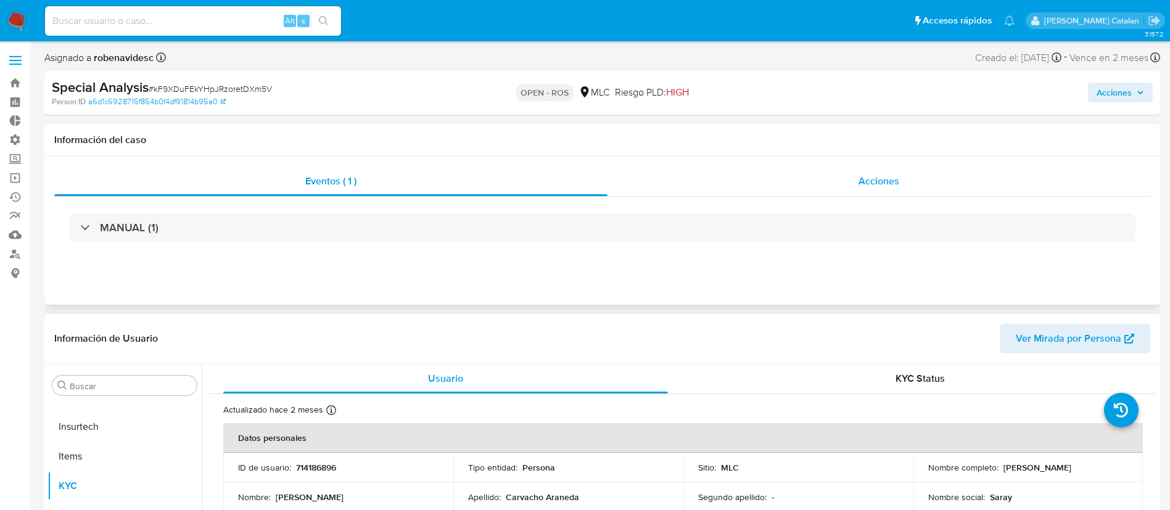
select select "10"
click at [834, 174] on div "Acciones" at bounding box center [879, 182] width 543 height 30
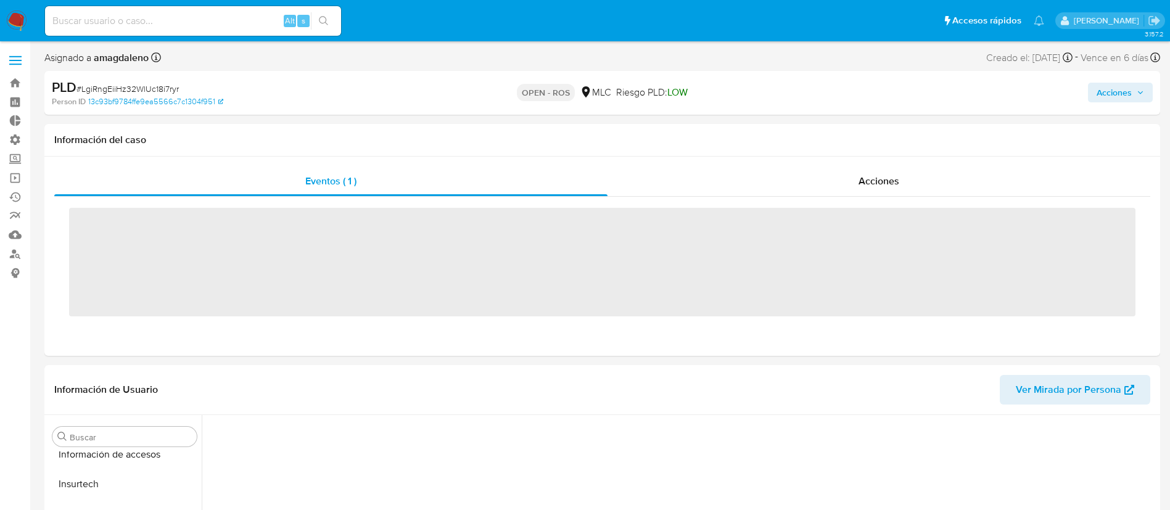
scroll to position [521, 0]
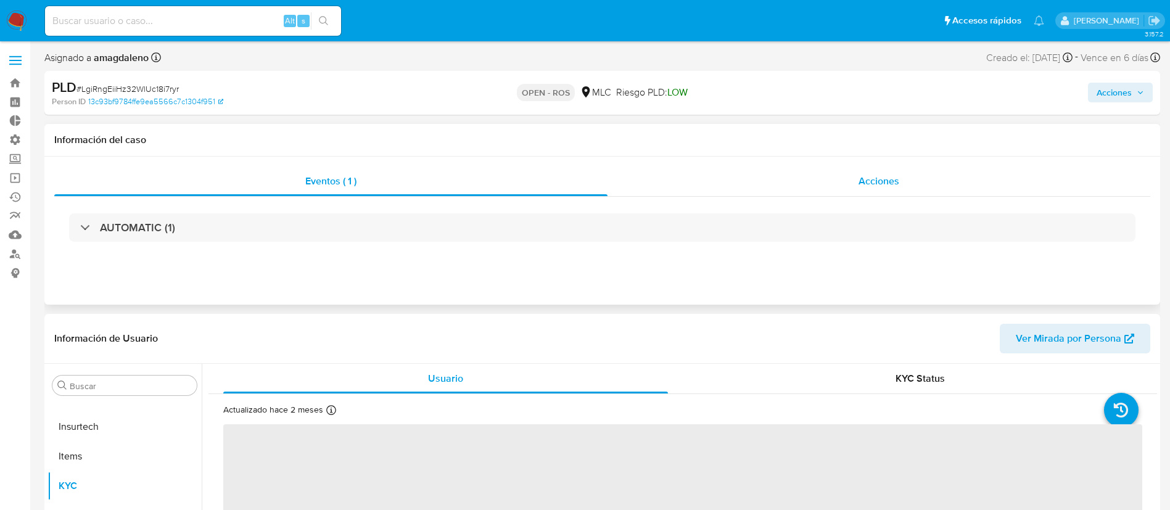
click at [872, 194] on div "Acciones" at bounding box center [879, 182] width 543 height 30
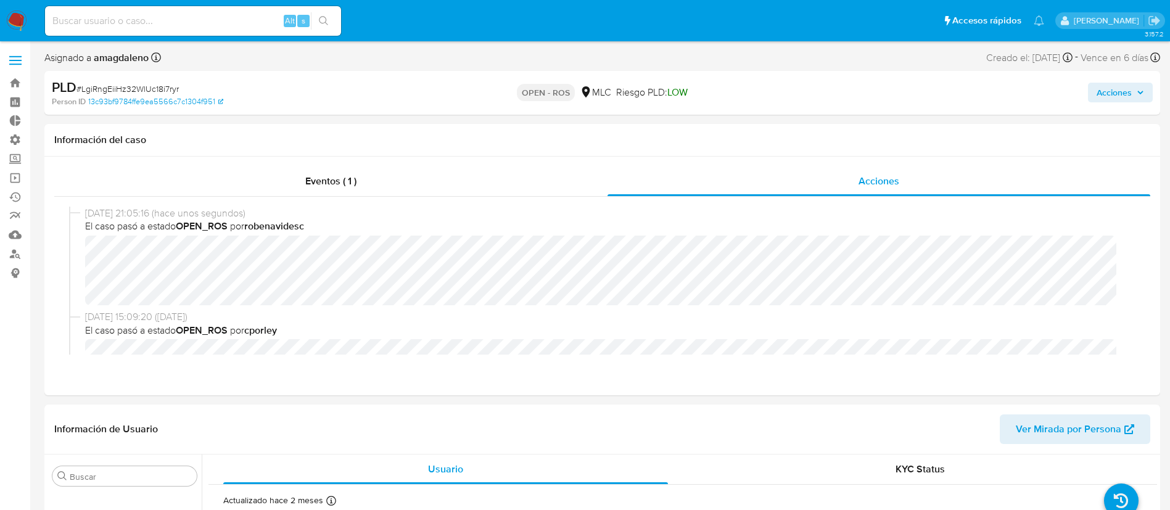
select select "10"
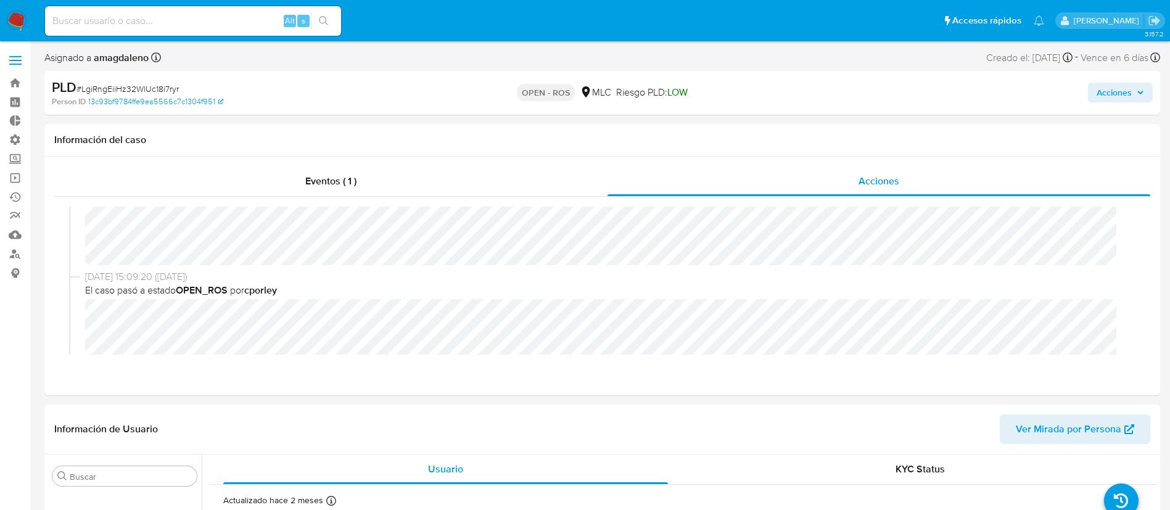
scroll to position [0, 0]
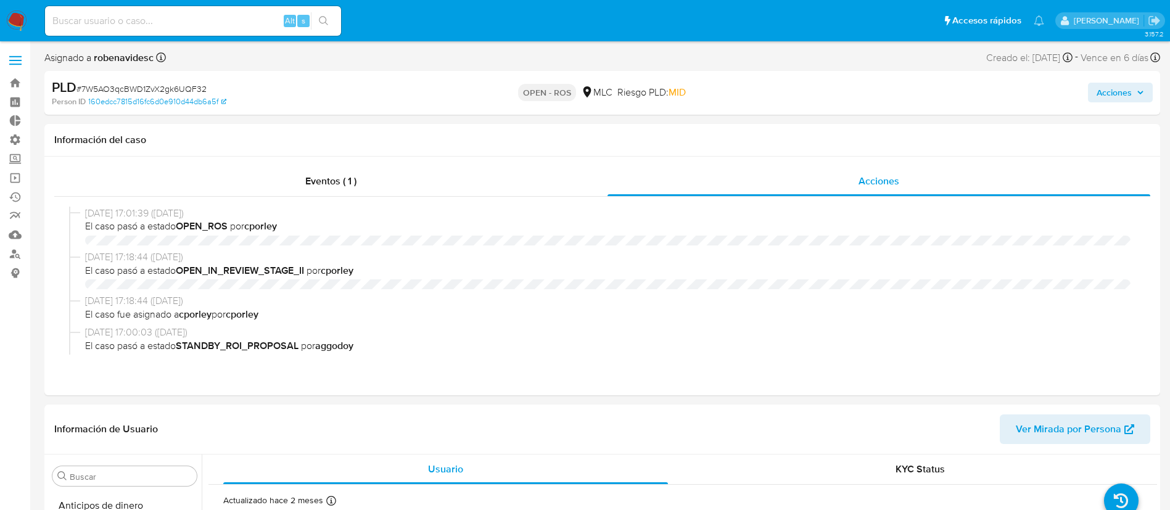
select select "10"
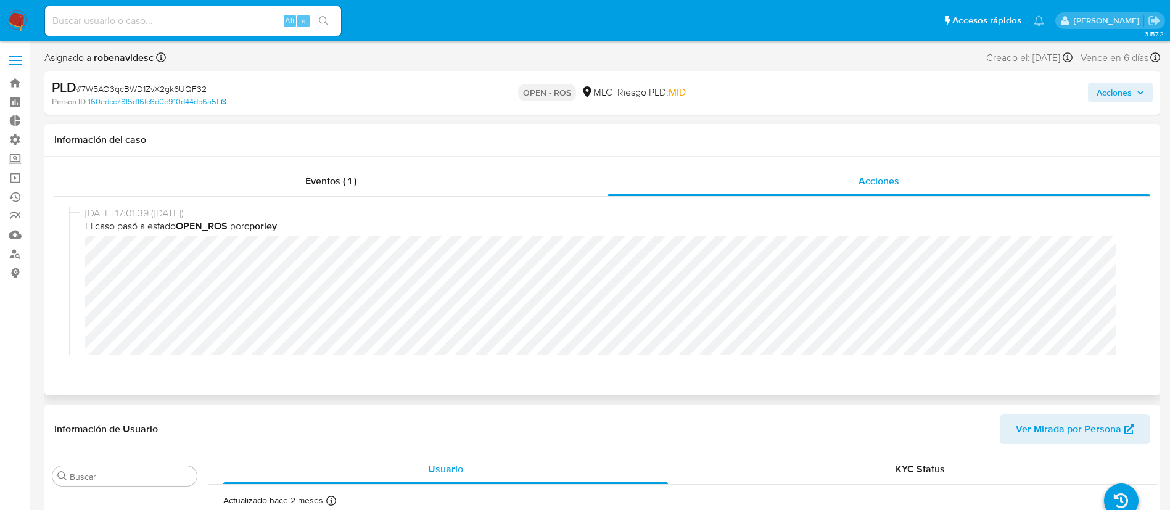
click at [83, 258] on div "[DATE] 17:01:39 ([DATE]) El caso pasó a estado OPEN_ROS por cporley" at bounding box center [602, 309] width 1067 height 204
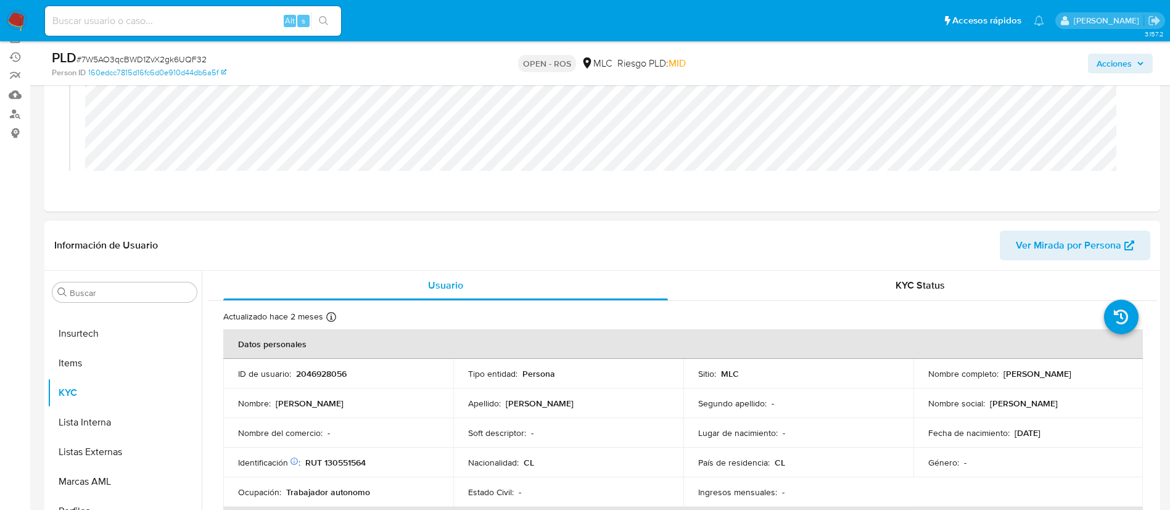
scroll to position [157, 0]
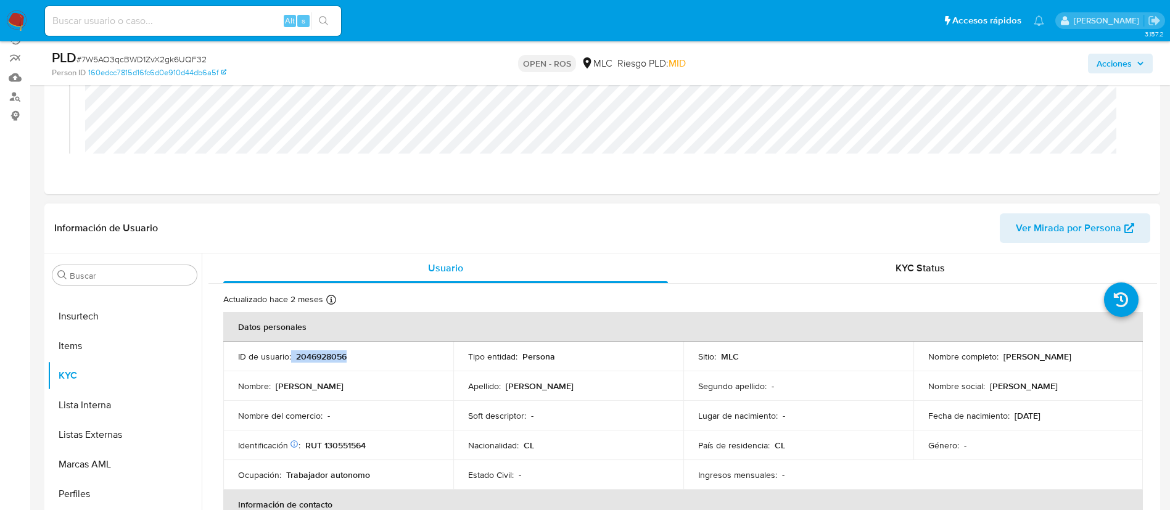
drag, startPoint x: 387, startPoint y: 355, endPoint x: 291, endPoint y: 356, distance: 96.9
click at [291, 356] on div "ID de usuario : 2046928056" at bounding box center [338, 356] width 201 height 11
copy div "2046928056"
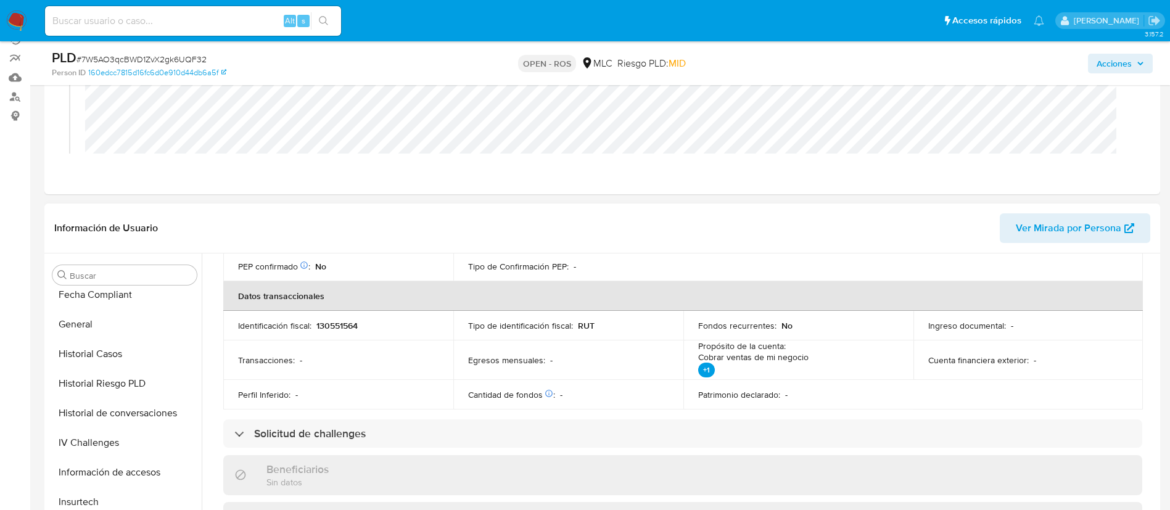
scroll to position [334, 0]
click at [101, 366] on button "Historial Casos" at bounding box center [120, 356] width 144 height 30
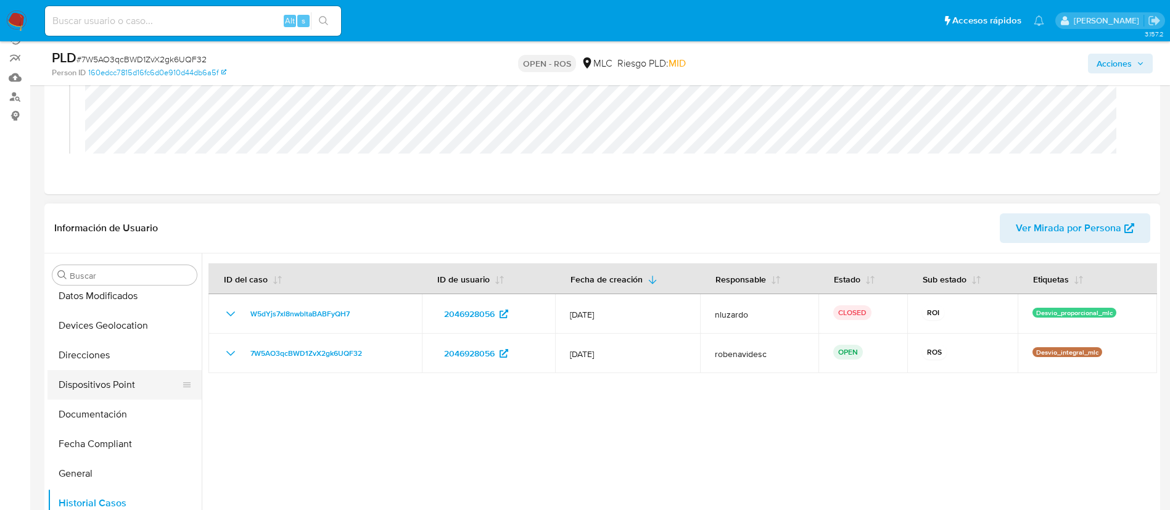
scroll to position [188, 0]
click at [112, 407] on button "Documentación" at bounding box center [120, 414] width 144 height 30
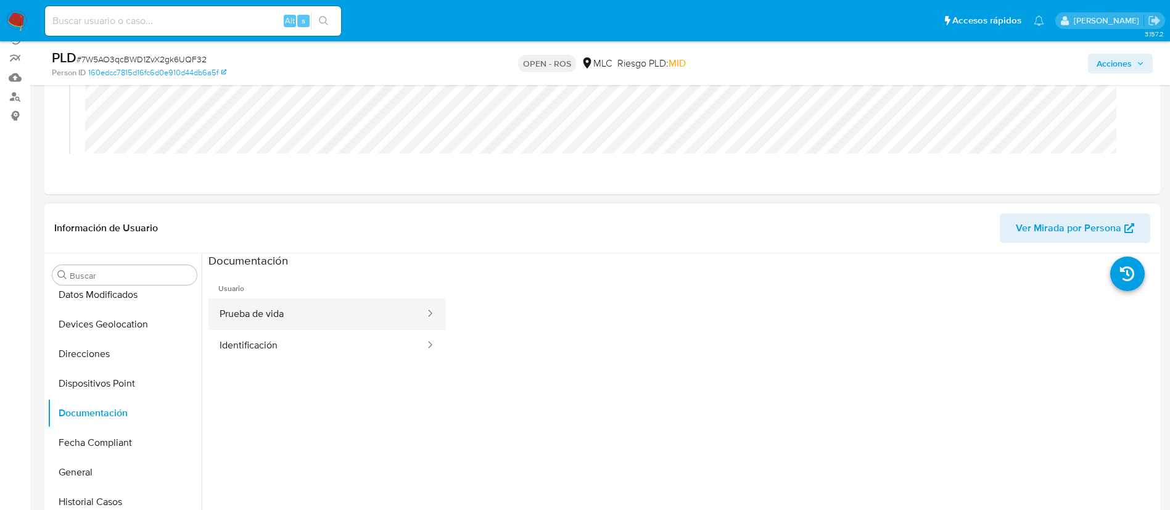
click at [304, 314] on button "Prueba de vida" at bounding box center [318, 314] width 218 height 31
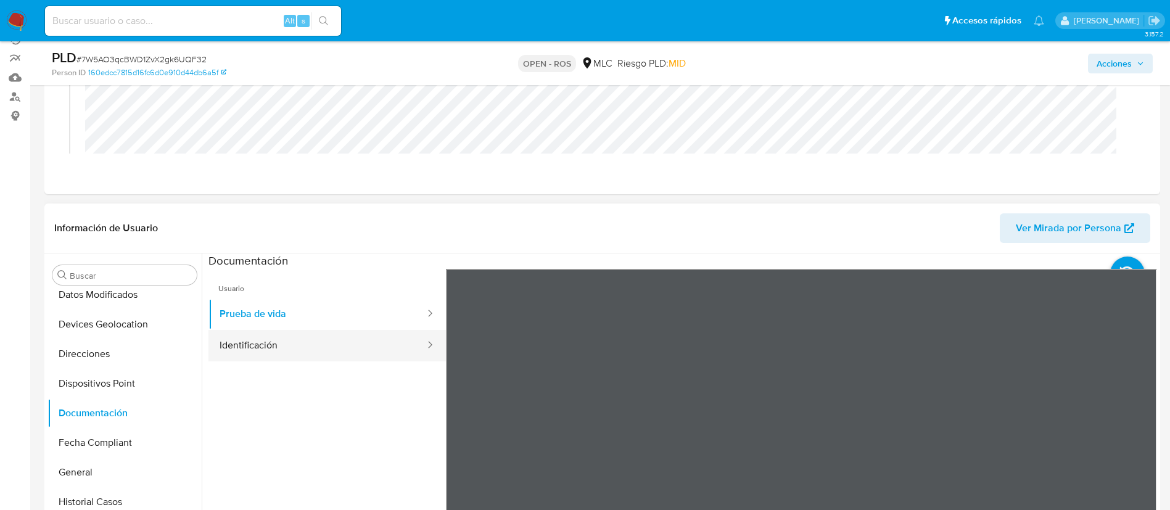
click at [279, 338] on button "Identificación" at bounding box center [318, 345] width 218 height 31
click at [252, 293] on span "Usuario" at bounding box center [328, 284] width 238 height 30
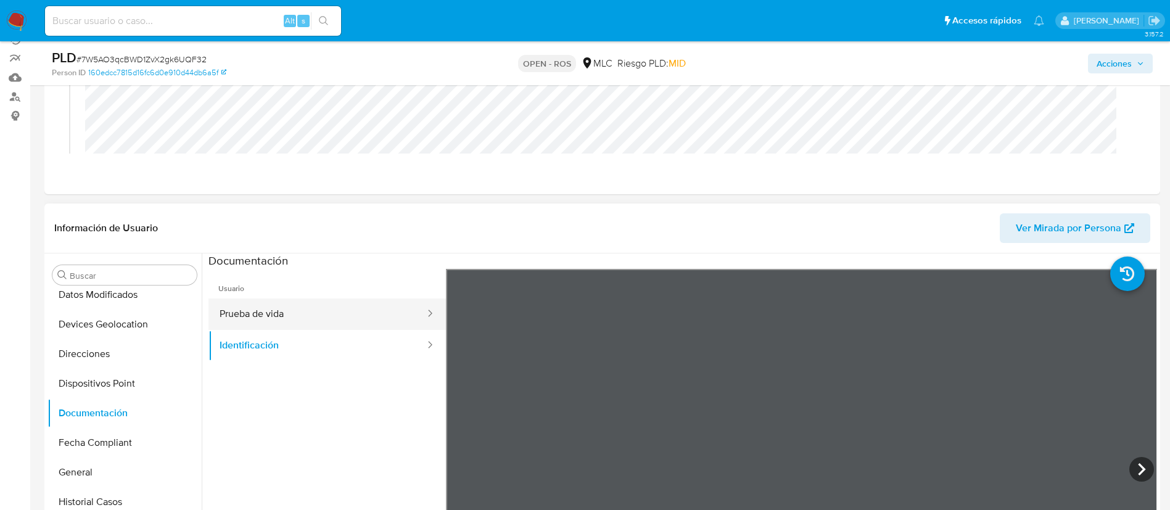
click at [267, 310] on button "Prueba de vida" at bounding box center [318, 314] width 218 height 31
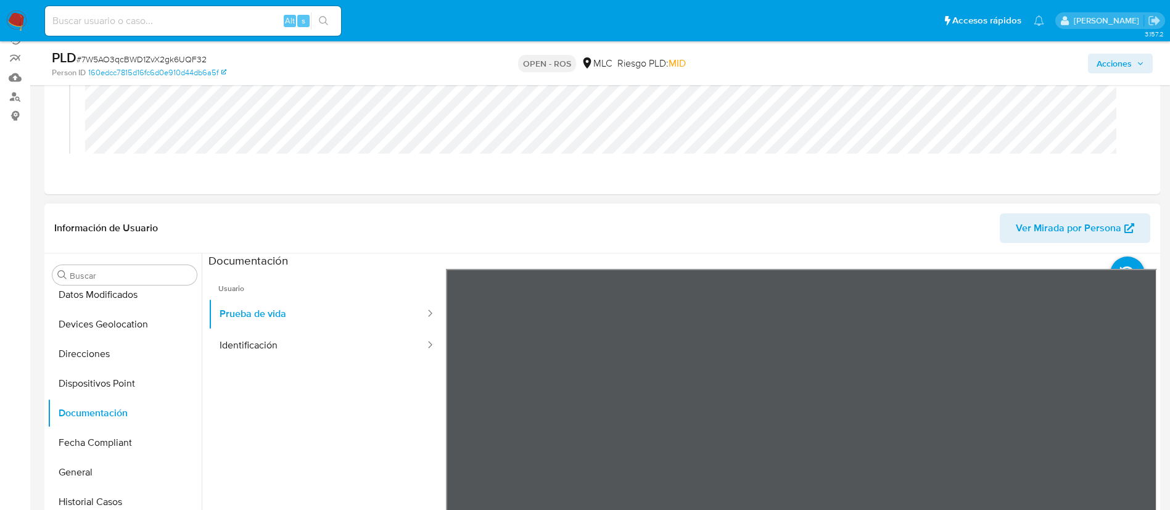
scroll to position [0, 0]
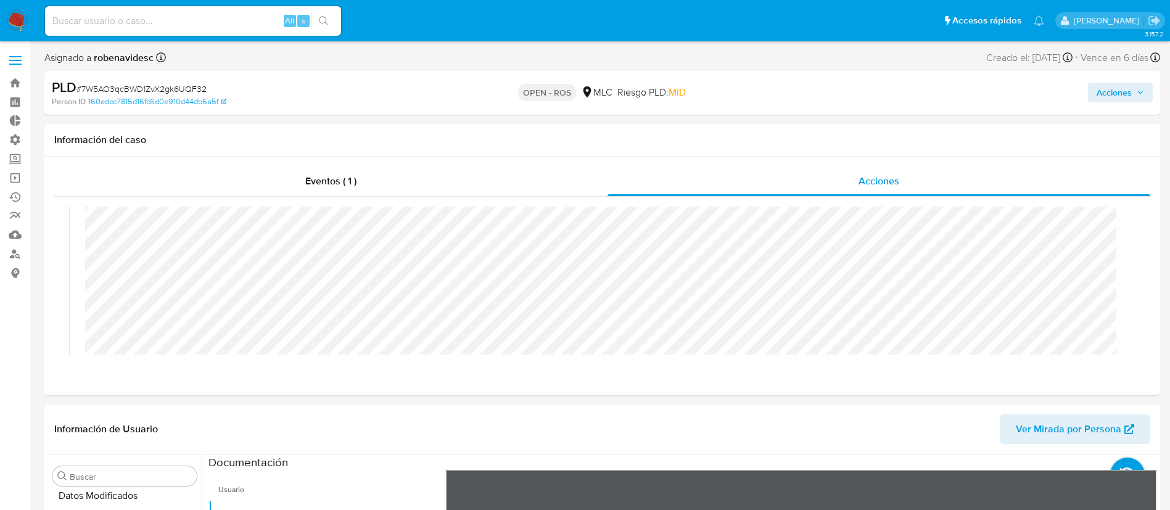
click at [1101, 101] on span "Acciones" at bounding box center [1114, 93] width 35 height 20
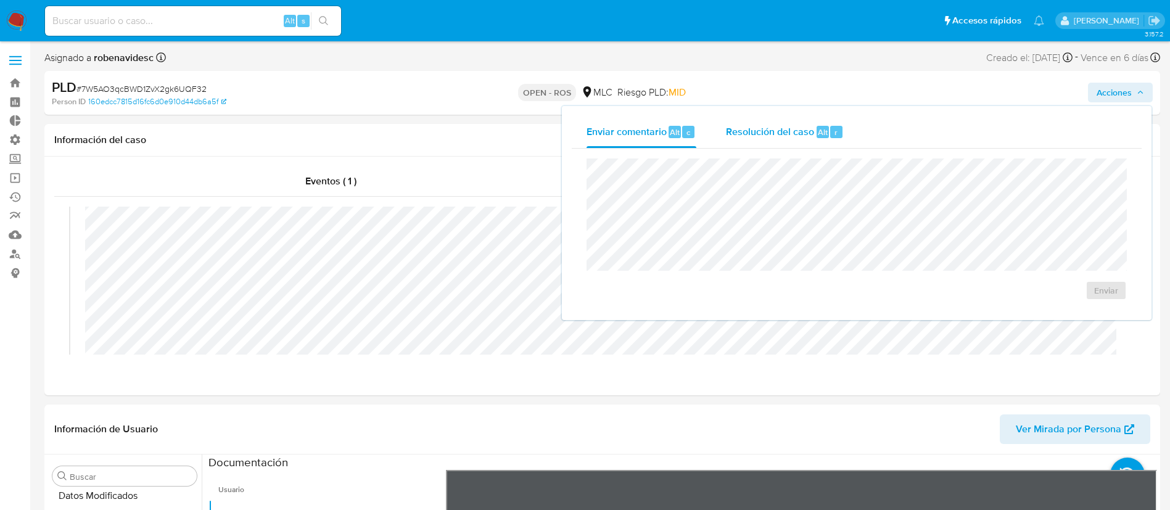
click at [781, 134] on span "Resolución del caso" at bounding box center [770, 132] width 88 height 14
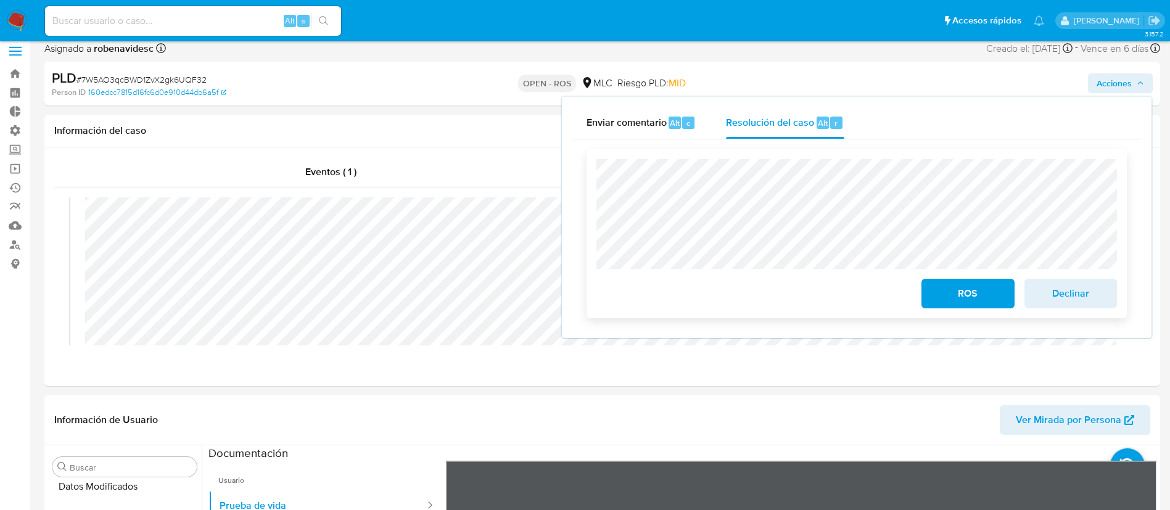
scroll to position [33, 0]
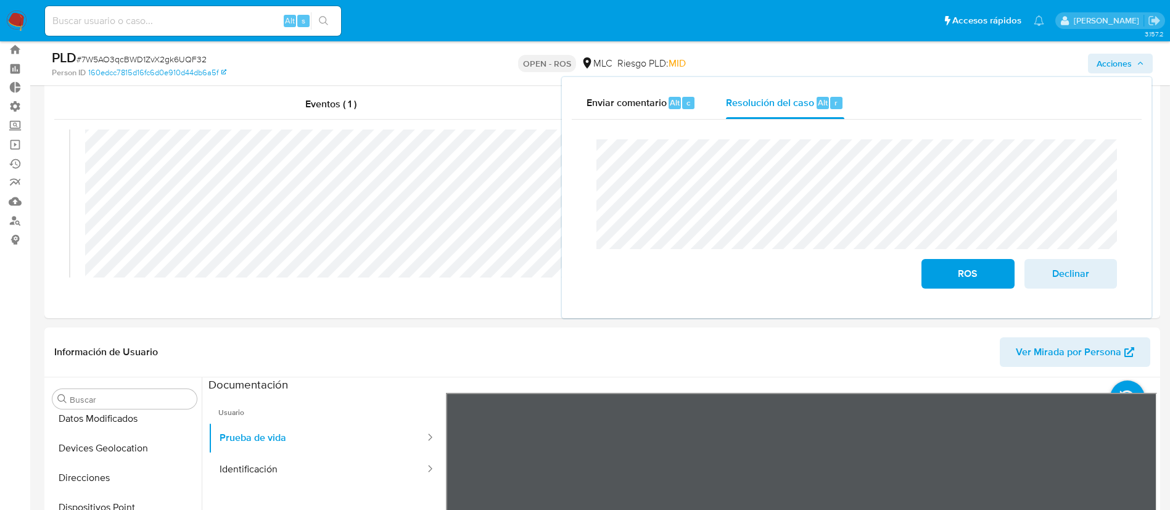
click at [585, 199] on div "Cierre de caso ROS Declinar" at bounding box center [857, 214] width 570 height 189
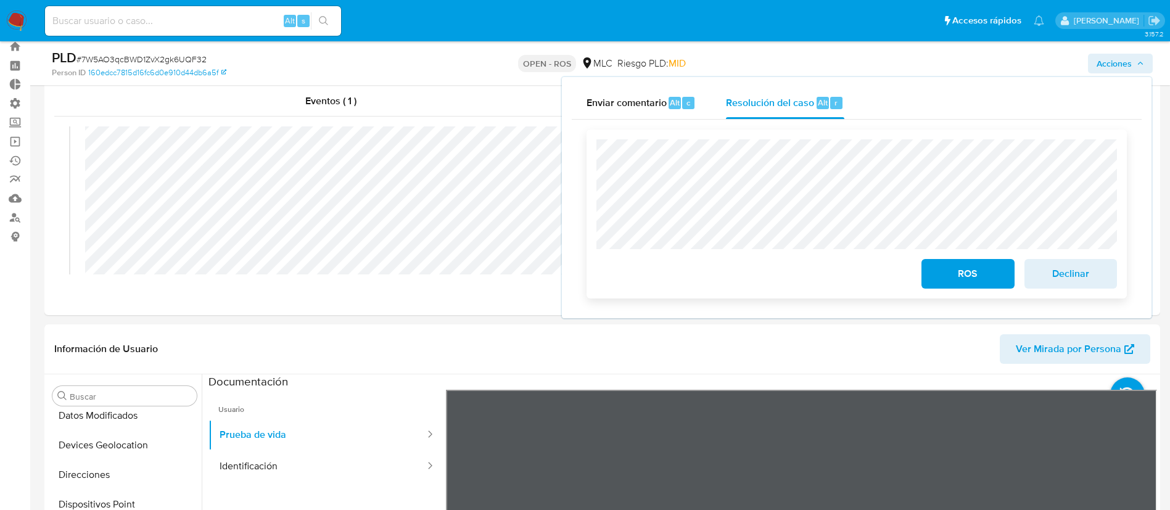
scroll to position [37, 0]
click at [865, 236] on div "ROS Declinar" at bounding box center [857, 213] width 521 height 149
click at [923, 265] on div "ROS" at bounding box center [968, 271] width 102 height 35
click at [923, 265] on button "ROS" at bounding box center [968, 274] width 93 height 30
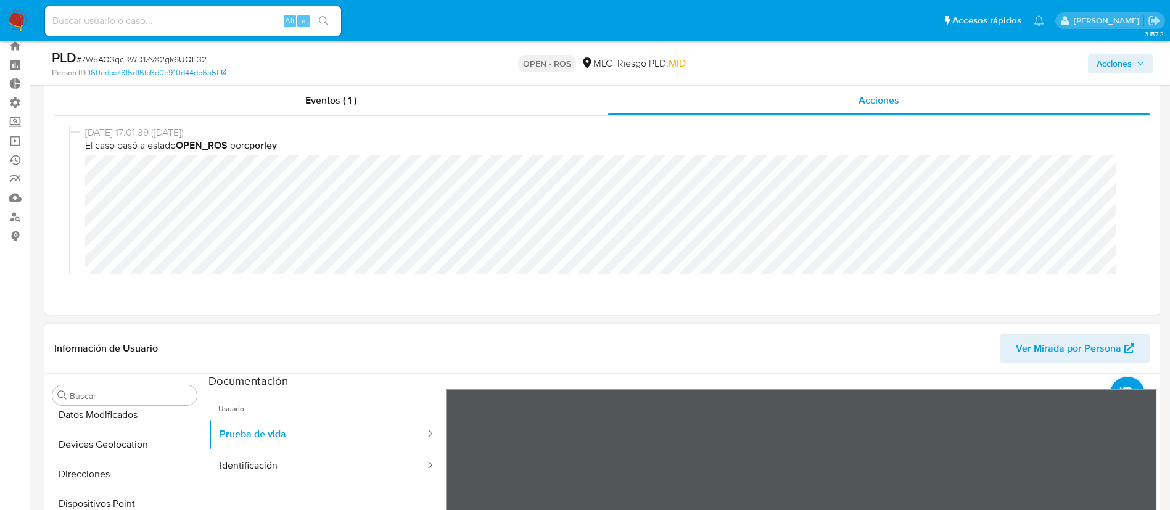
scroll to position [0, 0]
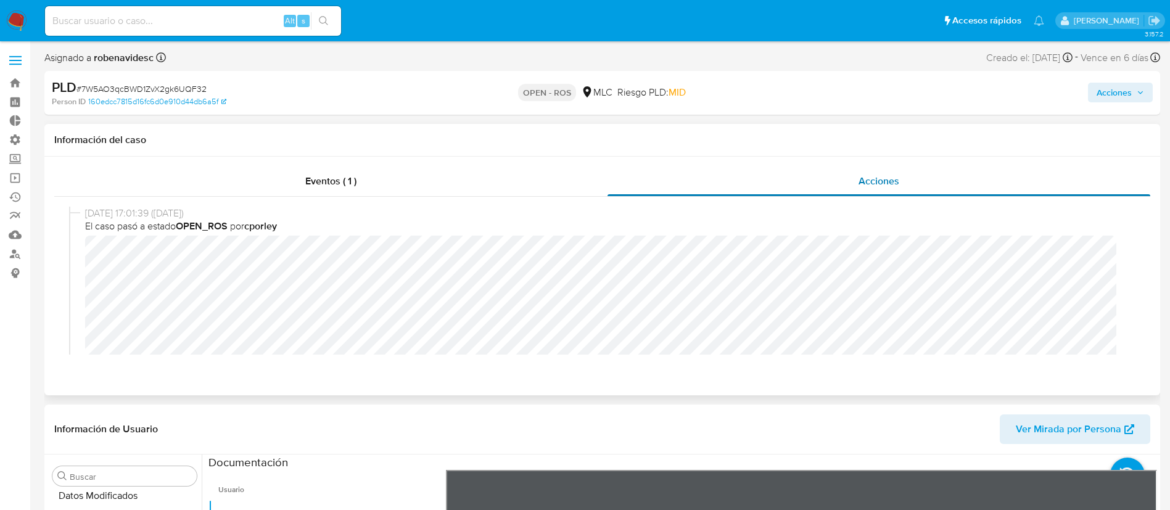
click at [870, 182] on span "Acciones" at bounding box center [879, 181] width 41 height 14
click at [1093, 94] on button "Acciones" at bounding box center [1120, 93] width 65 height 20
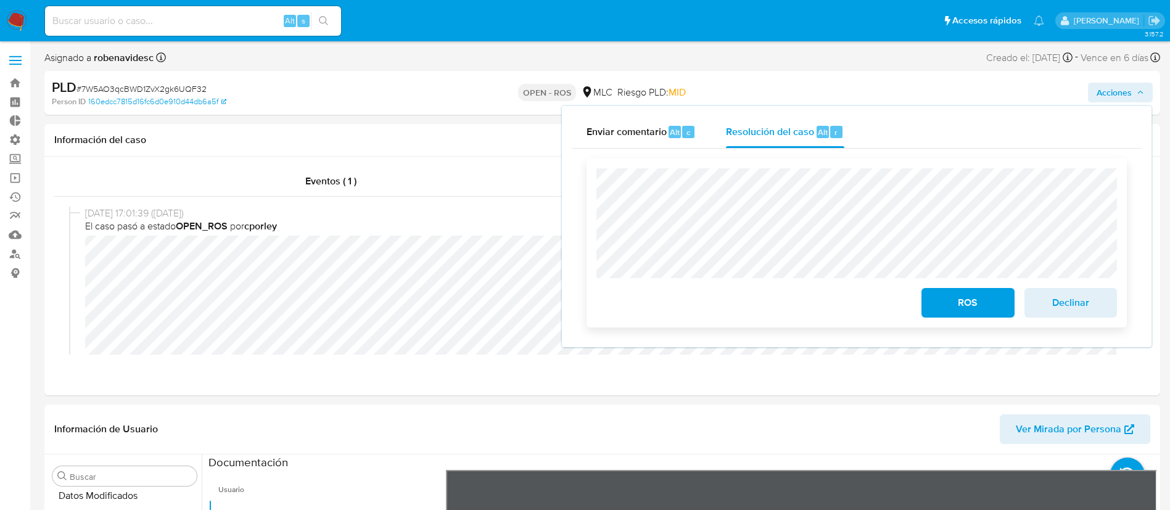
click at [927, 296] on button "ROS" at bounding box center [968, 303] width 93 height 30
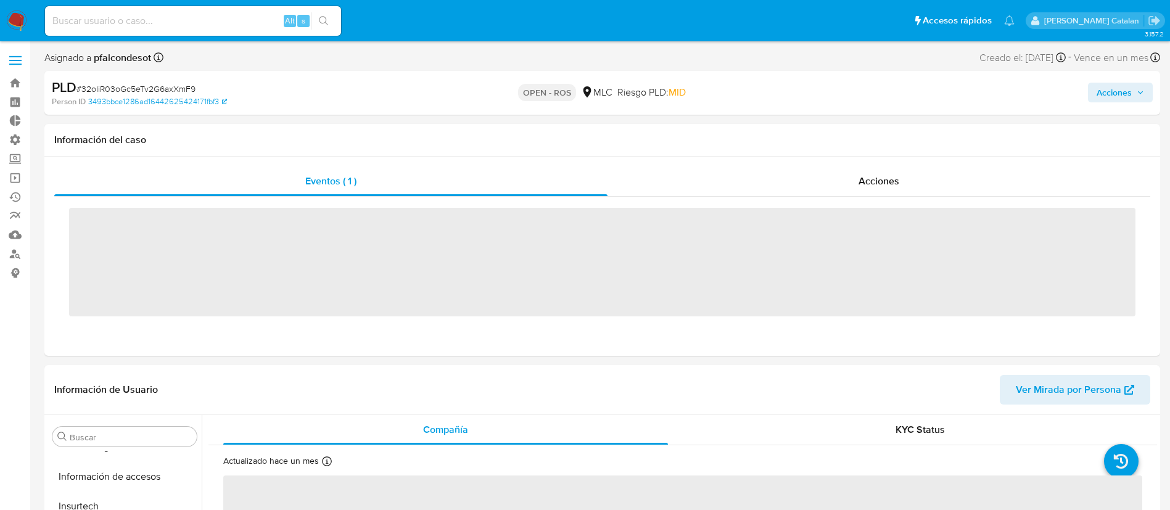
scroll to position [521, 0]
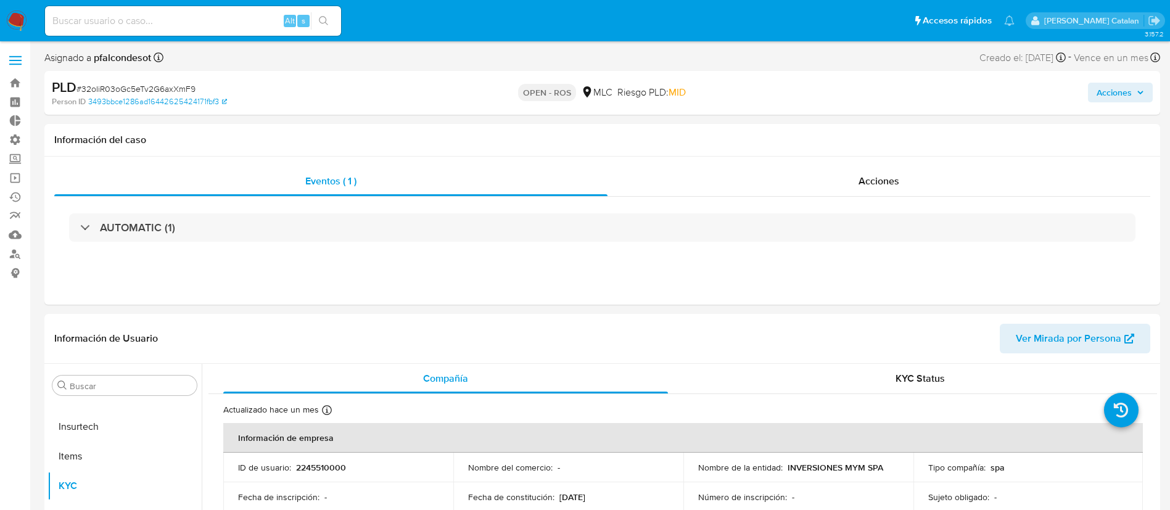
select select "10"
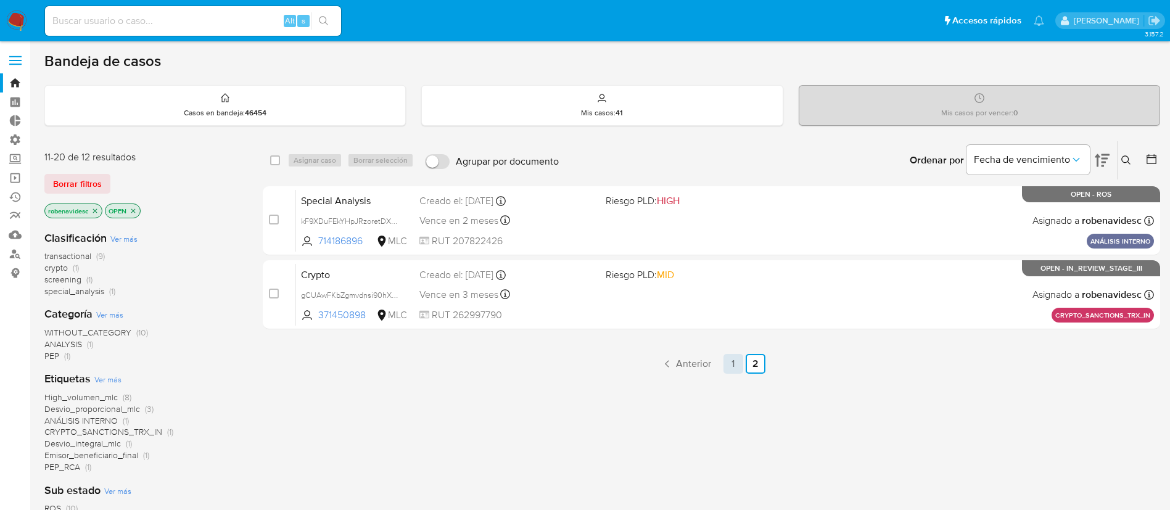
click at [735, 361] on link "1" at bounding box center [734, 364] width 20 height 20
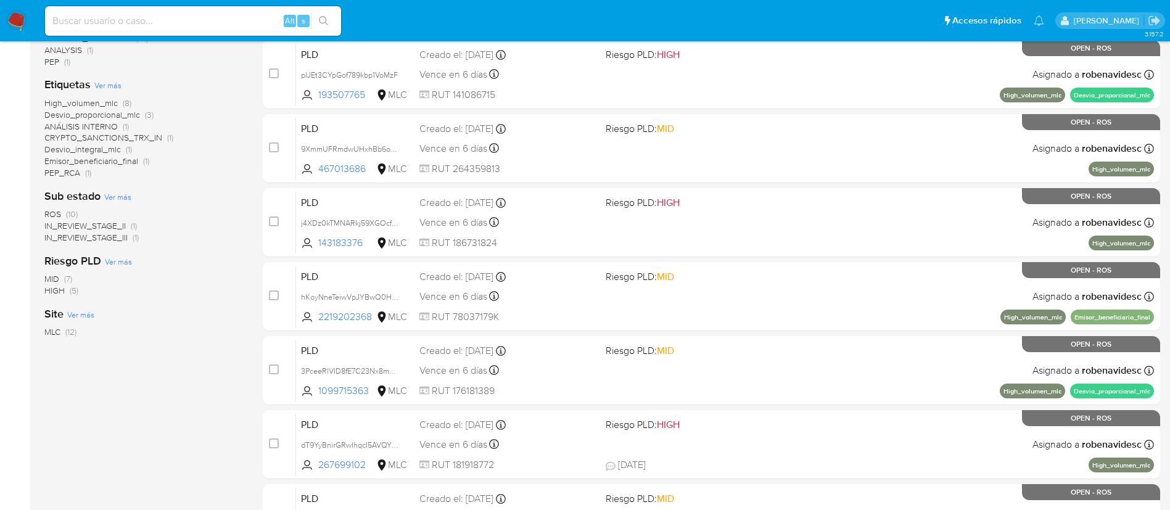
scroll to position [464, 0]
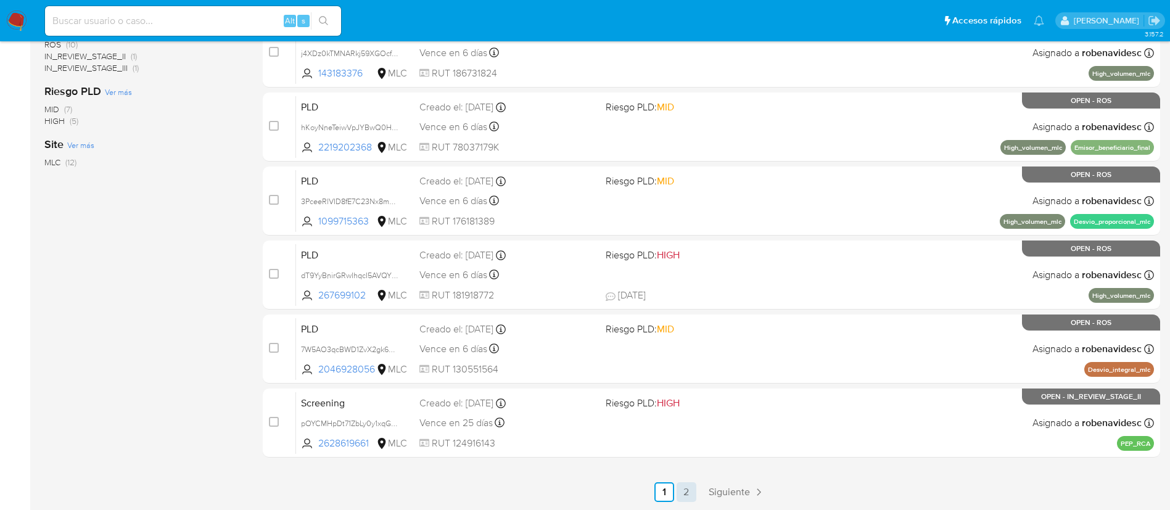
click at [684, 499] on link "2" at bounding box center [687, 492] width 20 height 20
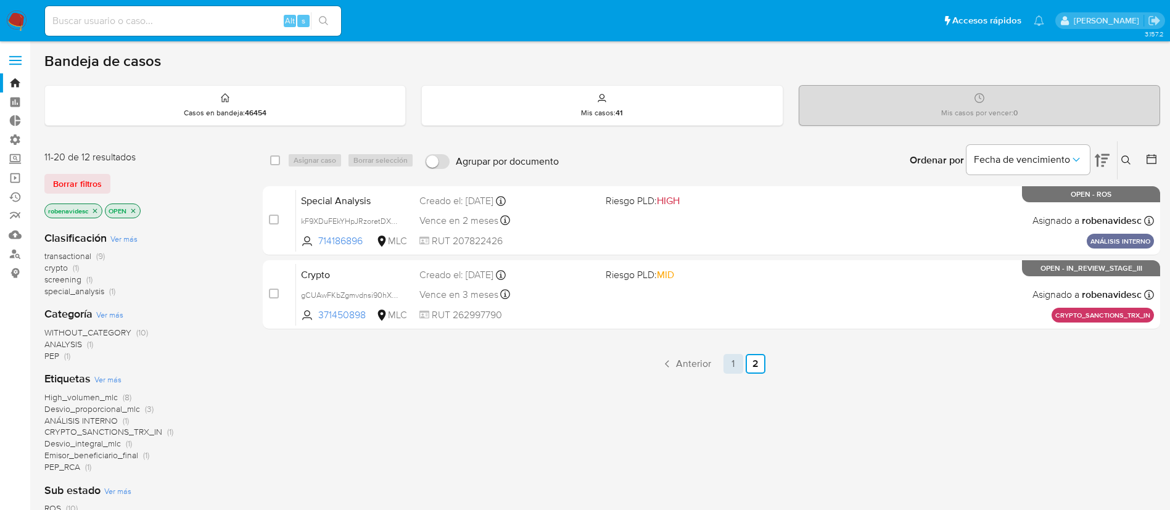
click at [724, 364] on link "1" at bounding box center [734, 364] width 20 height 20
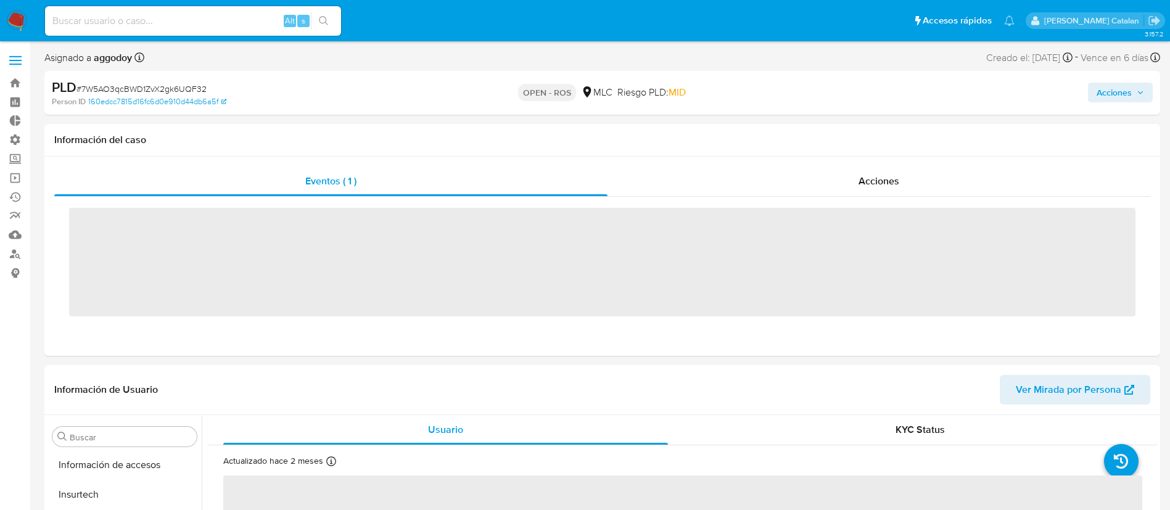
scroll to position [521, 0]
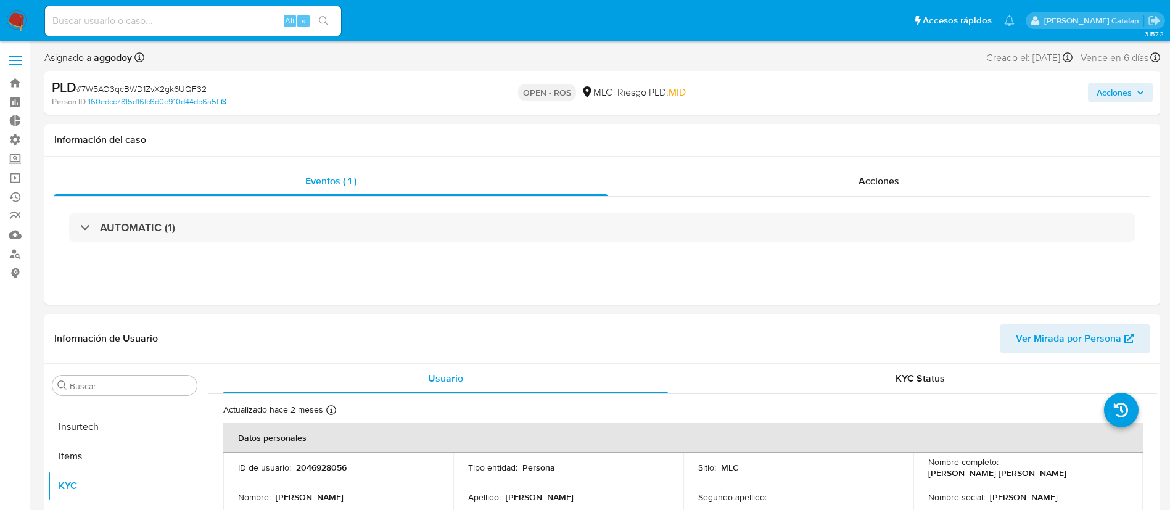
select select "10"
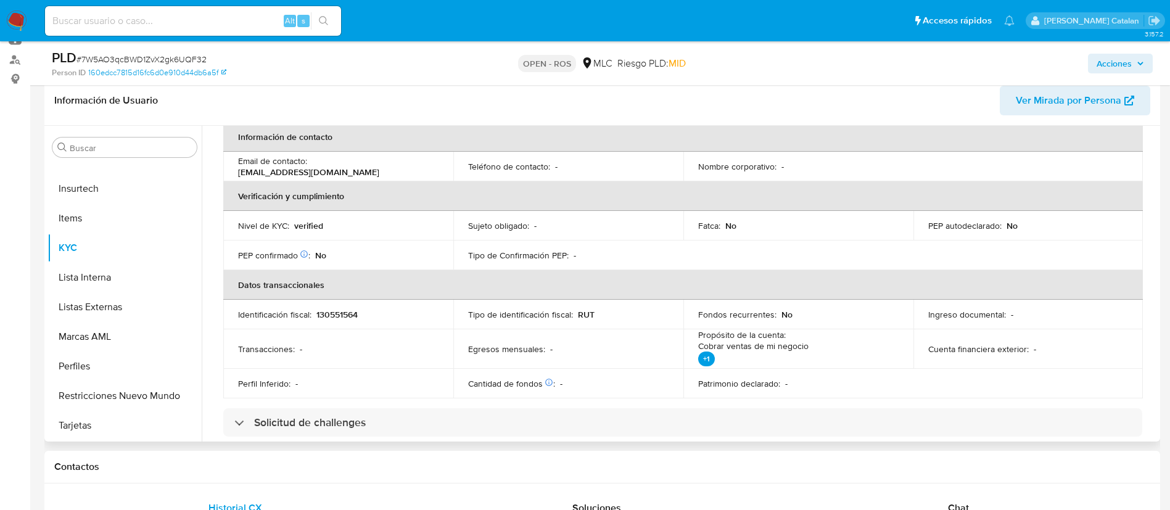
scroll to position [0, 0]
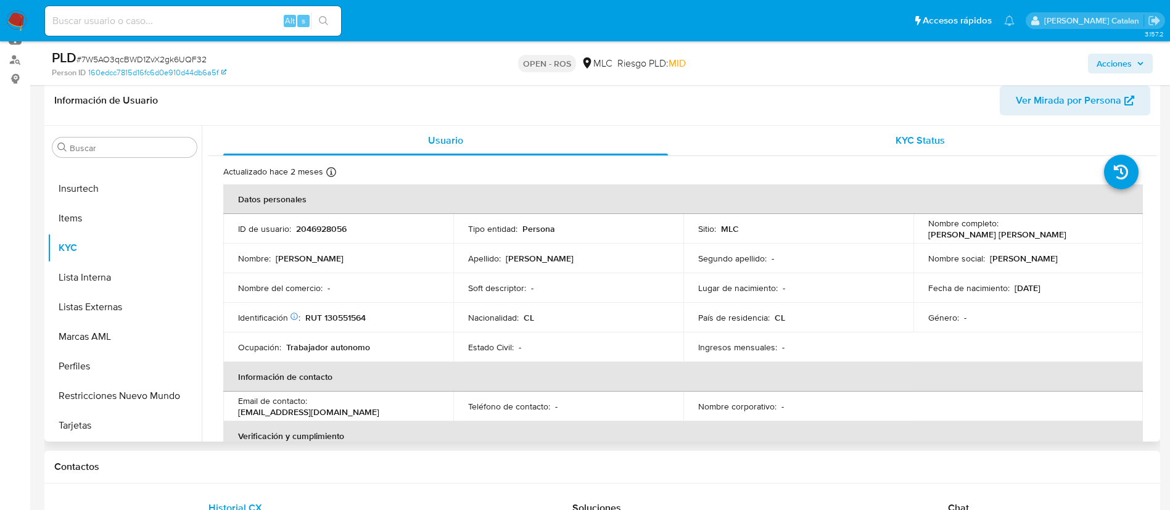
click at [924, 137] on span "KYC Status" at bounding box center [920, 140] width 49 height 14
